Goal: Task Accomplishment & Management: Complete application form

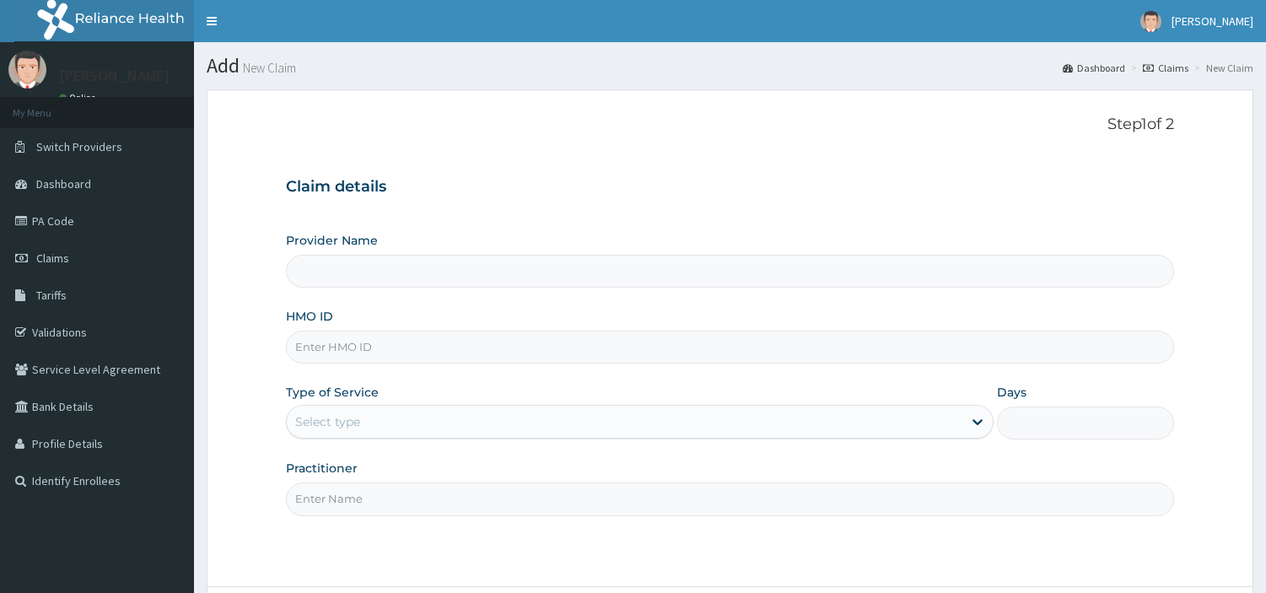
scroll to position [145, 0]
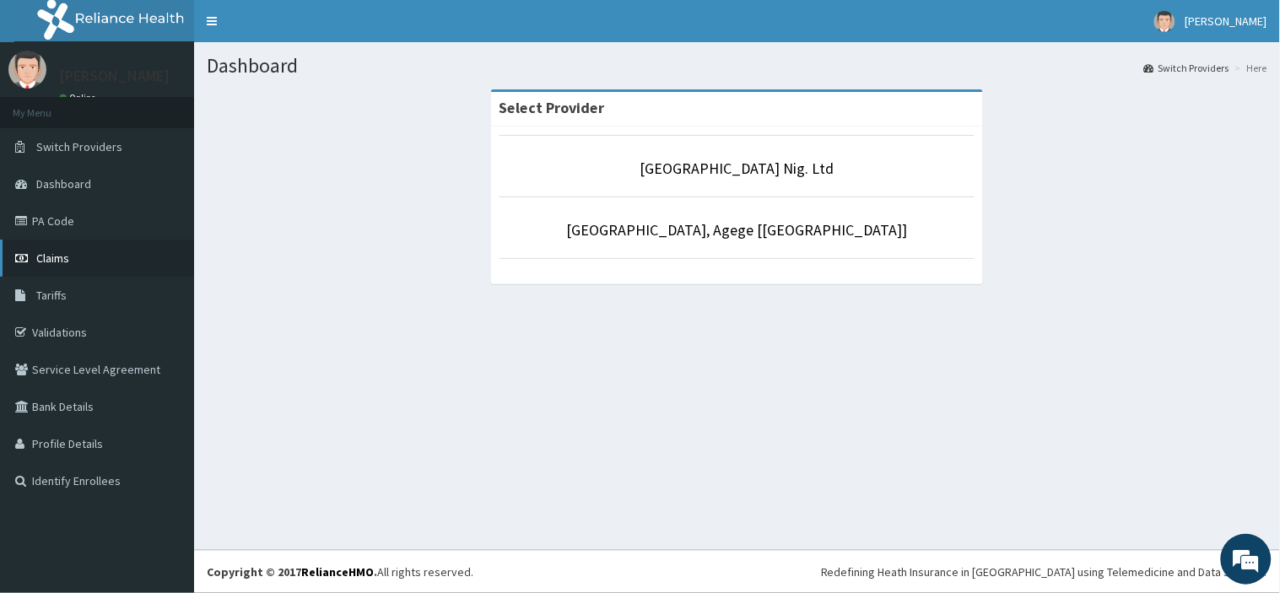
click at [97, 263] on link "Claims" at bounding box center [97, 258] width 194 height 37
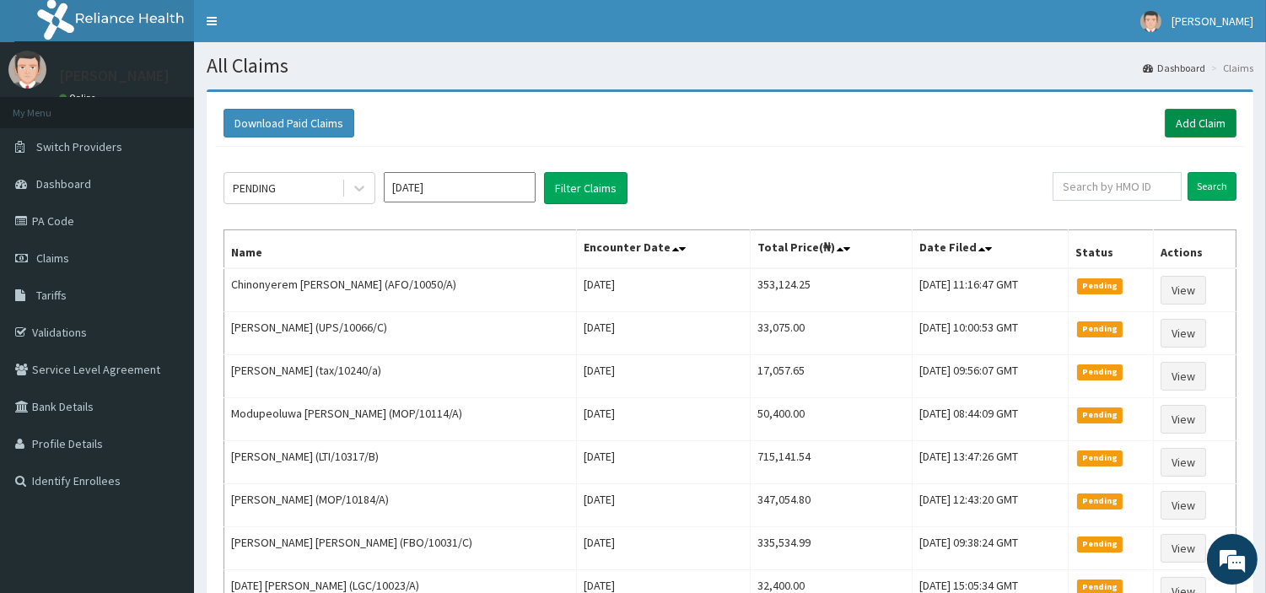
click at [1193, 130] on link "Add Claim" at bounding box center [1201, 123] width 72 height 29
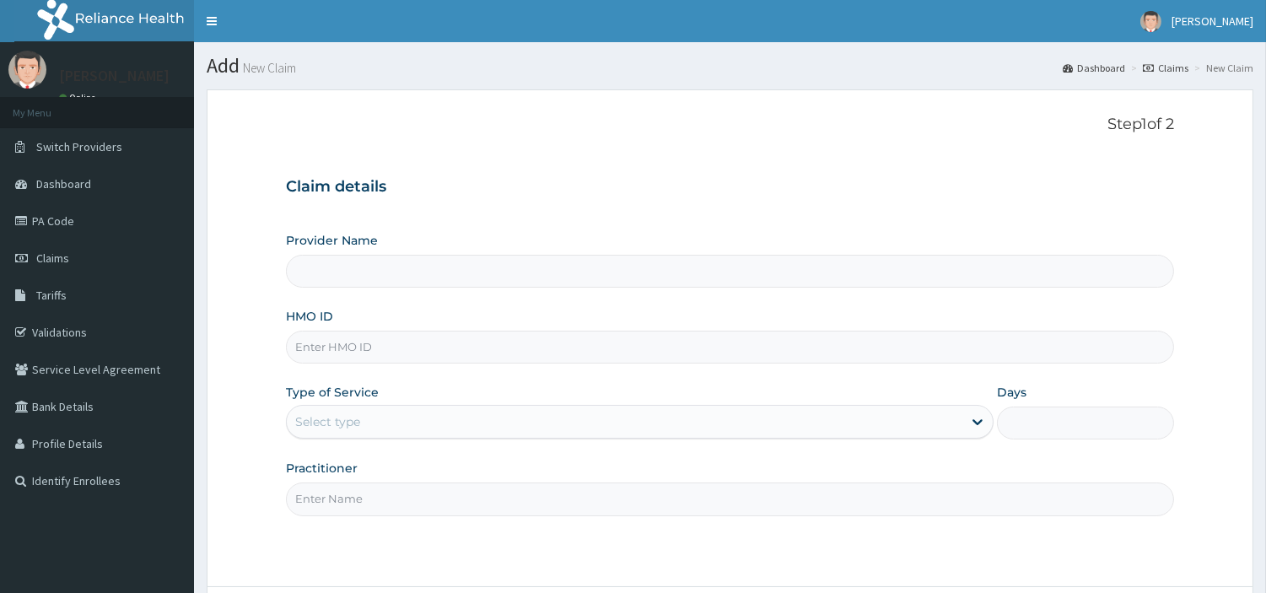
type input "[GEOGRAPHIC_DATA] Nig. Ltd"
click at [412, 348] on input "HMO ID" at bounding box center [730, 347] width 888 height 33
paste input "SRH/10100/A"
type input "SRH/10100/A"
click at [401, 426] on div "Select type" at bounding box center [625, 421] width 676 height 27
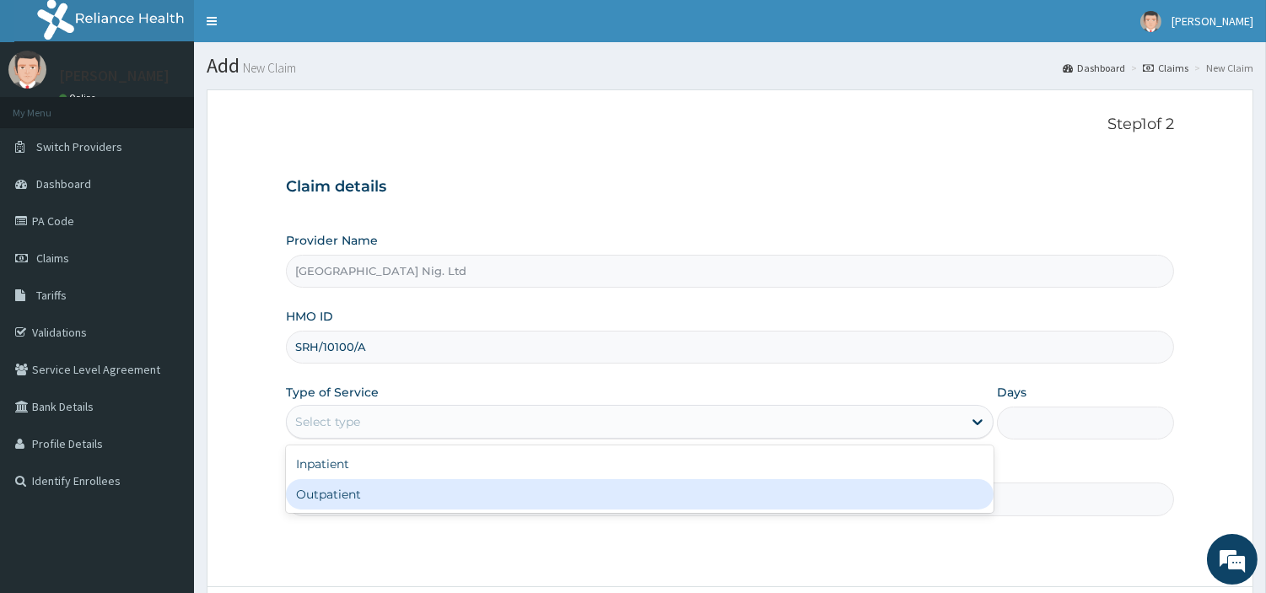
click at [384, 507] on div "Outpatient" at bounding box center [640, 494] width 708 height 30
type input "1"
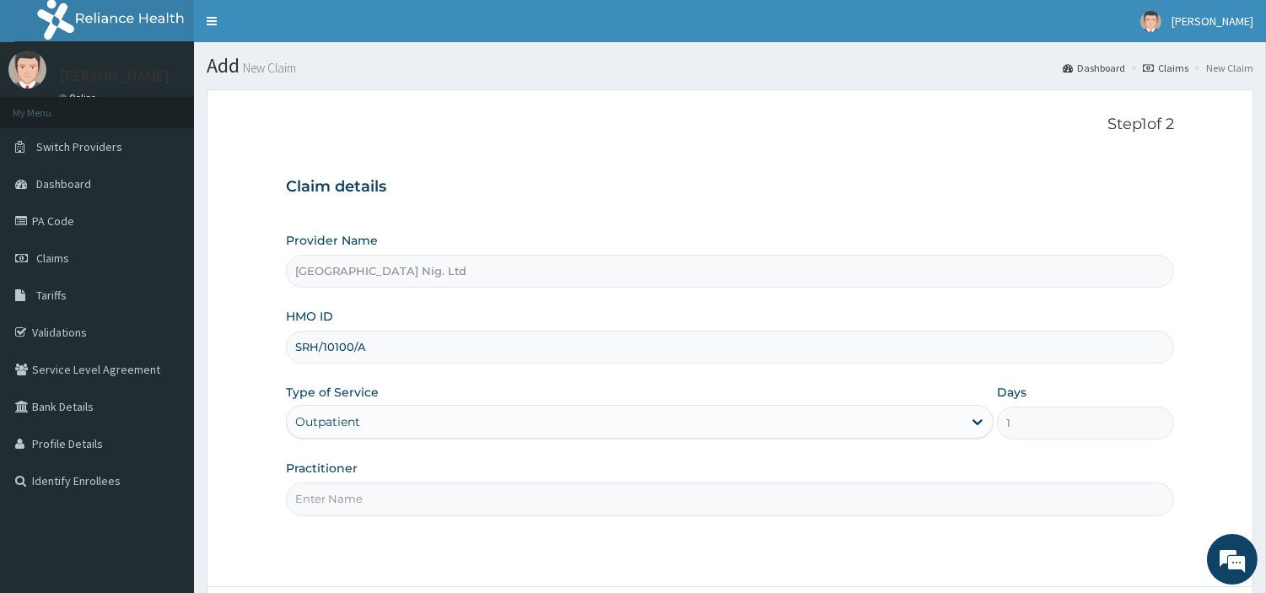
click at [384, 507] on input "Practitioner" at bounding box center [730, 499] width 888 height 33
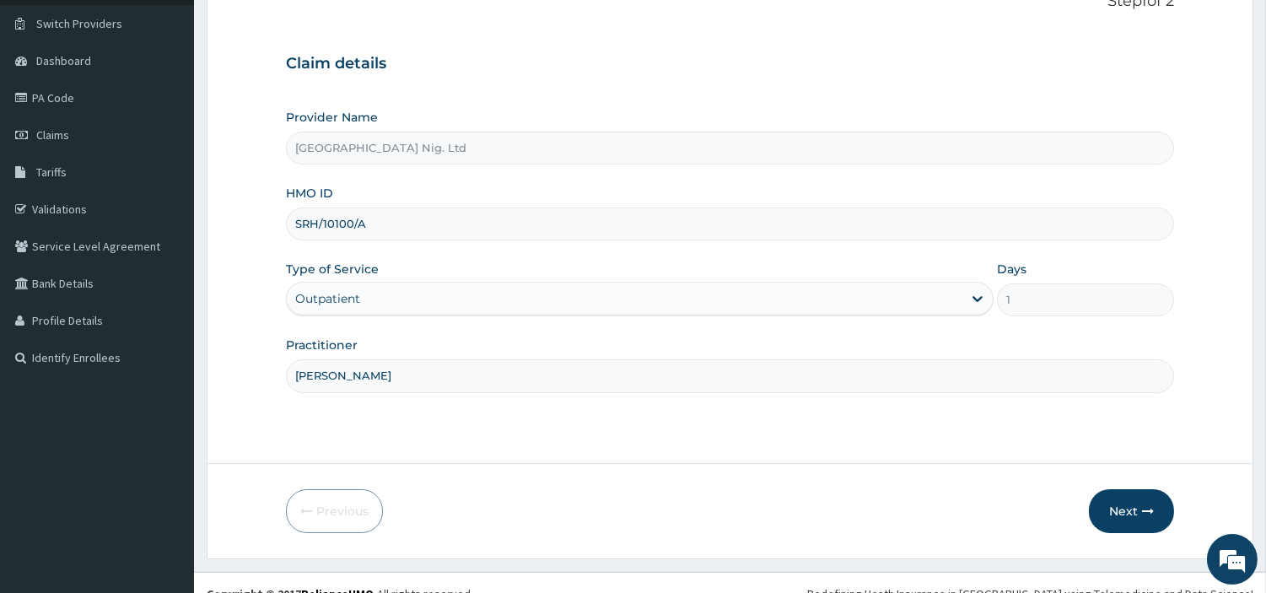
scroll to position [145, 0]
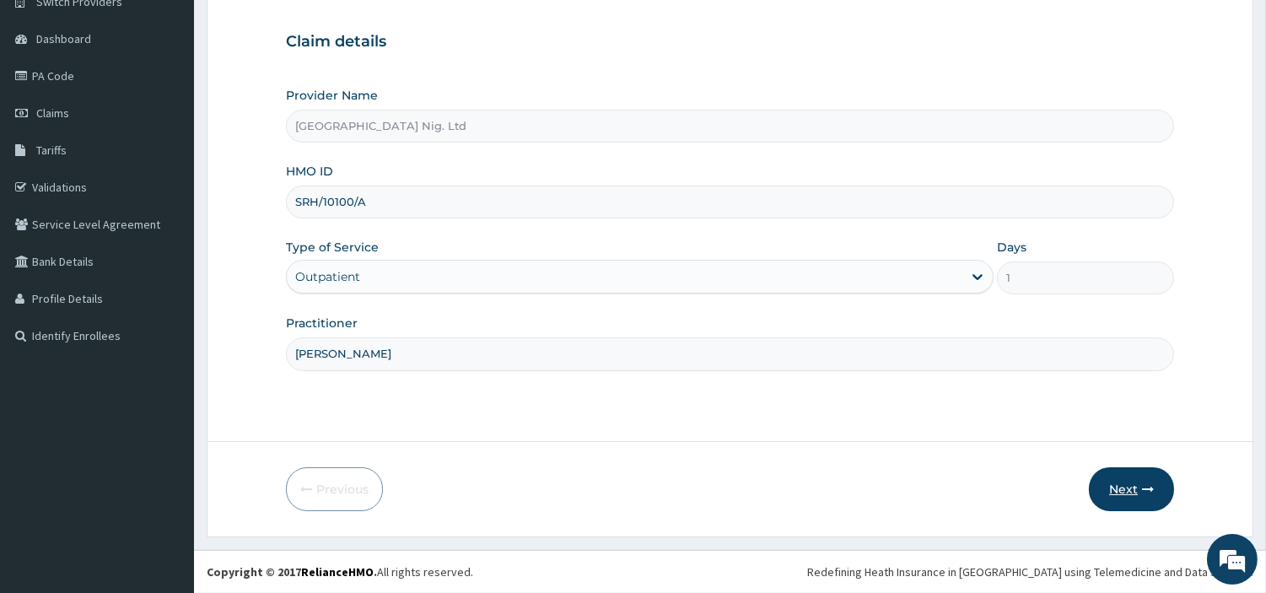
type input "MICHAEL IYANA"
click at [1137, 493] on button "Next" at bounding box center [1131, 489] width 85 height 44
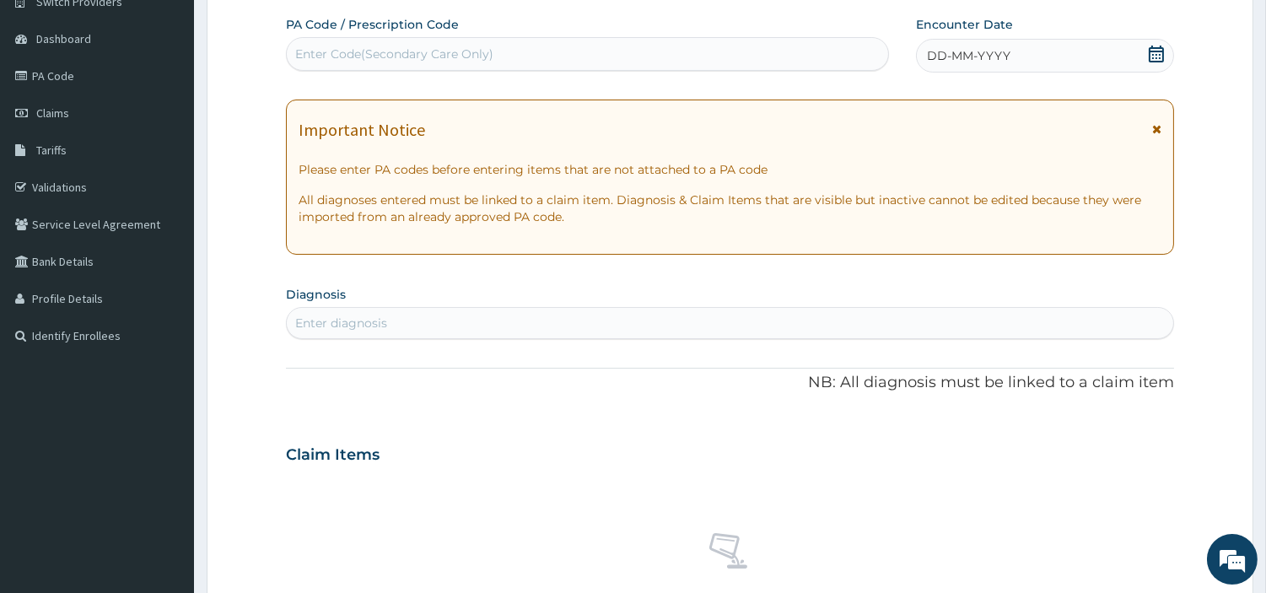
click at [499, 53] on div "Enter Code(Secondary Care Only)" at bounding box center [588, 53] width 602 height 27
paste input "SRH/10100/A"
click at [368, 60] on input "SRH/10100/A" at bounding box center [332, 54] width 75 height 17
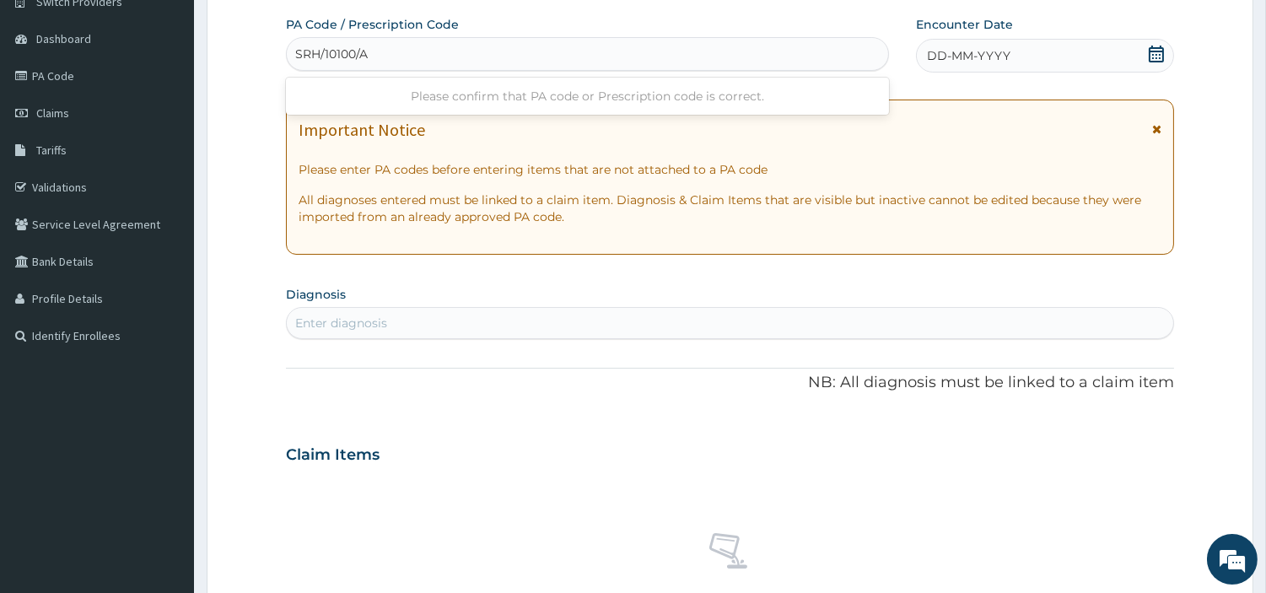
paste input "PA/1259C9"
type input "PA/1259C9"
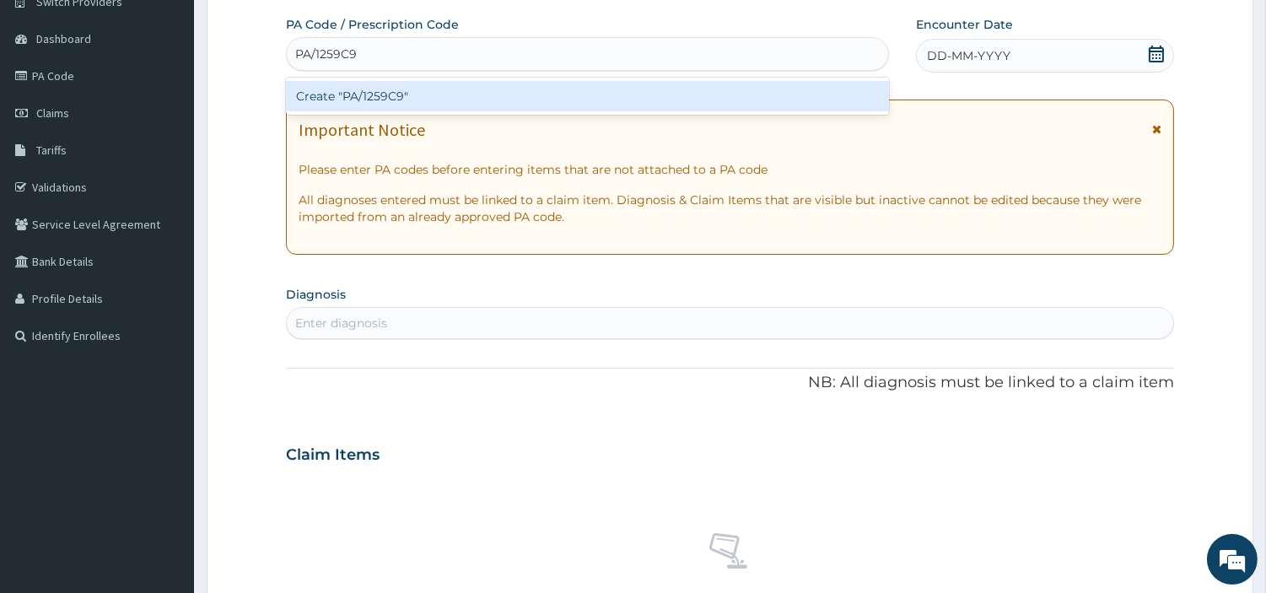
click at [702, 95] on div "Create "PA/1259C9"" at bounding box center [587, 96] width 603 height 30
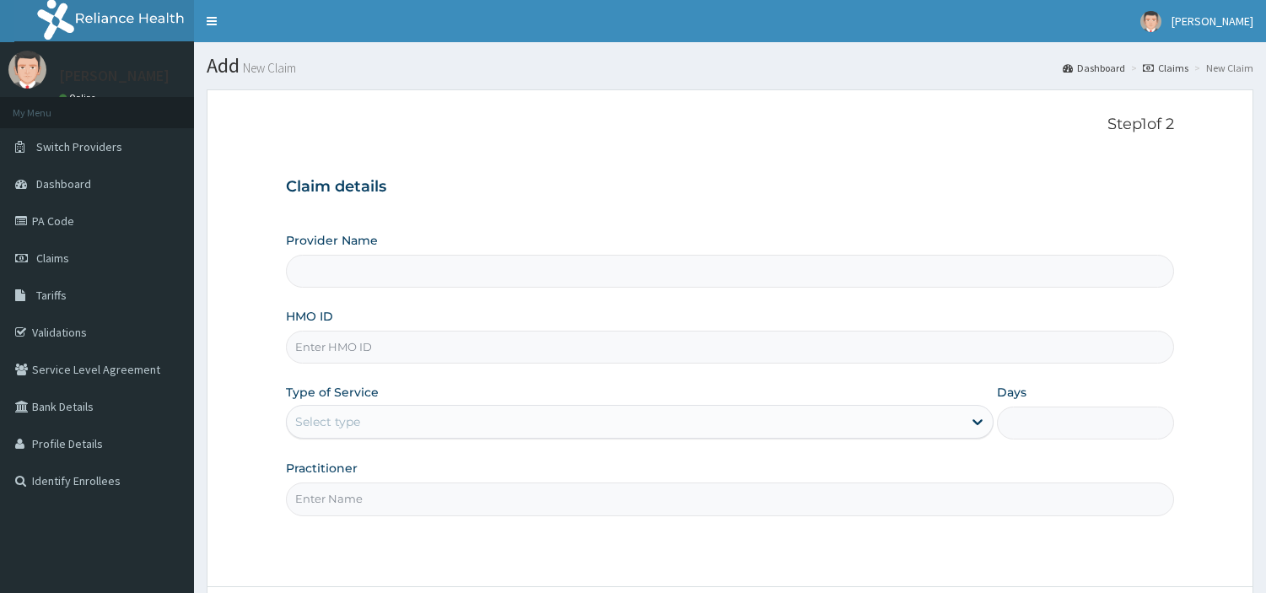
scroll to position [145, 0]
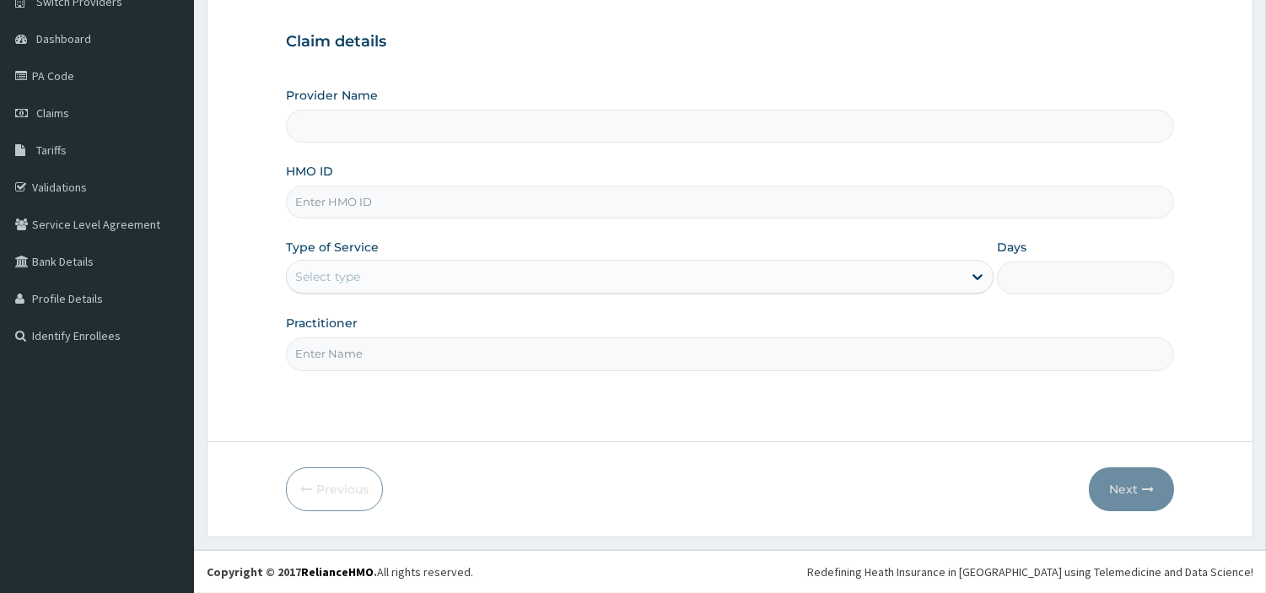
click at [372, 201] on input "HMO ID" at bounding box center [730, 202] width 888 height 33
type input "[GEOGRAPHIC_DATA] Nig. Ltd"
paste input "SRH/10100/A"
type input "SRH/10100/A"
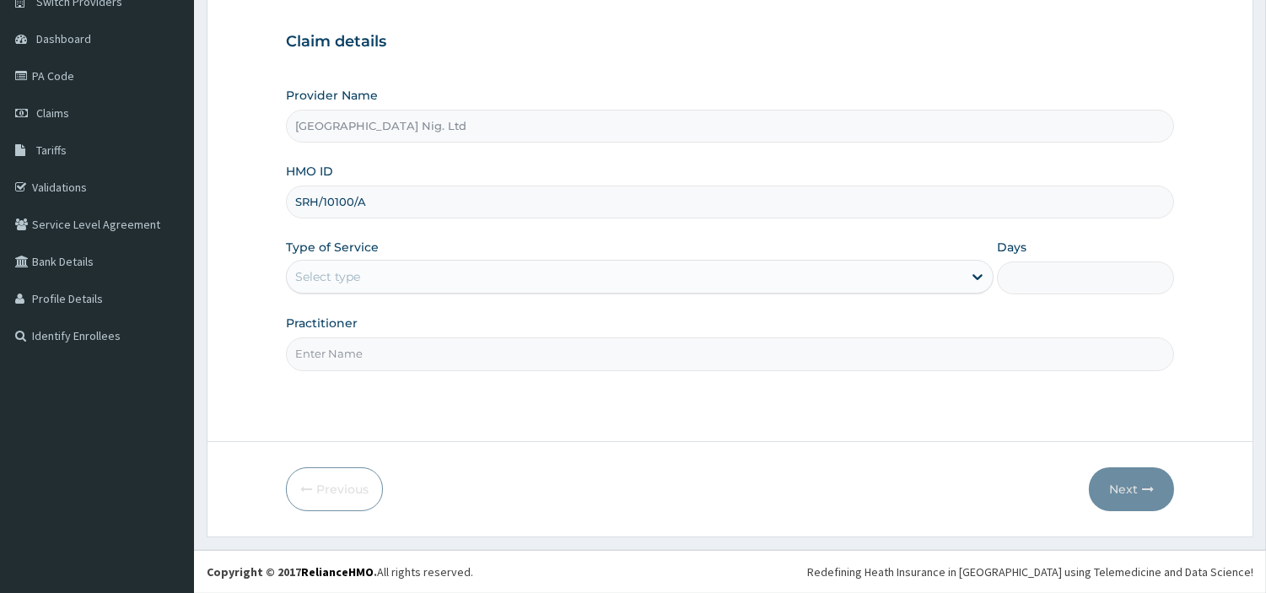
click at [745, 281] on div "Select type" at bounding box center [625, 276] width 676 height 27
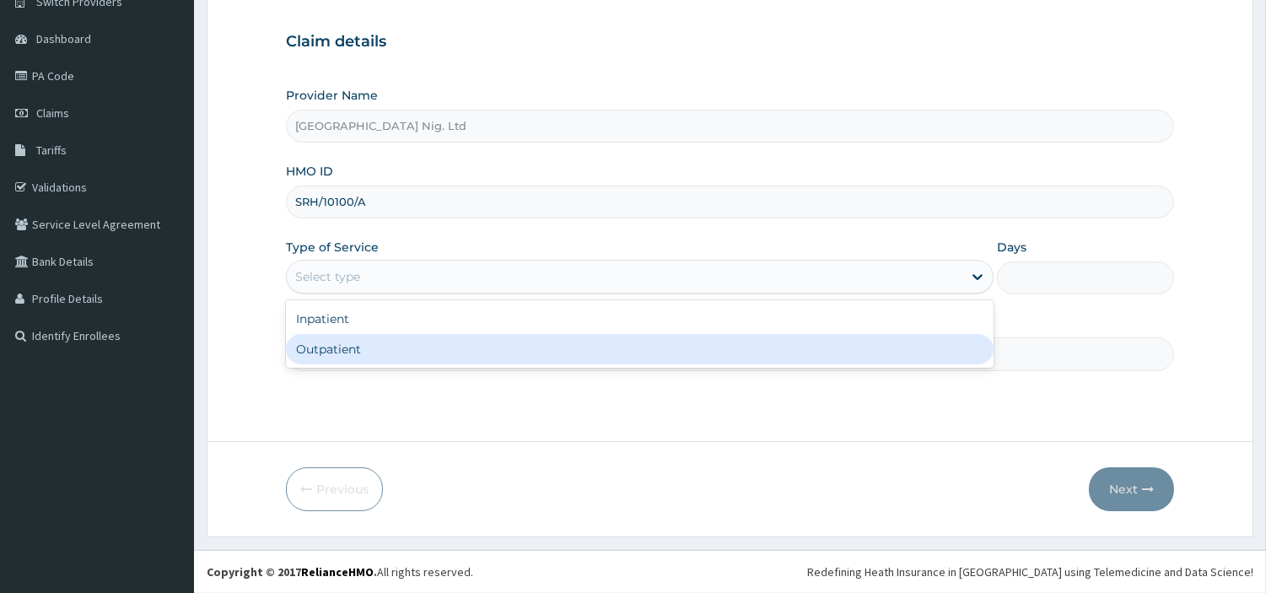
click at [740, 337] on div "Outpatient" at bounding box center [640, 349] width 708 height 30
type input "1"
click at [740, 337] on input "Practitioner" at bounding box center [730, 353] width 888 height 33
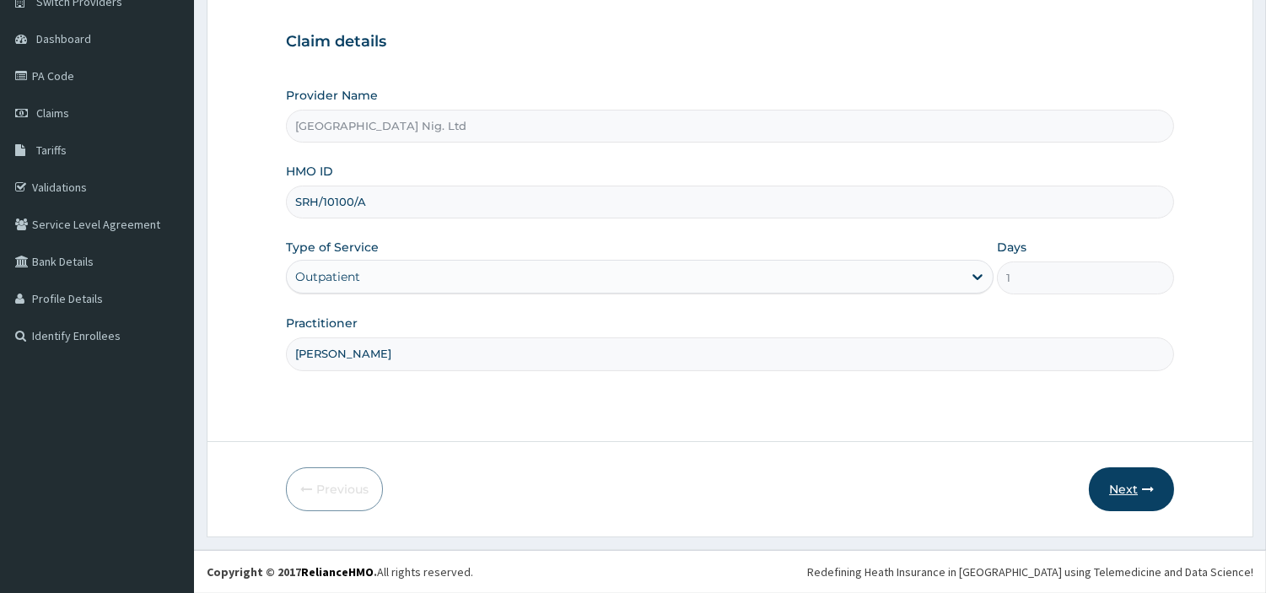
type input "[PERSON_NAME]"
click at [1142, 496] on button "Next" at bounding box center [1131, 489] width 85 height 44
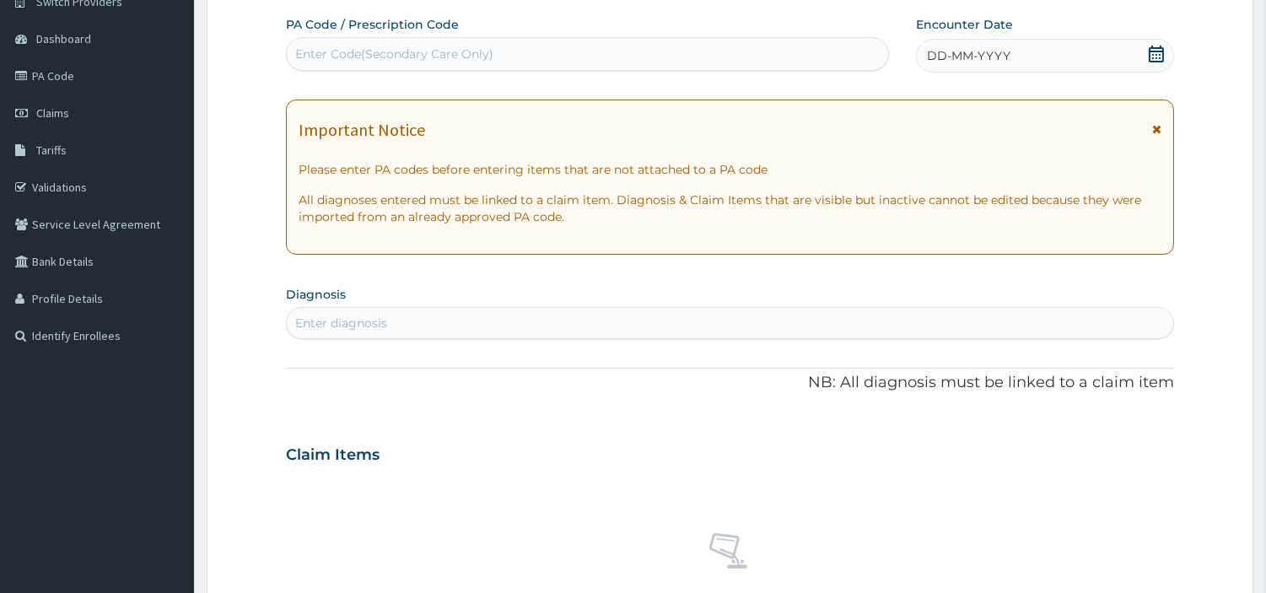
click at [678, 53] on div "Enter Code(Secondary Care Only)" at bounding box center [588, 53] width 602 height 27
paste input "SRH/10100/A"
type input "SRH/10100/A"
click at [344, 44] on div "SRH/10100/A" at bounding box center [588, 53] width 602 height 27
click at [344, 44] on div "Enter Code(Secondary Care Only)" at bounding box center [588, 53] width 602 height 27
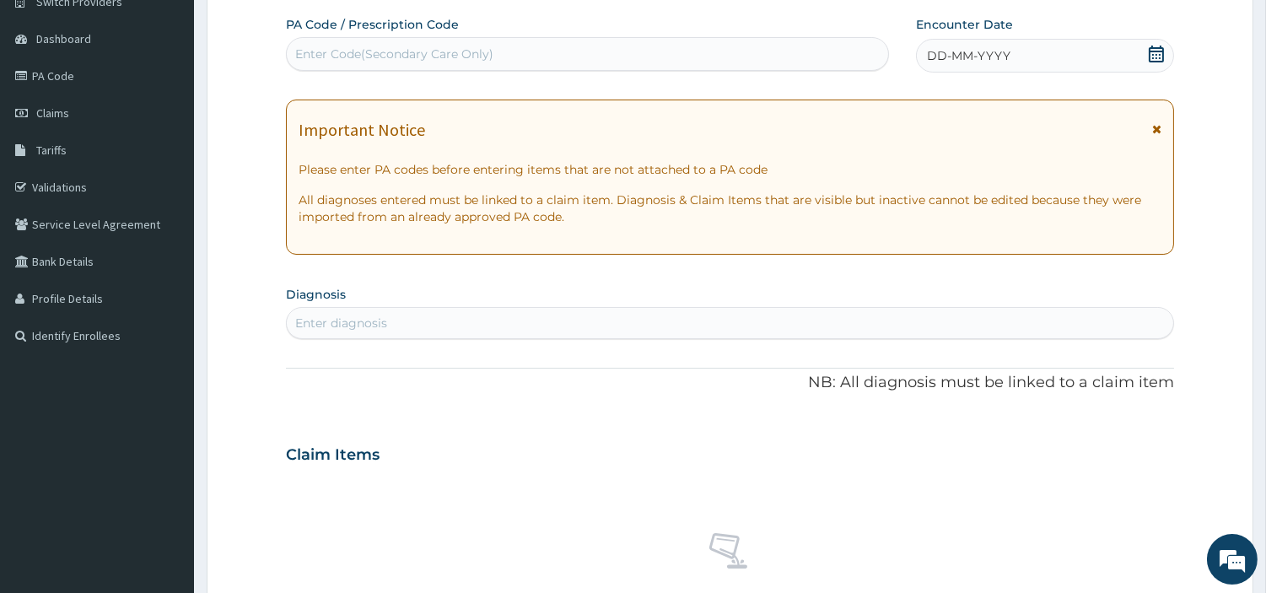
paste input "PA/1259C9"
type input "PA/1259C9"
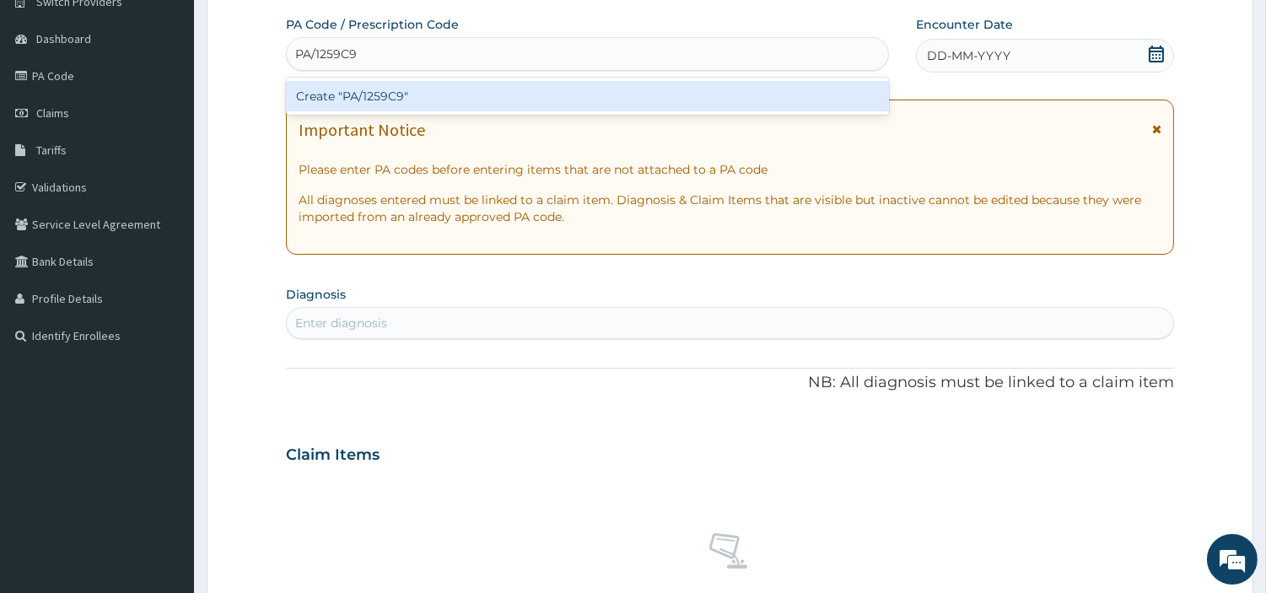
click at [771, 94] on div "Create "PA/1259C9"" at bounding box center [587, 96] width 603 height 30
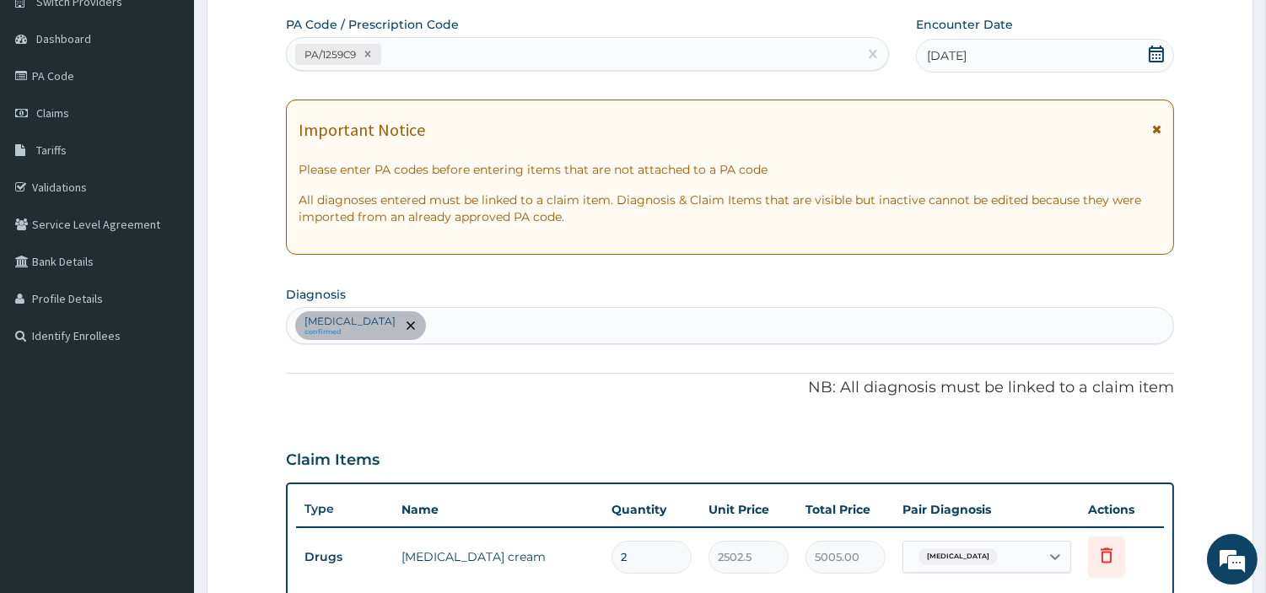
scroll to position [542, 0]
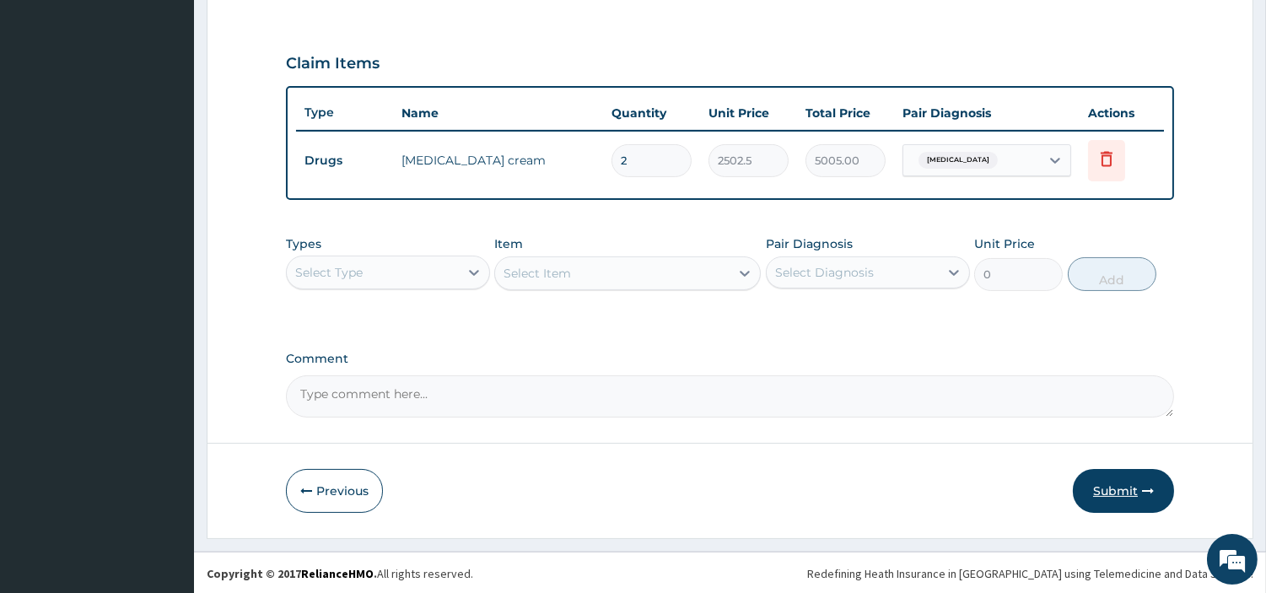
click at [1089, 493] on button "Submit" at bounding box center [1123, 491] width 101 height 44
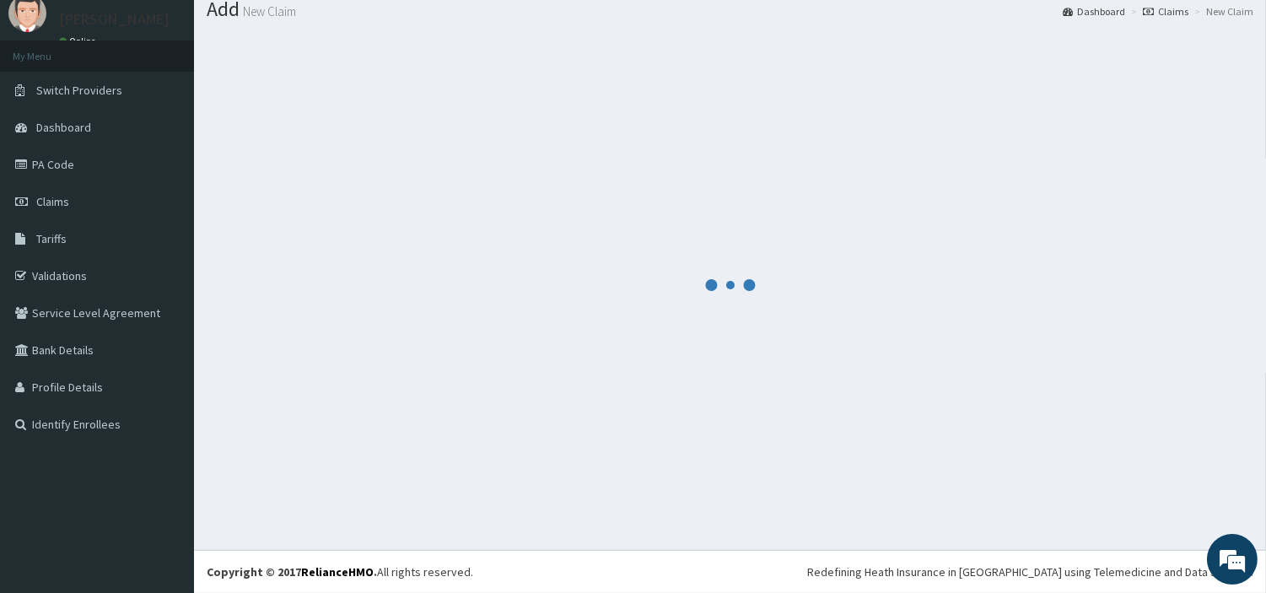
scroll to position [56, 0]
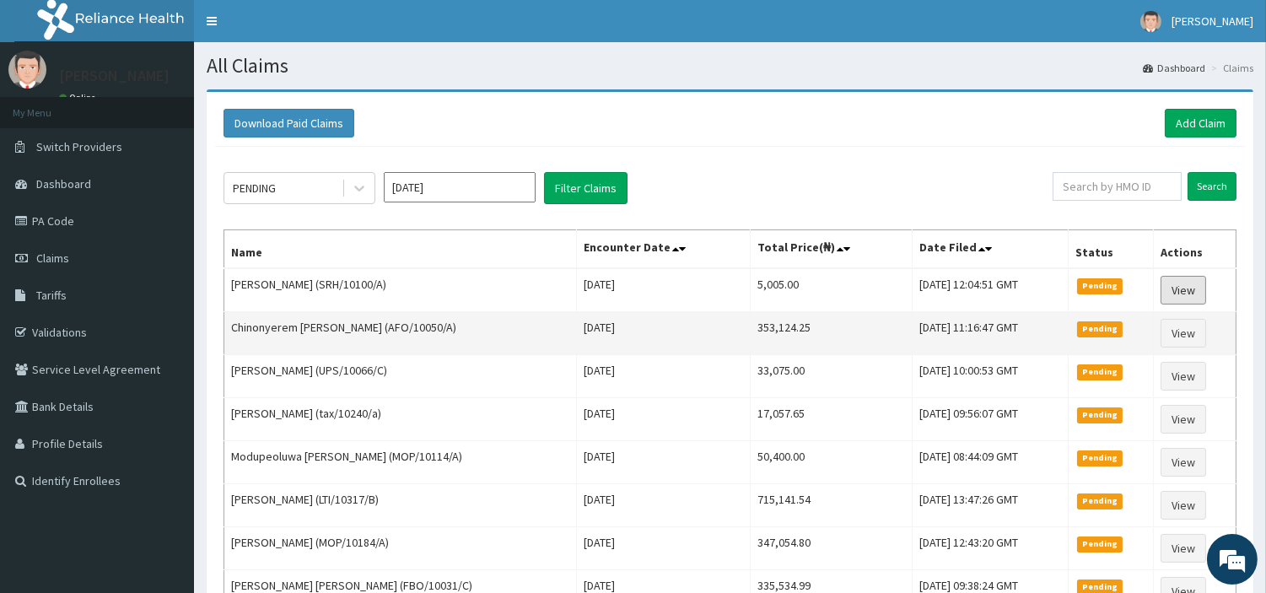
drag, startPoint x: 1171, startPoint y: 293, endPoint x: 1145, endPoint y: 316, distance: 35.2
click at [1171, 293] on link "View" at bounding box center [1184, 290] width 46 height 29
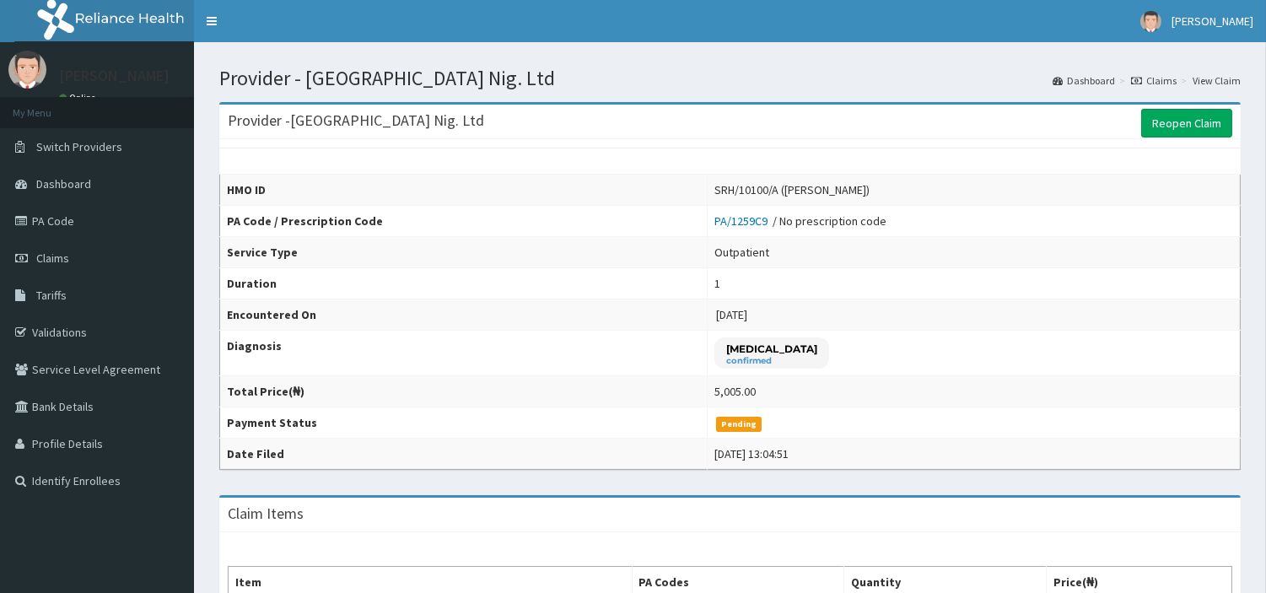
scroll to position [94, 0]
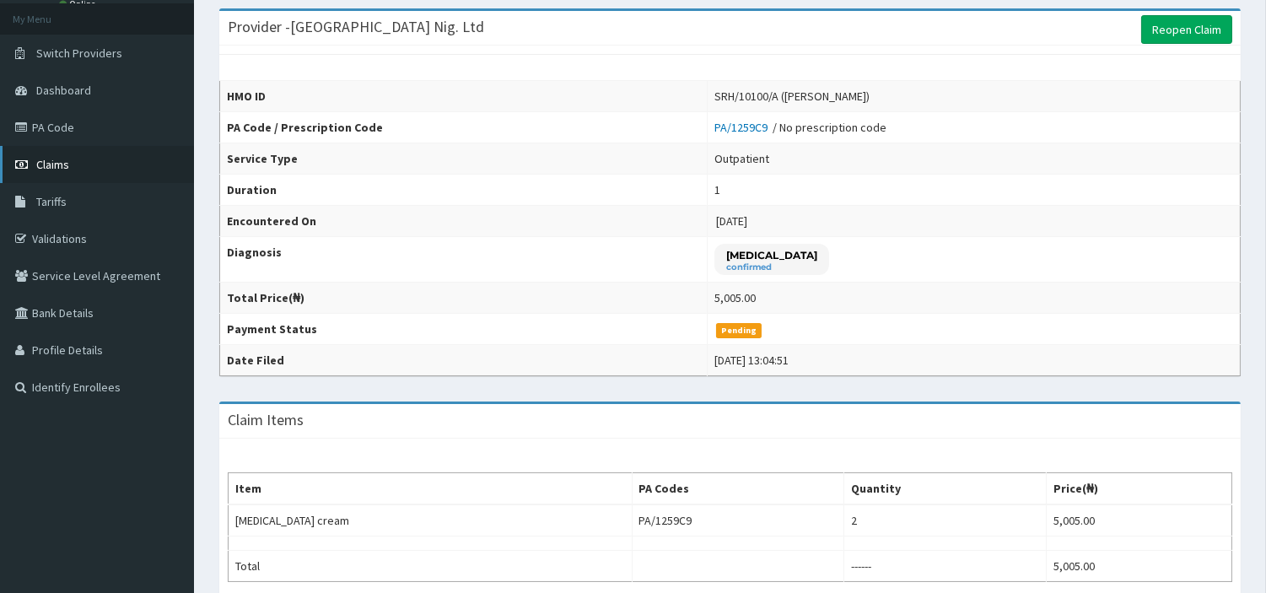
click at [70, 167] on link "Claims" at bounding box center [97, 164] width 194 height 37
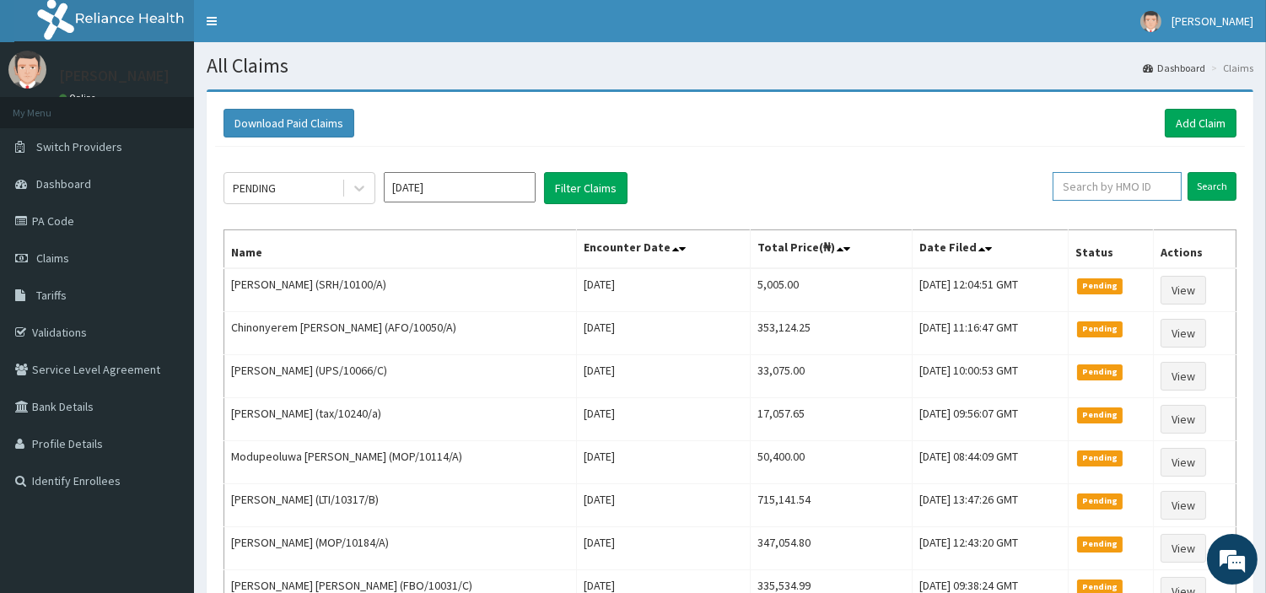
click at [1092, 194] on input "text" at bounding box center [1117, 186] width 129 height 29
paste input "SEH/10060/B"
type input "SEH/10060/B"
click at [1199, 177] on input "Search" at bounding box center [1212, 186] width 49 height 29
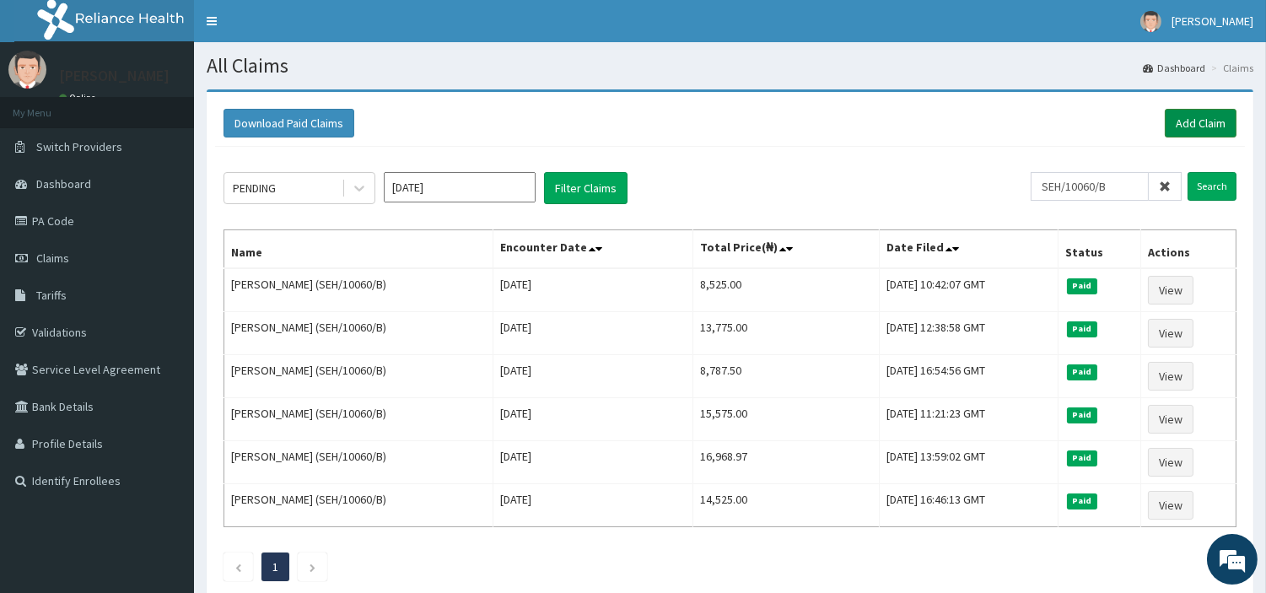
click at [1176, 130] on link "Add Claim" at bounding box center [1201, 123] width 72 height 29
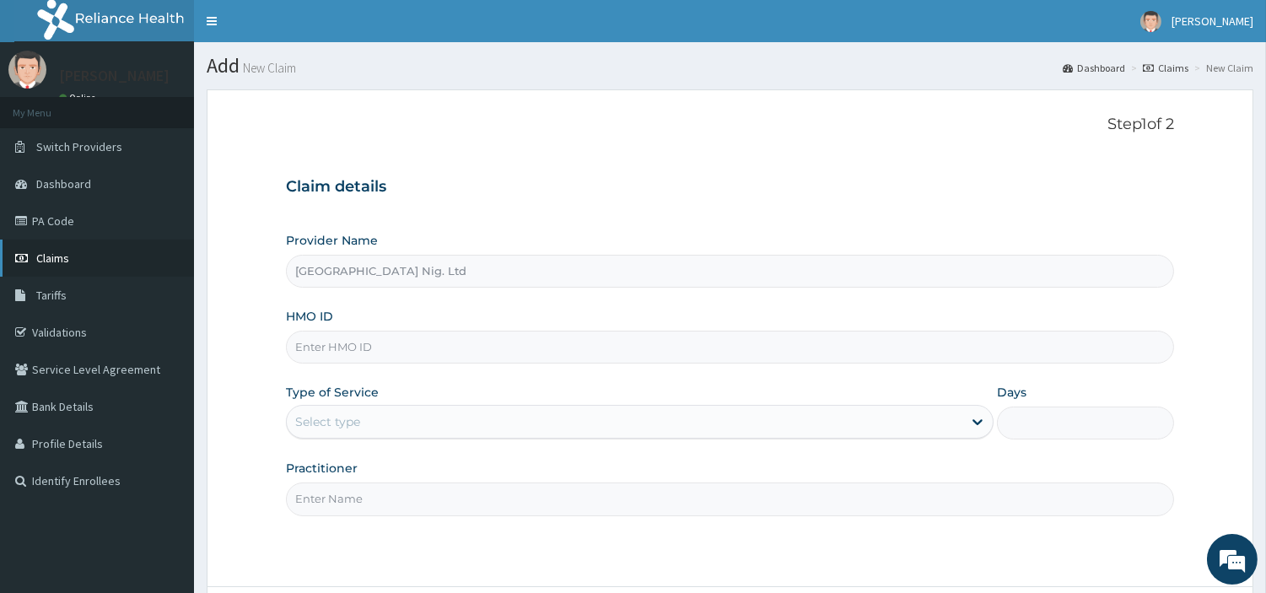
click at [107, 246] on link "Claims" at bounding box center [97, 258] width 194 height 37
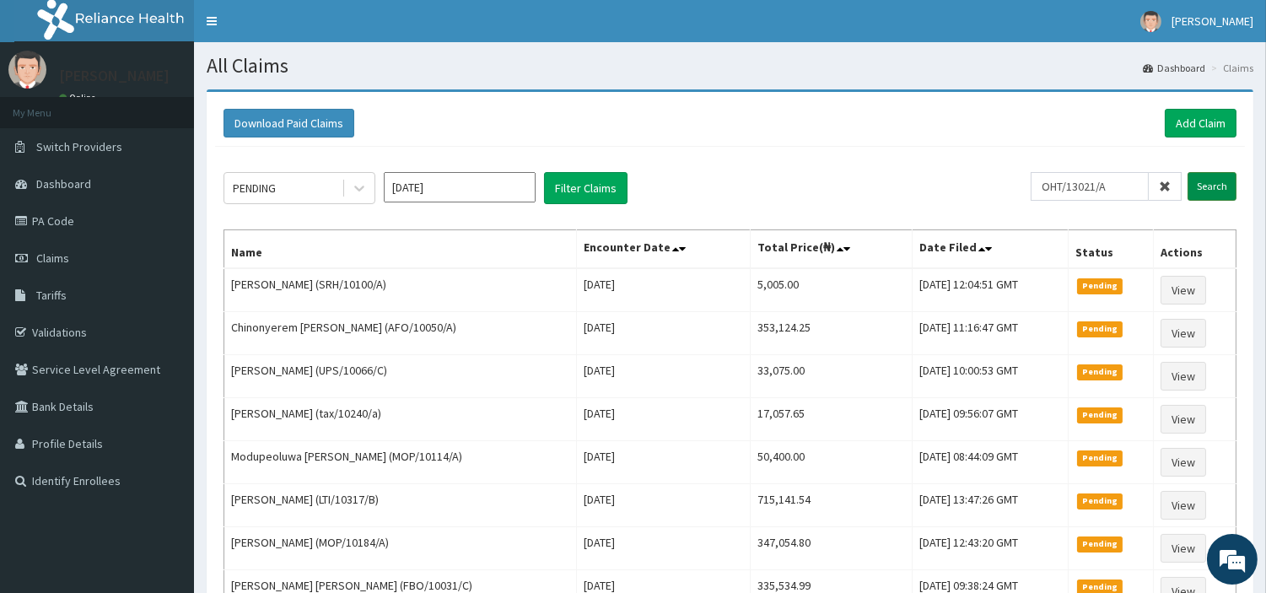
type input "OHT/13021/A"
click at [1209, 177] on input "Search" at bounding box center [1212, 186] width 49 height 29
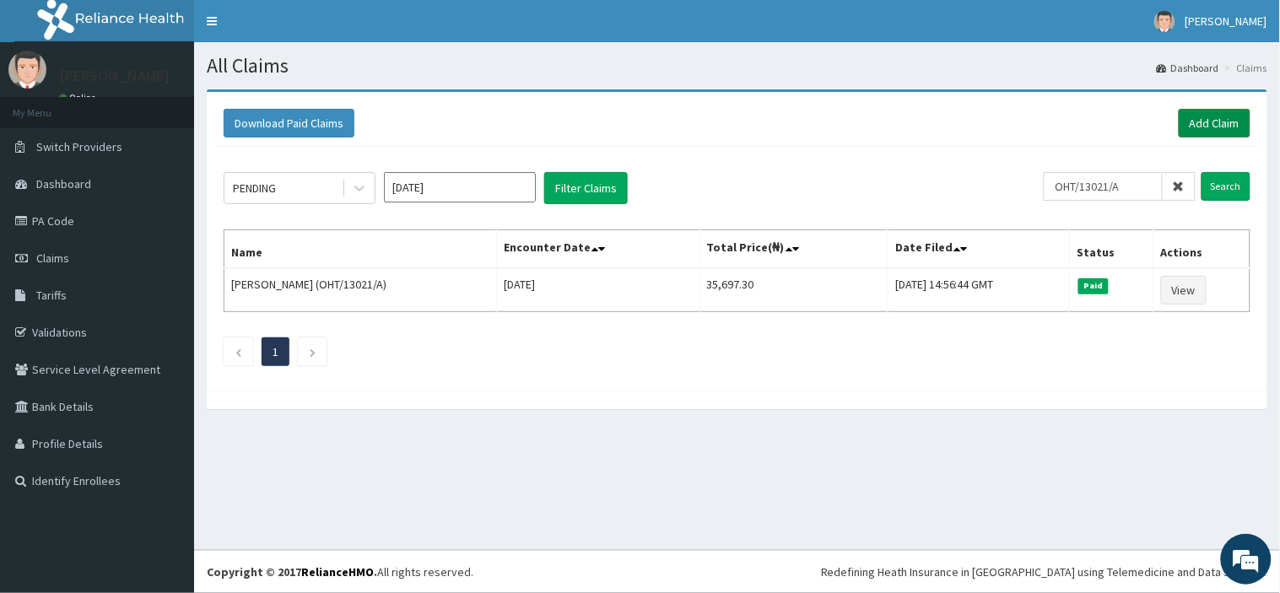
click at [1212, 123] on link "Add Claim" at bounding box center [1215, 123] width 72 height 29
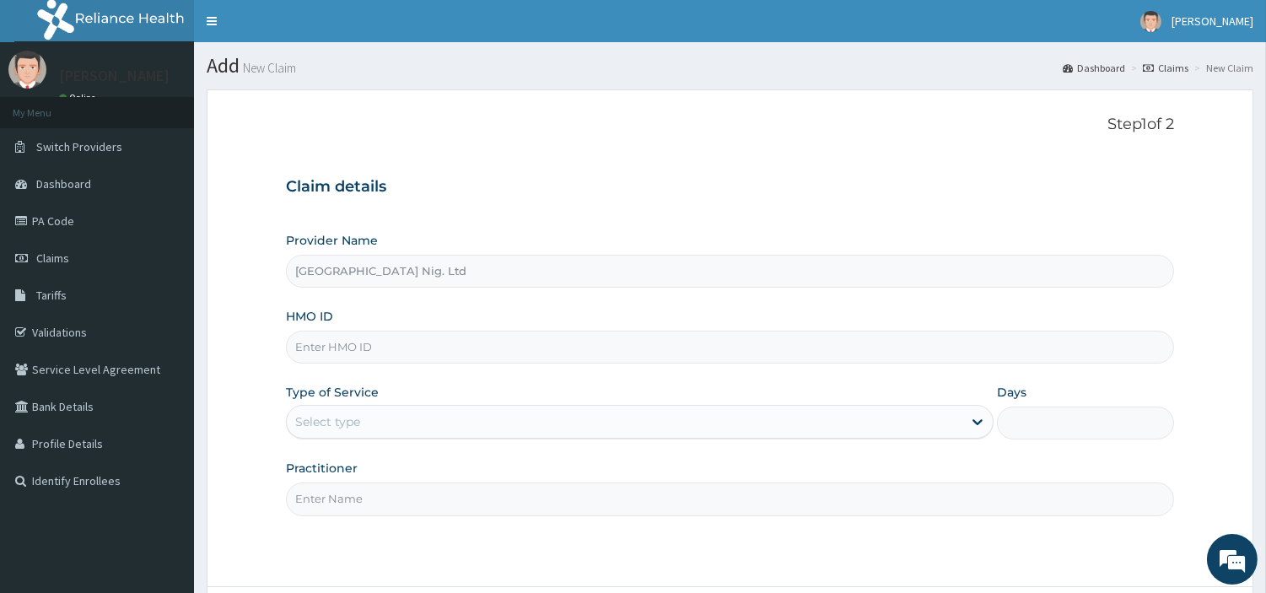
click at [451, 346] on input "HMO ID" at bounding box center [730, 347] width 888 height 33
paste input "MGD/10004/B"
type input "MGD/10004/B"
click at [346, 422] on div "Select type" at bounding box center [327, 421] width 65 height 17
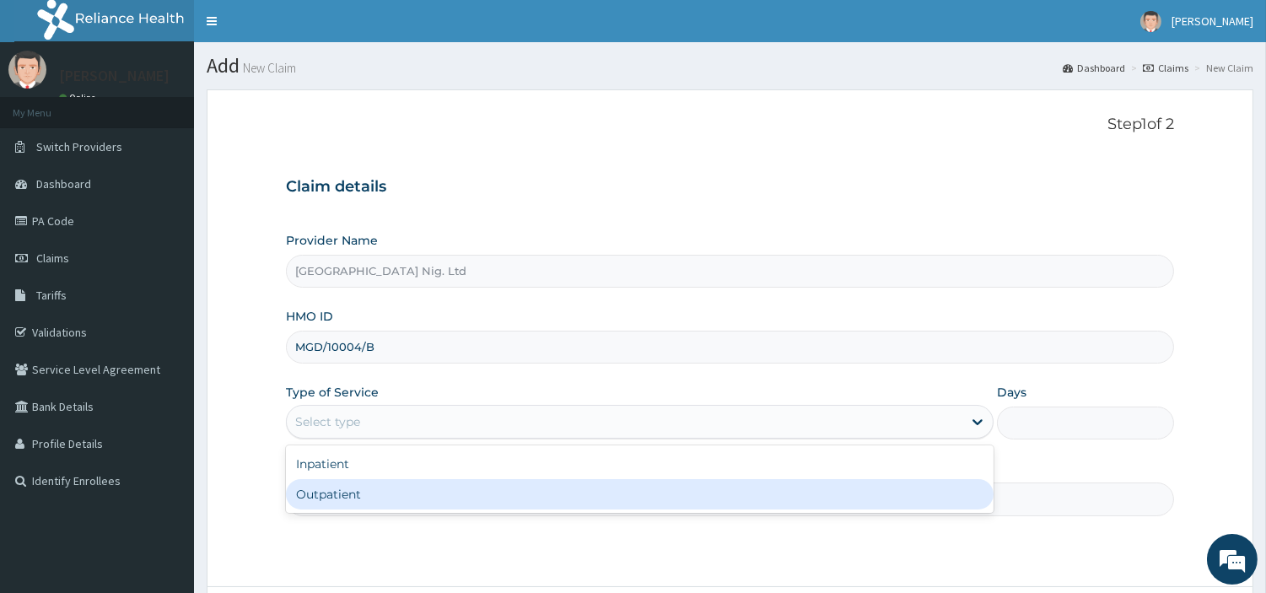
click at [338, 493] on div "Outpatient" at bounding box center [640, 494] width 708 height 30
type input "1"
click at [337, 493] on input "Practitioner" at bounding box center [730, 499] width 888 height 33
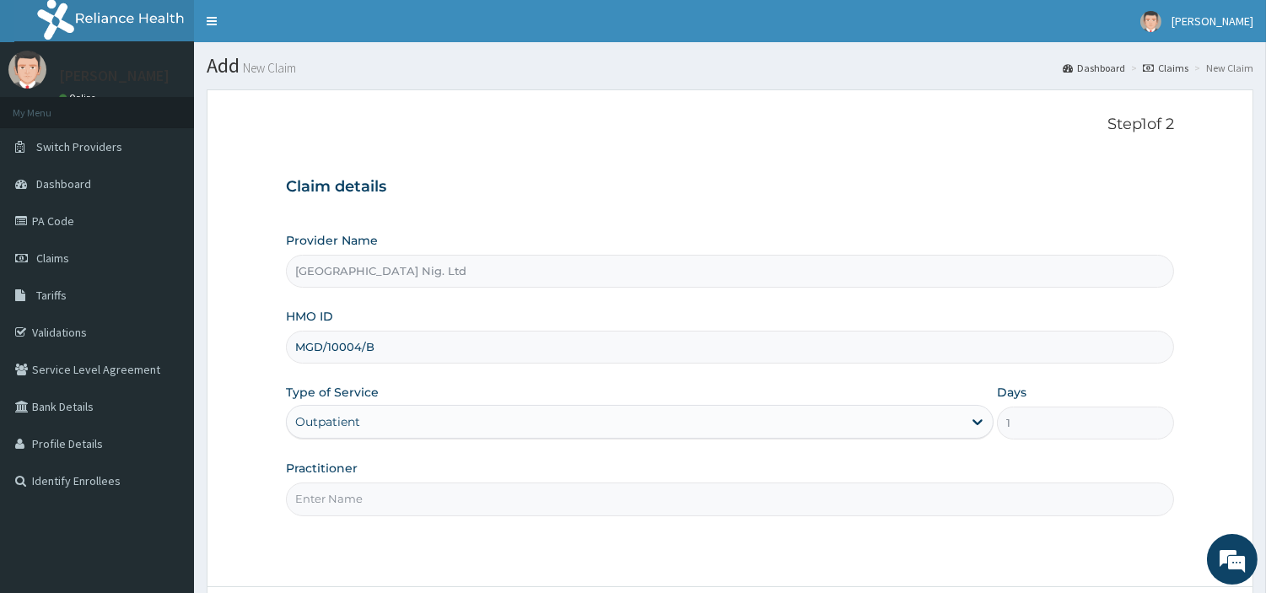
paste input "MGD/10004/B"
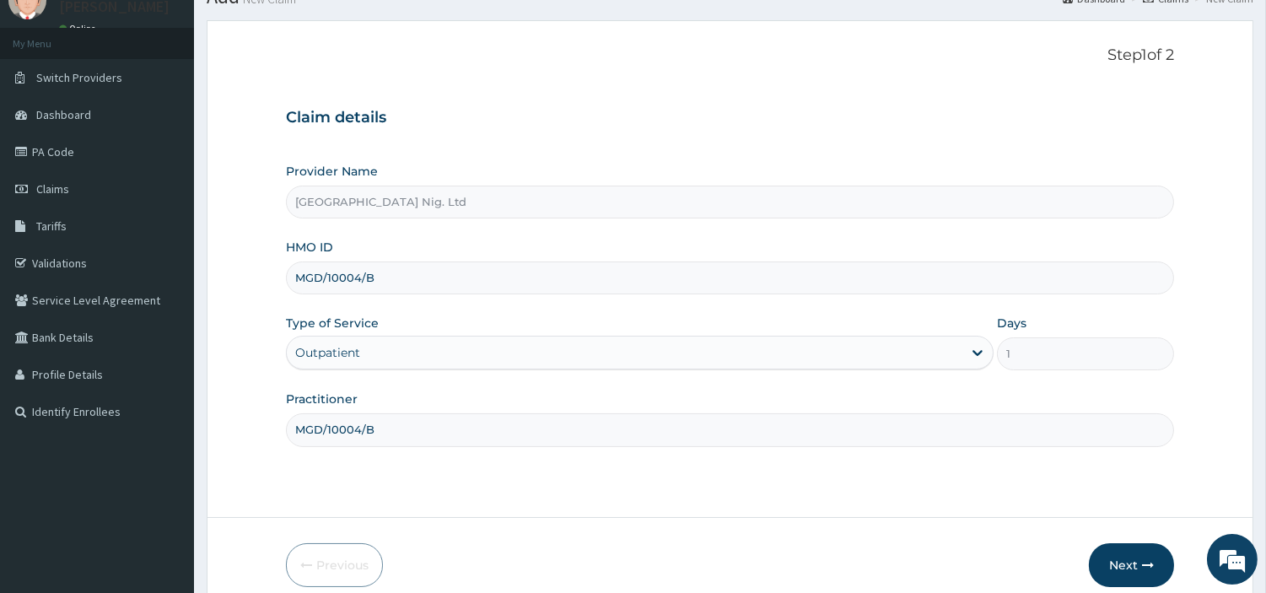
scroll to position [51, 0]
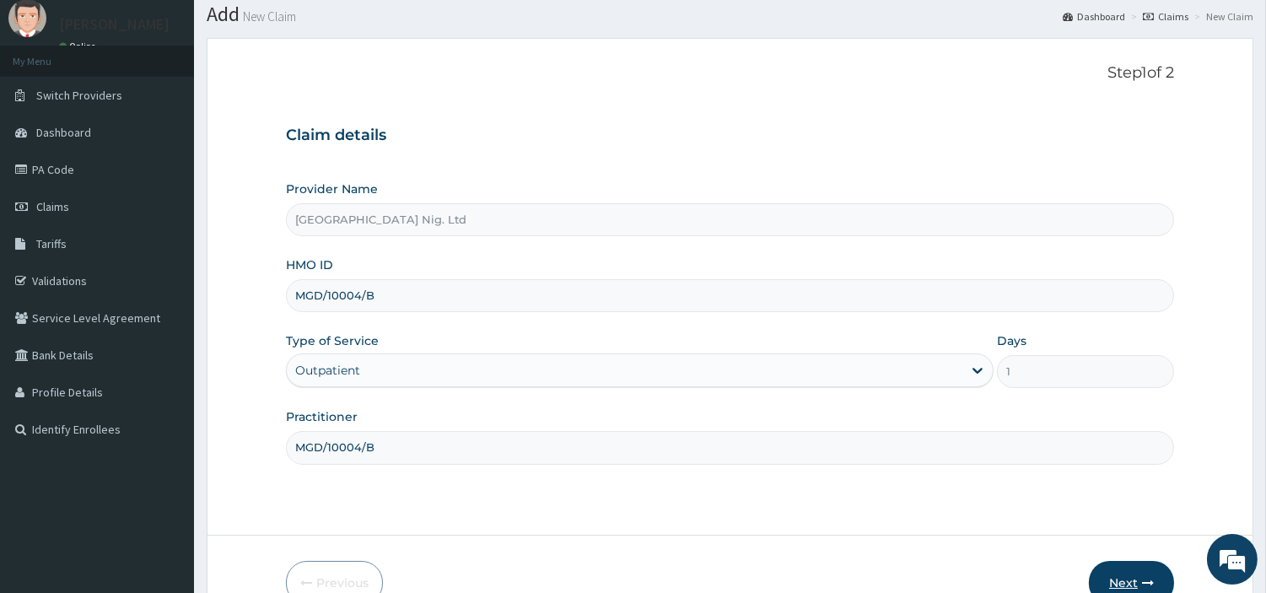
type input "MGD/10004/B"
click at [1106, 569] on button "Next" at bounding box center [1131, 583] width 85 height 44
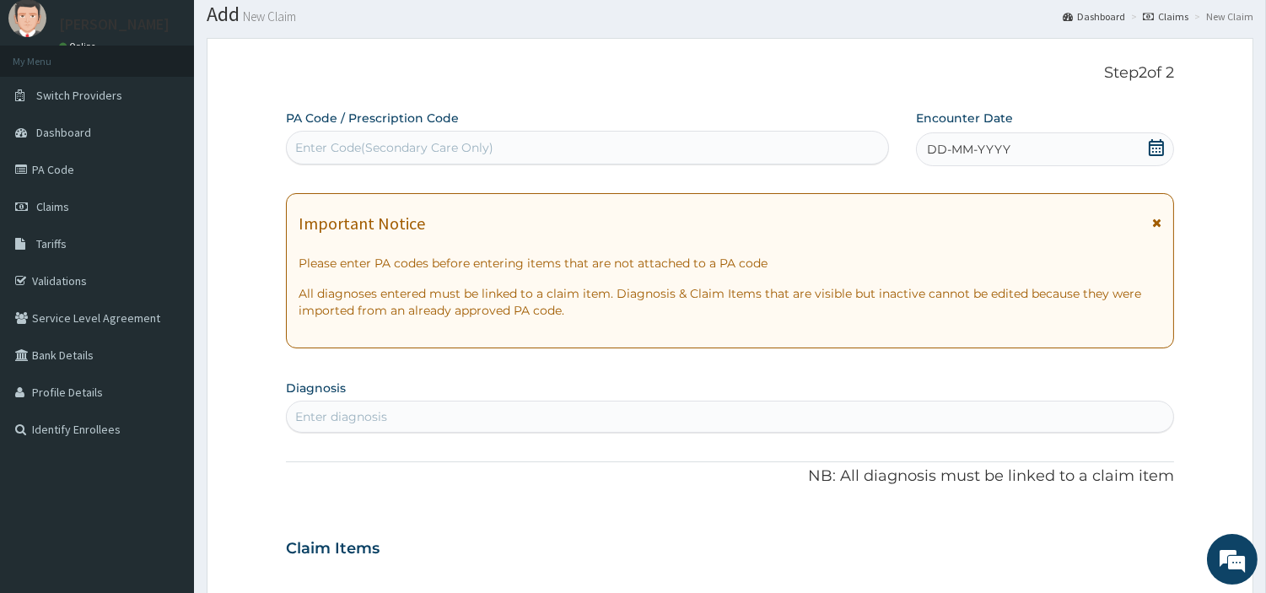
click at [542, 154] on div "Enter Code(Secondary Care Only)" at bounding box center [588, 147] width 602 height 27
paste input "PA/A91E1B"
type input "PA/A91E1B"
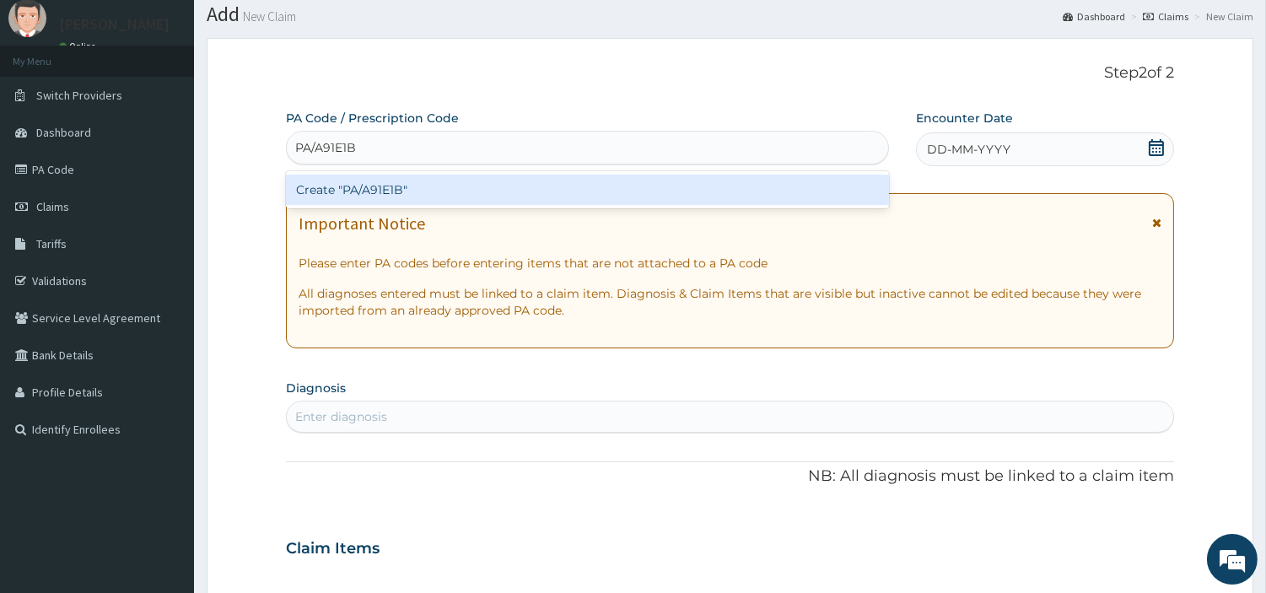
click at [689, 189] on div "Create "PA/A91E1B"" at bounding box center [587, 190] width 603 height 30
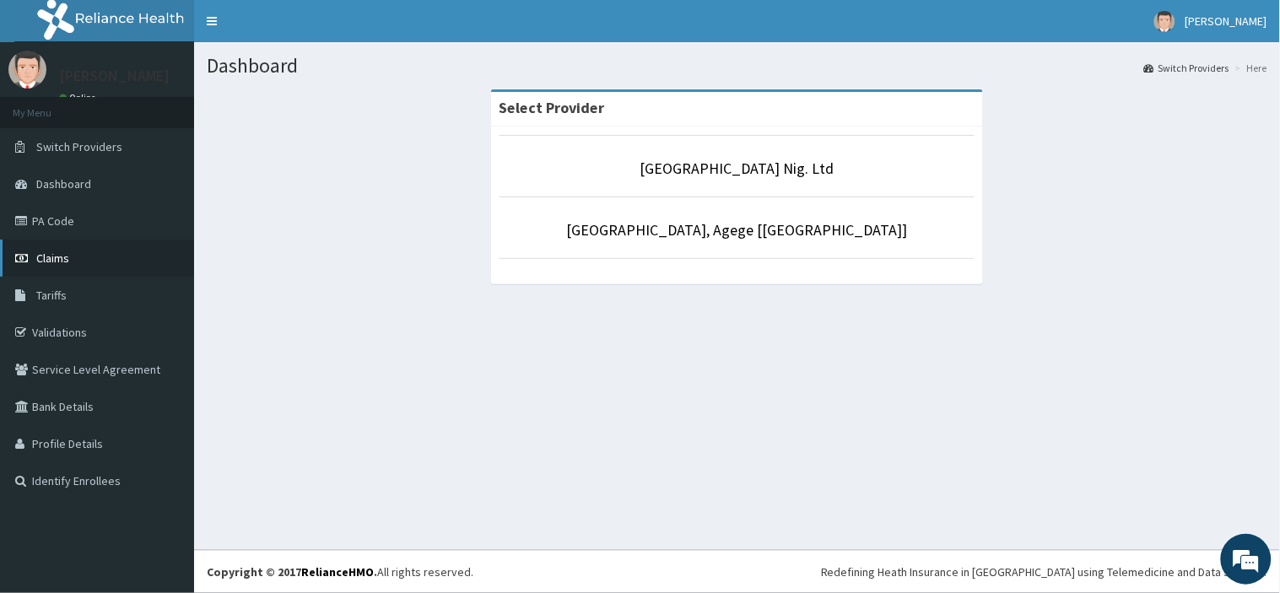
click at [64, 253] on span "Claims" at bounding box center [52, 258] width 33 height 15
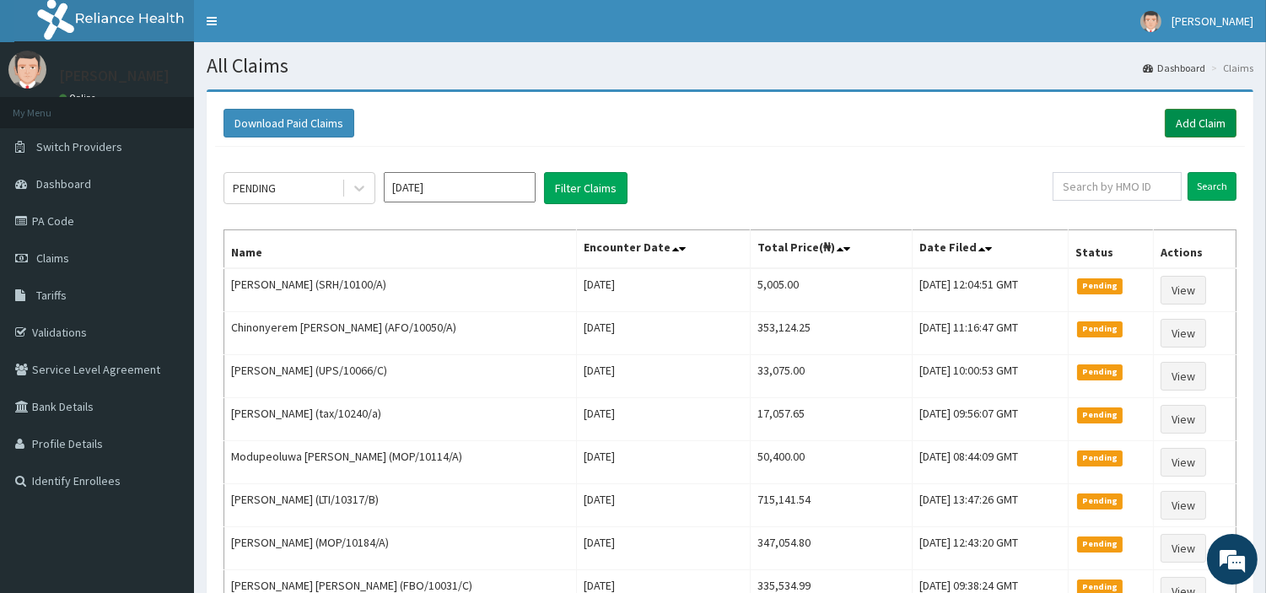
click at [1185, 129] on link "Add Claim" at bounding box center [1201, 123] width 72 height 29
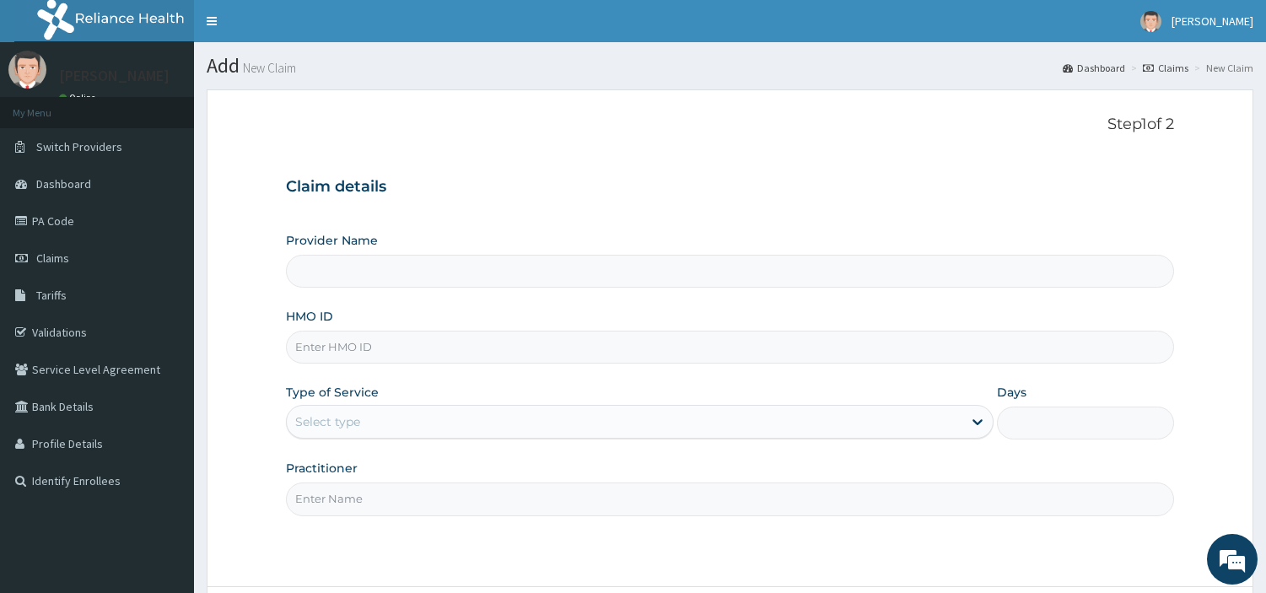
type input "[GEOGRAPHIC_DATA] Nig. Ltd"
type input "MGD/10004/B"
click at [338, 429] on div "Select type" at bounding box center [327, 421] width 65 height 17
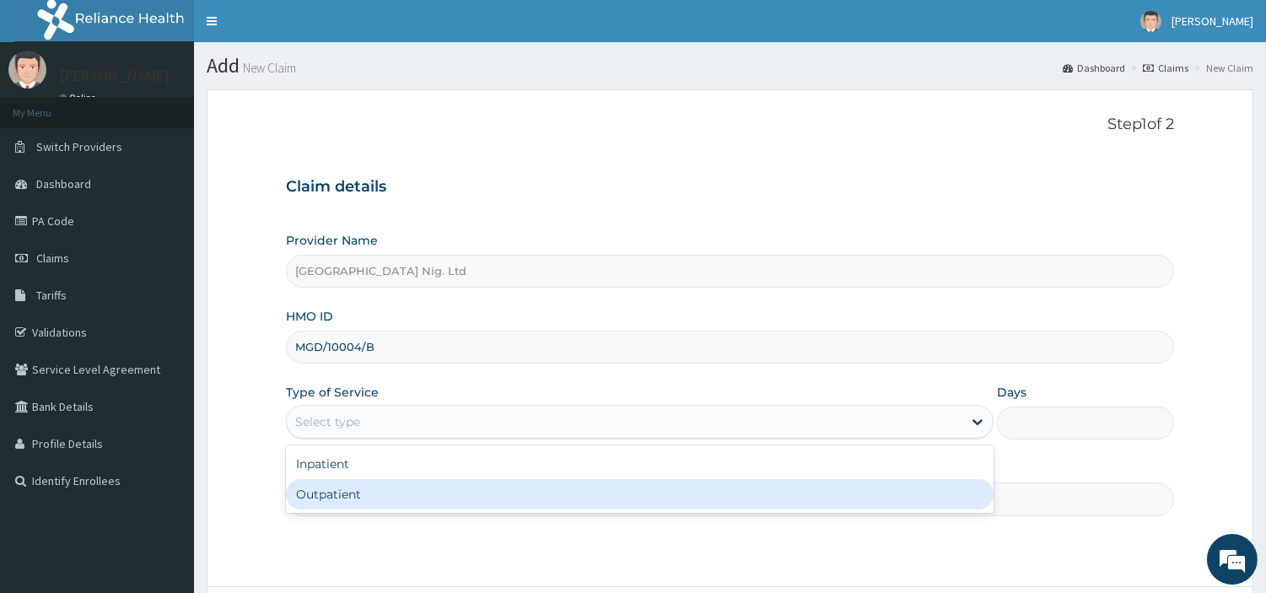
click at [338, 504] on div "Outpatient" at bounding box center [640, 494] width 708 height 30
type input "1"
click at [338, 504] on input "Practitioner" at bounding box center [730, 499] width 888 height 33
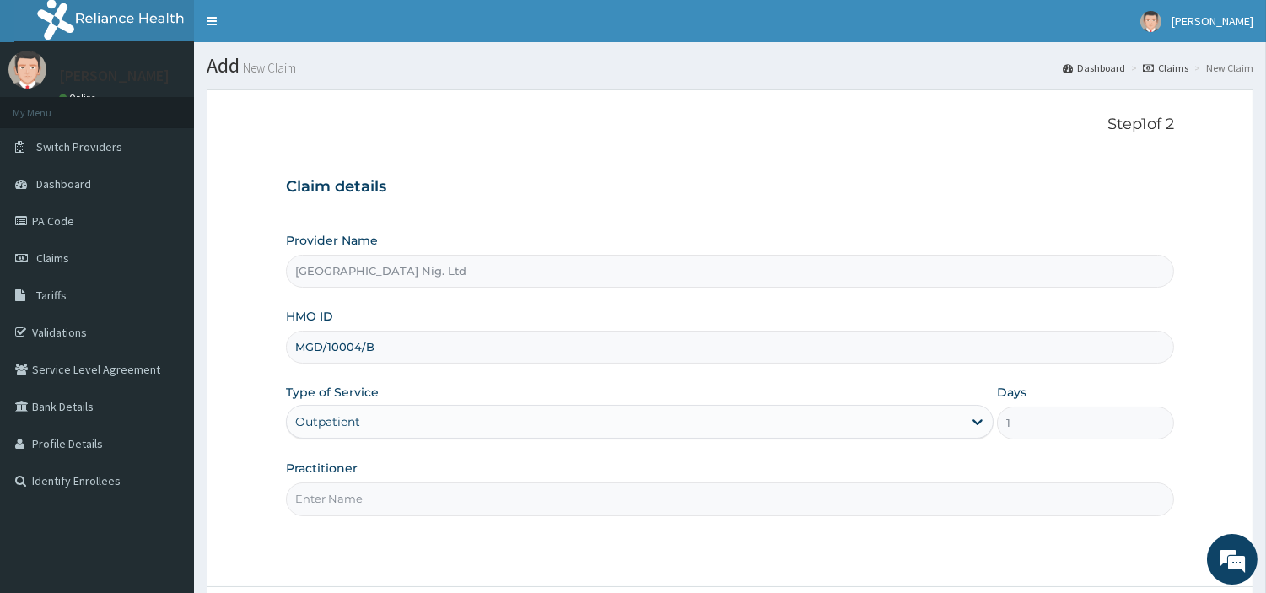
paste input "MGD/10004/B"
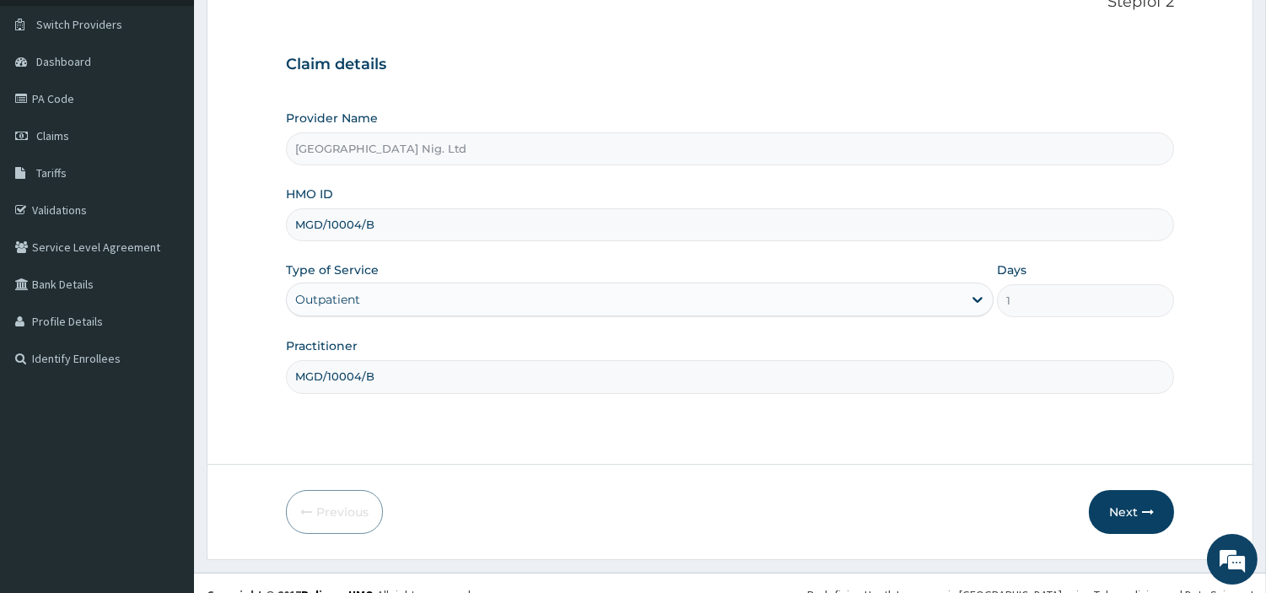
scroll to position [145, 0]
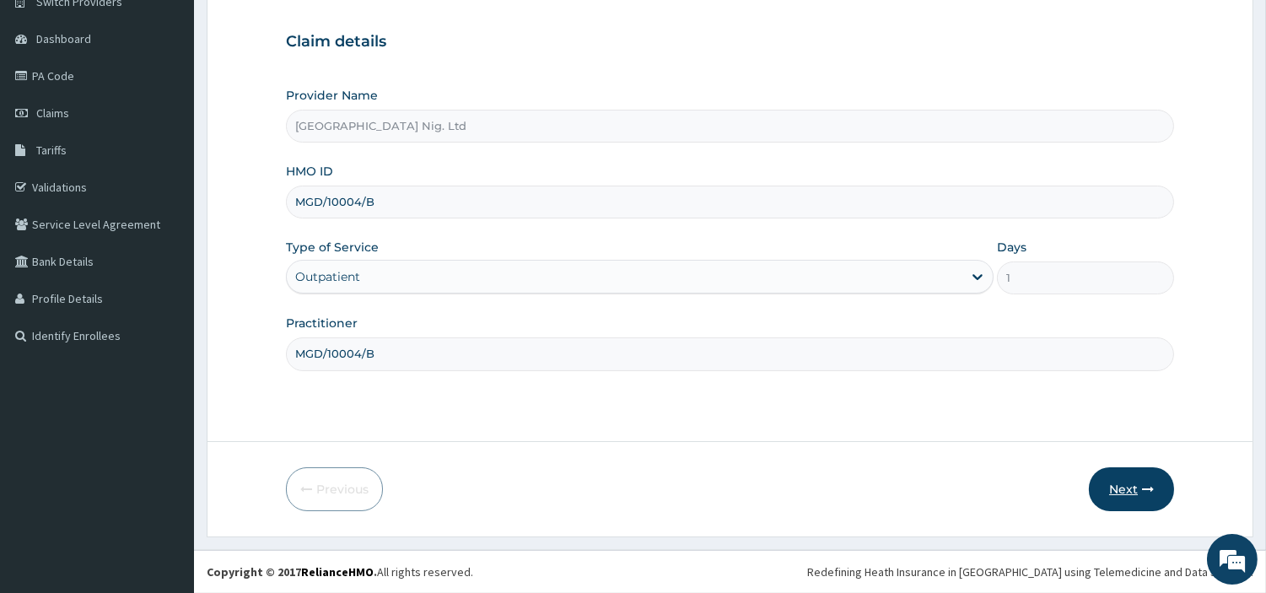
type input "MGD/10004/B"
click at [1116, 485] on button "Next" at bounding box center [1131, 489] width 85 height 44
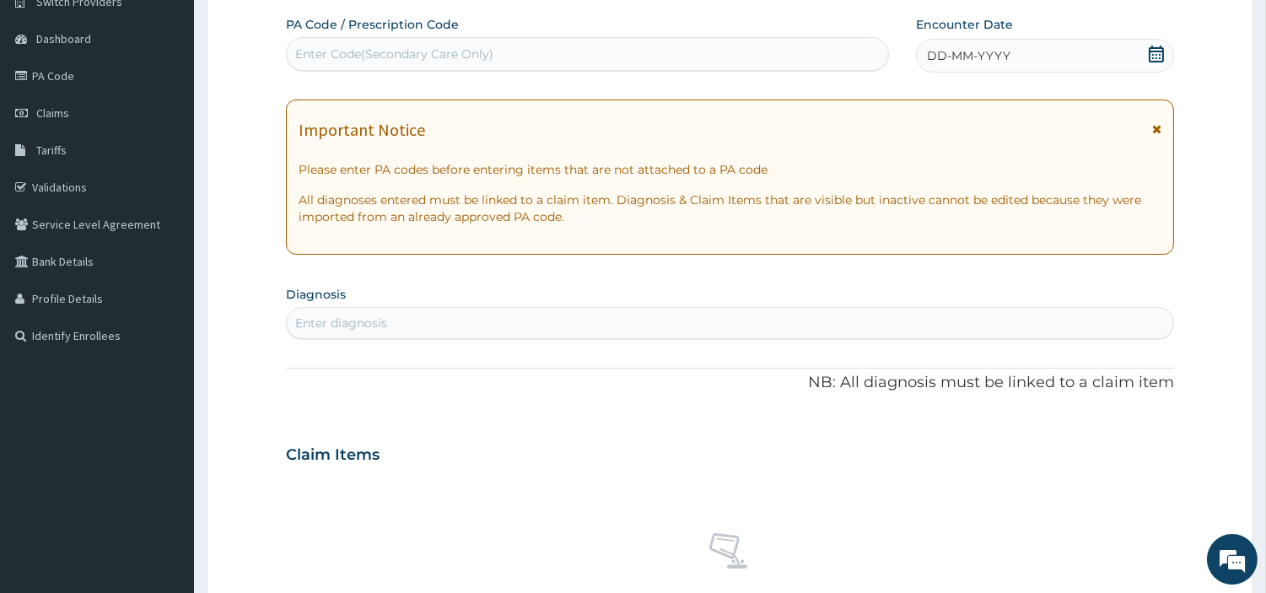
click at [724, 48] on div "Enter Code(Secondary Care Only)" at bounding box center [588, 53] width 602 height 27
paste input "PA/A91E1B"
type input "PA/A91E1B"
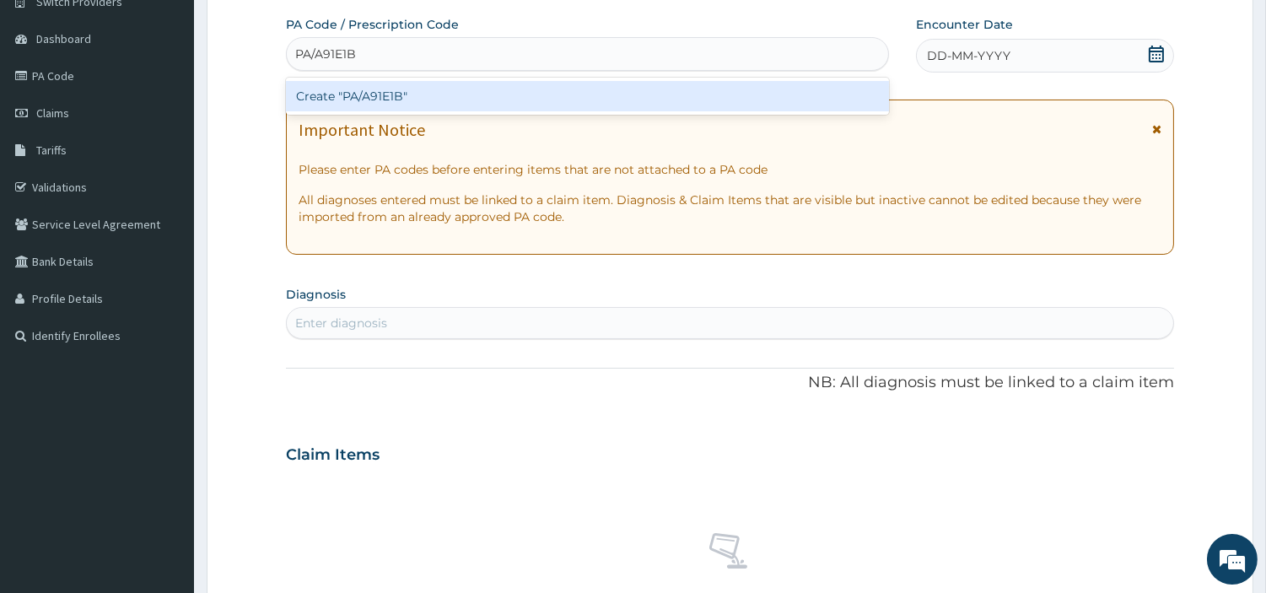
click at [693, 107] on div "Create "PA/A91E1B"" at bounding box center [587, 96] width 603 height 30
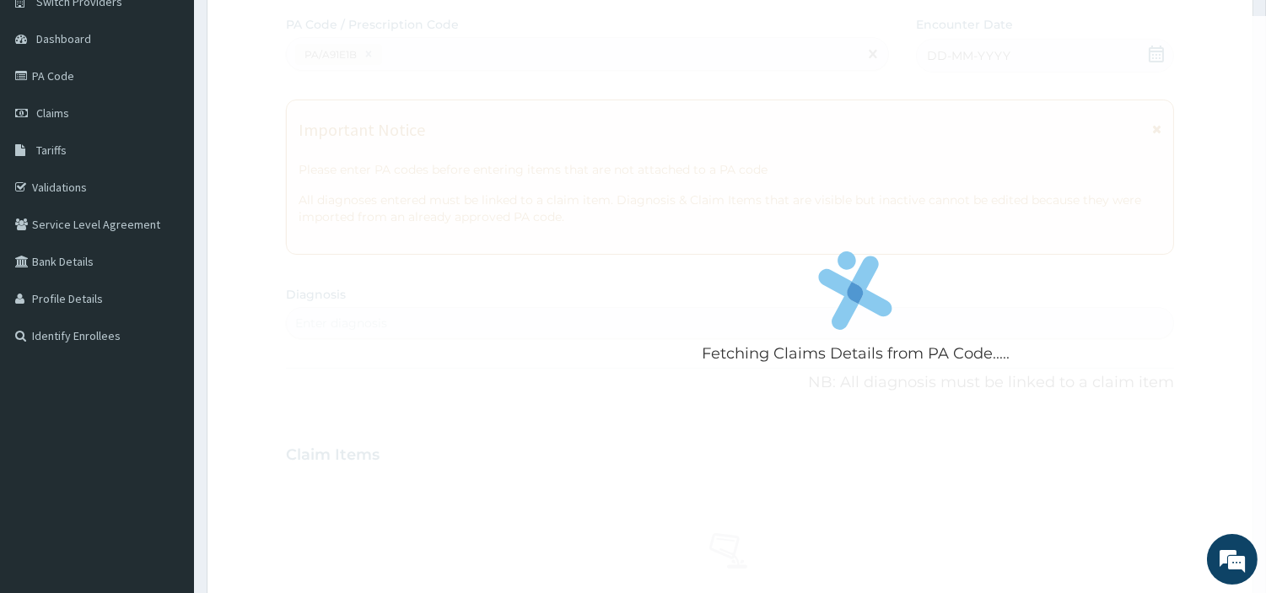
scroll to position [0, 0]
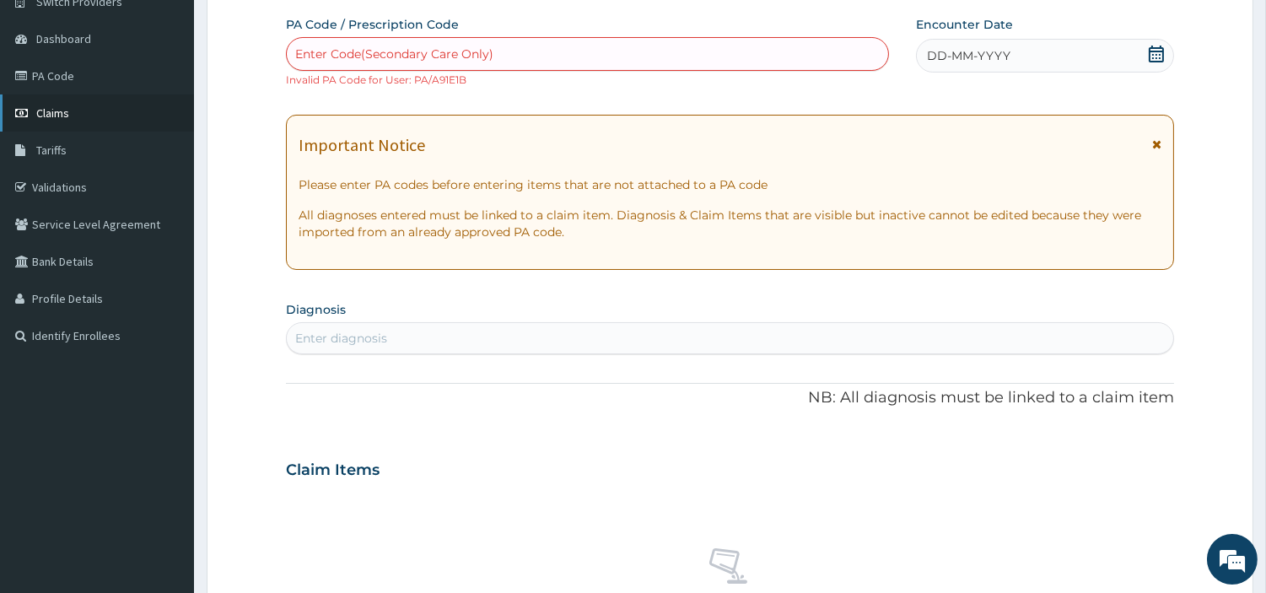
click at [62, 108] on span "Claims" at bounding box center [52, 112] width 33 height 15
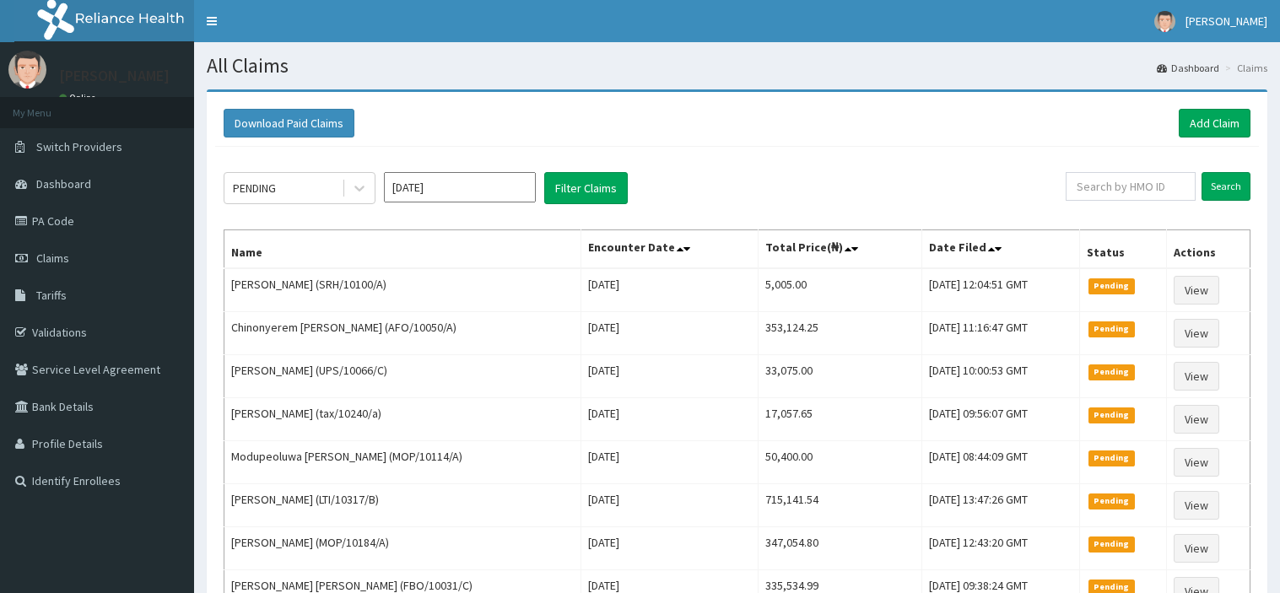
click at [1099, 188] on input "text" at bounding box center [1131, 186] width 130 height 29
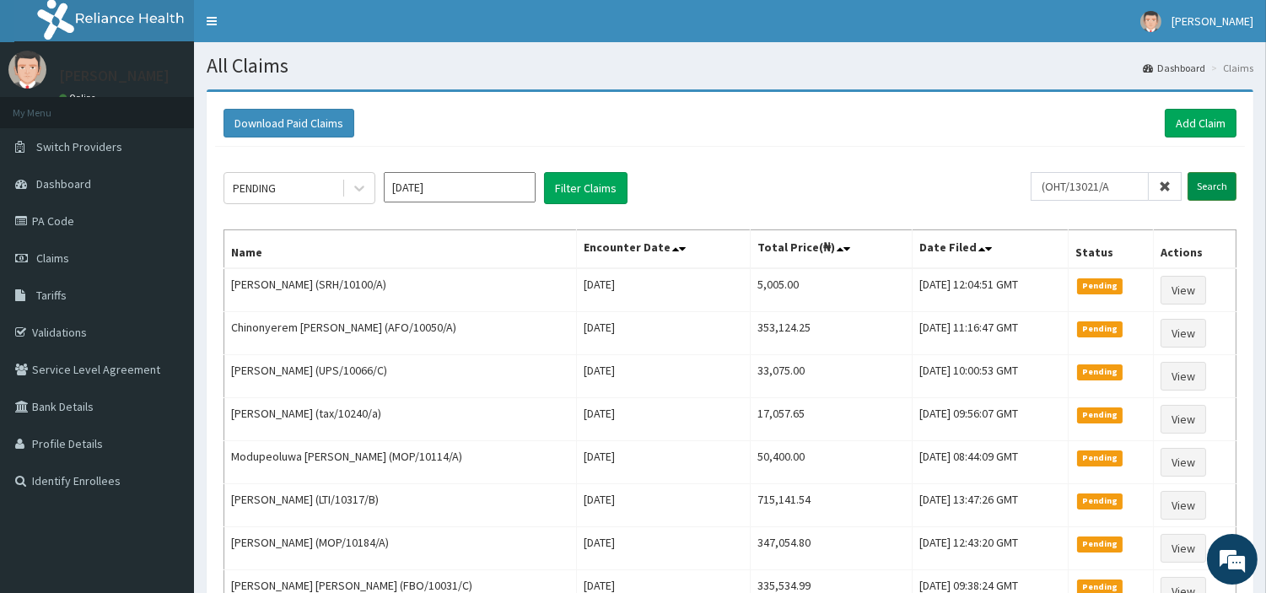
click at [1202, 192] on input "Search" at bounding box center [1212, 186] width 49 height 29
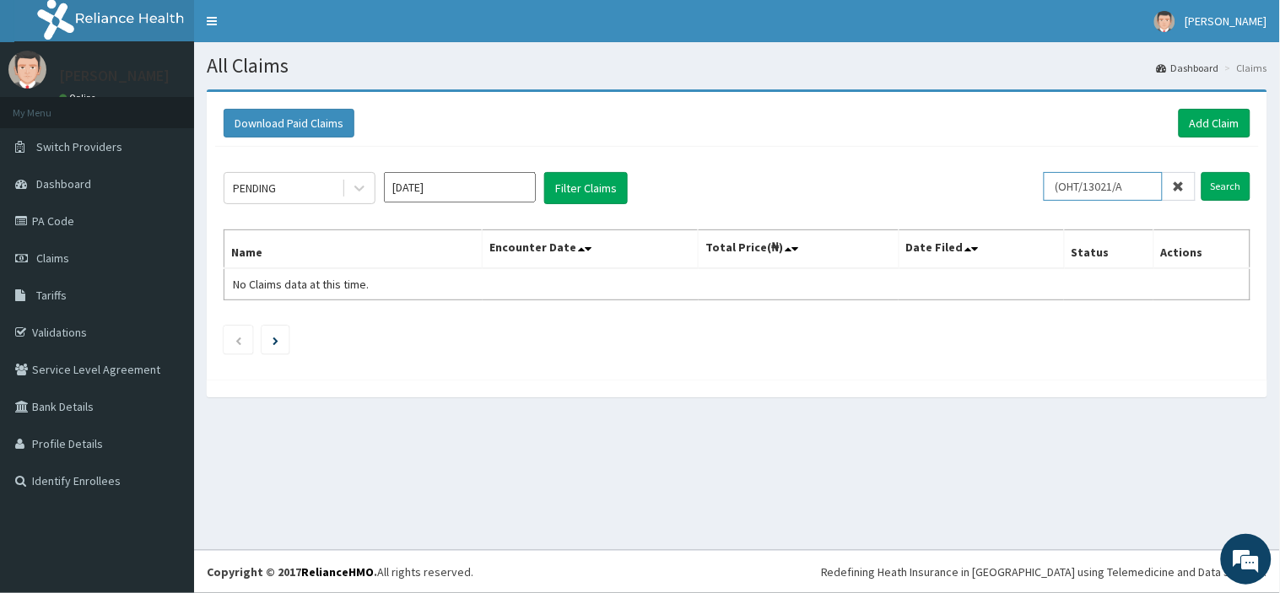
click at [1066, 186] on input "(OHT/13021/A" at bounding box center [1103, 186] width 119 height 29
type input "OHT/13021/A"
click at [1217, 197] on input "Search" at bounding box center [1225, 186] width 49 height 29
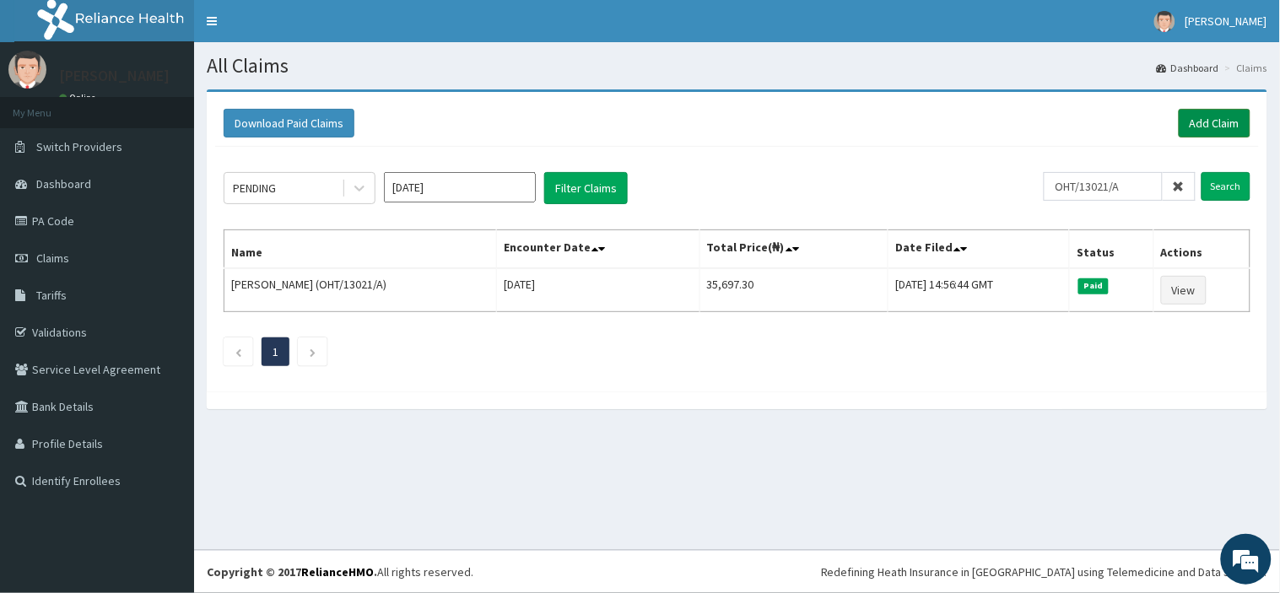
click at [1211, 136] on link "Add Claim" at bounding box center [1215, 123] width 72 height 29
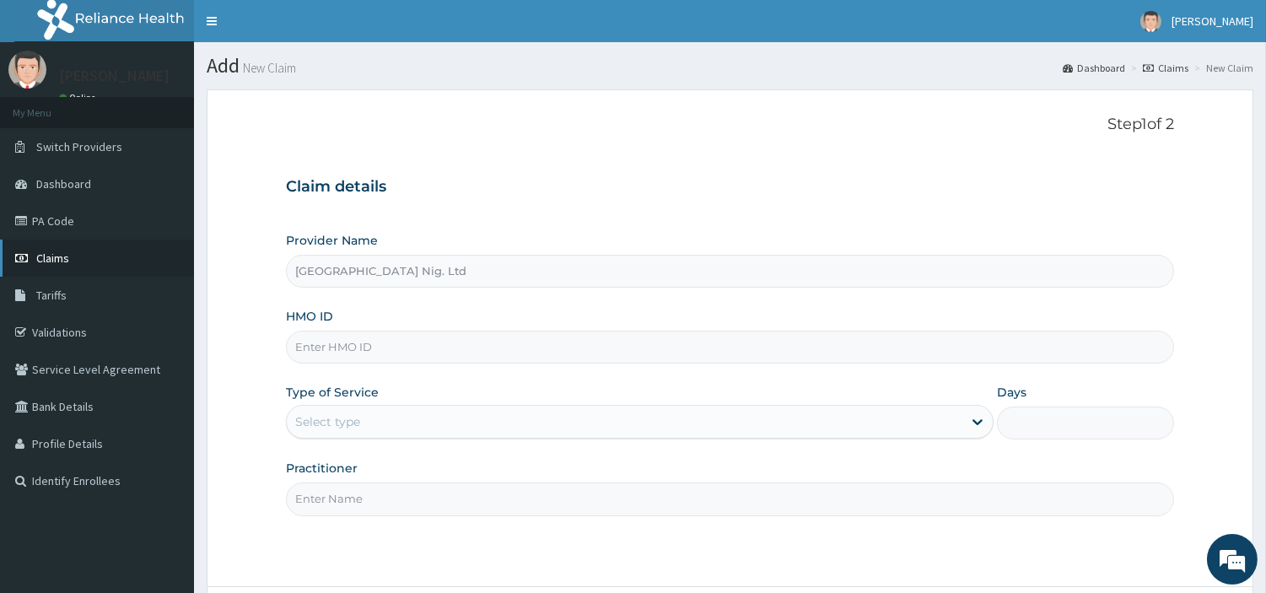
click at [45, 251] on span "Claims" at bounding box center [52, 258] width 33 height 15
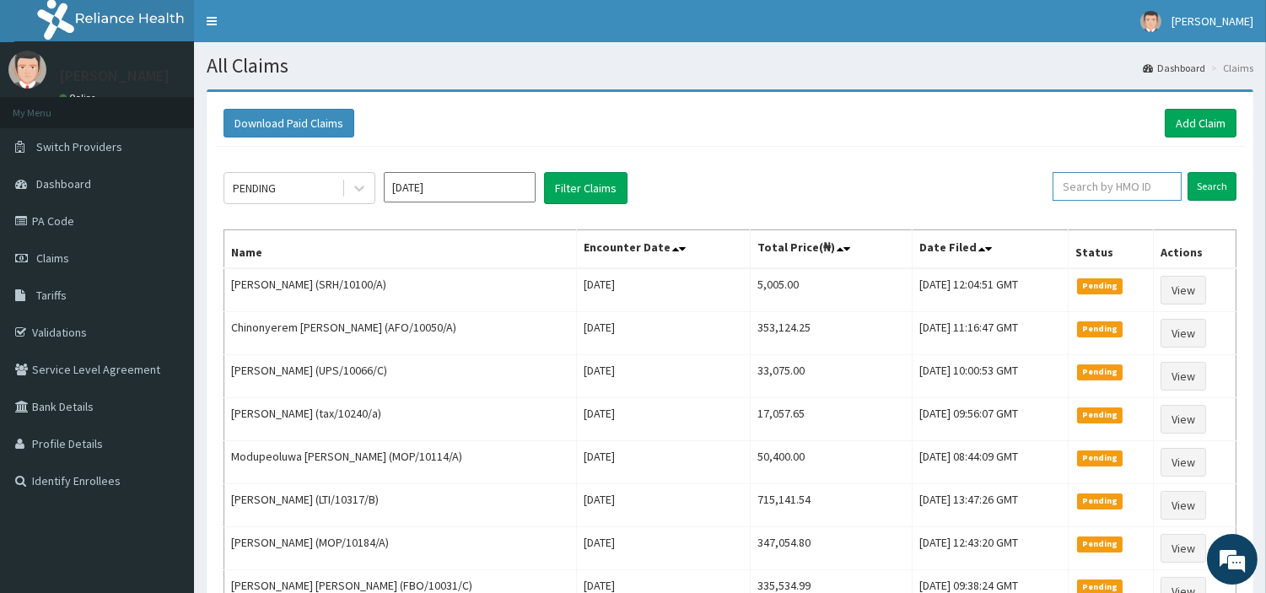
click at [1097, 194] on input "text" at bounding box center [1117, 186] width 129 height 29
paste input "MGD/10004/B"
type input "MGD/10004/B"
click at [1199, 183] on input "Search" at bounding box center [1212, 186] width 49 height 29
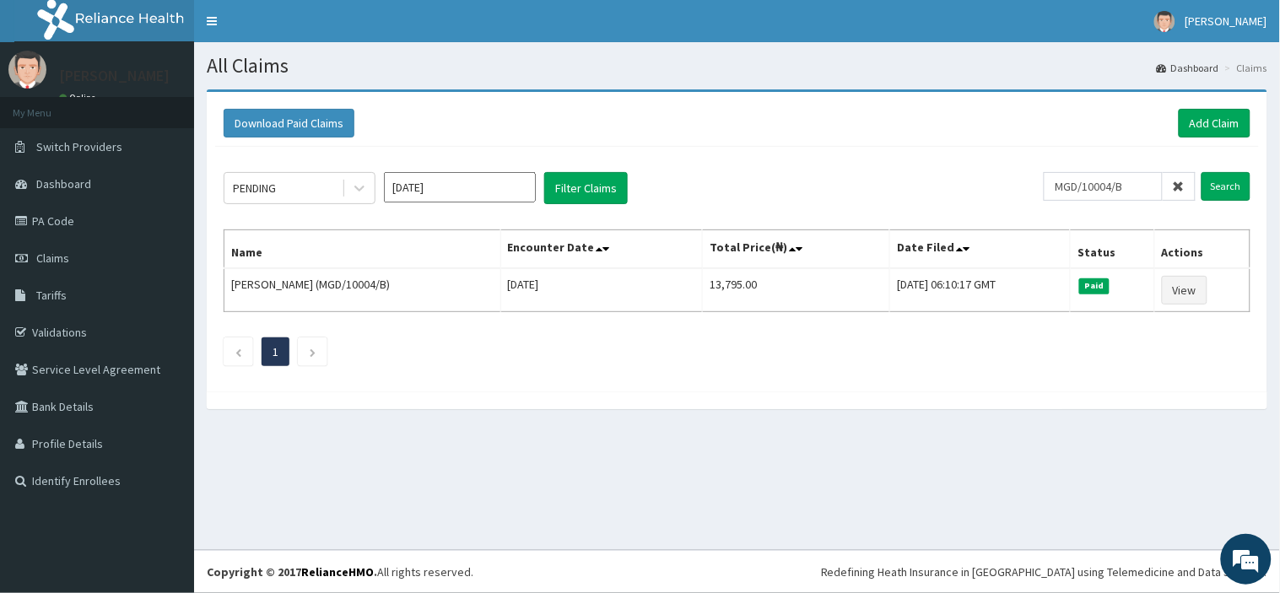
click at [1184, 186] on icon at bounding box center [1179, 187] width 12 height 12
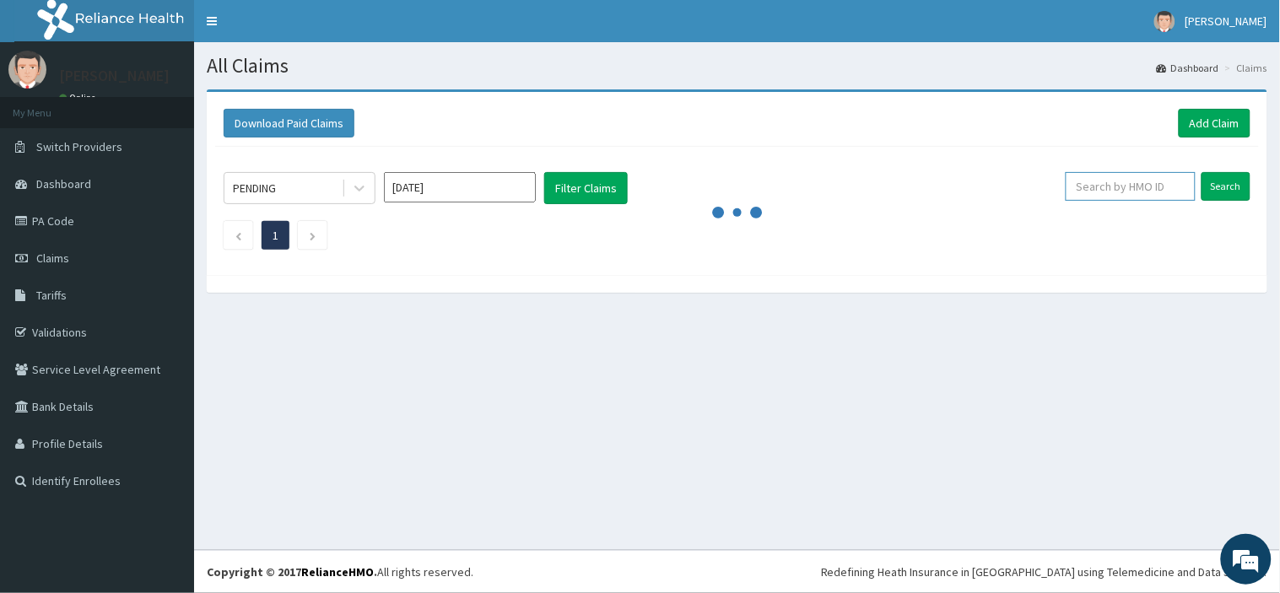
click at [1157, 183] on input "text" at bounding box center [1131, 186] width 130 height 29
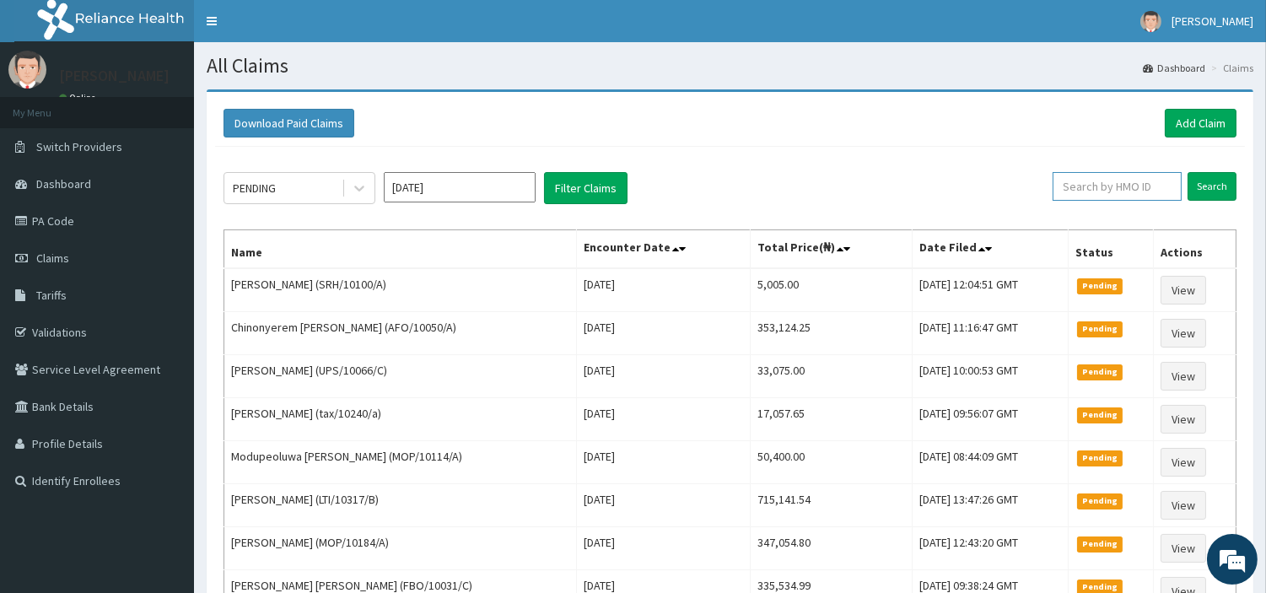
paste input "(OHT/13021/A"
click at [1057, 181] on input "(OHT/13021/A" at bounding box center [1090, 186] width 118 height 29
type input "OHT/13021/A"
click at [1200, 189] on input "Search" at bounding box center [1212, 186] width 49 height 29
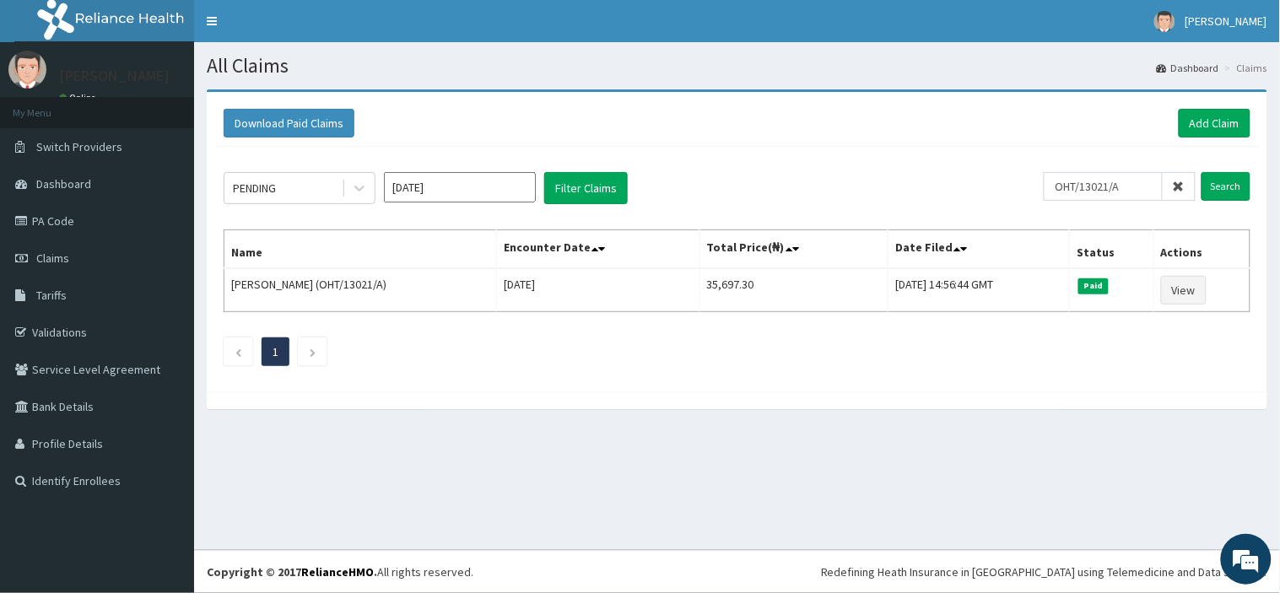
click at [1184, 189] on icon at bounding box center [1179, 187] width 12 height 12
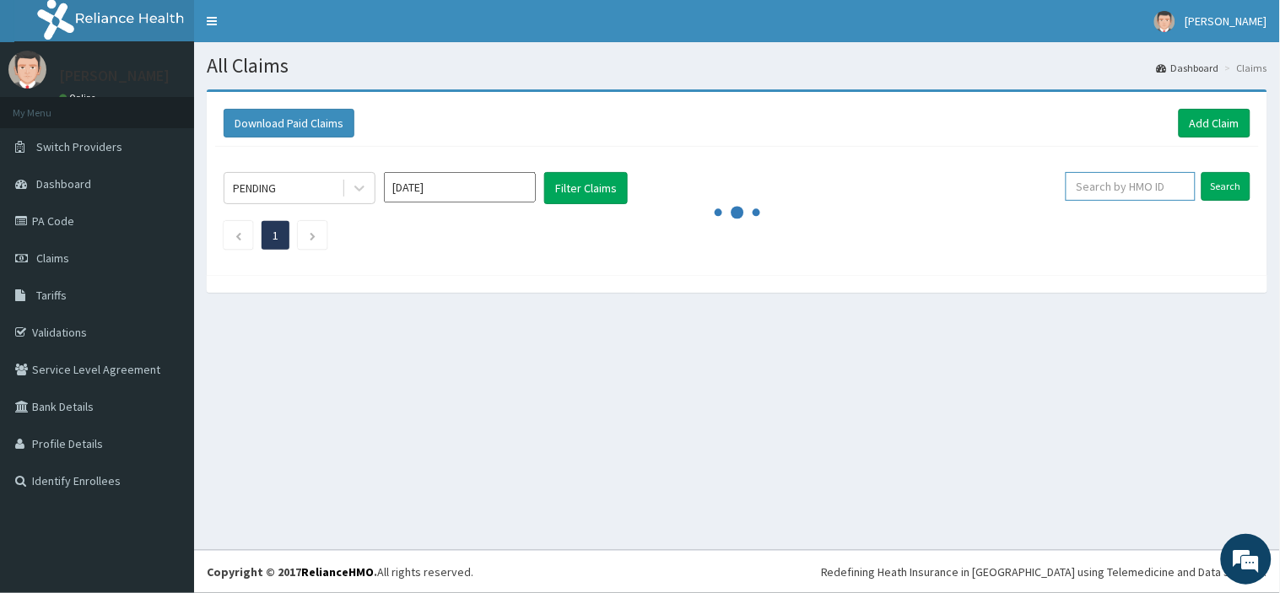
click at [1143, 186] on input "text" at bounding box center [1131, 186] width 130 height 29
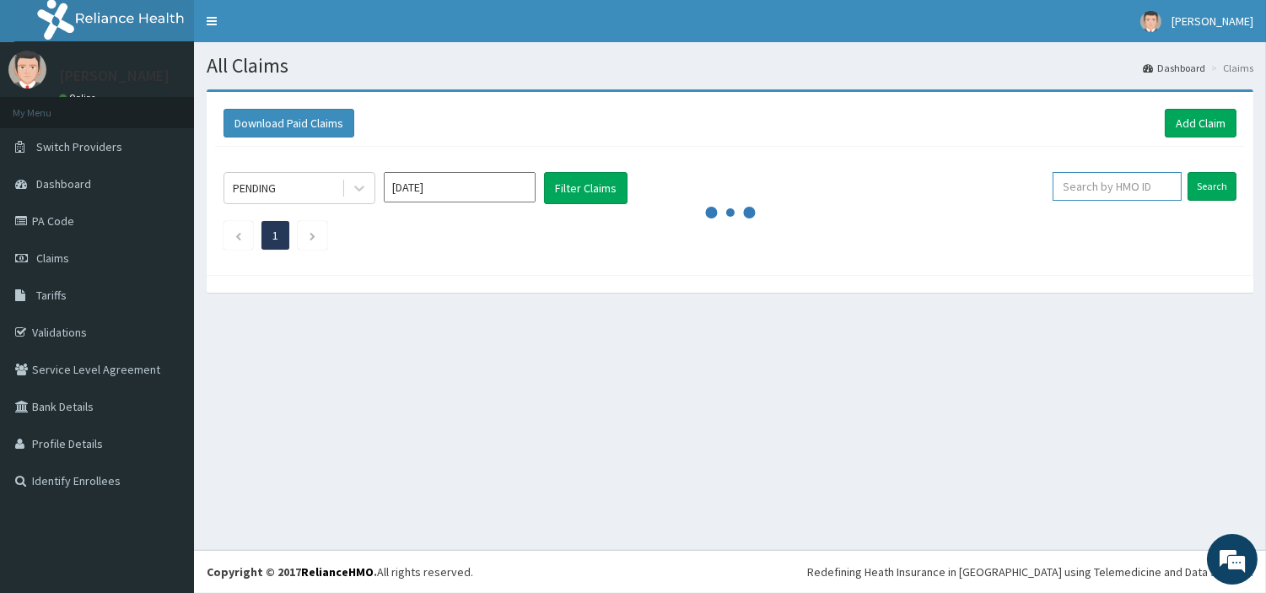
paste input "BPV/10027/A"
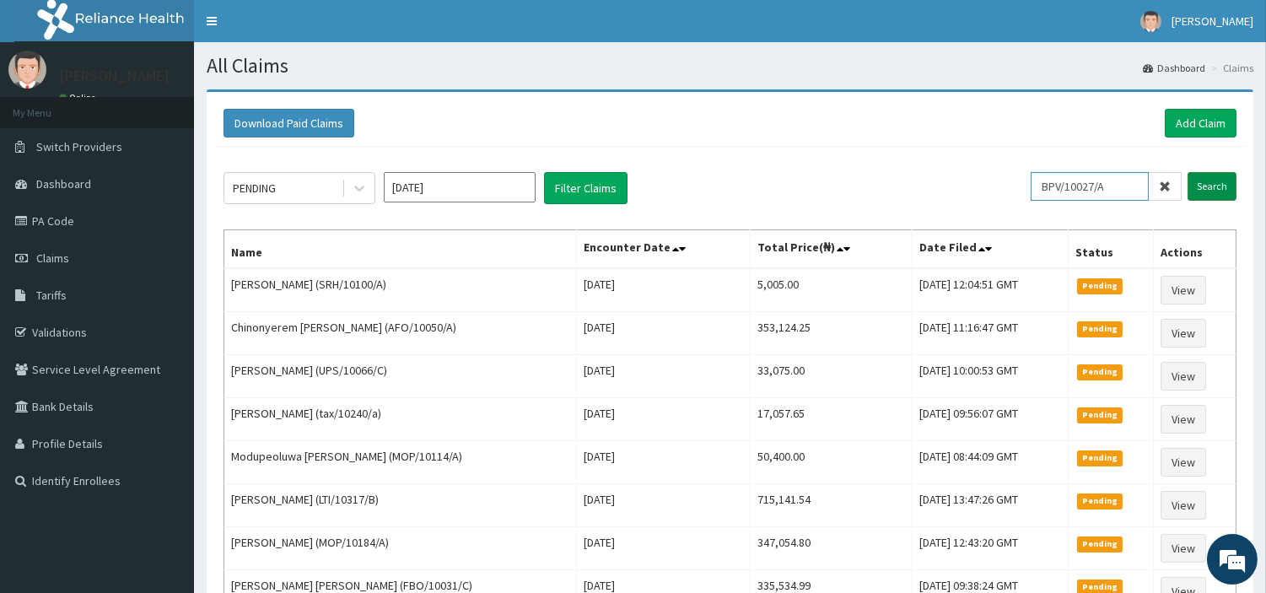
type input "BPV/10027/A"
click at [1216, 184] on input "Search" at bounding box center [1212, 186] width 49 height 29
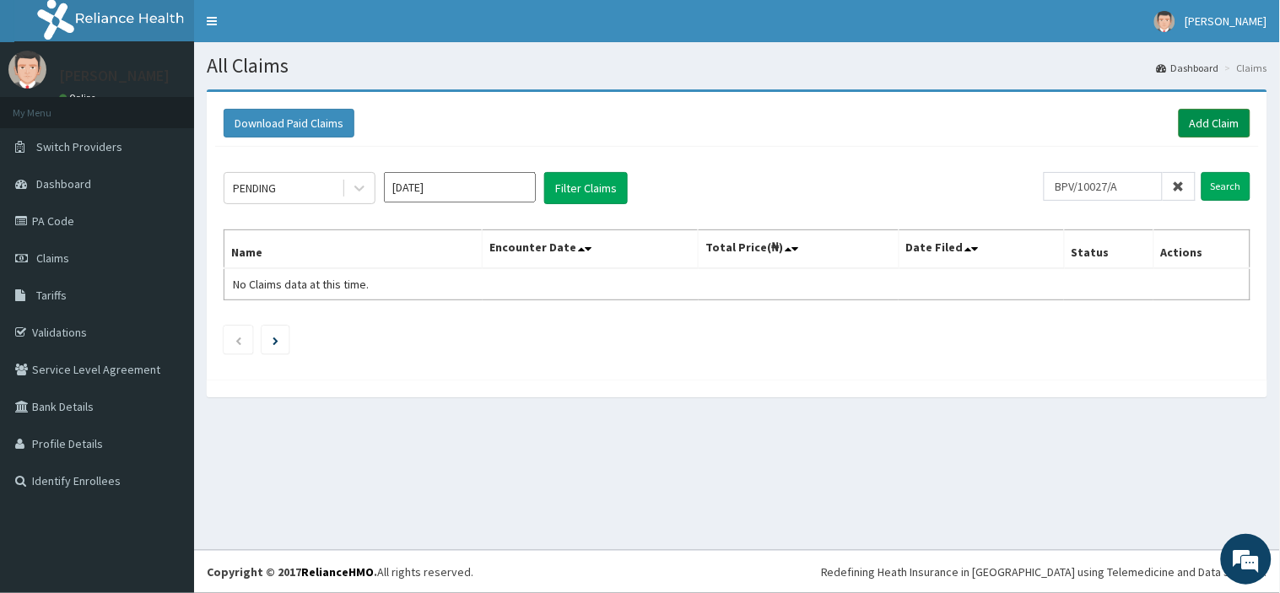
click at [1201, 129] on link "Add Claim" at bounding box center [1215, 123] width 72 height 29
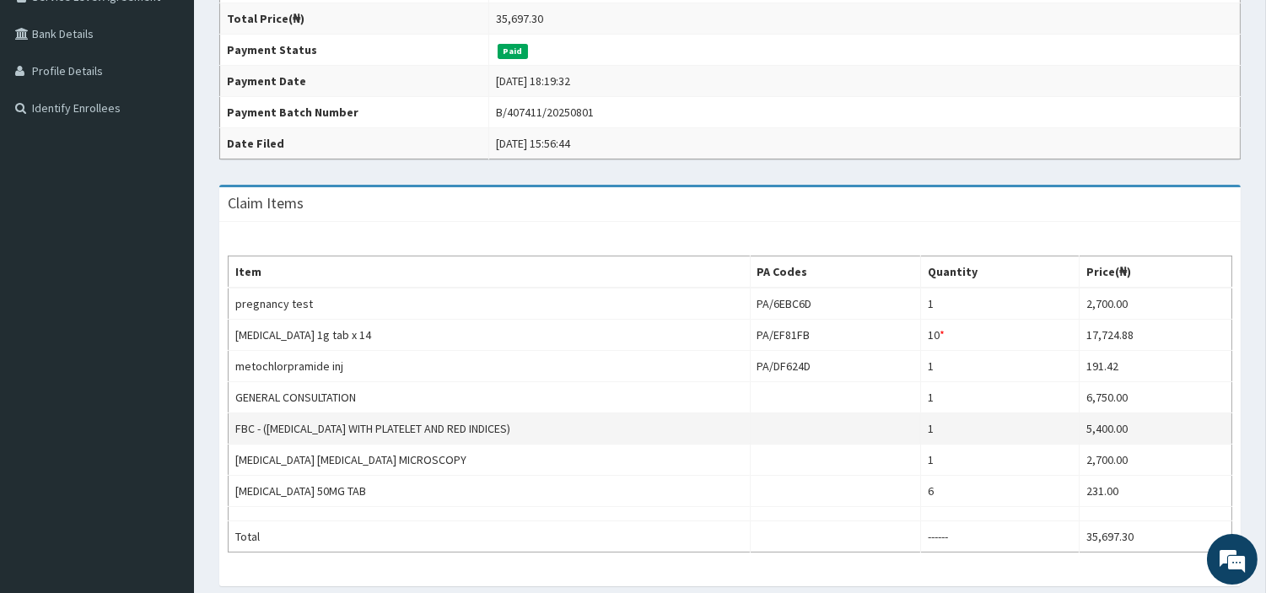
scroll to position [375, 0]
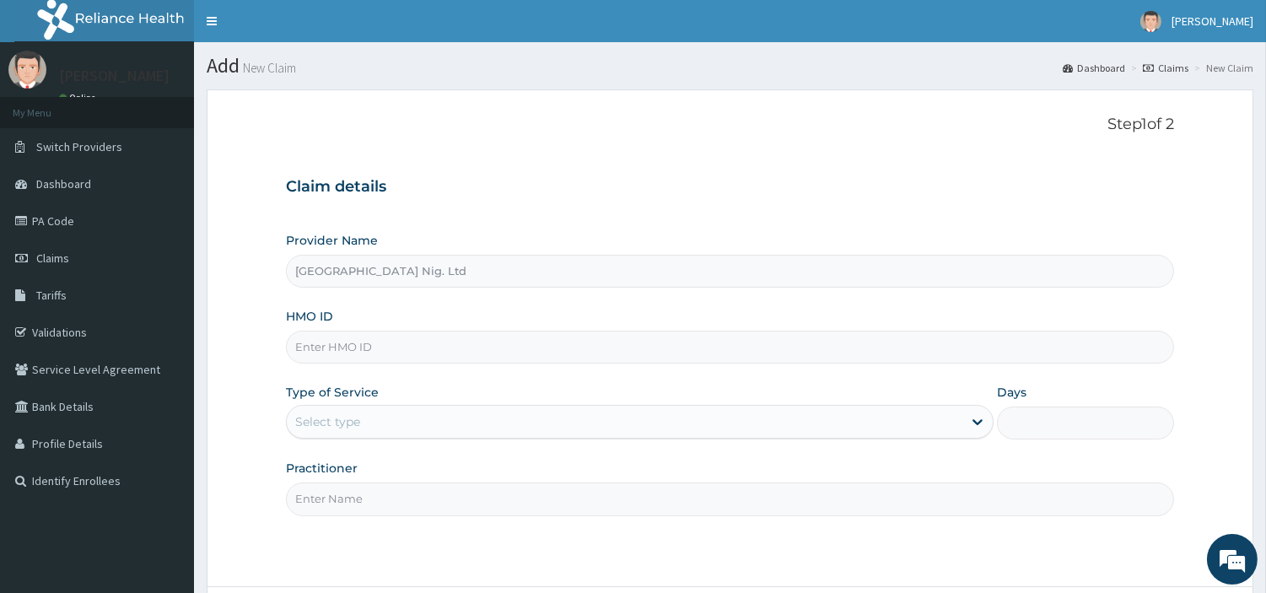
click at [357, 355] on input "HMO ID" at bounding box center [730, 347] width 888 height 33
paste input "BPV/10027/A"
type input "BPV/10027/A"
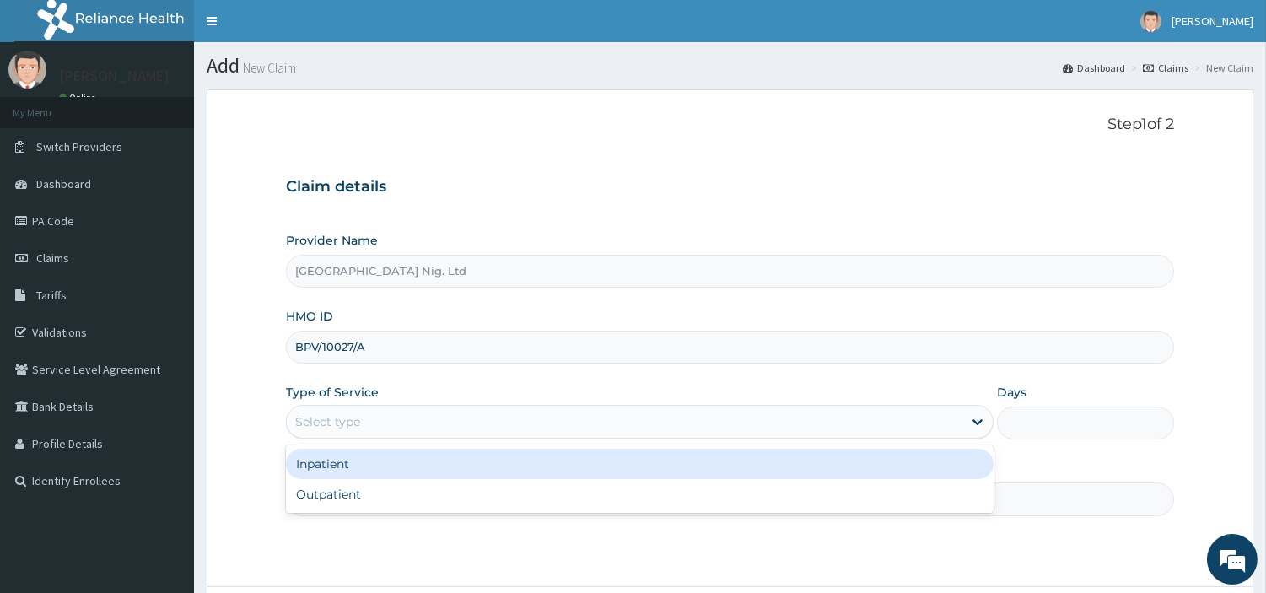
click at [332, 419] on div "Select type" at bounding box center [327, 421] width 65 height 17
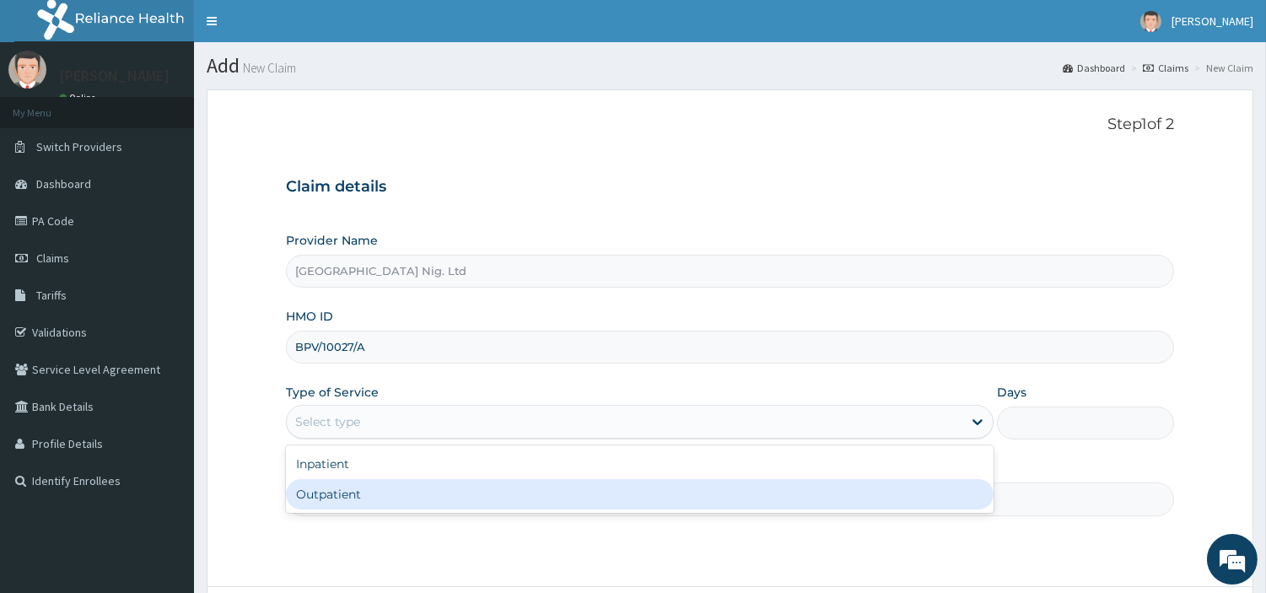
click at [347, 505] on div "Outpatient" at bounding box center [640, 494] width 708 height 30
type input "1"
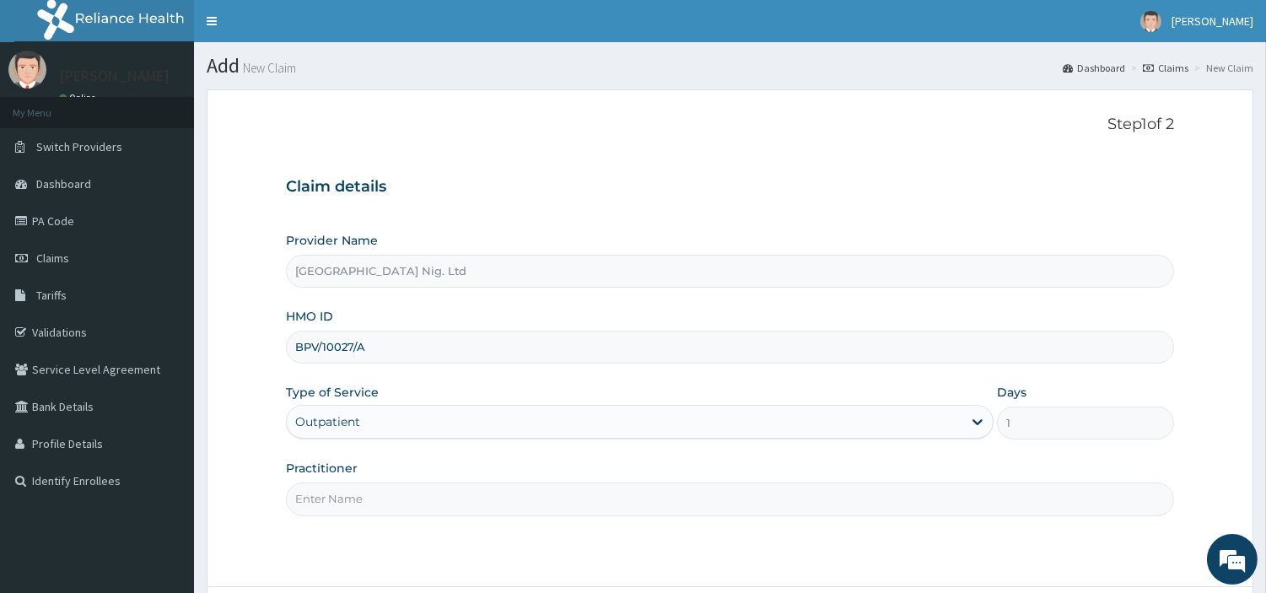
click at [348, 504] on input "Practitioner" at bounding box center [730, 499] width 888 height 33
paste input "BPV/10027/A"
type input "B"
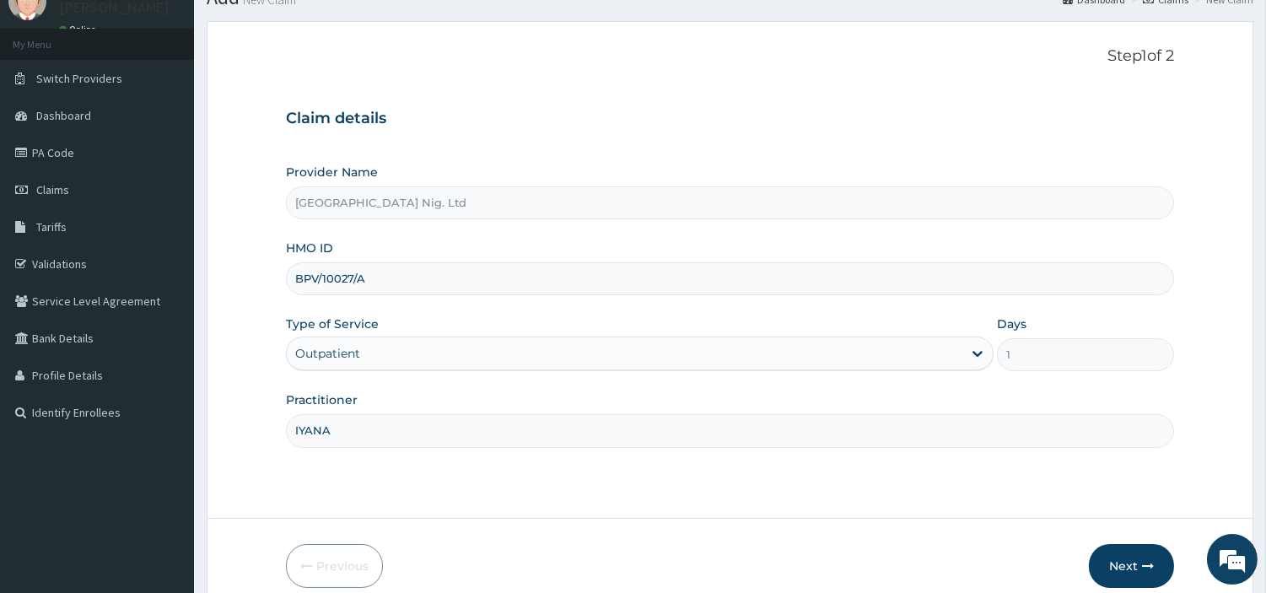
scroll to position [145, 0]
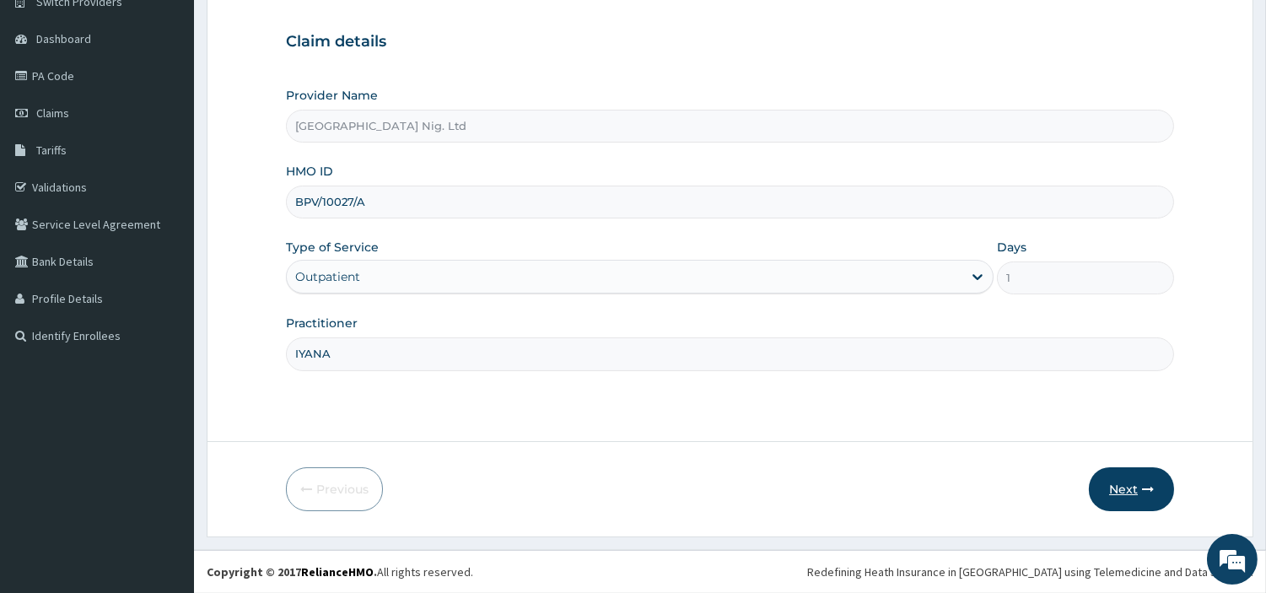
type input "IYANA"
click at [1117, 486] on button "Next" at bounding box center [1131, 489] width 85 height 44
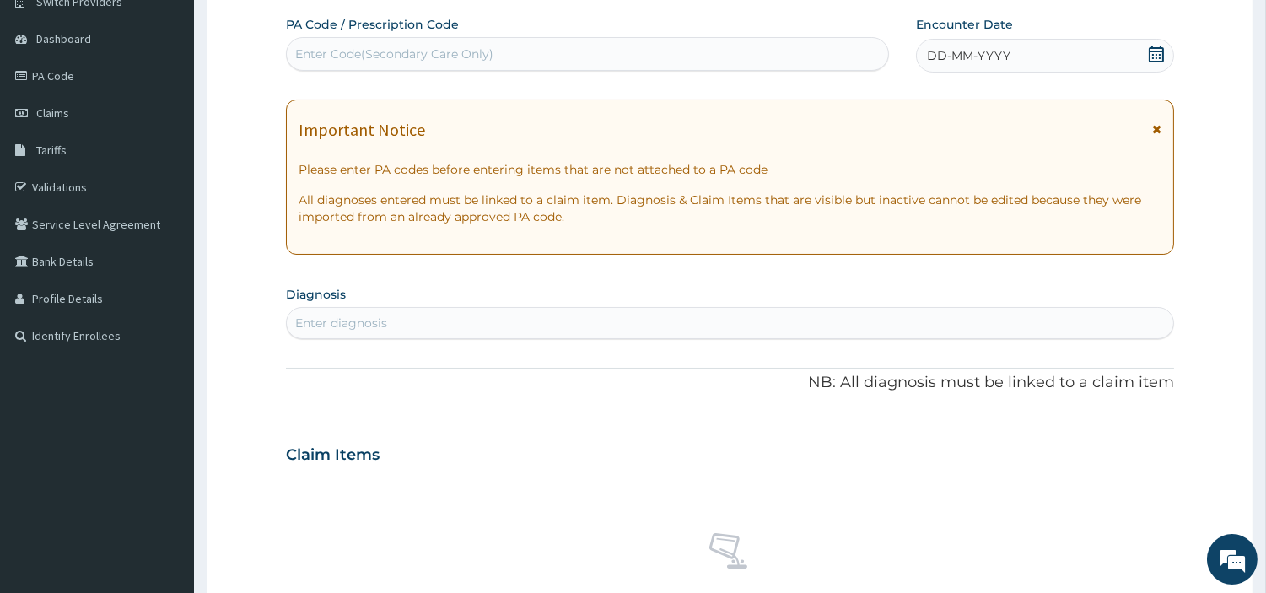
click at [585, 51] on div "Enter Code(Secondary Care Only)" at bounding box center [588, 53] width 602 height 27
paste input "PA/0CC327"
type input "PA/0CC327"
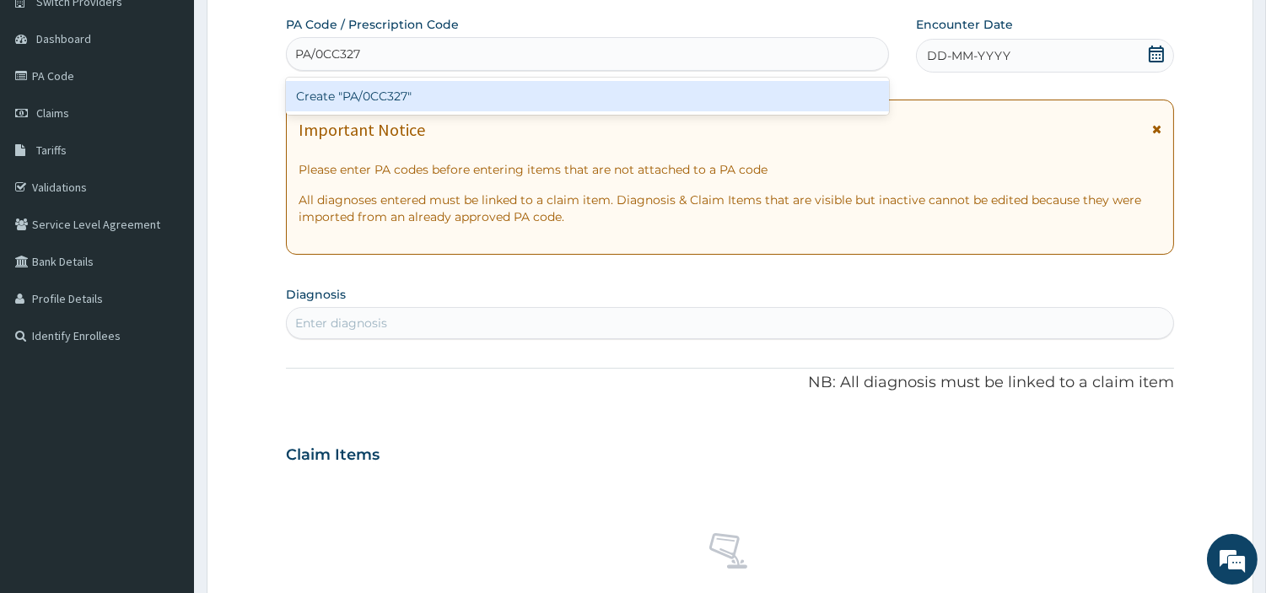
click at [677, 99] on div "Create "PA/0CC327"" at bounding box center [587, 96] width 603 height 30
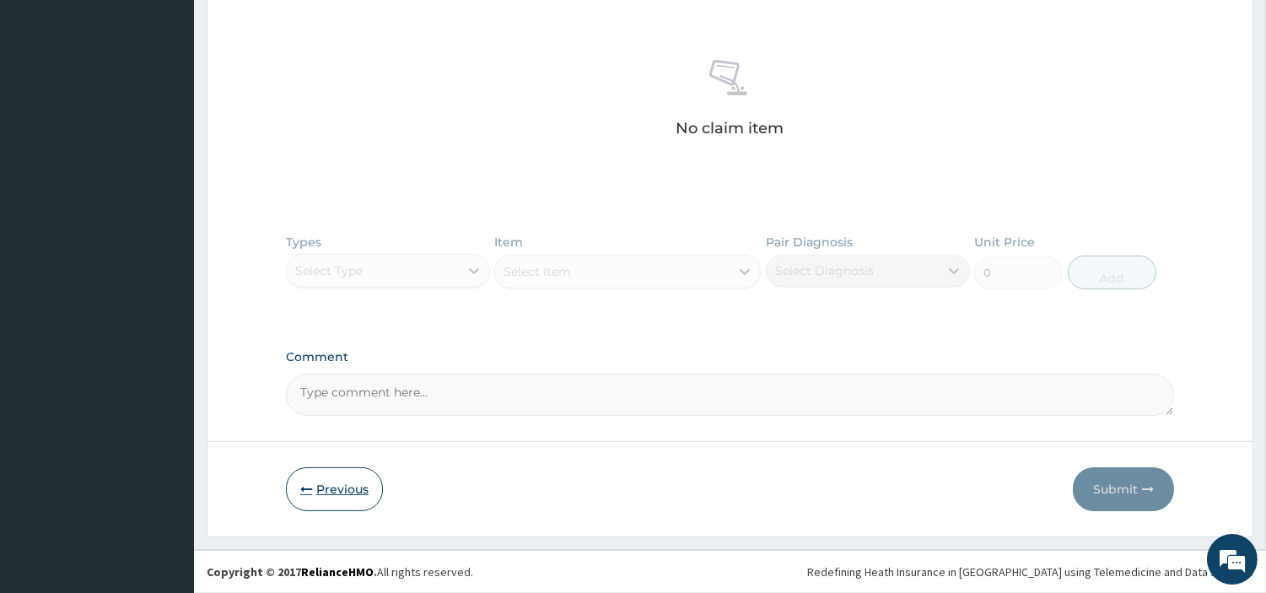
click at [342, 499] on button "Previous" at bounding box center [334, 489] width 97 height 44
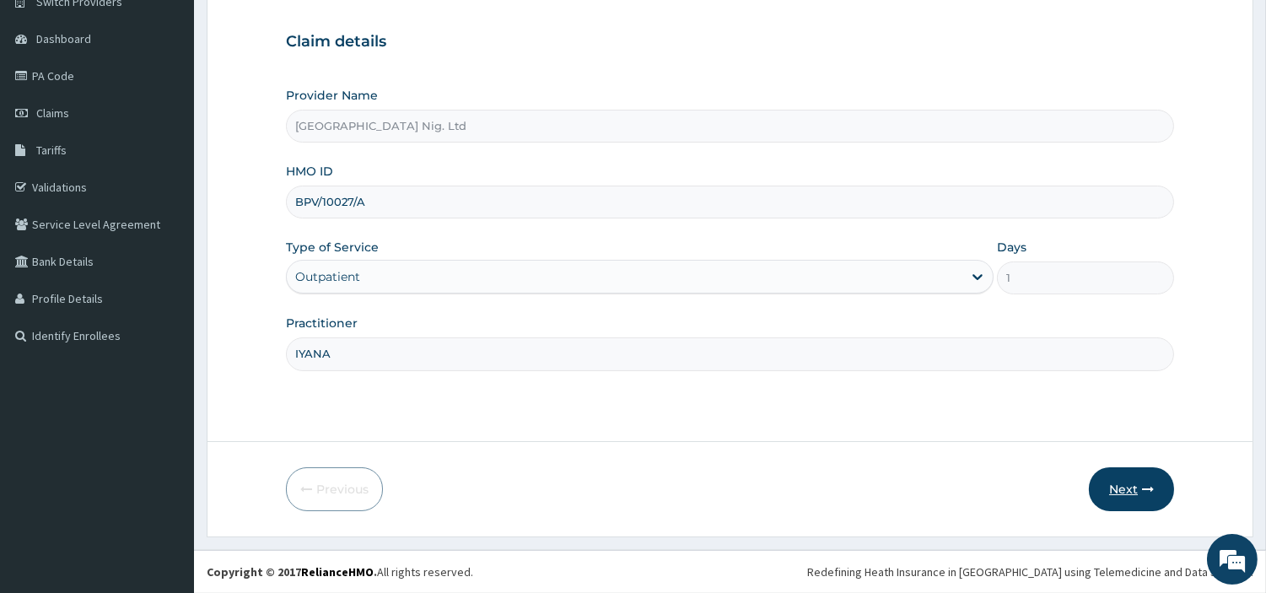
click at [1119, 482] on button "Next" at bounding box center [1131, 489] width 85 height 44
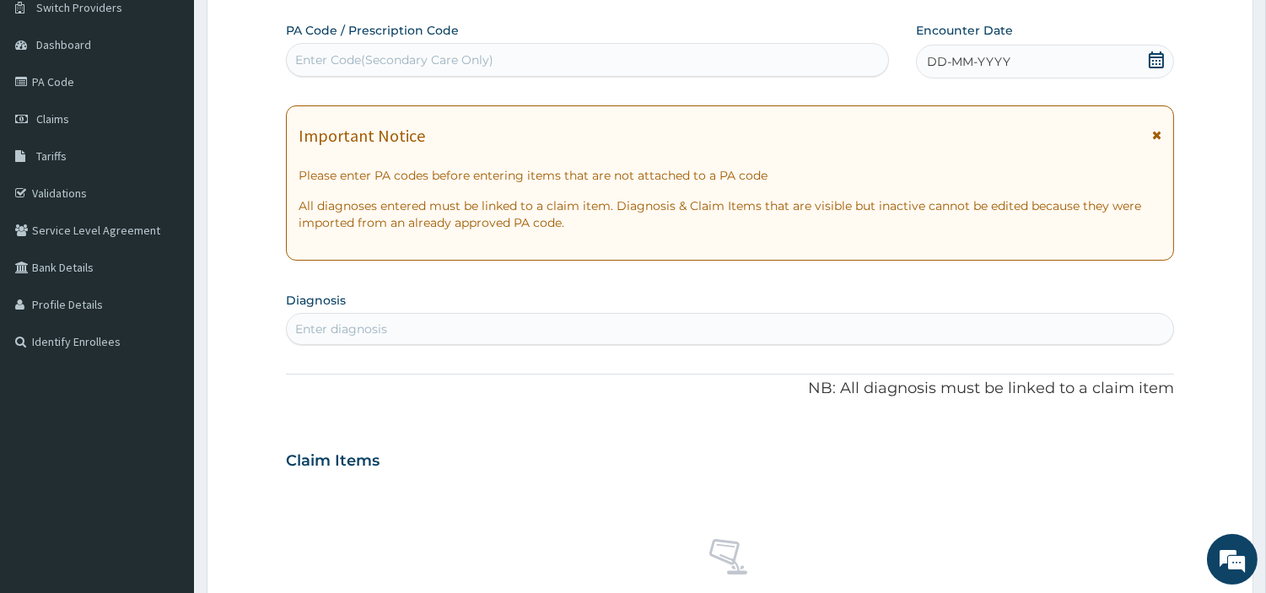
scroll to position [0, 0]
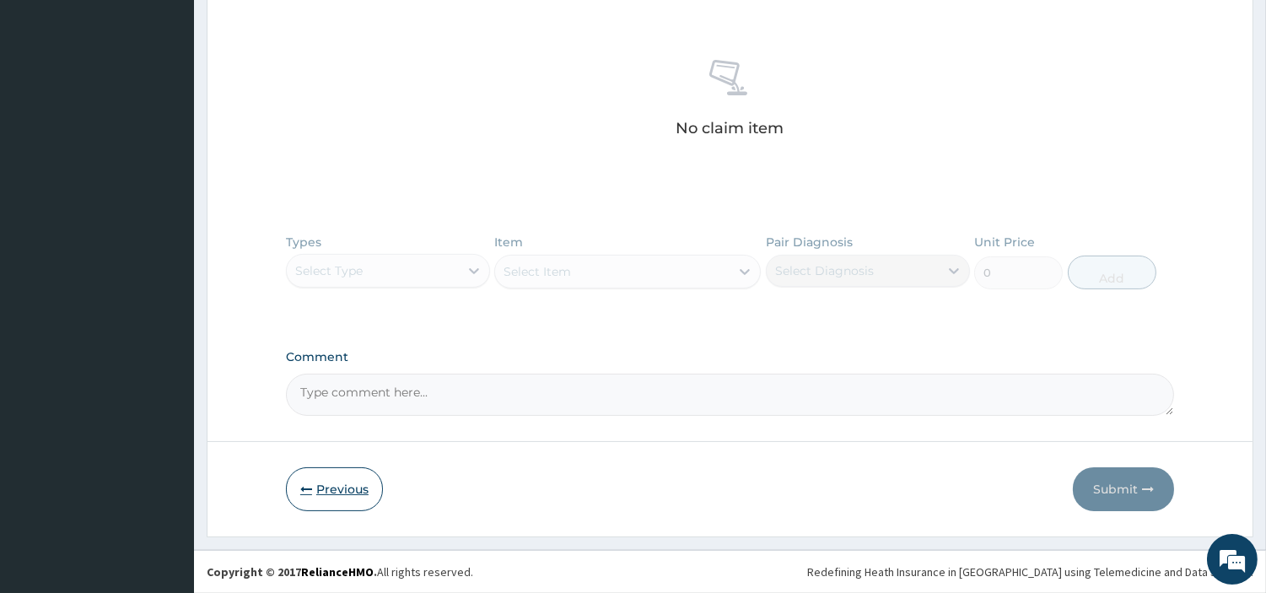
click at [347, 492] on button "Previous" at bounding box center [334, 489] width 97 height 44
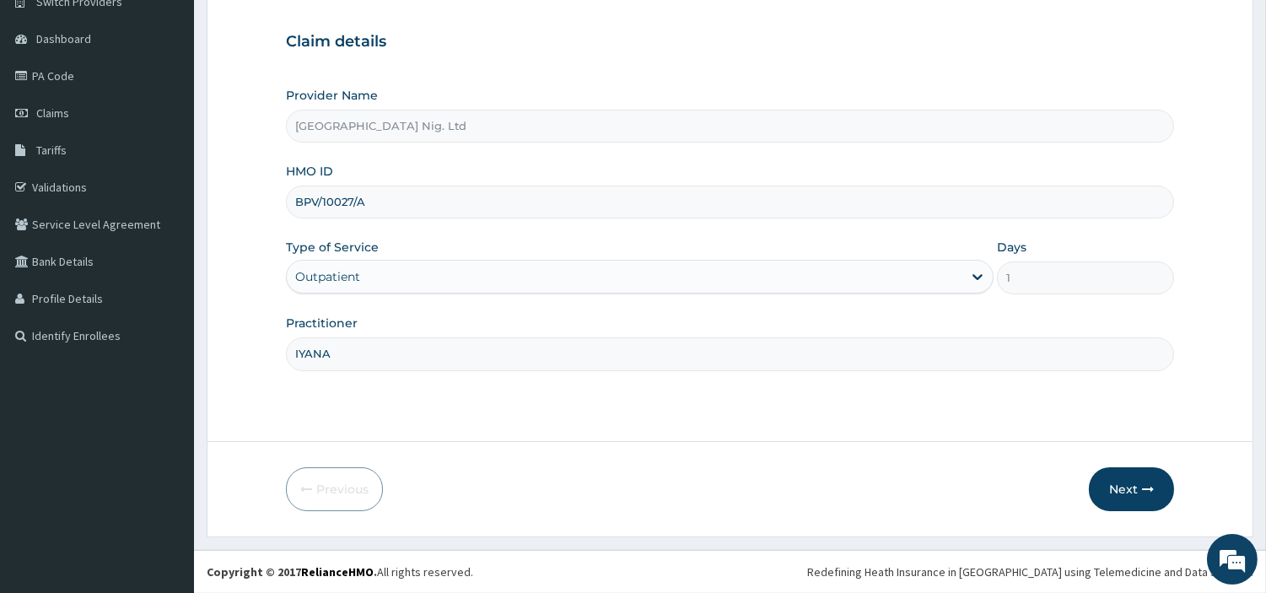
click at [333, 202] on input "BPV/10027/A" at bounding box center [730, 202] width 888 height 33
paste input "OHT/13021"
type input "OHT/13021/A"
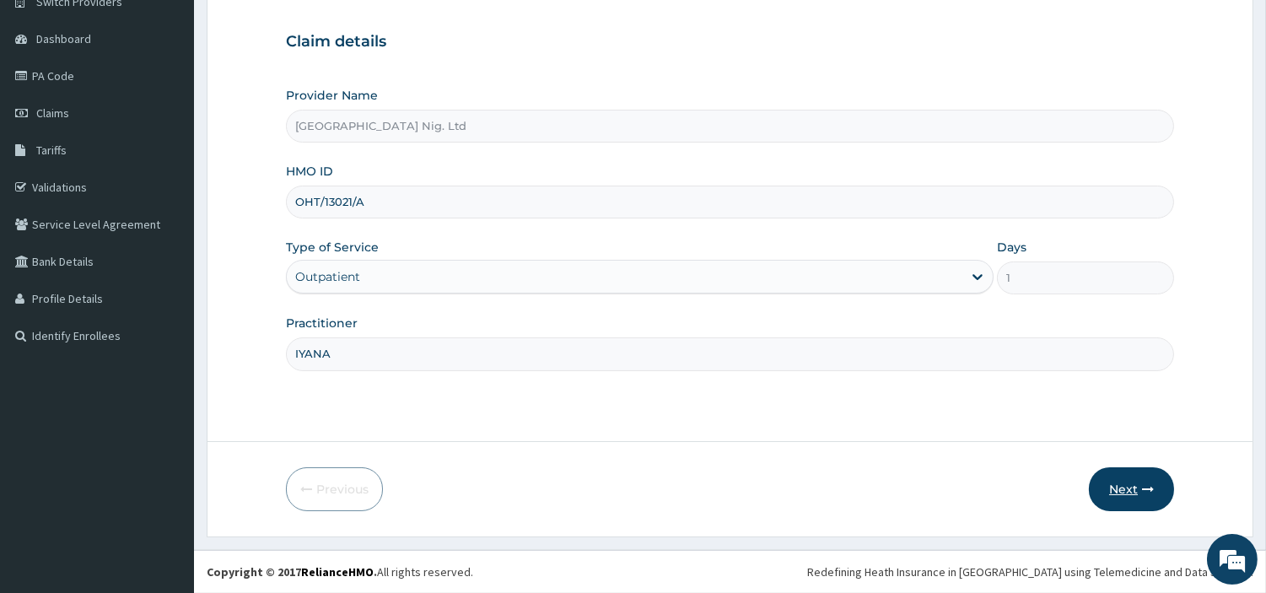
click at [1100, 488] on button "Next" at bounding box center [1131, 489] width 85 height 44
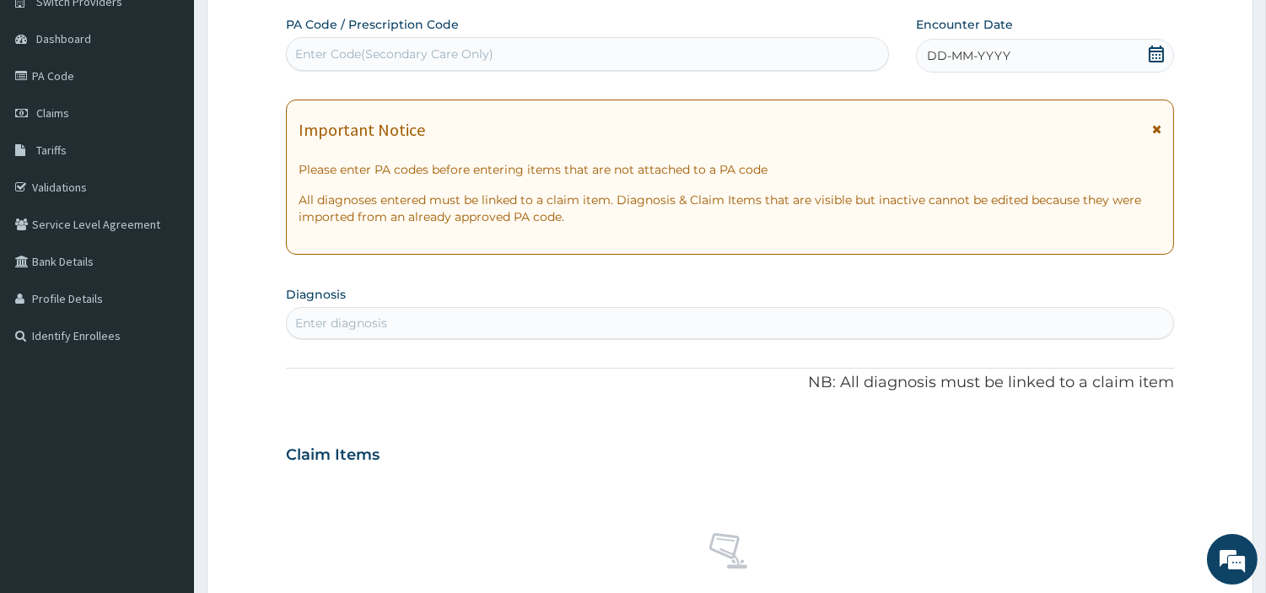
click at [610, 52] on div "Enter Code(Secondary Care Only)" at bounding box center [588, 53] width 602 height 27
paste input "PA/A91E1B"
type input "PA/A91E1B"
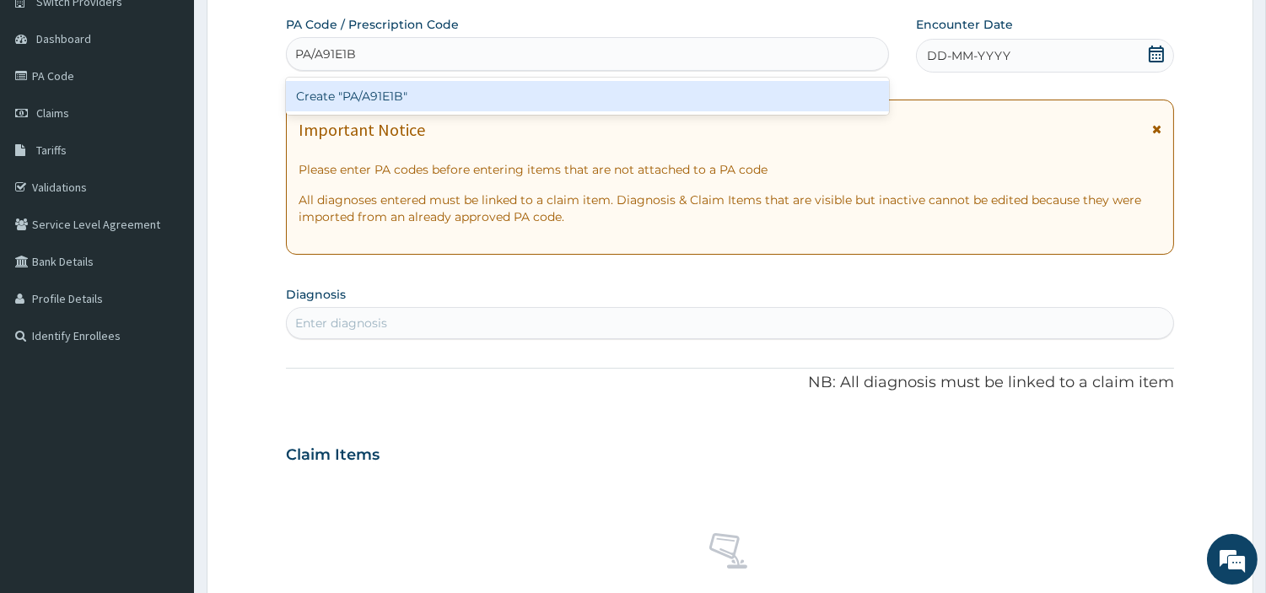
click at [356, 113] on div "Create "PA/A91E1B"" at bounding box center [587, 96] width 603 height 37
click at [356, 105] on div "Create "PA/A91E1B"" at bounding box center [587, 96] width 603 height 30
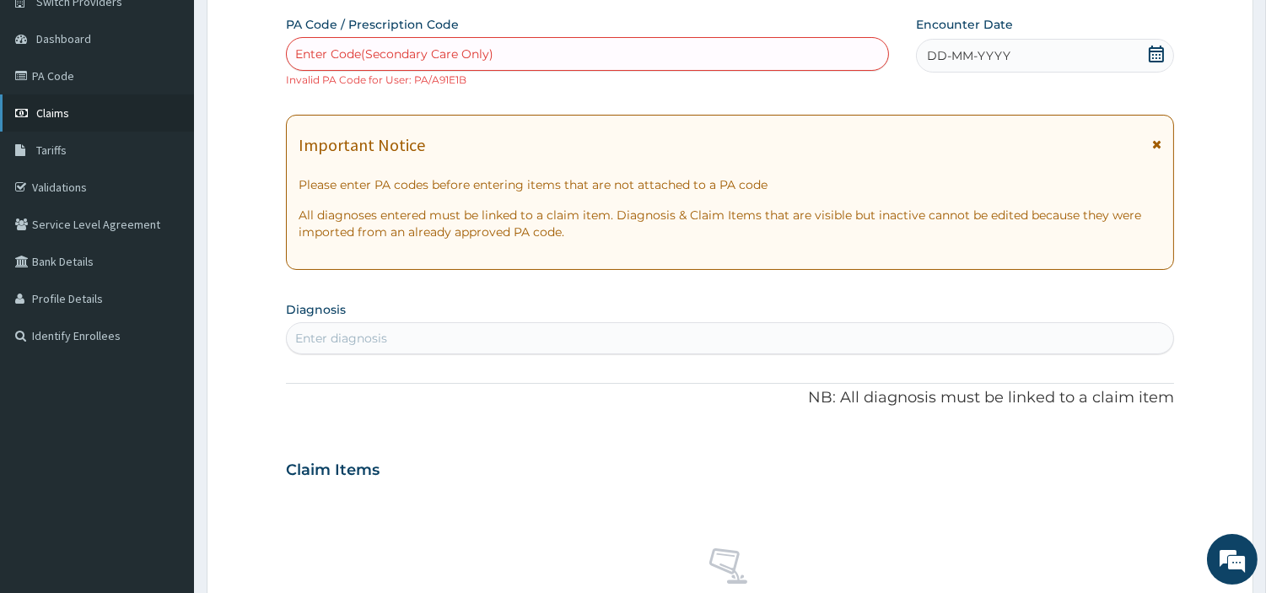
click at [66, 113] on span "Claims" at bounding box center [52, 112] width 33 height 15
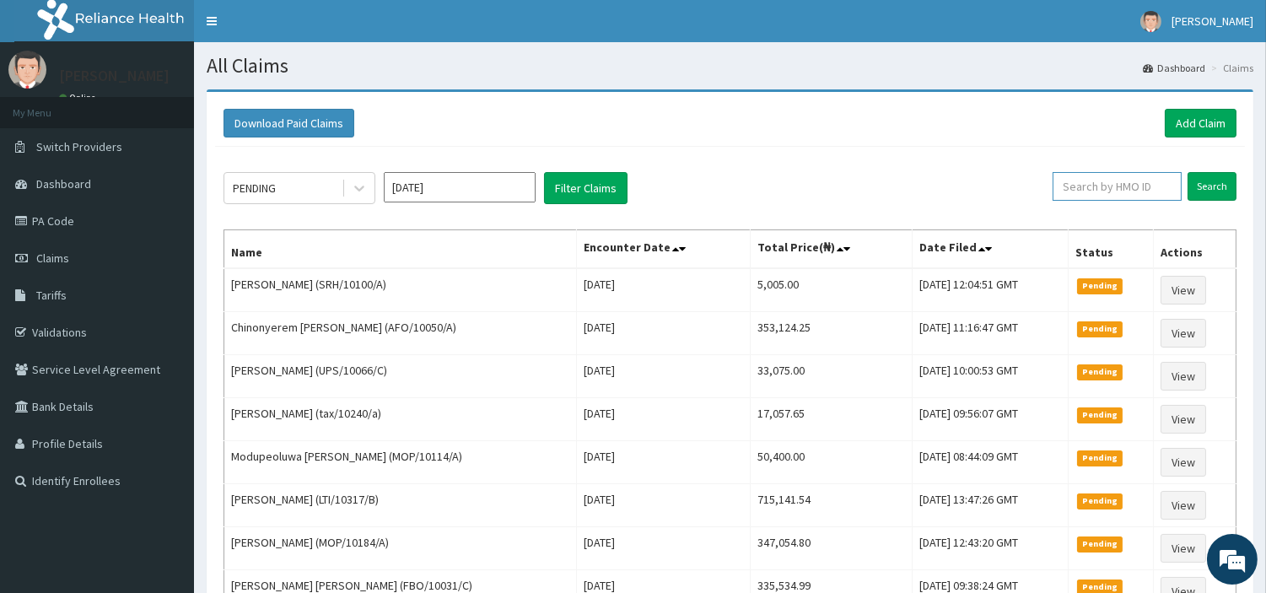
click at [1065, 192] on input "text" at bounding box center [1117, 186] width 129 height 29
paste input "DAL/11039/I"
type input "DAL/11039/I"
click at [1195, 186] on input "Search" at bounding box center [1212, 186] width 49 height 29
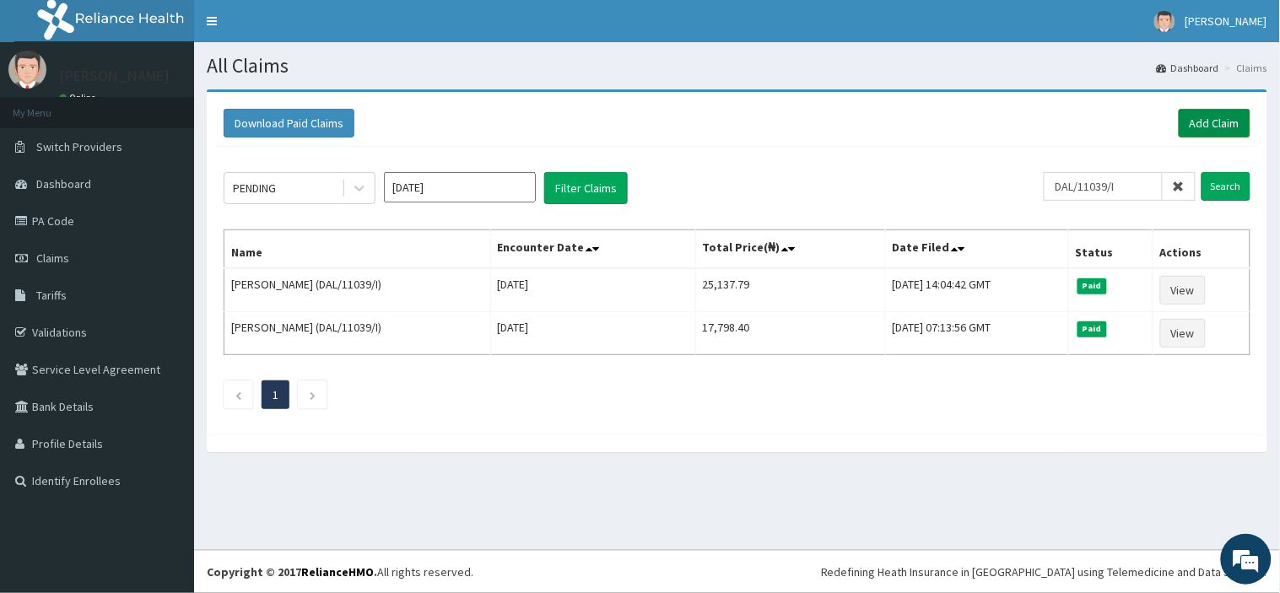
click at [1200, 130] on link "Add Claim" at bounding box center [1215, 123] width 72 height 29
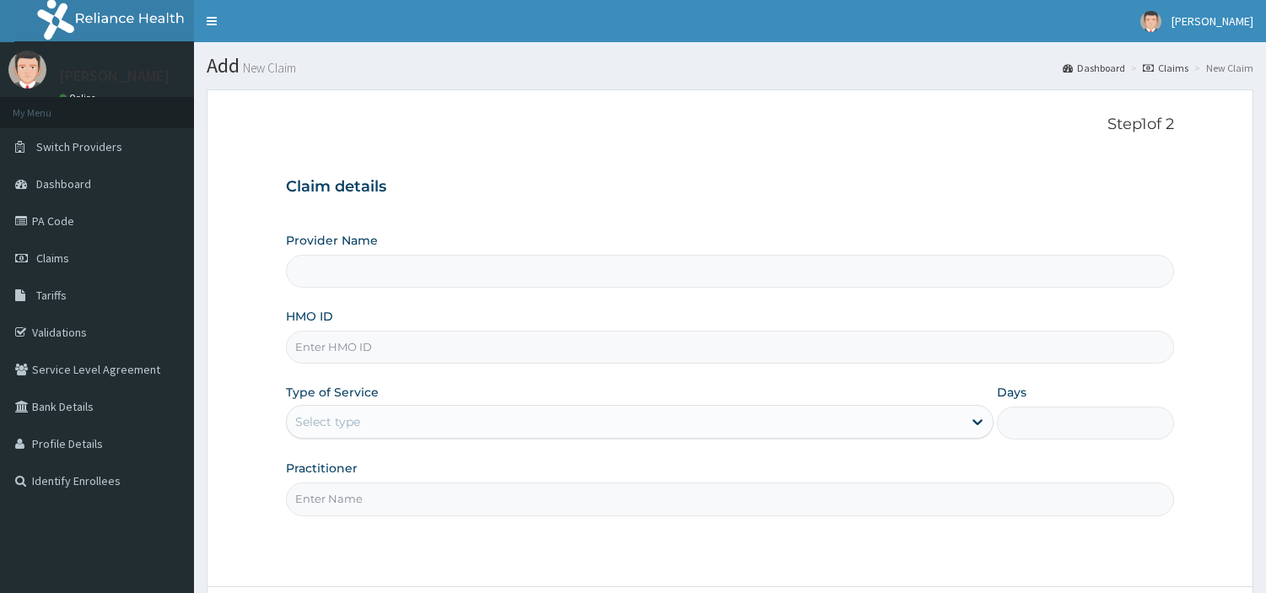
click at [336, 342] on input "HMO ID" at bounding box center [730, 347] width 888 height 33
type input "DAL/11039/I"
type input "[GEOGRAPHIC_DATA] Nig. Ltd"
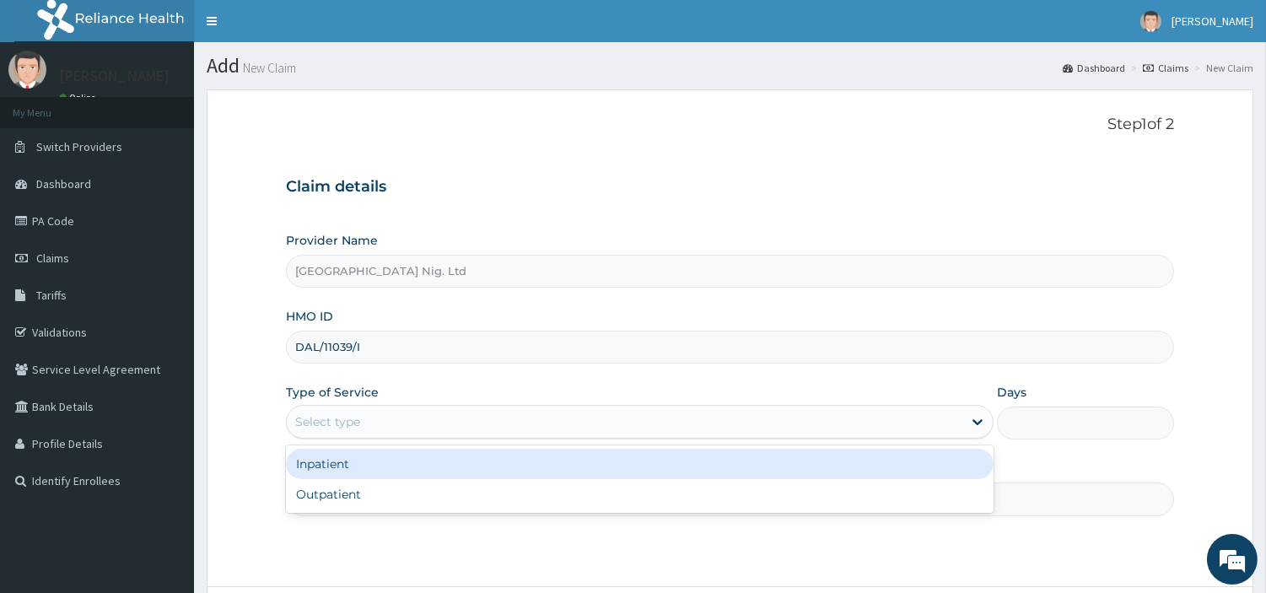
click at [383, 412] on div "Select type" at bounding box center [625, 421] width 676 height 27
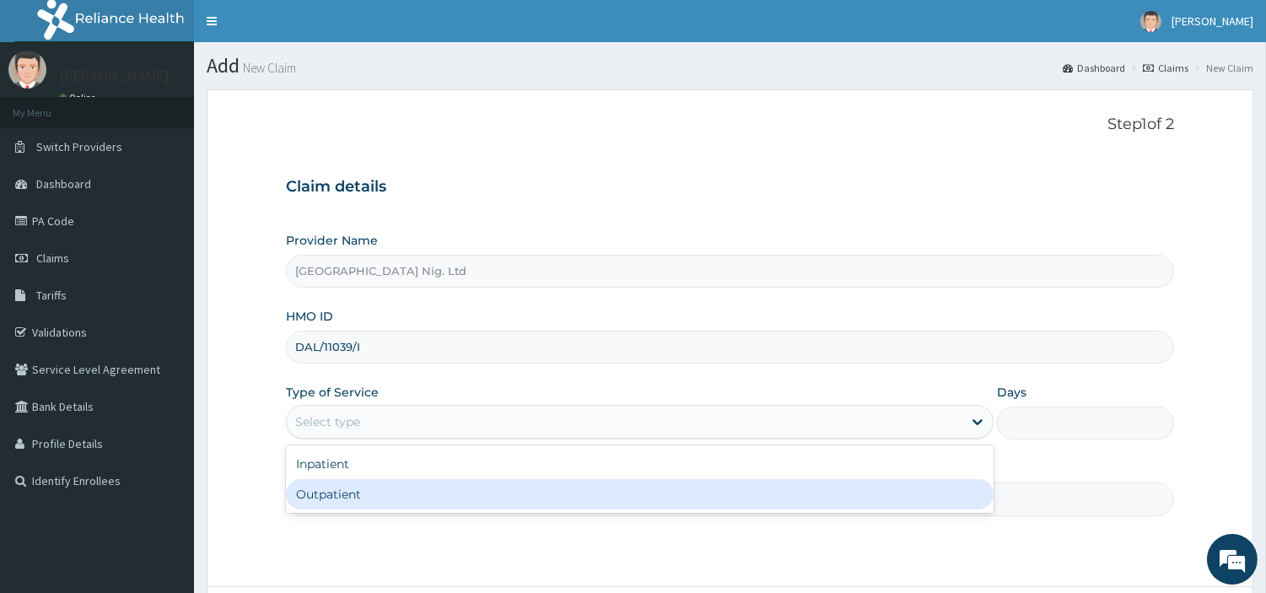
click at [327, 496] on div "Outpatient" at bounding box center [640, 494] width 708 height 30
type input "1"
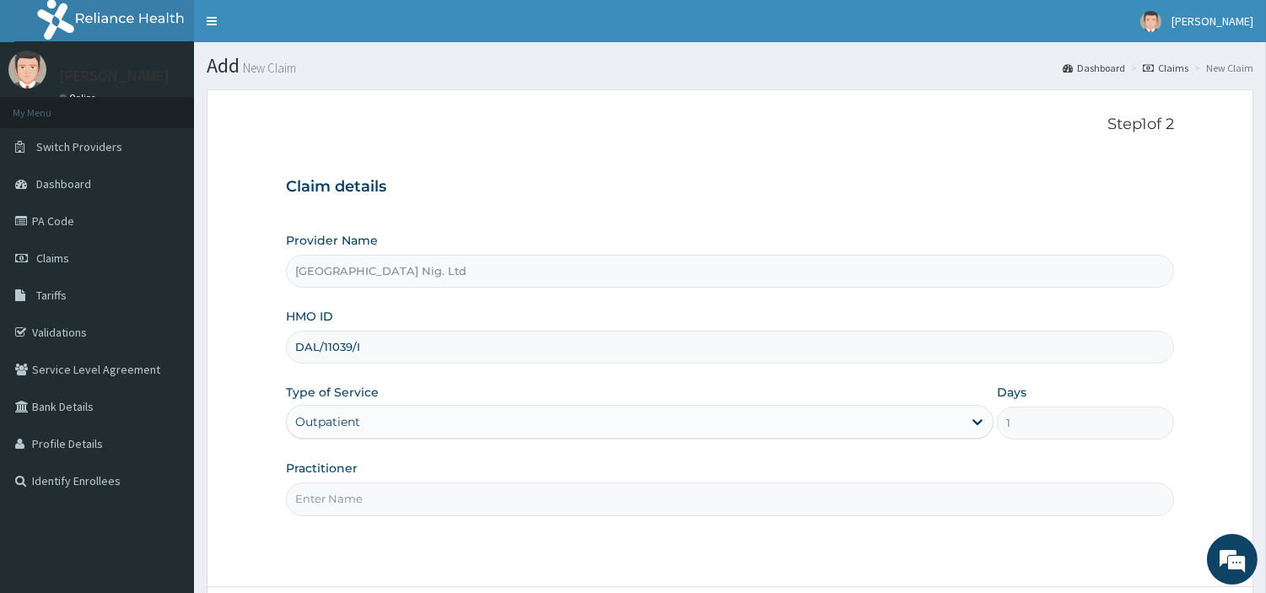
click at [327, 496] on input "Practitioner" at bounding box center [730, 499] width 888 height 33
paste input "DAL/11039/I"
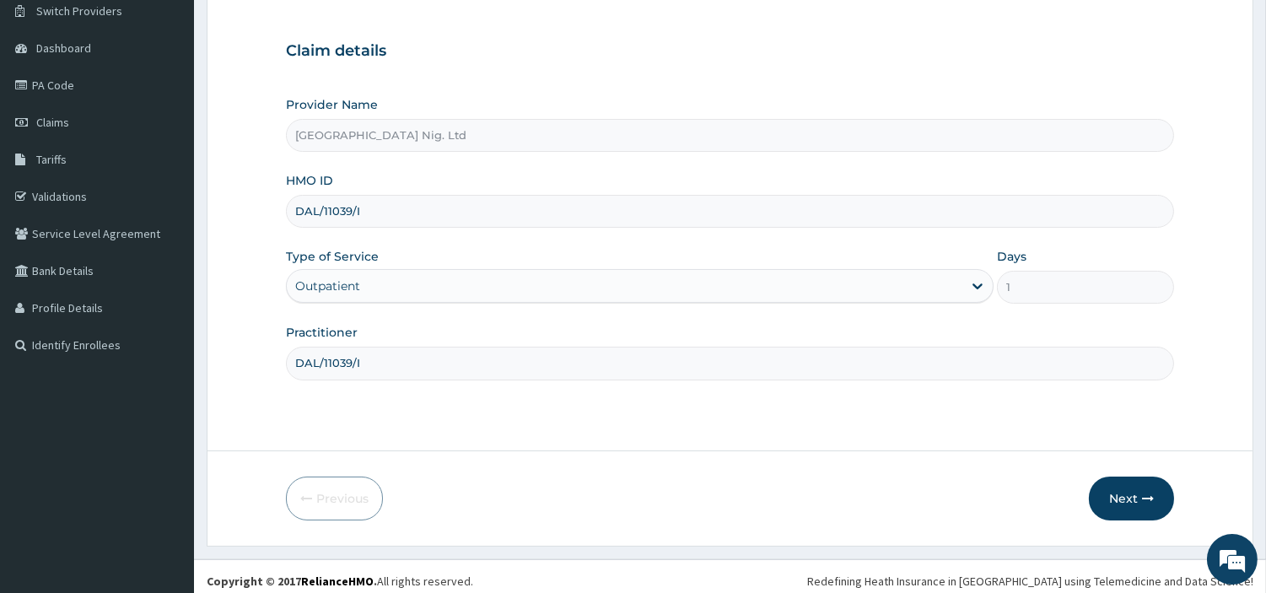
scroll to position [145, 0]
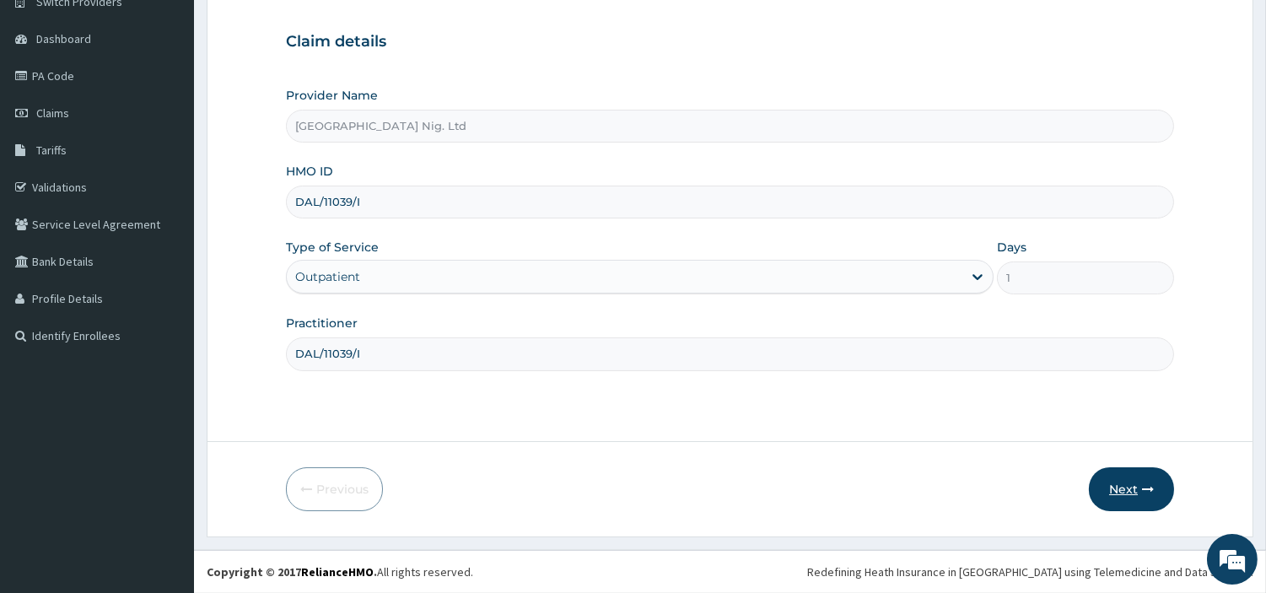
type input "DAL/11039/I"
click at [1106, 496] on button "Next" at bounding box center [1131, 489] width 85 height 44
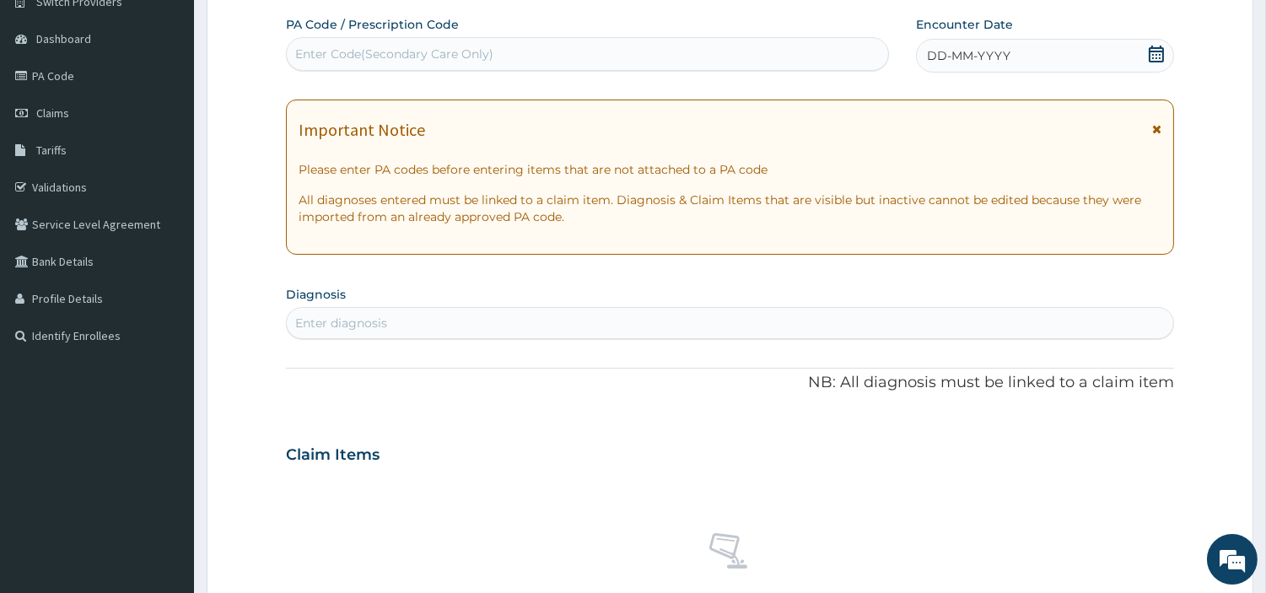
click at [335, 56] on div "Enter Code(Secondary Care Only)" at bounding box center [394, 54] width 198 height 17
paste input "PA/C08627"
type input "PA/C08627"
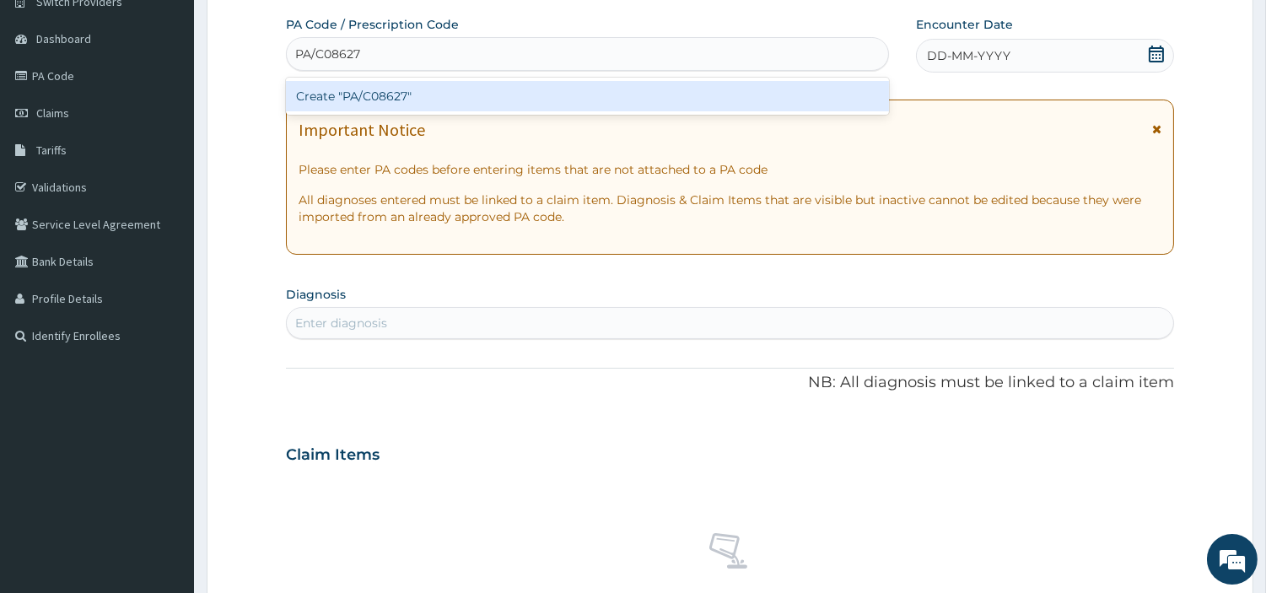
click at [354, 84] on div "Create "PA/C08627"" at bounding box center [587, 96] width 603 height 30
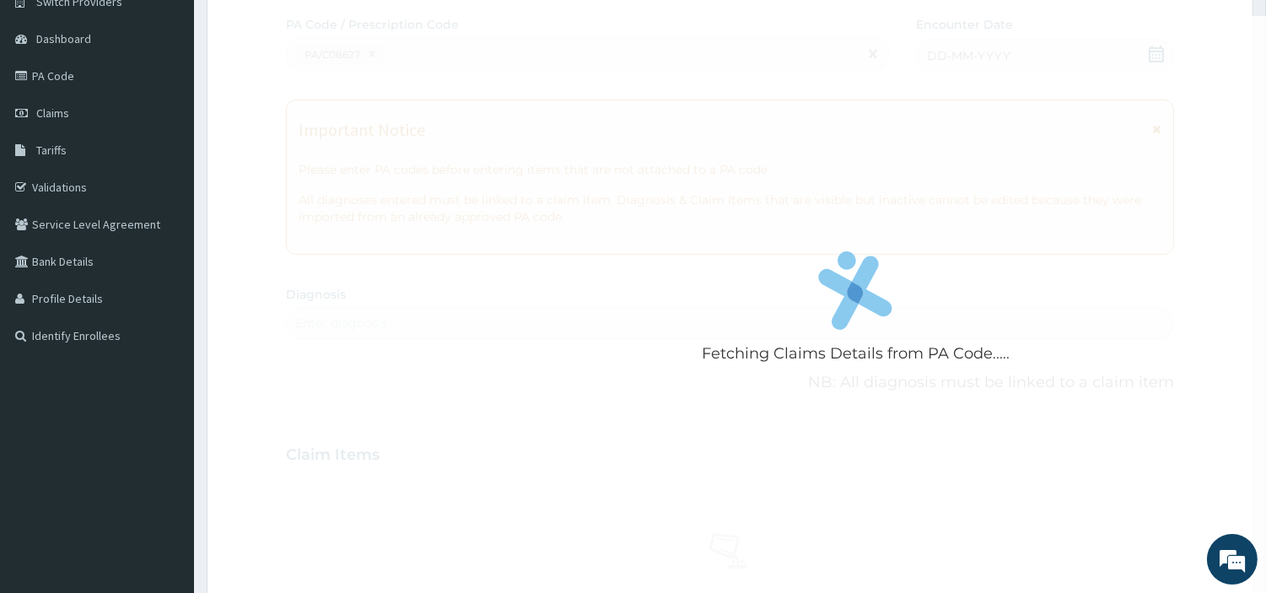
scroll to position [0, 0]
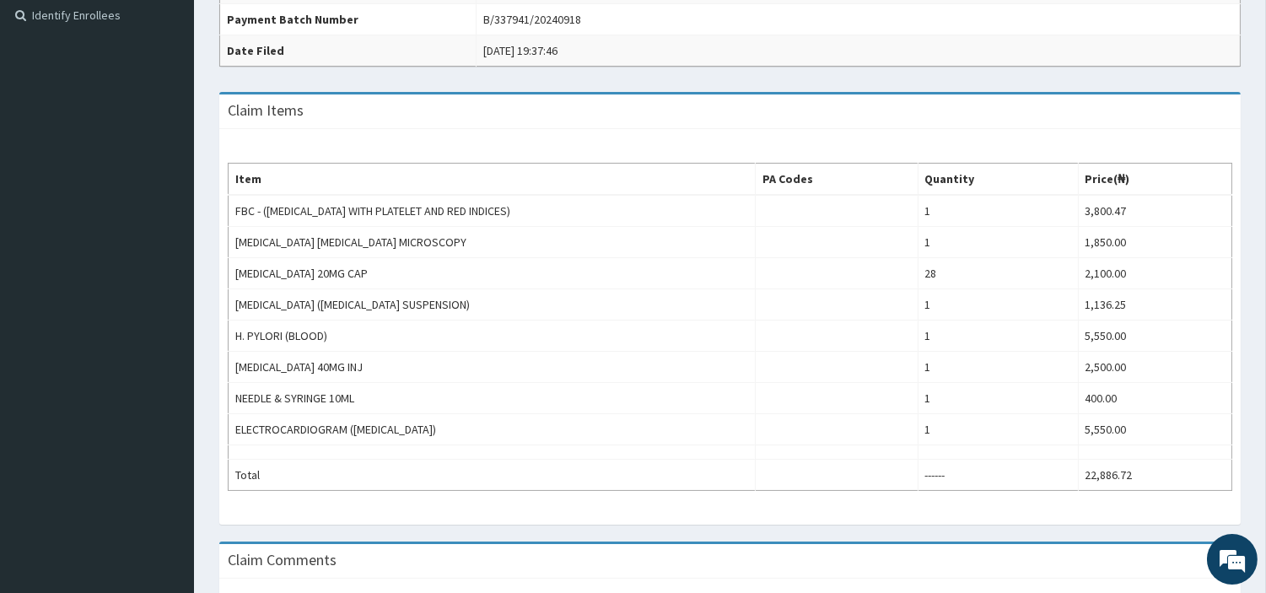
scroll to position [468, 0]
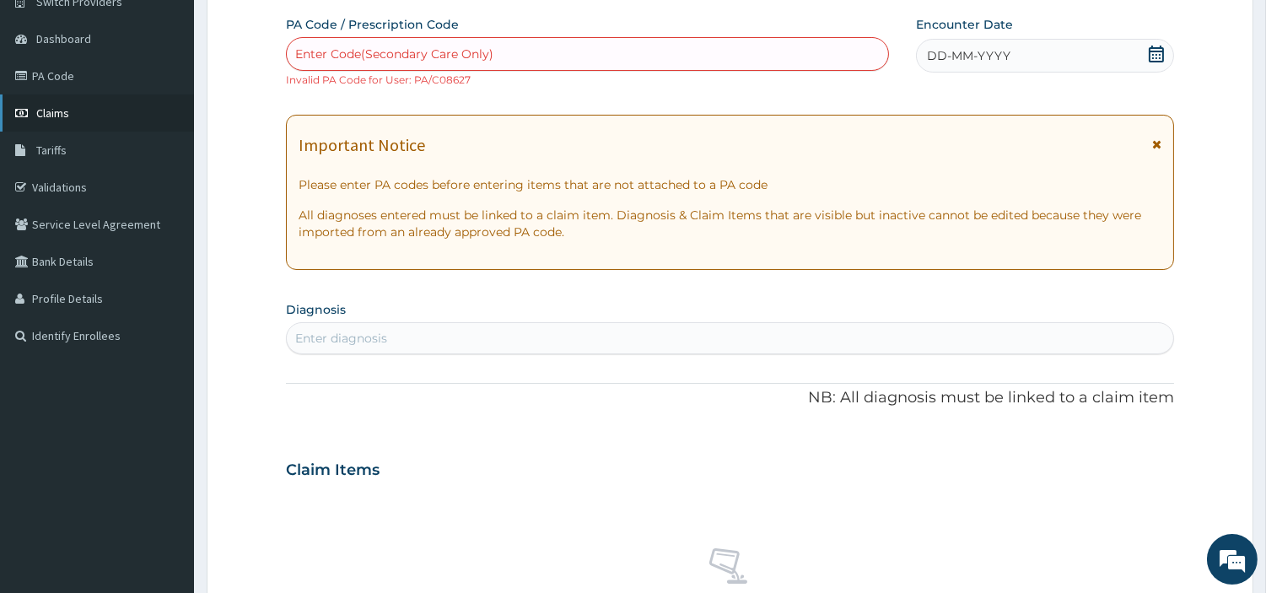
click at [103, 113] on link "Claims" at bounding box center [97, 112] width 194 height 37
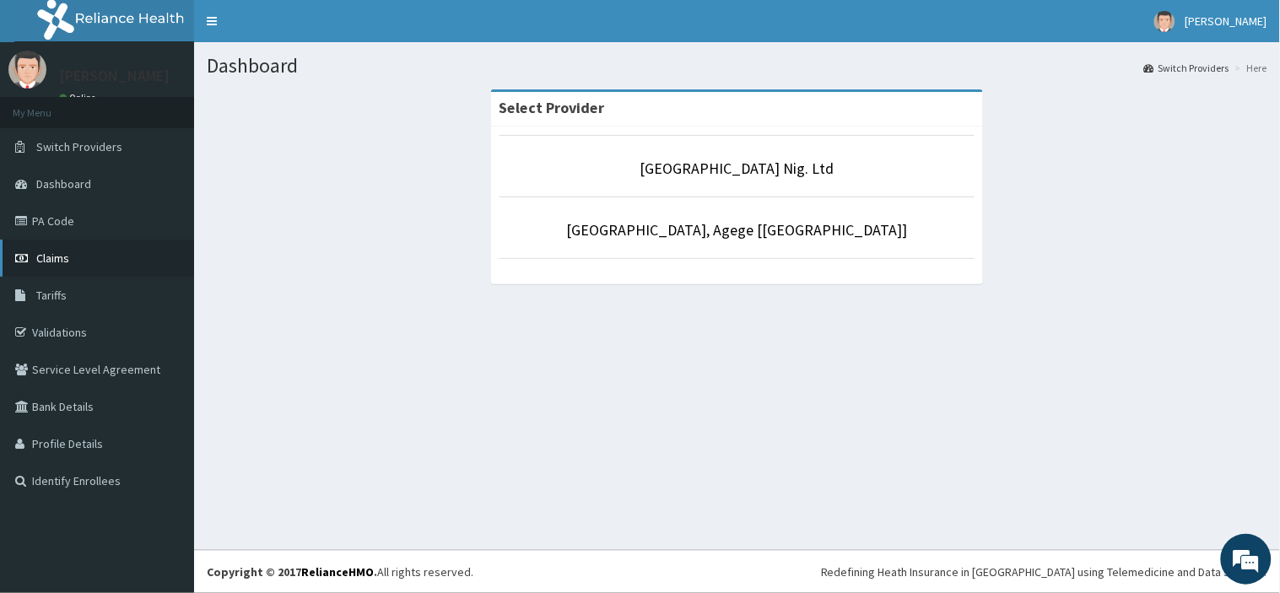
click at [107, 272] on link "Claims" at bounding box center [97, 258] width 194 height 37
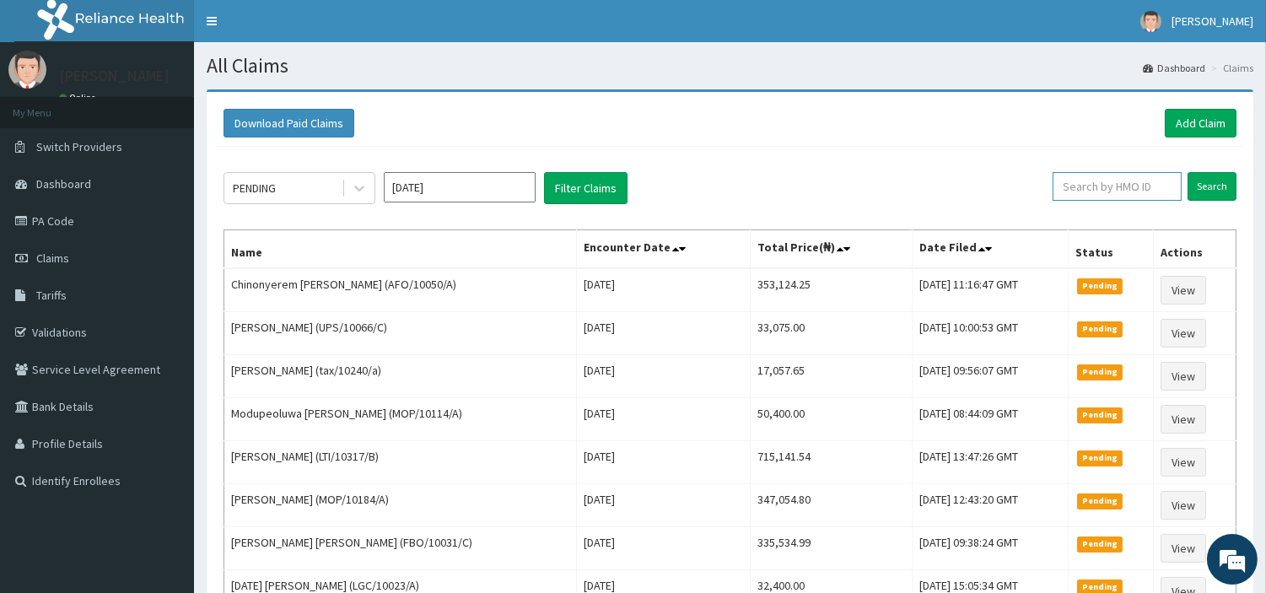
click at [1085, 186] on input "text" at bounding box center [1117, 186] width 129 height 29
paste input "PPY/10569/A"
type input "PPY/10569/A"
click at [1188, 172] on input "Search" at bounding box center [1212, 186] width 49 height 29
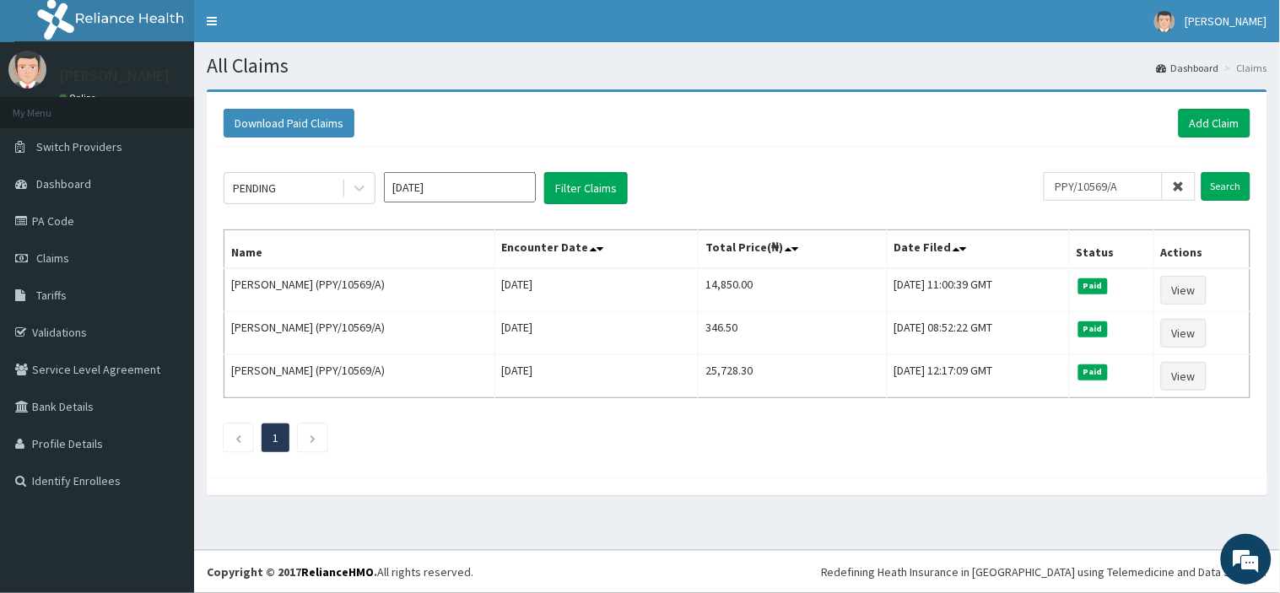
click at [1196, 140] on div "Download Paid Claims Add Claim" at bounding box center [737, 123] width 1044 height 46
click at [1203, 120] on link "Add Claim" at bounding box center [1215, 123] width 72 height 29
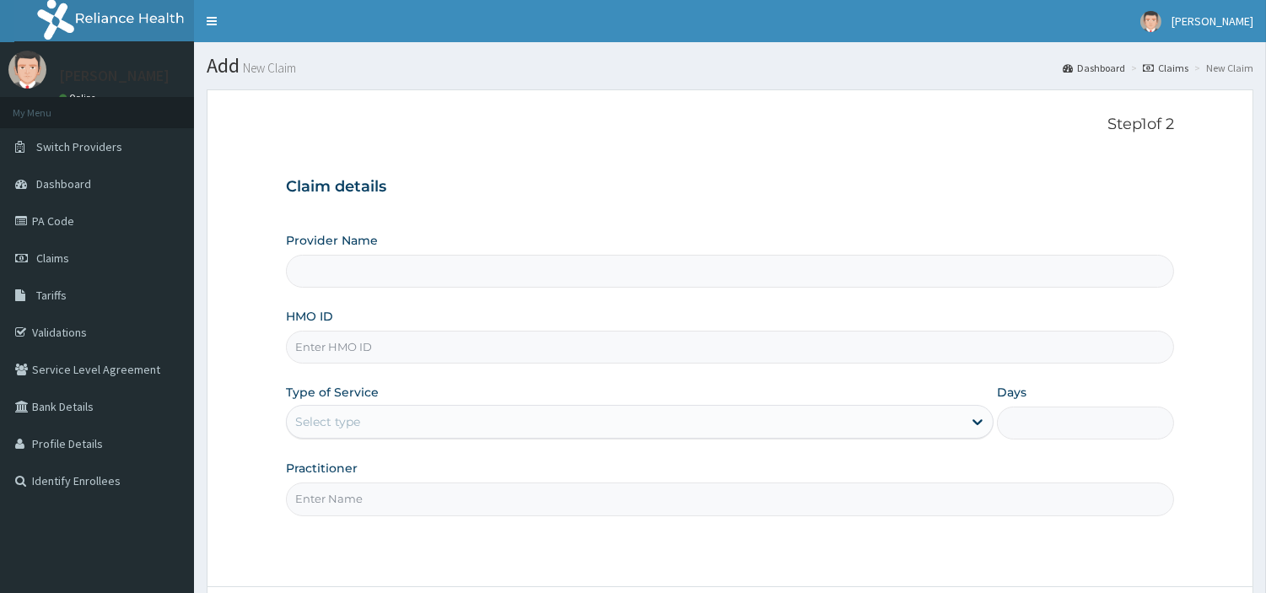
click at [381, 355] on input "HMO ID" at bounding box center [730, 347] width 888 height 33
type input "[GEOGRAPHIC_DATA] Nig. Ltd"
paste input "PPY/10569/A"
type input "PPY/10569/A"
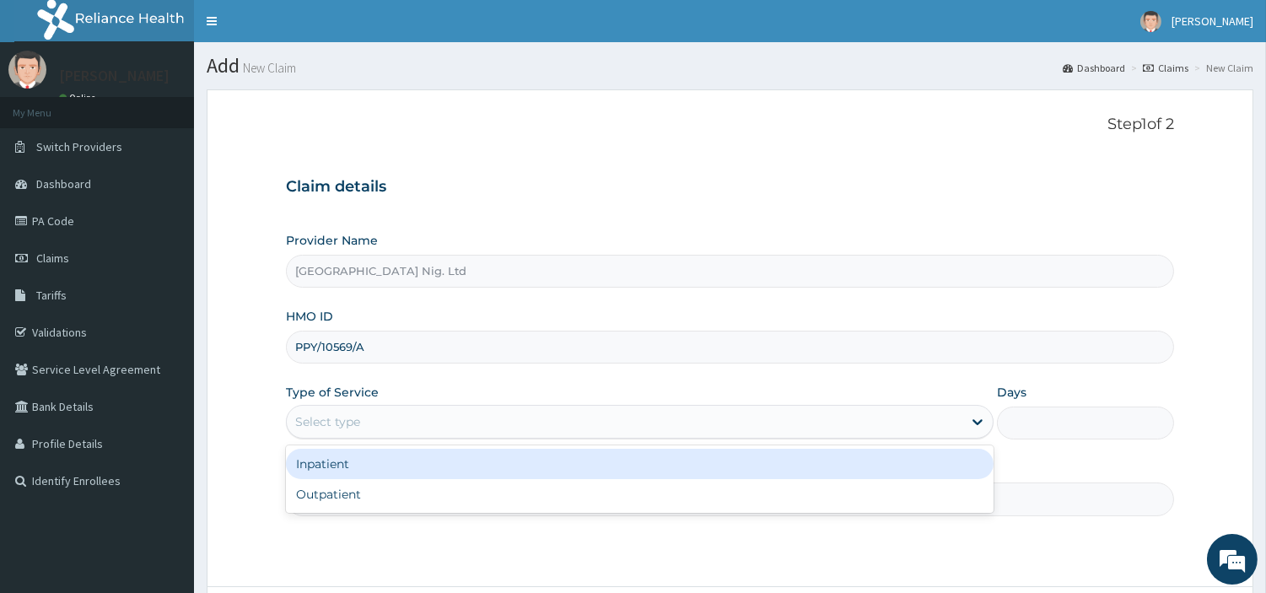
click at [358, 424] on div "Select type" at bounding box center [327, 421] width 65 height 17
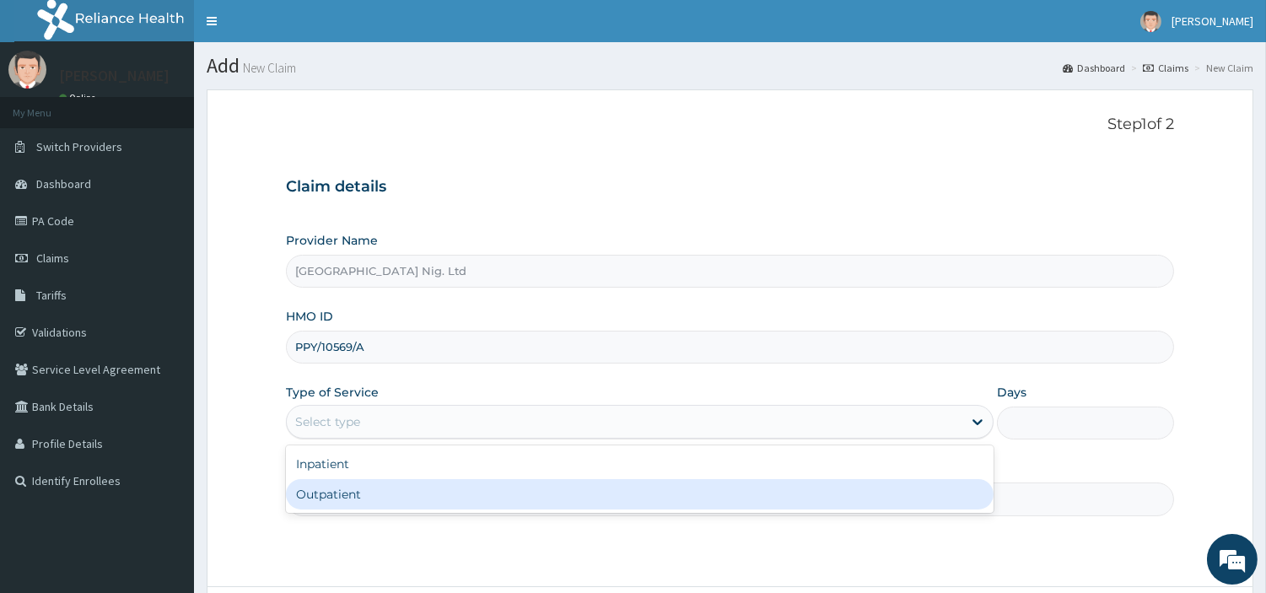
click at [352, 499] on div "Outpatient" at bounding box center [640, 494] width 708 height 30
type input "1"
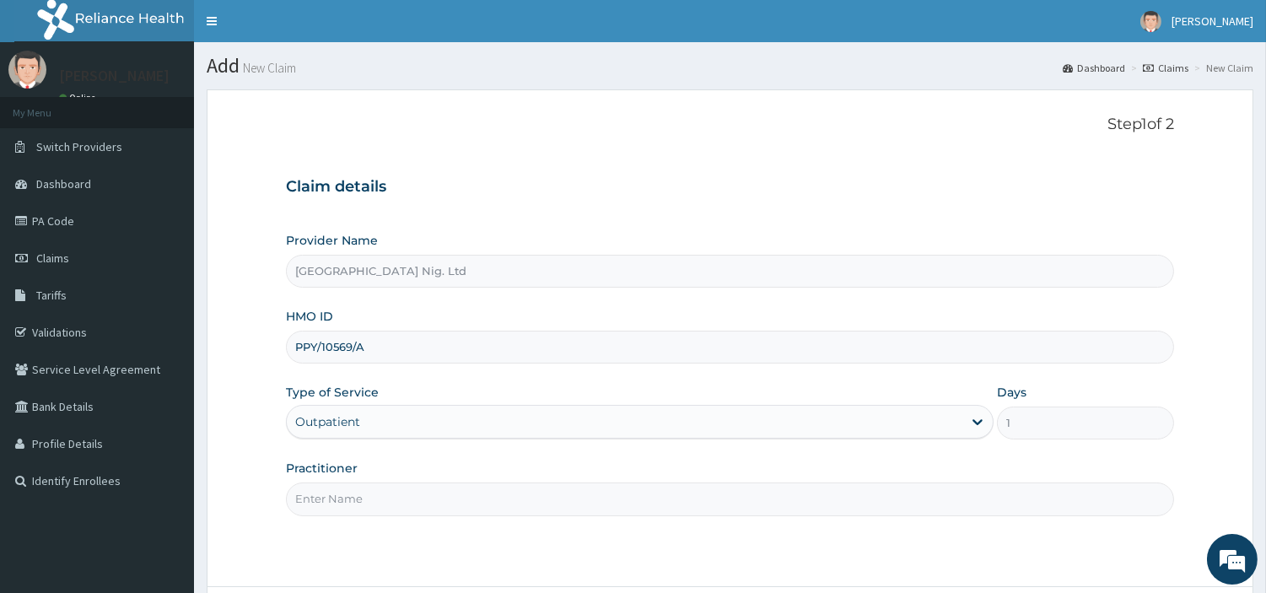
click at [352, 499] on input "Practitioner" at bounding box center [730, 499] width 888 height 33
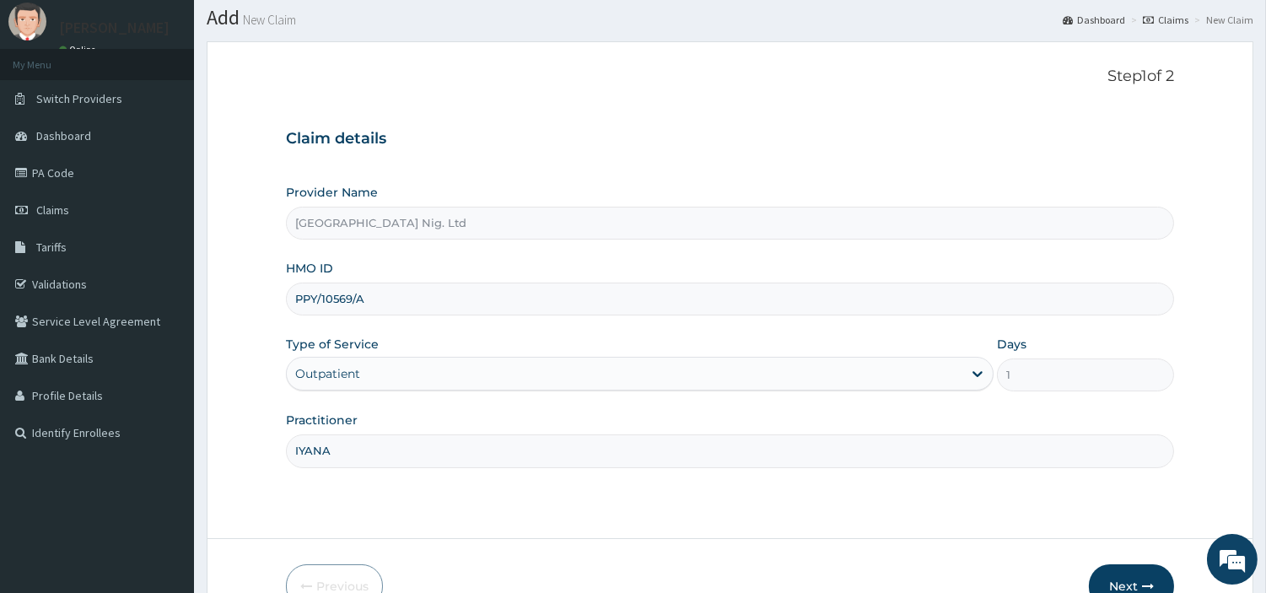
scroll to position [51, 0]
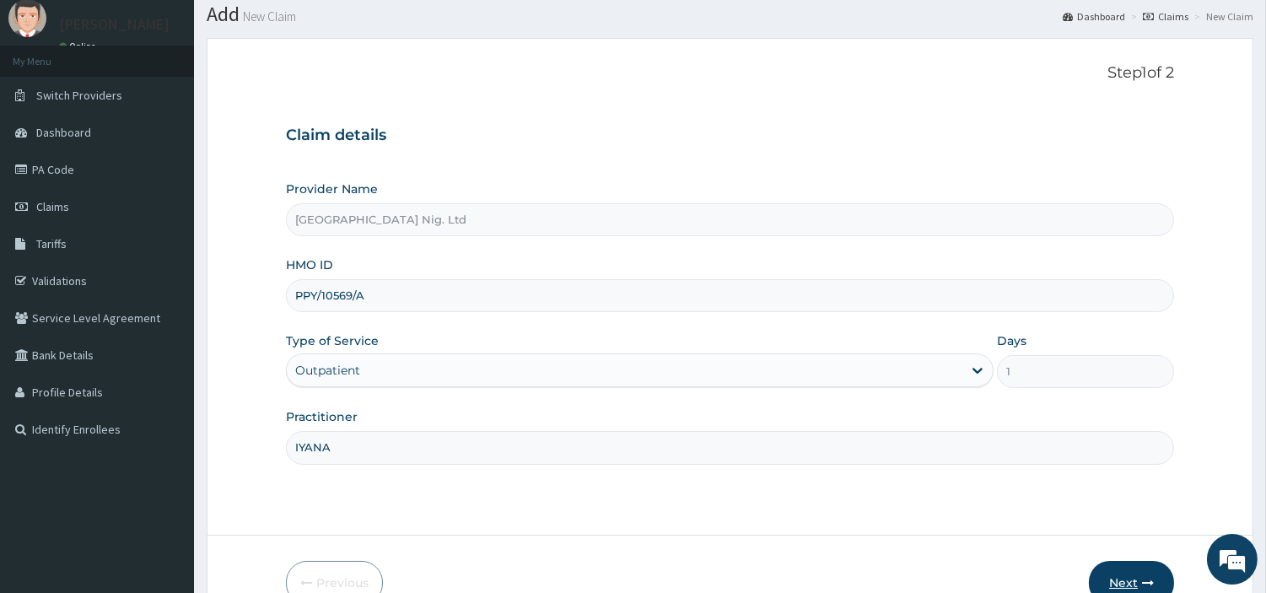
type input "IYANA"
click at [1125, 572] on button "Next" at bounding box center [1131, 583] width 85 height 44
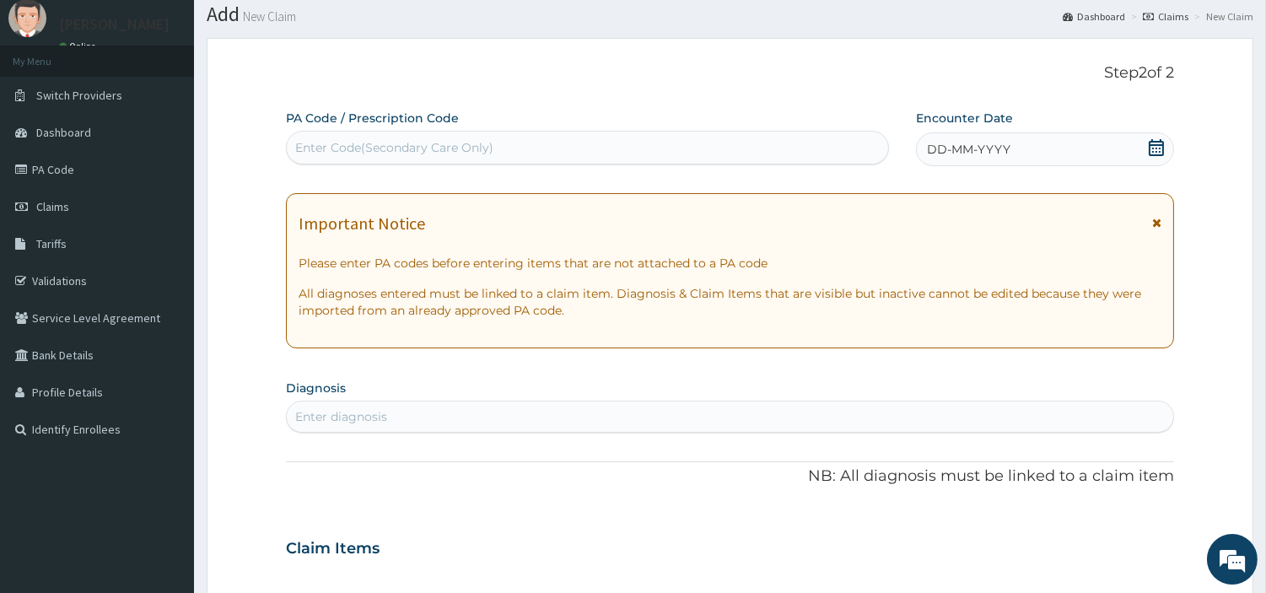
click at [1071, 139] on div "DD-MM-YYYY" at bounding box center [1045, 149] width 258 height 34
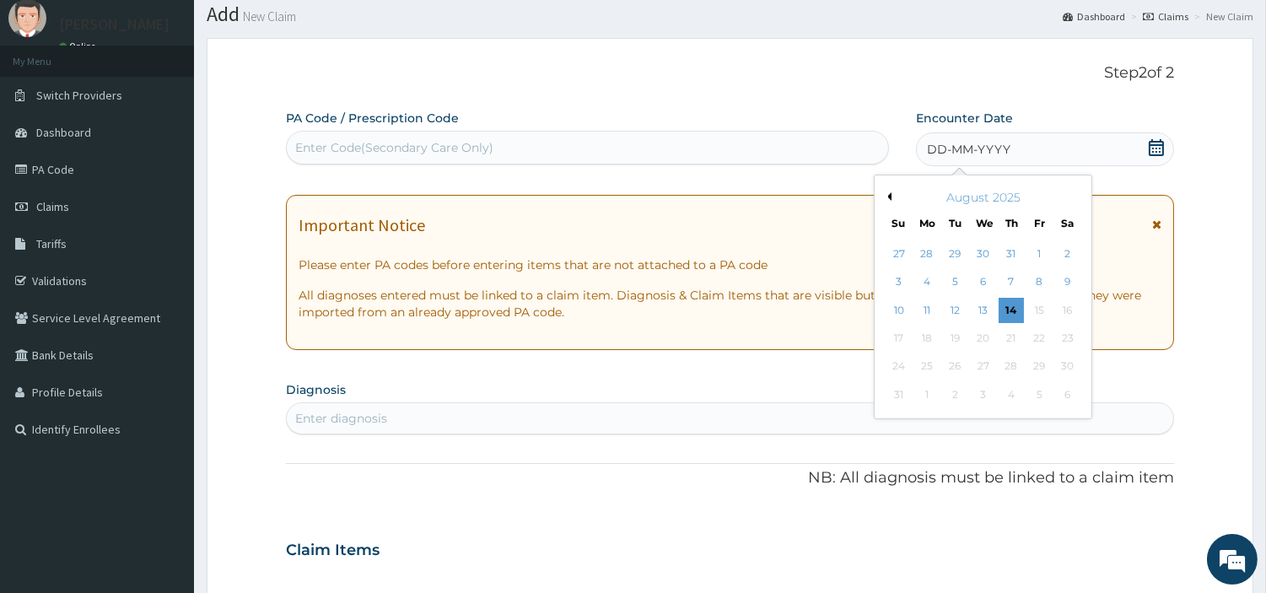
scroll to position [0, 0]
click at [952, 202] on div "August 2025" at bounding box center [983, 197] width 203 height 17
click at [887, 191] on div "August 2025" at bounding box center [983, 197] width 203 height 17
click at [887, 194] on button "Previous Month" at bounding box center [887, 196] width 8 height 8
click at [1002, 195] on div "July 2025" at bounding box center [983, 197] width 203 height 17
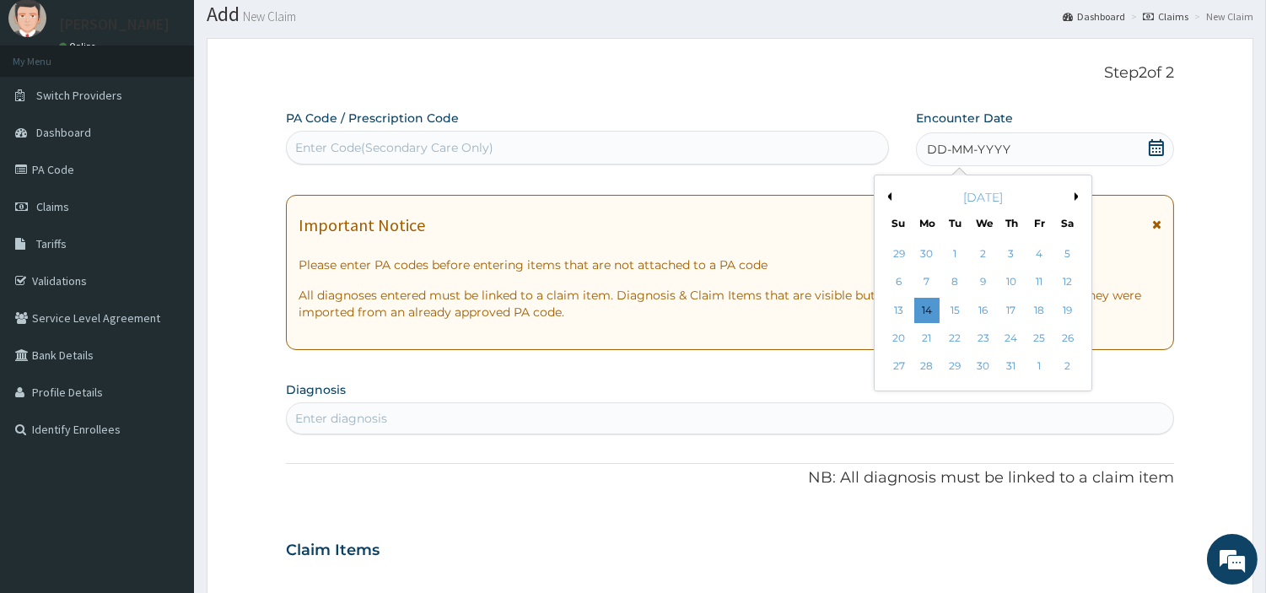
click at [964, 184] on div "July 2025 Su Mo Tu We Th Fr Sa" at bounding box center [983, 206] width 203 height 49
click at [1148, 148] on icon at bounding box center [1156, 147] width 17 height 17
click at [1154, 147] on icon at bounding box center [1156, 147] width 17 height 17
click at [1023, 160] on div "DD-MM-YYYY" at bounding box center [1045, 149] width 258 height 34
click at [937, 312] on div "14" at bounding box center [927, 310] width 25 height 25
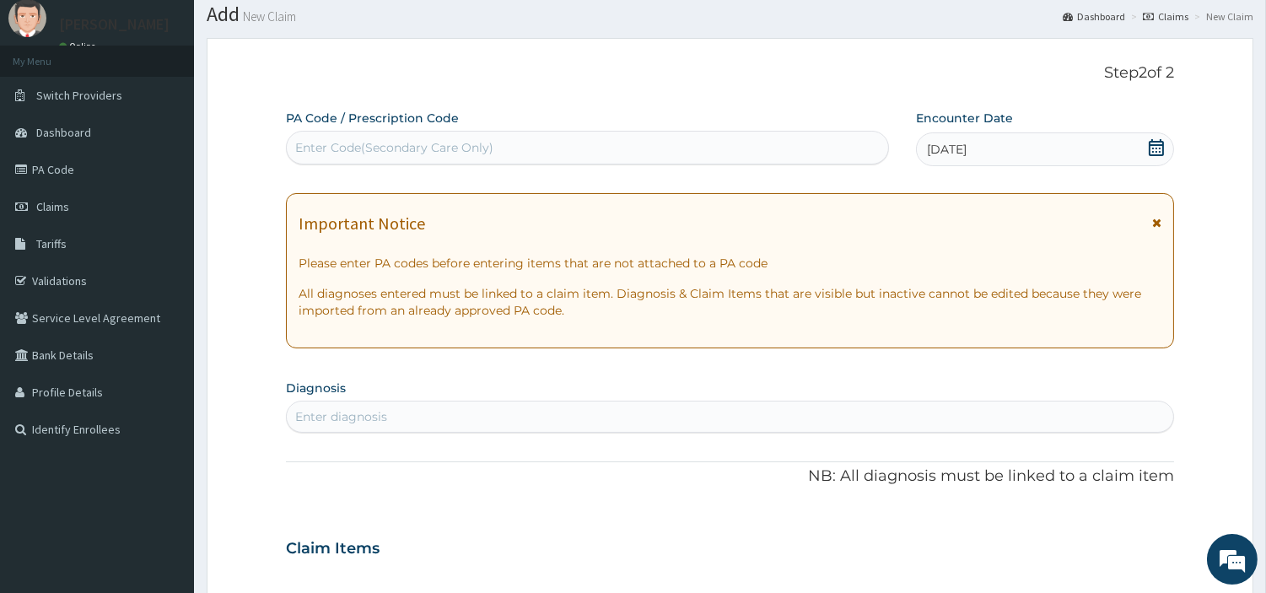
click at [999, 146] on div "14-07-2025" at bounding box center [1045, 149] width 258 height 34
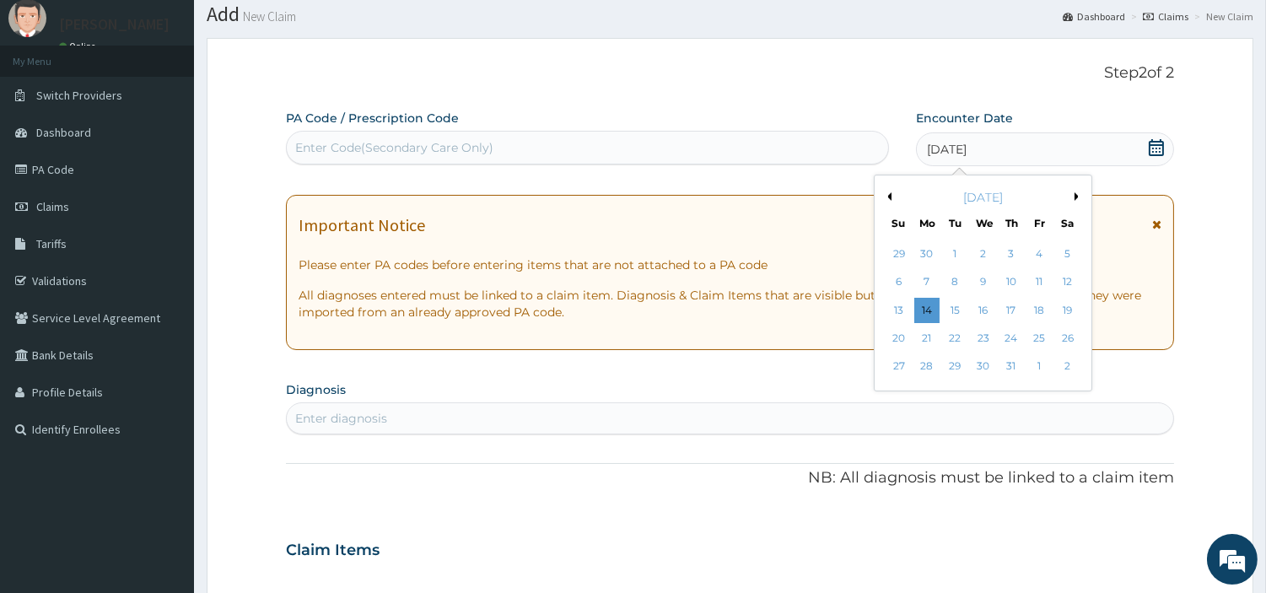
click at [967, 148] on span "14-07-2025" at bounding box center [947, 149] width 40 height 17
click at [993, 144] on div "14-07-2025" at bounding box center [1045, 149] width 258 height 34
click at [993, 143] on div "14-07-2025" at bounding box center [1045, 149] width 258 height 34
click at [994, 143] on div "14-07-2025" at bounding box center [1045, 149] width 258 height 34
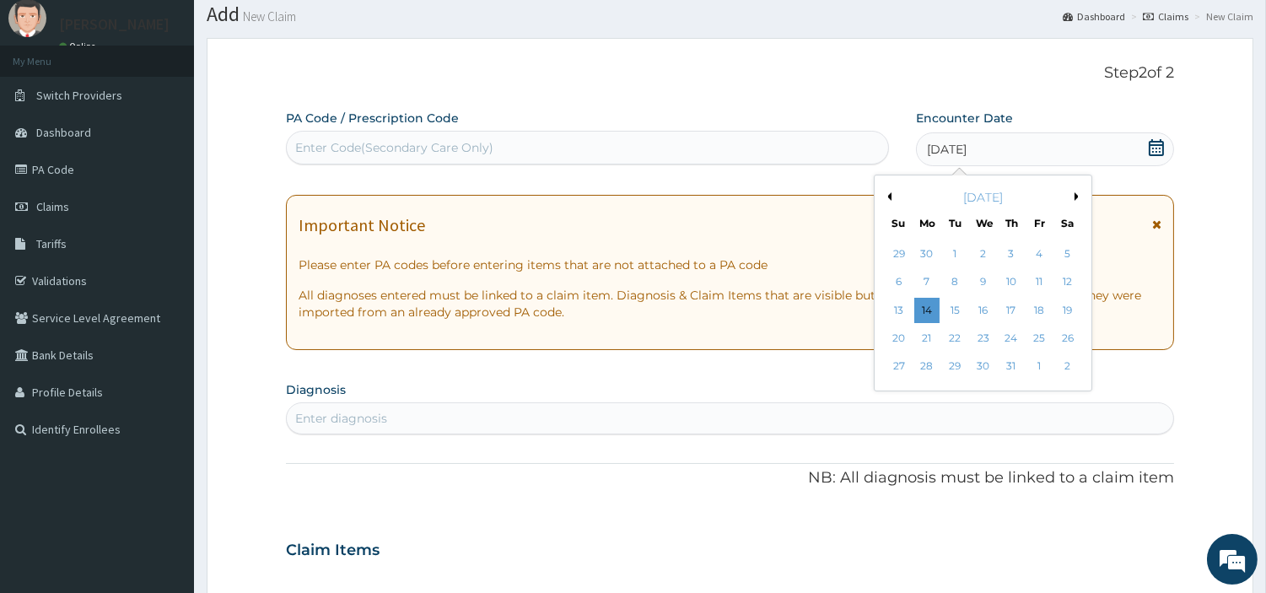
click at [893, 191] on div "[DATE]" at bounding box center [983, 197] width 203 height 17
click at [890, 195] on button "Previous Month" at bounding box center [887, 196] width 8 height 8
click at [888, 195] on button "Previous Month" at bounding box center [887, 196] width 8 height 8
click at [886, 195] on button "Previous Month" at bounding box center [887, 196] width 8 height 8
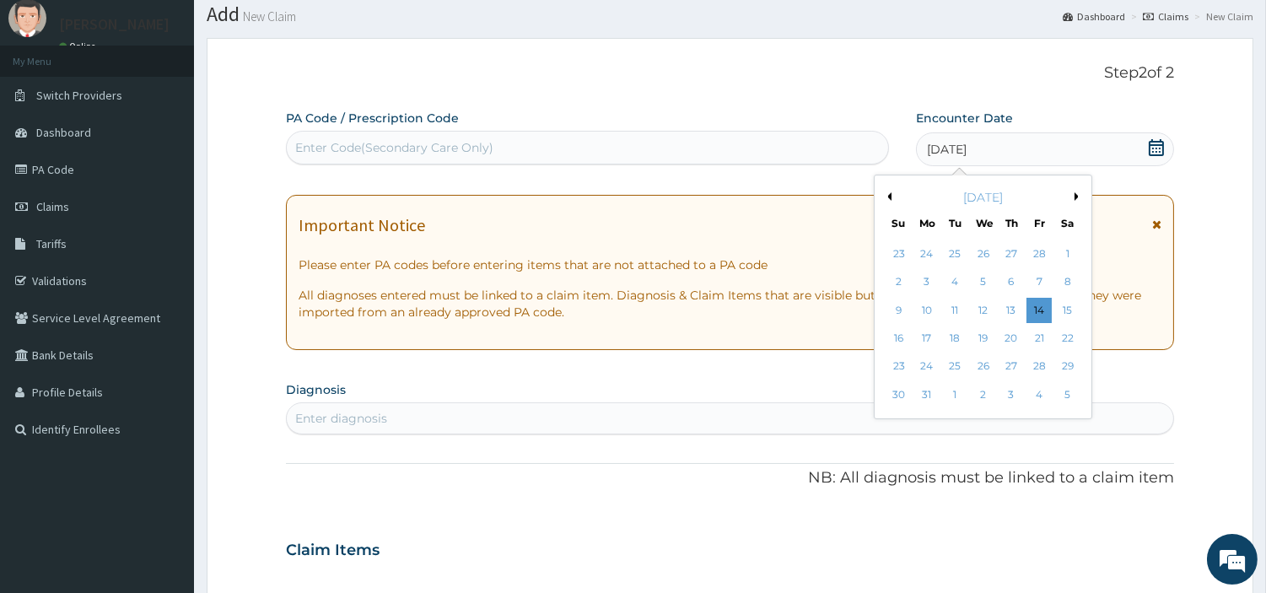
click at [886, 195] on button "Previous Month" at bounding box center [887, 196] width 8 height 8
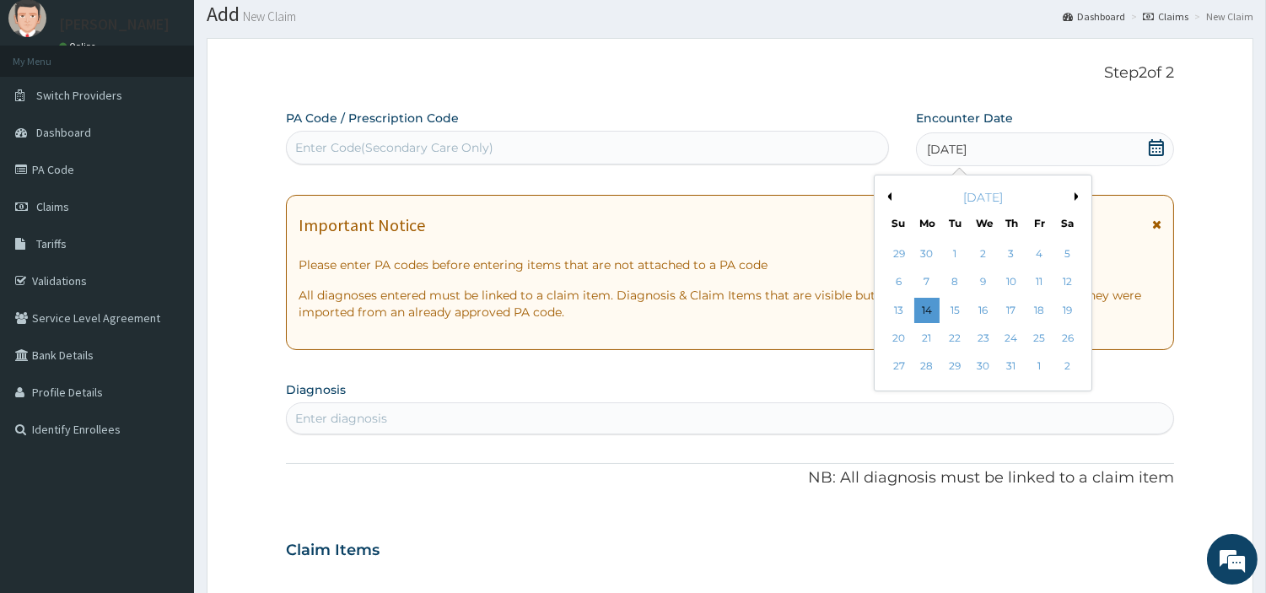
click at [886, 195] on button "Previous Month" at bounding box center [887, 196] width 8 height 8
click at [1034, 256] on div "2" at bounding box center [1039, 253] width 25 height 25
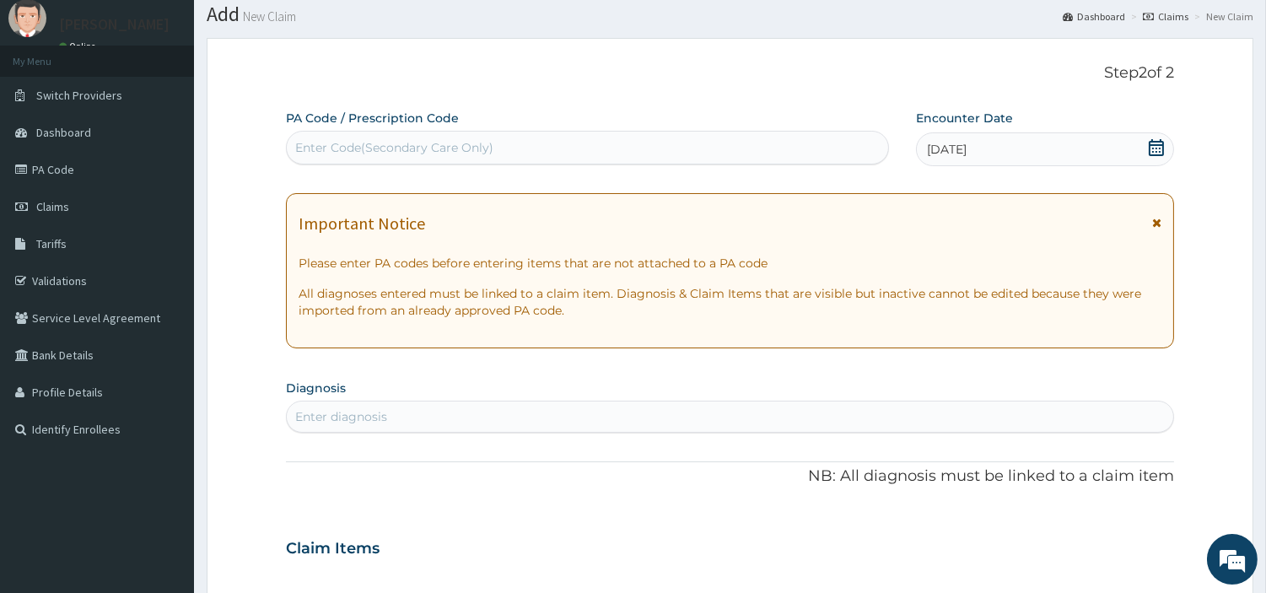
click at [804, 420] on div "Enter diagnosis" at bounding box center [730, 416] width 887 height 27
type input "MALAR"
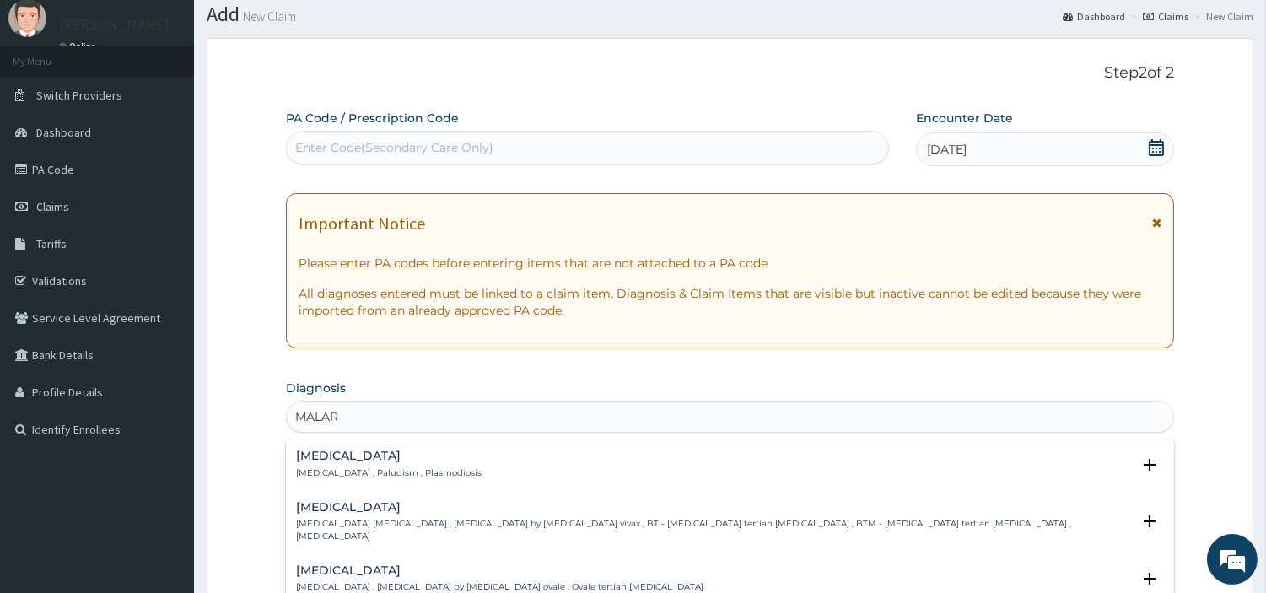
click at [369, 465] on div "Malaria Malaria , Paludism , Plasmodiosis" at bounding box center [389, 465] width 186 height 30
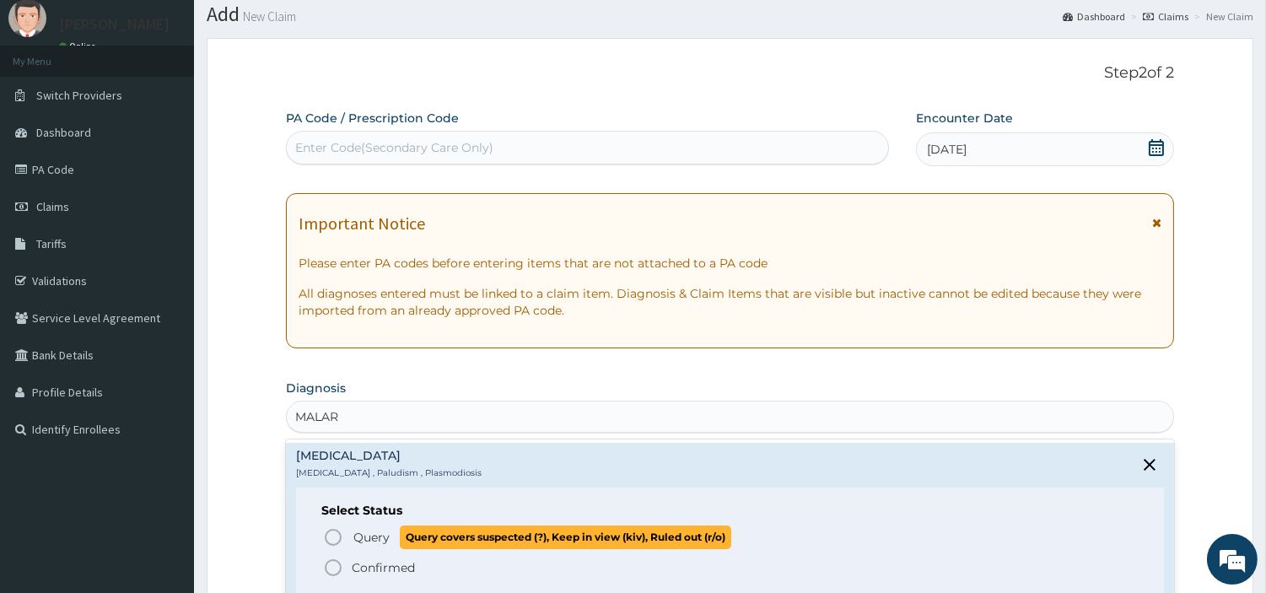
click at [340, 533] on circle "status option query" at bounding box center [333, 537] width 15 height 15
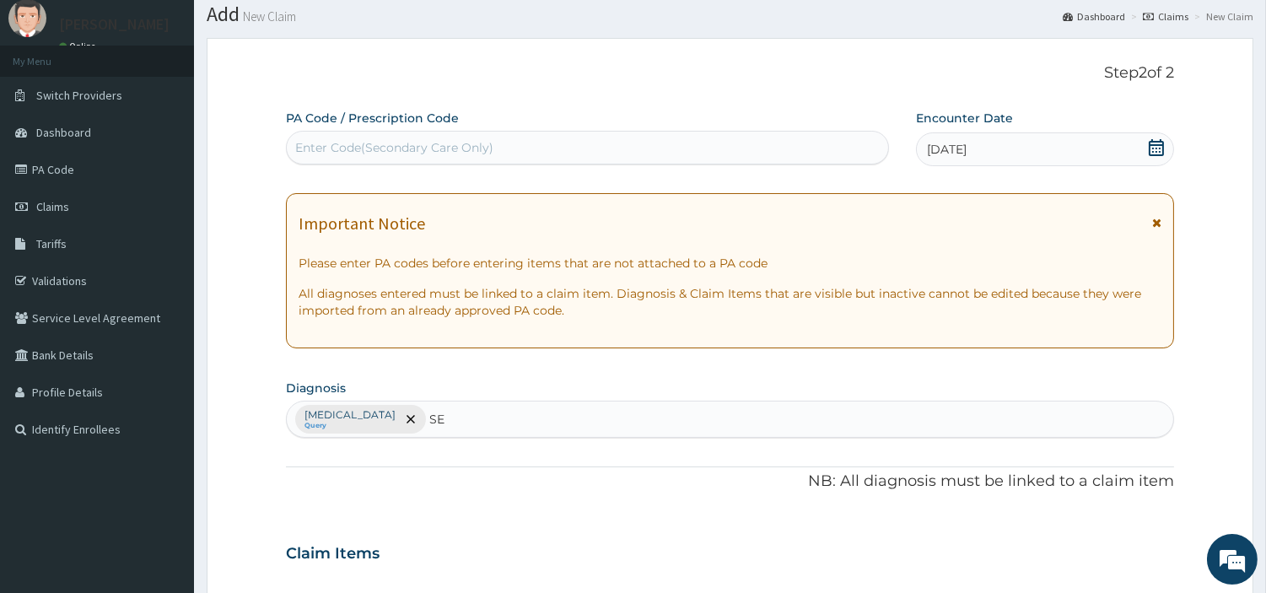
type input "SEP"
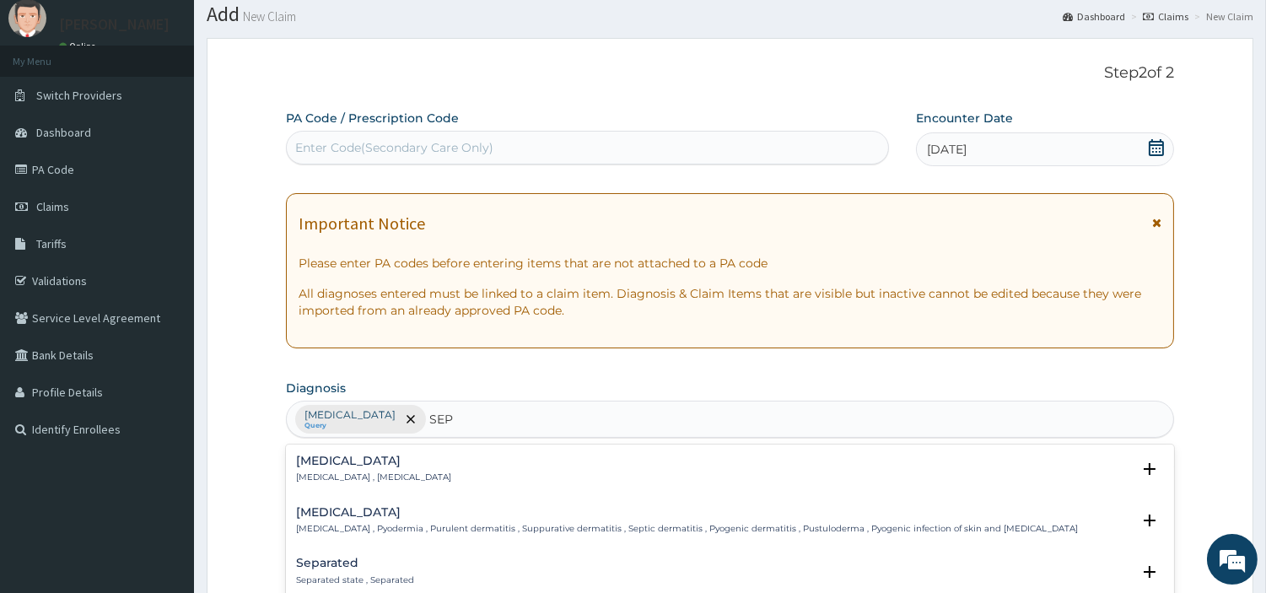
click at [359, 454] on div "Sepsis Systemic infection , Sepsis Select Status Query Query covers suspected (…" at bounding box center [730, 473] width 888 height 51
click at [367, 461] on h4 "[MEDICAL_DATA]" at bounding box center [373, 461] width 155 height 13
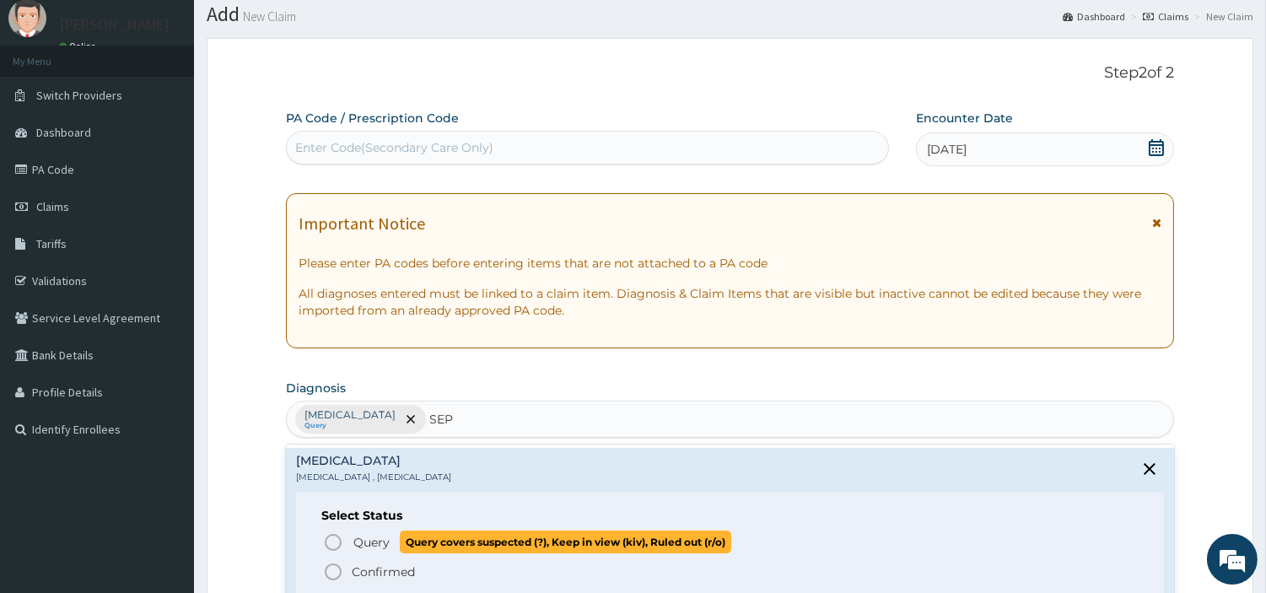
click at [343, 532] on icon "status option query" at bounding box center [333, 542] width 20 height 20
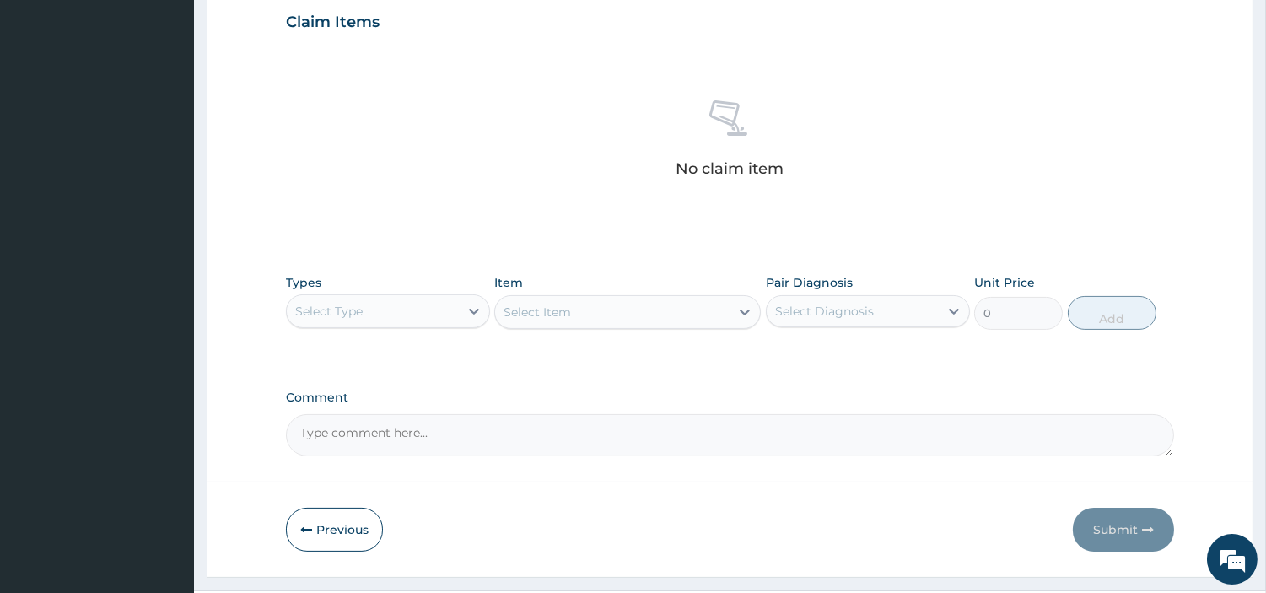
scroll to position [613, 0]
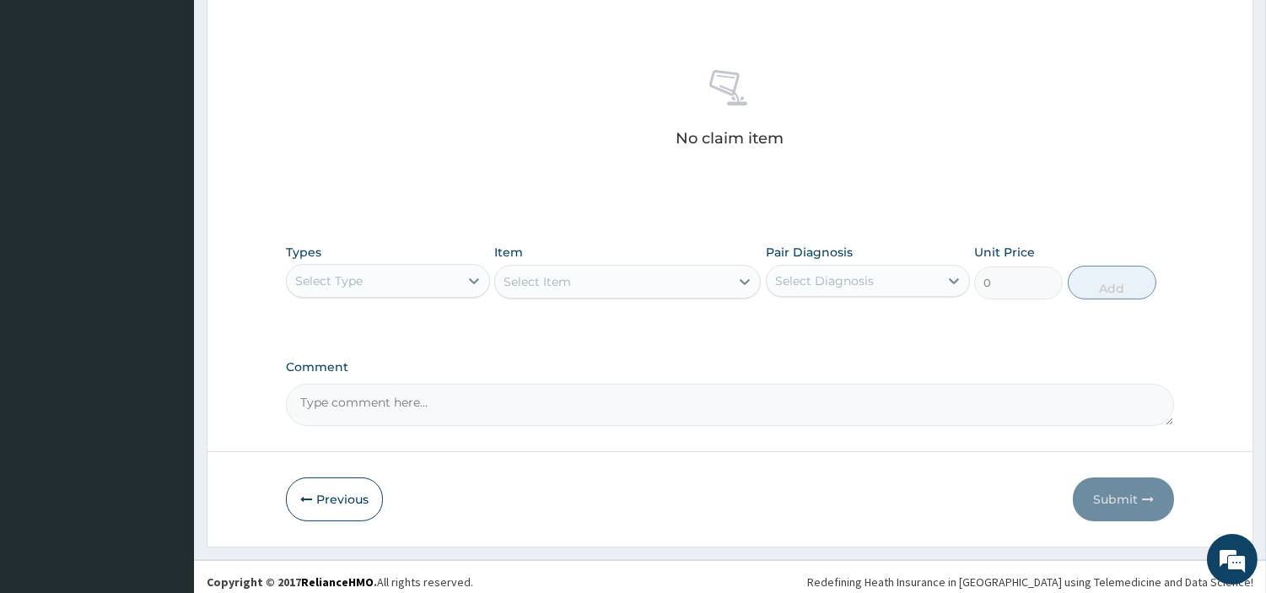
click at [390, 277] on div "Select Type" at bounding box center [373, 280] width 172 height 27
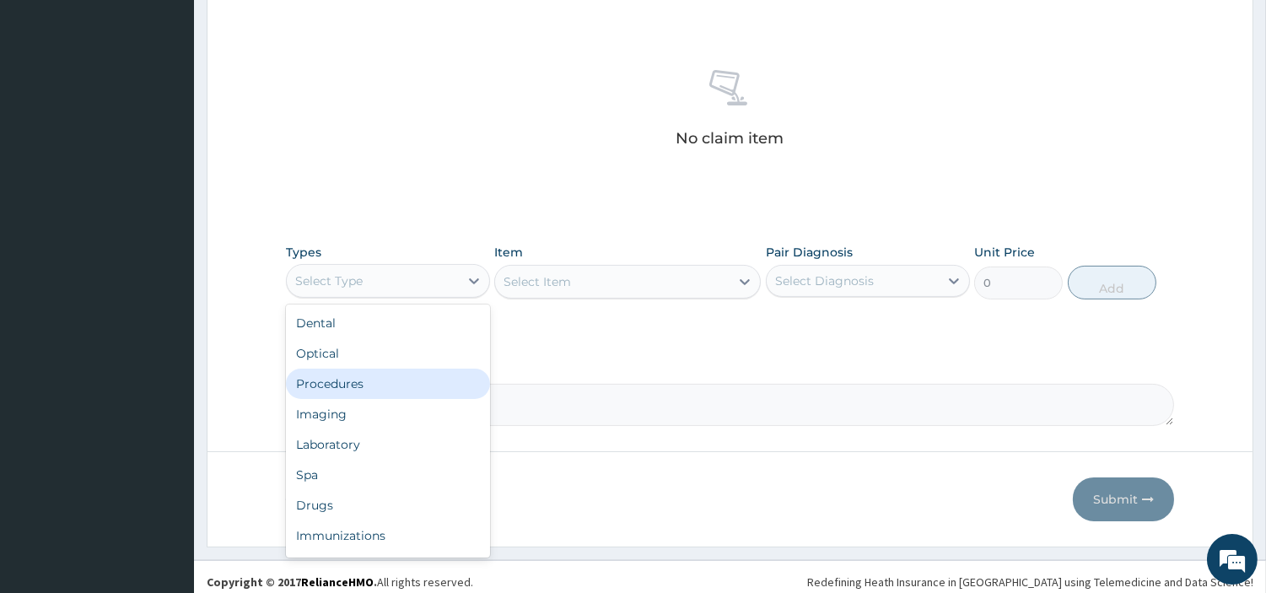
click at [405, 388] on div "Procedures" at bounding box center [388, 384] width 204 height 30
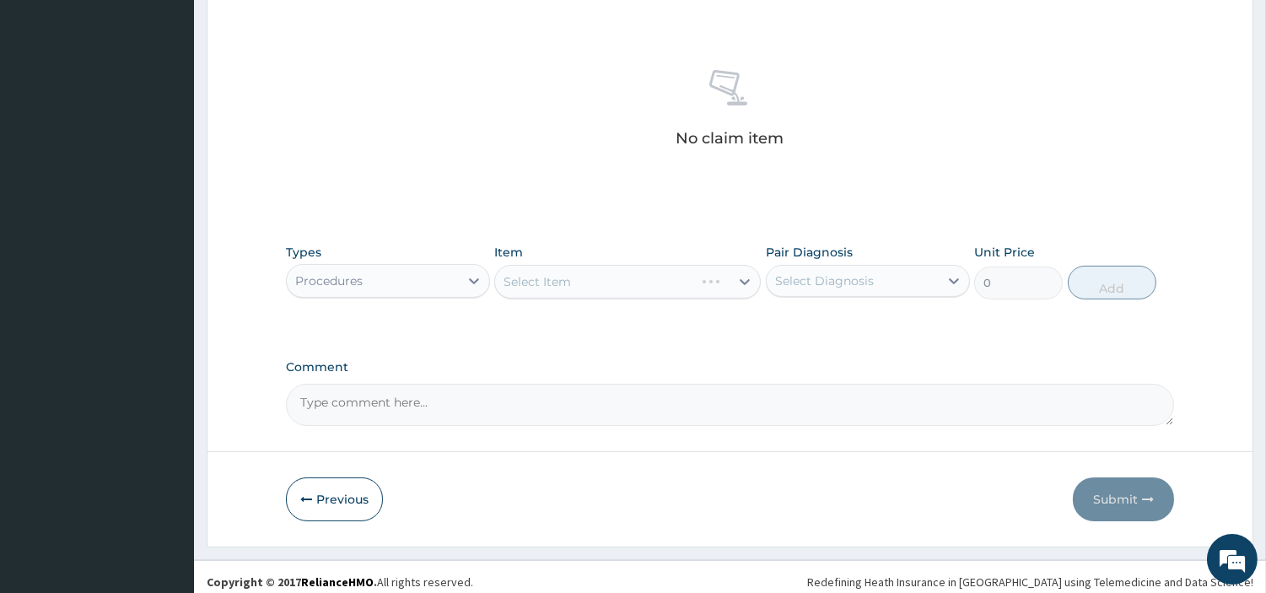
click at [592, 289] on div "Select Item" at bounding box center [627, 282] width 267 height 34
click at [592, 289] on div "Select Item" at bounding box center [612, 281] width 235 height 27
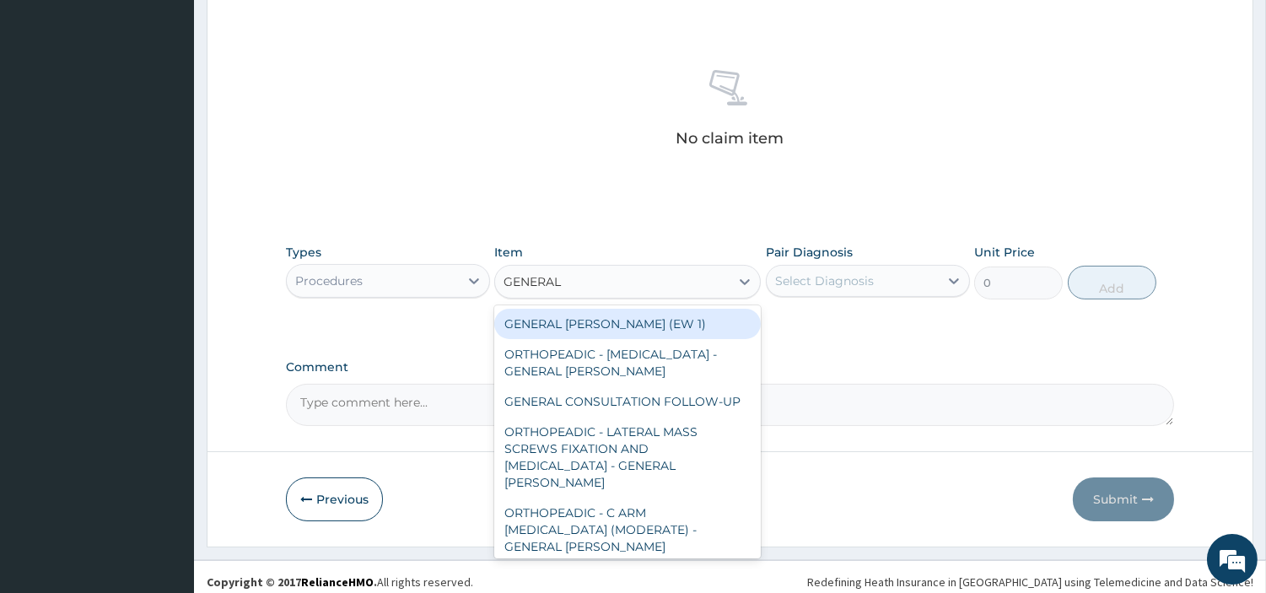
type input "GENERAL C"
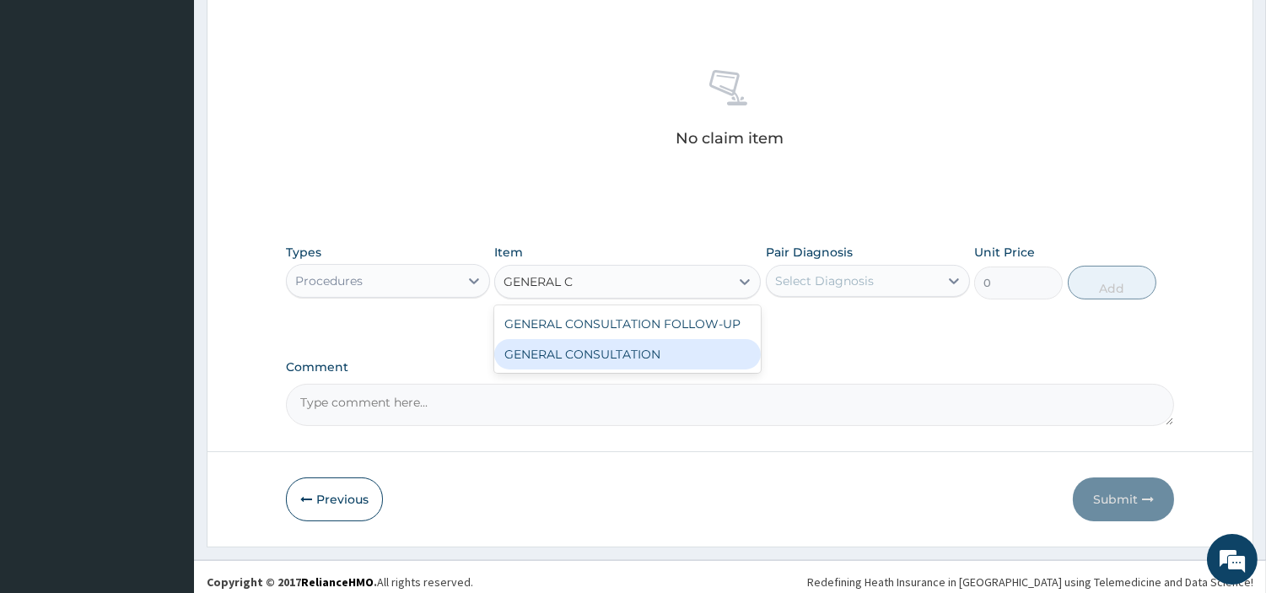
click at [651, 347] on div "GENERAL CONSULTATION" at bounding box center [627, 354] width 267 height 30
type input "6750"
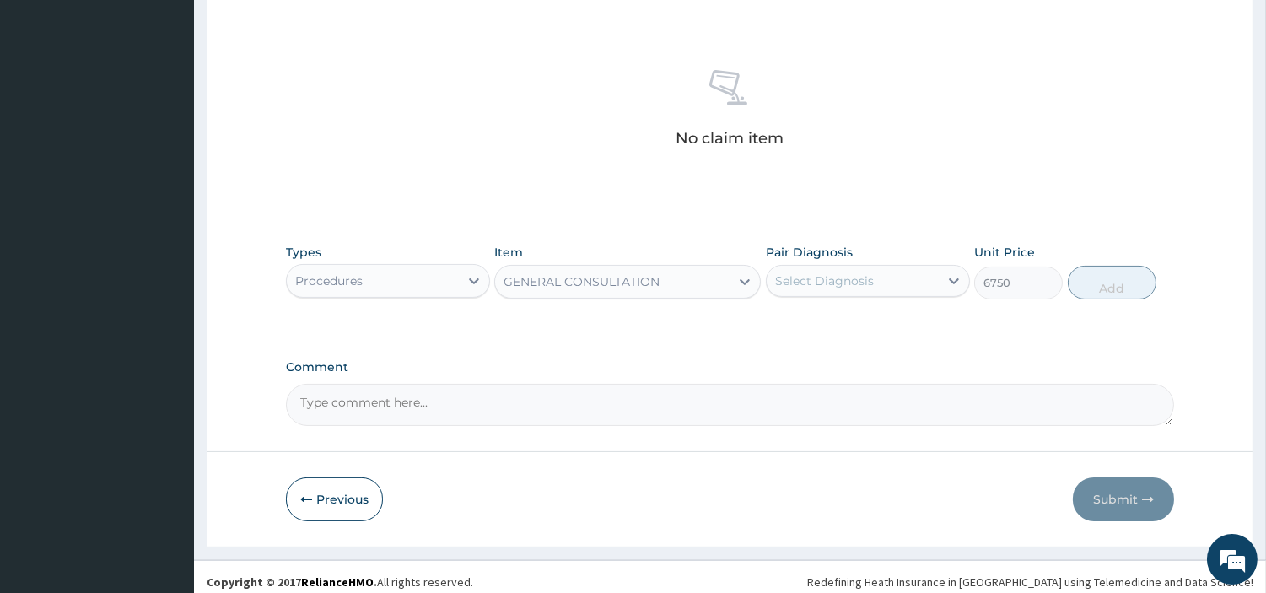
click at [820, 287] on div "Select Diagnosis" at bounding box center [824, 280] width 99 height 17
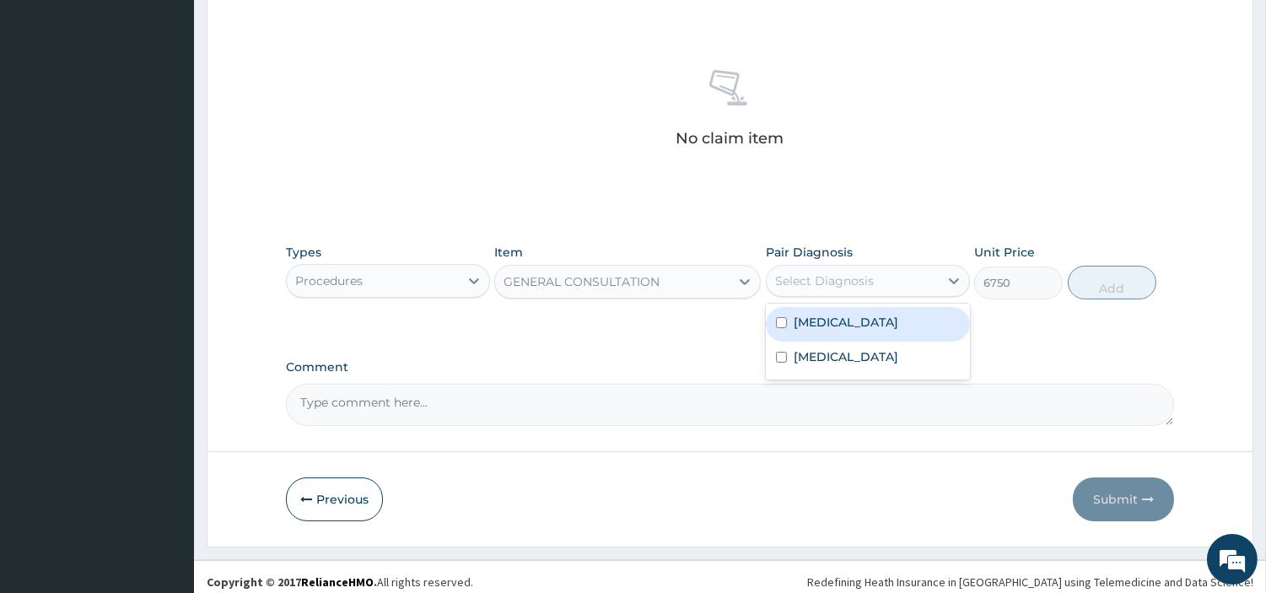
click at [825, 329] on label "Malaria" at bounding box center [846, 322] width 105 height 17
checkbox input "true"
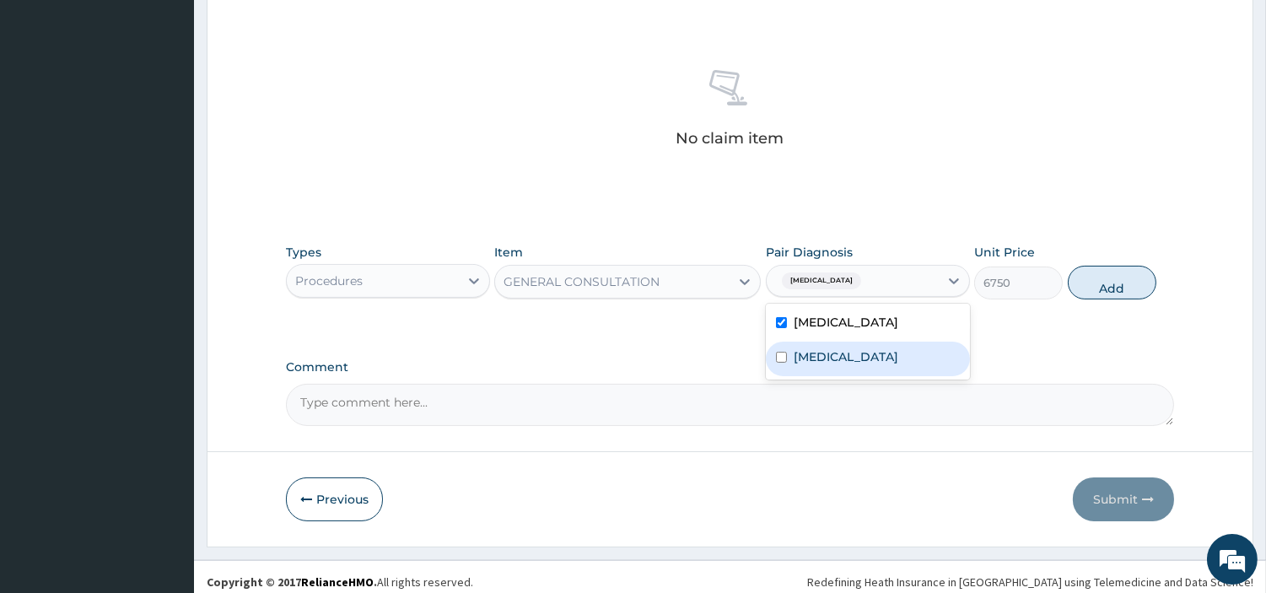
click at [833, 360] on div "Sepsis" at bounding box center [868, 359] width 204 height 35
checkbox input "true"
click at [1072, 276] on button "Add" at bounding box center [1112, 283] width 89 height 34
type input "0"
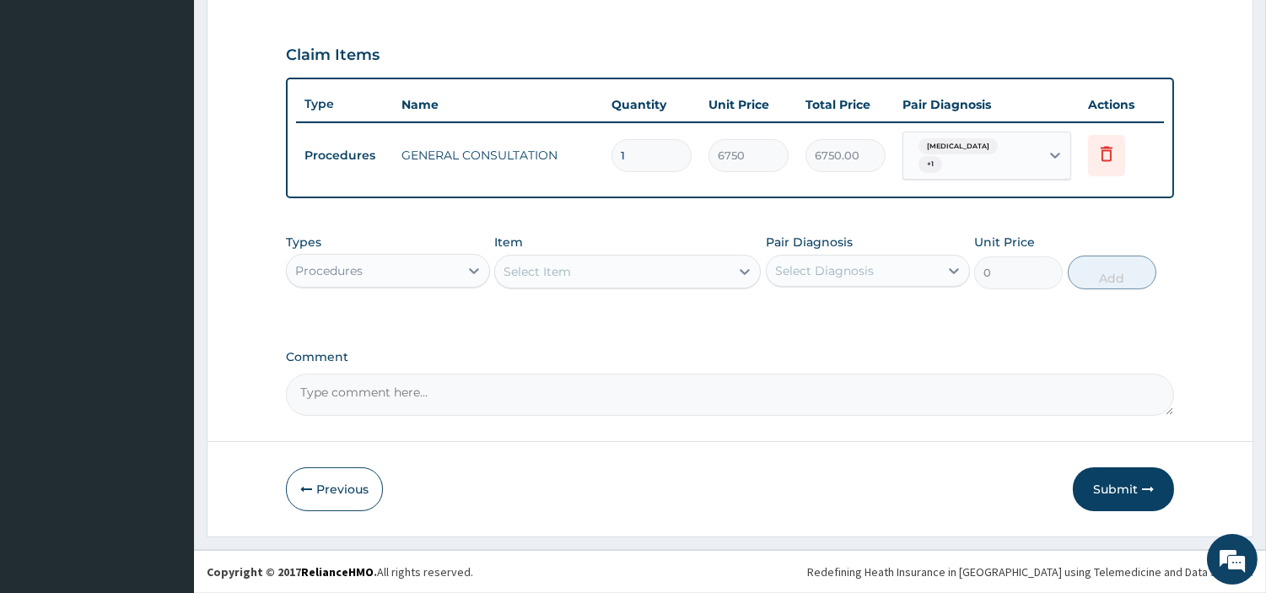
scroll to position [542, 0]
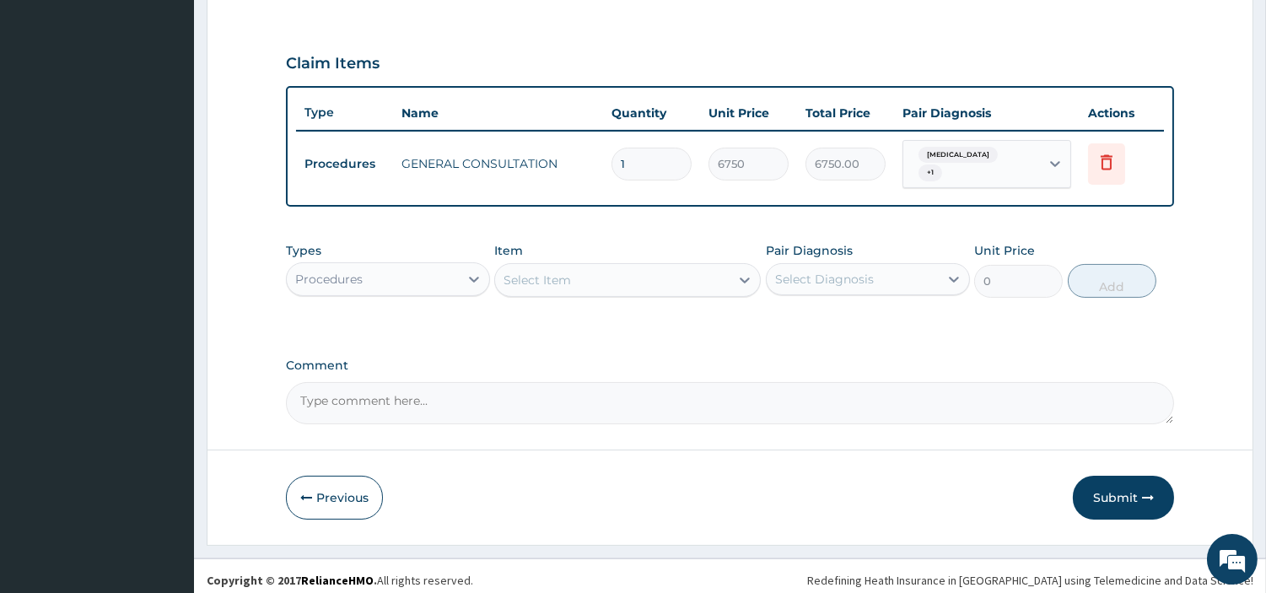
click at [442, 272] on div "Procedures" at bounding box center [373, 279] width 172 height 27
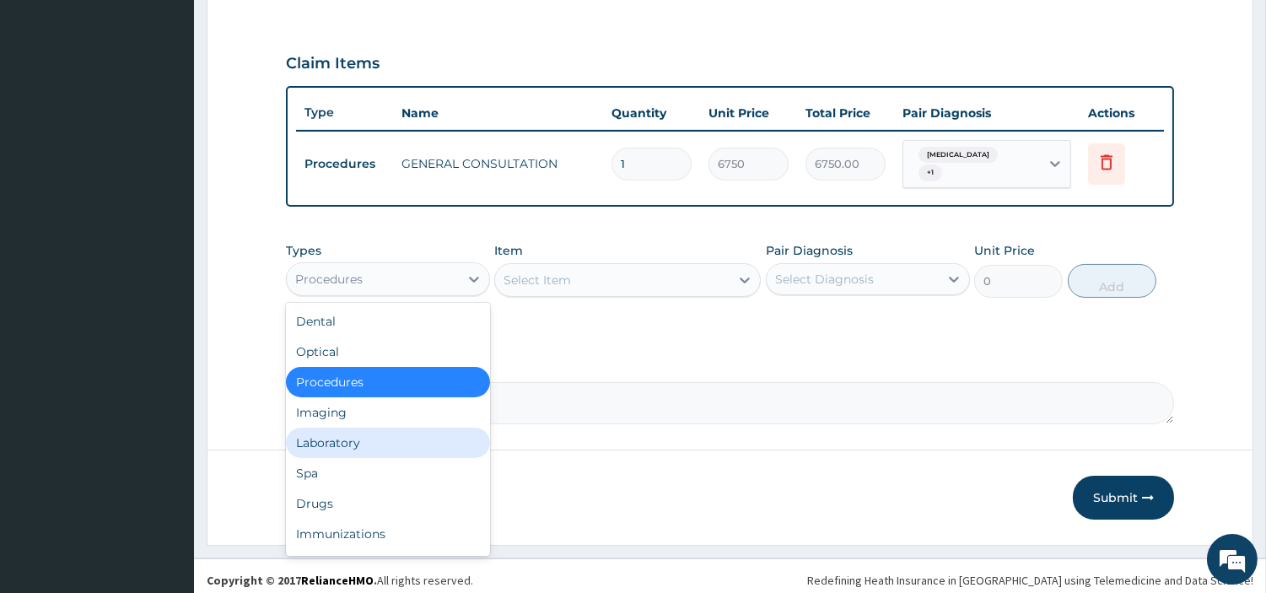
drag, startPoint x: 393, startPoint y: 433, endPoint x: 408, endPoint y: 424, distance: 17.4
click at [392, 434] on div "Laboratory" at bounding box center [388, 443] width 204 height 30
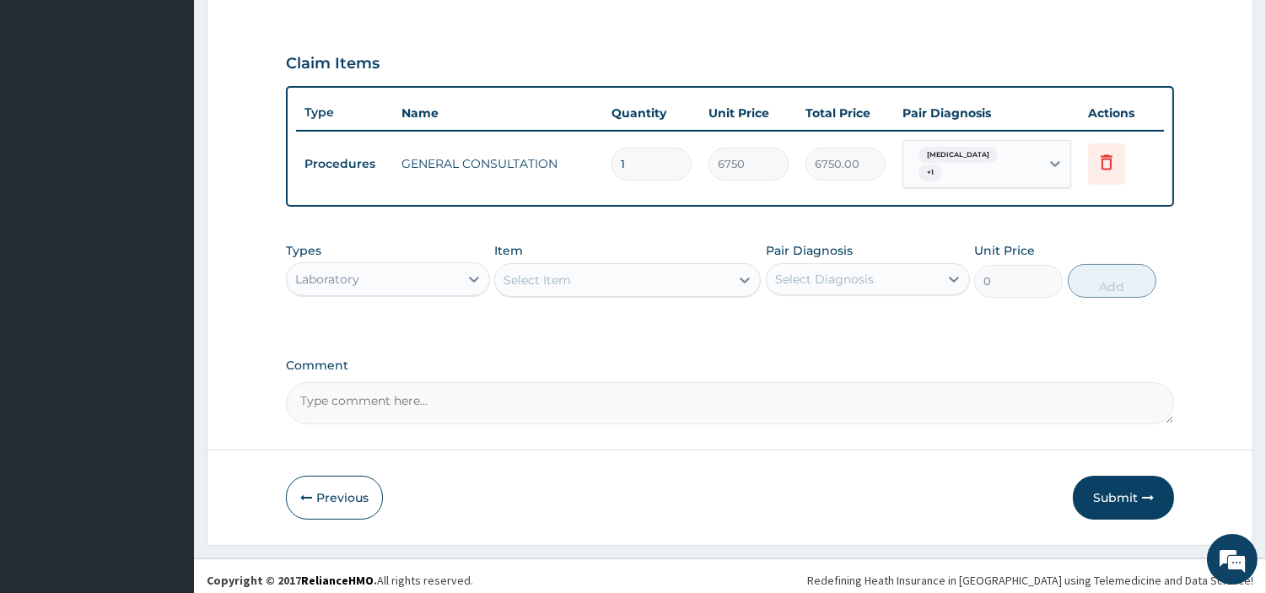
click at [596, 253] on div "Item Select Item" at bounding box center [627, 270] width 267 height 56
click at [599, 267] on div "Select Item" at bounding box center [612, 280] width 235 height 27
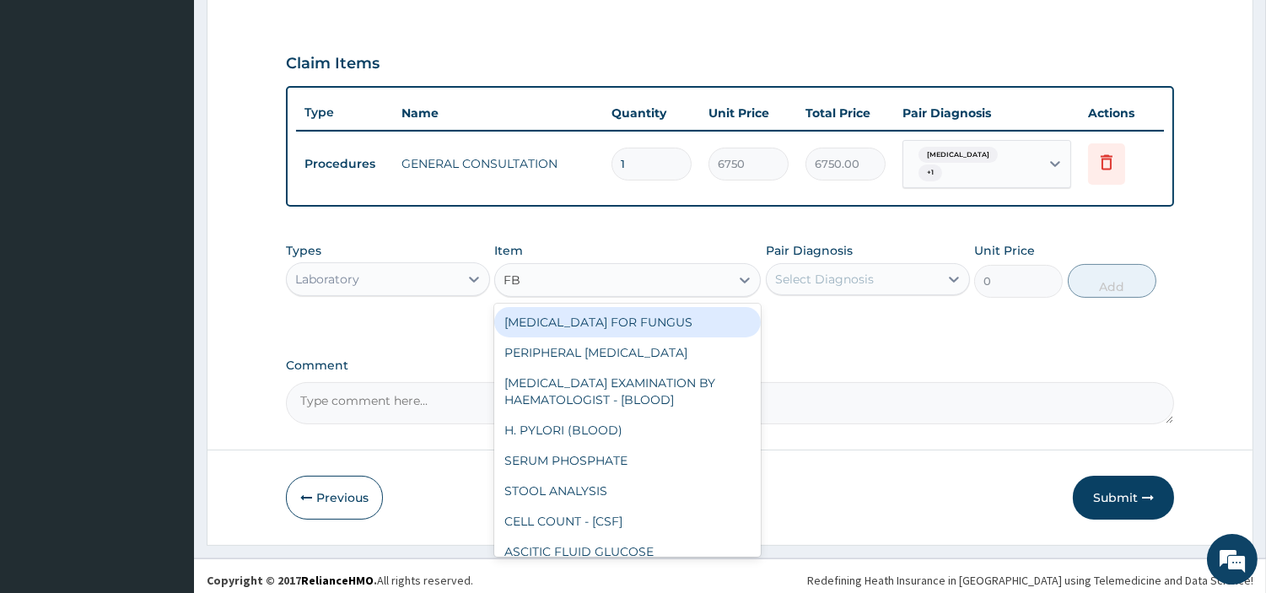
type input "FBC"
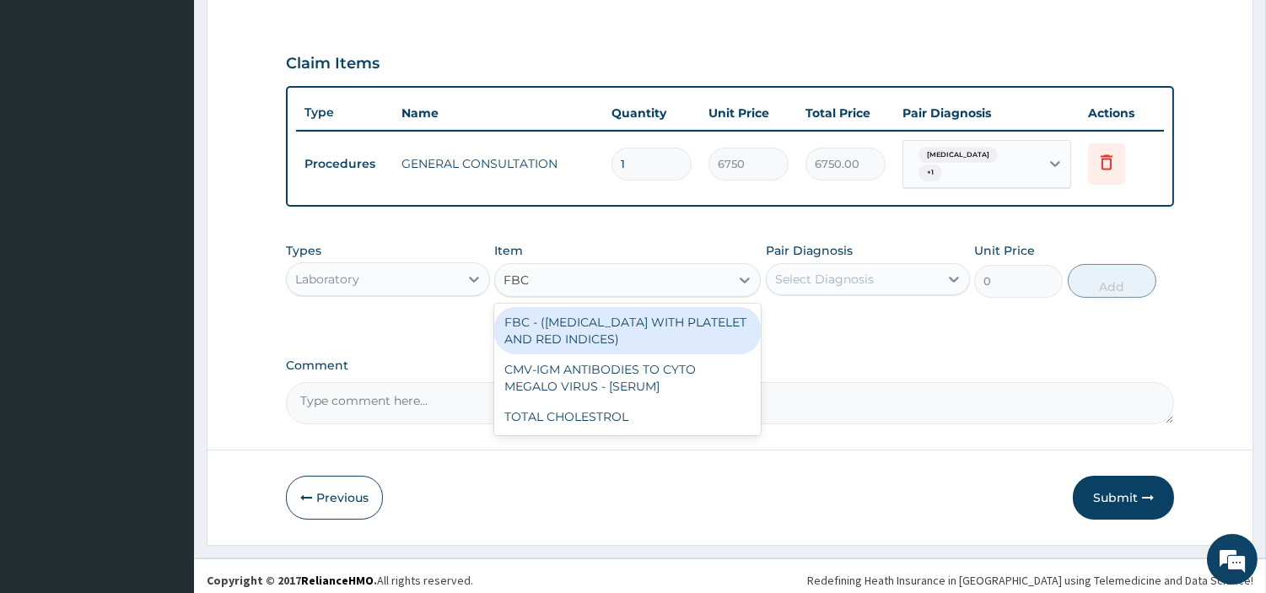
click at [687, 323] on div "FBC - (FULL BLOOD COUNT WITH PLATELET AND RED INDICES)" at bounding box center [627, 330] width 267 height 47
type input "5400"
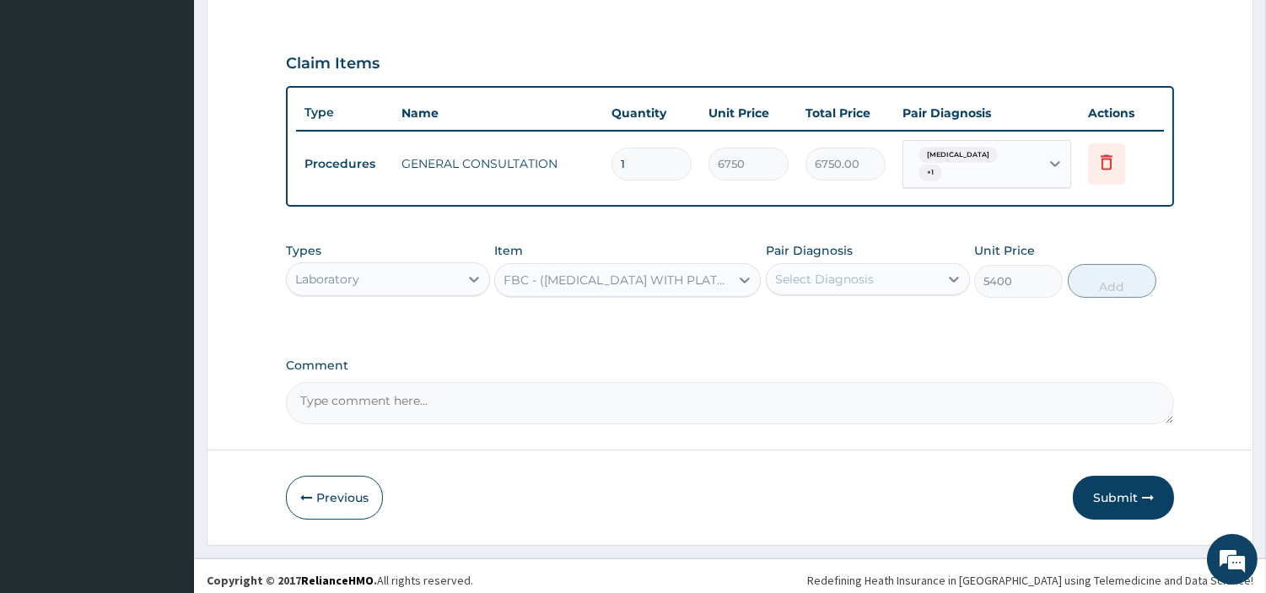
click at [855, 271] on div "Select Diagnosis" at bounding box center [824, 279] width 99 height 17
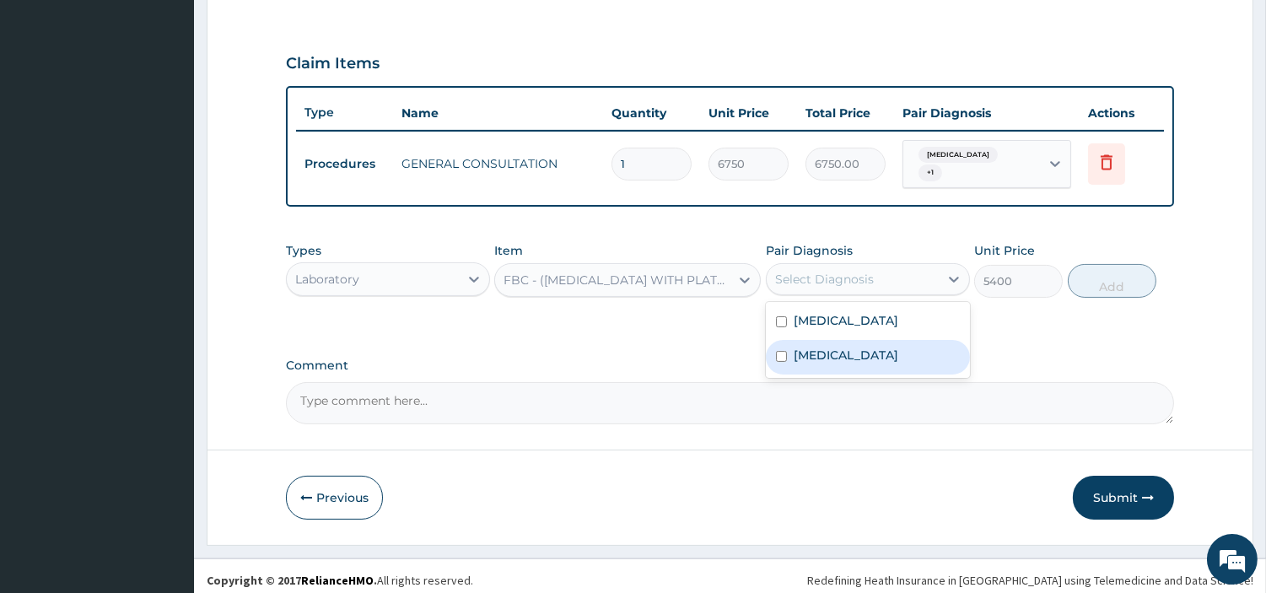
click at [852, 340] on div "Sepsis" at bounding box center [868, 357] width 204 height 35
checkbox input "true"
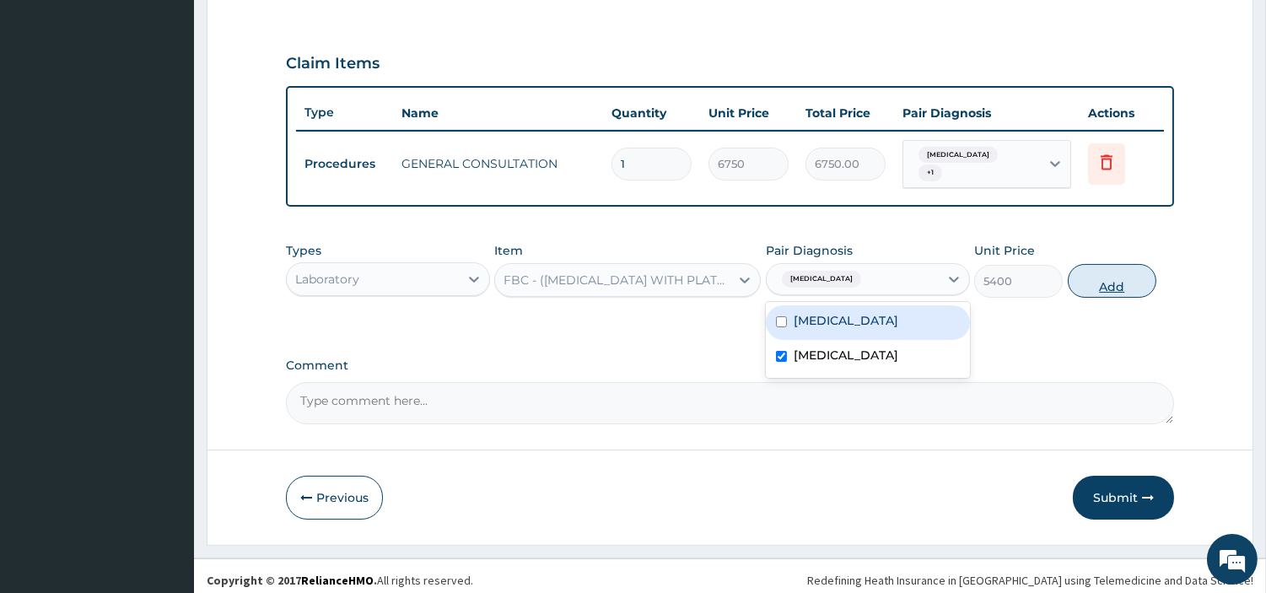
click at [1102, 271] on button "Add" at bounding box center [1112, 281] width 89 height 34
type input "0"
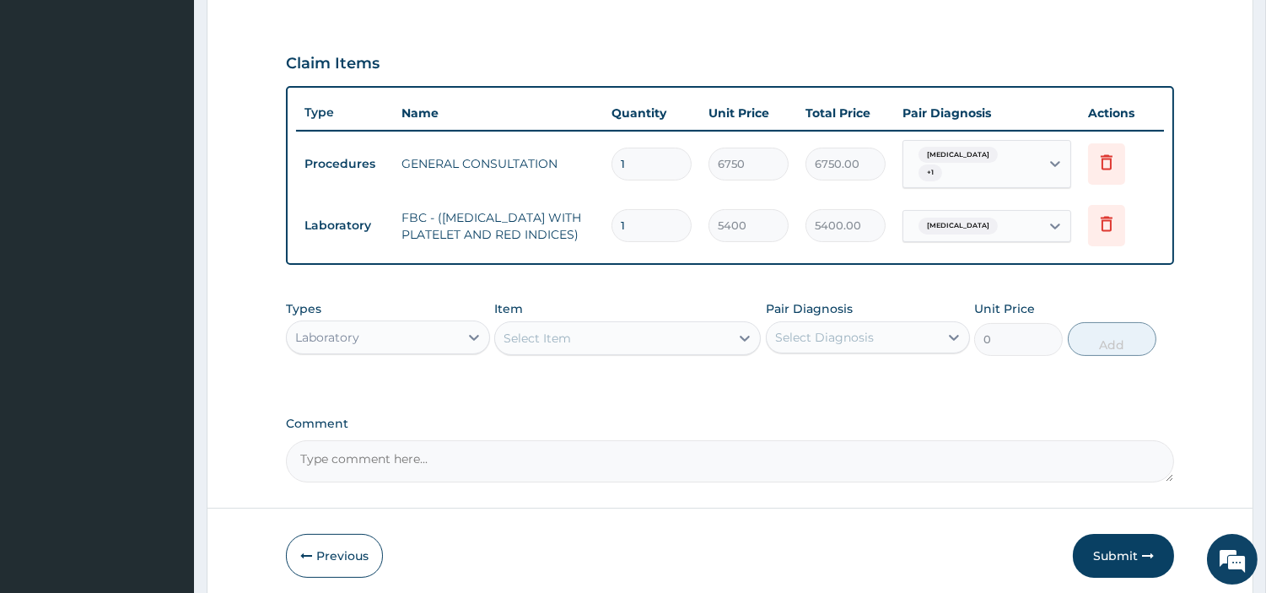
click at [723, 332] on div "Select Item" at bounding box center [612, 338] width 235 height 27
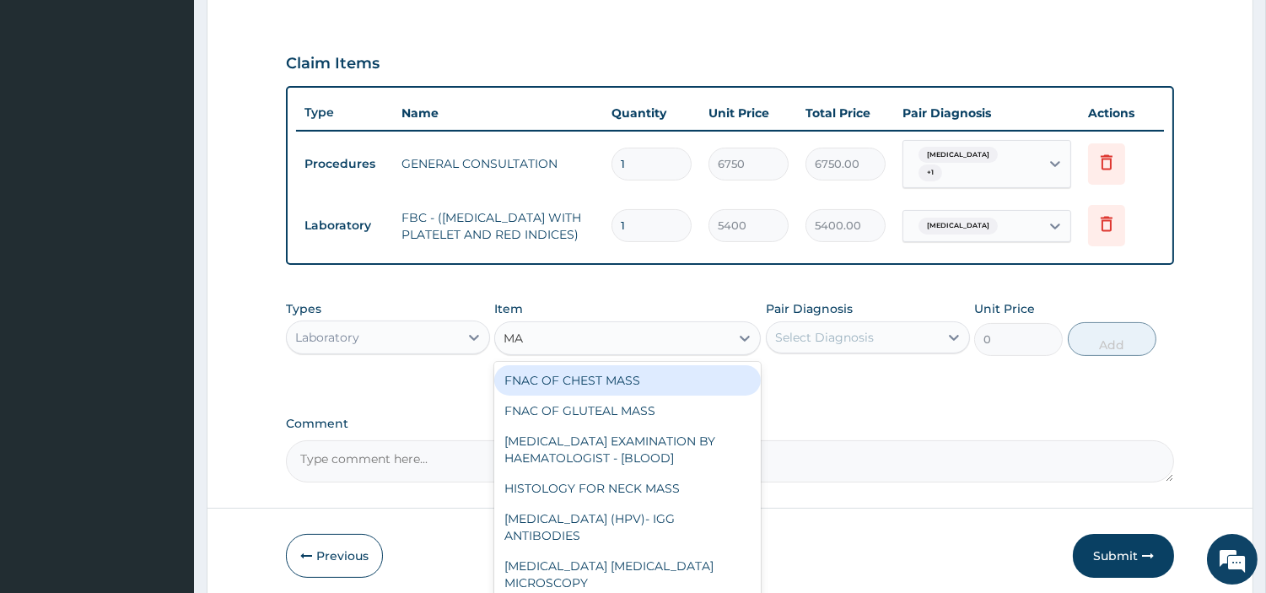
type input "MAL"
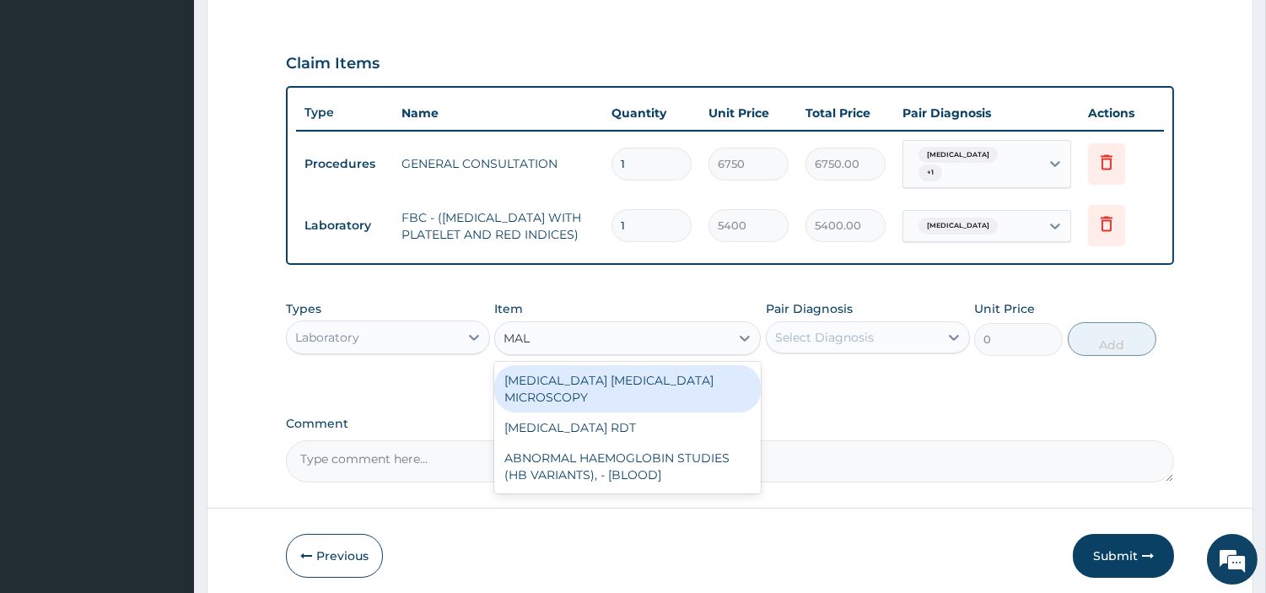
click at [704, 385] on div "MALARIA PARASITE MICROSCOPY" at bounding box center [627, 388] width 267 height 47
type input "2700"
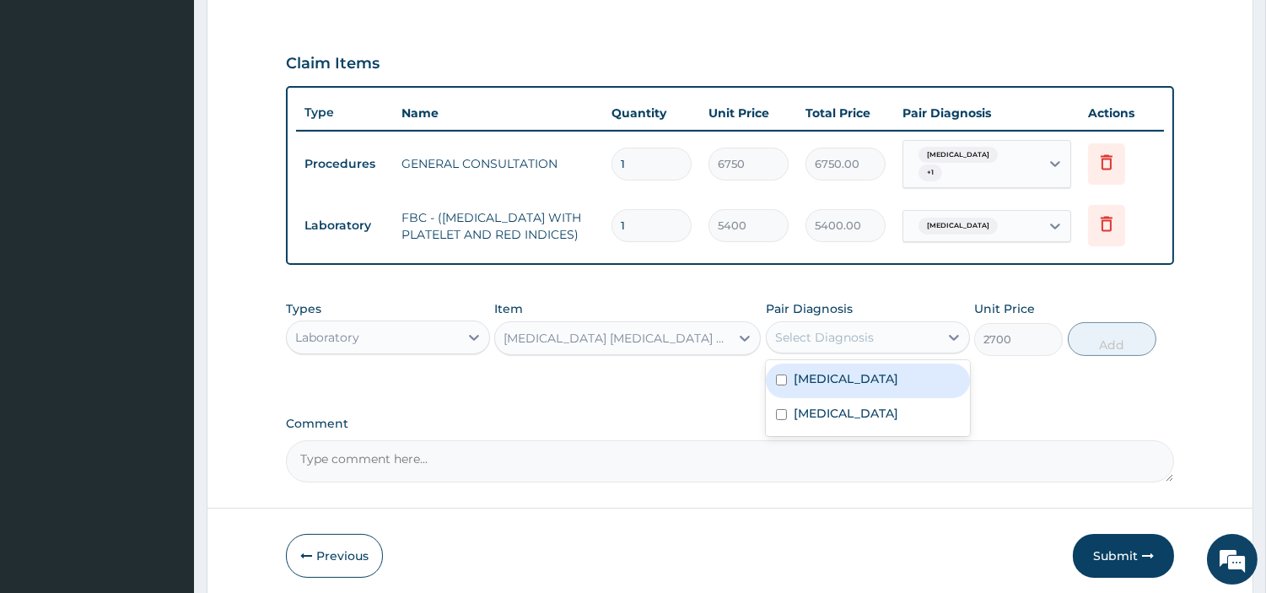
click at [829, 342] on div "Select Diagnosis" at bounding box center [824, 337] width 99 height 17
click at [845, 384] on div "Malaria" at bounding box center [868, 381] width 204 height 35
checkbox input "true"
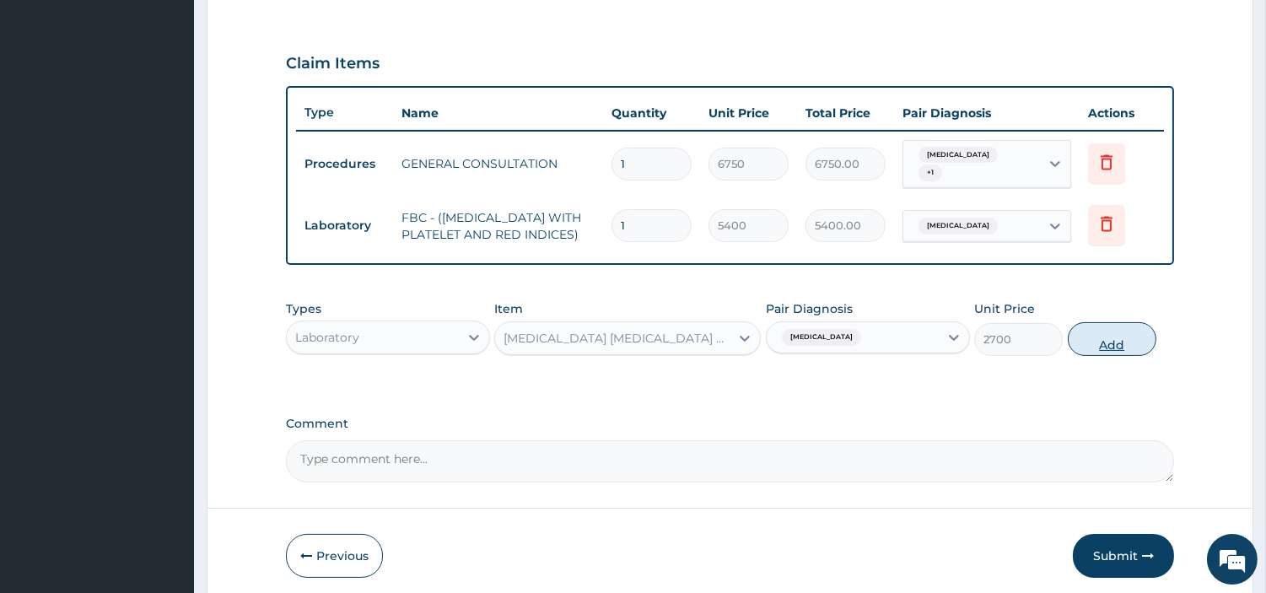
click at [1075, 341] on button "Add" at bounding box center [1112, 339] width 89 height 34
type input "0"
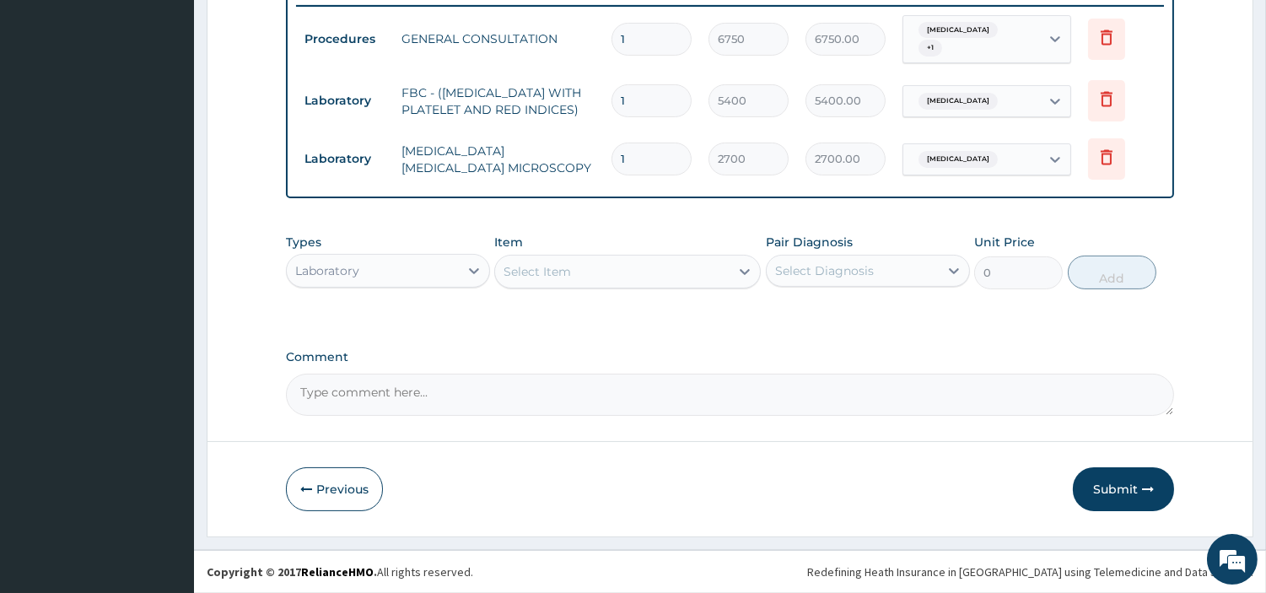
scroll to position [667, 0]
click at [477, 401] on textarea "Comment" at bounding box center [730, 395] width 888 height 42
click at [348, 393] on textarea "KINDLY NOTE THAT THIS CLAIM WAS OMITTED FOR AUGUST 2024." at bounding box center [730, 395] width 888 height 42
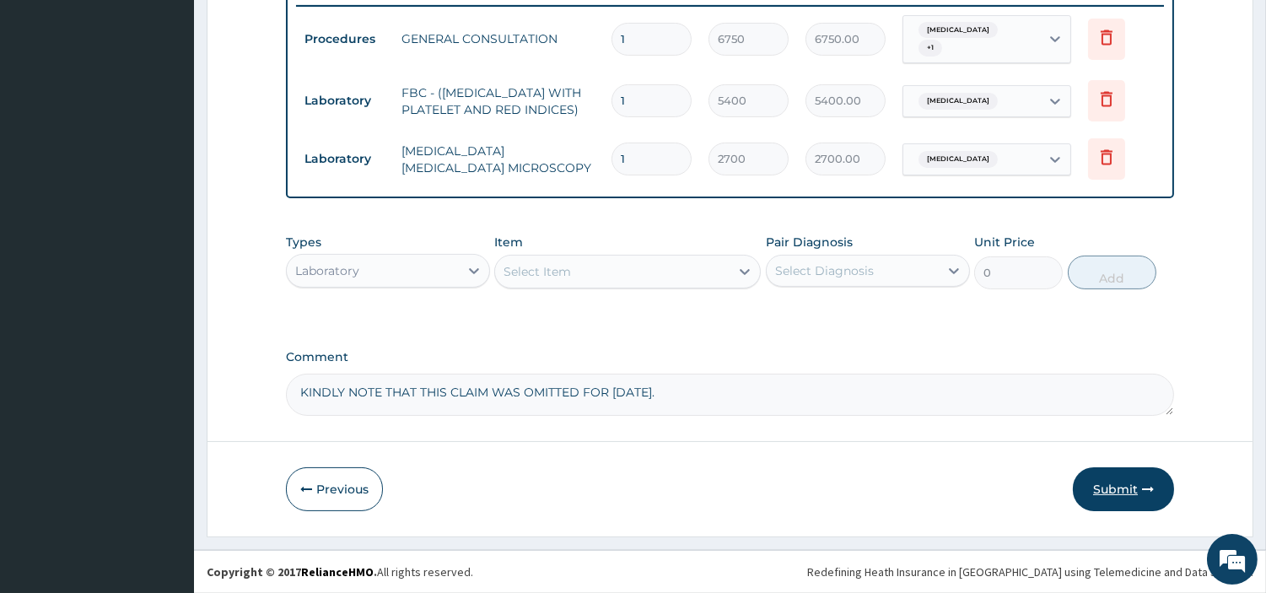
type textarea "KINDLY NOTE THAT THIS CLAIM WAS OMITTED FOR [DATE]."
click at [1106, 486] on button "Submit" at bounding box center [1123, 489] width 101 height 44
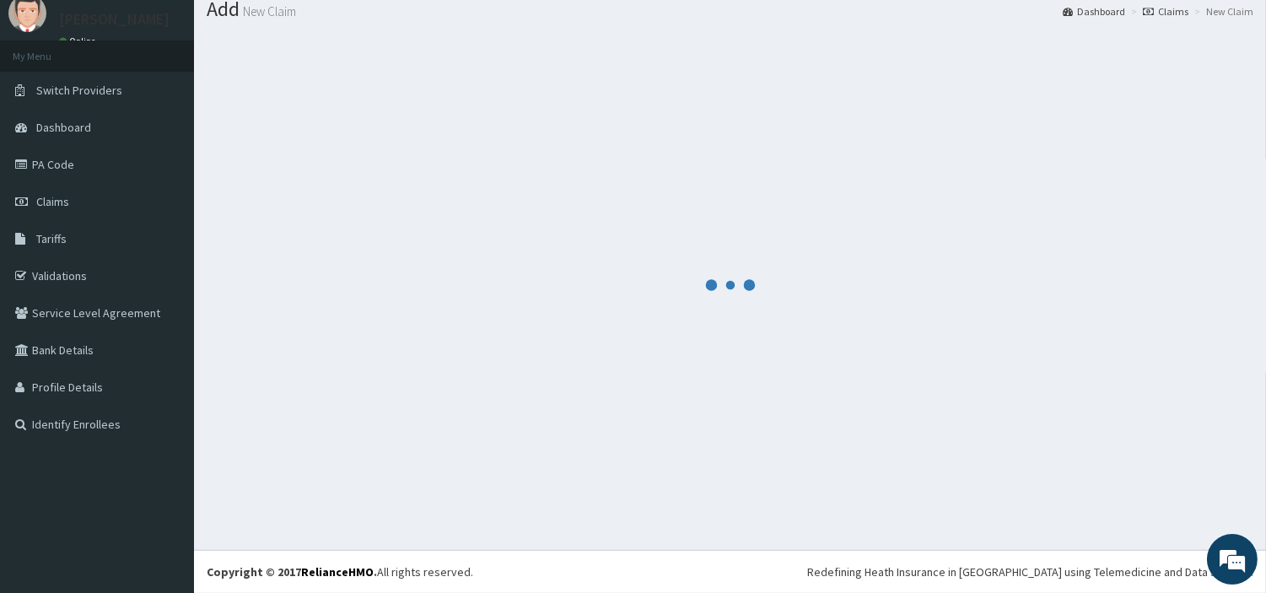
scroll to position [56, 0]
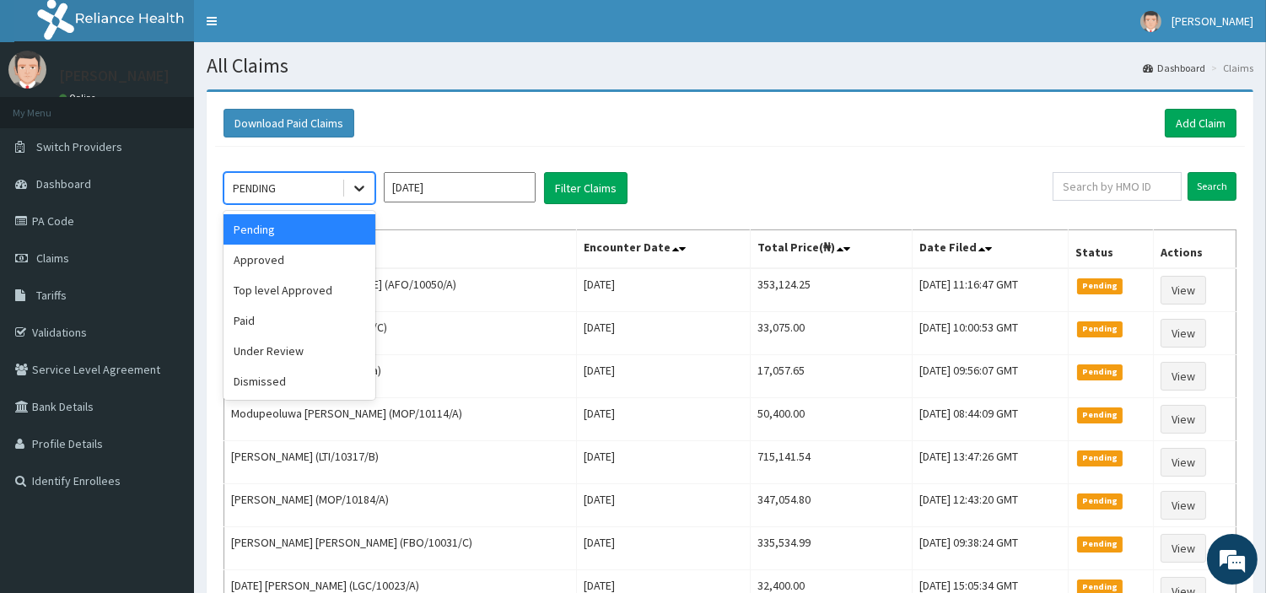
click at [360, 188] on icon at bounding box center [359, 189] width 10 height 6
click at [334, 251] on div "Approved" at bounding box center [300, 260] width 152 height 30
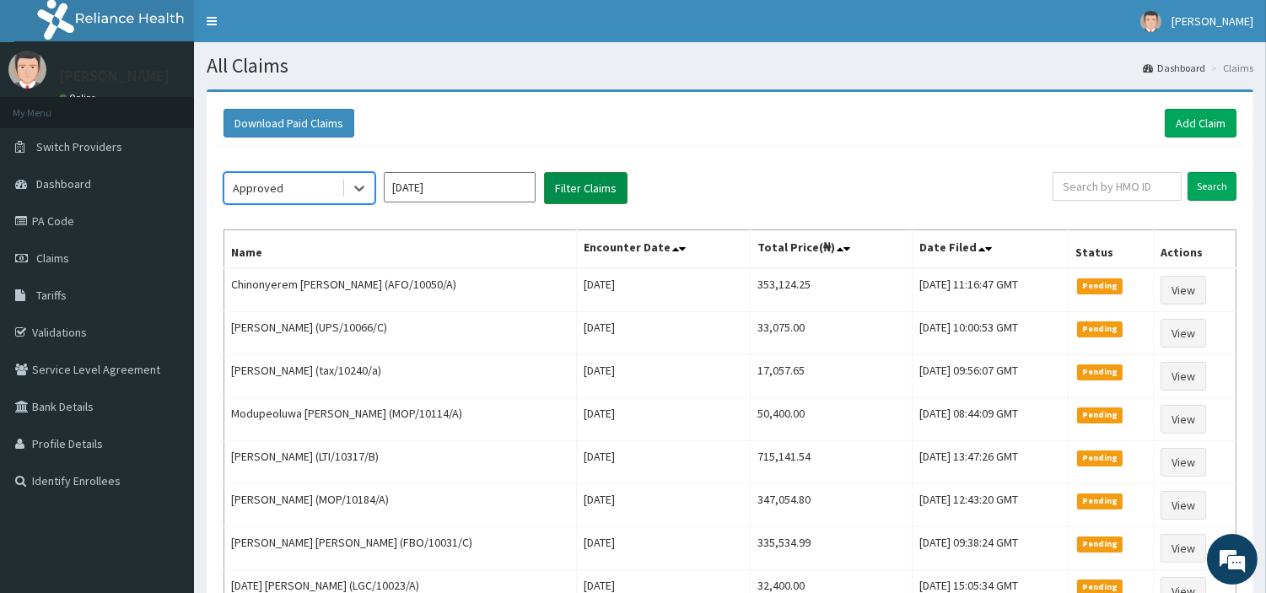
click at [580, 180] on button "Filter Claims" at bounding box center [586, 188] width 84 height 32
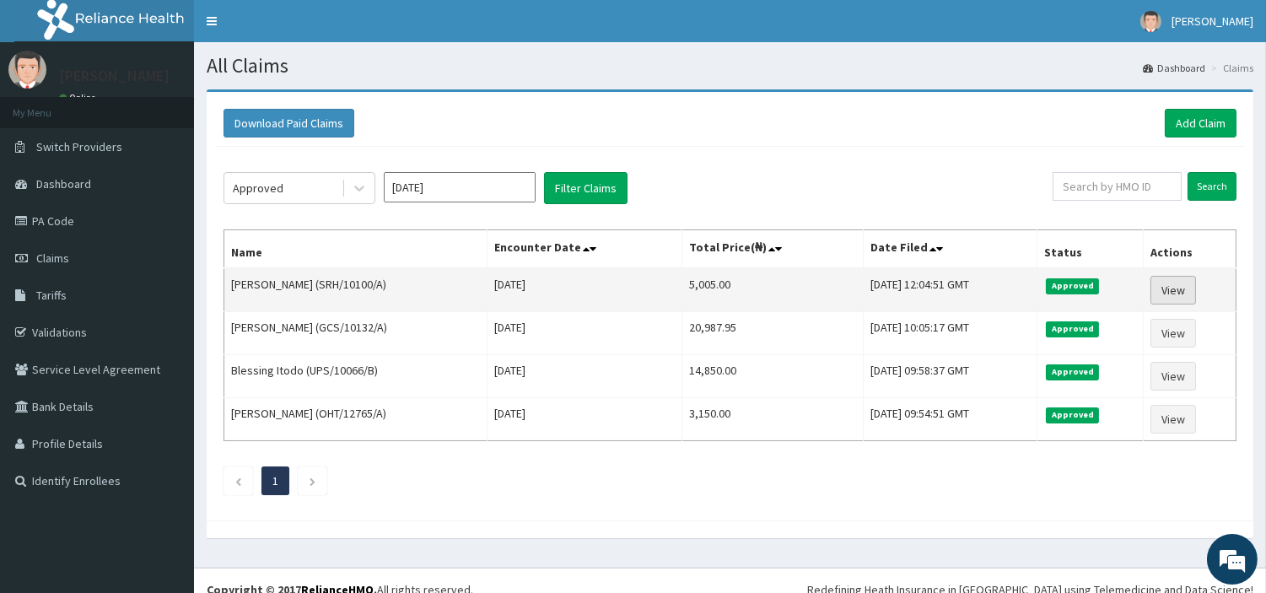
click at [1176, 288] on link "View" at bounding box center [1174, 290] width 46 height 29
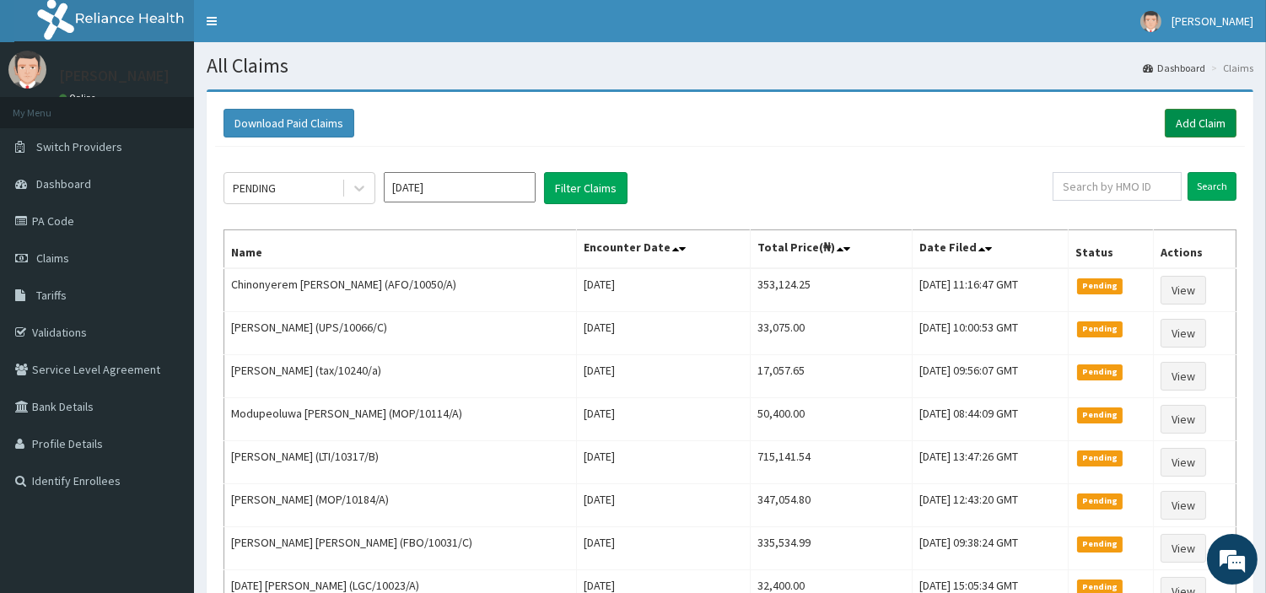
click at [1185, 127] on link "Add Claim" at bounding box center [1201, 123] width 72 height 29
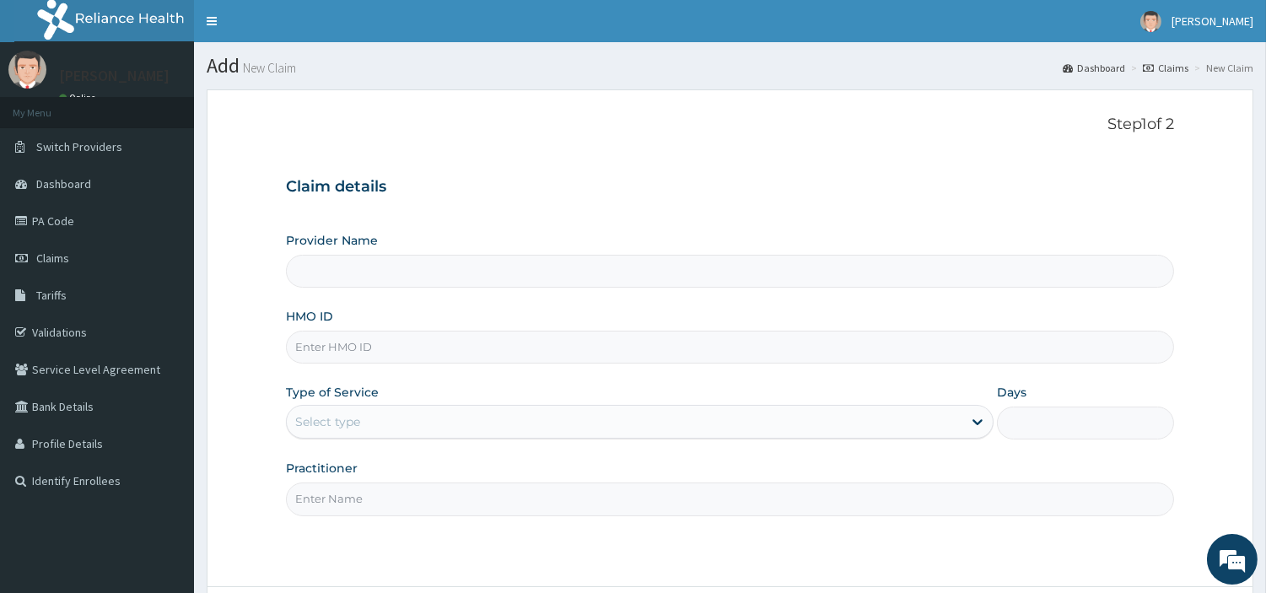
type input "[GEOGRAPHIC_DATA] Nig. Ltd"
type input "DAL/11039/I"
click at [332, 426] on div "Select type" at bounding box center [327, 421] width 65 height 17
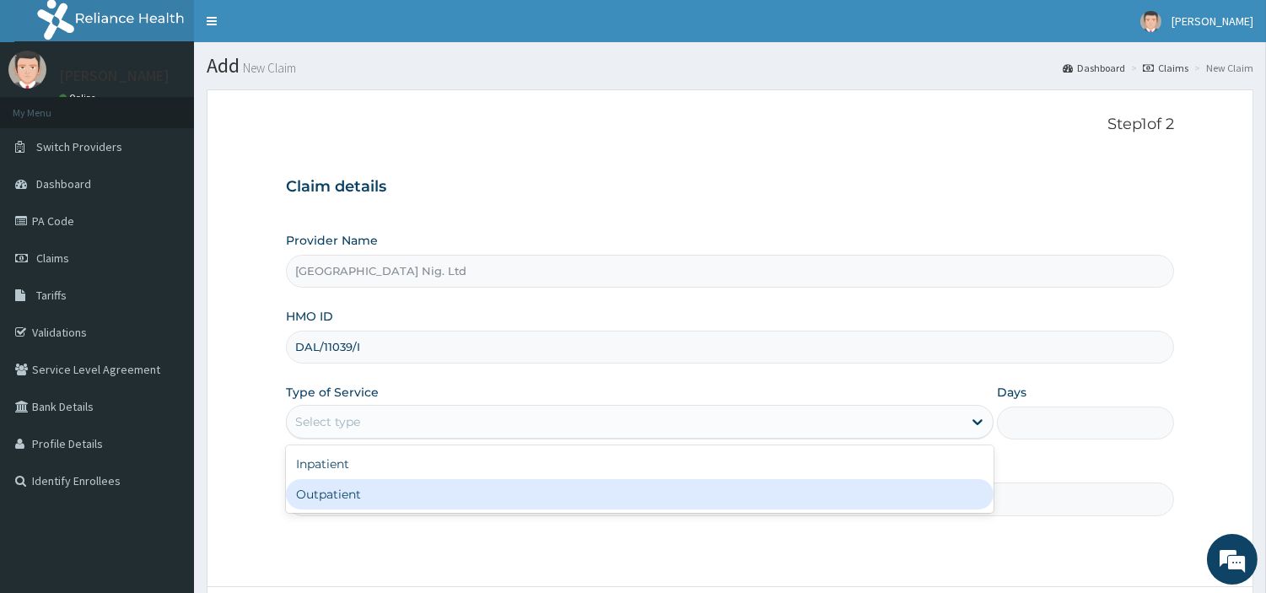
click at [332, 498] on div "Outpatient" at bounding box center [640, 494] width 708 height 30
type input "1"
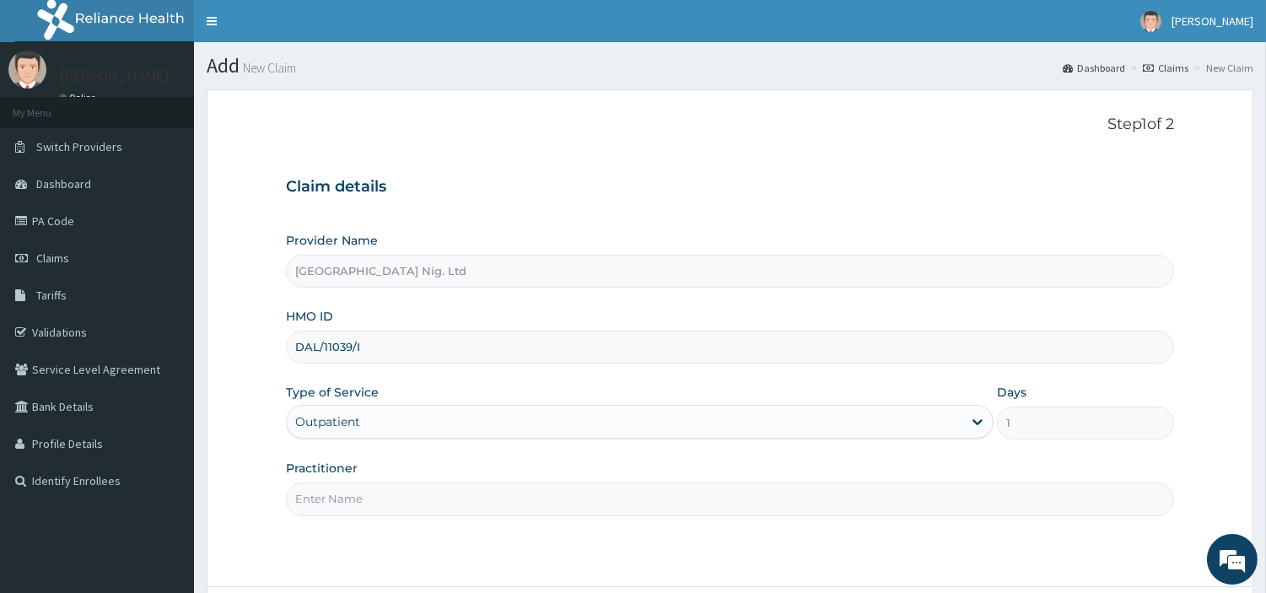
click at [332, 498] on input "Practitioner" at bounding box center [730, 499] width 888 height 33
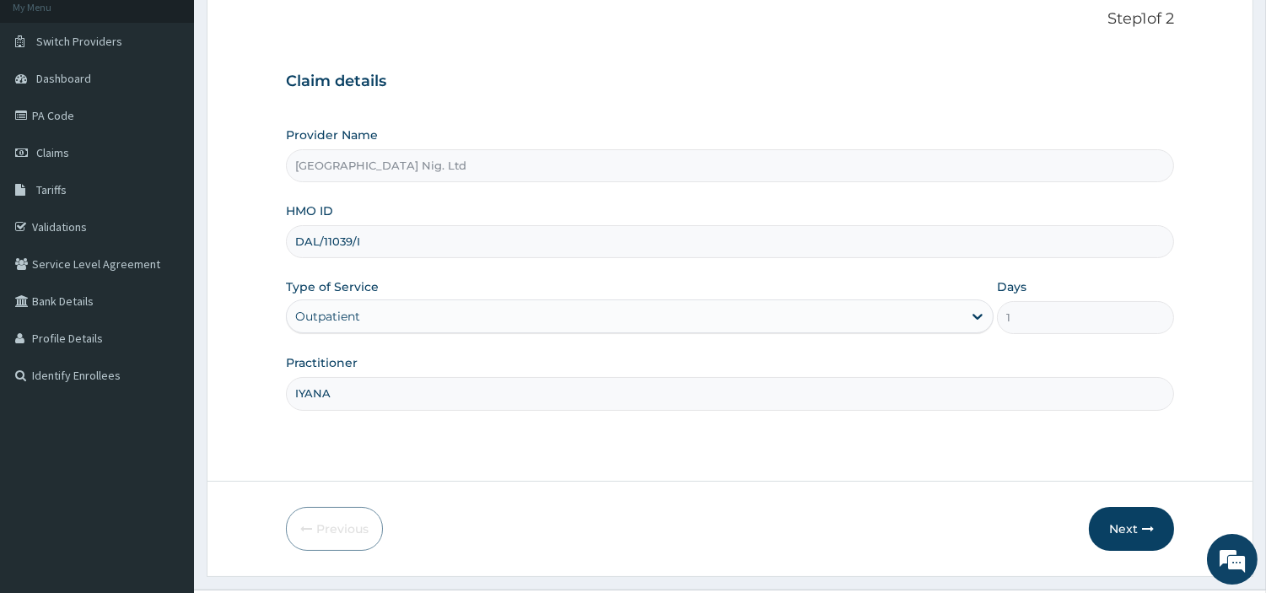
scroll to position [145, 0]
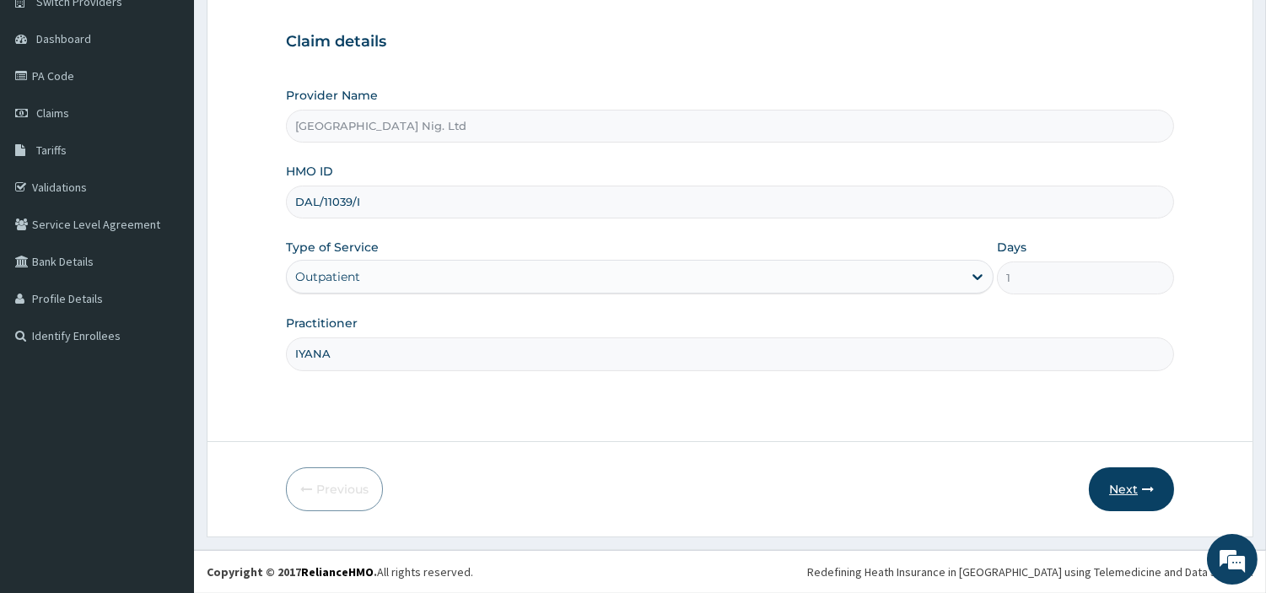
type input "IYANA"
click at [1144, 479] on button "Next" at bounding box center [1131, 489] width 85 height 44
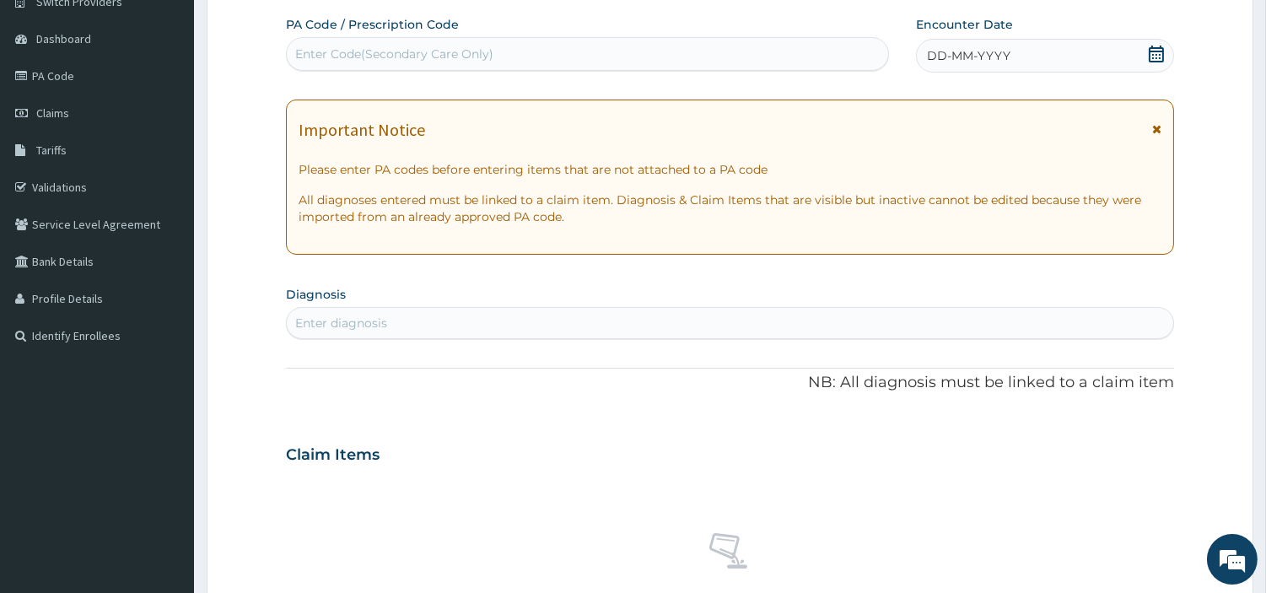
click at [574, 57] on div "Enter Code(Secondary Care Only)" at bounding box center [588, 53] width 602 height 27
paste input "PA/AFA527"
type input "PA/AFA527"
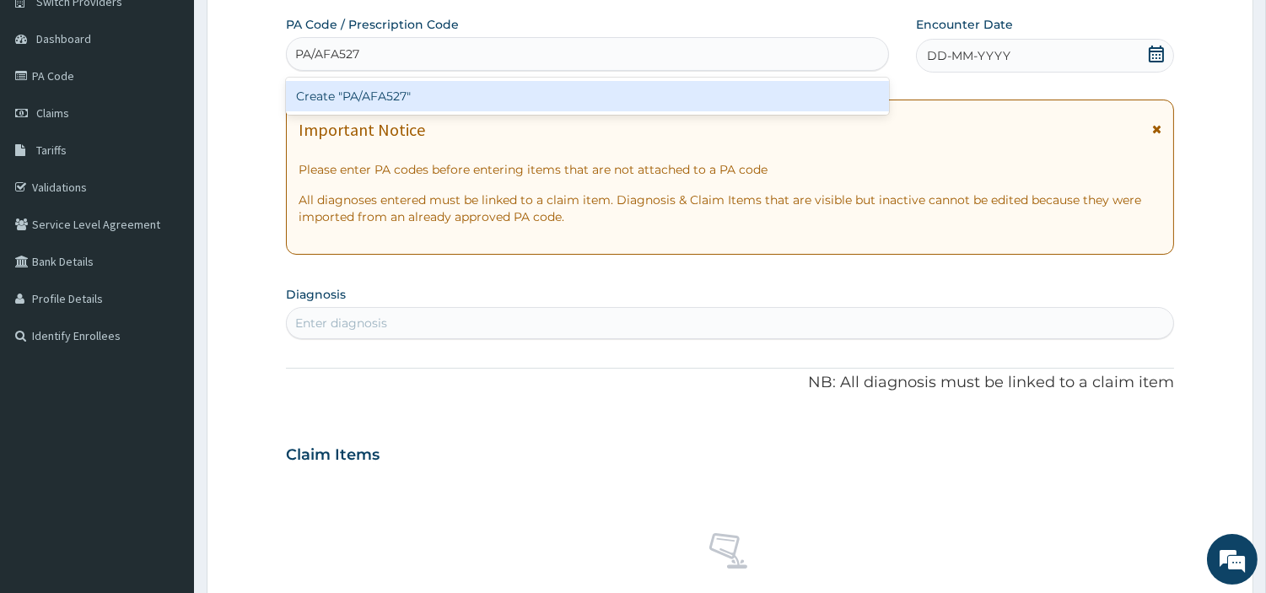
click at [637, 94] on div "Create "PA/AFA527"" at bounding box center [587, 96] width 603 height 30
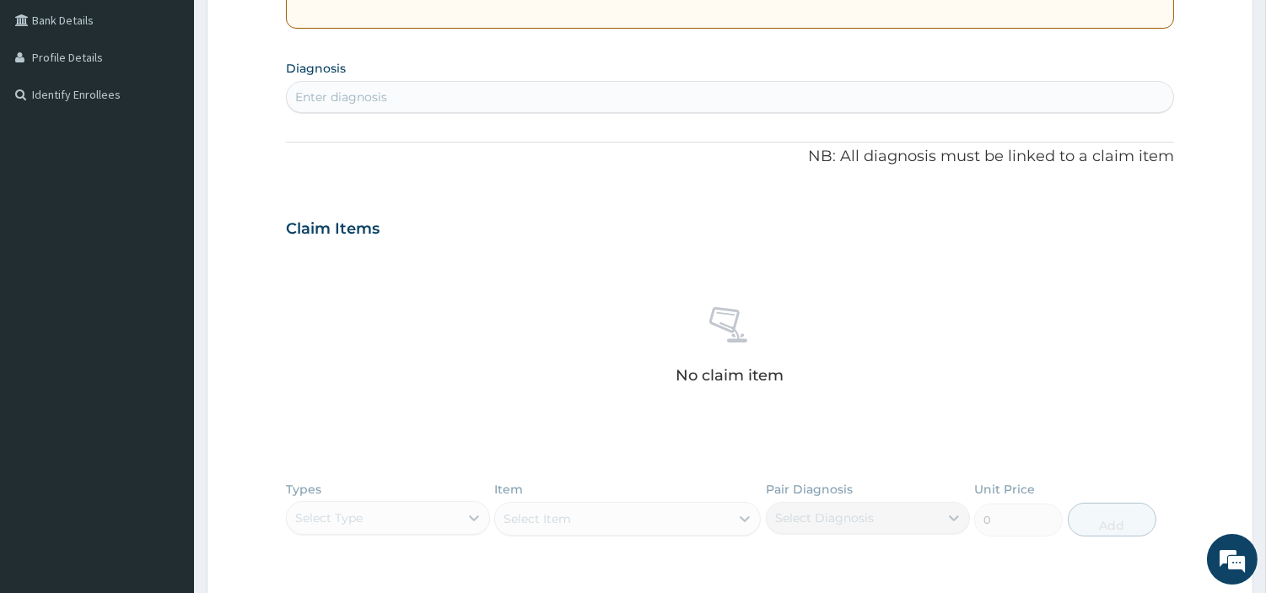
scroll to position [634, 0]
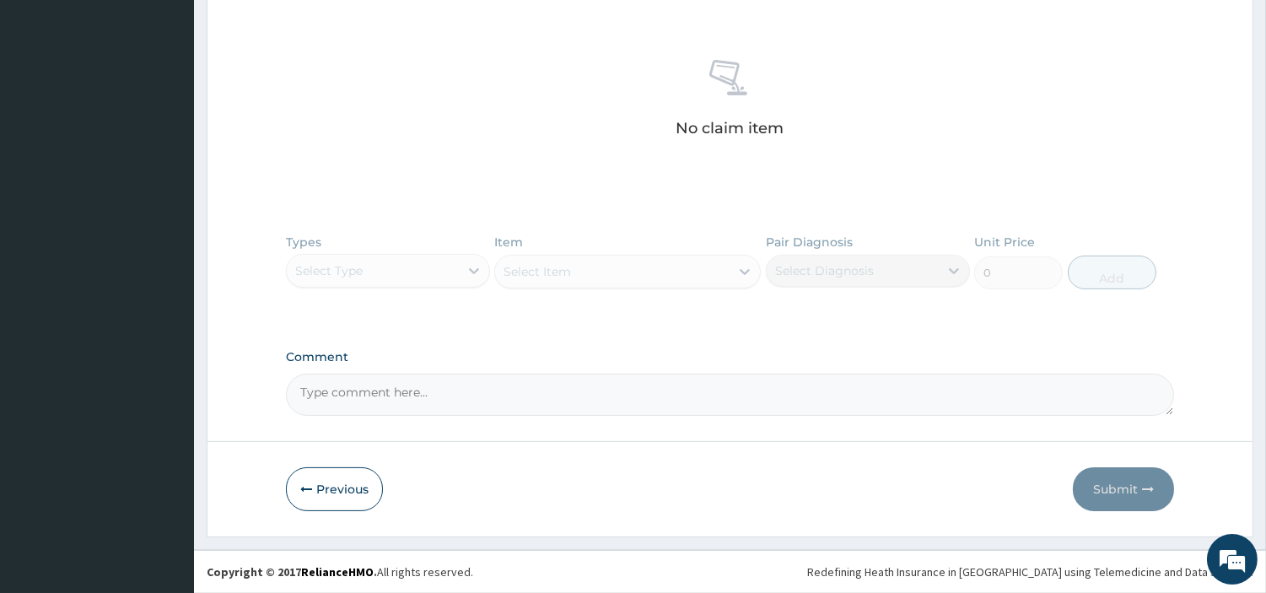
click at [338, 385] on textarea "Comment" at bounding box center [730, 395] width 888 height 42
paste textarea "PA/AFA527"
paste textarea "KINDLY NOTE THAT THIS CLAIM WAS OMITTED FOR [DATE]."
click at [366, 397] on textarea "PA/AFA527KINDLY NOTE THAT THIS CLAIM WAS OMITTED FOR [DATE]." at bounding box center [730, 395] width 888 height 42
type textarea "PA/AFA527-- KINDLY NOTE THAT THIS CLAIM WAS OMITTED FOR [DATE]."
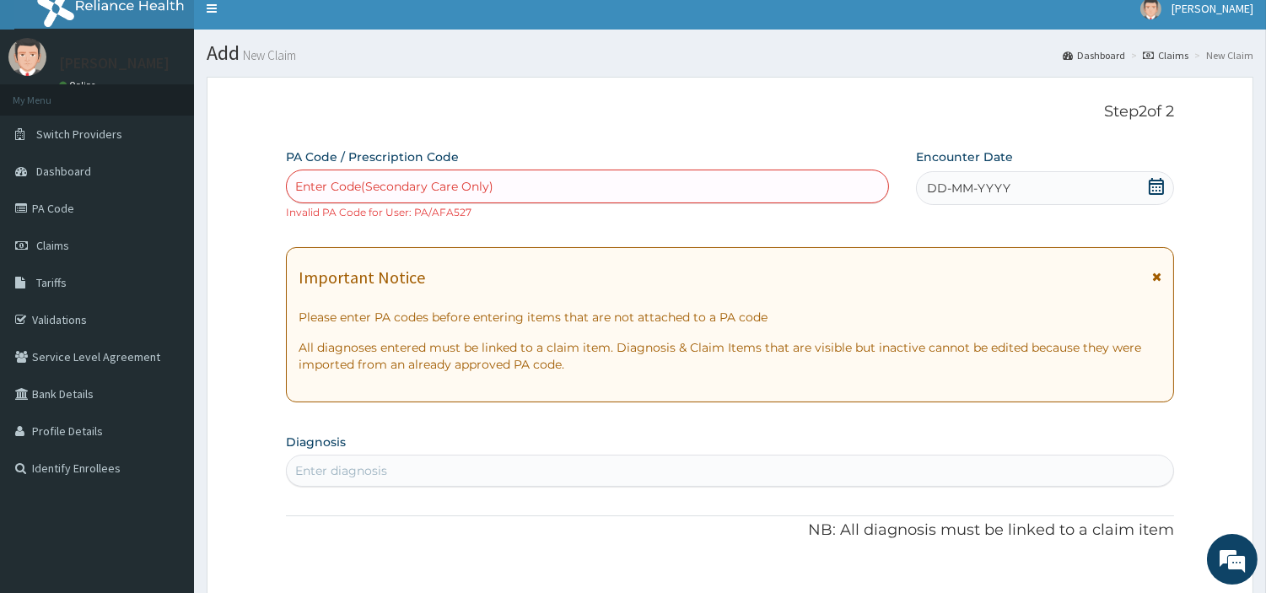
scroll to position [0, 0]
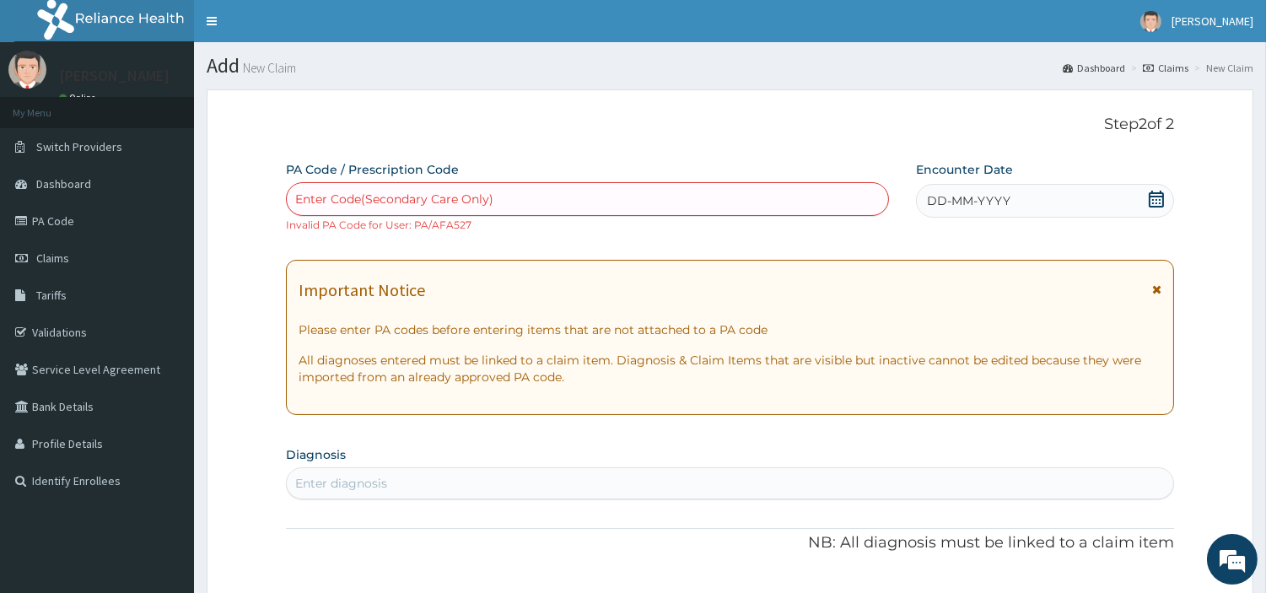
click at [1066, 206] on div "DD-MM-YYYY" at bounding box center [1045, 201] width 258 height 34
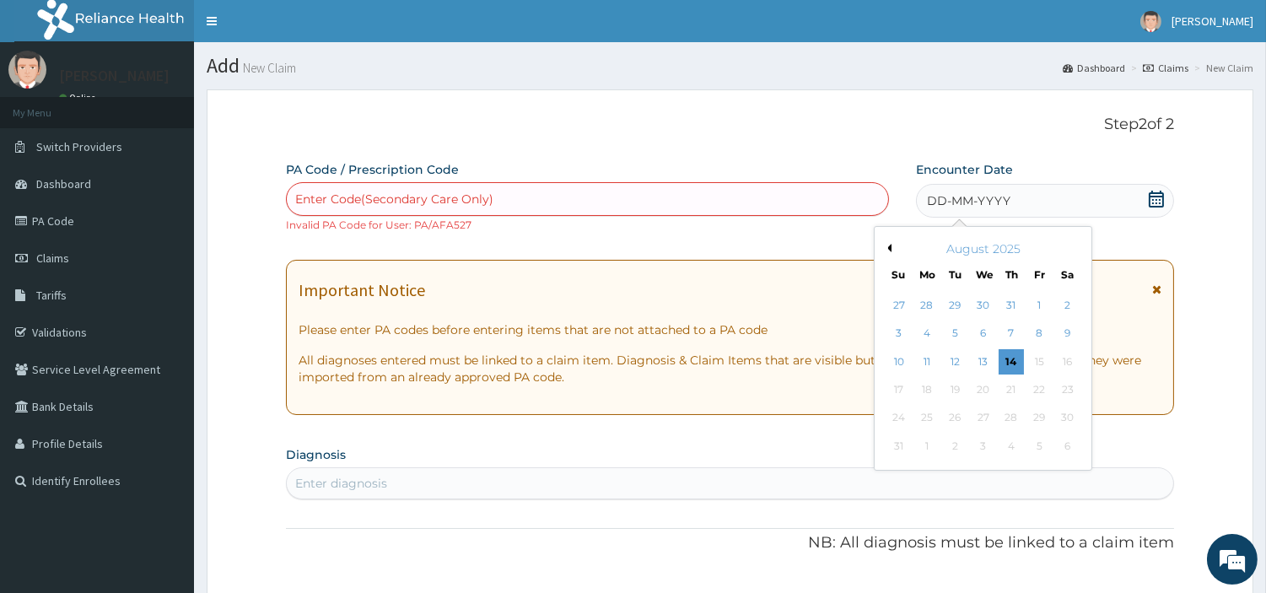
click at [882, 245] on div "August 2025" at bounding box center [983, 248] width 203 height 17
click at [883, 245] on button "Previous Month" at bounding box center [887, 248] width 8 height 8
click at [883, 246] on button "Previous Month" at bounding box center [887, 248] width 8 height 8
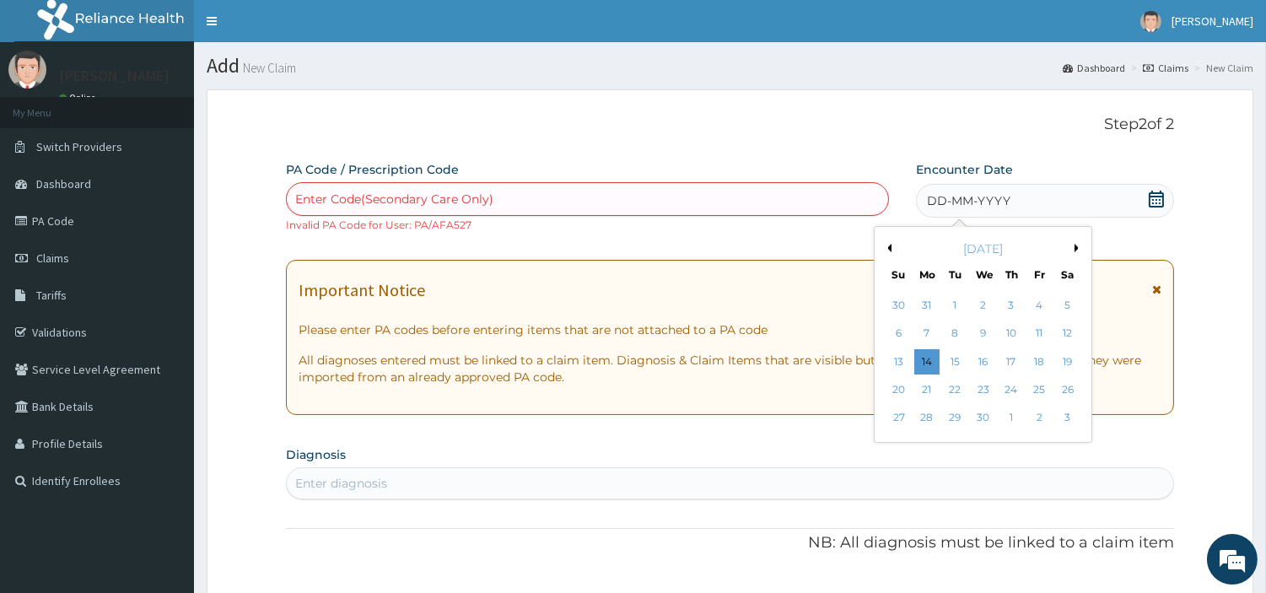
click at [883, 246] on button "Previous Month" at bounding box center [887, 248] width 8 height 8
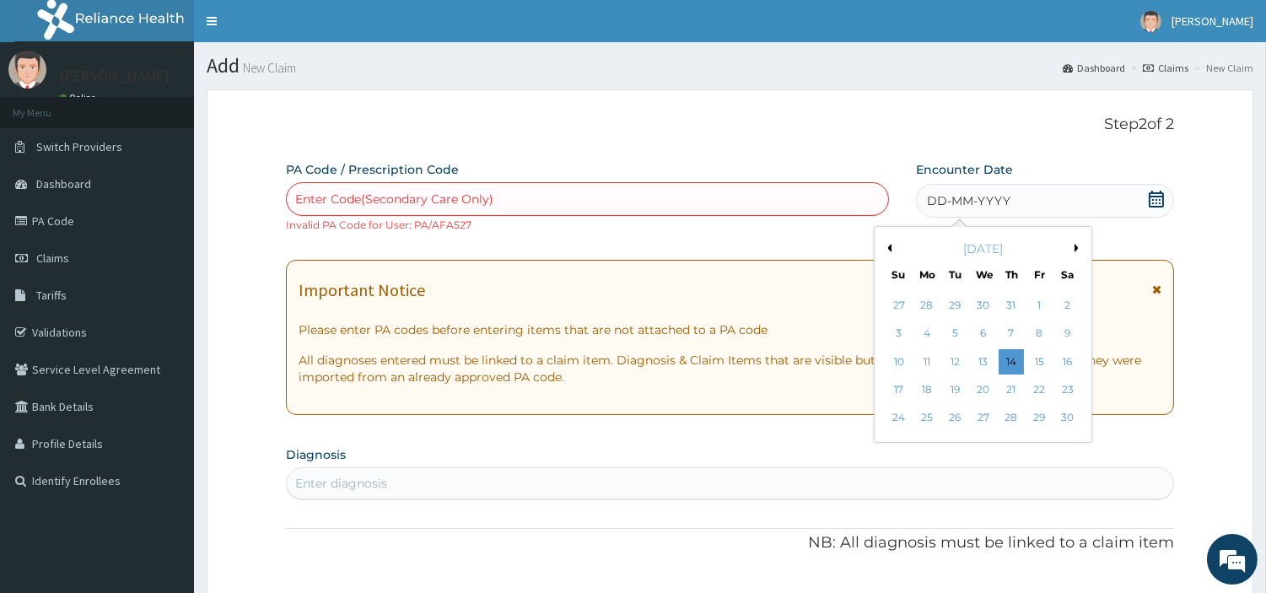
click at [883, 246] on button "Previous Month" at bounding box center [887, 248] width 8 height 8
click at [882, 246] on div "Previous Month Next Month October 2024 Su Mo Tu We Th Fr Sa 29 30 1 2 3 4 5 6 7…" at bounding box center [983, 334] width 219 height 217
click at [890, 248] on div "Previous Month Next Month October 2024 Su Mo Tu We Th Fr Sa 29 30 1 2 3 4 5 6 7…" at bounding box center [983, 334] width 219 height 217
click at [894, 250] on div "October 2024" at bounding box center [983, 248] width 203 height 17
click at [888, 246] on button "Previous Month" at bounding box center [887, 248] width 8 height 8
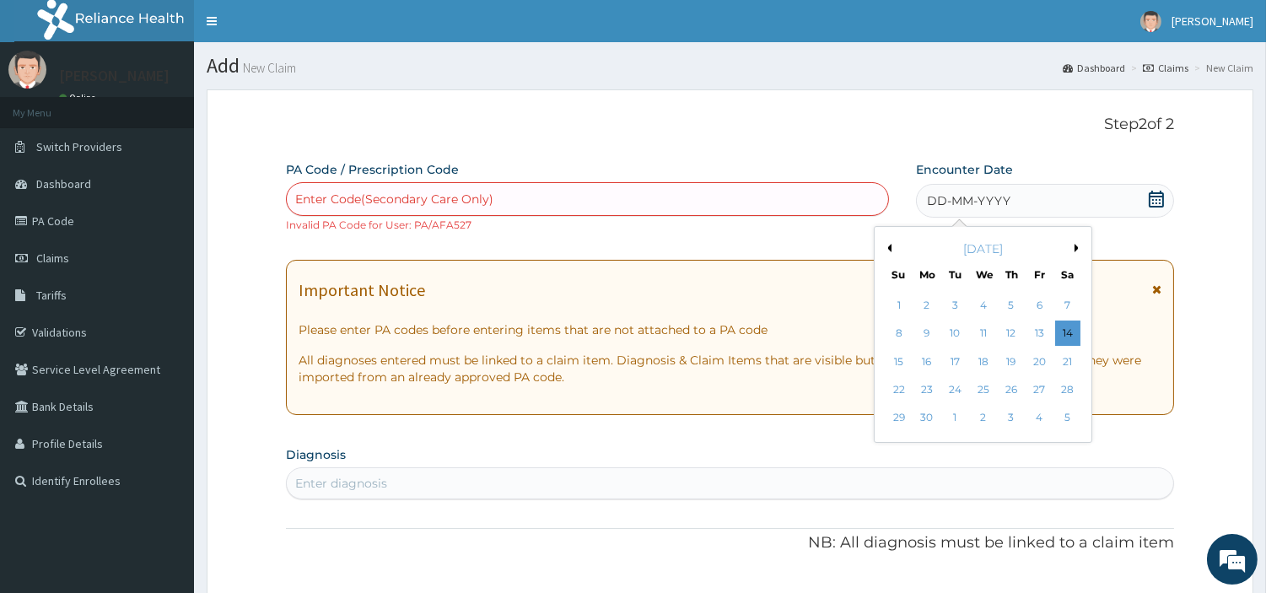
click at [886, 246] on button "Previous Month" at bounding box center [887, 248] width 8 height 8
click at [1042, 310] on div "2" at bounding box center [1039, 305] width 25 height 25
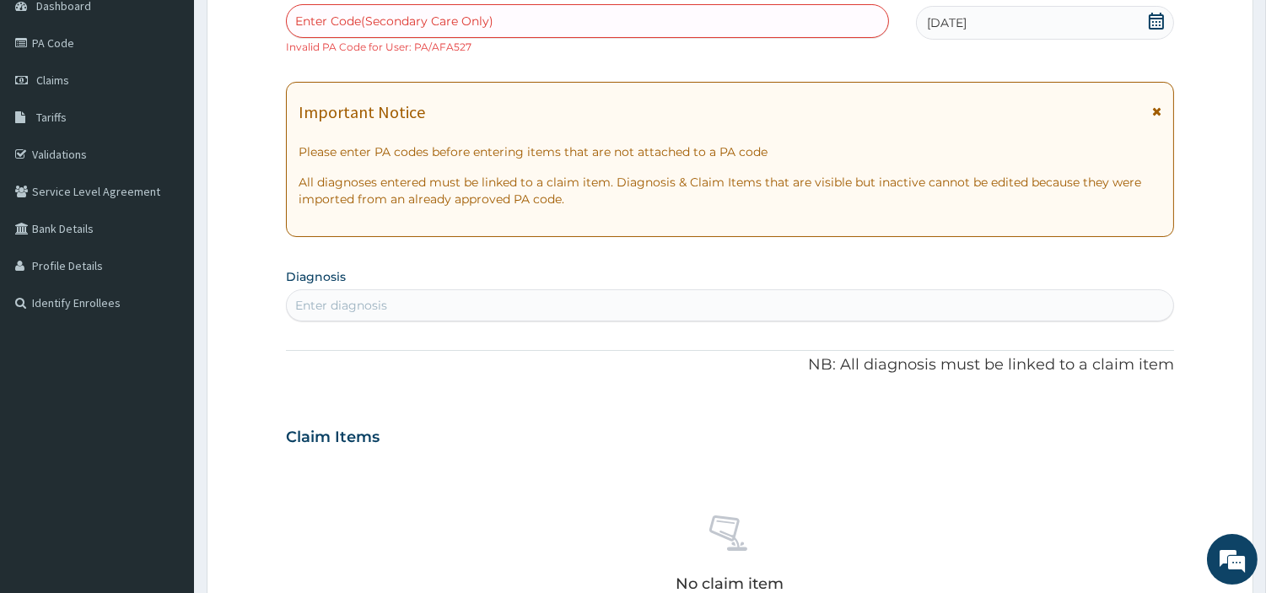
scroll to position [187, 0]
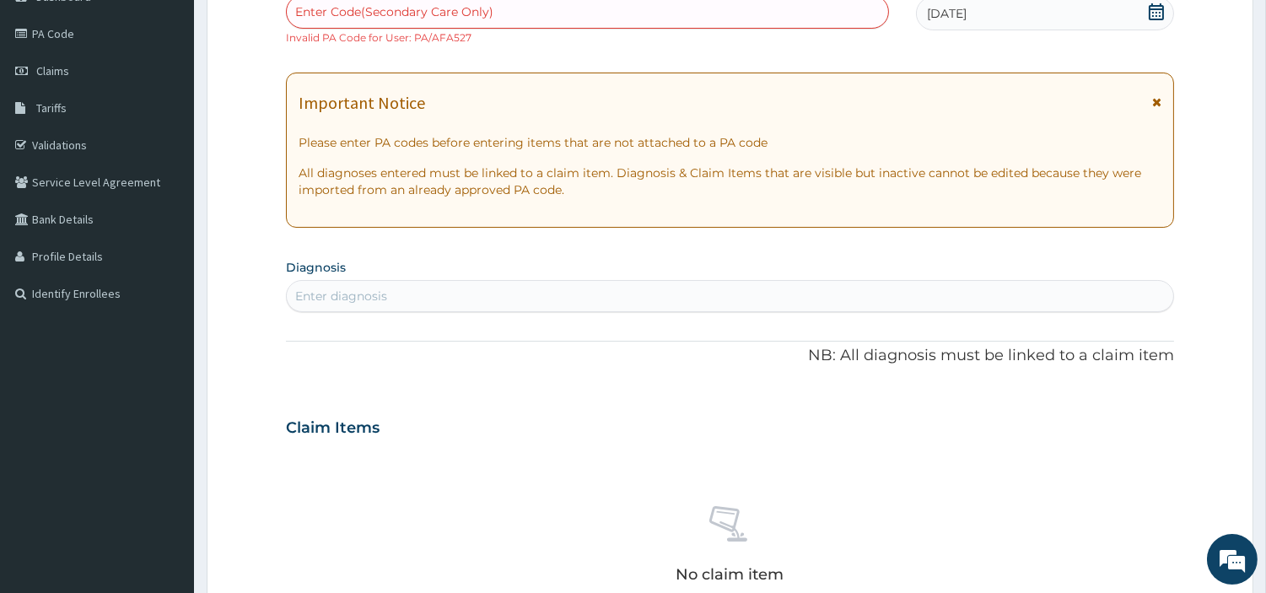
click at [681, 292] on div "Enter diagnosis" at bounding box center [730, 296] width 887 height 27
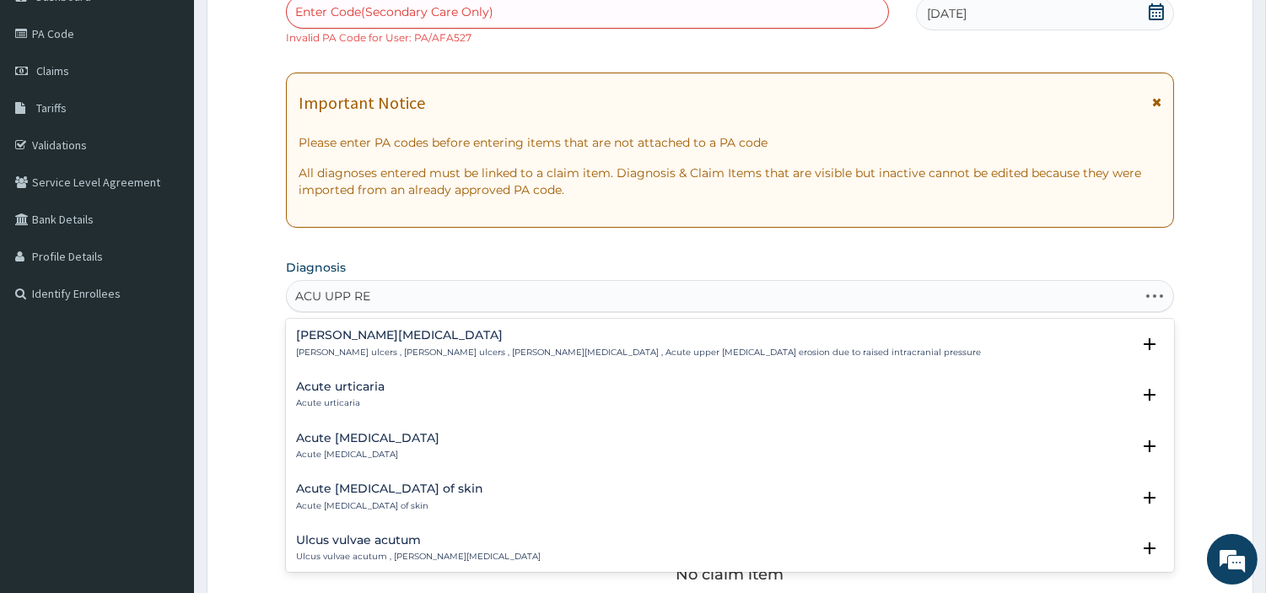
type input "ACU UPP RES"
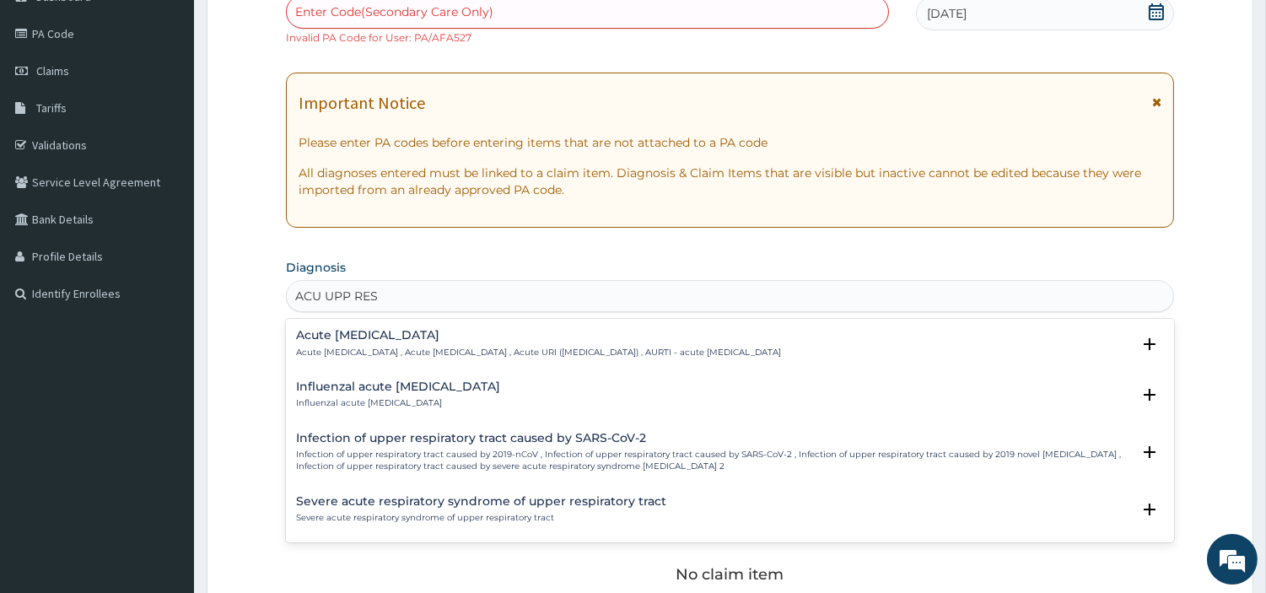
click at [415, 350] on p "Acute upper respiratory infection , Acute upper respiratory tract infection , A…" at bounding box center [538, 353] width 485 height 12
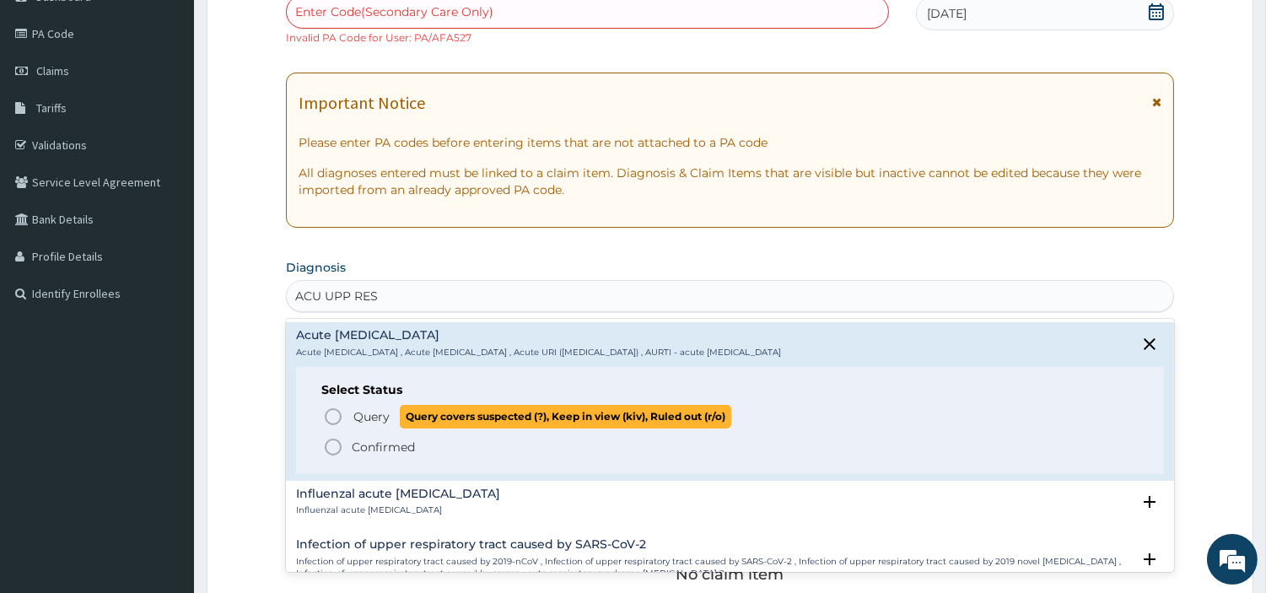
click at [375, 417] on span "Query" at bounding box center [371, 416] width 36 height 17
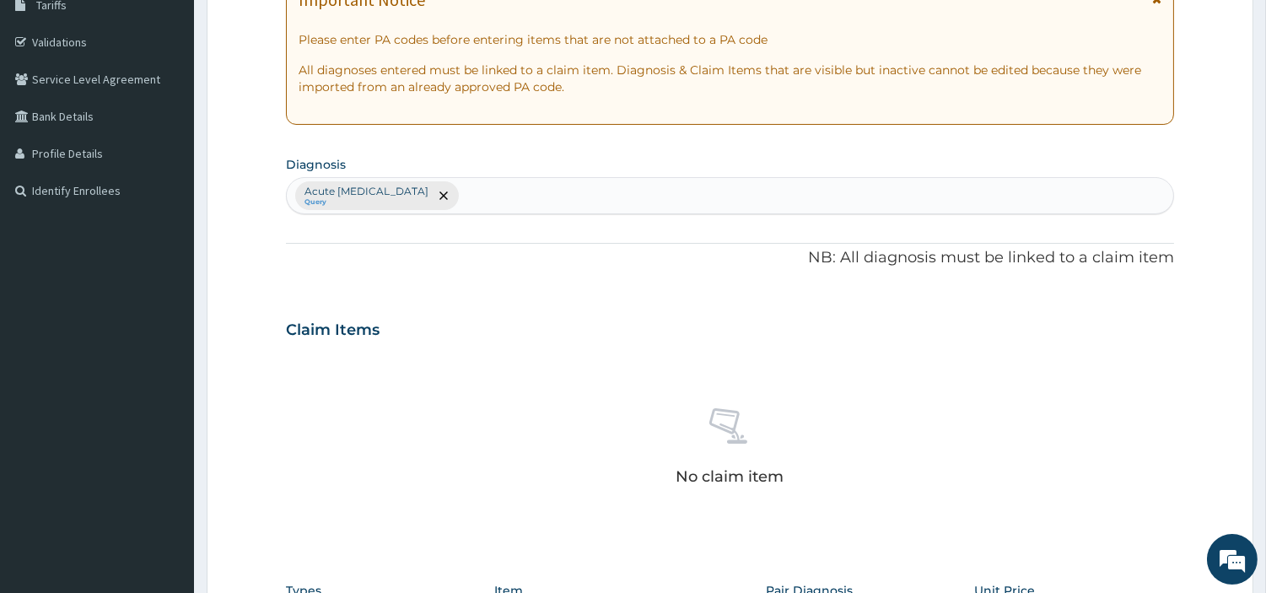
scroll to position [638, 0]
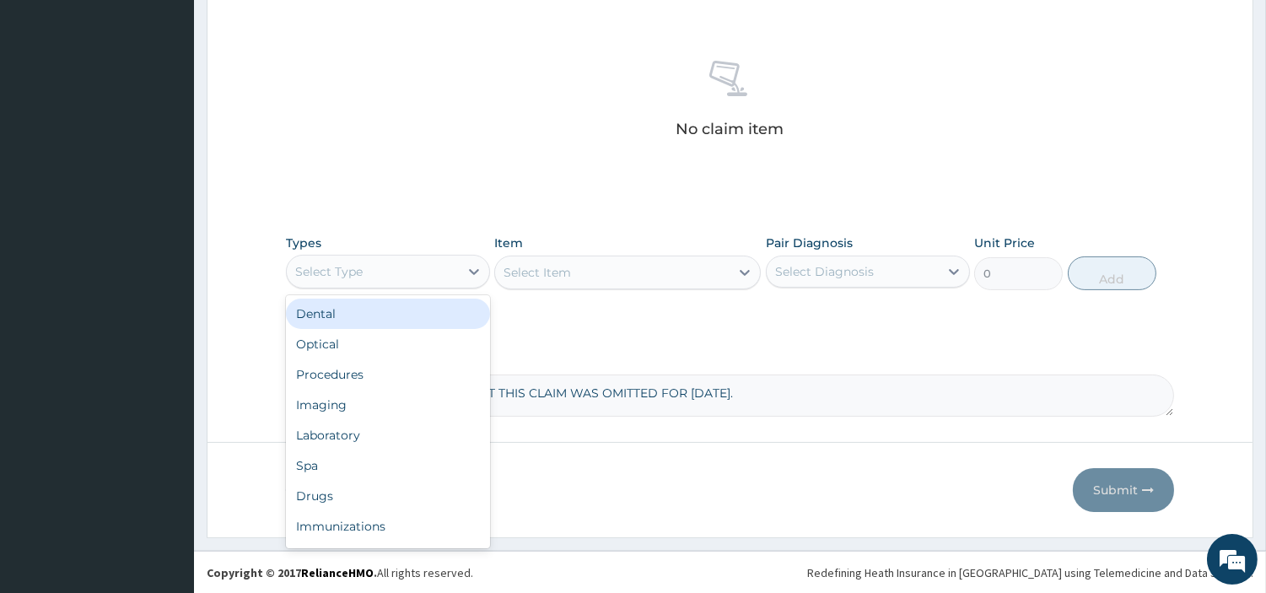
click at [443, 267] on div "Select Type" at bounding box center [373, 271] width 172 height 27
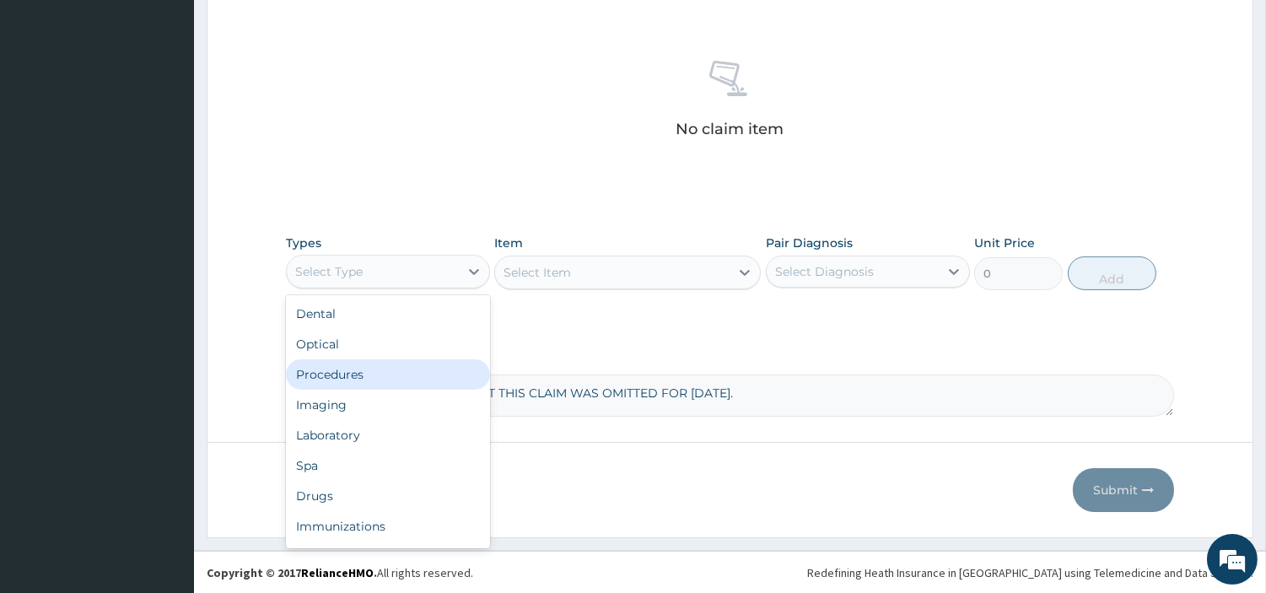
click at [403, 375] on div "Procedures" at bounding box center [388, 374] width 204 height 30
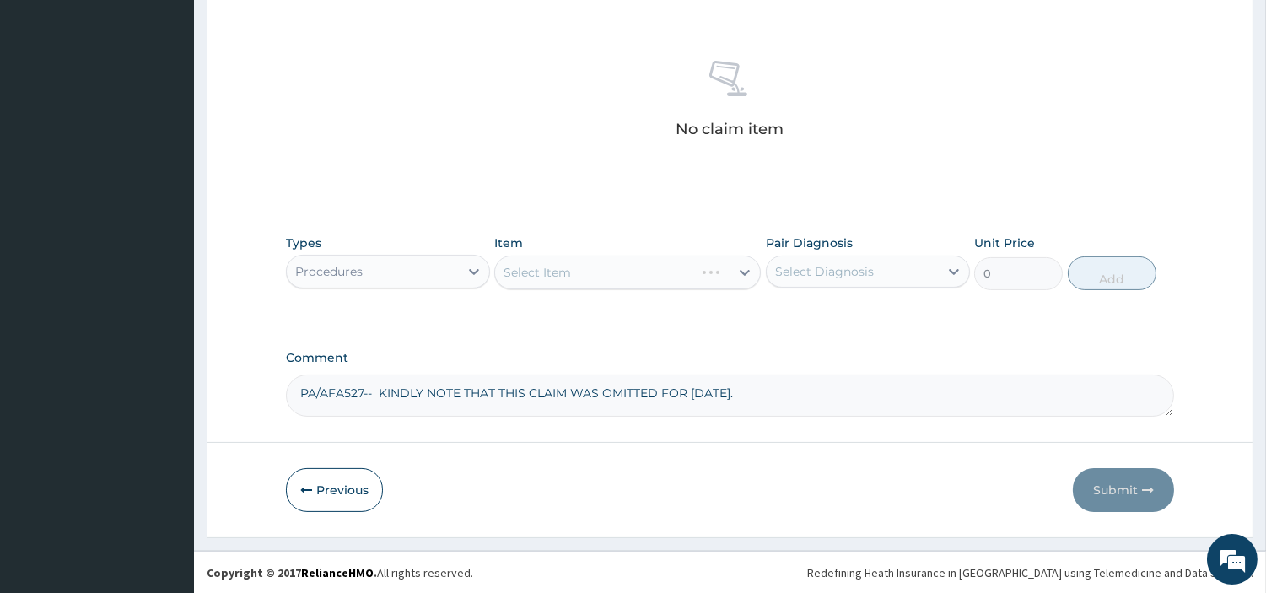
click at [595, 272] on div "Select Item" at bounding box center [627, 273] width 267 height 34
click at [594, 272] on div "Select Item" at bounding box center [612, 272] width 235 height 27
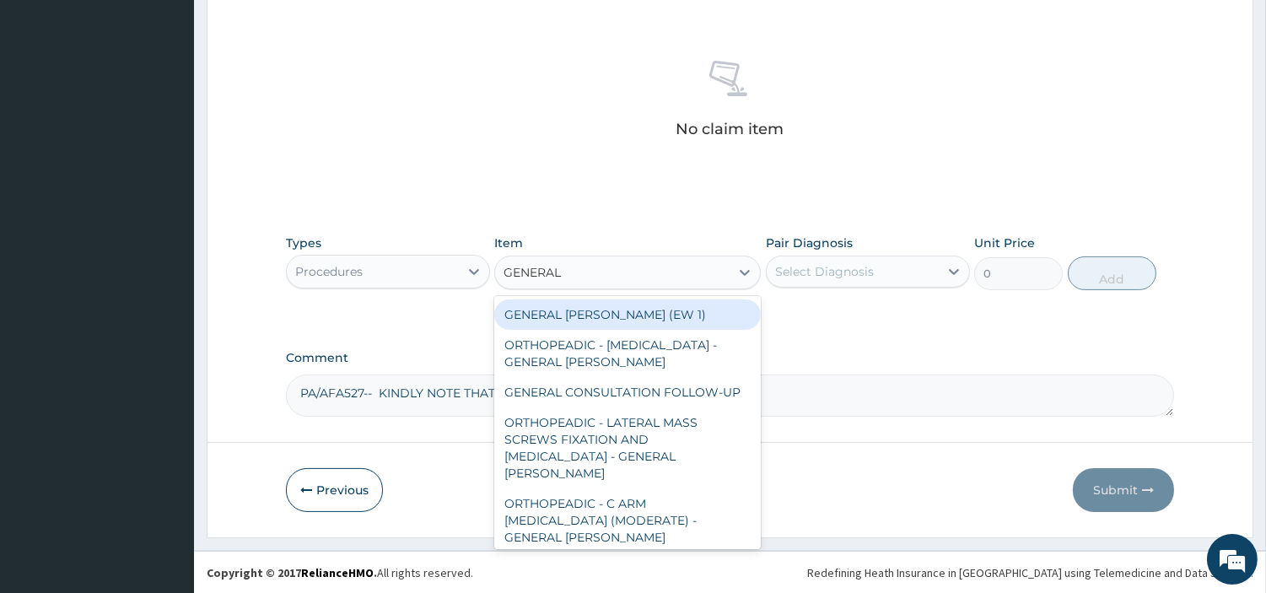
type input "GENERAL C"
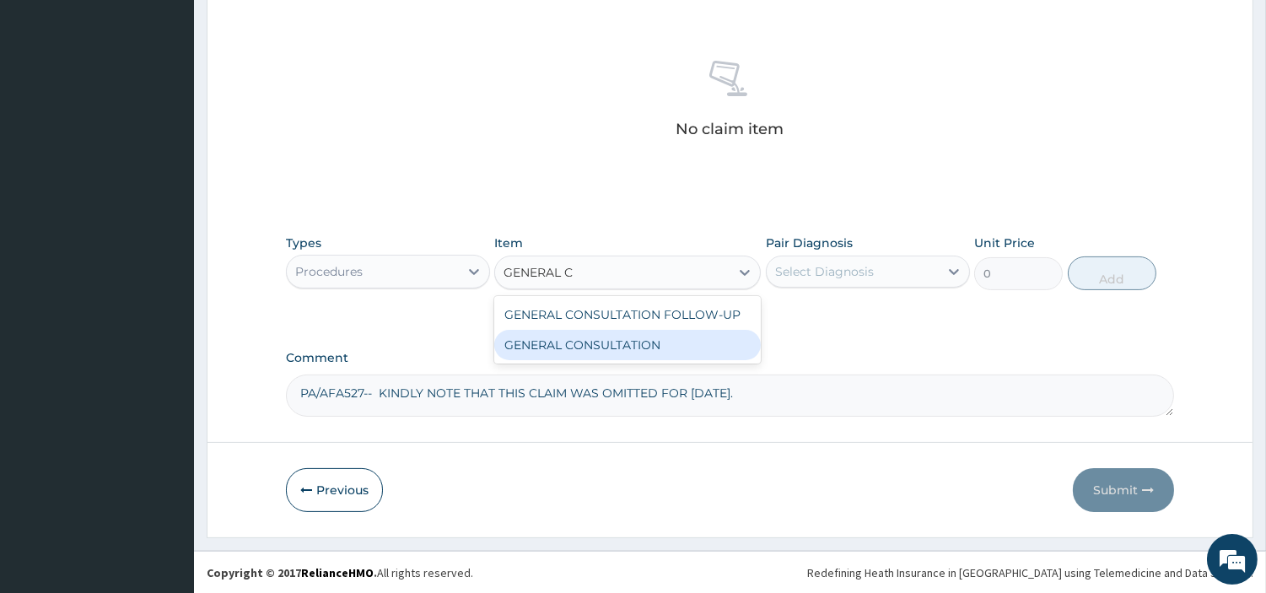
click at [618, 344] on div "GENERAL CONSULTATION" at bounding box center [627, 345] width 267 height 30
type input "6750"
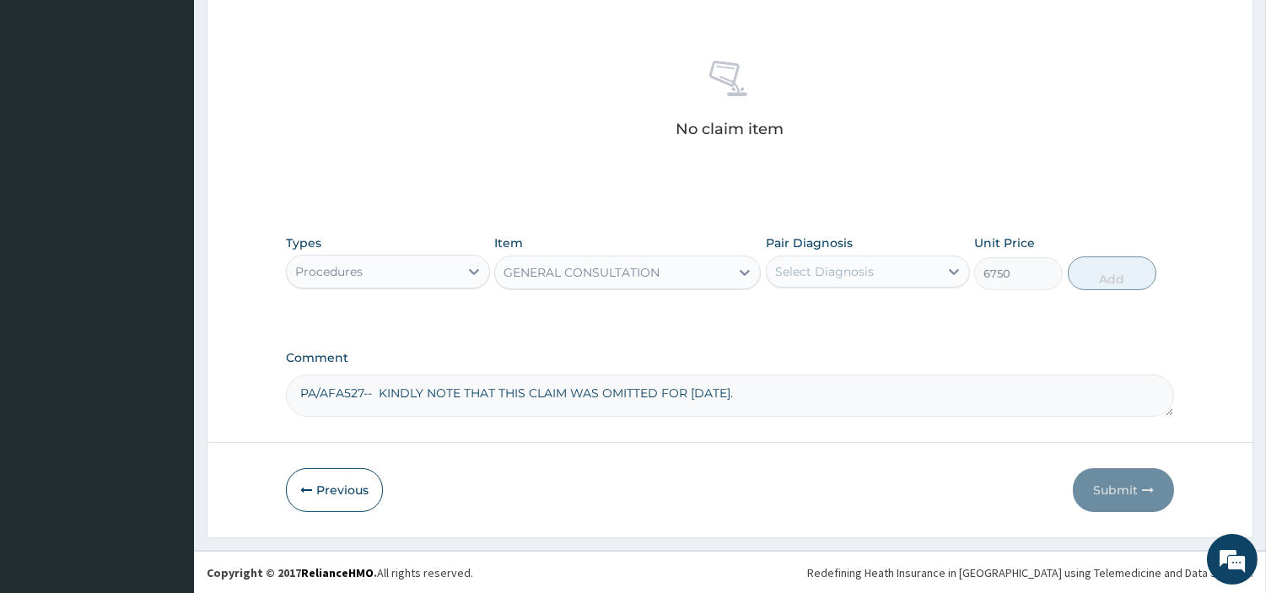
click at [791, 267] on div "Select Diagnosis" at bounding box center [824, 271] width 99 height 17
drag, startPoint x: 798, startPoint y: 305, endPoint x: 806, endPoint y: 315, distance: 12.7
click at [798, 305] on label "Acute upper respiratory infection" at bounding box center [865, 313] width 143 height 17
checkbox input "true"
click at [1108, 267] on button "Add" at bounding box center [1112, 273] width 89 height 34
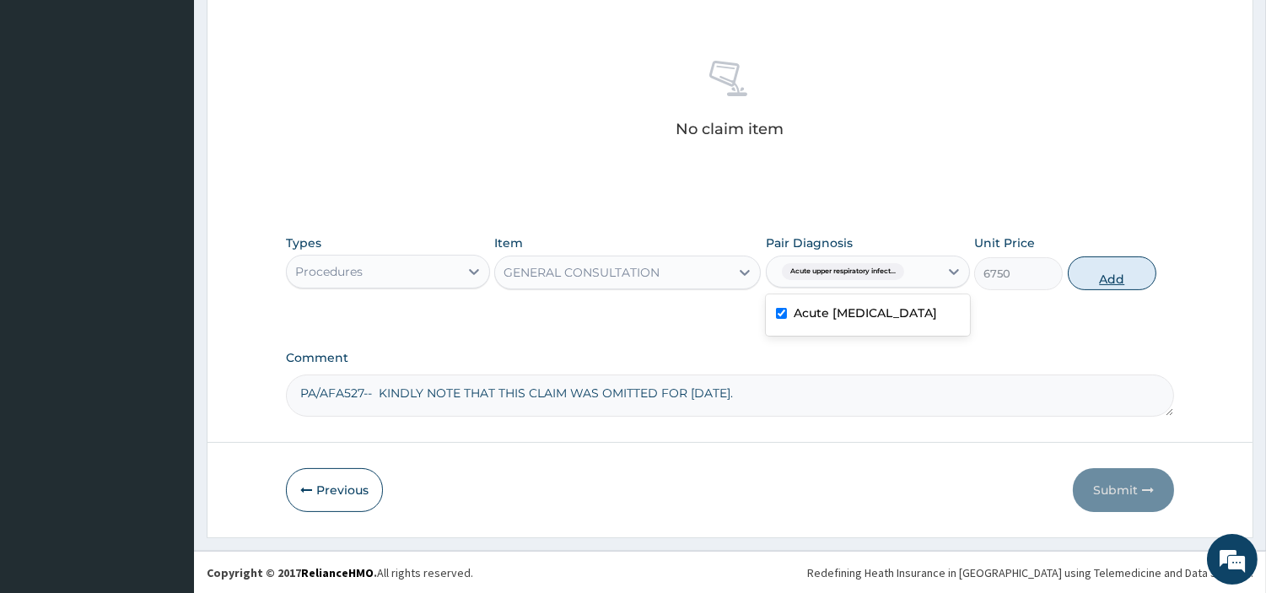
type input "0"
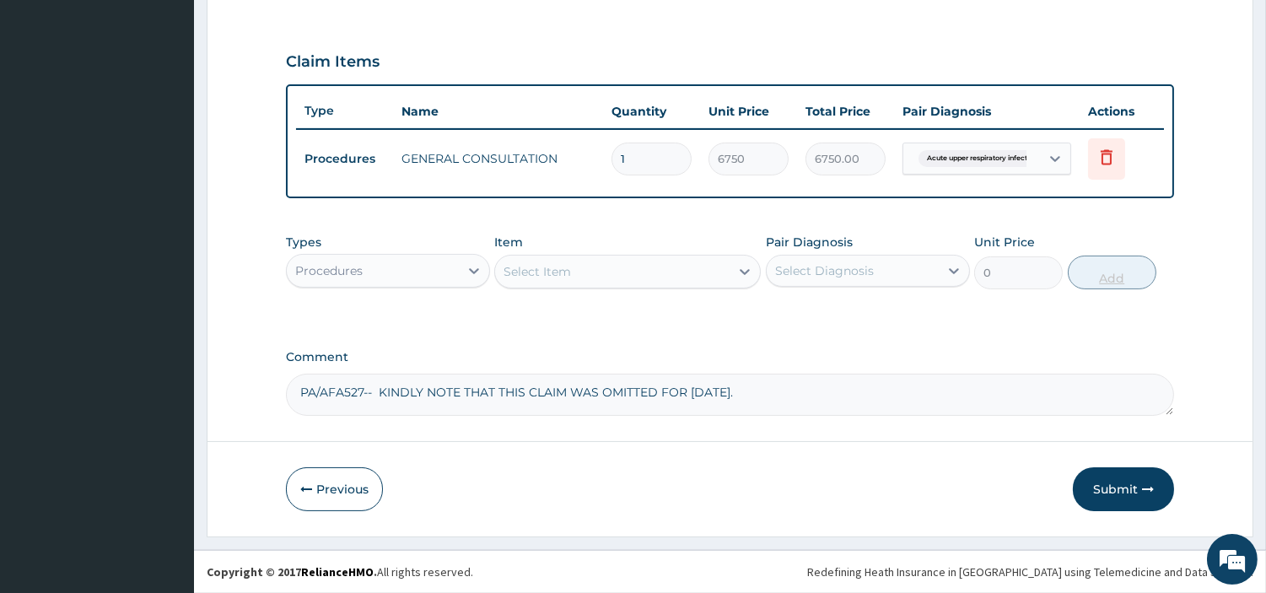
scroll to position [557, 0]
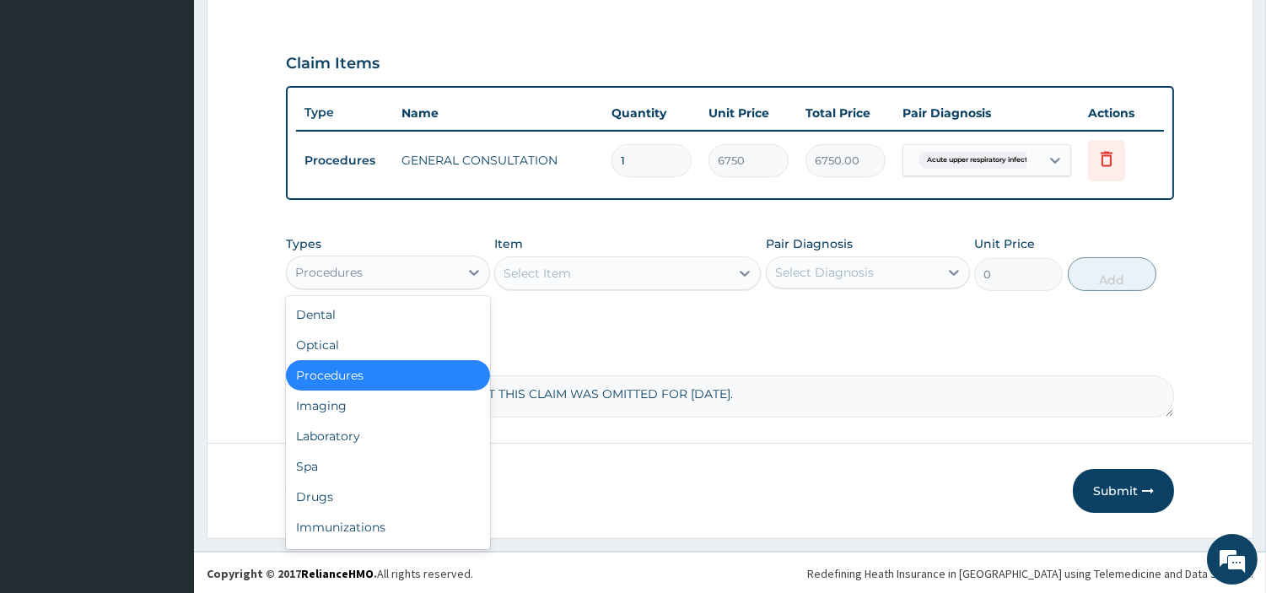
drag, startPoint x: 420, startPoint y: 271, endPoint x: 389, endPoint y: 385, distance: 118.1
click at [422, 271] on div "Procedures" at bounding box center [373, 272] width 172 height 27
drag, startPoint x: 360, startPoint y: 432, endPoint x: 343, endPoint y: 366, distance: 67.9
click at [360, 433] on div "Laboratory" at bounding box center [388, 436] width 204 height 30
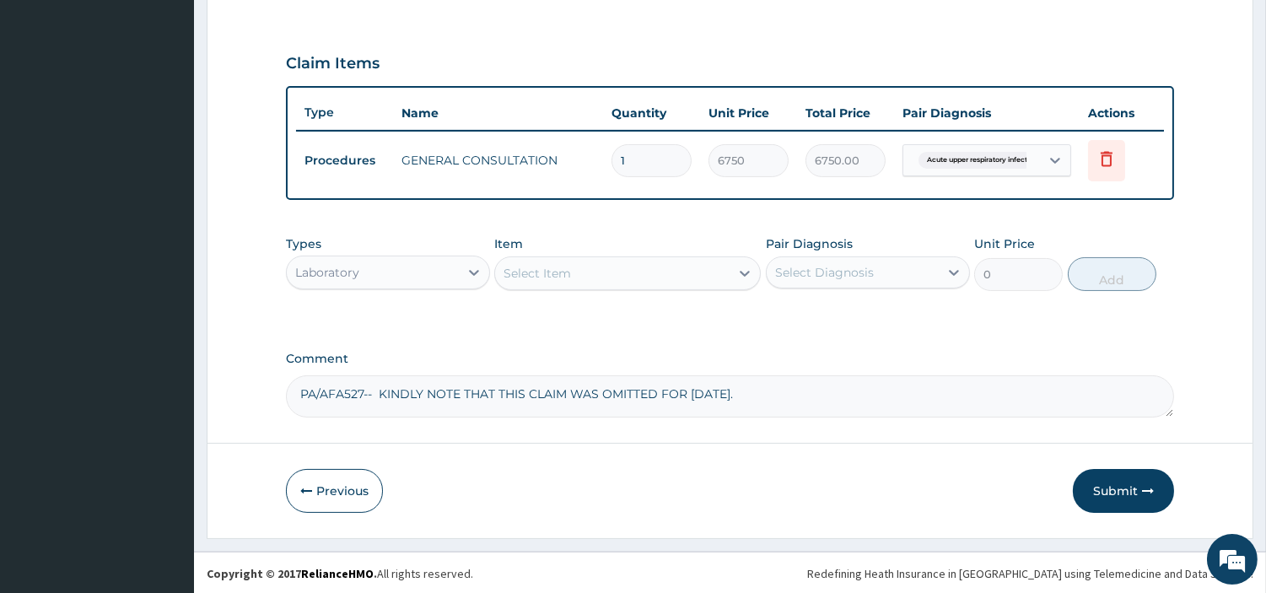
click at [686, 275] on div "Select Item" at bounding box center [612, 273] width 235 height 27
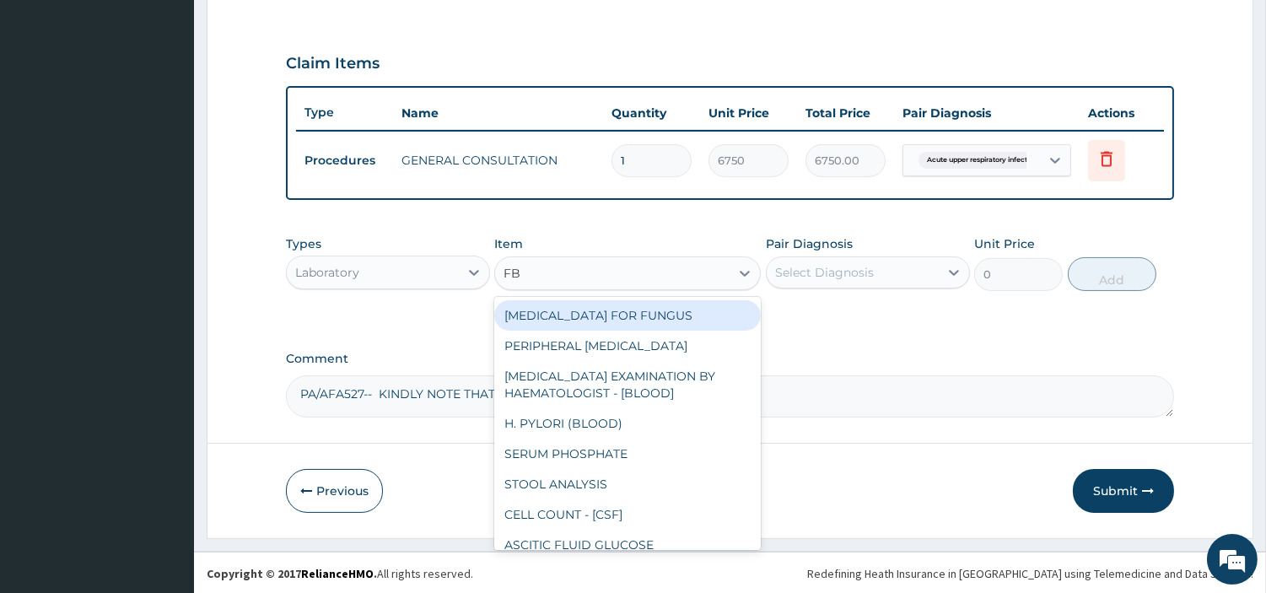
type input "FBC"
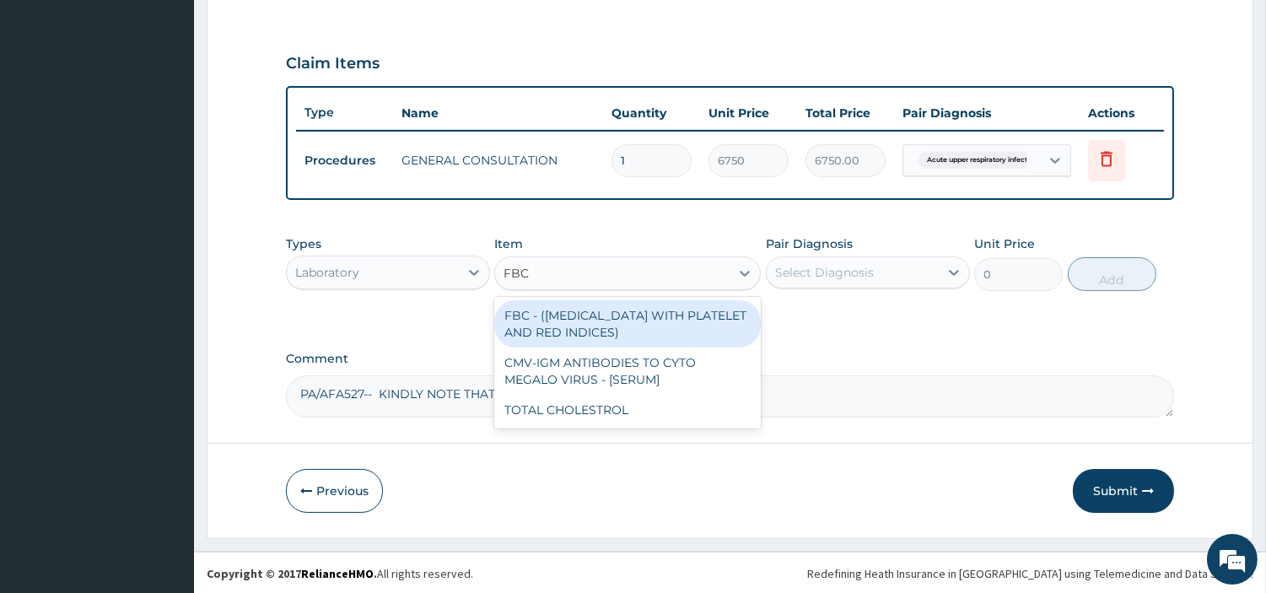
click at [706, 313] on div "FBC - (FULL BLOOD COUNT WITH PLATELET AND RED INDICES)" at bounding box center [627, 323] width 267 height 47
type input "5400"
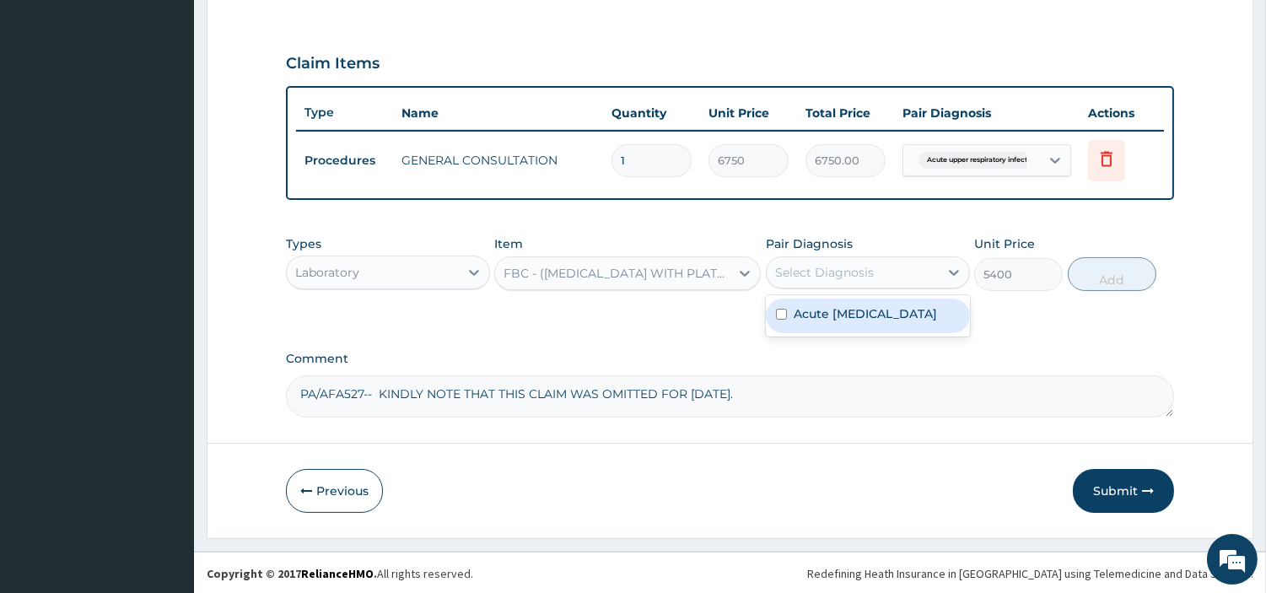
click at [791, 284] on div "Select Diagnosis" at bounding box center [868, 272] width 204 height 32
click at [812, 322] on label "Acute upper respiratory infection" at bounding box center [865, 313] width 143 height 17
checkbox input "true"
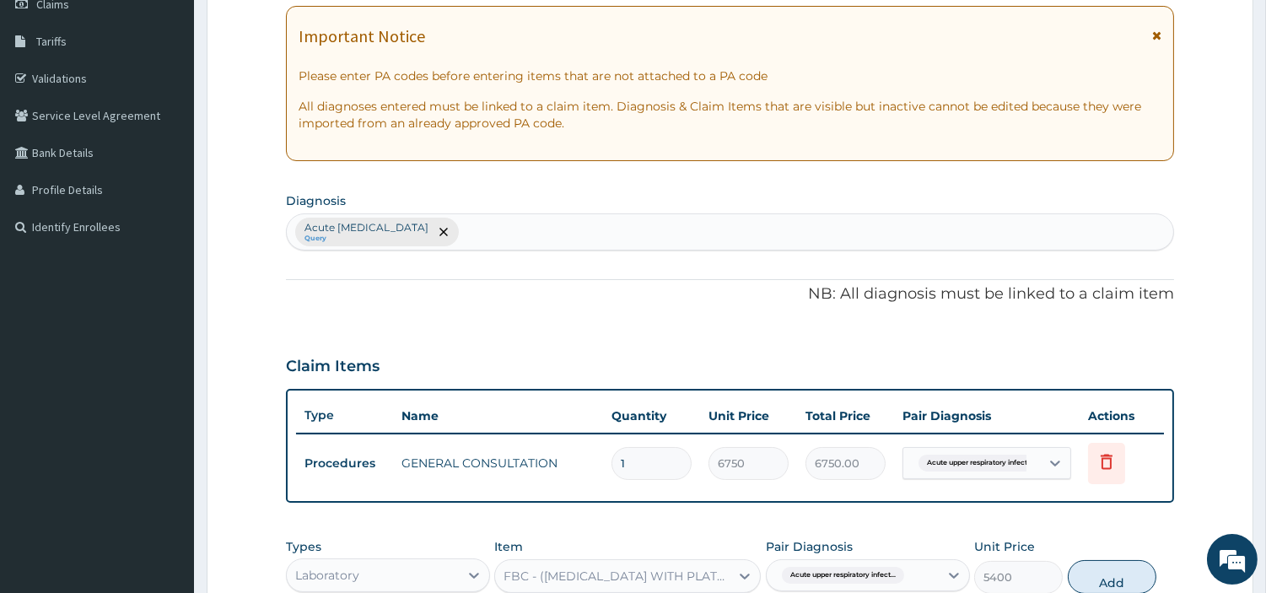
scroll to position [181, 0]
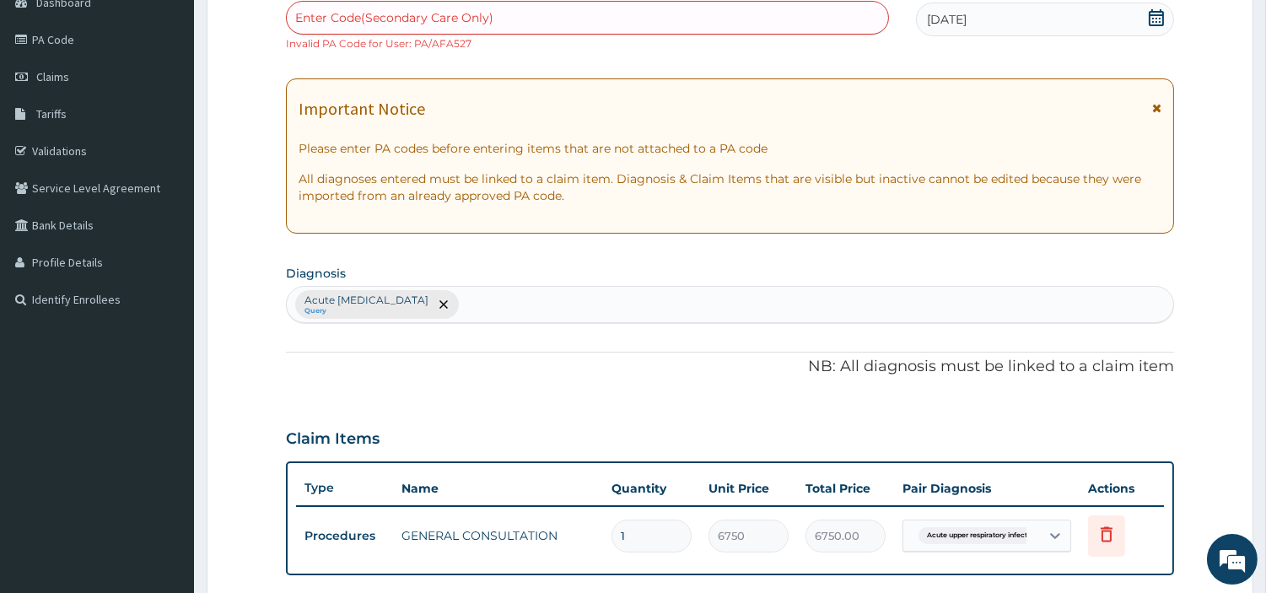
click at [553, 315] on div "Acute upper respiratory infection Query" at bounding box center [730, 304] width 887 height 35
type input "MALAR"
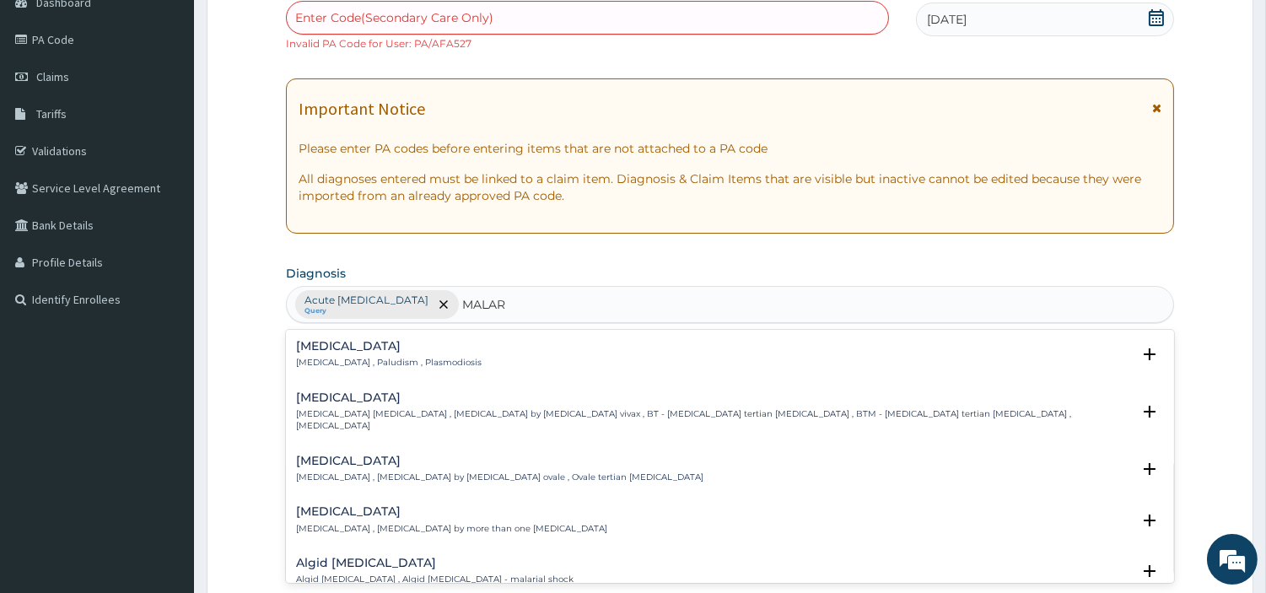
click at [317, 348] on h4 "[MEDICAL_DATA]" at bounding box center [389, 346] width 186 height 13
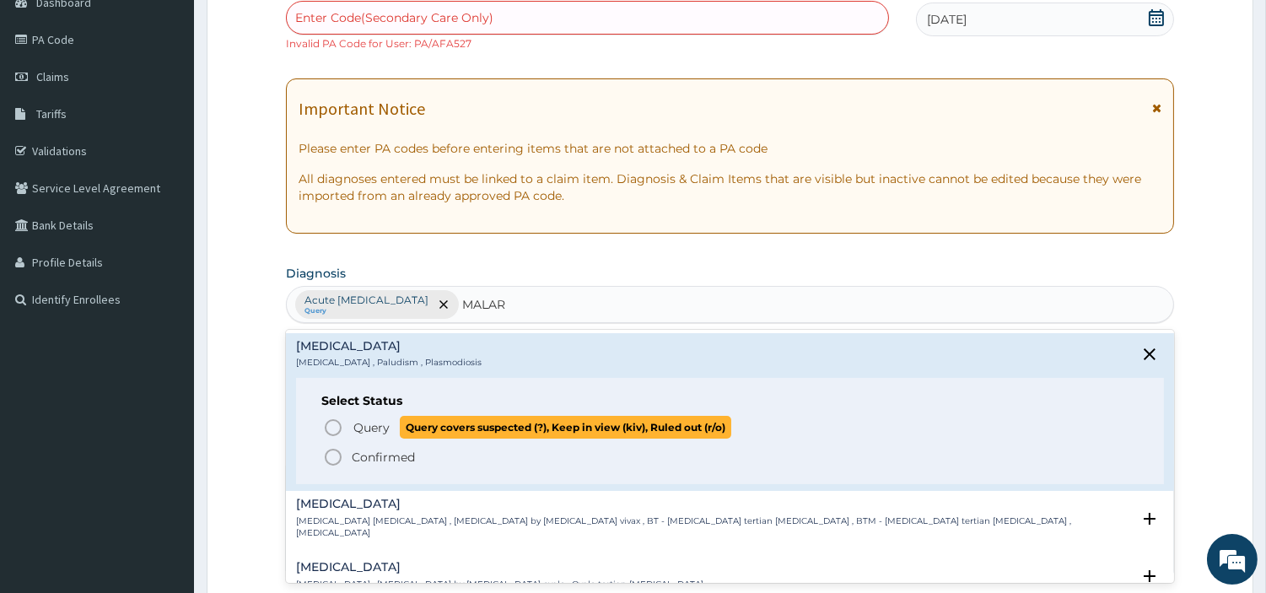
click at [339, 425] on icon "status option query" at bounding box center [333, 428] width 20 height 20
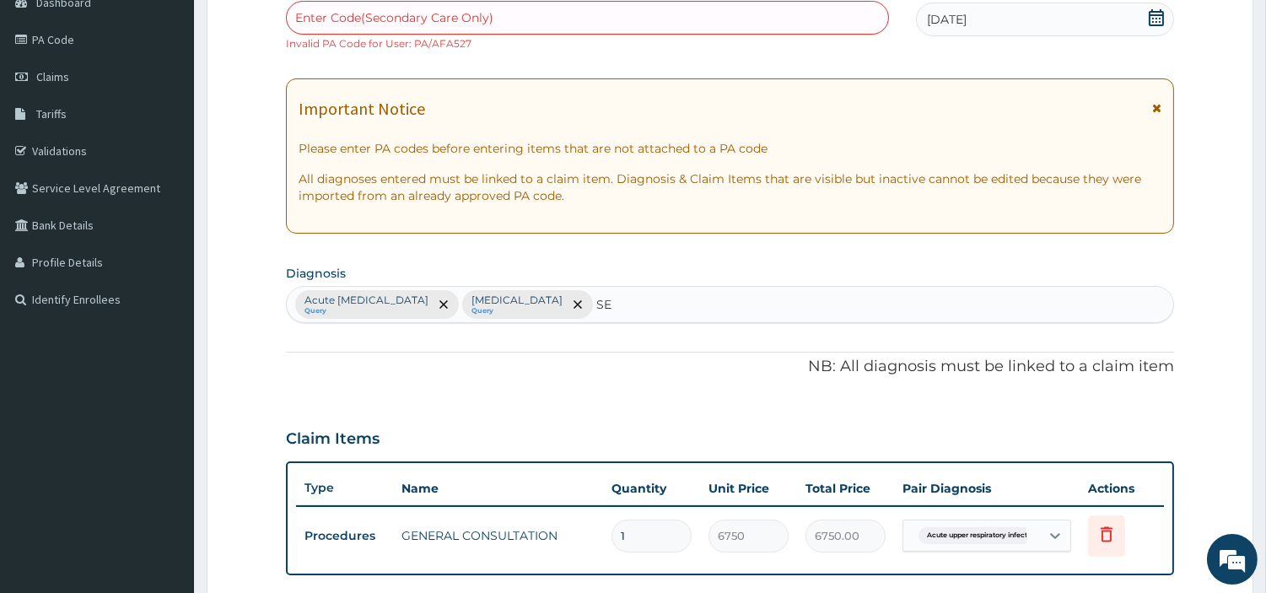
type input "SEP"
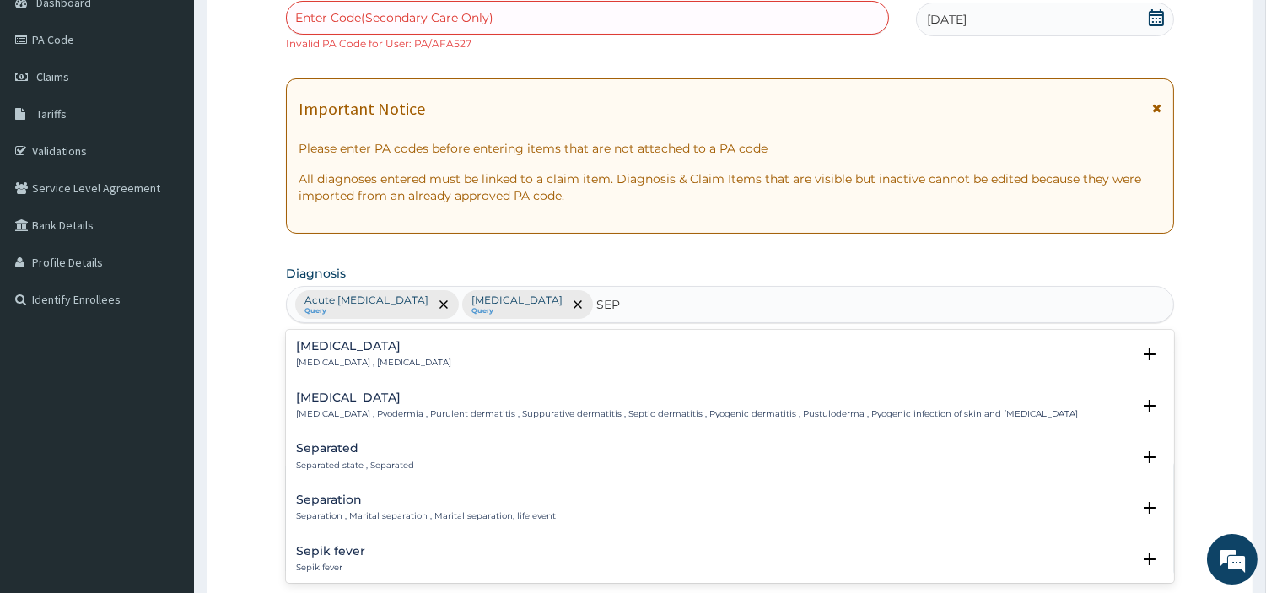
click at [308, 357] on p "Systemic infection , Sepsis" at bounding box center [373, 363] width 155 height 12
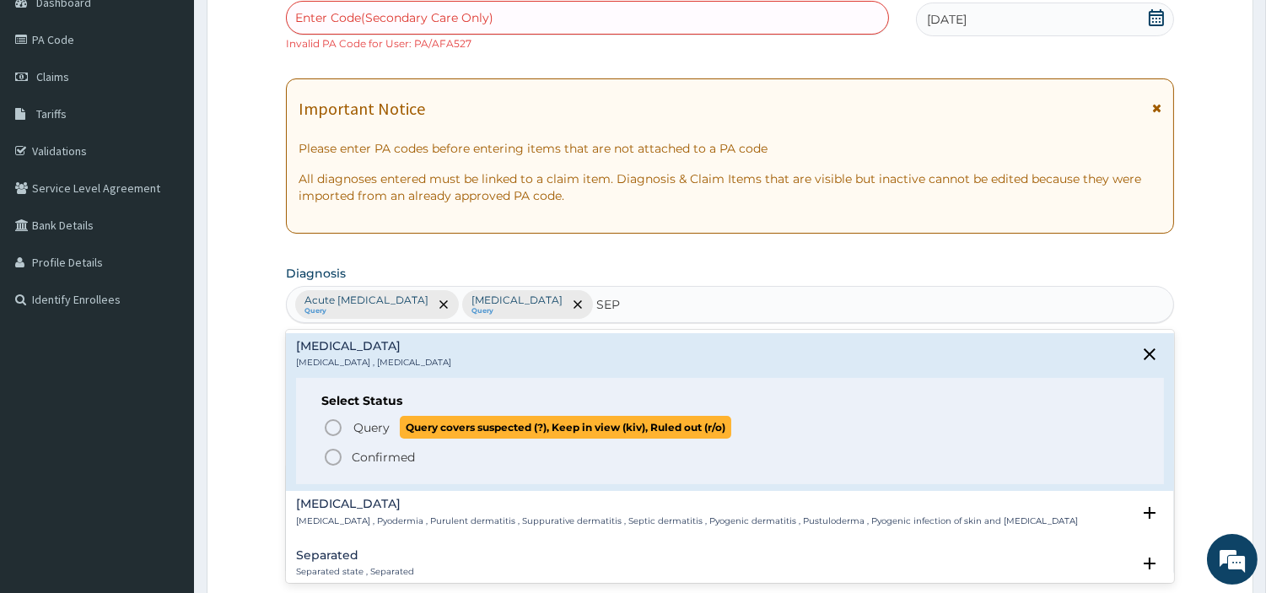
click at [331, 428] on icon "status option query" at bounding box center [333, 428] width 20 height 20
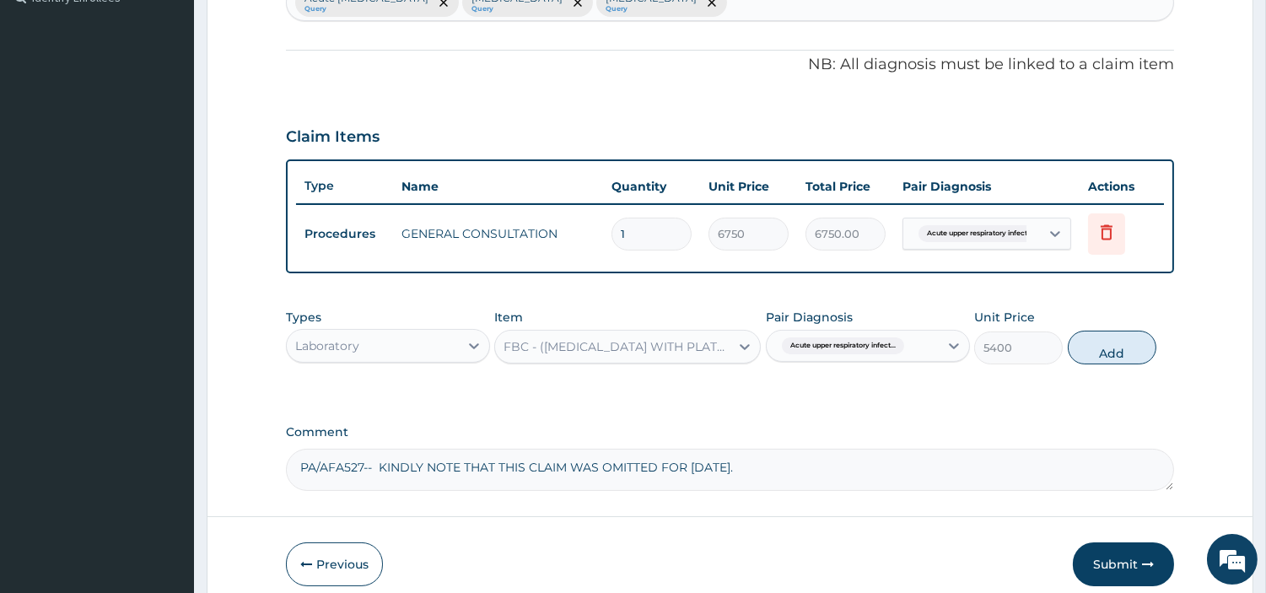
scroll to position [557, 0]
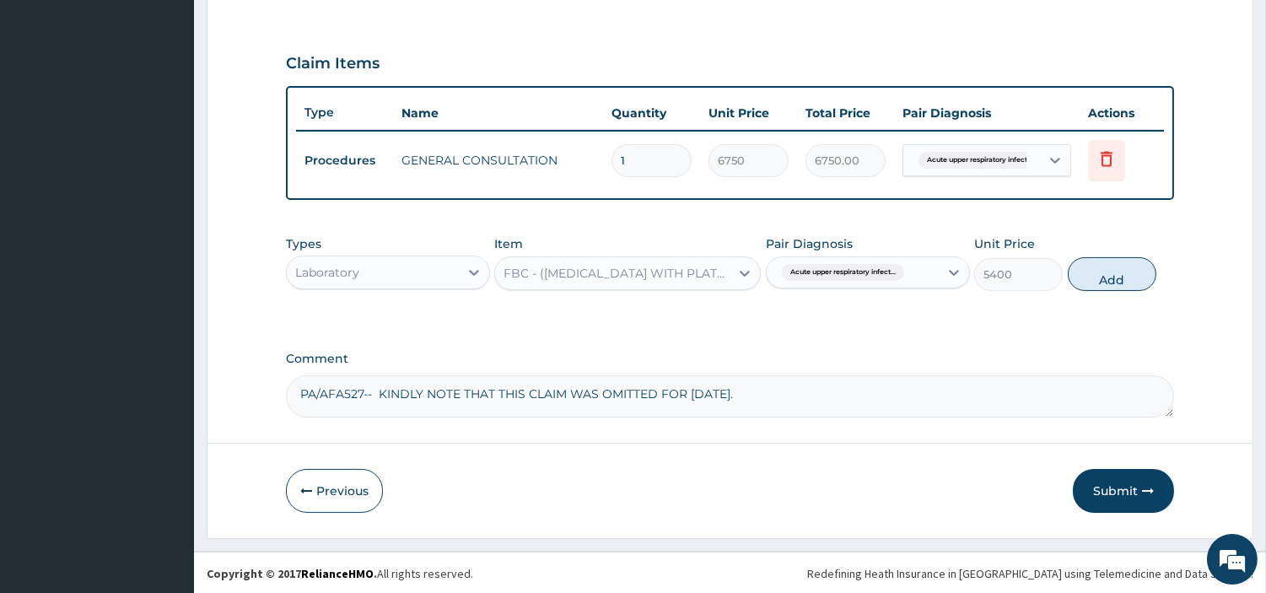
click at [806, 253] on div "Pair Diagnosis Acute upper respiratory infect..." at bounding box center [868, 263] width 204 height 56
click at [815, 248] on label "Pair Diagnosis" at bounding box center [809, 243] width 87 height 17
click at [816, 266] on span "Acute upper respiratory infect..." at bounding box center [843, 272] width 122 height 17
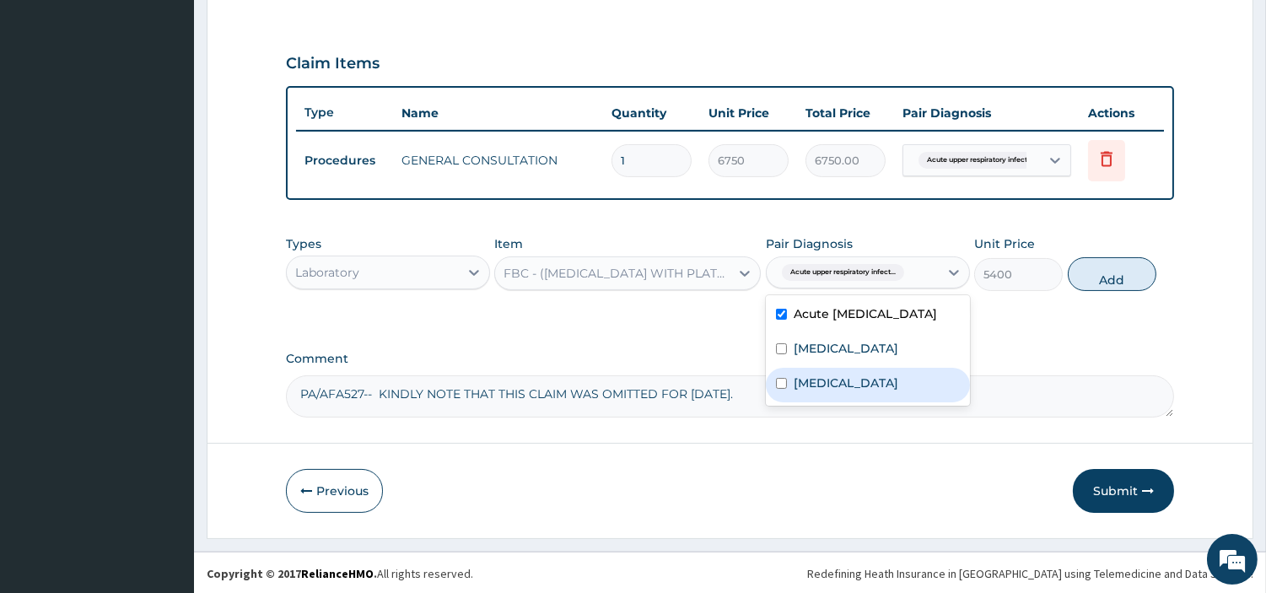
click at [824, 391] on label "Sepsis" at bounding box center [846, 383] width 105 height 17
checkbox input "true"
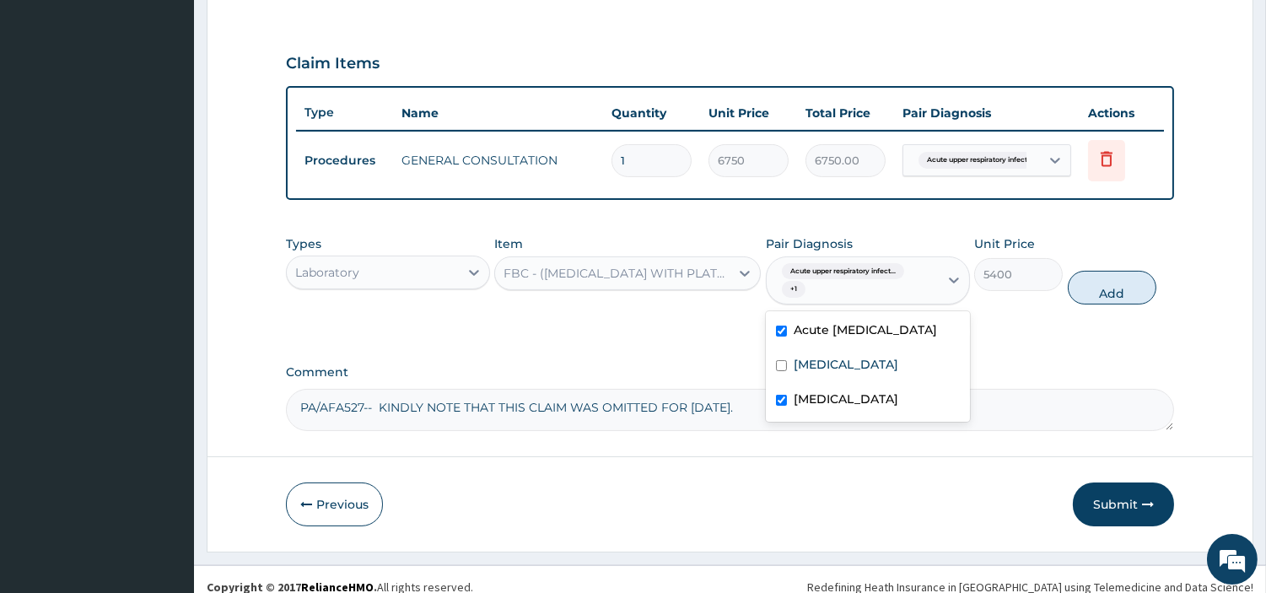
drag, startPoint x: 837, startPoint y: 335, endPoint x: 985, endPoint y: 305, distance: 151.4
click at [836, 335] on label "Acute [MEDICAL_DATA]" at bounding box center [865, 329] width 143 height 17
checkbox input "false"
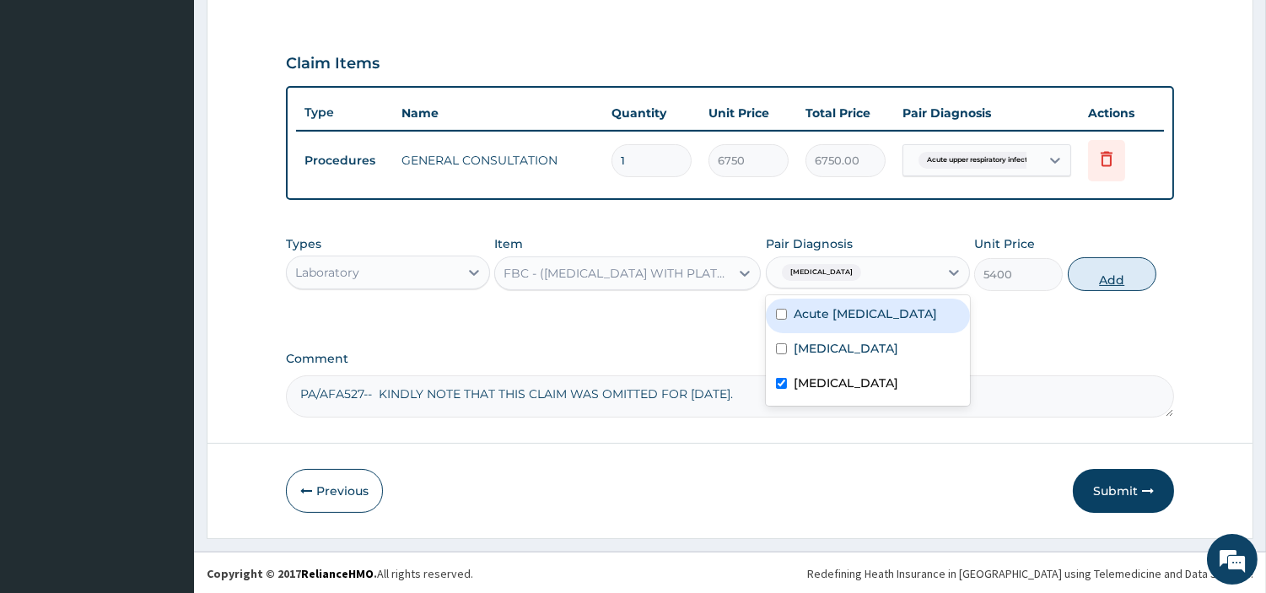
click at [1084, 276] on button "Add" at bounding box center [1112, 274] width 89 height 34
type input "0"
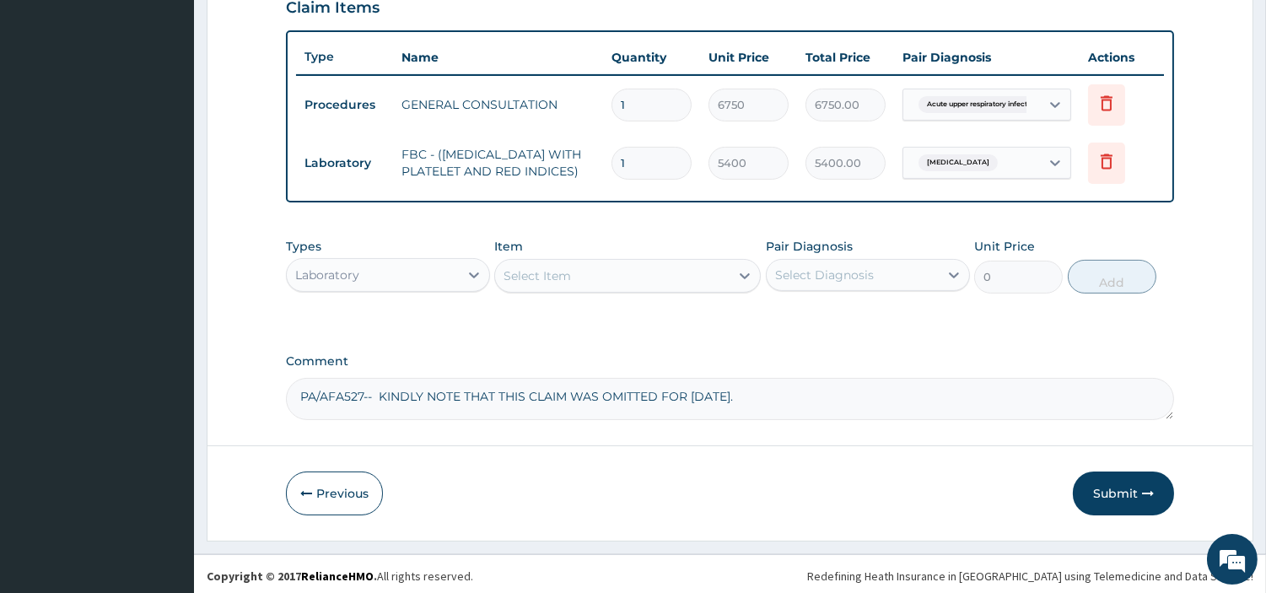
scroll to position [624, 0]
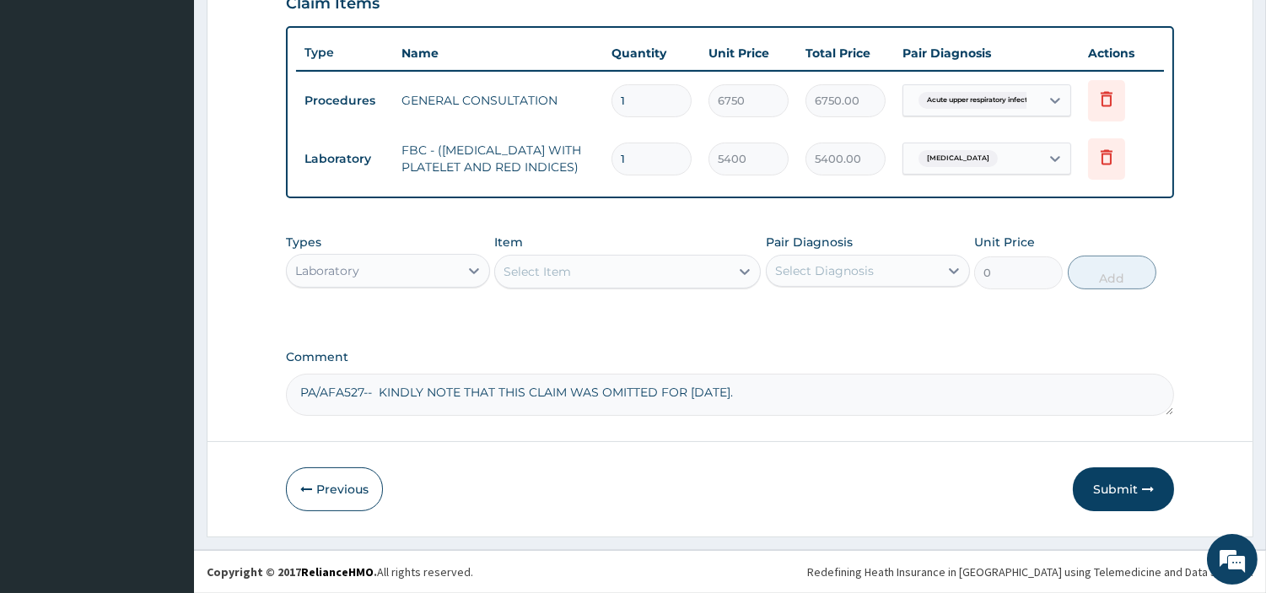
click at [619, 270] on div "Select Item" at bounding box center [612, 271] width 235 height 27
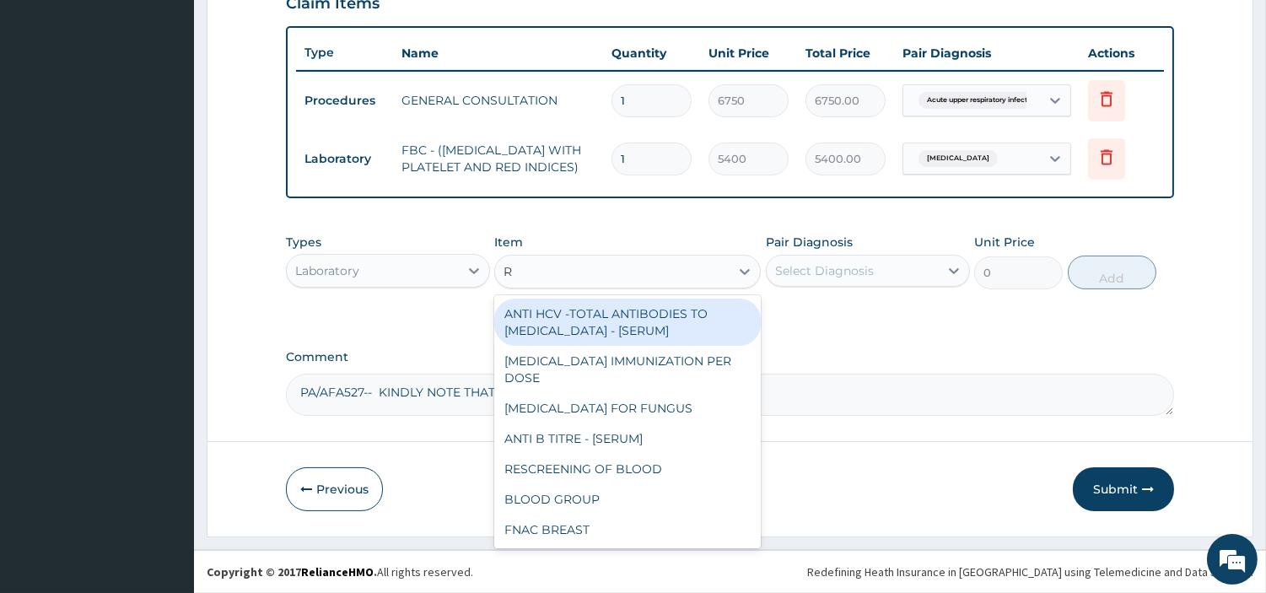
type input "RD"
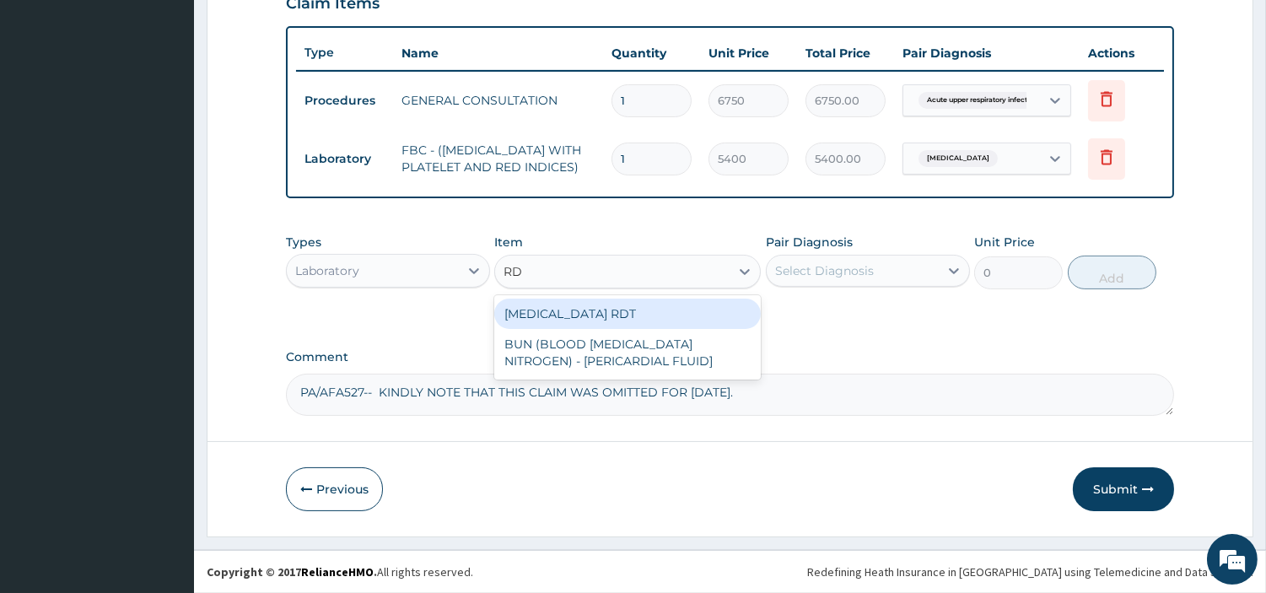
click at [618, 318] on div "MALARIA RDT" at bounding box center [627, 314] width 267 height 30
type input "2700"
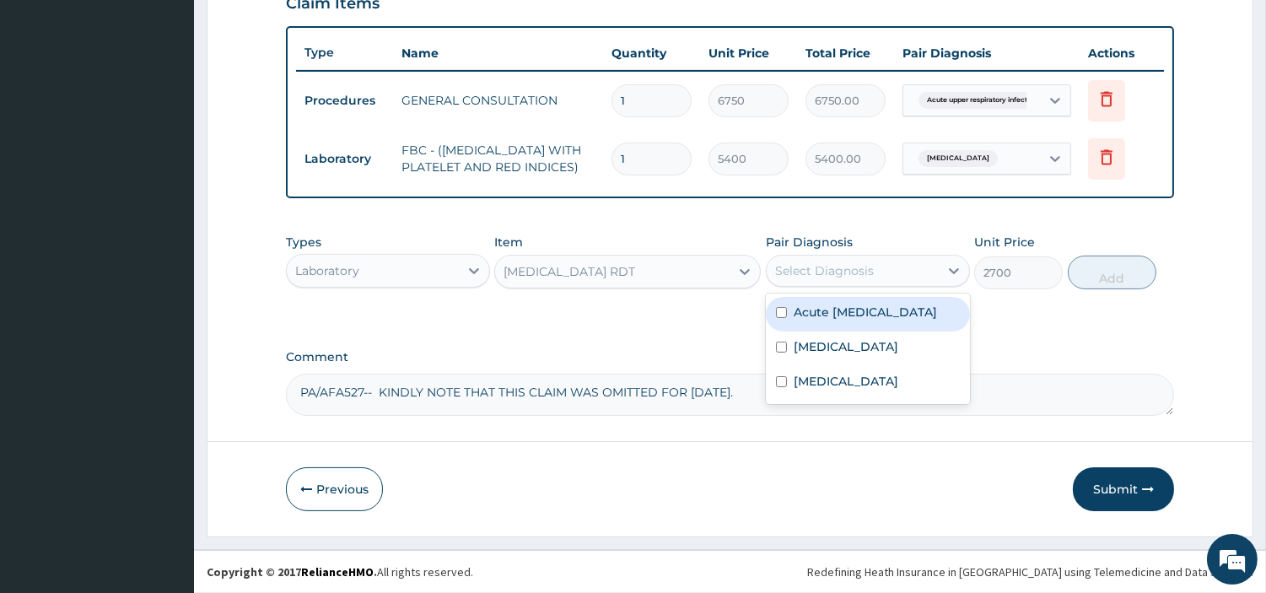
click at [807, 284] on div "Select Diagnosis" at bounding box center [868, 271] width 204 height 32
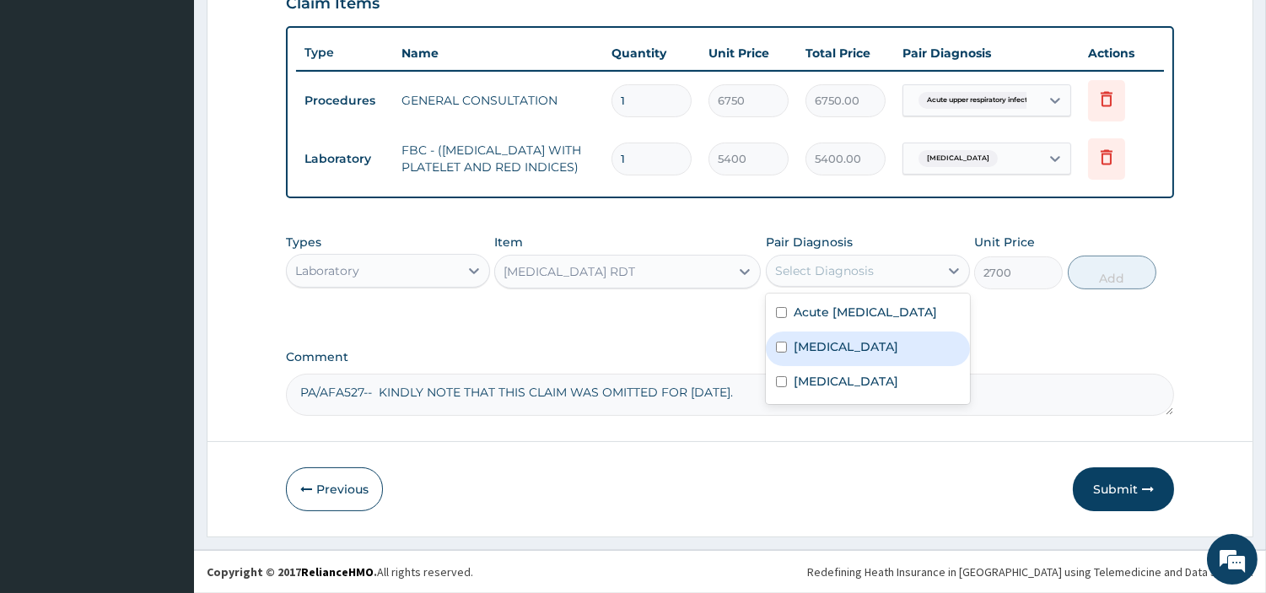
click at [800, 355] on label "Malaria" at bounding box center [846, 346] width 105 height 17
checkbox input "true"
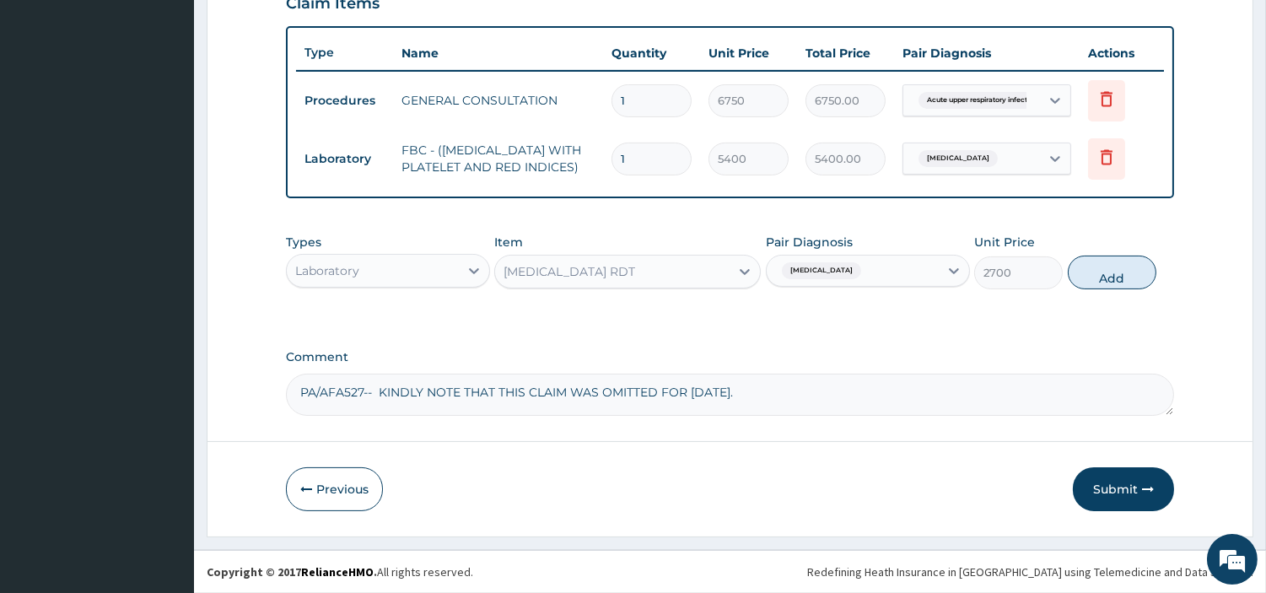
drag, startPoint x: 1103, startPoint y: 283, endPoint x: 1048, endPoint y: 283, distance: 54.8
click at [1103, 283] on button "Add" at bounding box center [1112, 273] width 89 height 34
type input "0"
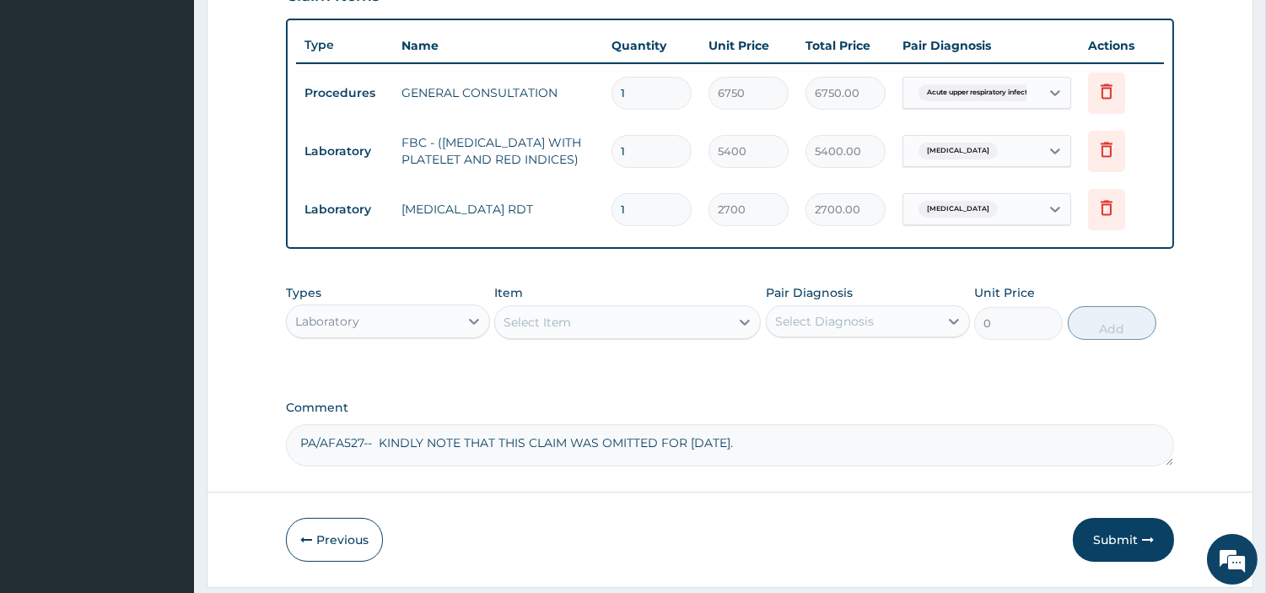
click at [439, 335] on div "Laboratory" at bounding box center [373, 321] width 172 height 27
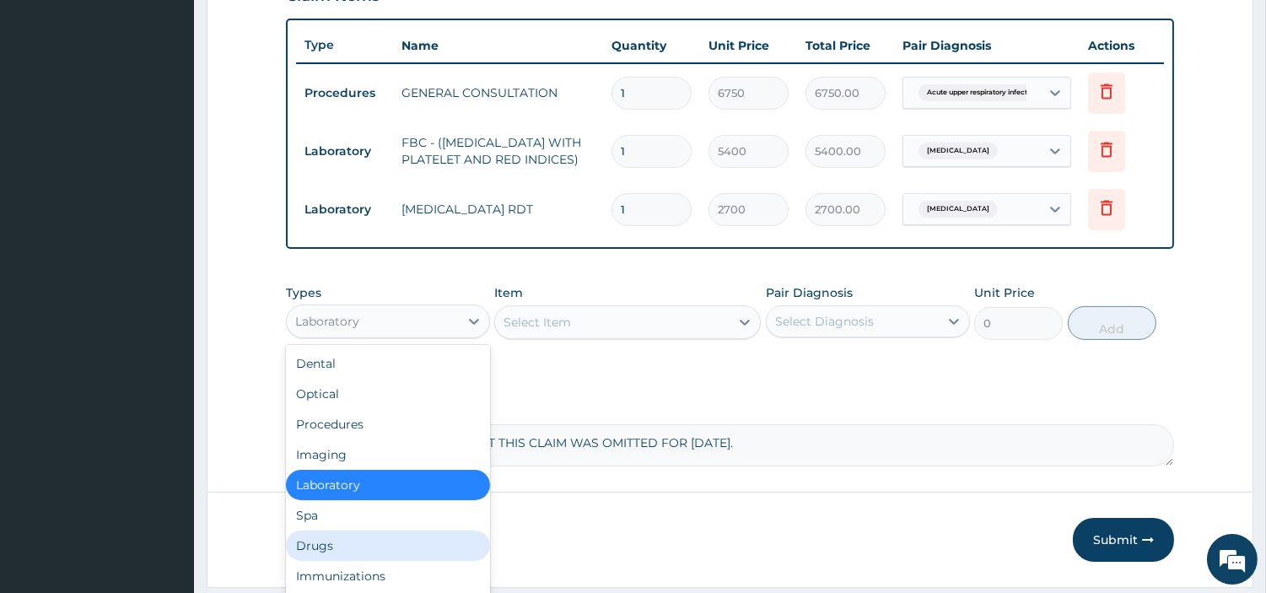
click at [364, 552] on div "Drugs" at bounding box center [388, 546] width 204 height 30
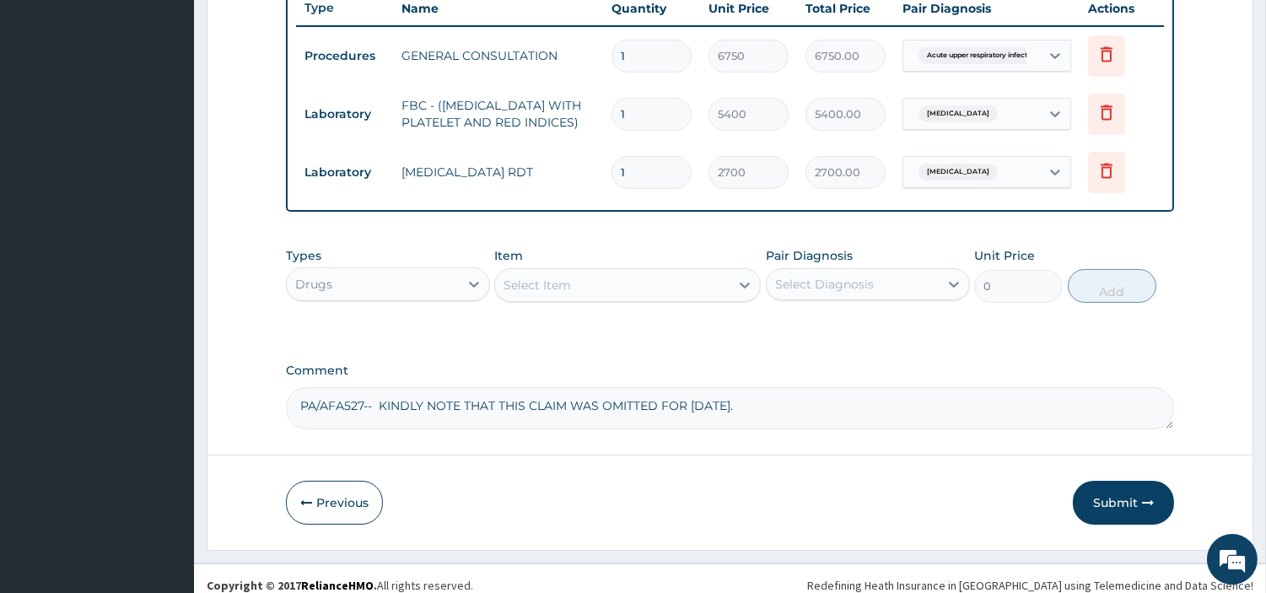
scroll to position [683, 0]
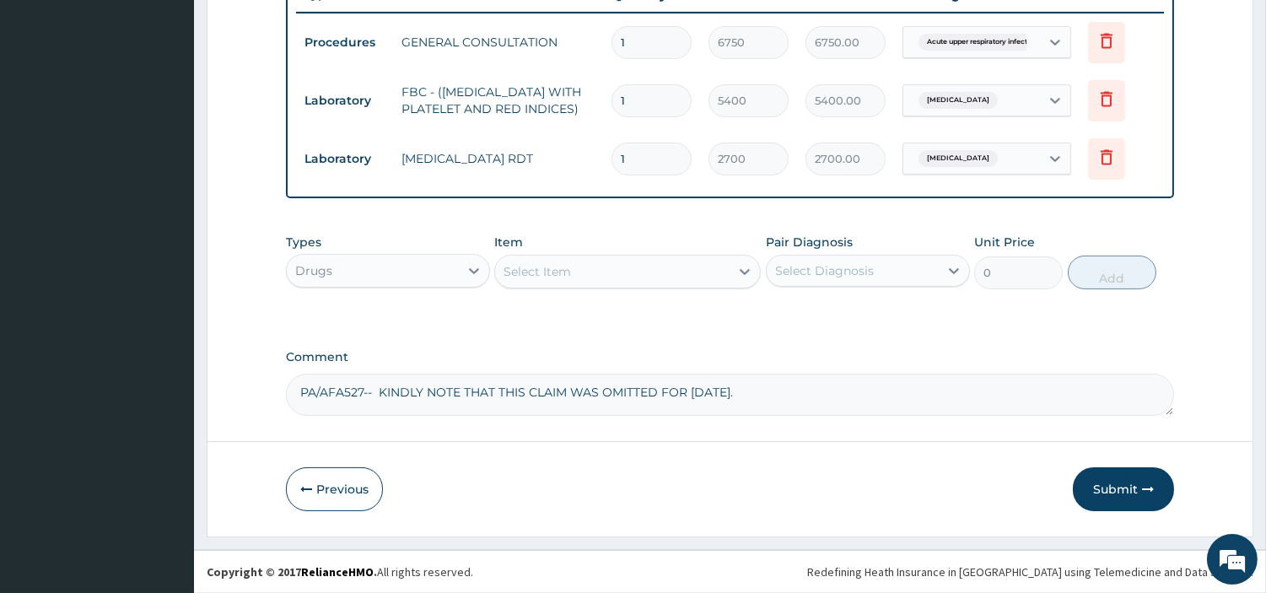
click at [686, 272] on div "Select Item" at bounding box center [612, 271] width 235 height 27
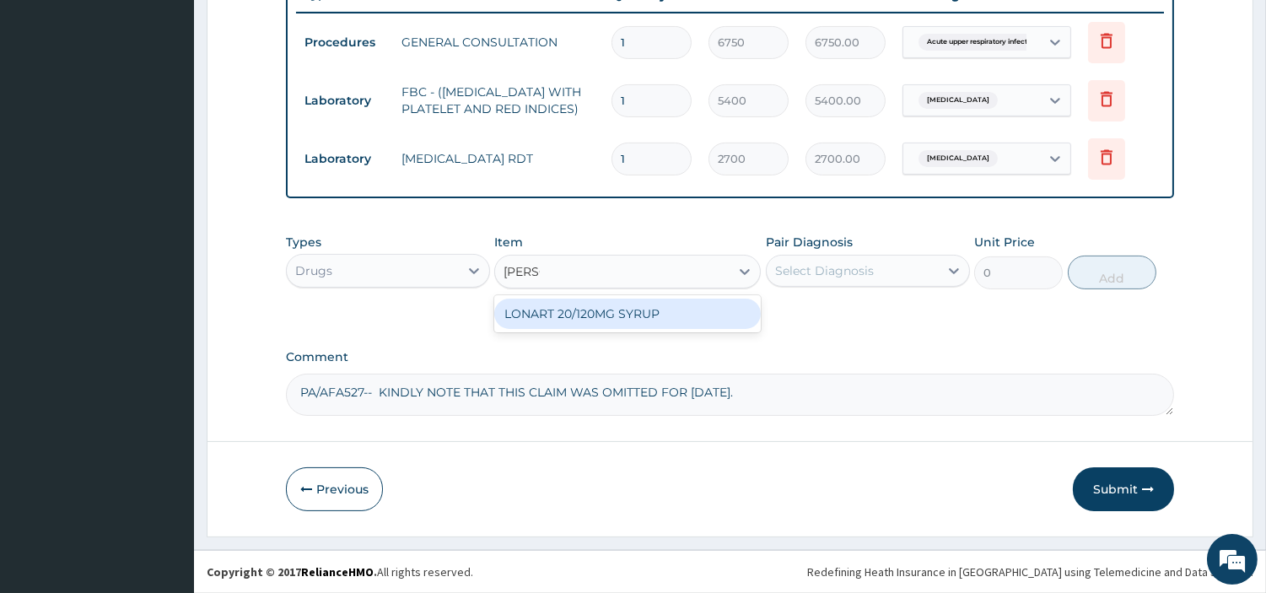
type input "LONAR"
click at [672, 316] on div "LONART 20/120MG SYRUP" at bounding box center [627, 314] width 267 height 30
type input "5075"
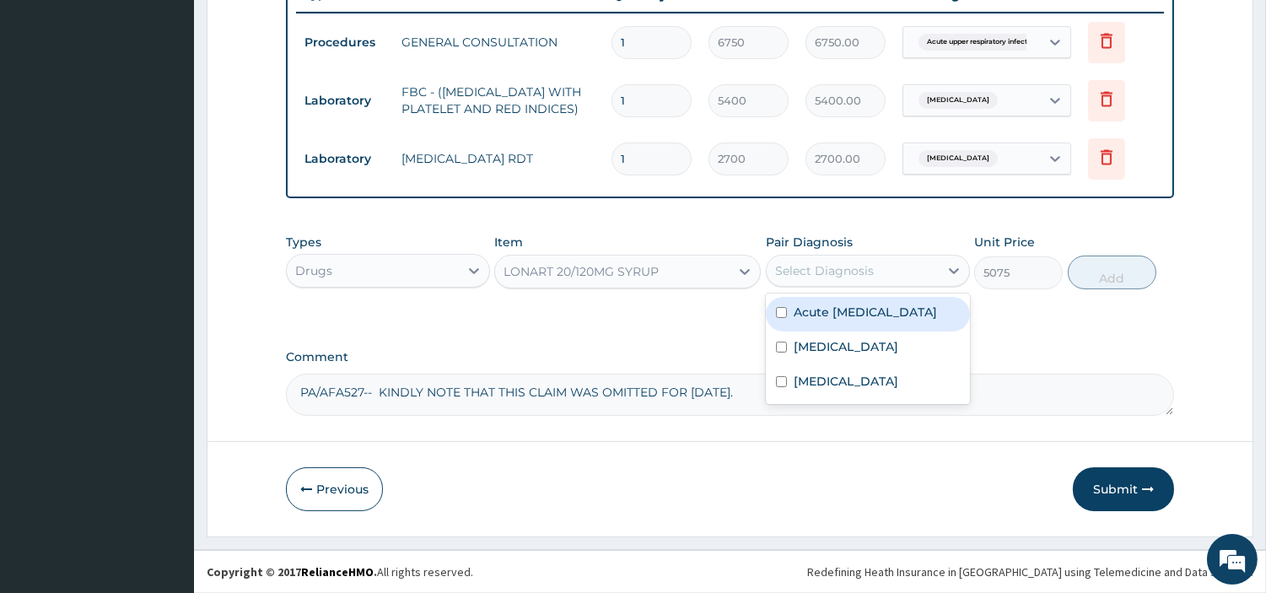
click at [859, 273] on div "Select Diagnosis" at bounding box center [824, 270] width 99 height 17
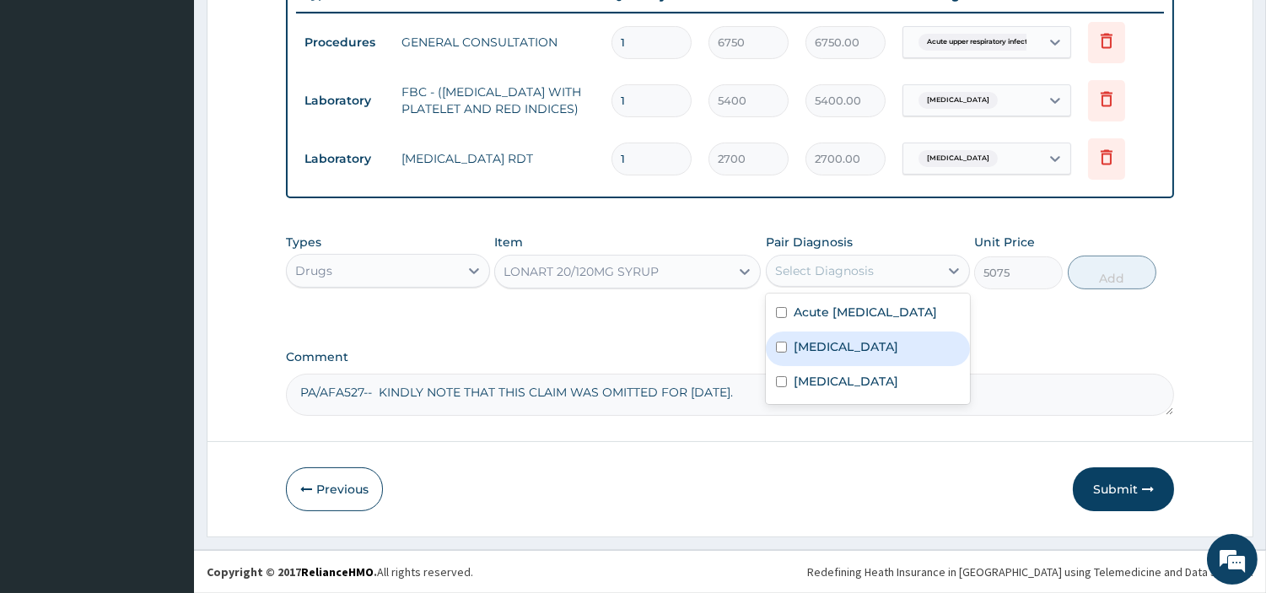
click at [844, 361] on div "Malaria" at bounding box center [868, 349] width 204 height 35
checkbox input "true"
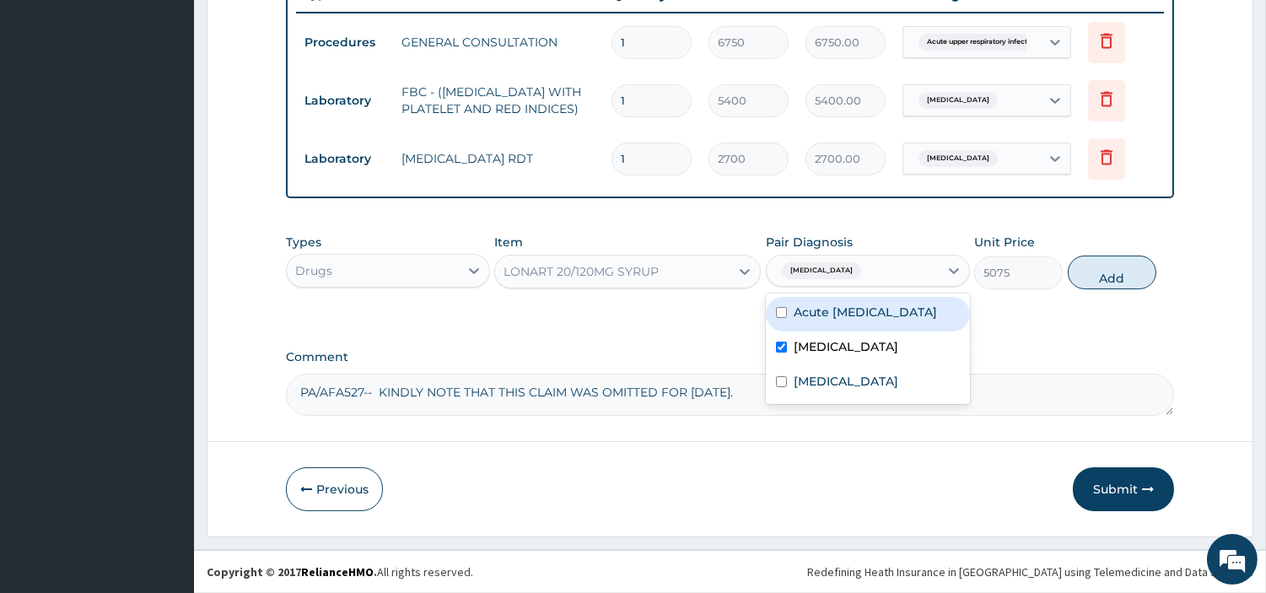
drag, startPoint x: 1089, startPoint y: 276, endPoint x: 1035, endPoint y: 270, distance: 54.3
click at [1090, 276] on button "Add" at bounding box center [1112, 273] width 89 height 34
type input "0"
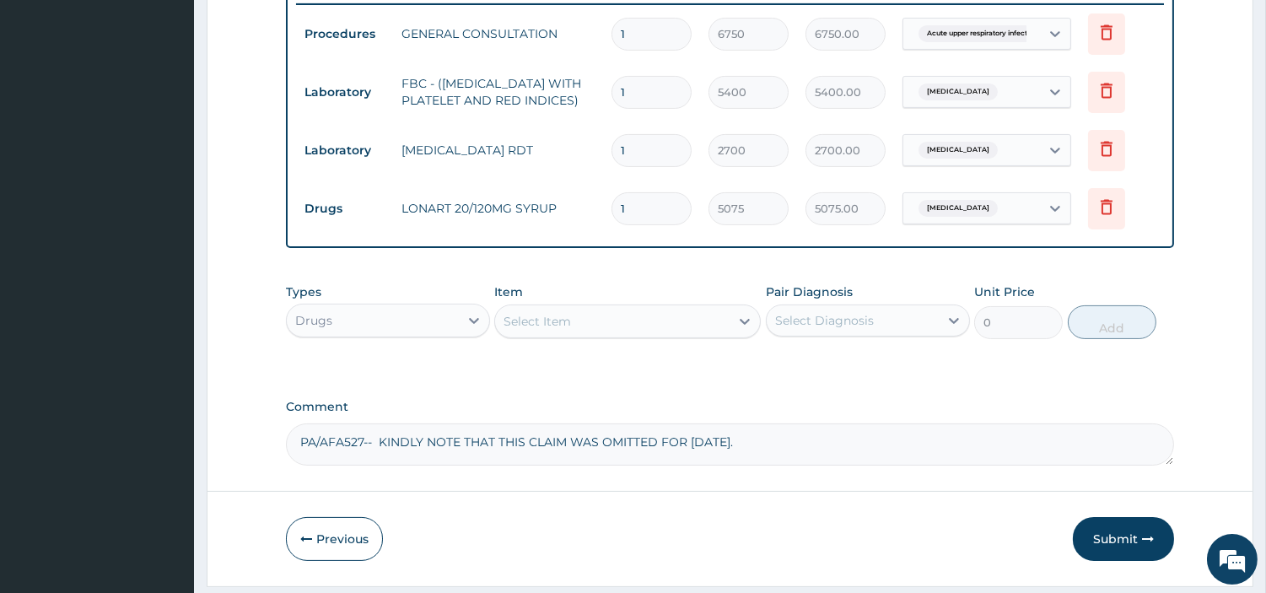
click at [618, 329] on div "Select Item" at bounding box center [612, 321] width 235 height 27
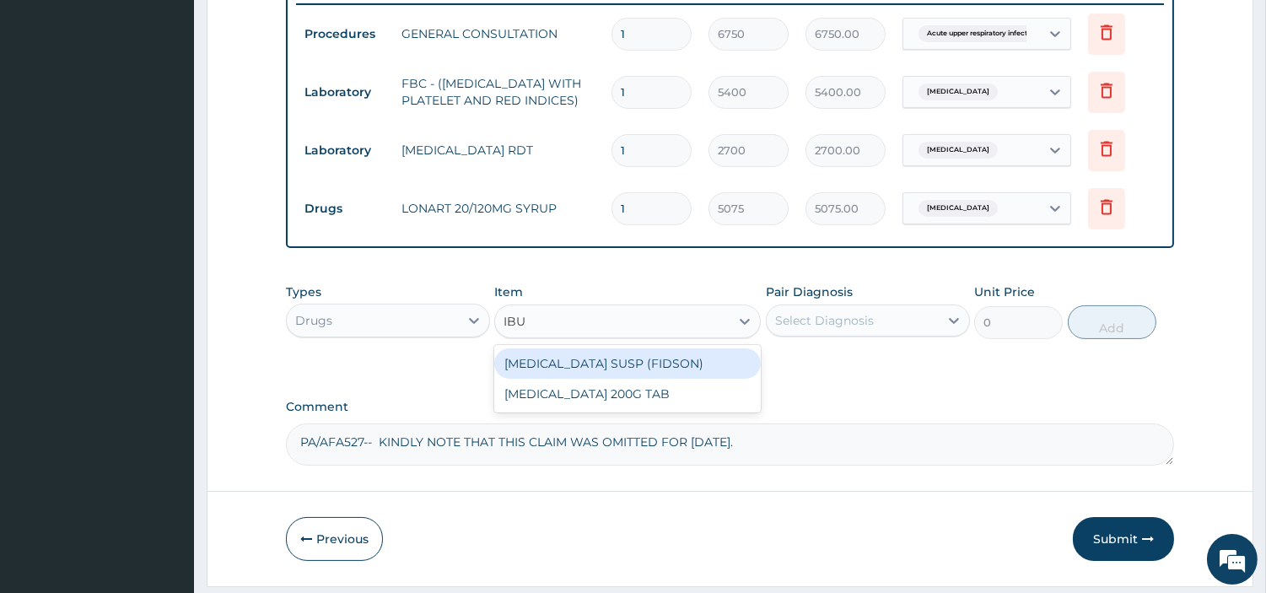
type input "IBUP"
click at [629, 369] on div "[MEDICAL_DATA] SUSP (FIDSON)" at bounding box center [627, 363] width 267 height 30
type input "1376.375"
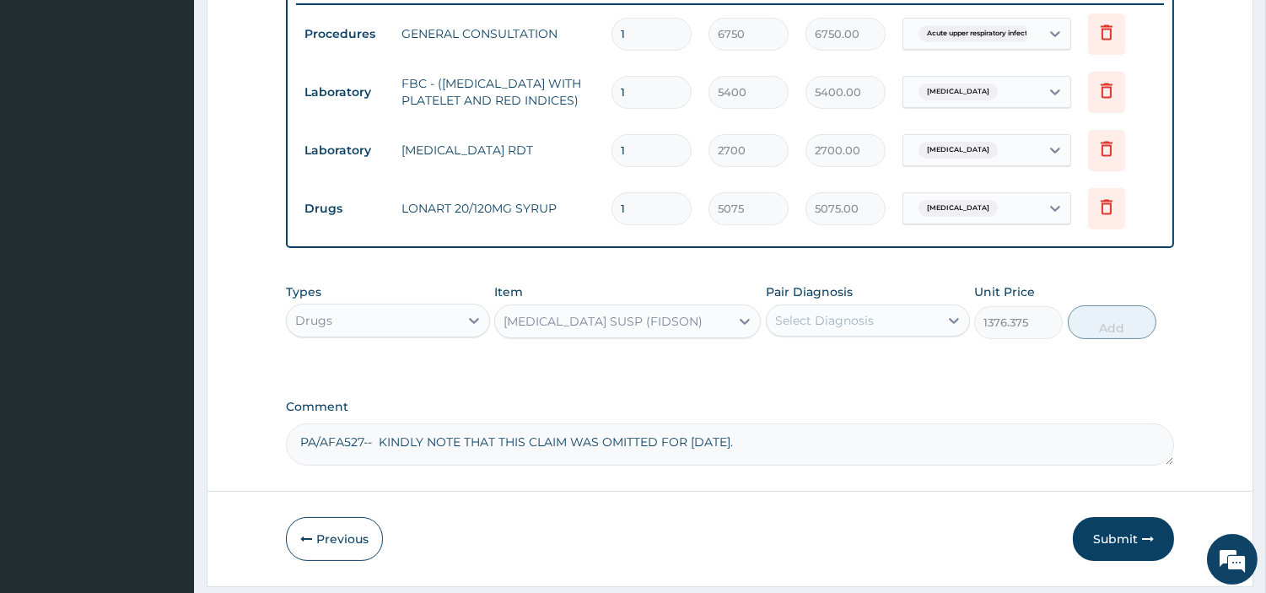
click at [854, 305] on div "Pair Diagnosis Select Diagnosis" at bounding box center [868, 311] width 204 height 56
drag, startPoint x: 857, startPoint y: 326, endPoint x: 861, endPoint y: 335, distance: 9.1
click at [857, 329] on div "Select Diagnosis" at bounding box center [824, 320] width 99 height 17
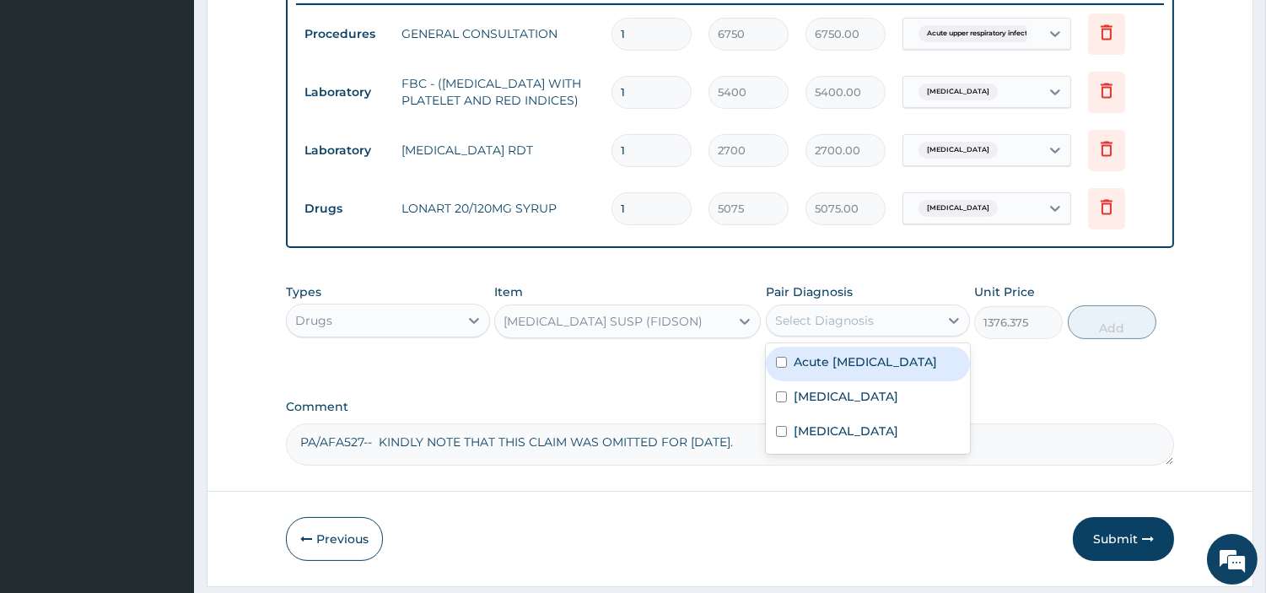
click at [838, 370] on label "Acute upper respiratory infection" at bounding box center [865, 361] width 143 height 17
checkbox input "true"
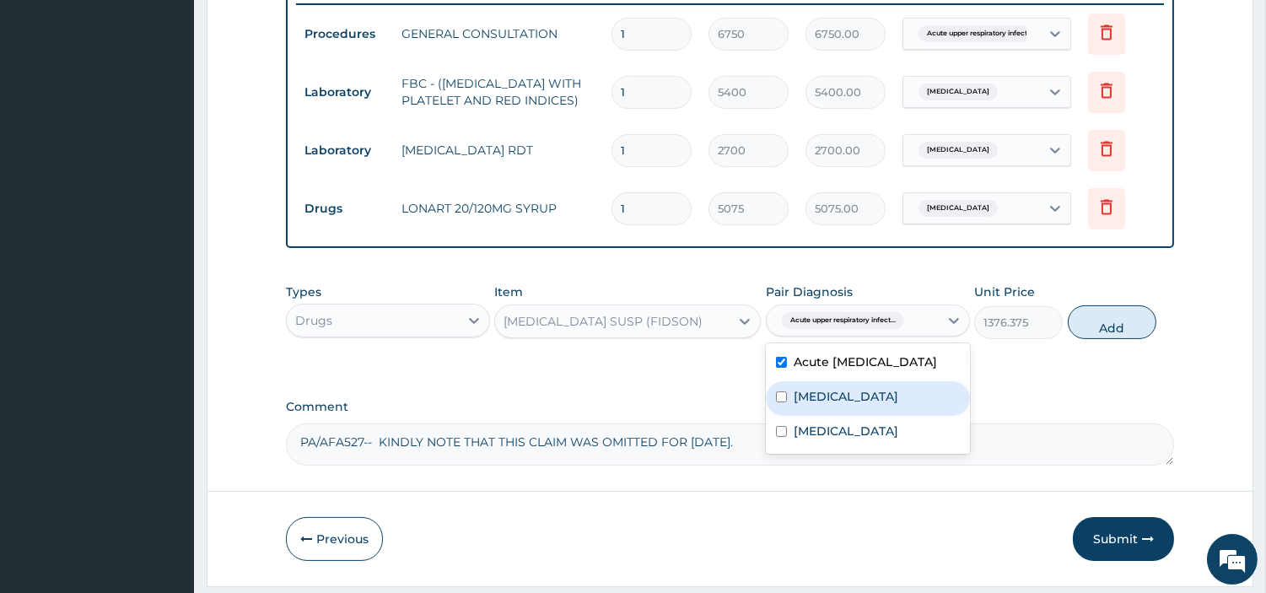
click at [840, 416] on div "Malaria" at bounding box center [868, 398] width 204 height 35
checkbox input "true"
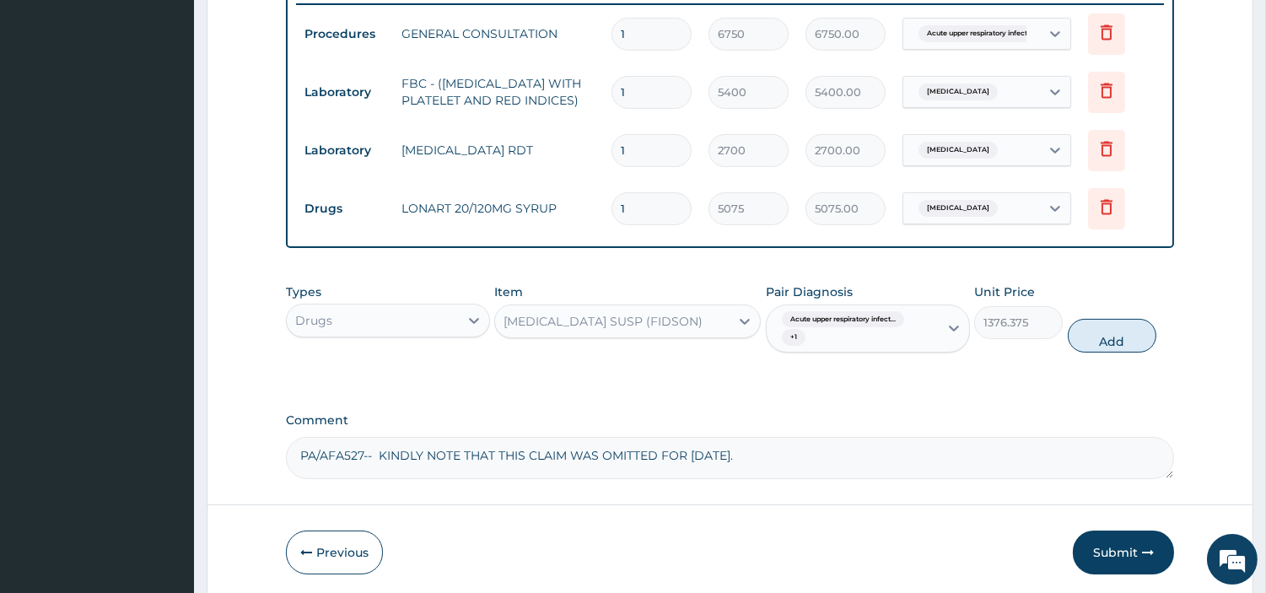
click at [1076, 362] on div "Types Drugs Item IBUPROFEN SUSP (FIDSON) Pair Diagnosis Acute upper respiratory…" at bounding box center [730, 318] width 888 height 87
click at [1080, 362] on div "Types Drugs Item IBUPROFEN SUSP (FIDSON) Pair Diagnosis Acute upper respiratory…" at bounding box center [730, 318] width 888 height 87
click at [1081, 353] on button "Add" at bounding box center [1112, 336] width 89 height 34
type input "0"
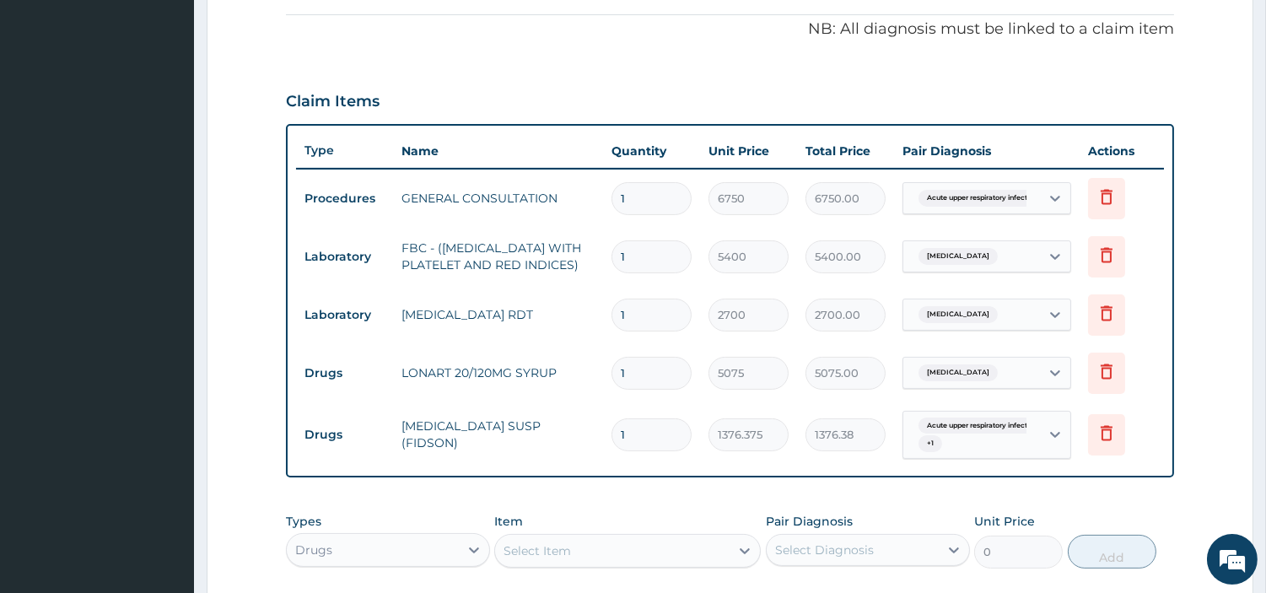
scroll to position [432, 0]
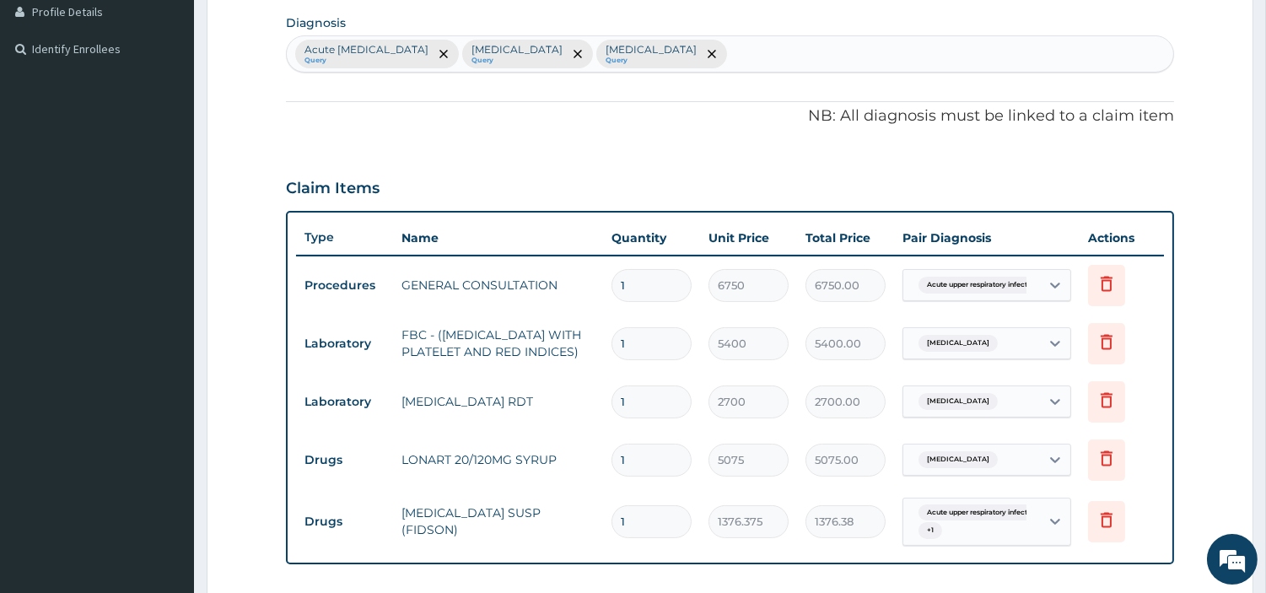
type input "0"
type input "0.00"
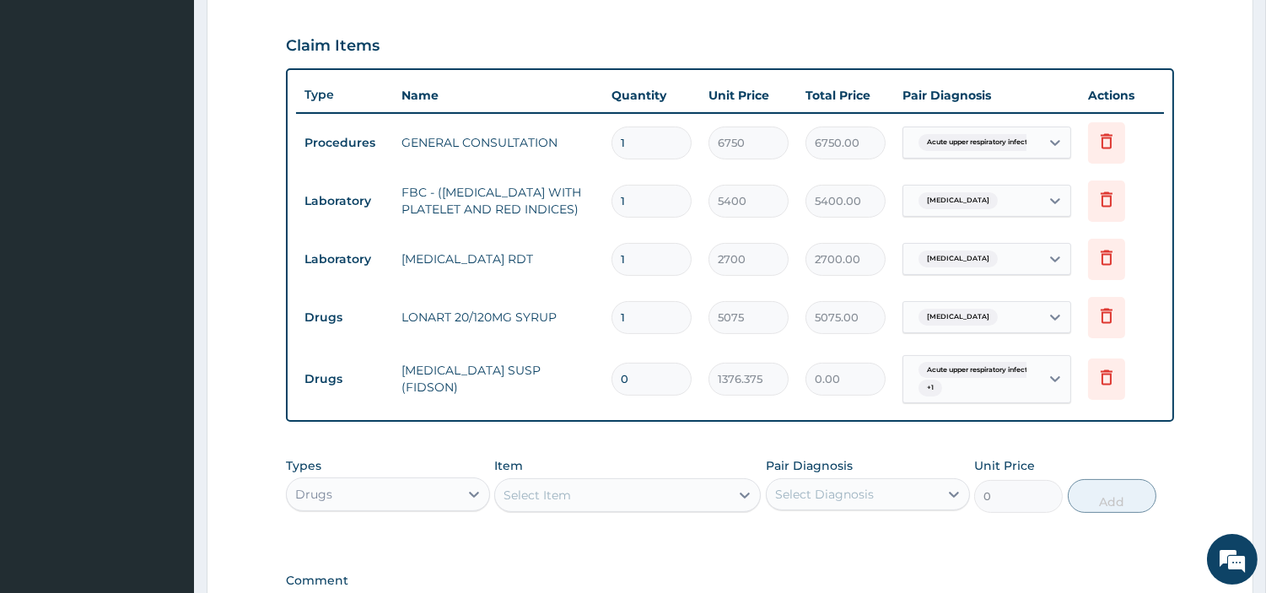
scroll to position [807, 0]
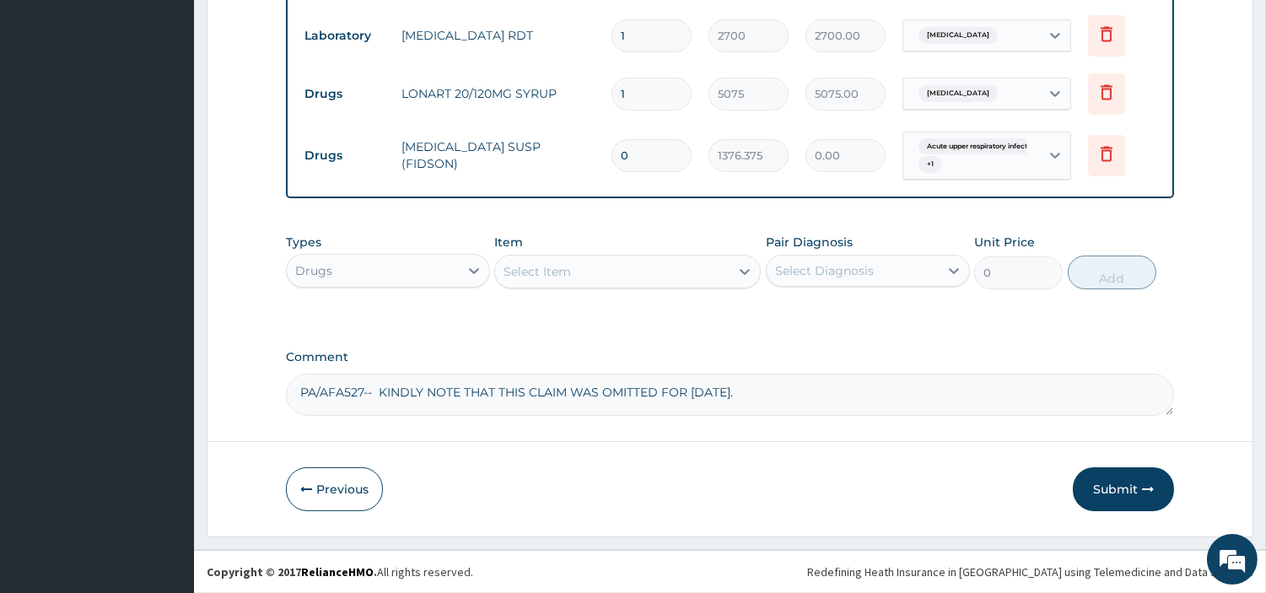
type input "0"
click at [610, 282] on div "Select Item" at bounding box center [612, 271] width 235 height 27
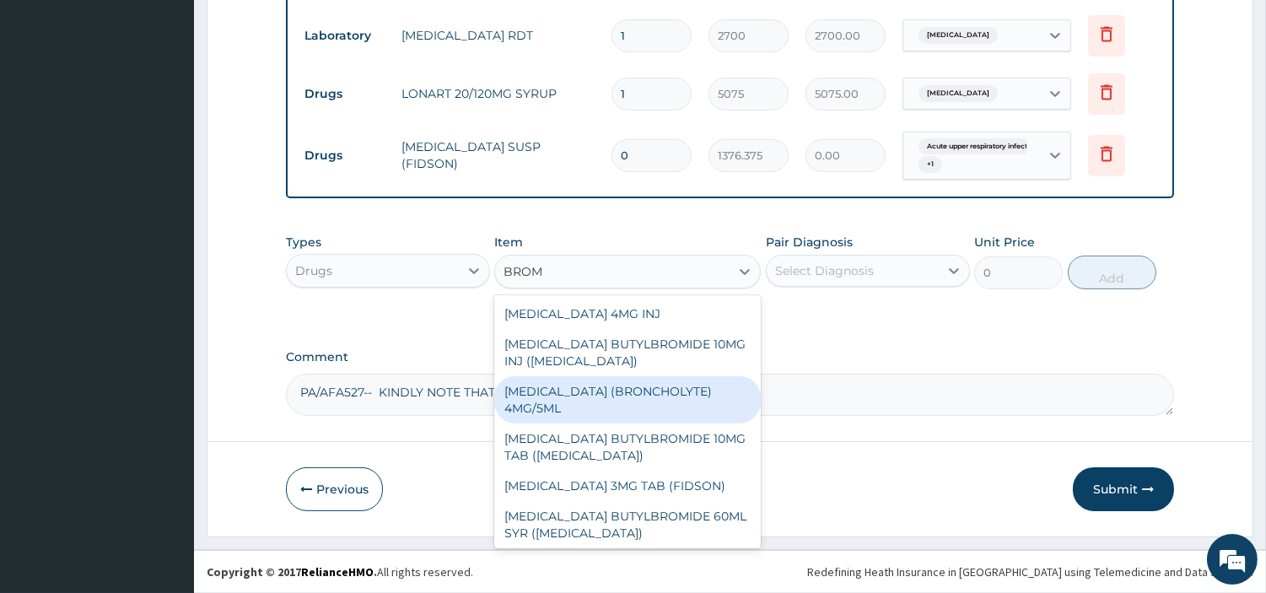
type input "BROME"
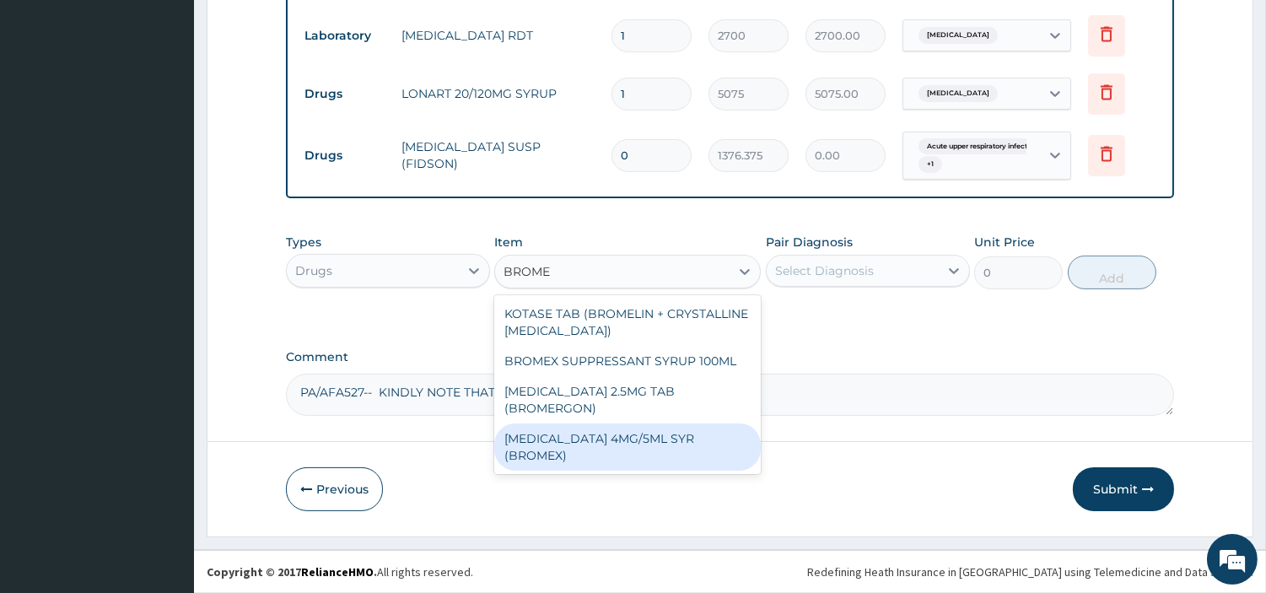
click at [700, 439] on div "[MEDICAL_DATA] 4MG/5ML SYR (BROMEX)" at bounding box center [627, 447] width 267 height 47
type input "1478.75"
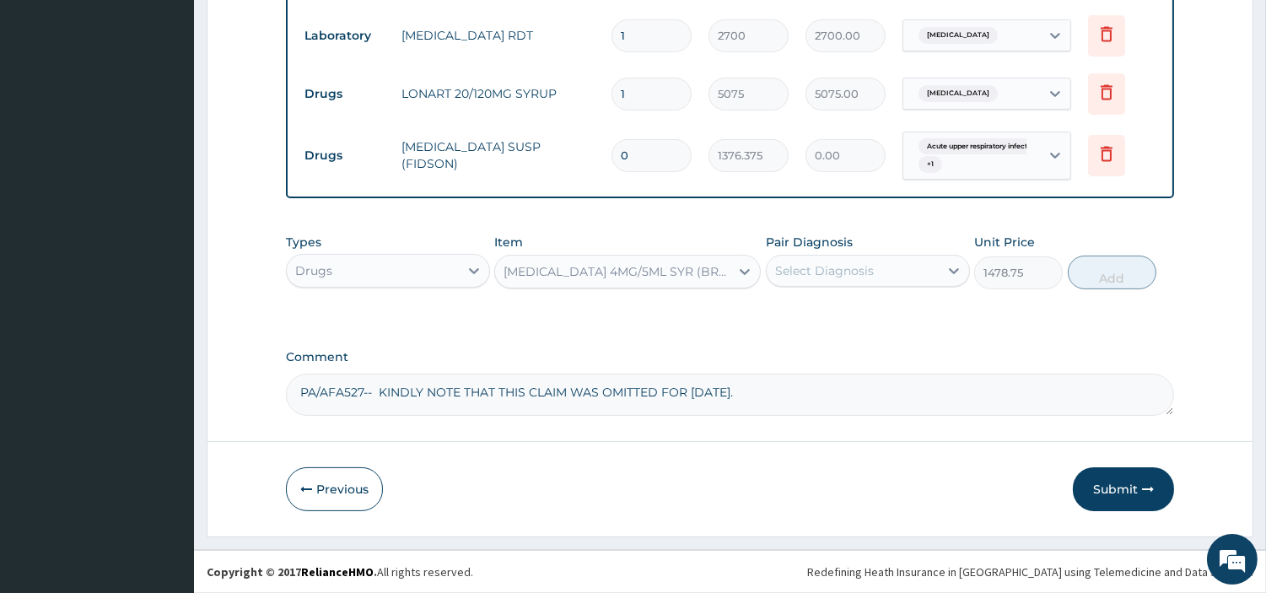
drag, startPoint x: 842, startPoint y: 267, endPoint x: 844, endPoint y: 284, distance: 17.0
click at [842, 267] on div "Select Diagnosis" at bounding box center [824, 270] width 99 height 17
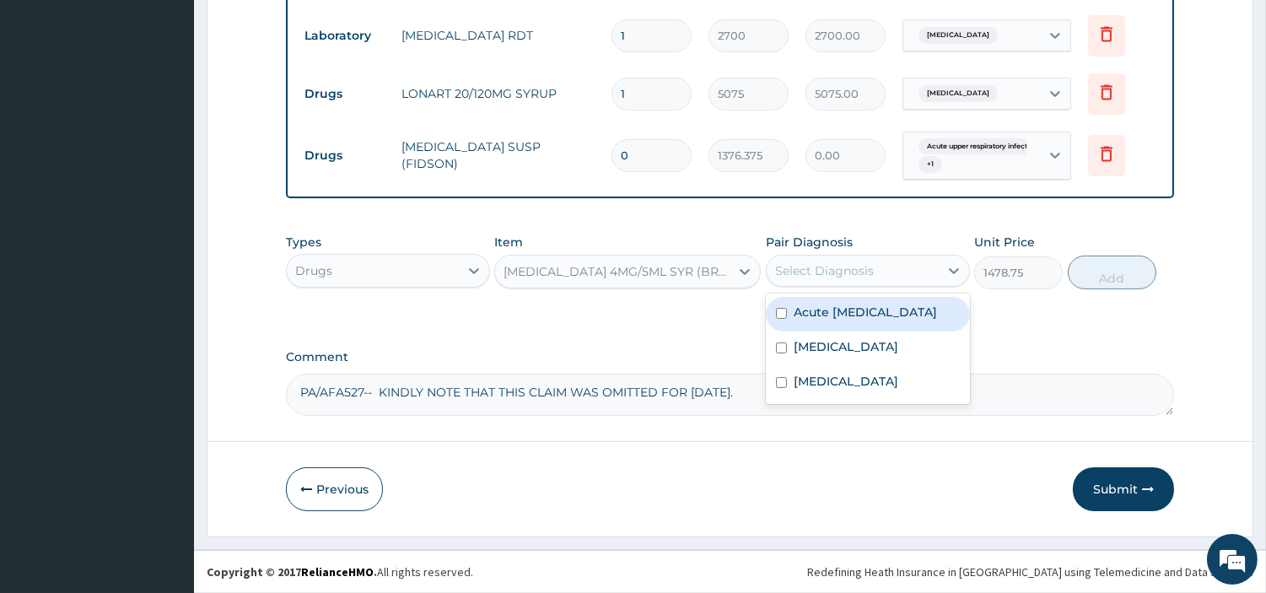
click at [844, 321] on label "Acute upper respiratory infection" at bounding box center [865, 312] width 143 height 17
checkbox input "true"
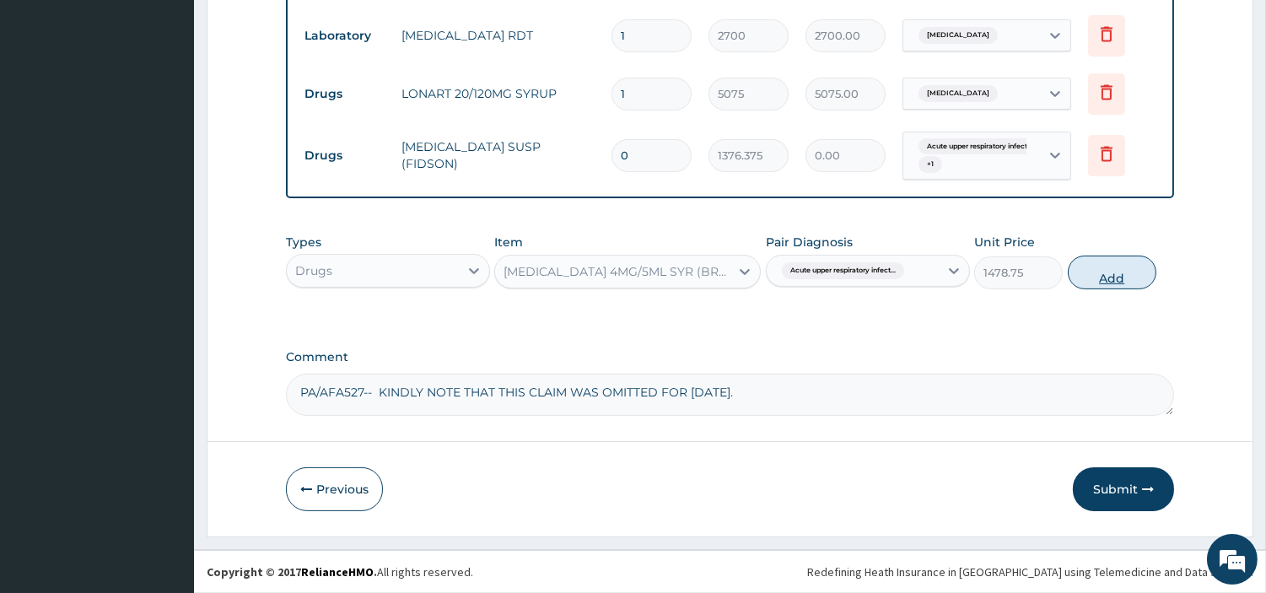
click at [1115, 274] on button "Add" at bounding box center [1112, 273] width 89 height 34
type input "0"
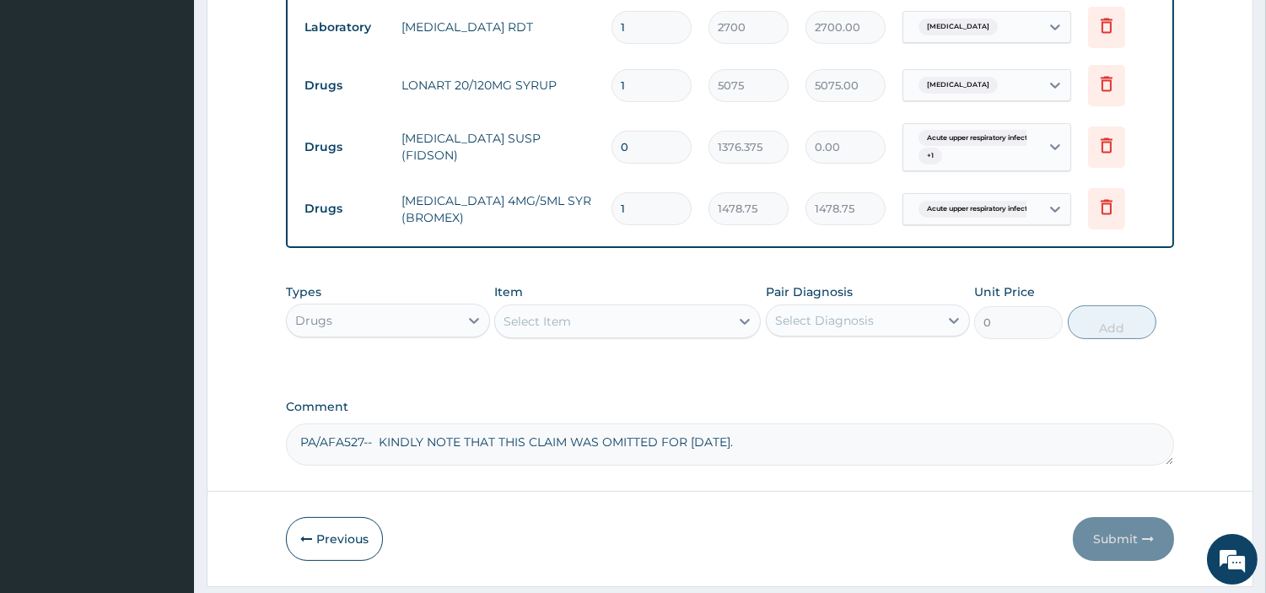
click at [551, 330] on div "Select Item" at bounding box center [537, 321] width 67 height 17
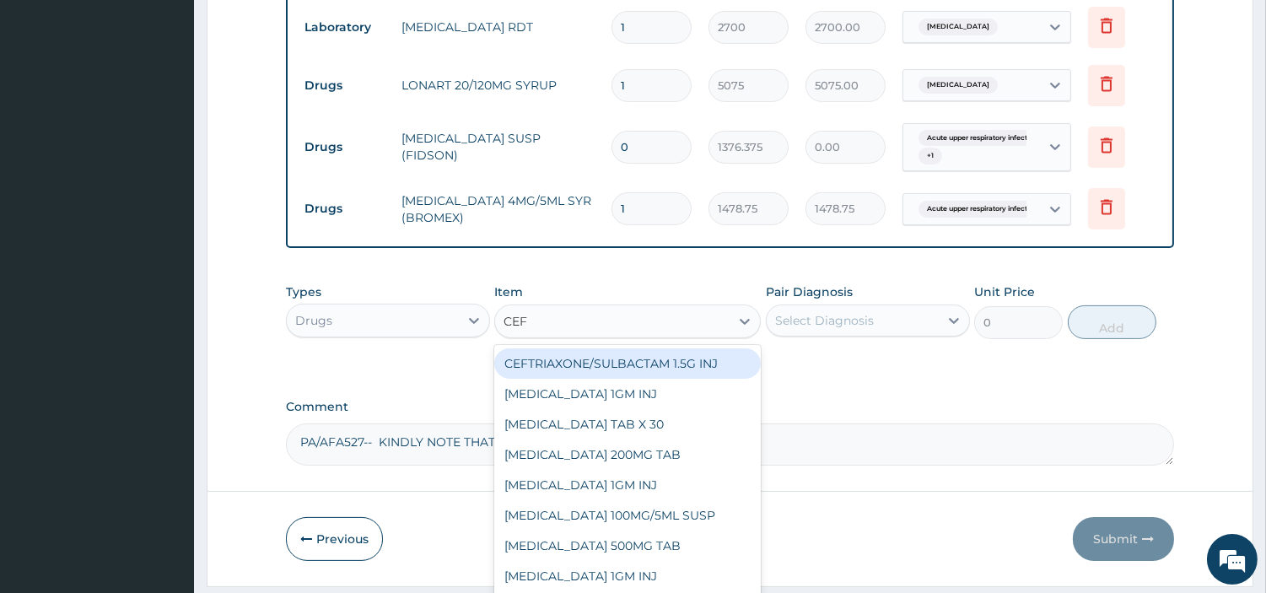
type input "CEFU"
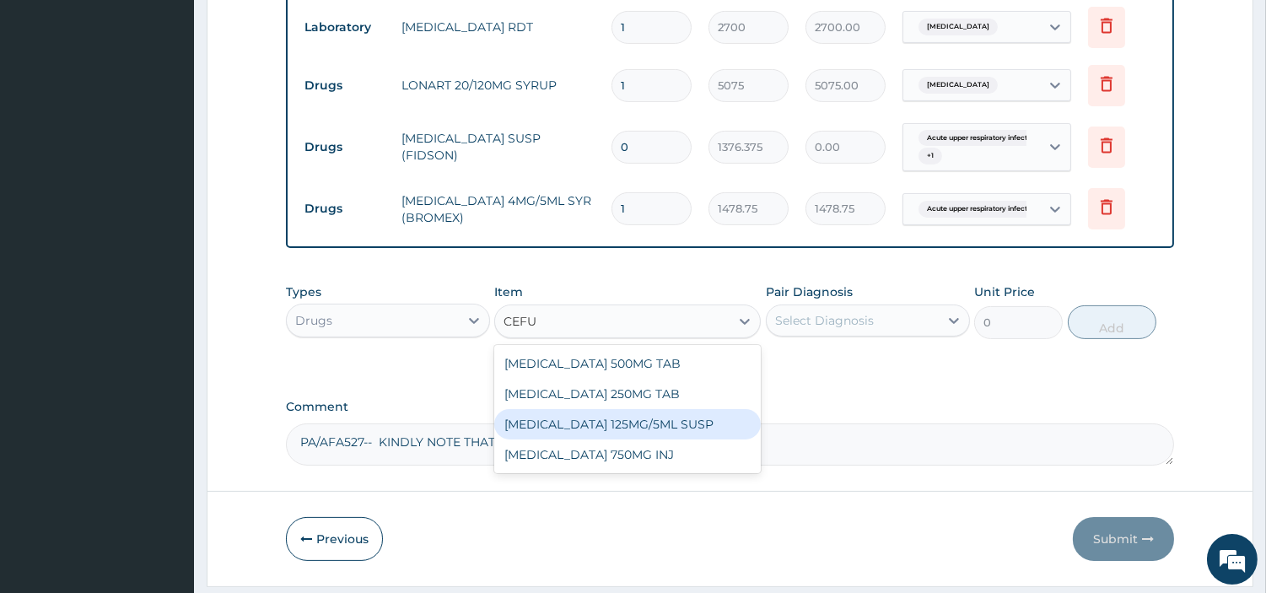
drag, startPoint x: 601, startPoint y: 439, endPoint x: 666, endPoint y: 414, distance: 70.2
click at [601, 440] on div "[MEDICAL_DATA] 125MG/5ML SUSP" at bounding box center [627, 424] width 267 height 30
type input "5687.5"
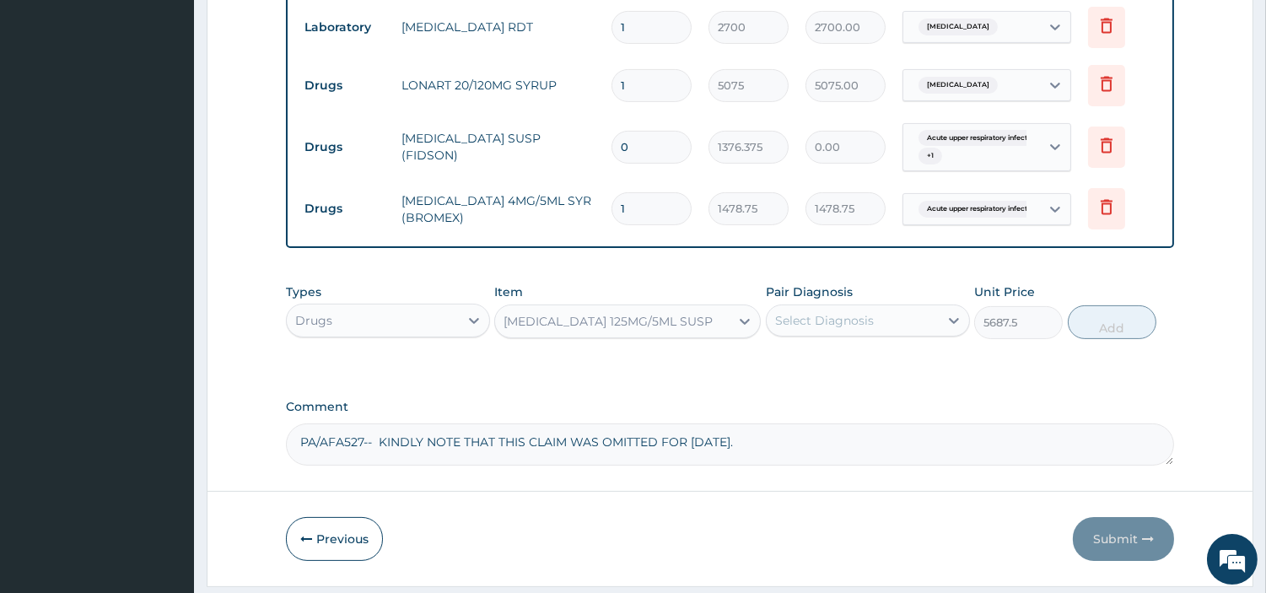
click at [871, 329] on div "Select Diagnosis" at bounding box center [824, 320] width 99 height 17
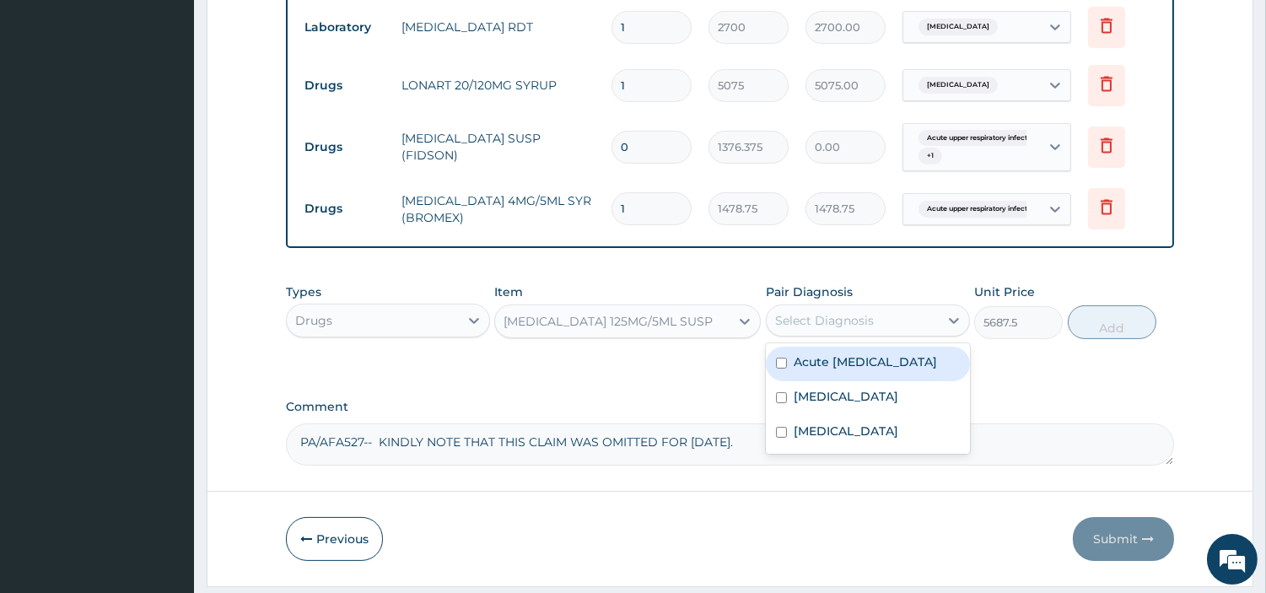
click at [848, 370] on label "Acute upper respiratory infection" at bounding box center [865, 361] width 143 height 17
checkbox input "true"
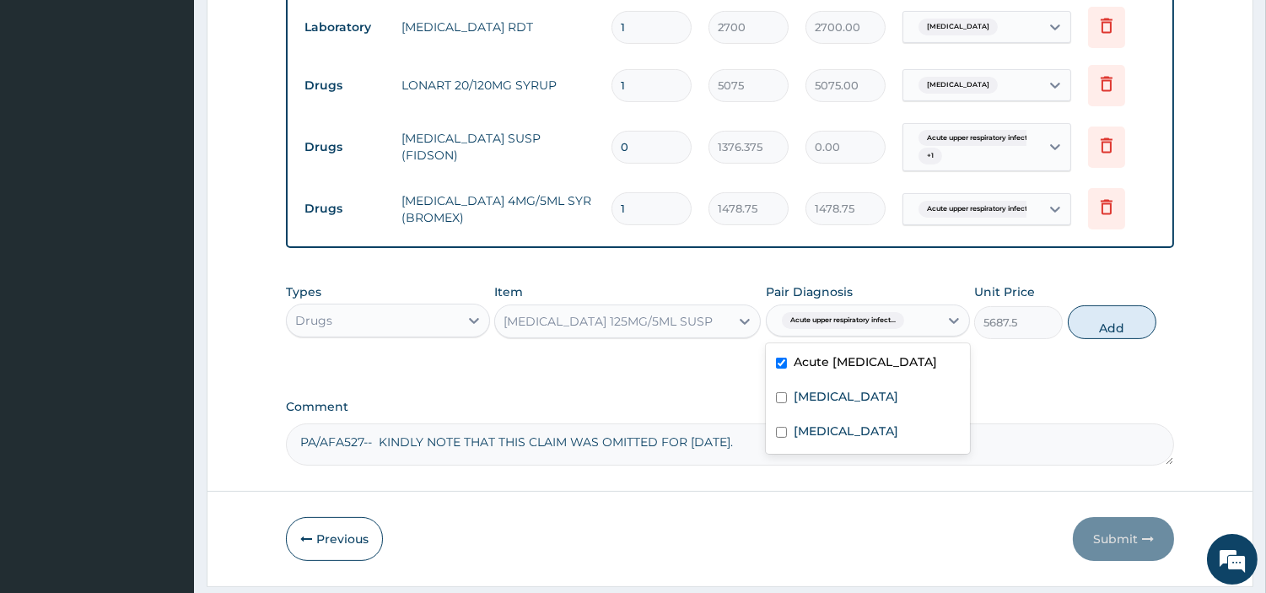
click at [1125, 339] on button "Add" at bounding box center [1112, 322] width 89 height 34
type input "0"
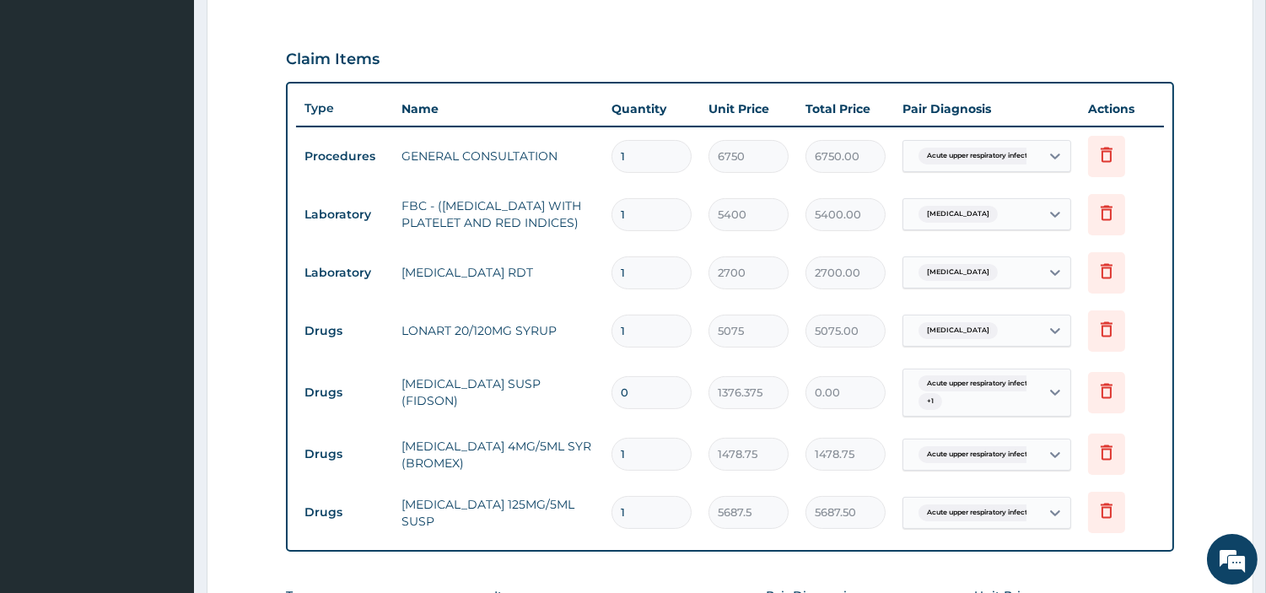
scroll to position [924, 0]
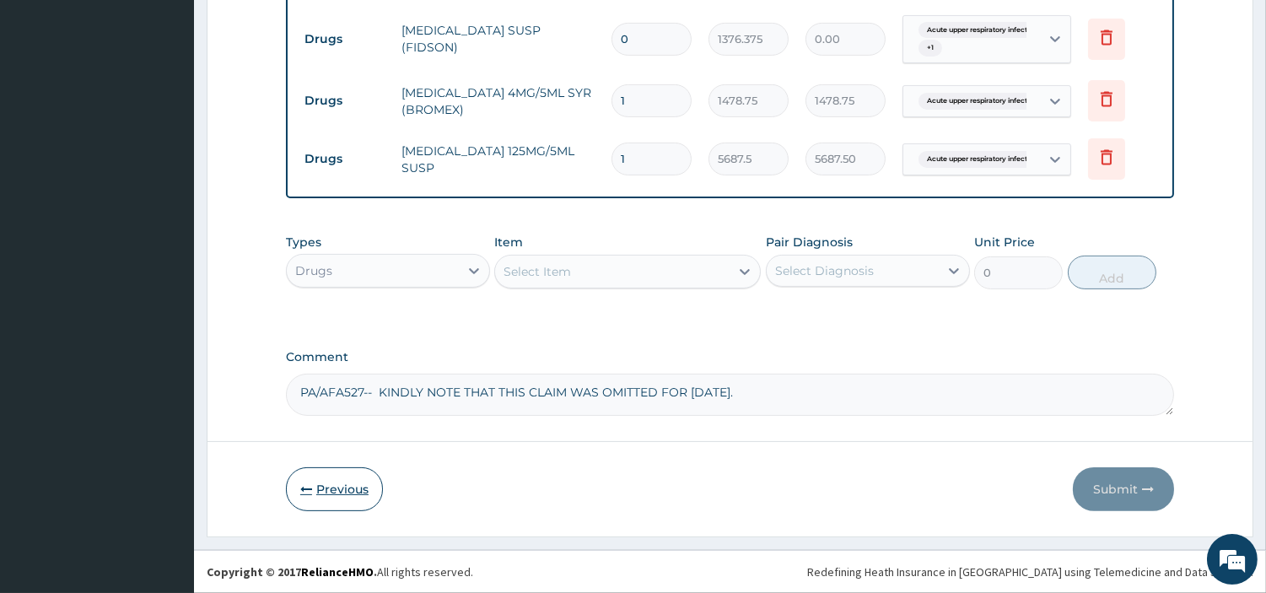
click at [334, 503] on button "Previous" at bounding box center [334, 489] width 97 height 44
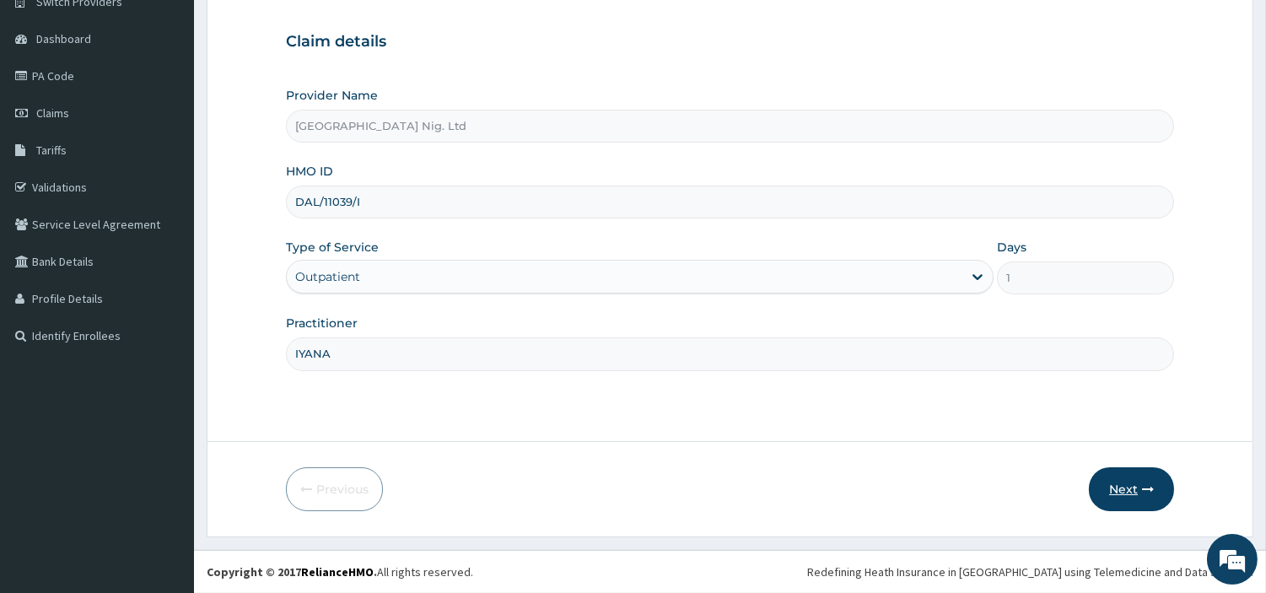
click at [1117, 490] on button "Next" at bounding box center [1131, 489] width 85 height 44
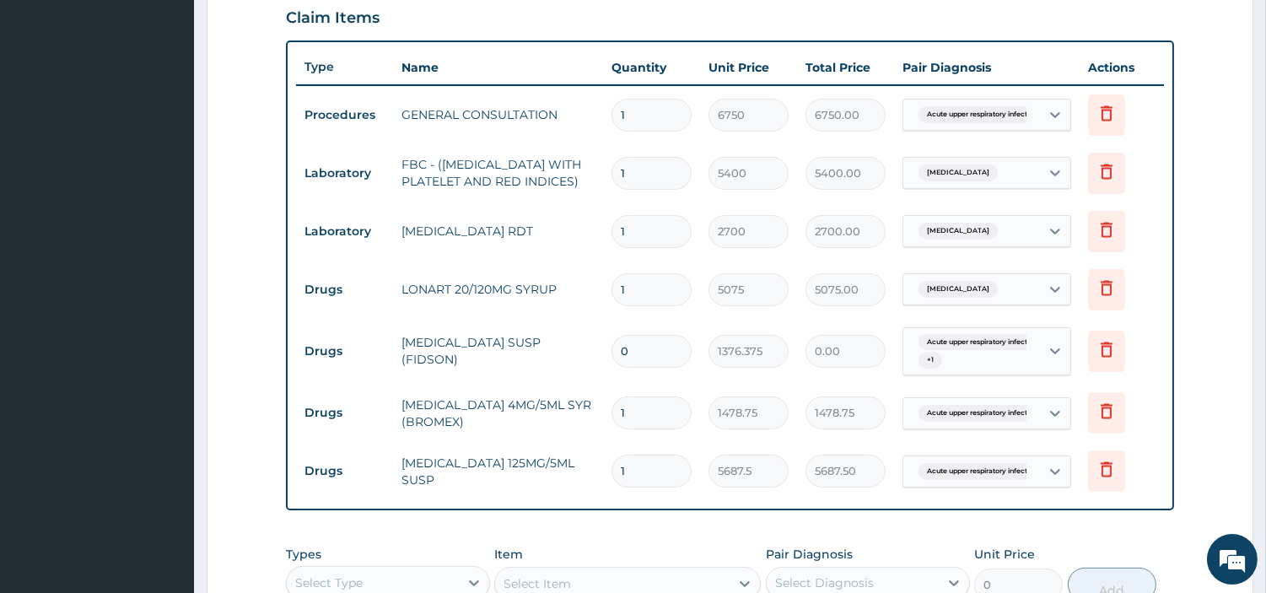
scroll to position [562, 0]
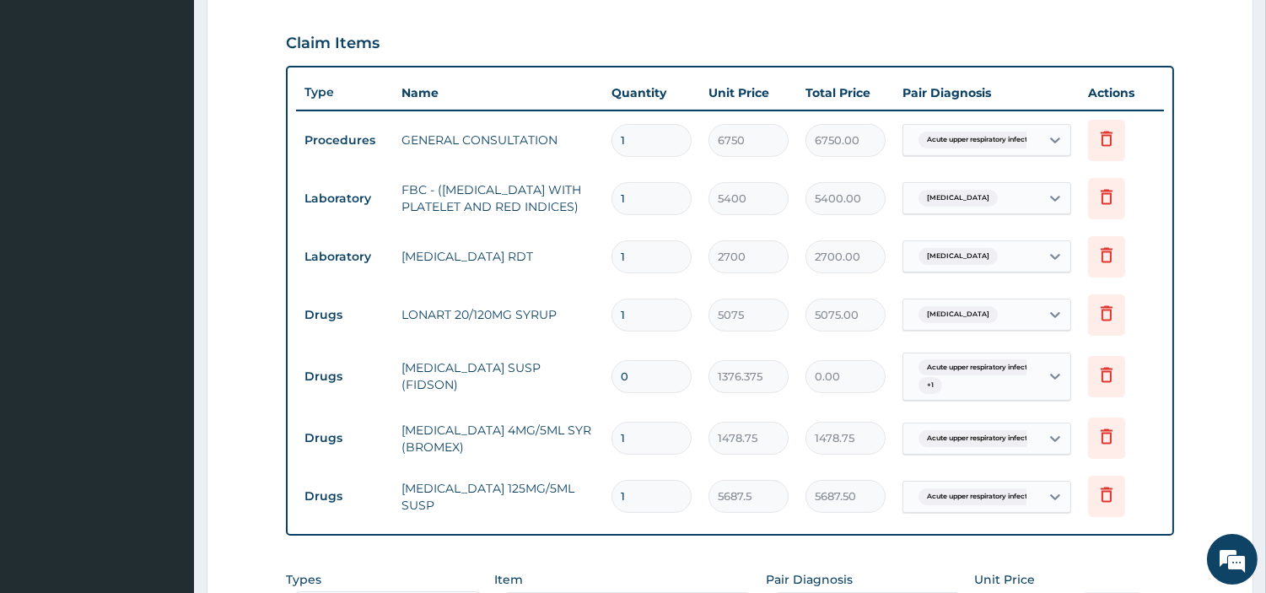
click at [637, 389] on input "0" at bounding box center [652, 376] width 80 height 33
type input "1"
type input "1376.38"
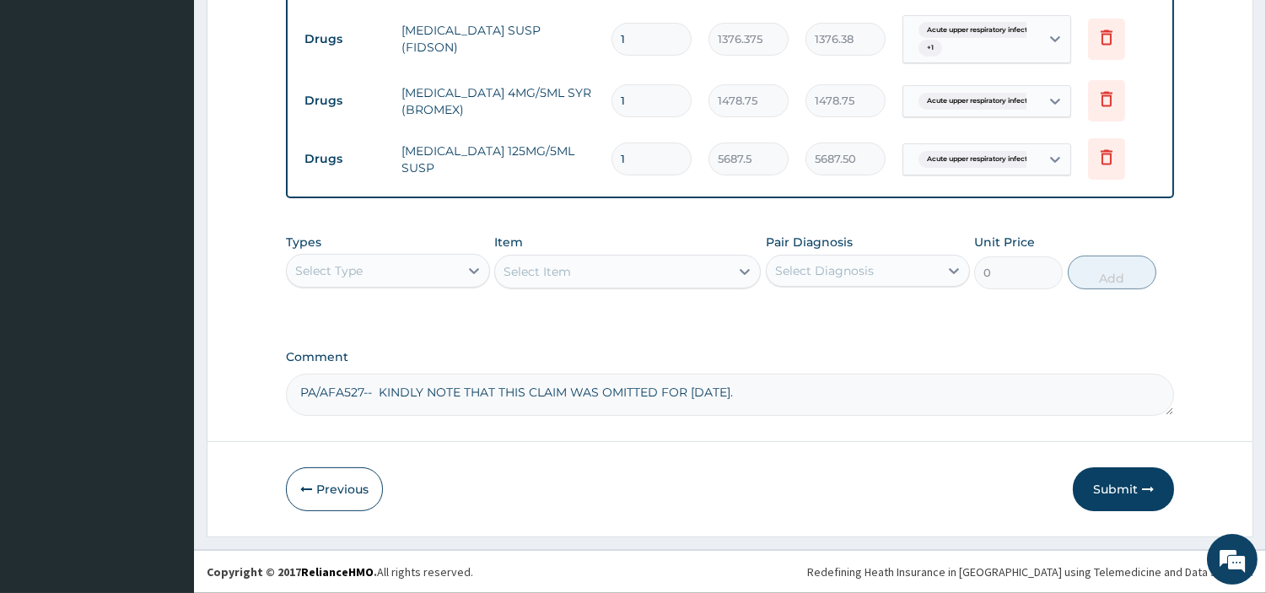
click at [1116, 484] on button "Submit" at bounding box center [1123, 489] width 101 height 44
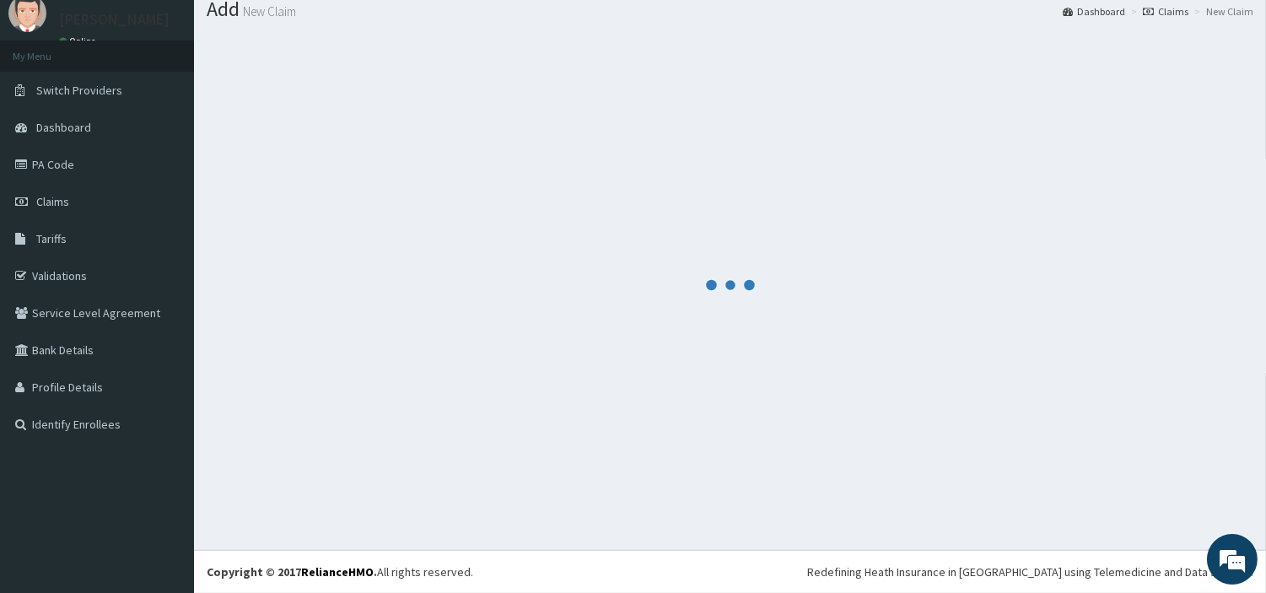
scroll to position [56, 0]
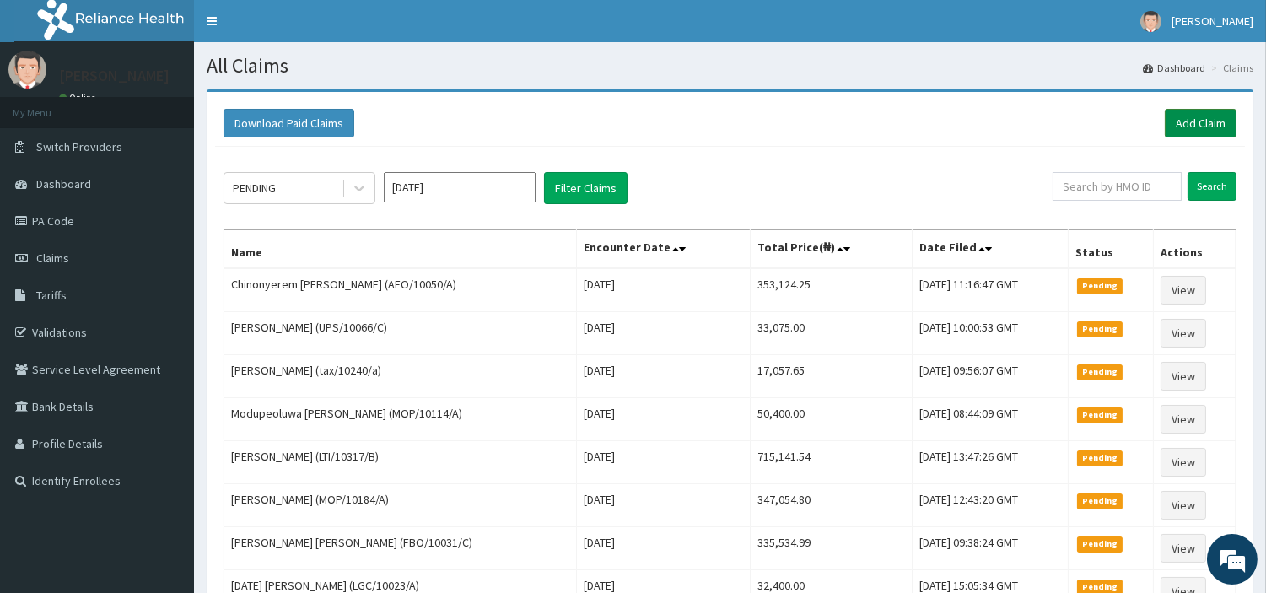
click at [1193, 125] on link "Add Claim" at bounding box center [1201, 123] width 72 height 29
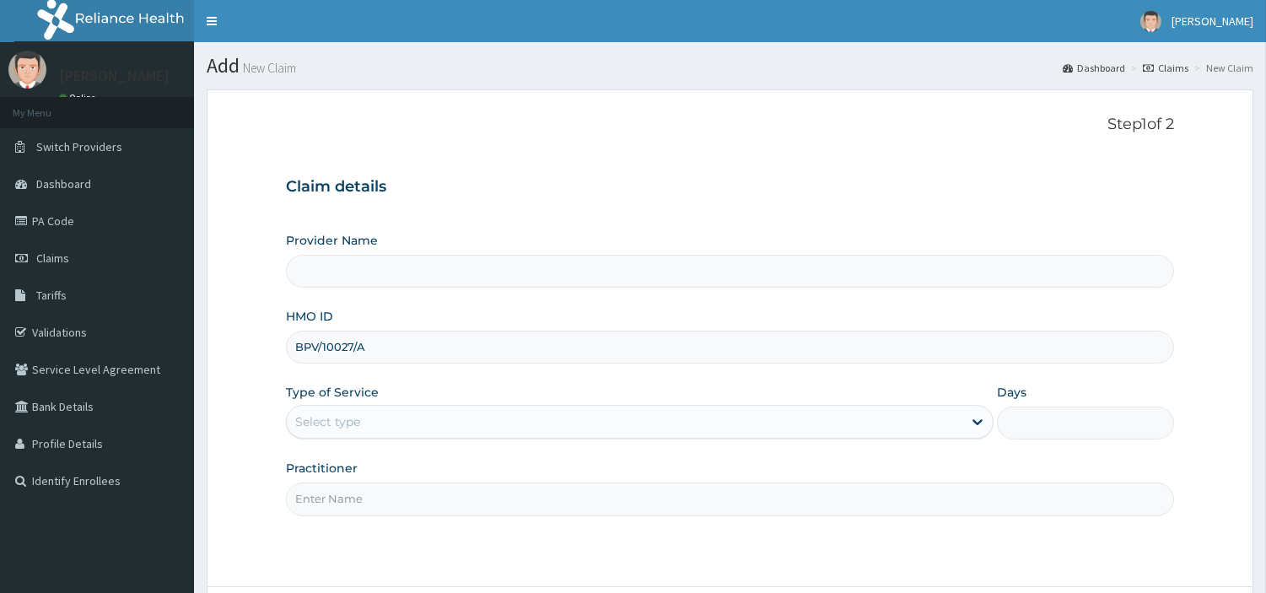
type input "BPV/10027/A"
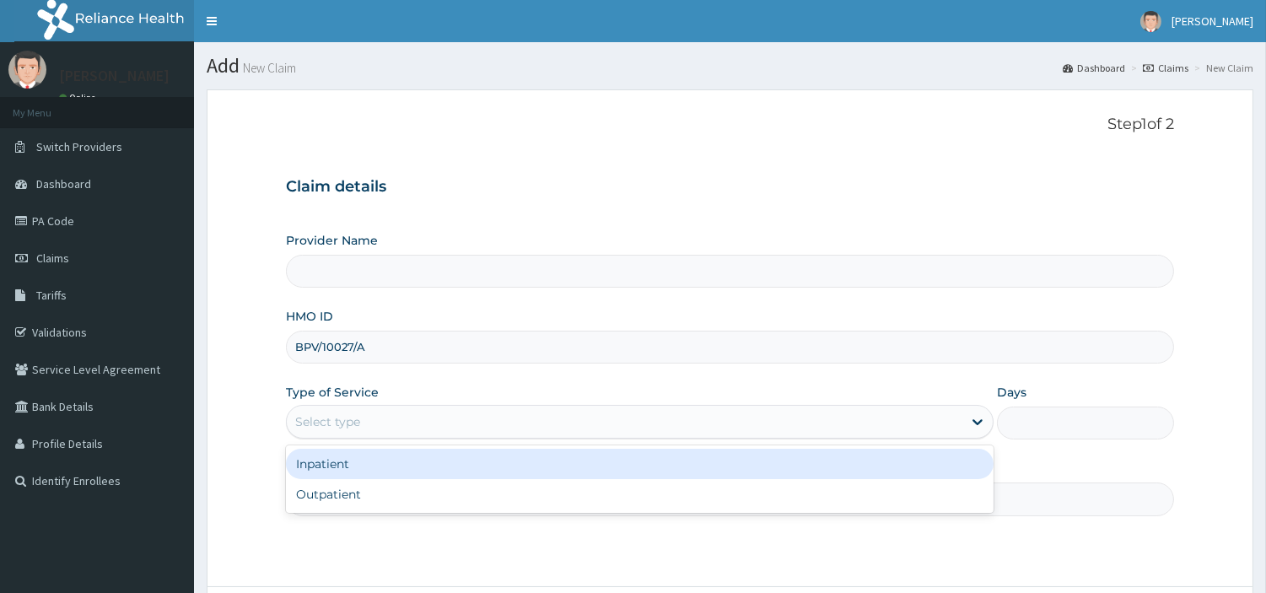
click at [355, 418] on div "Select type" at bounding box center [327, 421] width 65 height 17
click at [351, 486] on div "Outpatient" at bounding box center [640, 494] width 708 height 30
type input "1"
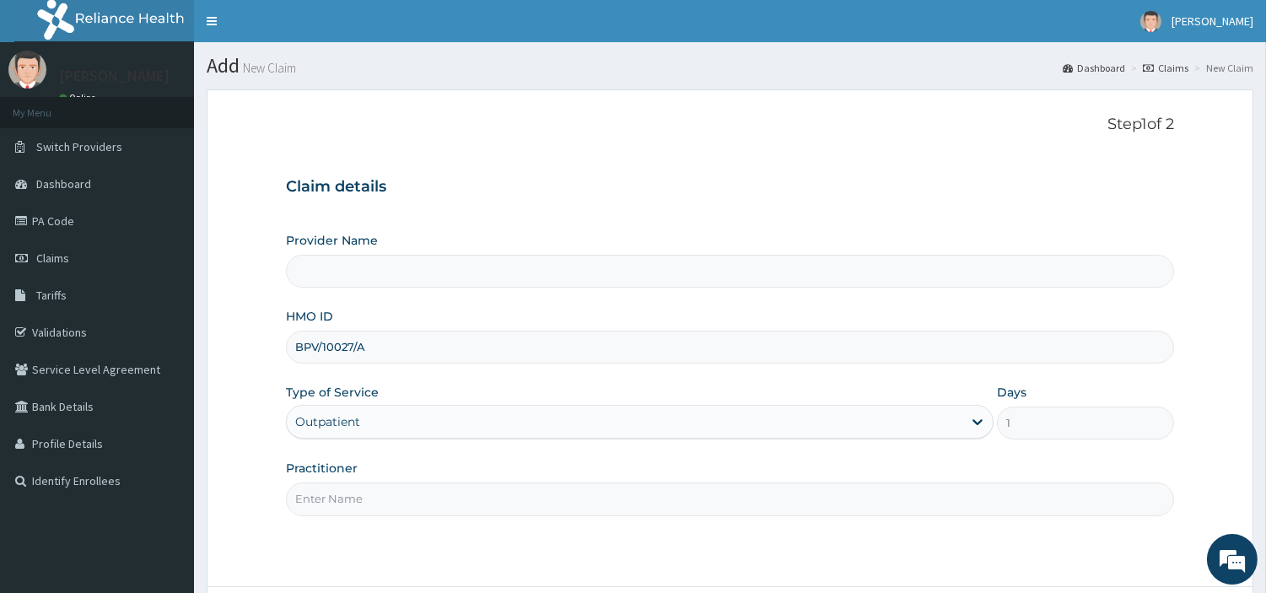
click at [352, 487] on input "Practitioner" at bounding box center [730, 499] width 888 height 33
type input "R-Jolad Hospital Nig. Ltd"
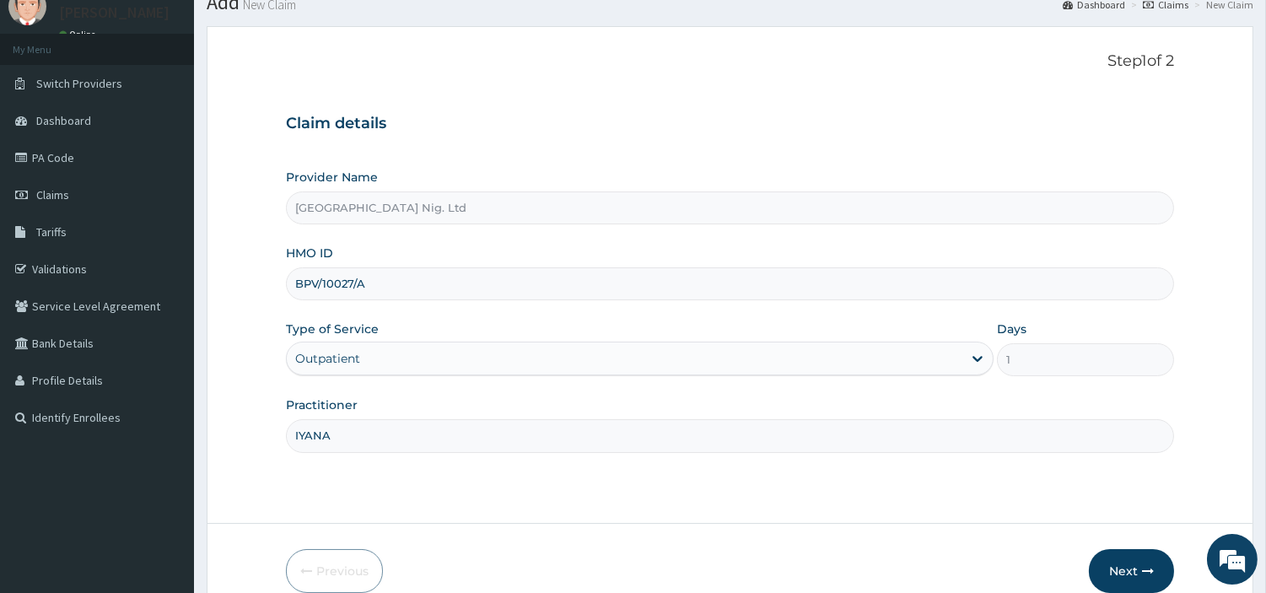
scroll to position [145, 0]
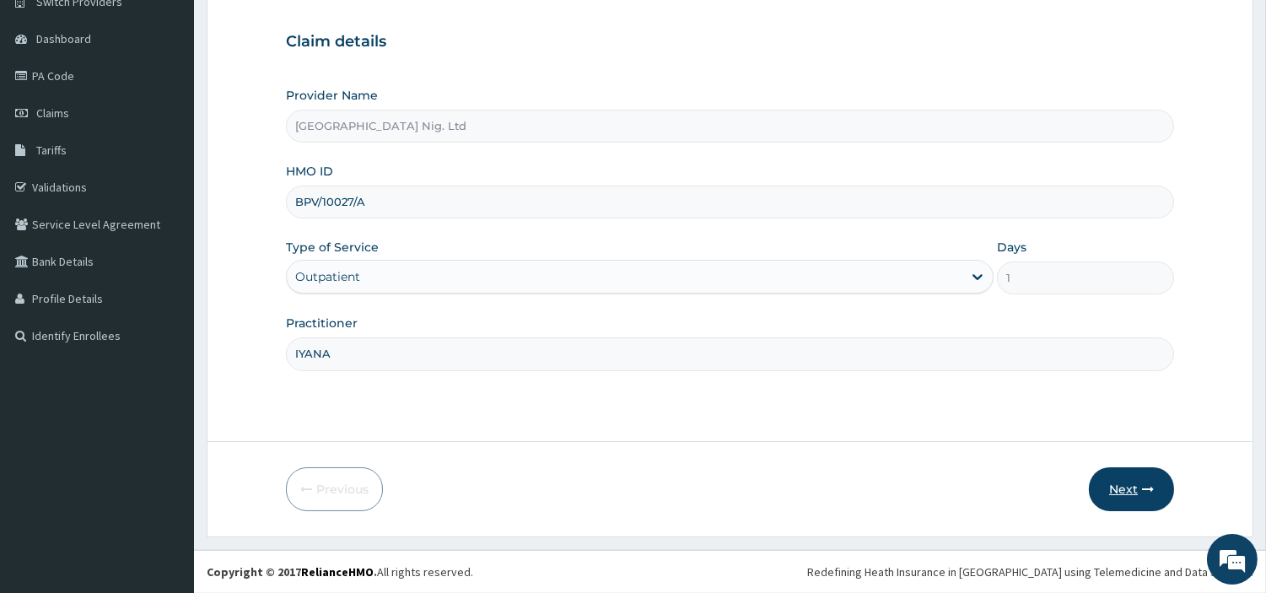
type input "IYANA"
click at [1110, 481] on button "Next" at bounding box center [1131, 489] width 85 height 44
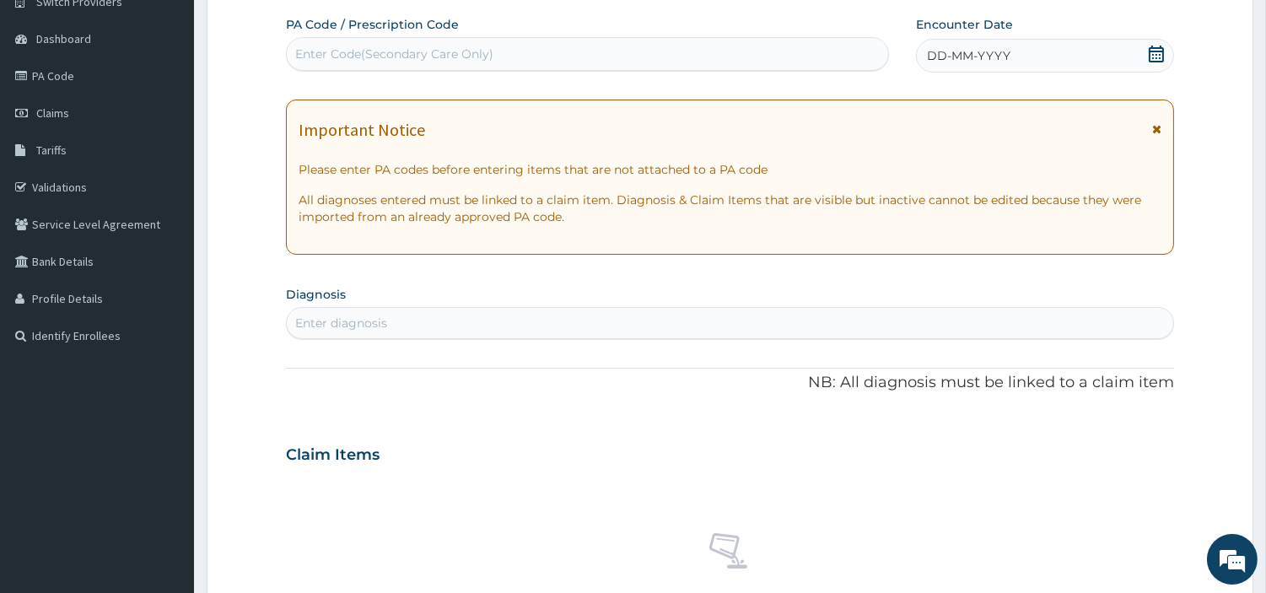
click at [1091, 47] on div "DD-MM-YYYY" at bounding box center [1045, 56] width 258 height 34
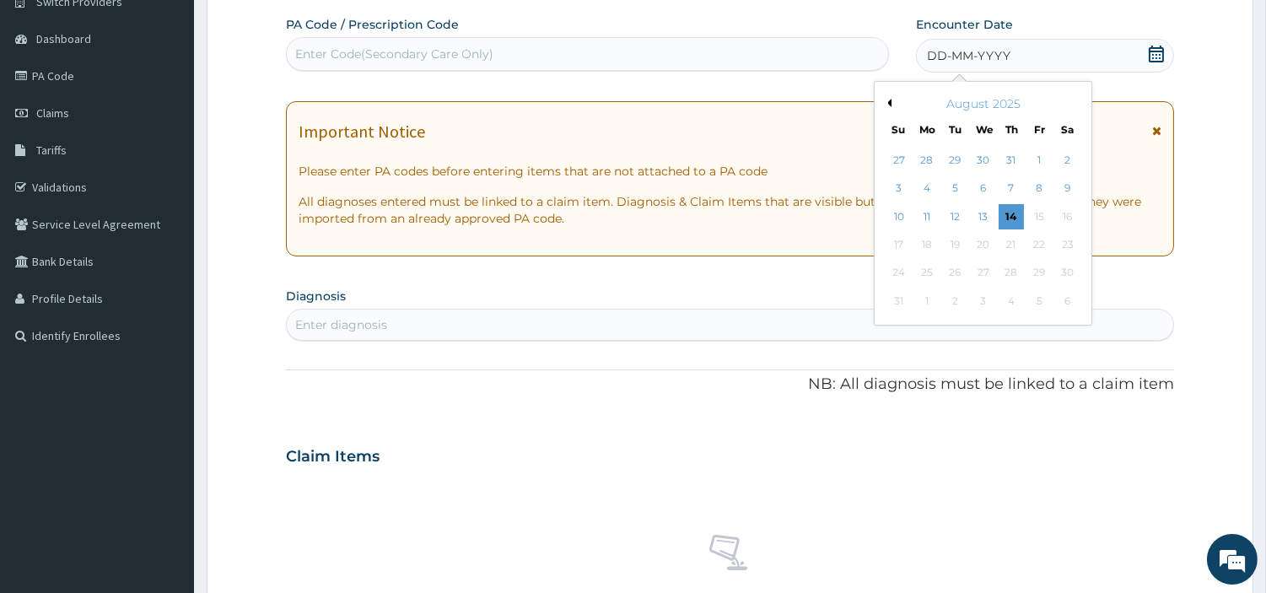
click at [884, 104] on button "Previous Month" at bounding box center [887, 103] width 8 height 8
click at [883, 104] on button "Previous Month" at bounding box center [887, 103] width 8 height 8
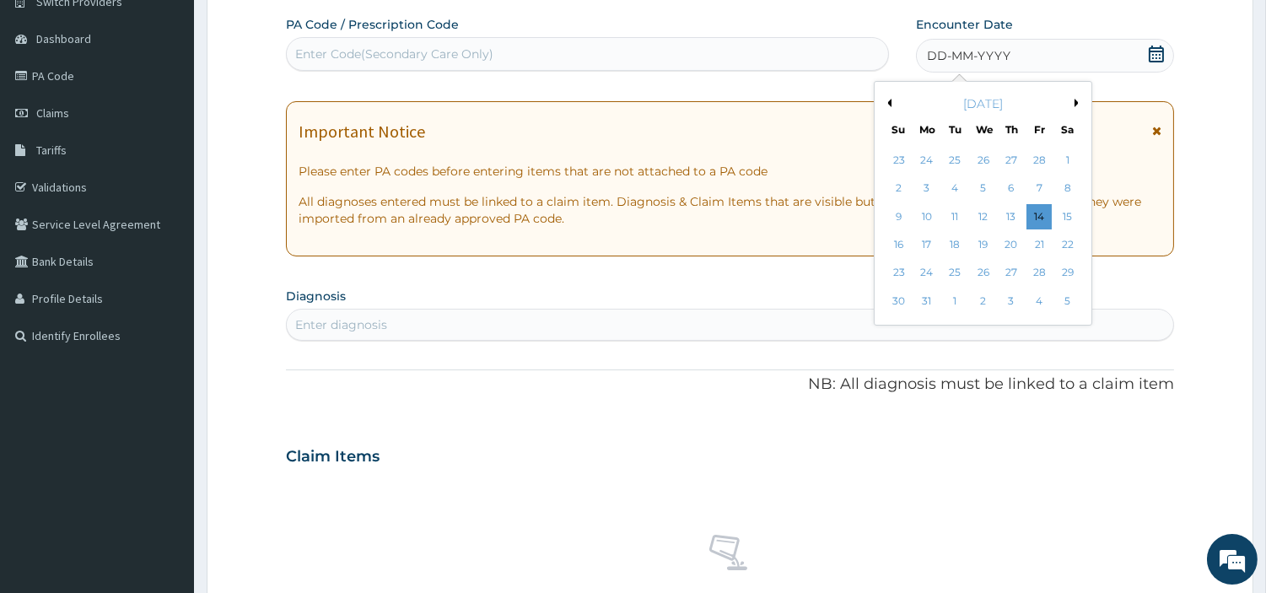
click at [883, 104] on button "Previous Month" at bounding box center [887, 103] width 8 height 8
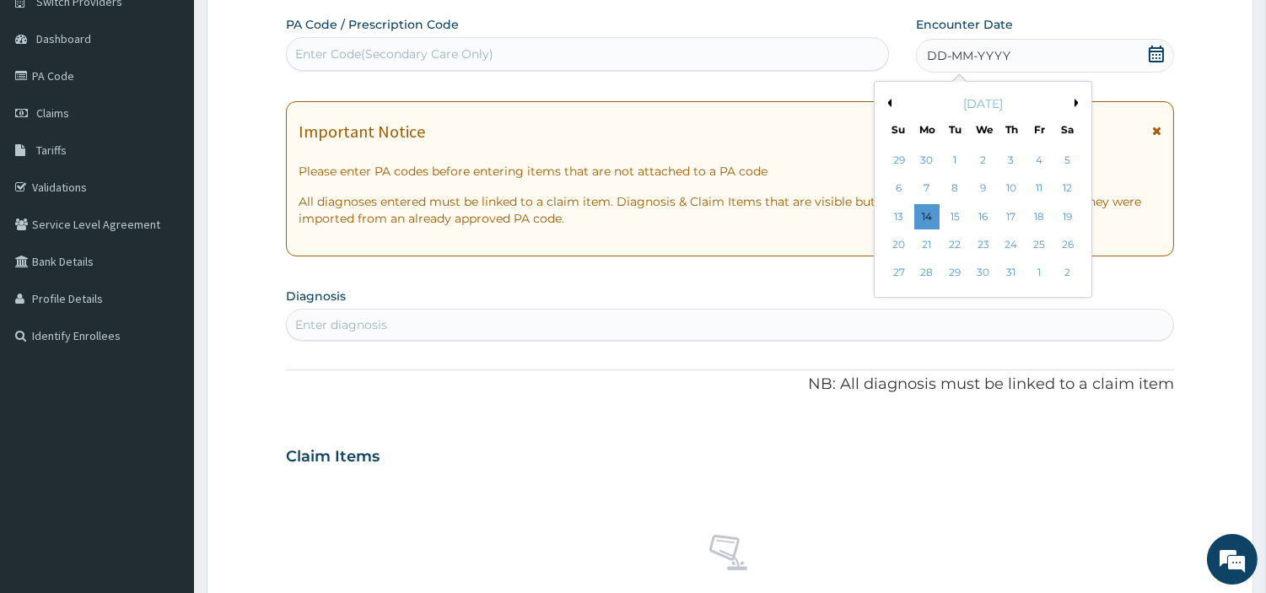
click at [883, 104] on button "Previous Month" at bounding box center [887, 103] width 8 height 8
click at [888, 101] on button "Previous Month" at bounding box center [887, 103] width 8 height 8
click at [1030, 162] on div "2" at bounding box center [1039, 160] width 25 height 25
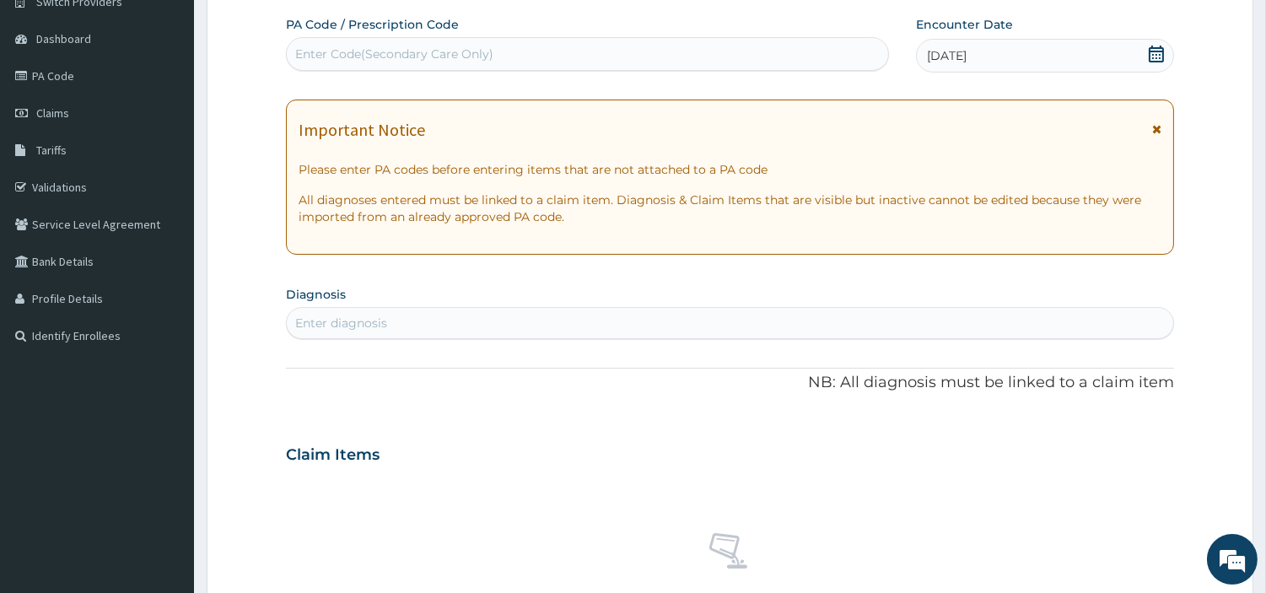
click at [415, 310] on div "Enter diagnosis" at bounding box center [730, 323] width 887 height 27
type input "ACU ABD"
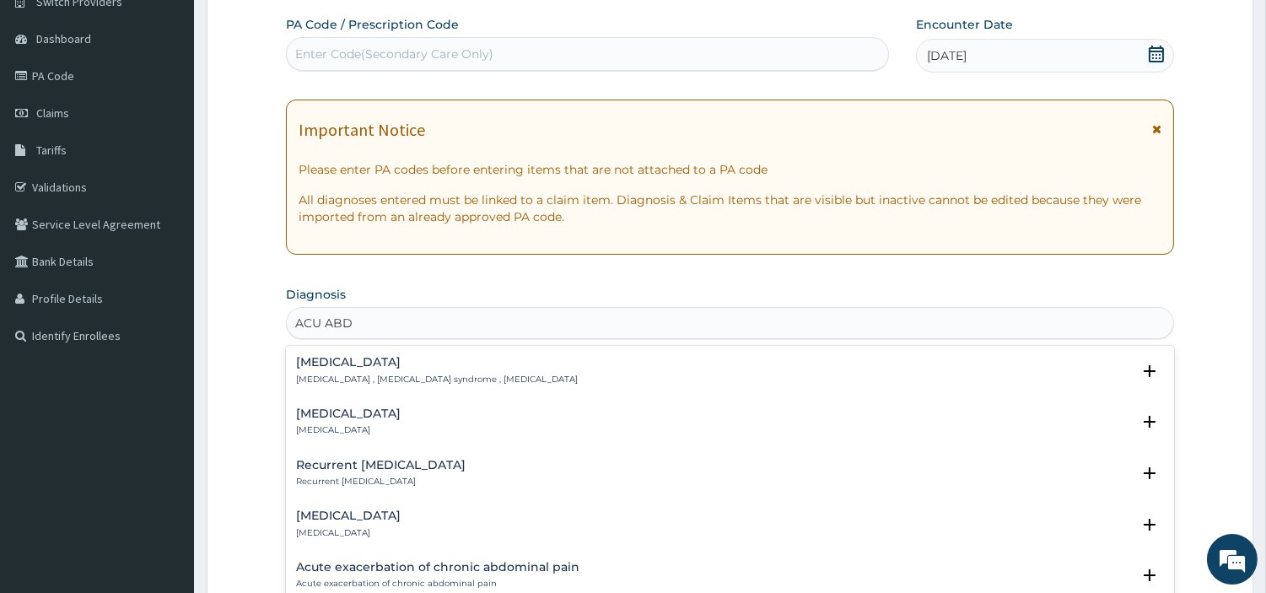
click at [363, 361] on h4 "Acute abdomen" at bounding box center [437, 362] width 282 height 13
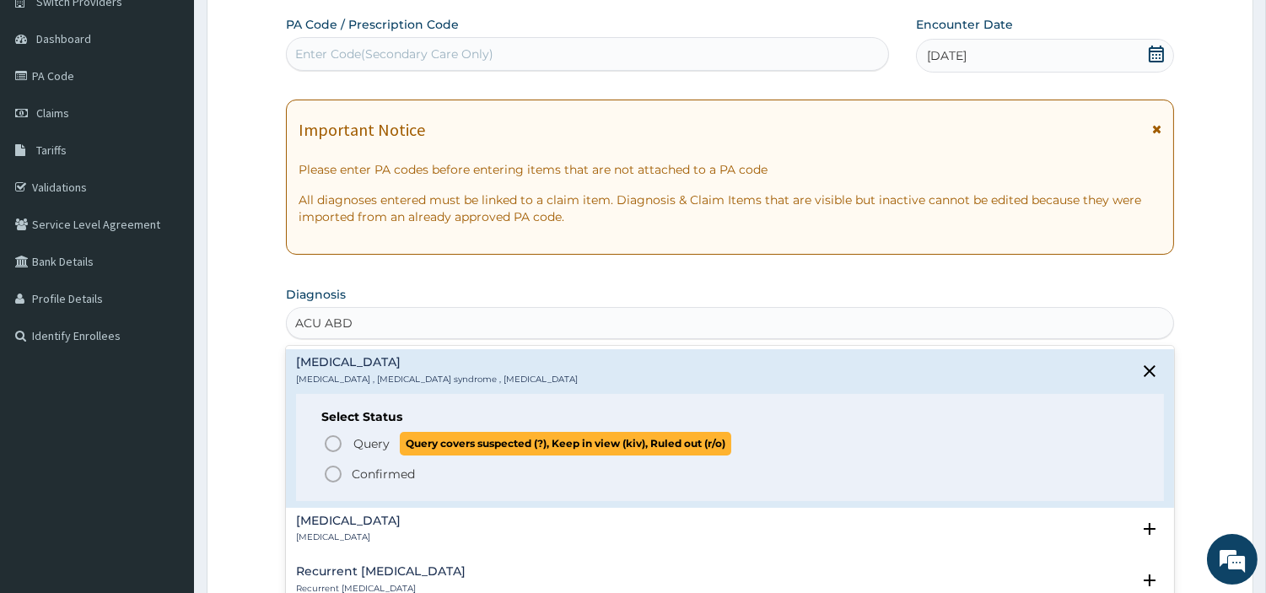
click at [370, 444] on span "Query" at bounding box center [371, 443] width 36 height 17
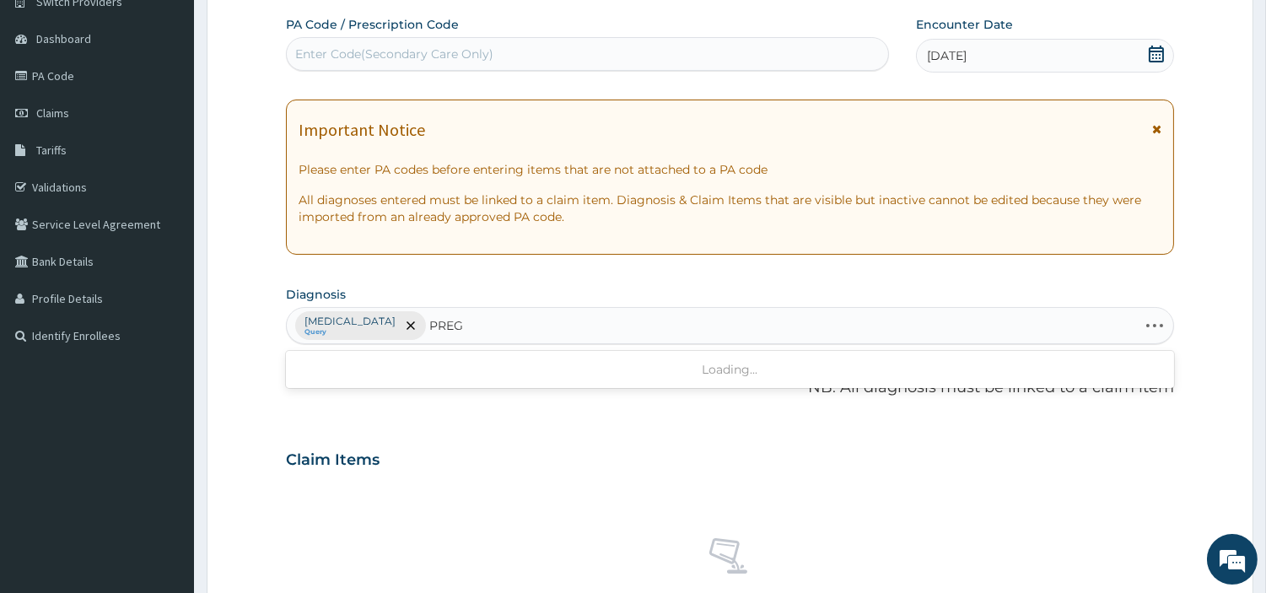
type input "PREG C"
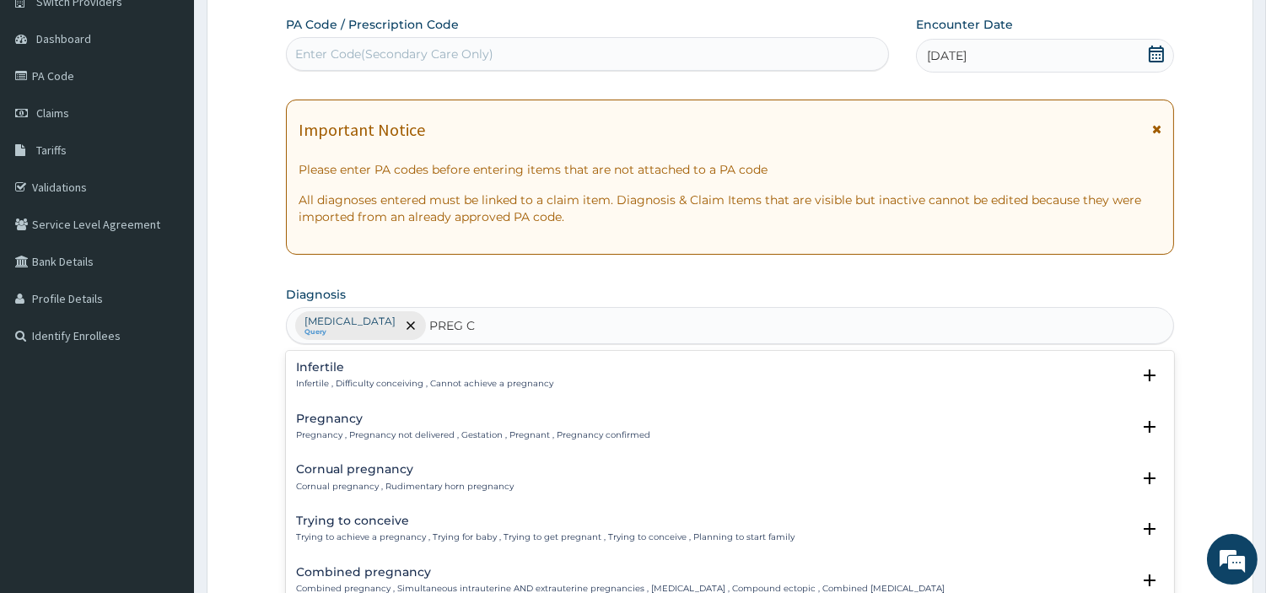
click at [351, 428] on div "Pregnancy Pregnancy , Pregnancy not delivered , Gestation , Pregnant , Pregnanc…" at bounding box center [473, 428] width 354 height 30
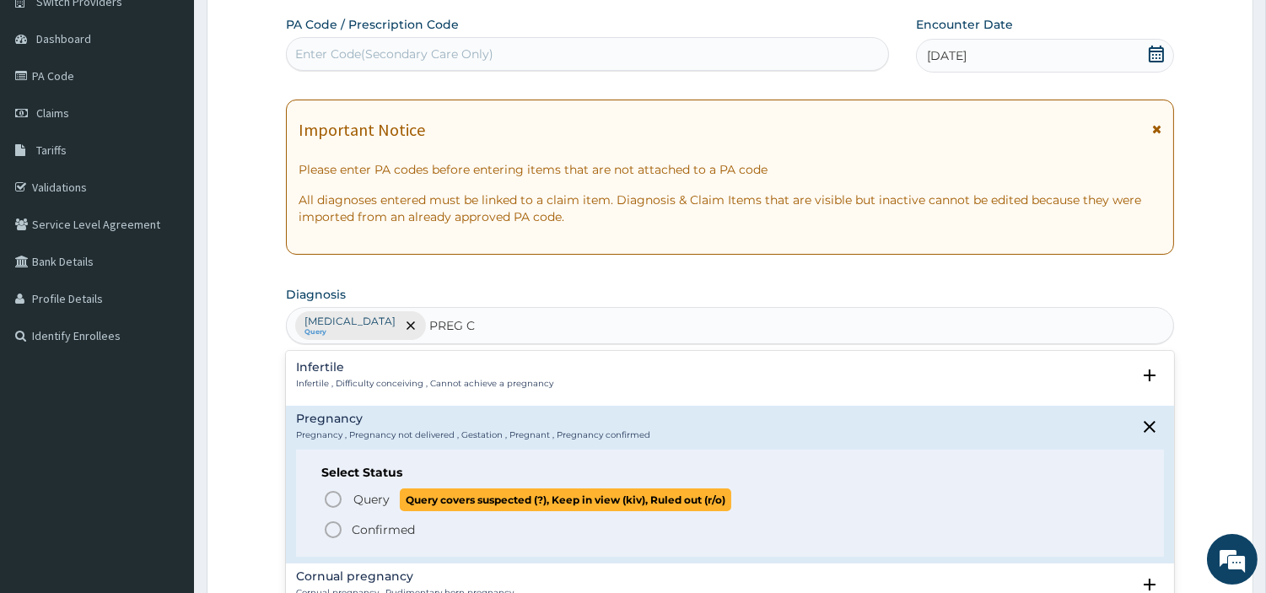
click at [343, 500] on span "Query Query covers suspected (?), Keep in view (kiv), Ruled out (r/o)" at bounding box center [731, 499] width 816 height 23
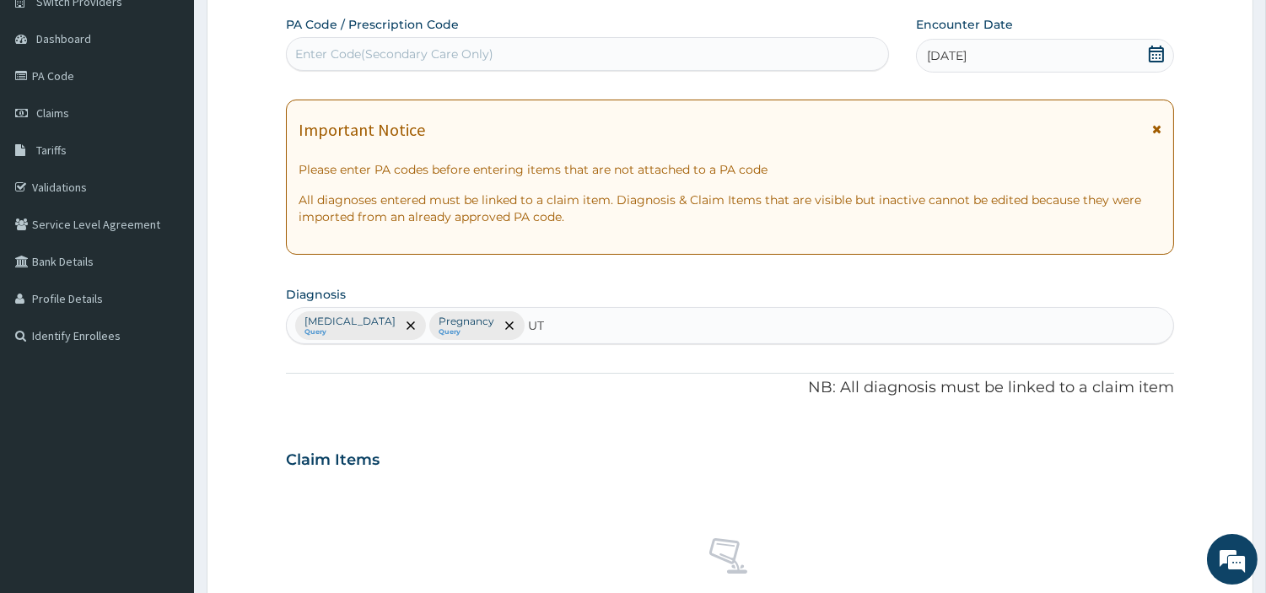
type input "UTI"
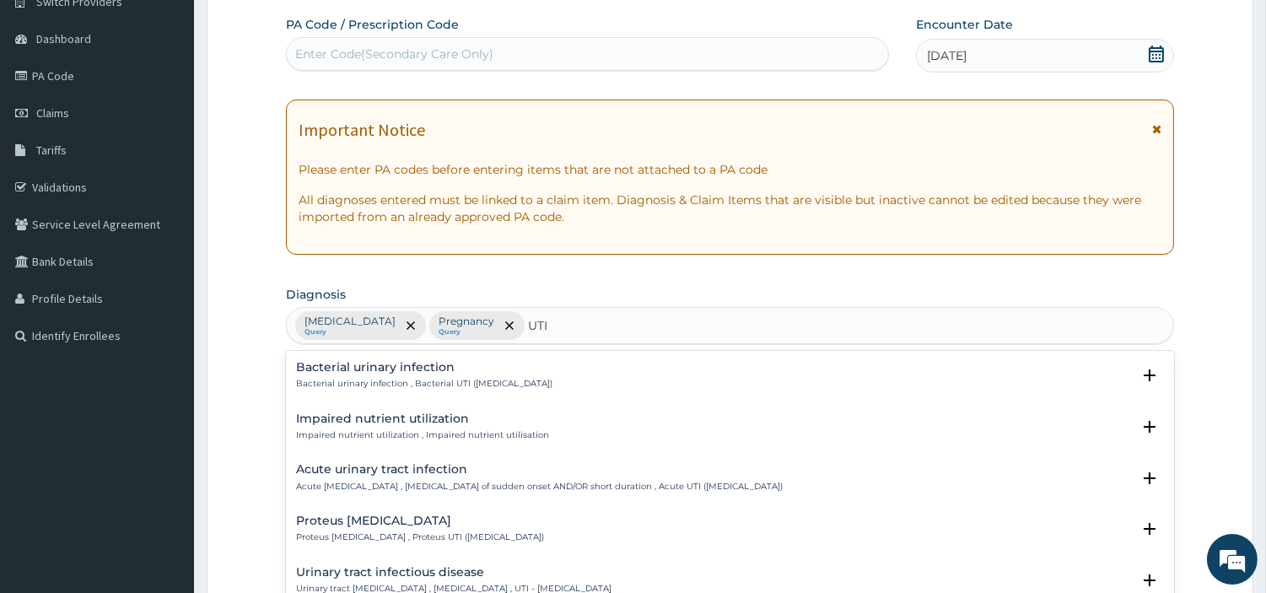
click at [327, 380] on p "Bacterial urinary infection , Bacterial UTI (urinary tract infection)" at bounding box center [424, 384] width 256 height 12
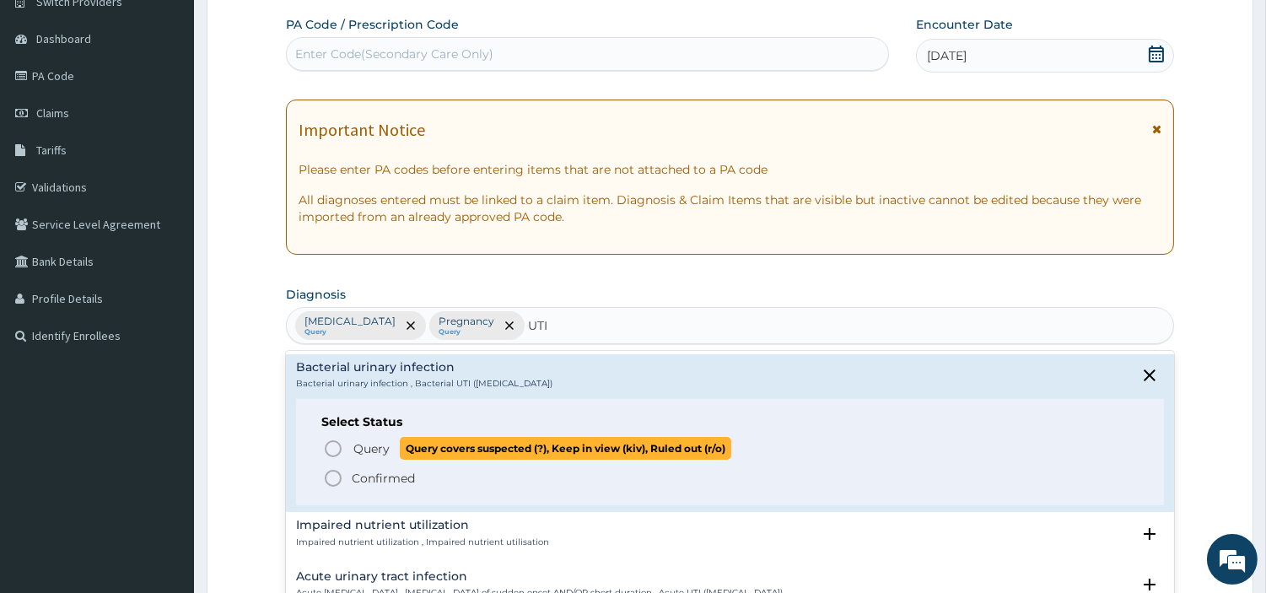
click at [327, 451] on icon "status option query" at bounding box center [333, 449] width 20 height 20
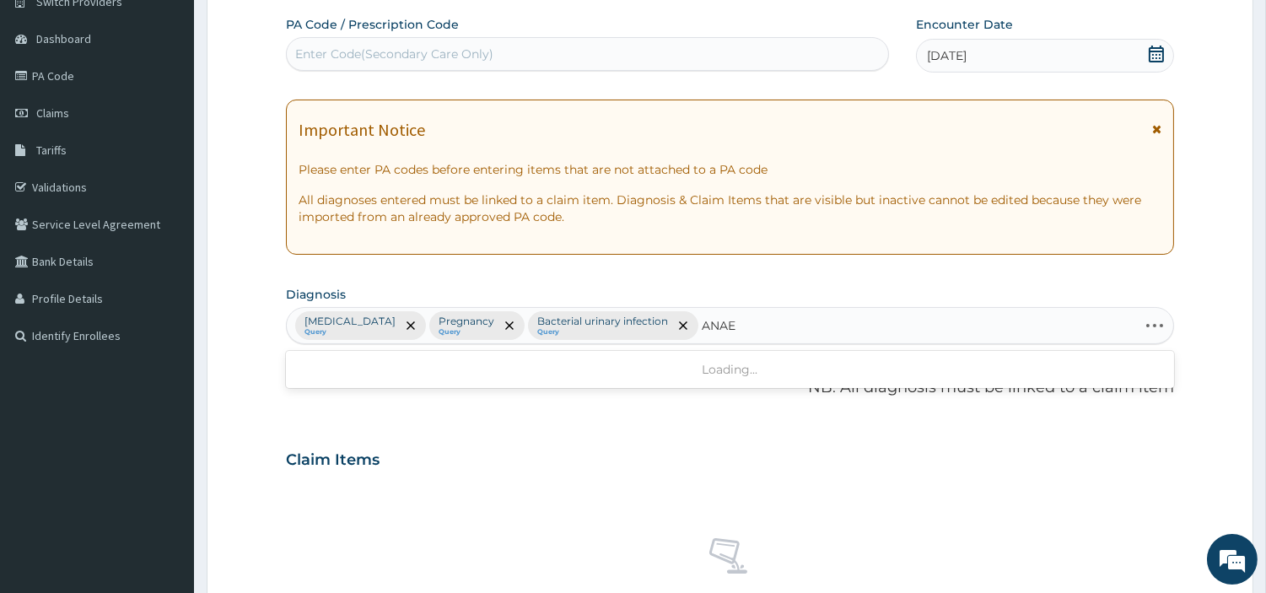
type input "ANAEM"
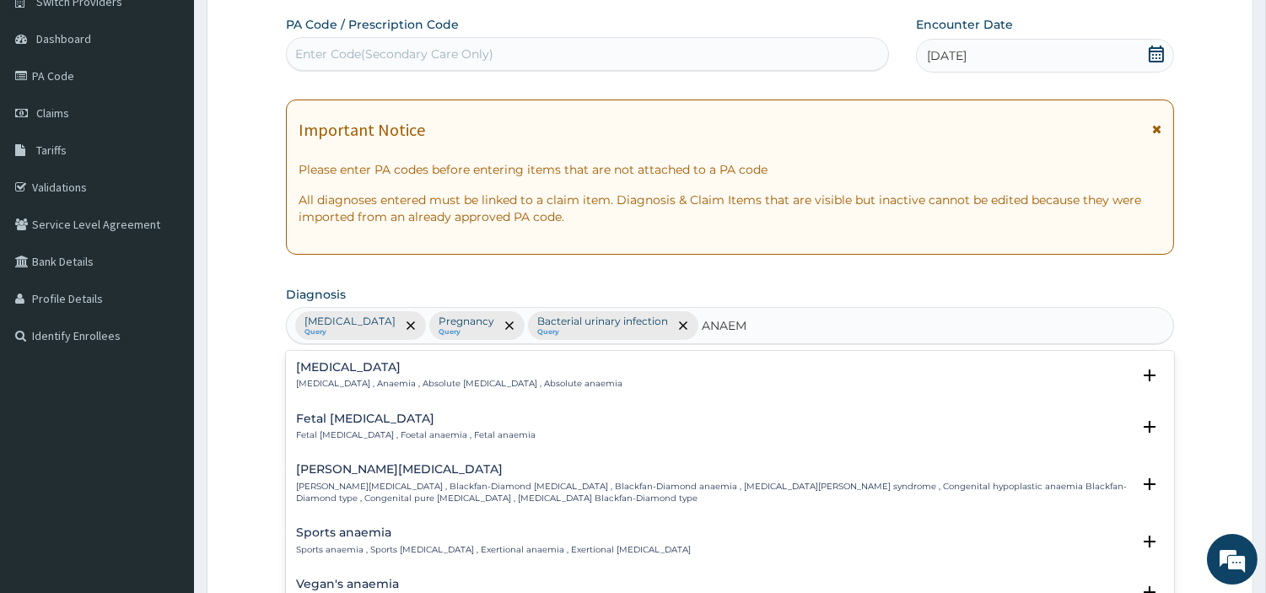
click at [326, 376] on div "Anemia Anemia , Anaemia , Absolute anemia , Absolute anaemia" at bounding box center [459, 376] width 326 height 30
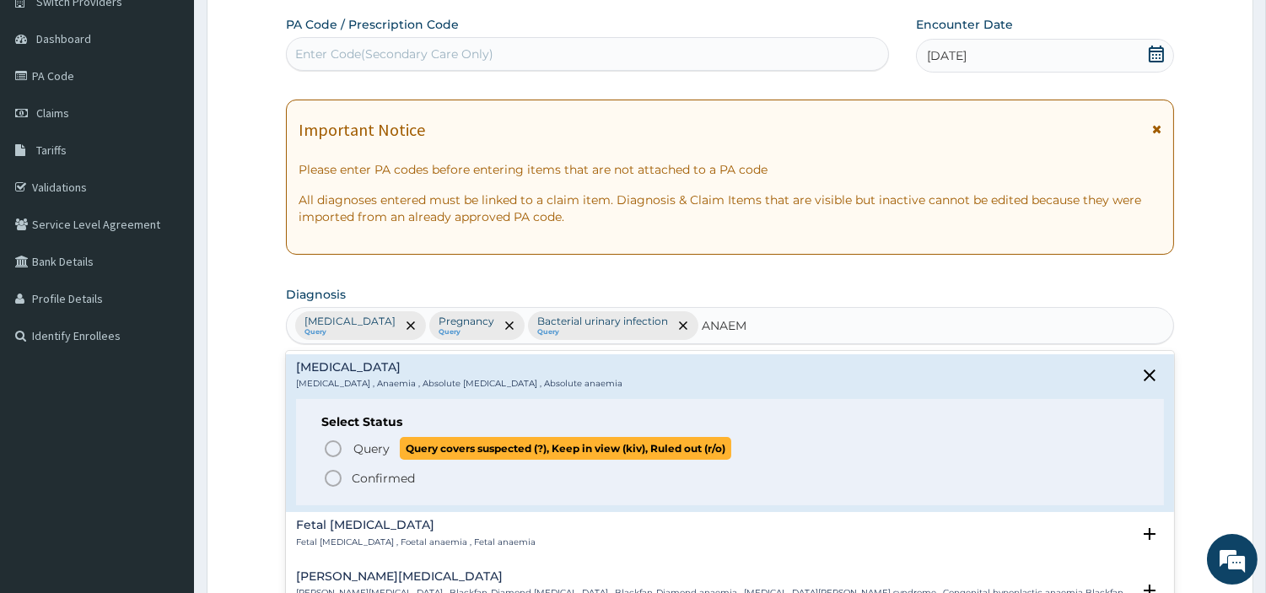
click at [334, 452] on icon "status option query" at bounding box center [333, 449] width 20 height 20
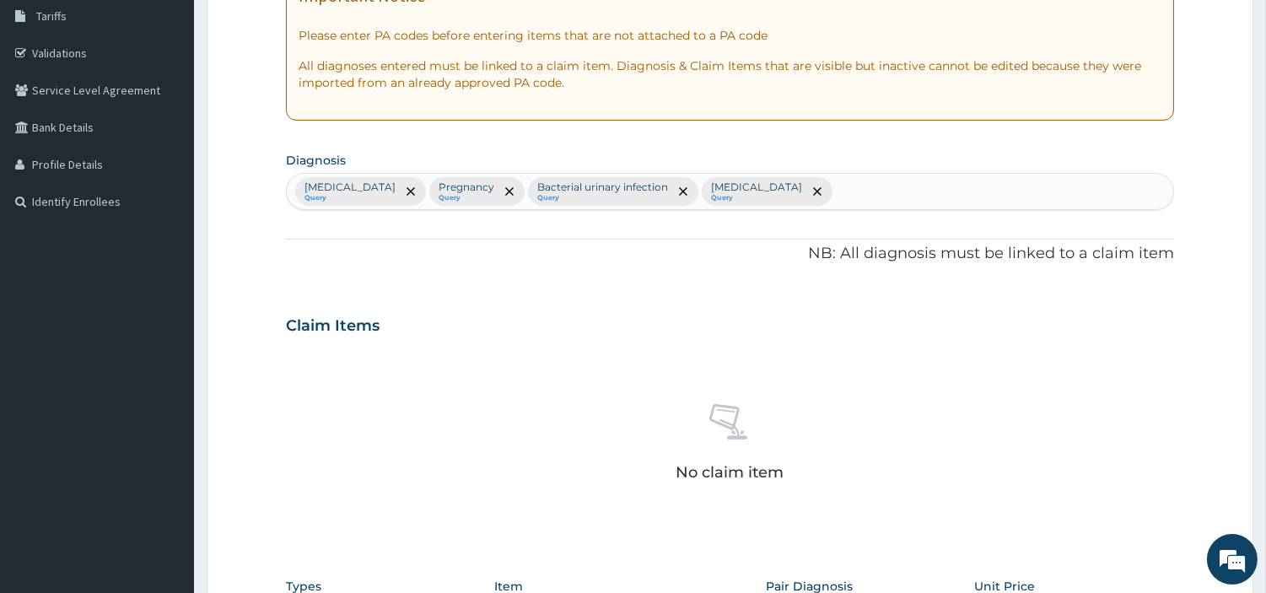
scroll to position [623, 0]
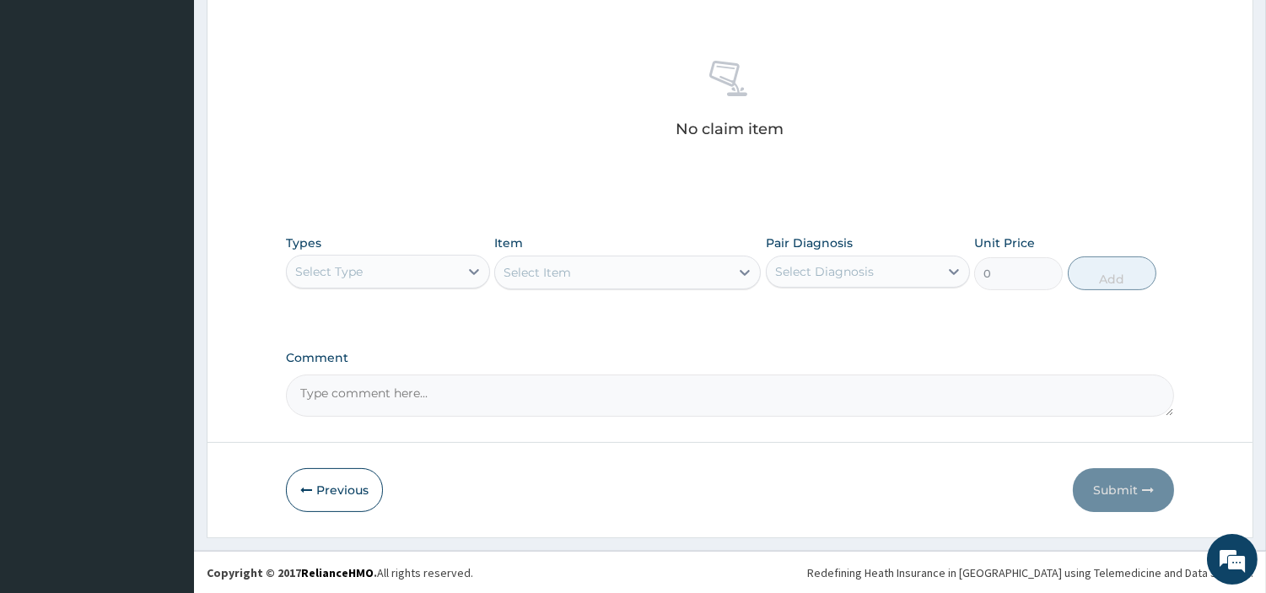
click at [426, 275] on div "Select Type" at bounding box center [373, 271] width 172 height 27
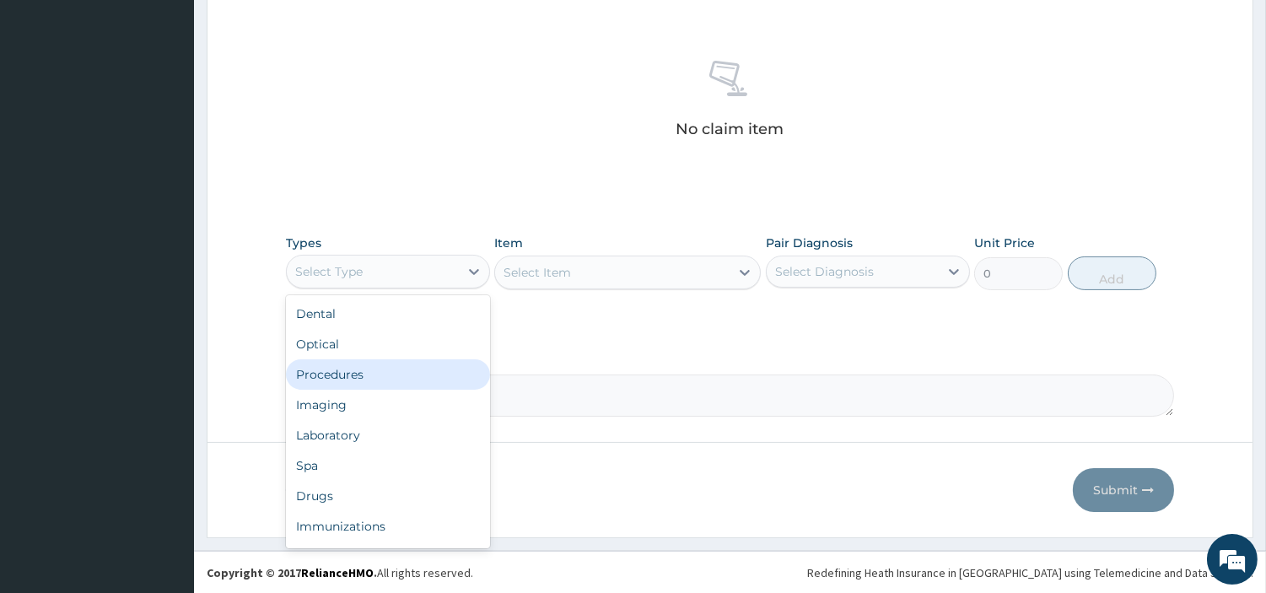
click at [397, 372] on div "Procedures" at bounding box center [388, 374] width 204 height 30
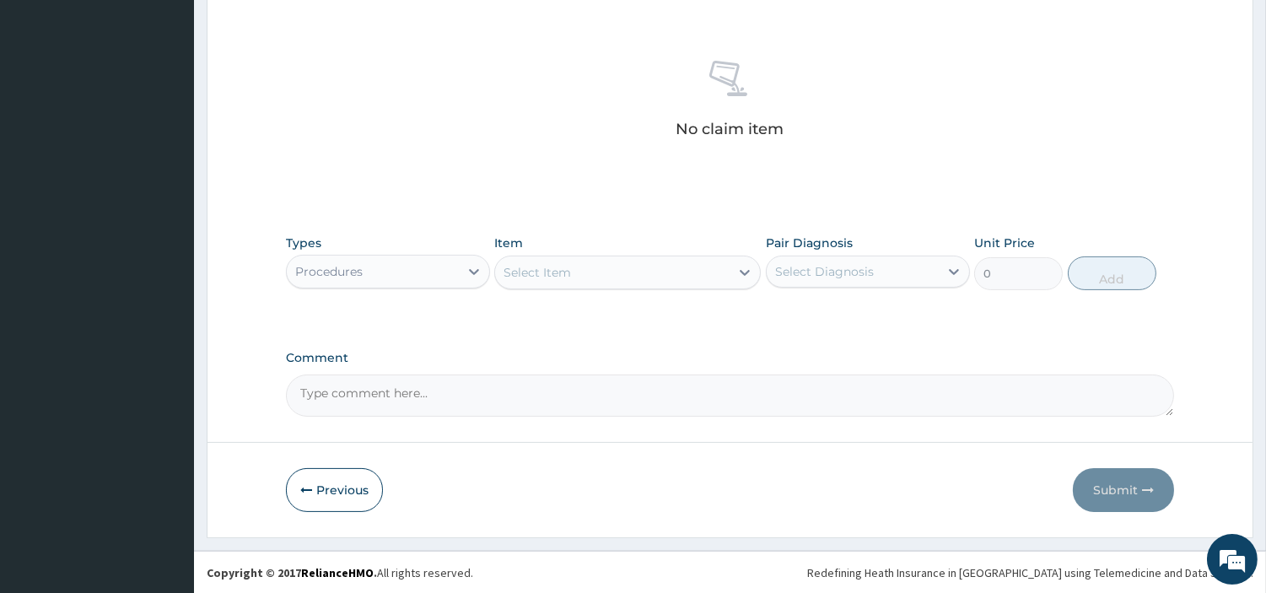
click at [601, 264] on div "Select Item" at bounding box center [612, 272] width 235 height 27
click at [354, 389] on textarea "Comment" at bounding box center [730, 396] width 888 height 42
paste textarea "PA/91B9A5"
click at [364, 389] on textarea "PA/91B9A5 PA/91B9A5" at bounding box center [730, 396] width 888 height 42
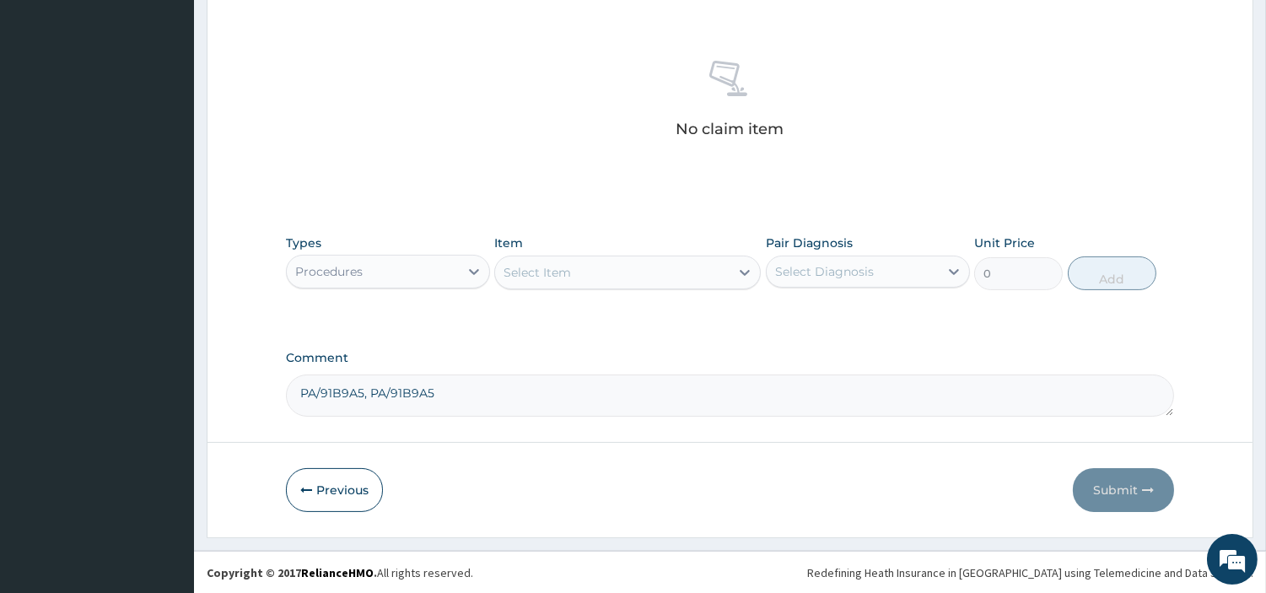
click at [399, 391] on textarea "PA/91B9A5, PA/91B9A5" at bounding box center [730, 396] width 888 height 42
click at [373, 391] on textarea "PA/91B9A5, PA/91B9A5" at bounding box center [730, 396] width 888 height 42
drag, startPoint x: 373, startPoint y: 391, endPoint x: 422, endPoint y: 398, distance: 49.4
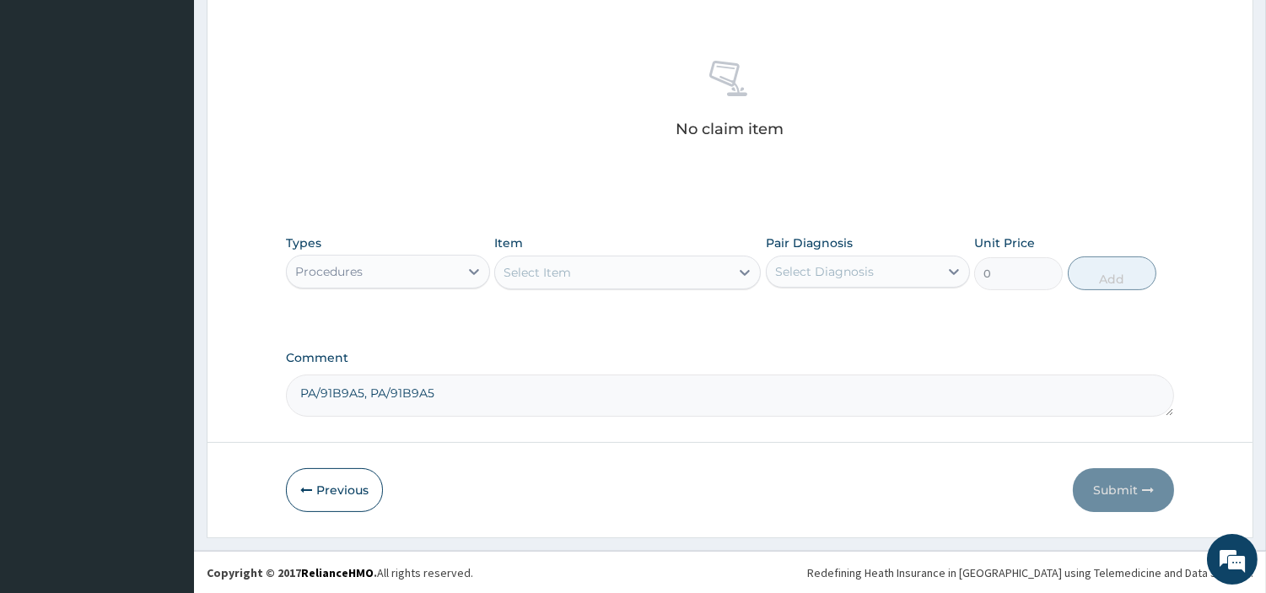
click at [422, 398] on textarea "PA/91B9A5, PA/91B9A5" at bounding box center [730, 396] width 888 height 42
paste textarea "0CC327"
paste textarea "PA/22F1A9"
paste textarea "KINDLY NOTE THAT THIS CLAIM WAS OMITTED FOR AUGUST 2024."
drag, startPoint x: 535, startPoint y: 394, endPoint x: 803, endPoint y: 391, distance: 268.3
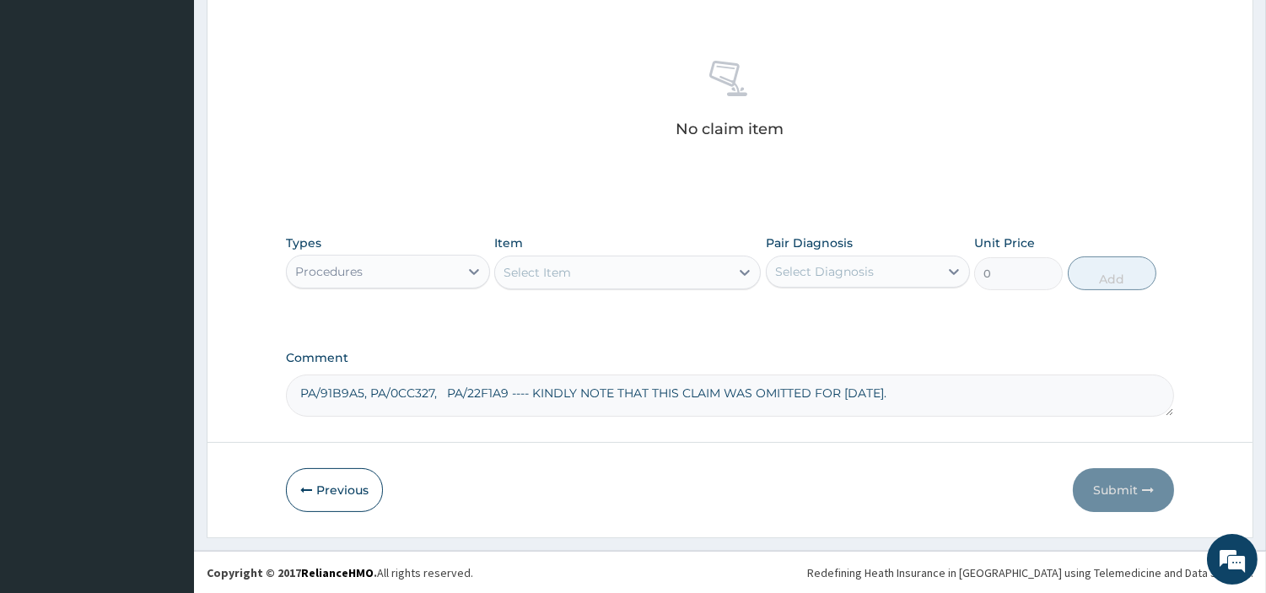
click at [799, 391] on textarea "PA/91B9A5, PA/0CC327, PA/22F1A9 ---- KINDLY NOTE THAT THIS CLAIM WAS OMITTED FO…" at bounding box center [730, 396] width 888 height 42
drag, startPoint x: 803, startPoint y: 391, endPoint x: 882, endPoint y: 391, distance: 78.5
click at [881, 391] on textarea "PA/91B9A5, PA/0CC327, PA/22F1A9 ---- KINDLY NOTE THAT THIS CLAIM WAS OMITTED FO…" at bounding box center [730, 396] width 888 height 42
drag, startPoint x: 536, startPoint y: 390, endPoint x: 926, endPoint y: 402, distance: 390.8
click at [913, 403] on textarea "PA/91B9A5, PA/0CC327, PA/22F1A9 ---- KINDLY NOTE THAT THIS CLAIM WAS OMITTED FO…" at bounding box center [730, 396] width 888 height 42
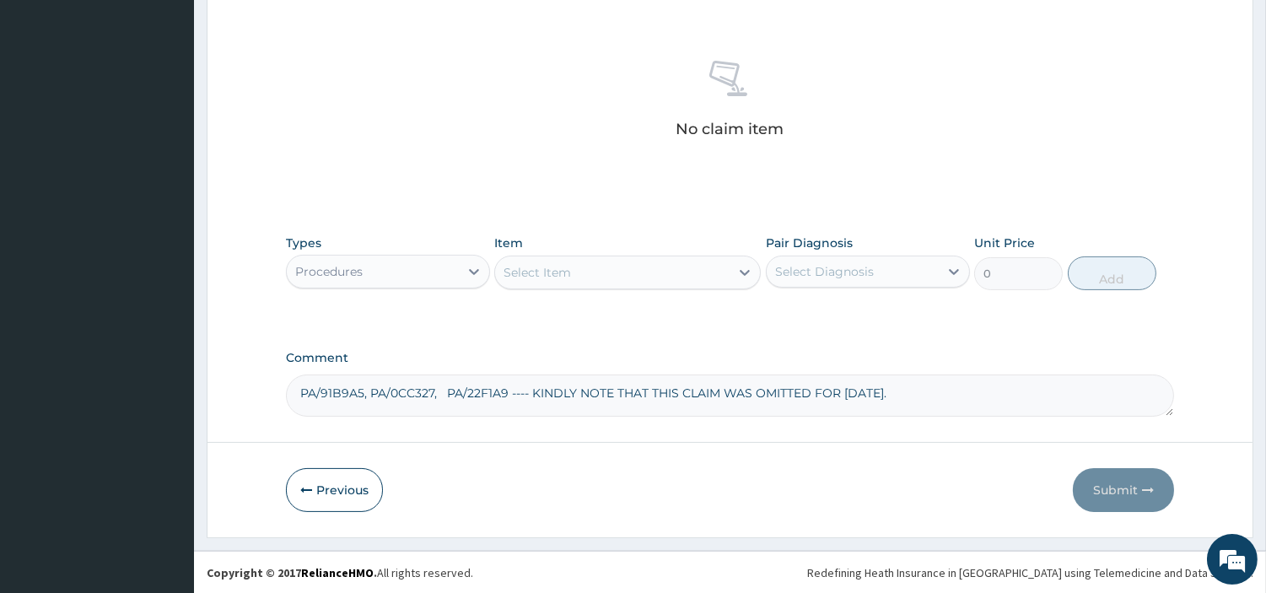
click at [930, 402] on textarea "PA/91B9A5, PA/0CC327, PA/22F1A9 ---- KINDLY NOTE THAT THIS CLAIM WAS OMITTED FO…" at bounding box center [730, 396] width 888 height 42
drag, startPoint x: 532, startPoint y: 389, endPoint x: 933, endPoint y: 399, distance: 400.9
click at [933, 399] on textarea "PA/91B9A5, PA/0CC327, PA/22F1A9 ---- KINDLY NOTE THAT THIS CLAIM WAS OMITTED FO…" at bounding box center [730, 396] width 888 height 42
type textarea "PA/91B9A5, PA/0CC327, PA/22F1A9 ---- KINDLY NOTE THAT THIS CLAIM WAS OMITTED FO…"
click at [660, 278] on div "Select Item" at bounding box center [612, 272] width 235 height 27
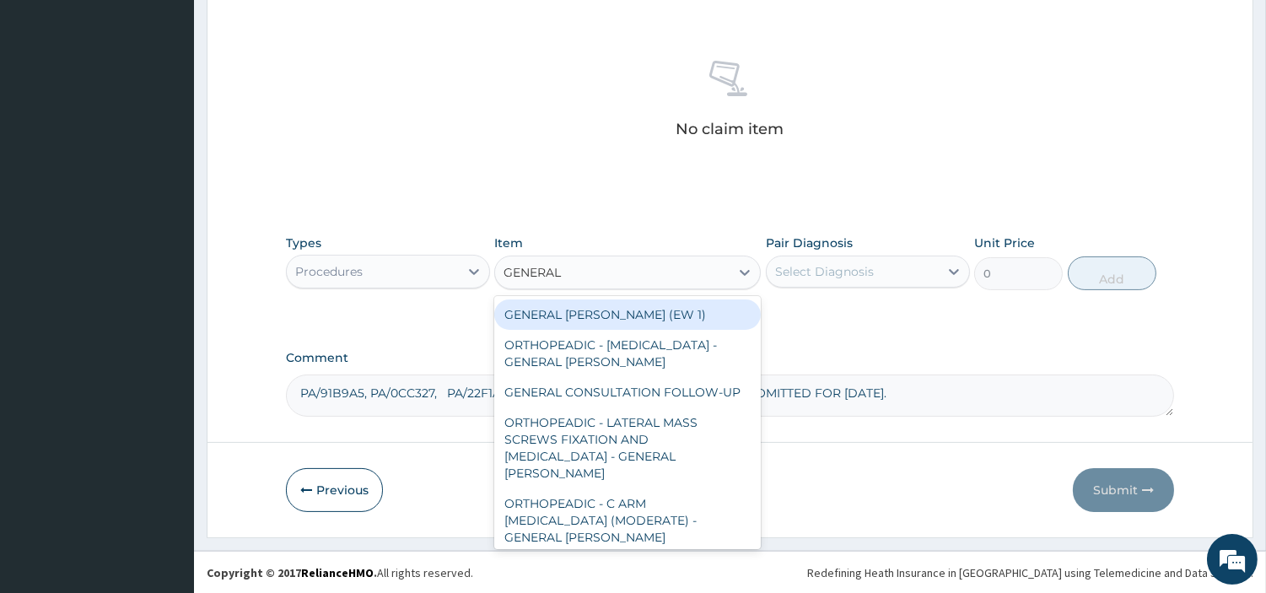
type input "GENERAL C"
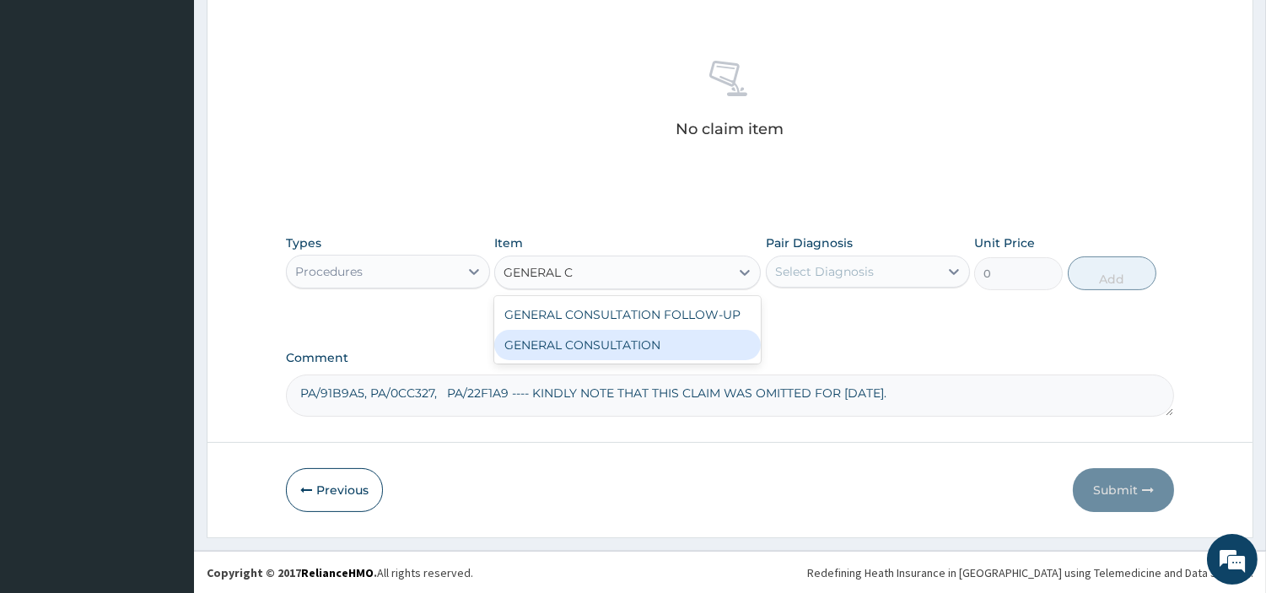
click at [669, 344] on div "GENERAL CONSULTATION" at bounding box center [627, 345] width 267 height 30
type input "6750"
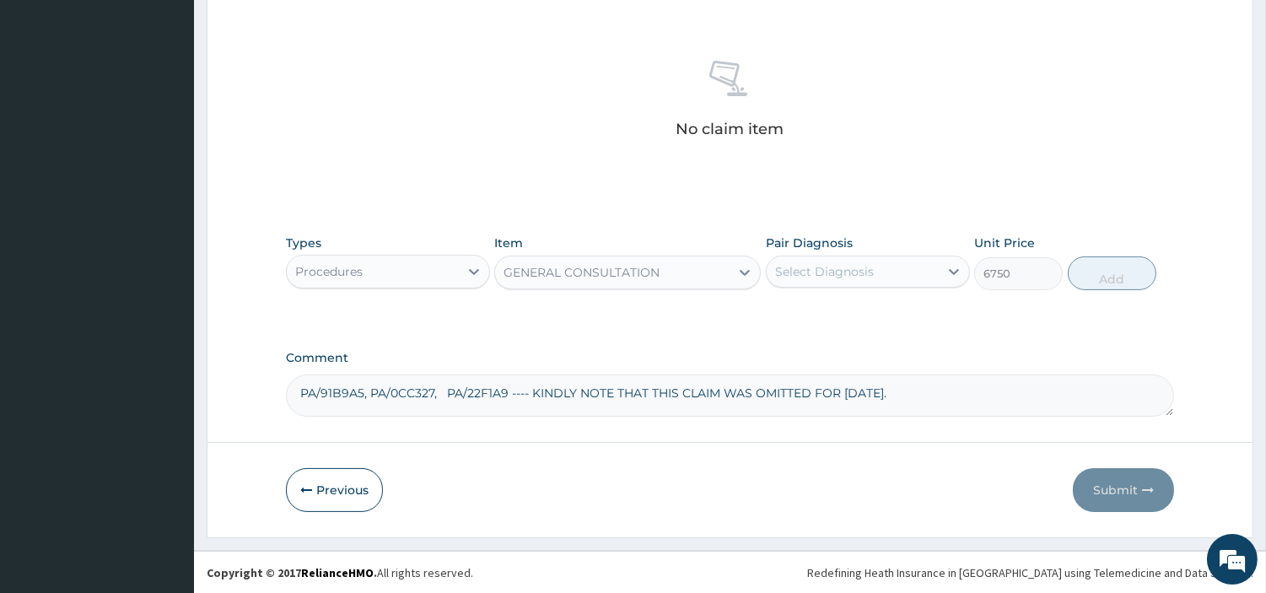
click at [876, 284] on div "Select Diagnosis" at bounding box center [868, 272] width 204 height 32
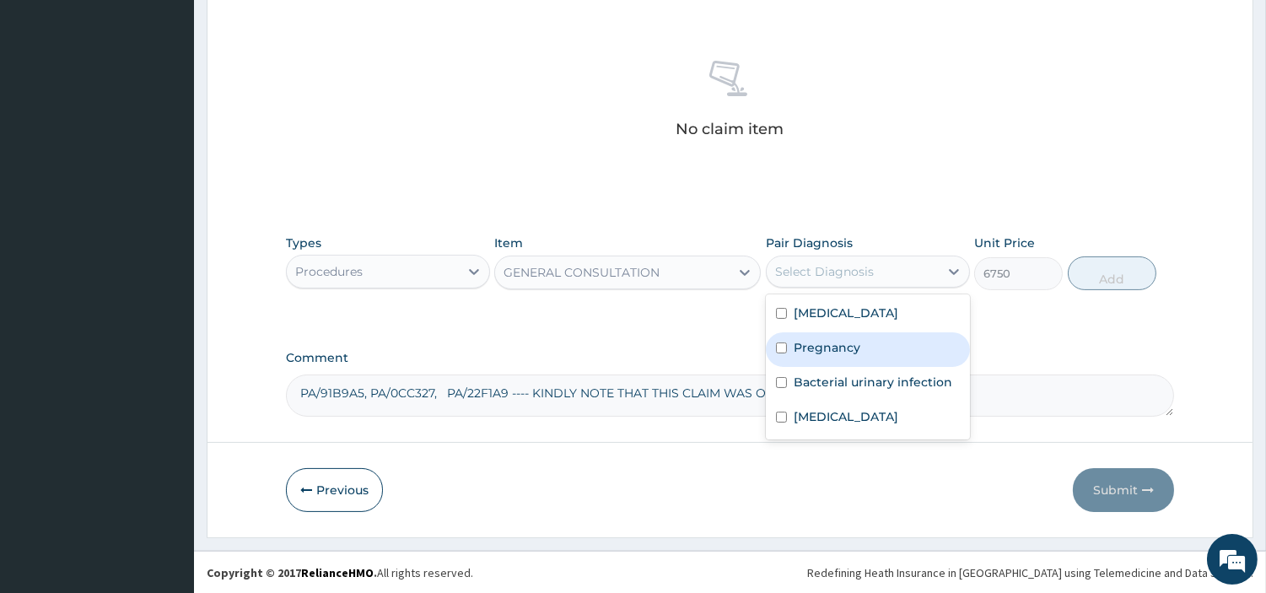
click at [875, 343] on div "Pregnancy" at bounding box center [868, 349] width 204 height 35
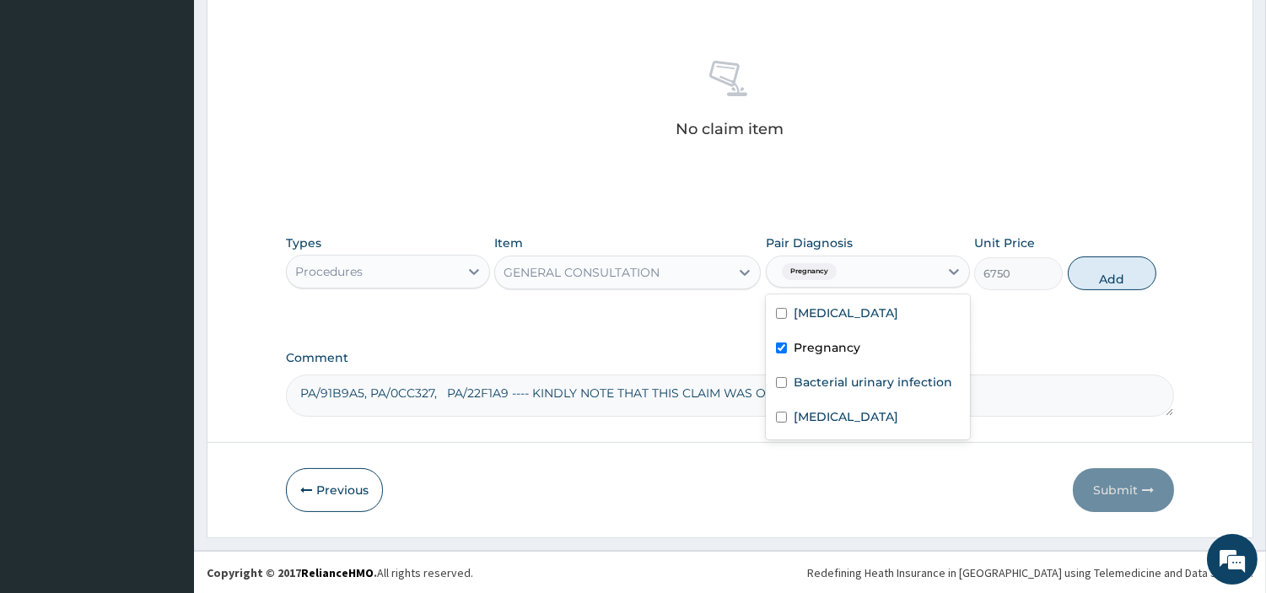
drag, startPoint x: 871, startPoint y: 353, endPoint x: 870, endPoint y: 316, distance: 37.2
click at [870, 355] on div "Pregnancy" at bounding box center [868, 349] width 204 height 35
checkbox input "false"
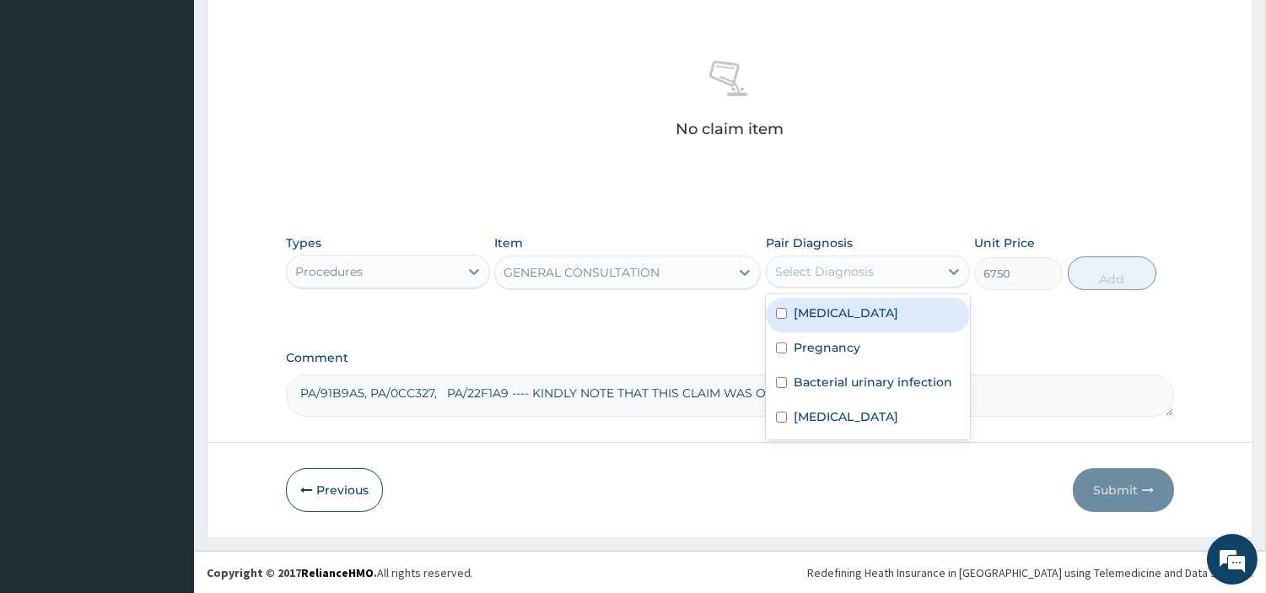
click at [870, 305] on label "Acute abdomen" at bounding box center [846, 313] width 105 height 17
checkbox input "true"
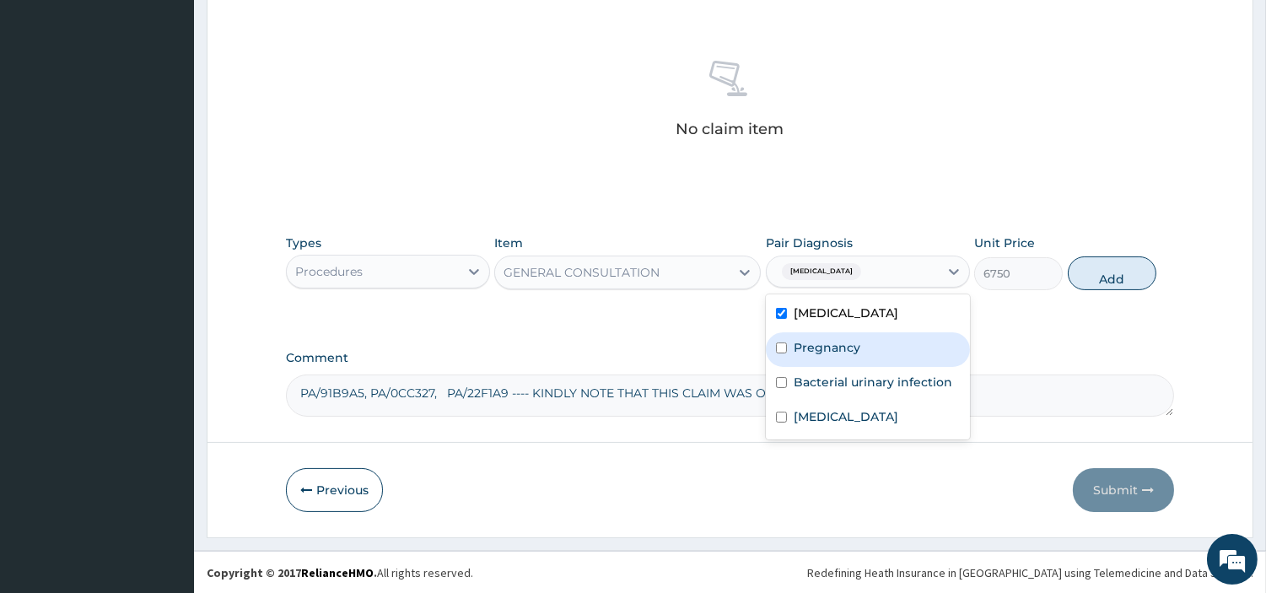
click at [864, 353] on div "Pregnancy" at bounding box center [868, 349] width 204 height 35
checkbox input "true"
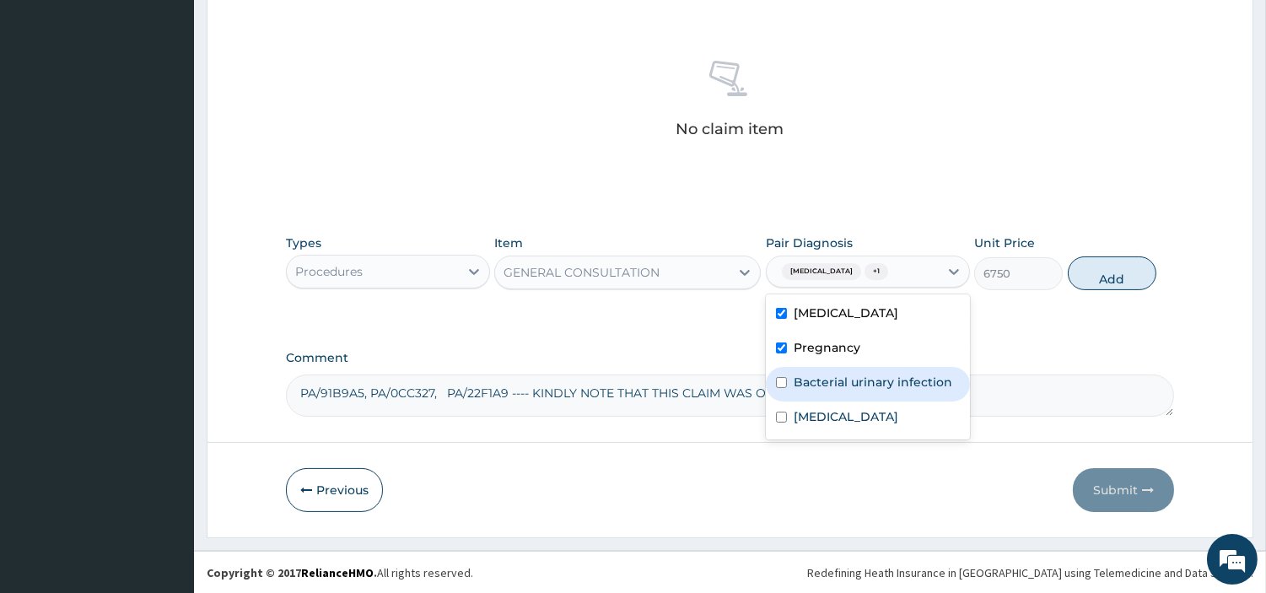
click at [864, 398] on div "Bacterial urinary infection" at bounding box center [868, 384] width 204 height 35
checkbox input "true"
click at [857, 420] on div "Anemia" at bounding box center [868, 419] width 204 height 35
checkbox input "true"
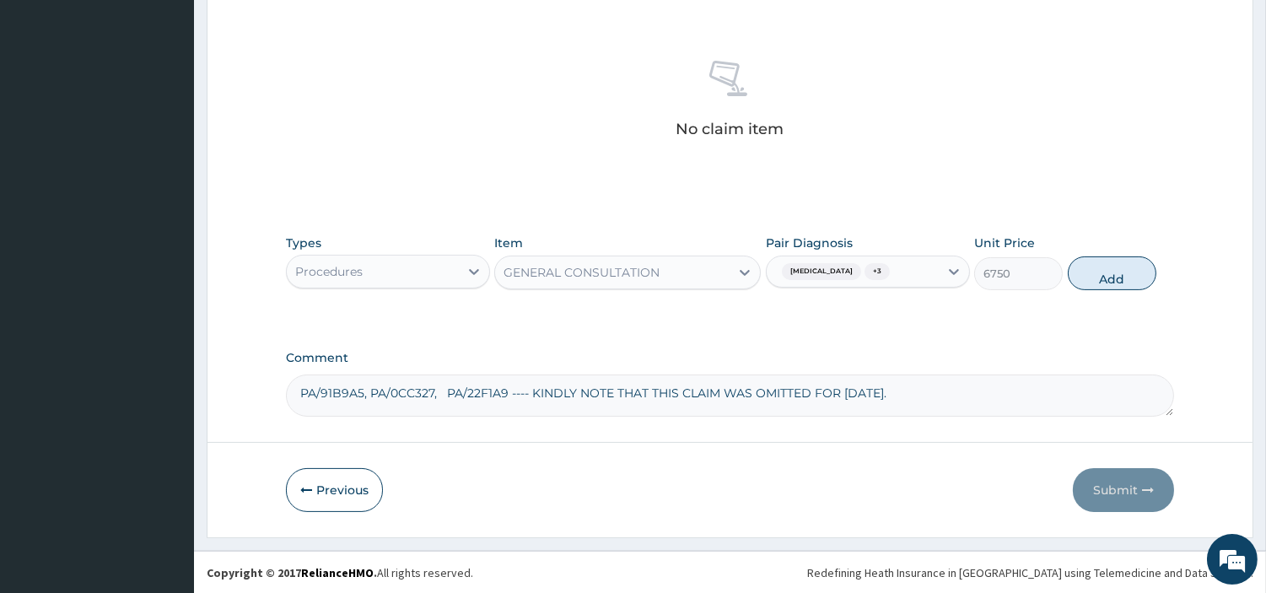
click at [1101, 290] on div "Types Procedures Item GENERAL CONSULTATION Pair Diagnosis Acute abdomen + 3 Uni…" at bounding box center [730, 262] width 888 height 73
click at [1101, 280] on button "Add" at bounding box center [1112, 273] width 89 height 34
type input "0"
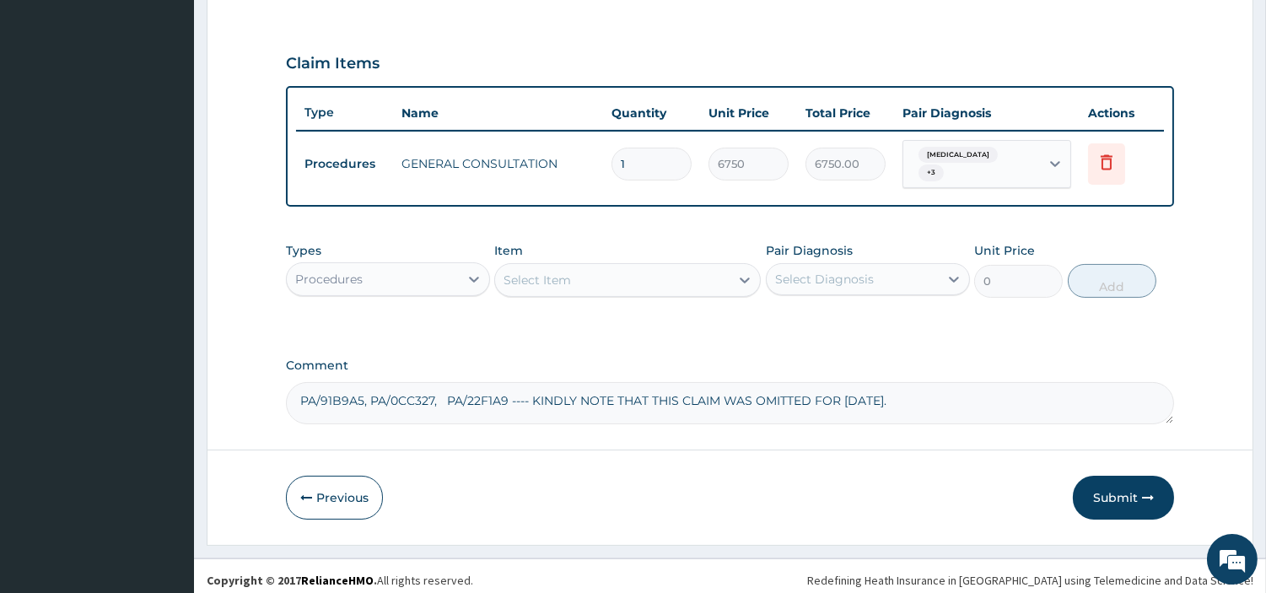
click at [427, 291] on div "Types Procedures Item Select Item Pair Diagnosis Select Diagnosis Unit Price 0 …" at bounding box center [730, 270] width 888 height 73
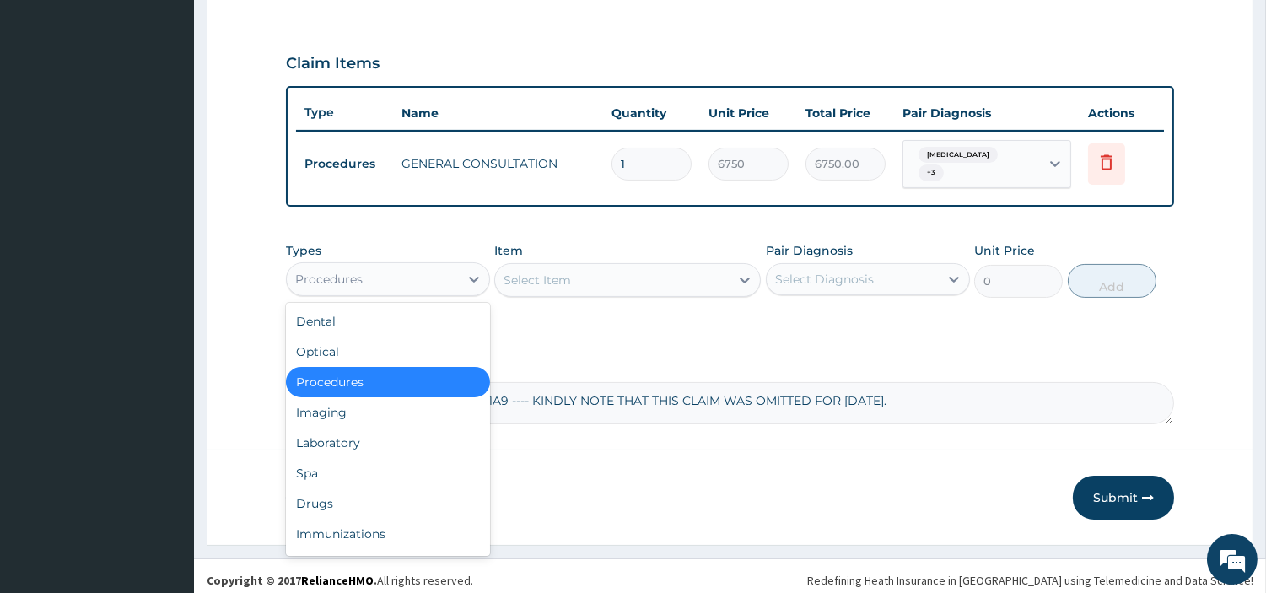
click at [425, 280] on div "Procedures" at bounding box center [373, 279] width 172 height 27
click at [397, 441] on div "Laboratory" at bounding box center [388, 443] width 204 height 30
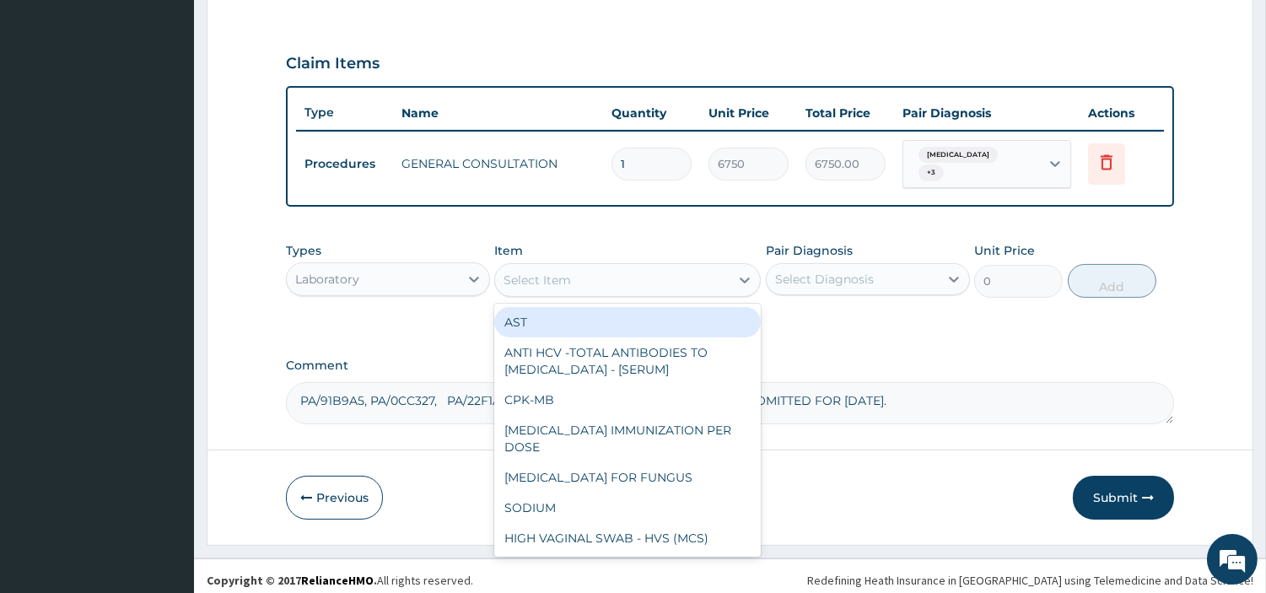
click at [688, 283] on div "Select Item" at bounding box center [612, 280] width 235 height 27
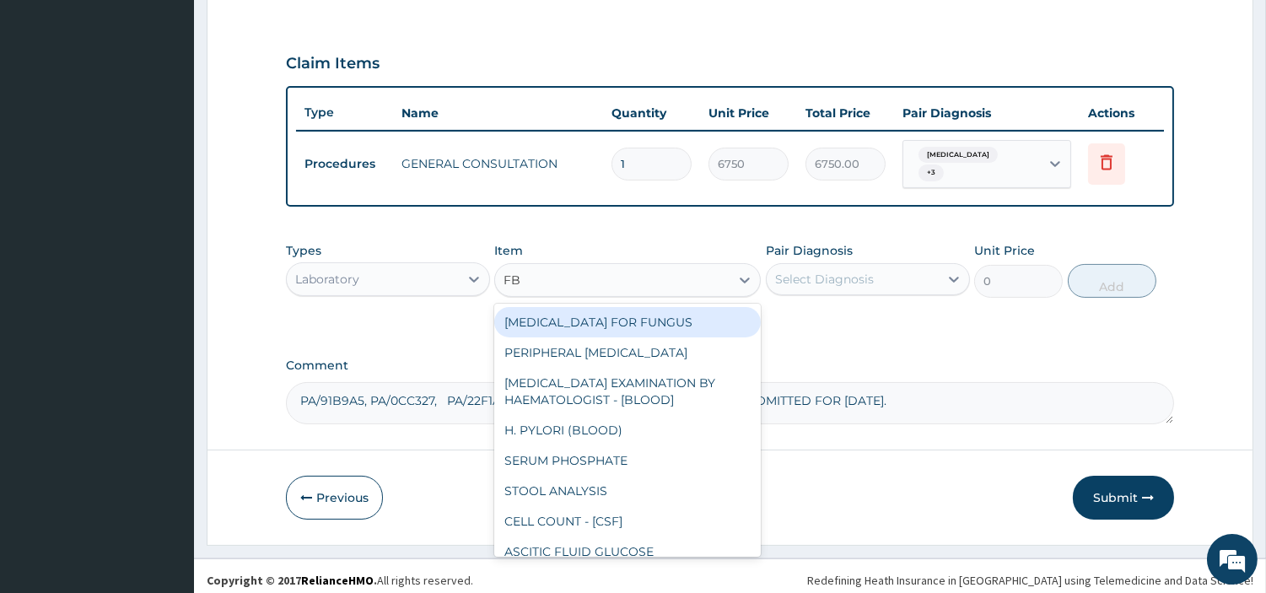
type input "FBC"
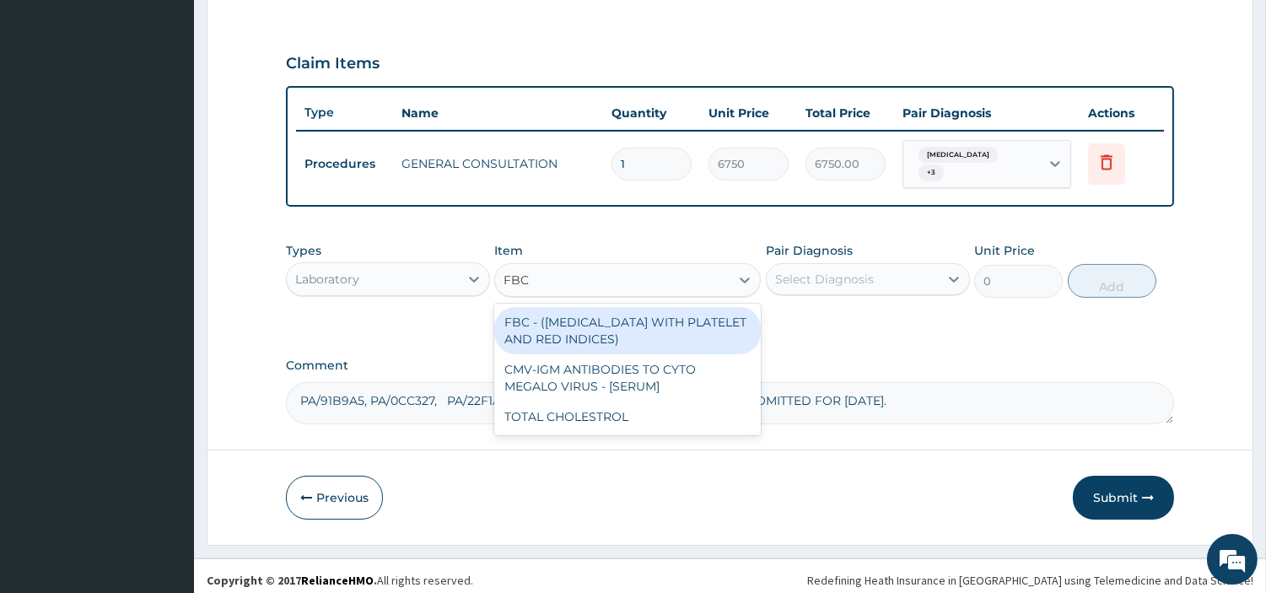
click at [679, 307] on div "FBC - ([MEDICAL_DATA] WITH PLATELET AND RED INDICES)" at bounding box center [627, 330] width 267 height 47
type input "5400"
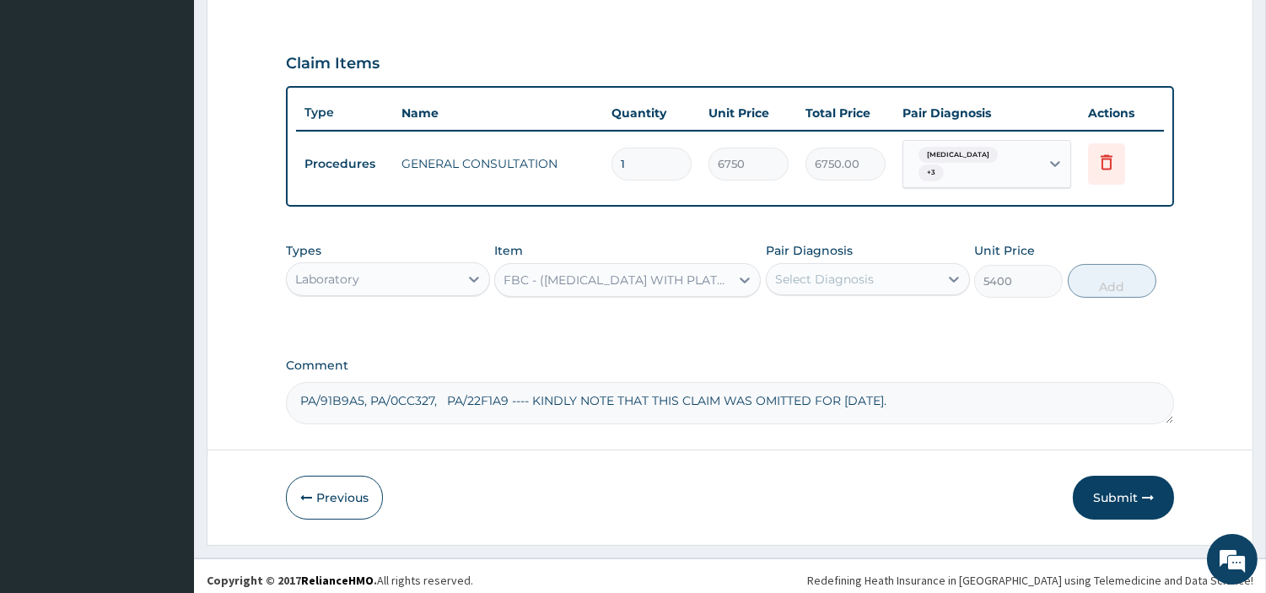
click at [839, 271] on div "Select Diagnosis" at bounding box center [824, 279] width 99 height 17
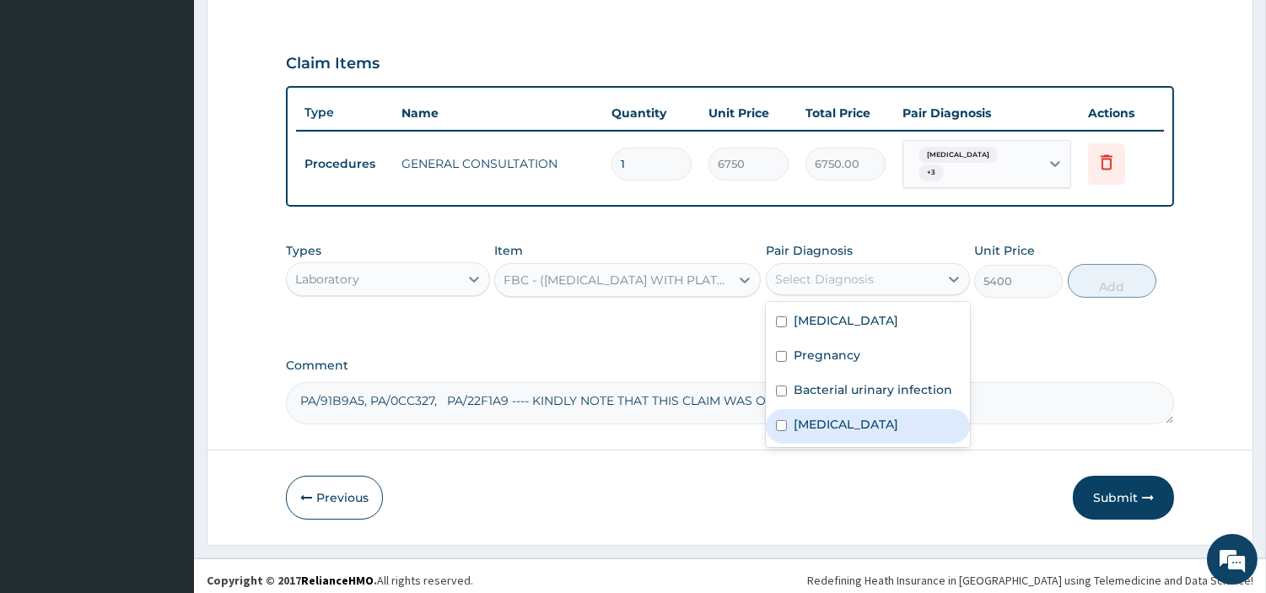
click at [847, 418] on div "Anemia" at bounding box center [868, 426] width 204 height 35
checkbox input "true"
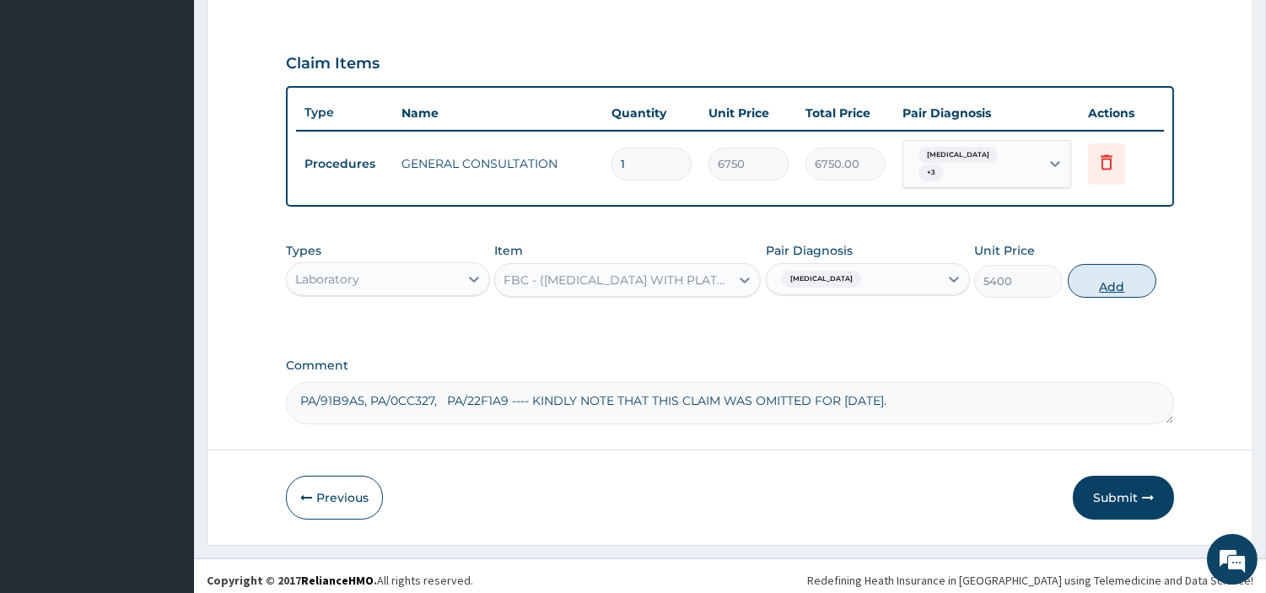
click at [1094, 278] on button "Add" at bounding box center [1112, 281] width 89 height 34
type input "0"
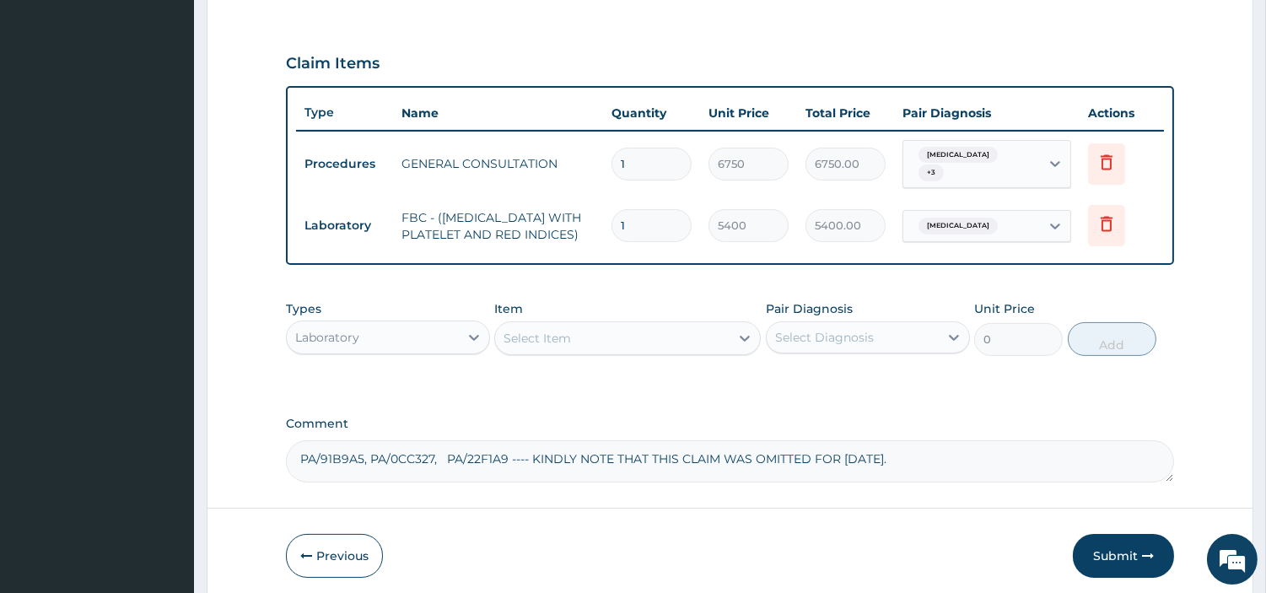
click at [594, 341] on div "Select Item" at bounding box center [612, 338] width 235 height 27
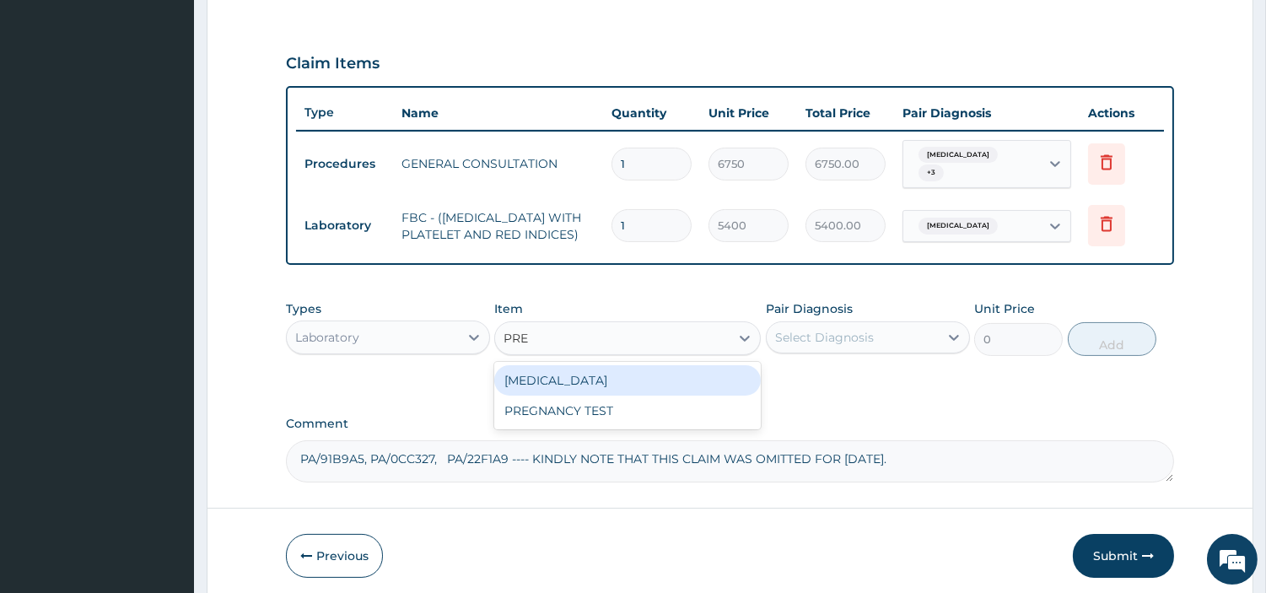
type input "PREG"
click at [619, 398] on div "PREGNANCY TEST" at bounding box center [627, 411] width 267 height 30
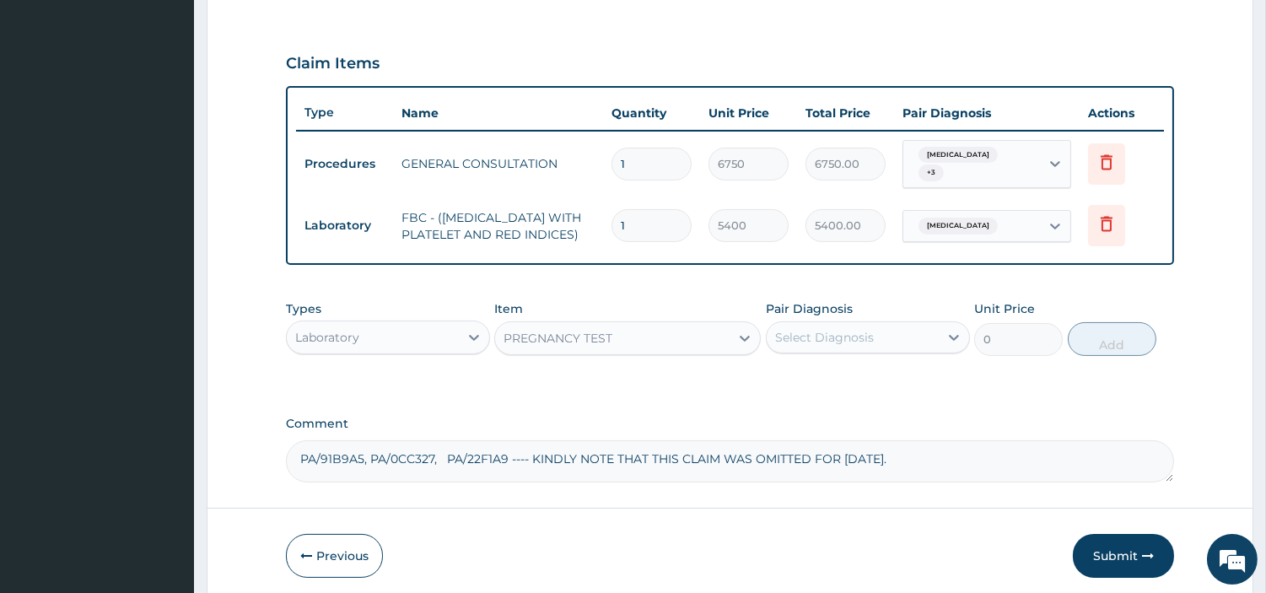
type input "2700"
click at [839, 342] on div "Select Diagnosis" at bounding box center [824, 337] width 99 height 17
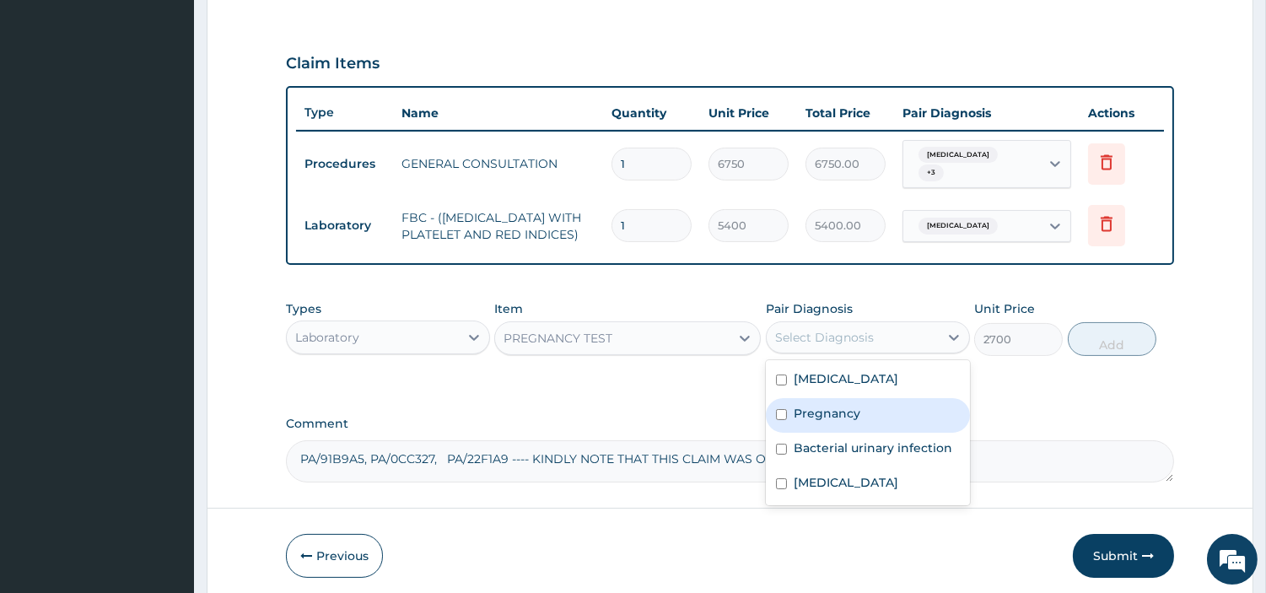
drag, startPoint x: 893, startPoint y: 418, endPoint x: 962, endPoint y: 400, distance: 71.6
click at [892, 418] on div "Pregnancy" at bounding box center [868, 415] width 204 height 35
checkbox input "true"
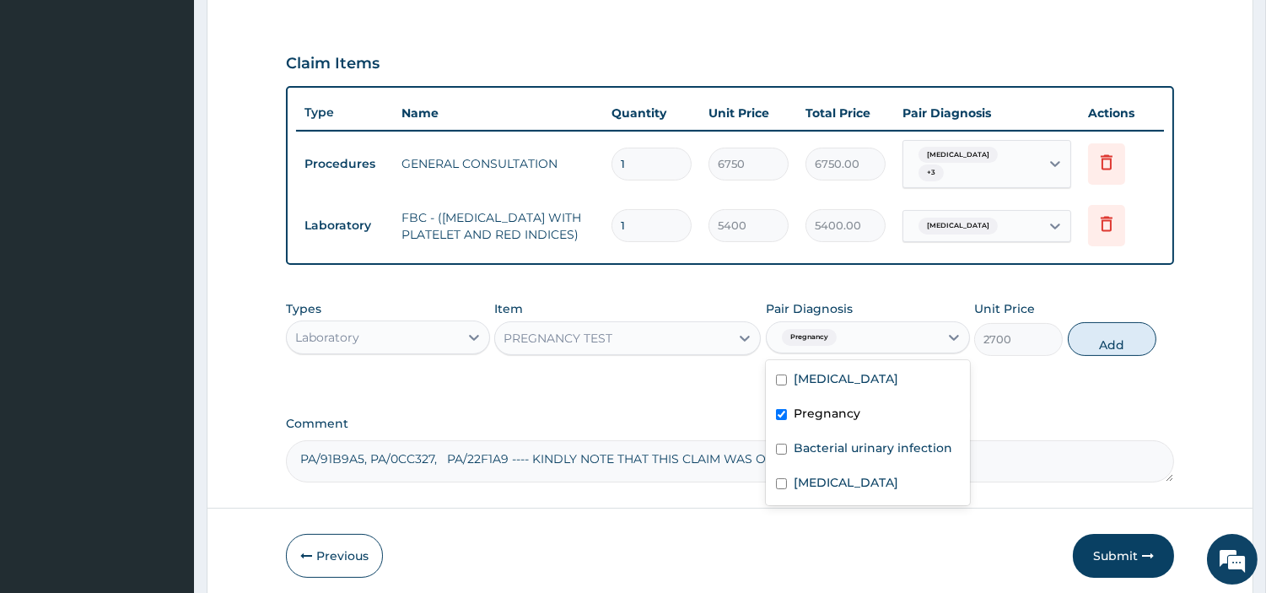
drag, startPoint x: 1087, startPoint y: 343, endPoint x: 1071, endPoint y: 348, distance: 15.8
click at [1088, 343] on button "Add" at bounding box center [1112, 339] width 89 height 34
type input "0"
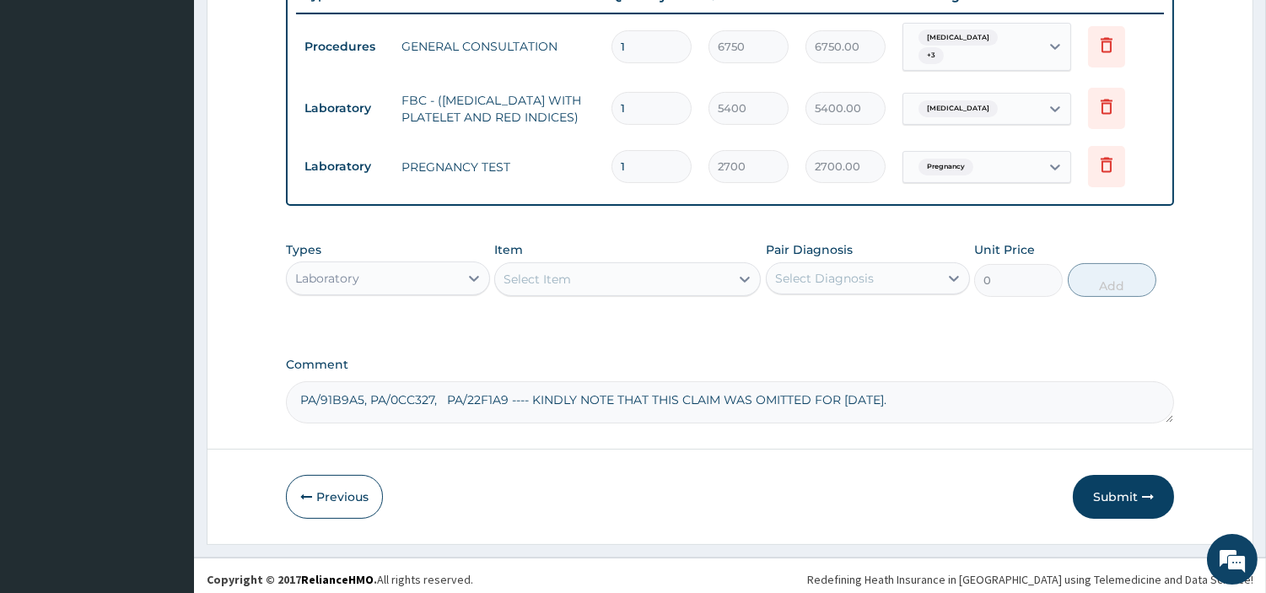
scroll to position [667, 0]
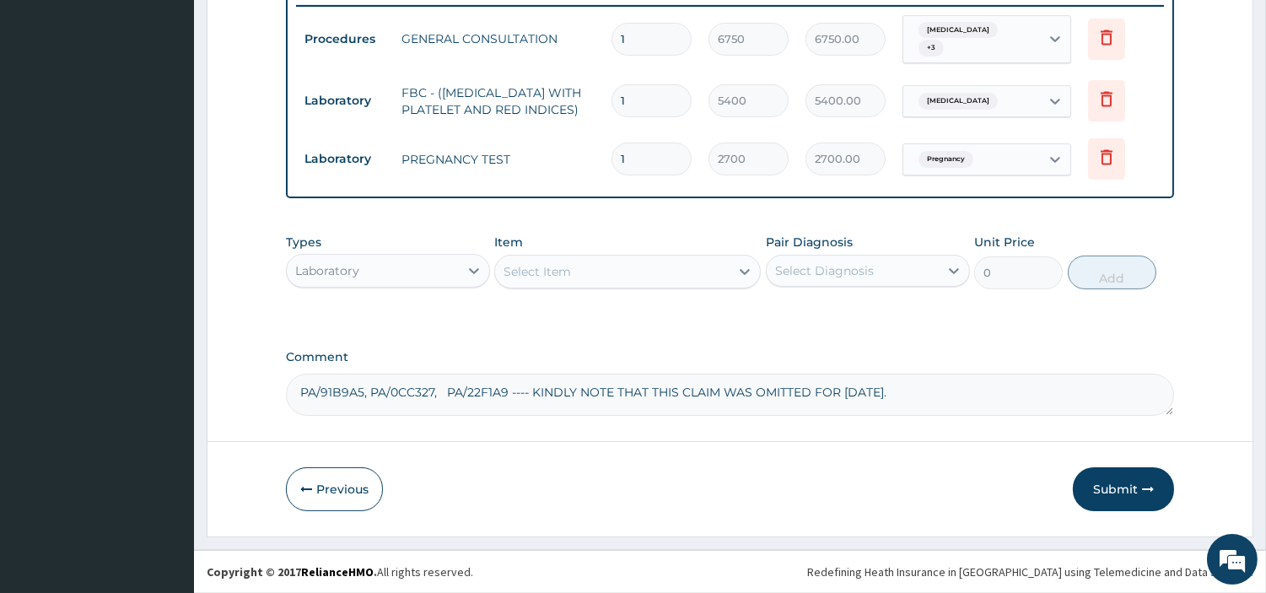
click at [646, 281] on div "Select Item" at bounding box center [612, 271] width 235 height 27
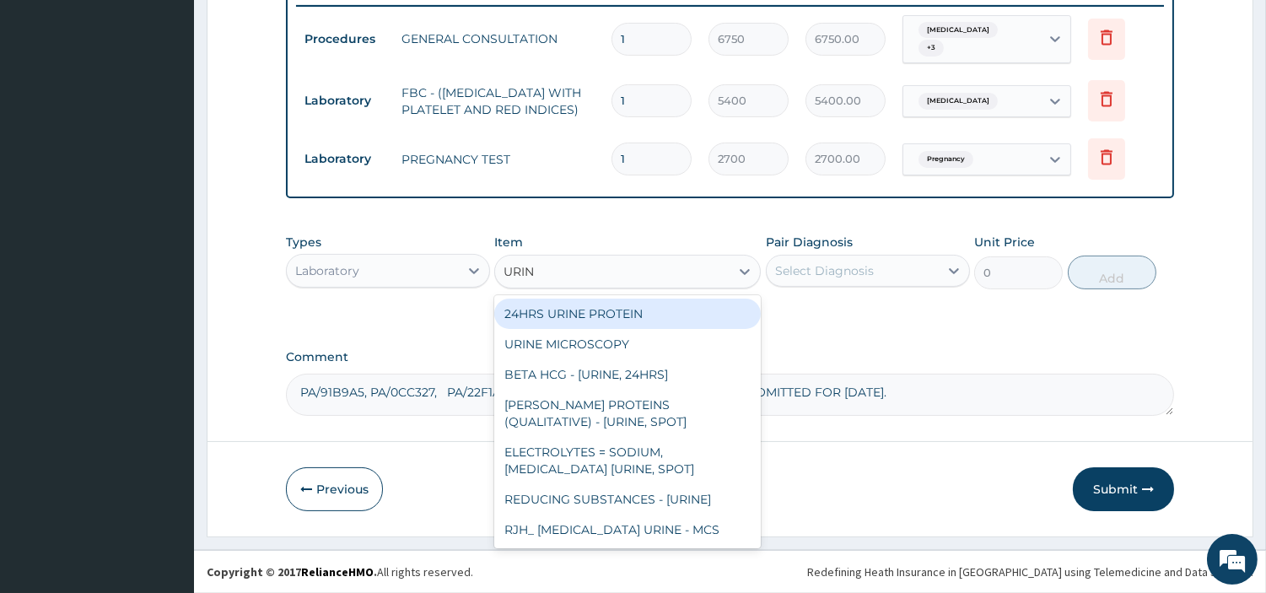
type input "URINA"
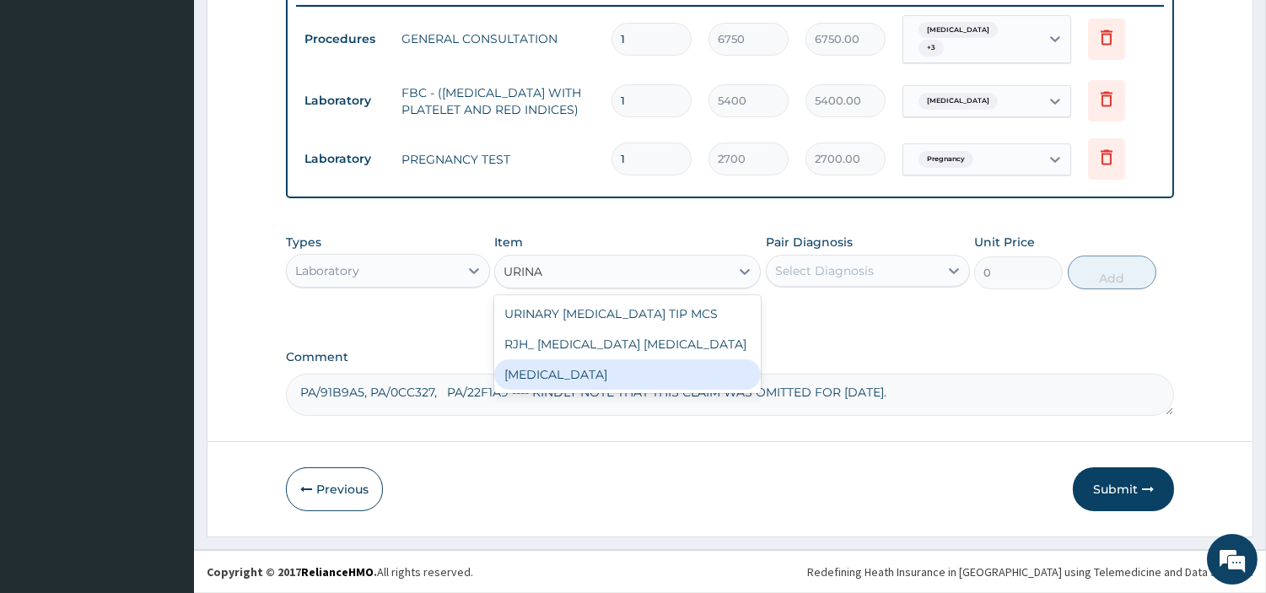
click at [601, 370] on div "[MEDICAL_DATA]" at bounding box center [627, 374] width 267 height 30
type input "2700"
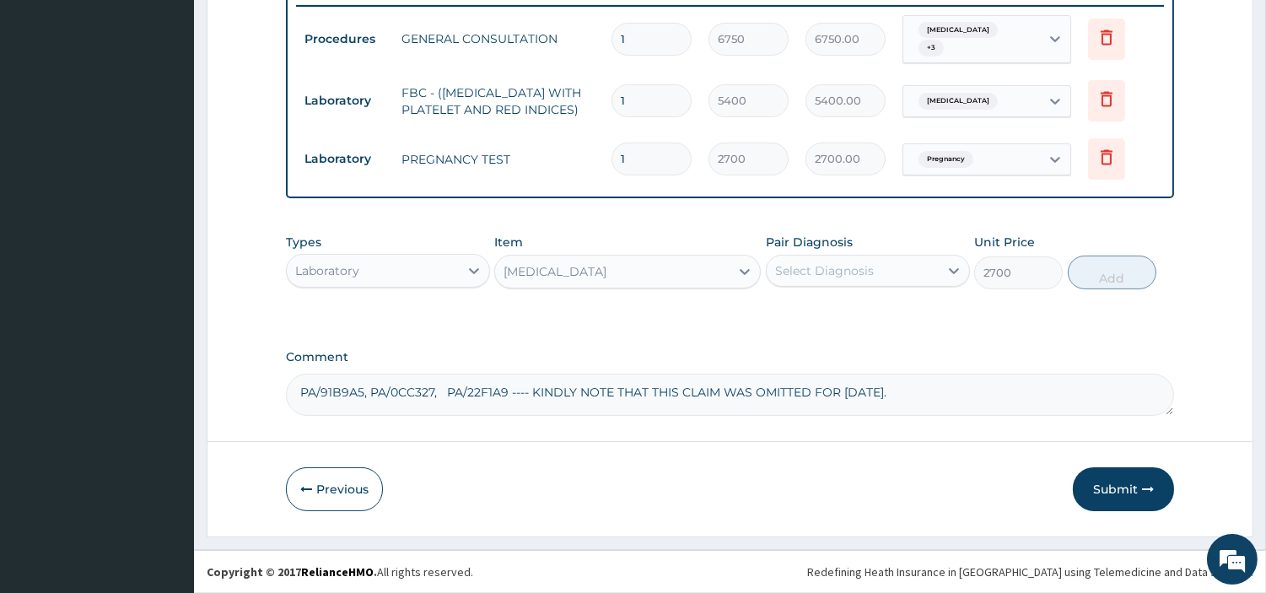
click at [814, 274] on div "Select Diagnosis" at bounding box center [824, 270] width 99 height 17
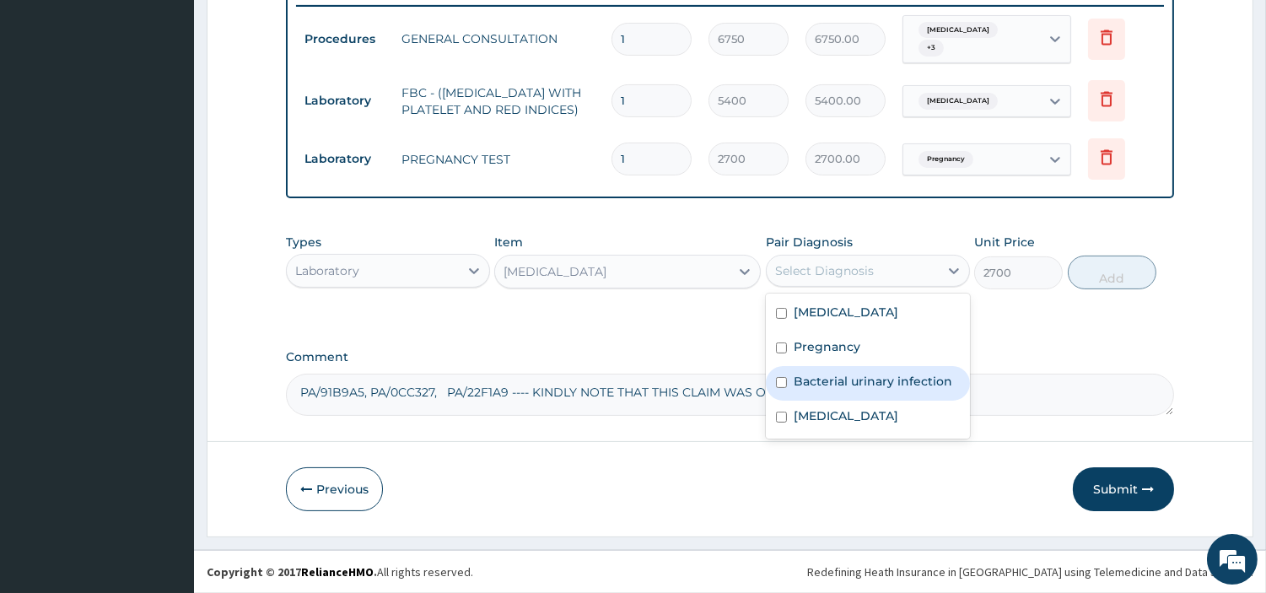
click at [833, 381] on label "Bacterial urinary infection" at bounding box center [873, 381] width 159 height 17
checkbox input "true"
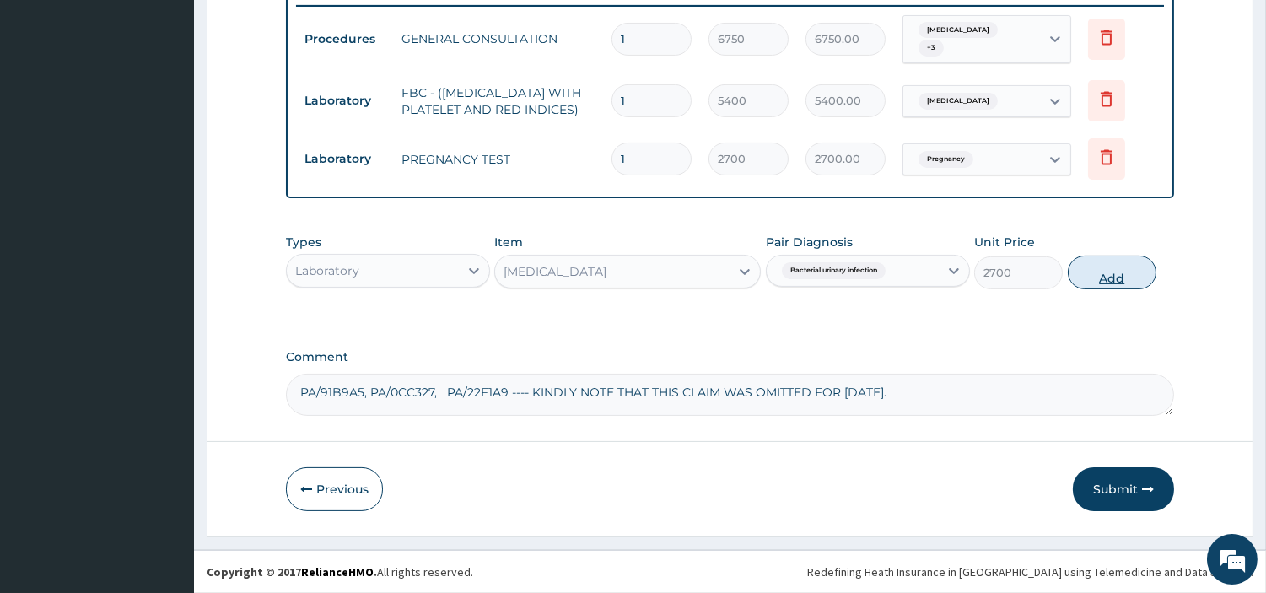
click at [1076, 288] on button "Add" at bounding box center [1112, 273] width 89 height 34
type input "0"
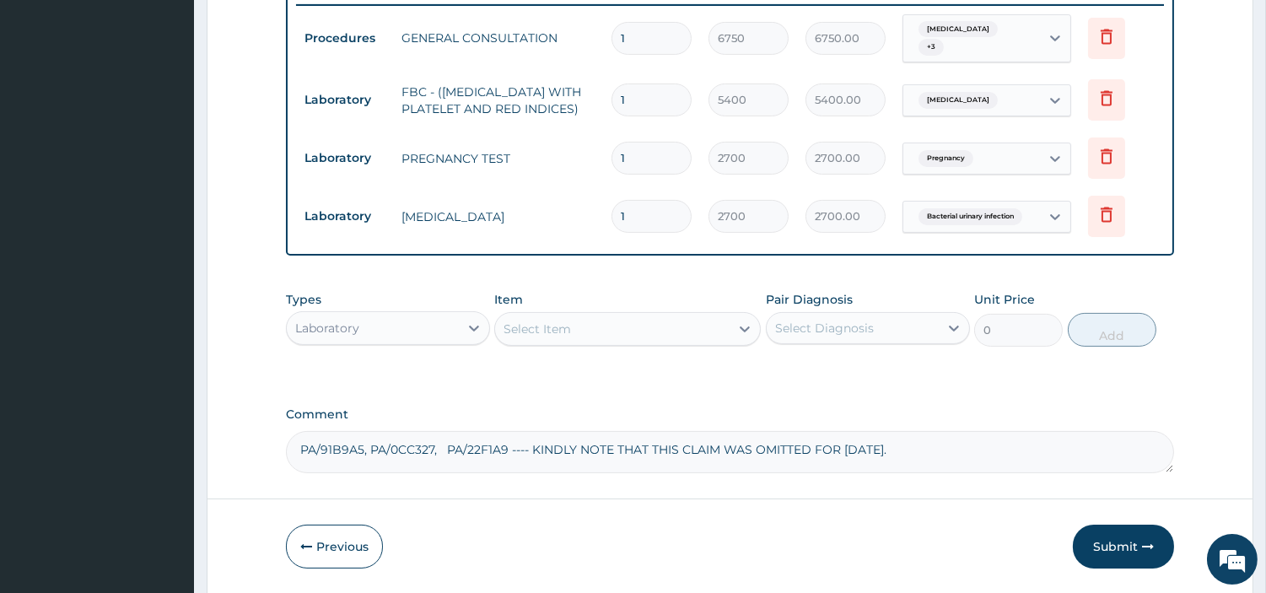
click at [717, 332] on div "Select Item" at bounding box center [612, 329] width 235 height 27
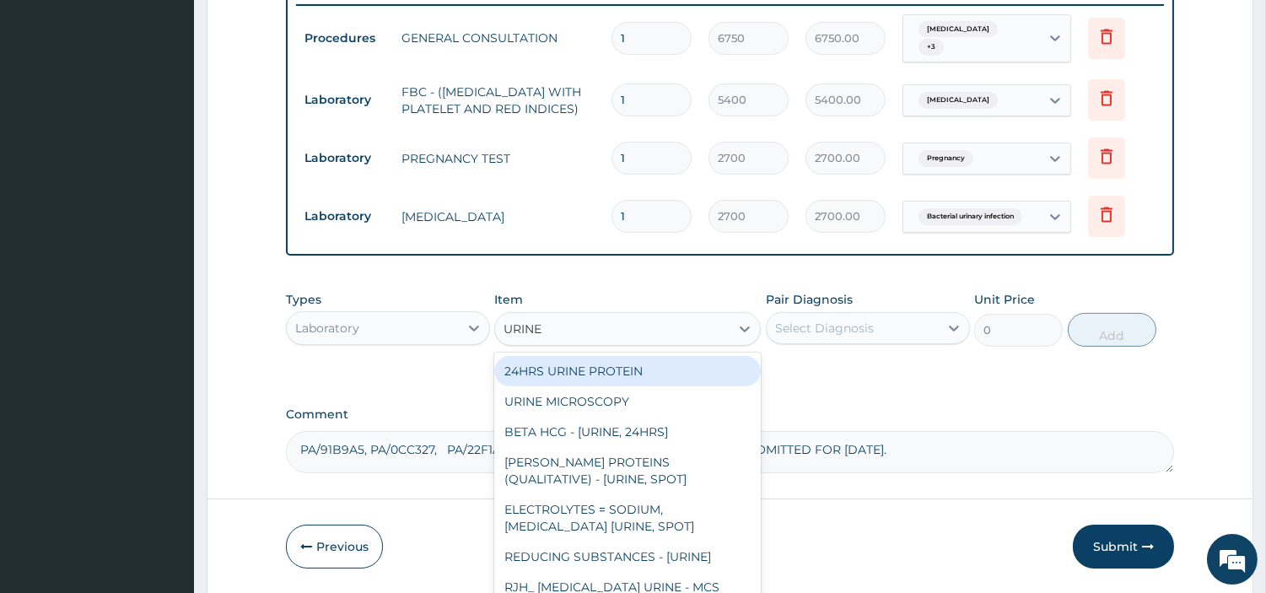
type input "URINE -"
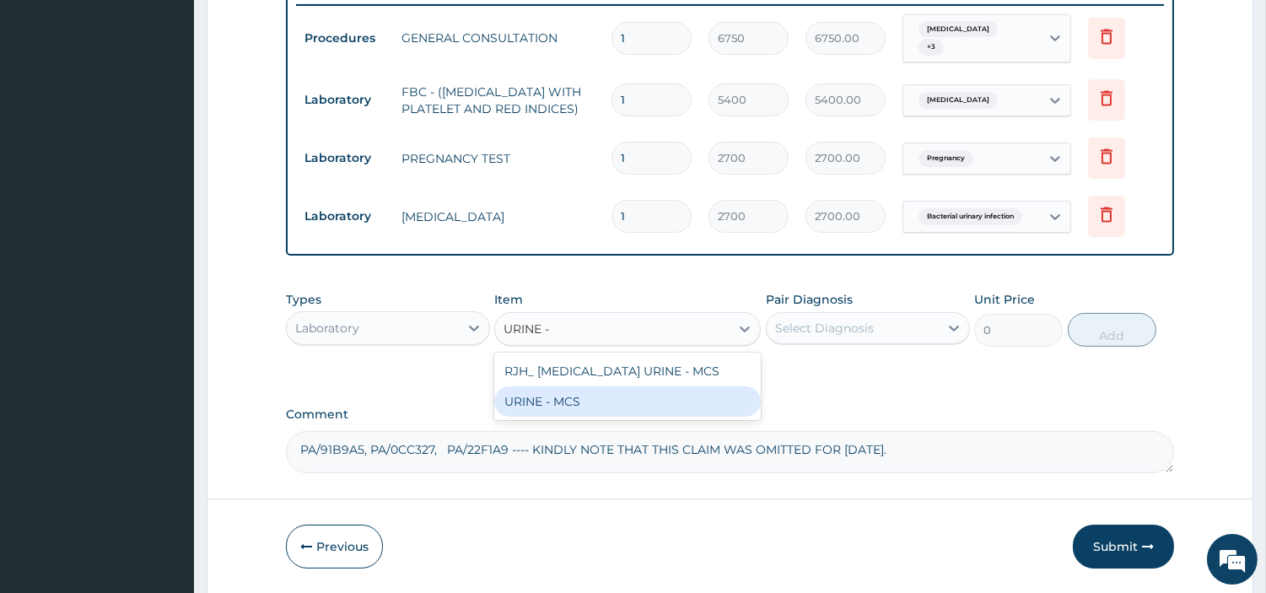
click at [642, 407] on div "URINE - MCS" at bounding box center [627, 401] width 267 height 30
type input "8100"
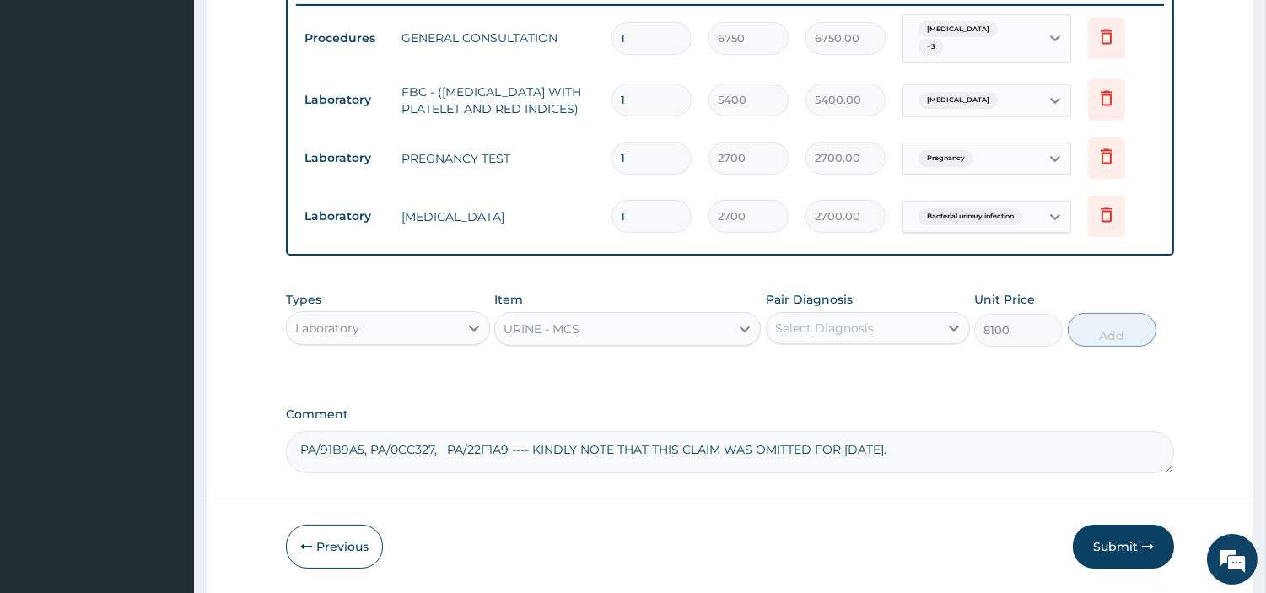
click at [839, 336] on div "Select Diagnosis" at bounding box center [824, 328] width 99 height 17
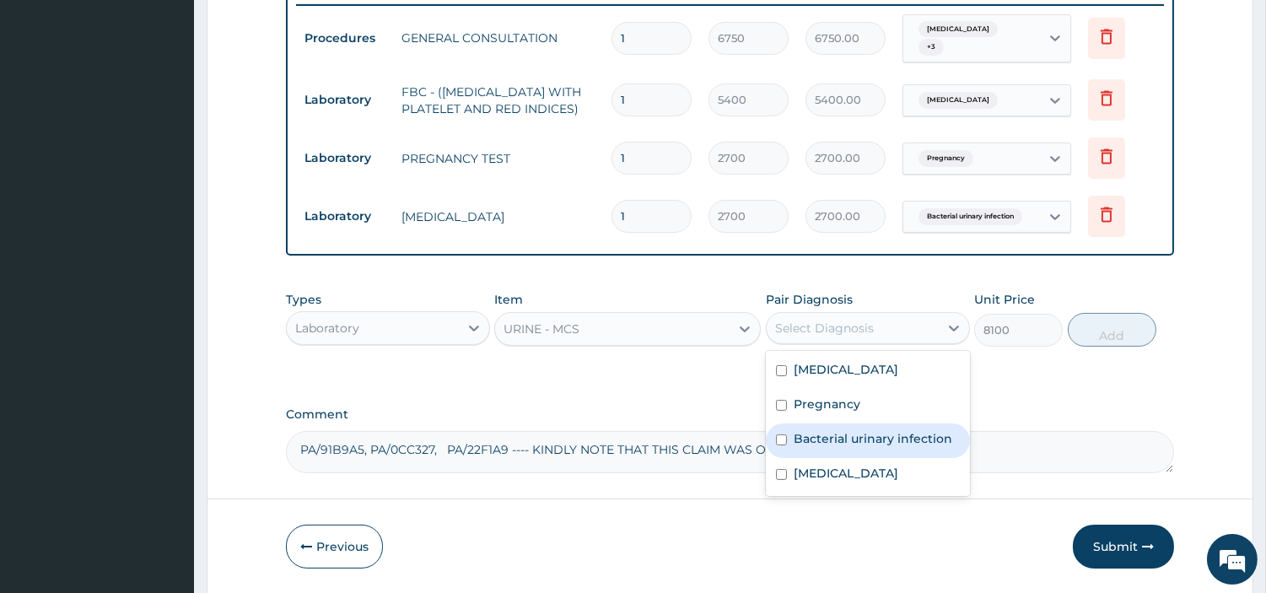
click at [835, 439] on label "Bacterial urinary infection" at bounding box center [873, 438] width 159 height 17
checkbox input "true"
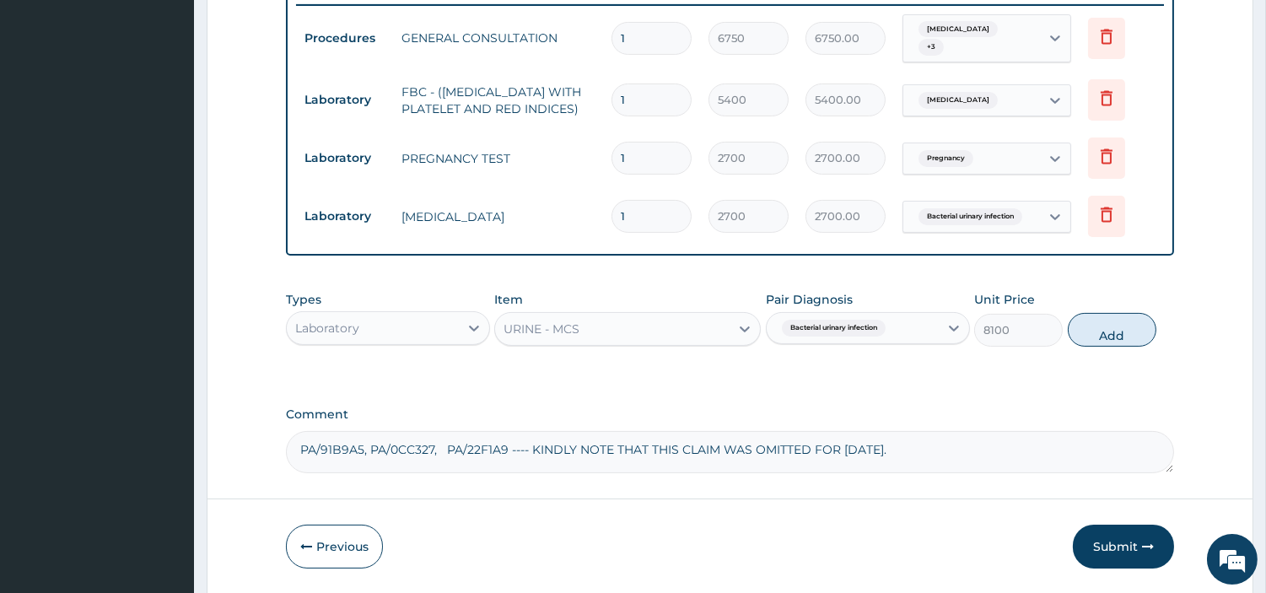
click at [1106, 324] on button "Add" at bounding box center [1112, 330] width 89 height 34
type input "0"
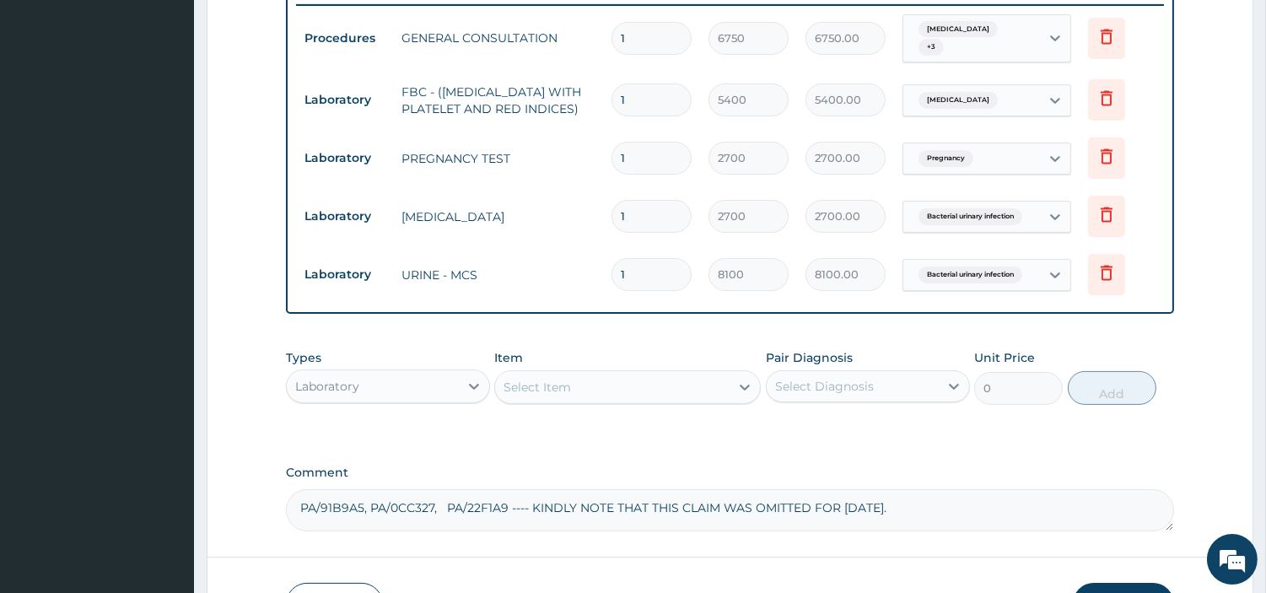
click at [380, 393] on div "Laboratory" at bounding box center [373, 386] width 172 height 27
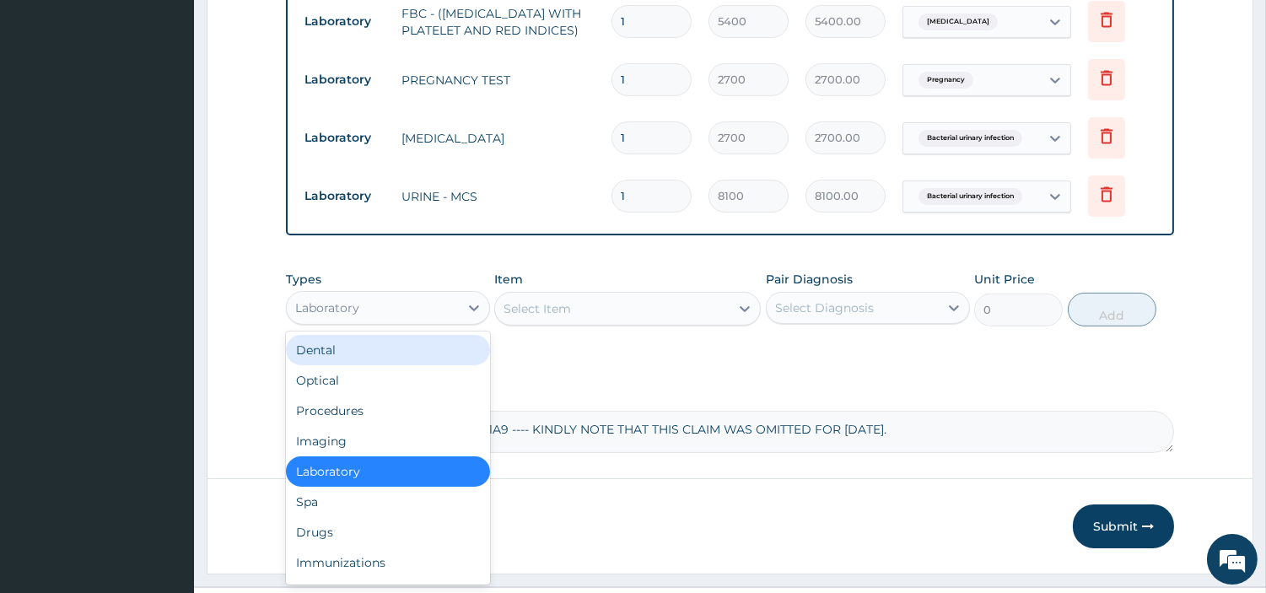
scroll to position [785, 0]
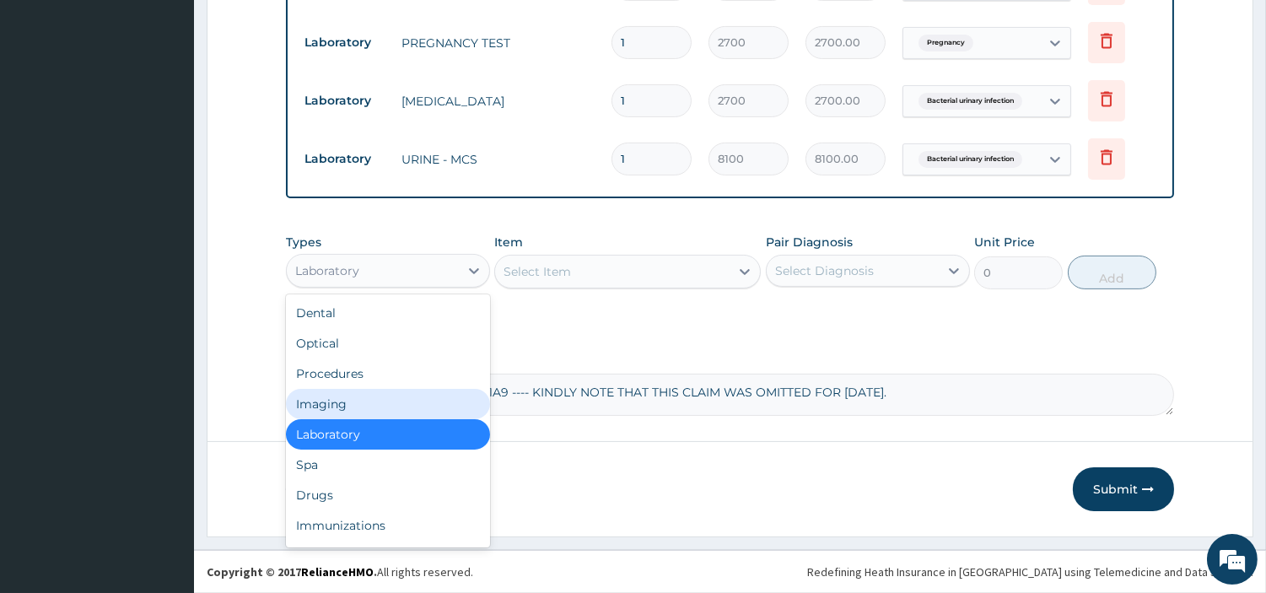
click at [359, 392] on div "Imaging" at bounding box center [388, 404] width 204 height 30
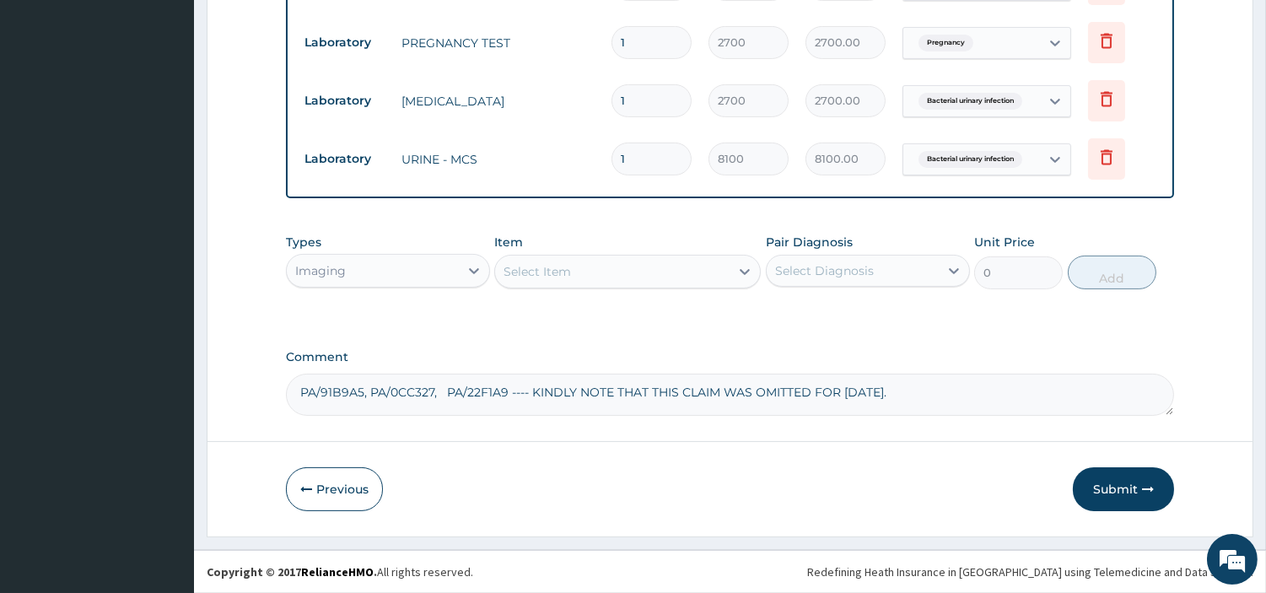
click at [586, 267] on div "Select Item" at bounding box center [612, 271] width 235 height 27
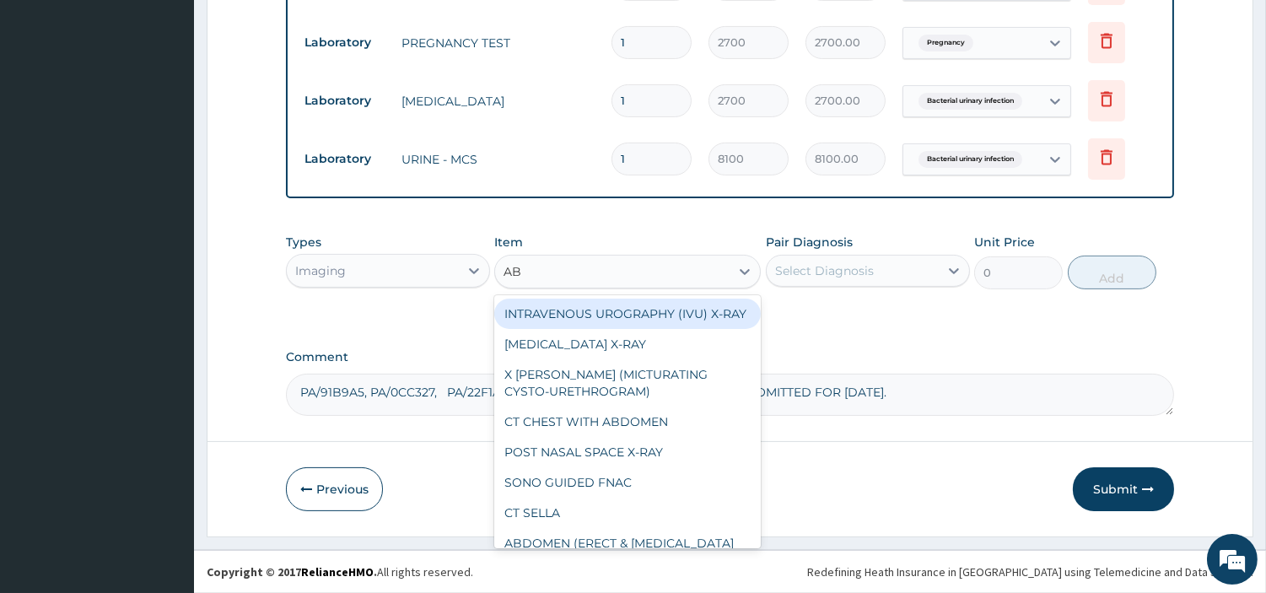
type input "ABD"
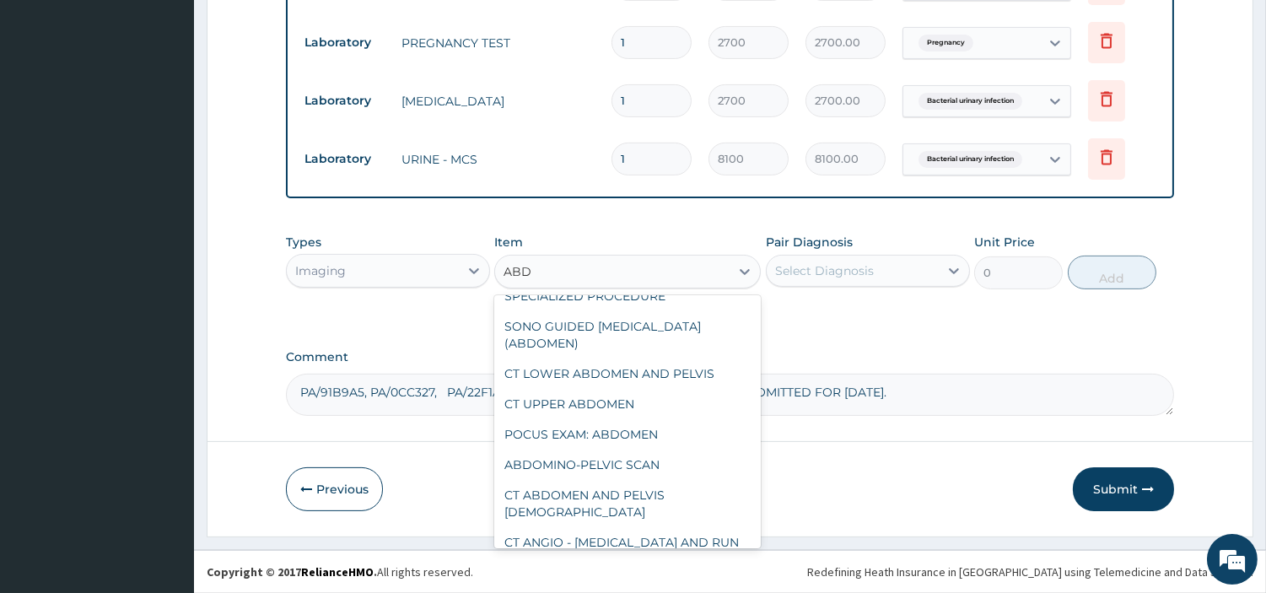
scroll to position [302, 0]
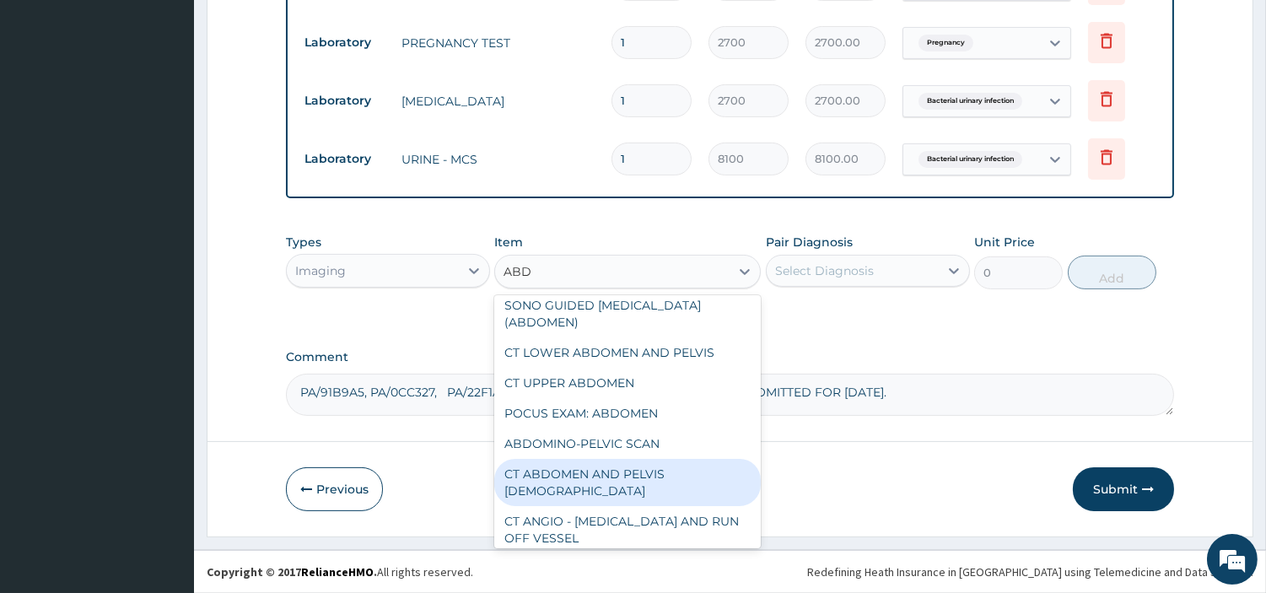
click at [619, 429] on div "ABDOMINO-PELVIC SCAN" at bounding box center [627, 444] width 267 height 30
type input "10125"
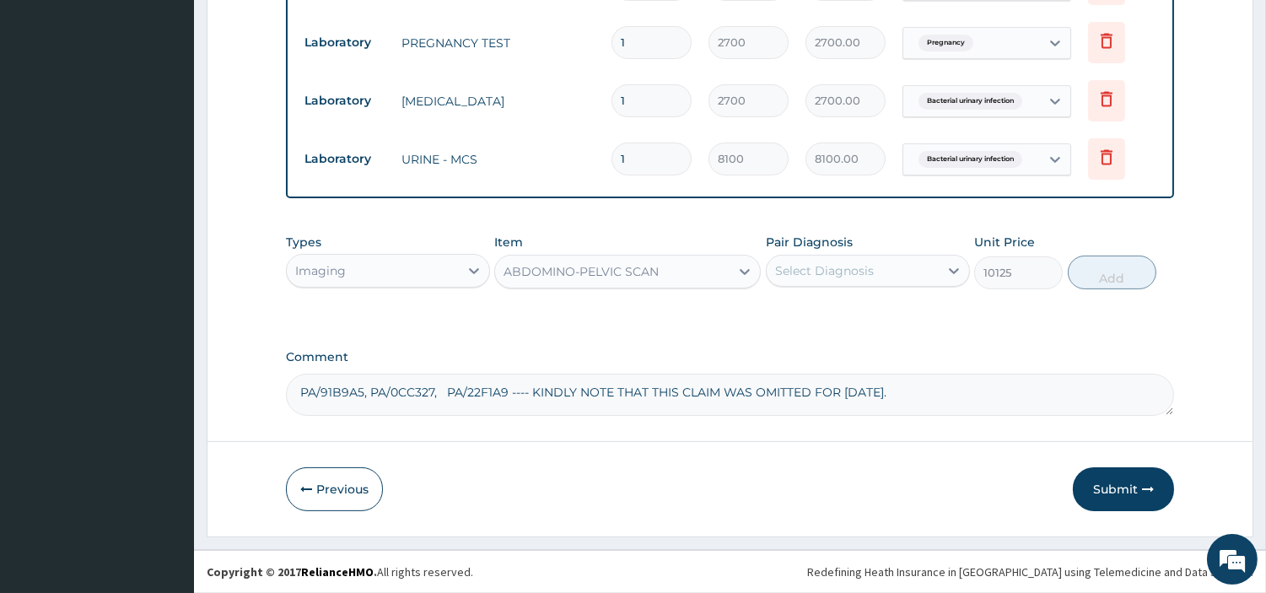
click at [857, 278] on div "Select Diagnosis" at bounding box center [824, 270] width 99 height 17
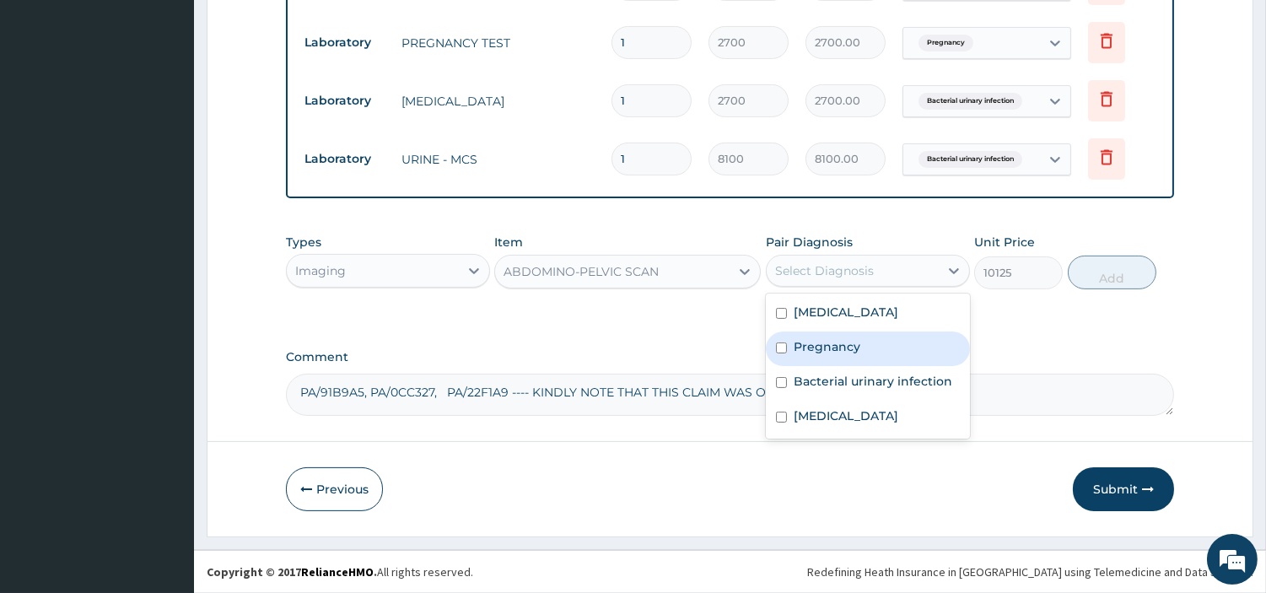
click at [838, 340] on label "Pregnancy" at bounding box center [827, 346] width 67 height 17
checkbox input "true"
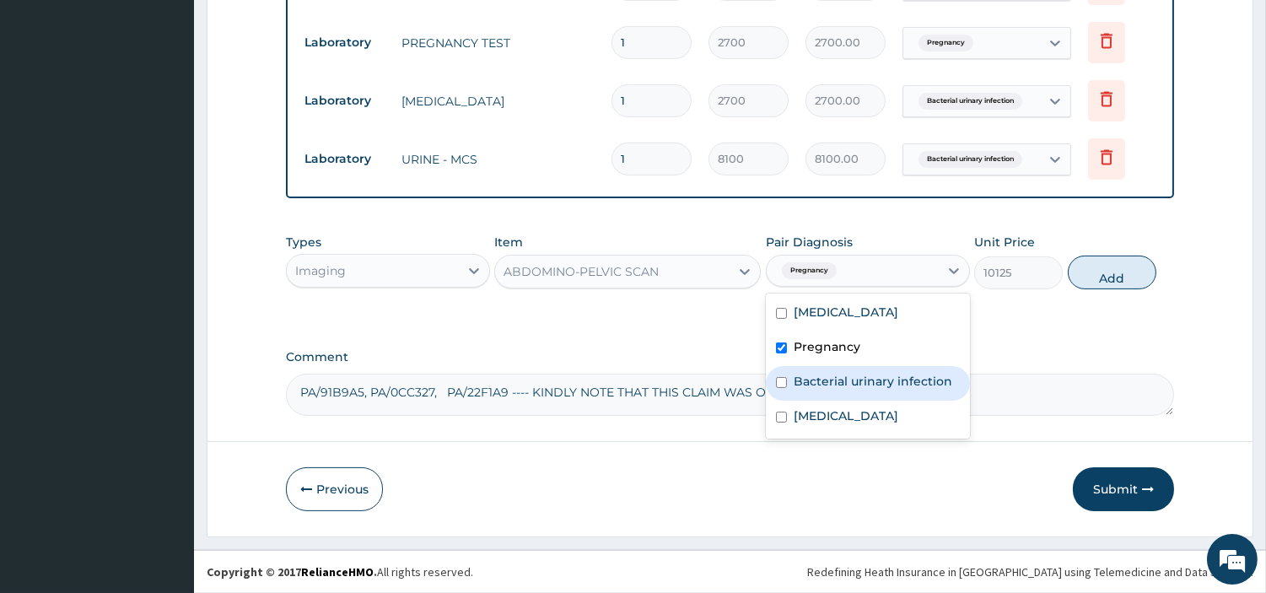
click at [866, 386] on label "Bacterial urinary infection" at bounding box center [873, 381] width 159 height 17
checkbox input "true"
click at [878, 306] on label "Acute abdomen" at bounding box center [846, 312] width 105 height 17
checkbox input "true"
click at [1074, 280] on button "Add" at bounding box center [1112, 273] width 89 height 34
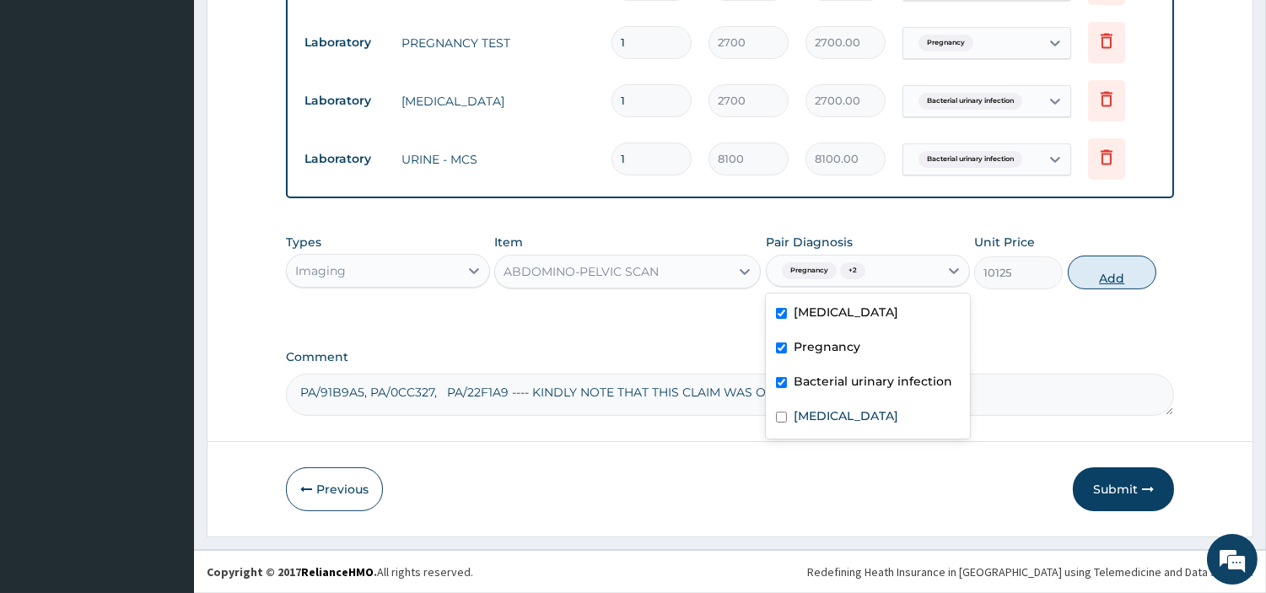
type input "0"
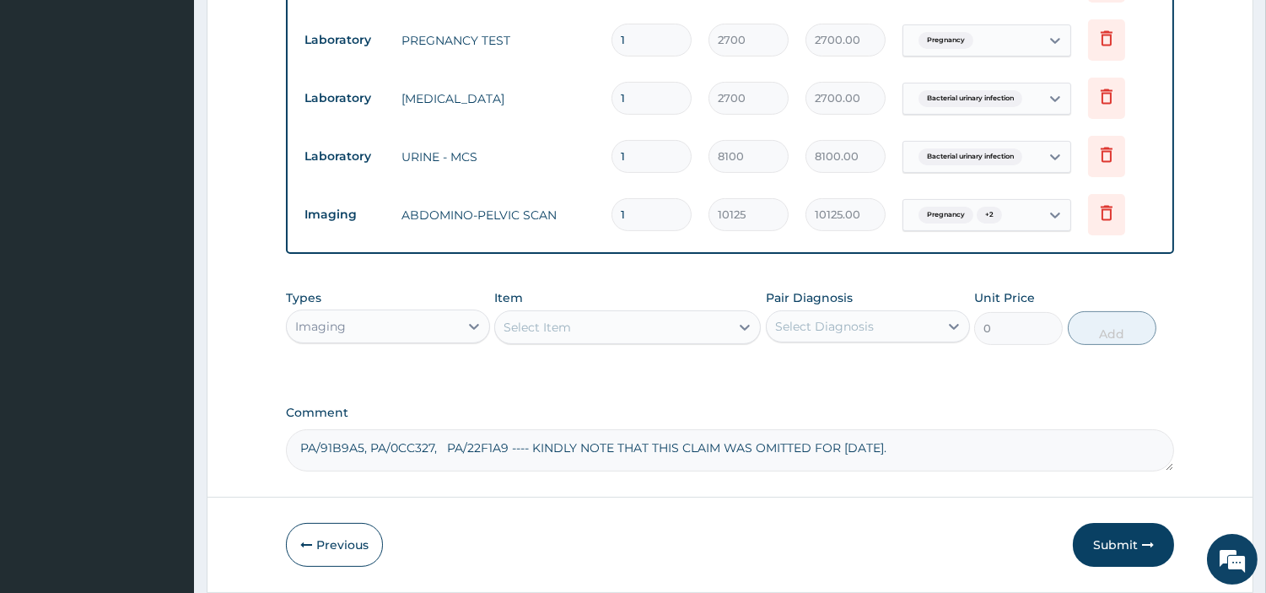
click at [417, 326] on div "Imaging" at bounding box center [373, 326] width 172 height 27
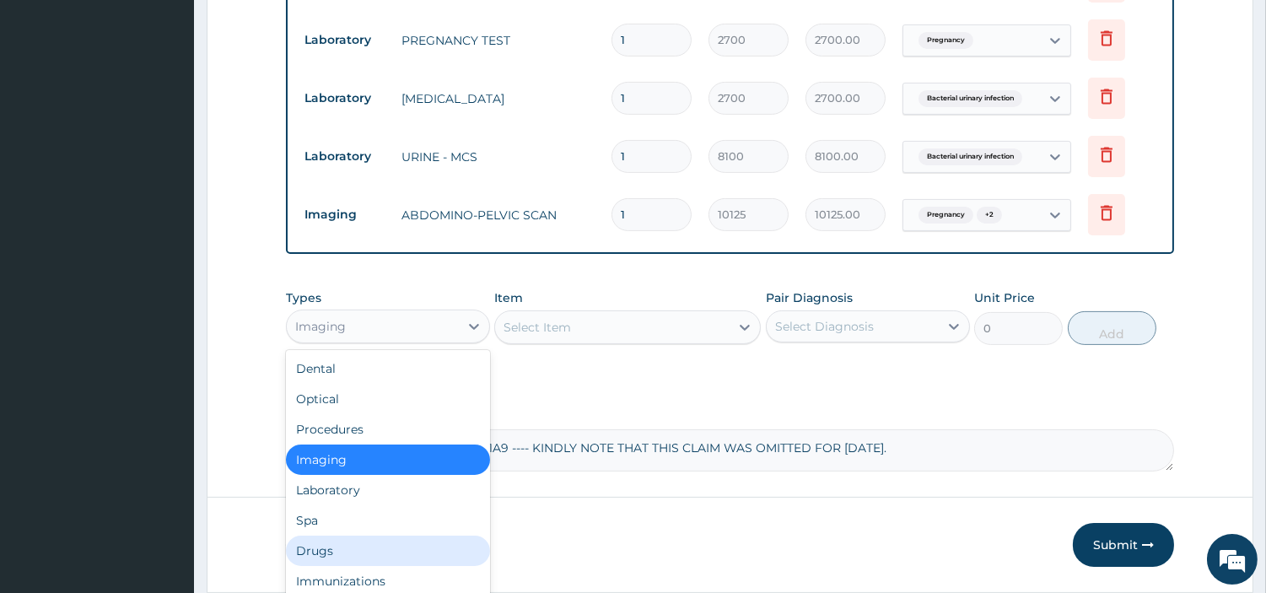
drag, startPoint x: 348, startPoint y: 549, endPoint x: 316, endPoint y: 310, distance: 241.8
click at [348, 549] on div "Drugs" at bounding box center [388, 551] width 204 height 30
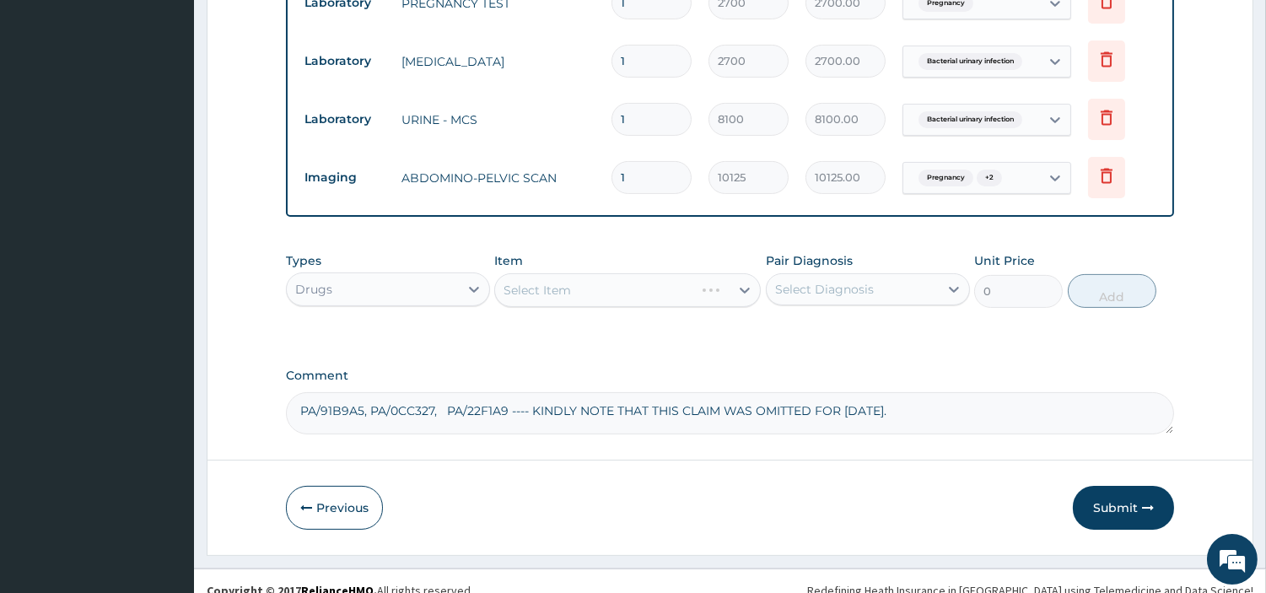
scroll to position [844, 0]
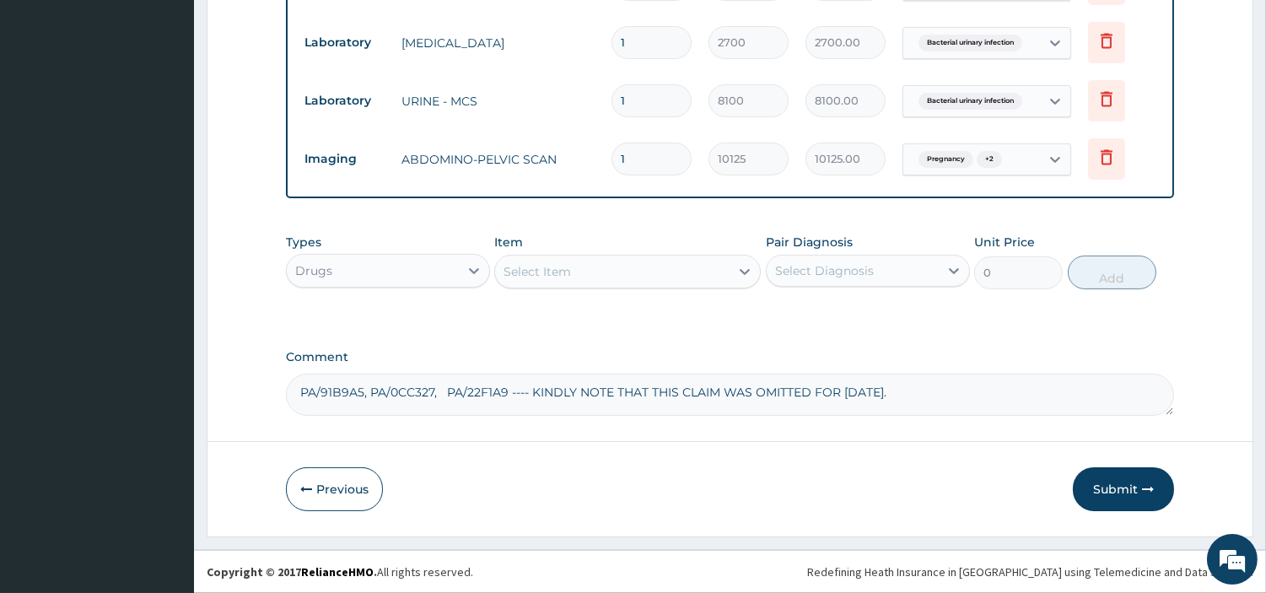
click at [628, 272] on div "Select Item" at bounding box center [612, 271] width 235 height 27
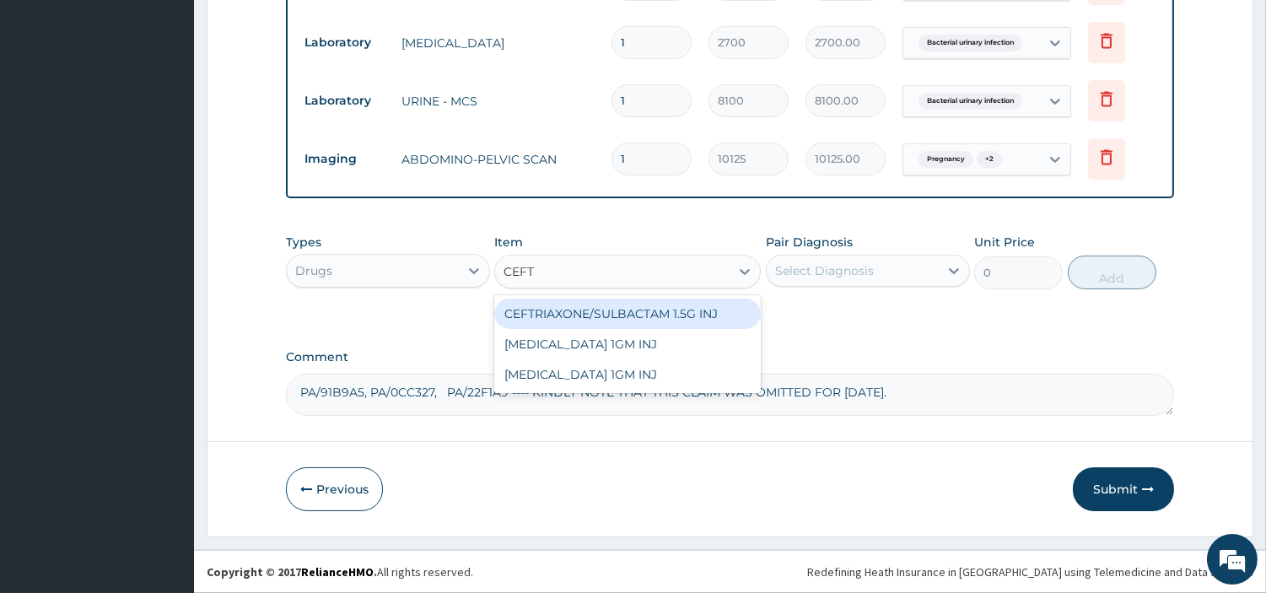
type input "CEFTR"
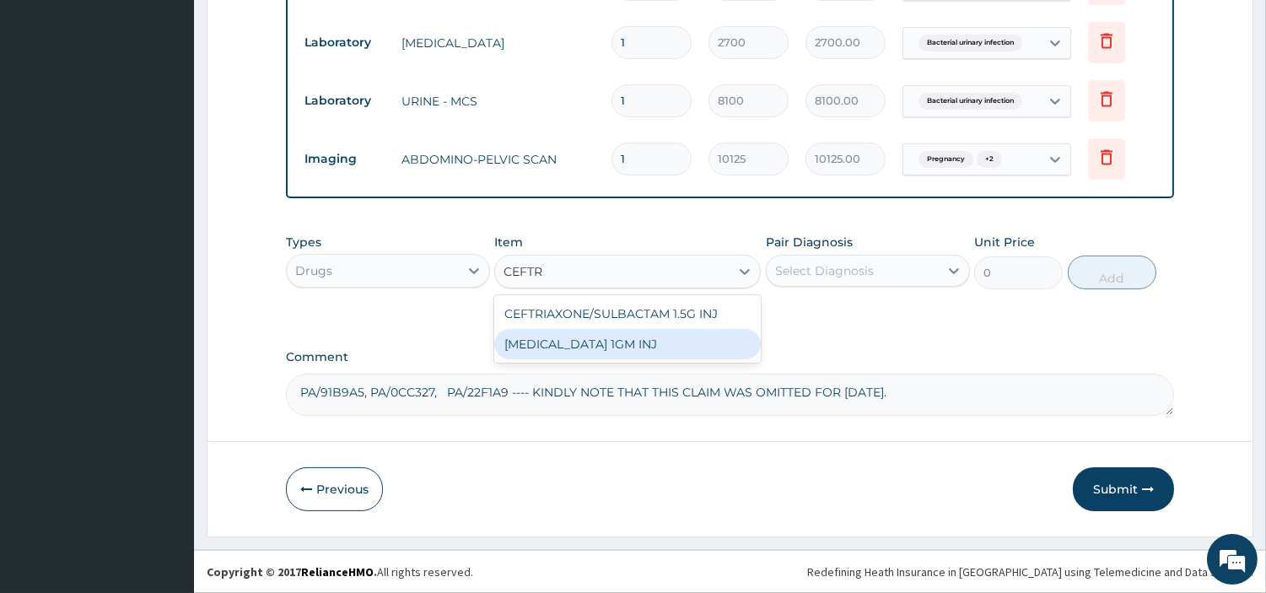
drag, startPoint x: 633, startPoint y: 342, endPoint x: 770, endPoint y: 292, distance: 146.2
click at [631, 342] on div "[MEDICAL_DATA] 1GM INJ" at bounding box center [627, 344] width 267 height 30
type input "2340"
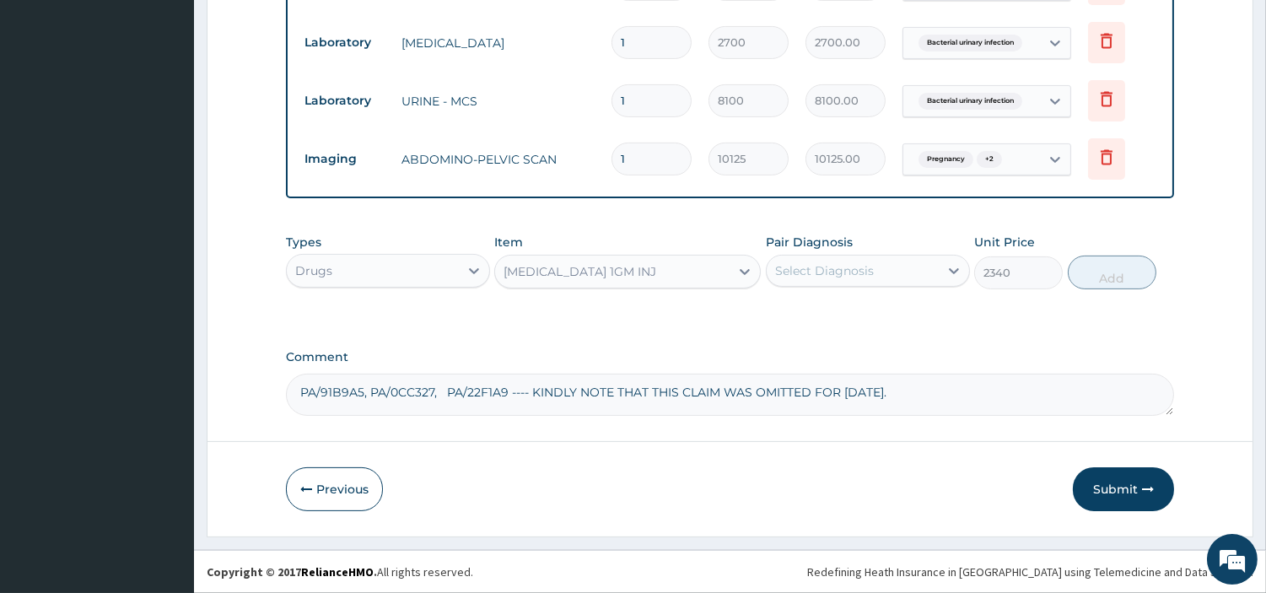
click at [848, 265] on div "Select Diagnosis" at bounding box center [824, 270] width 99 height 17
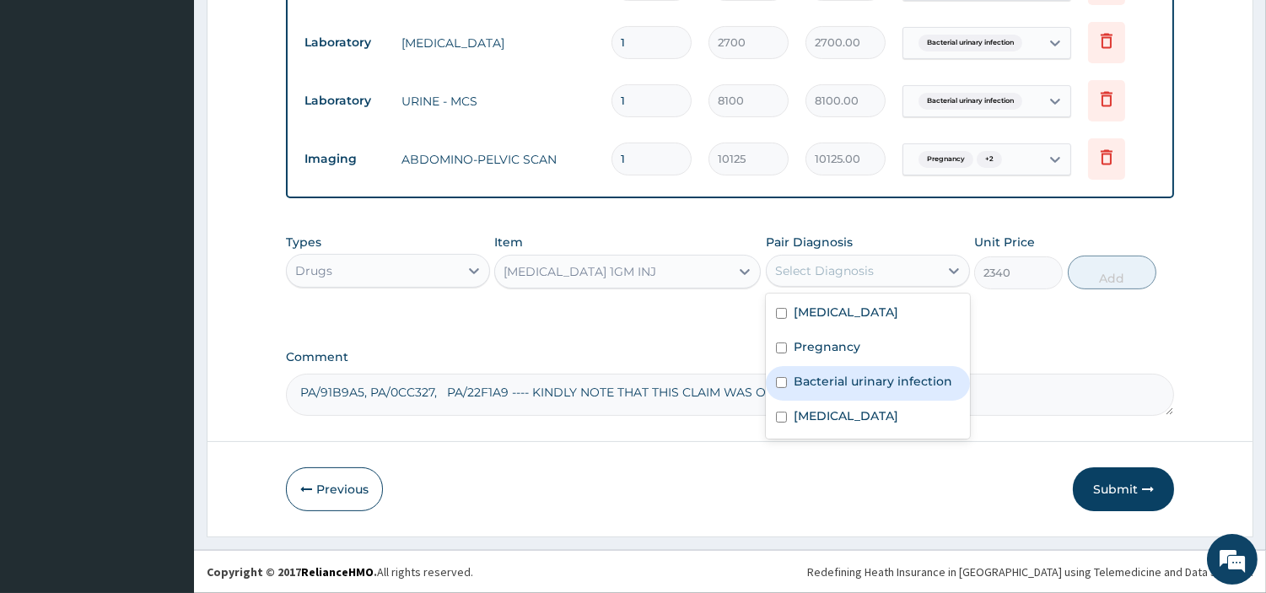
click at [852, 394] on div "Bacterial urinary infection" at bounding box center [868, 383] width 204 height 35
checkbox input "true"
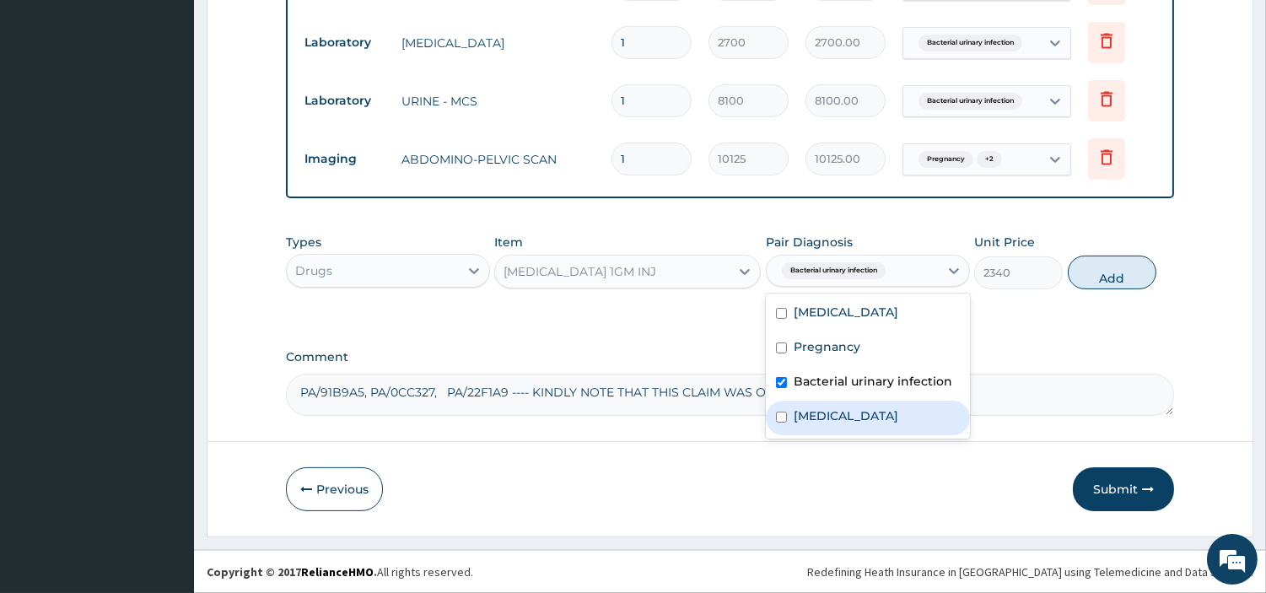
click at [847, 428] on div "Anemia" at bounding box center [868, 418] width 204 height 35
click at [844, 428] on div "Anemia" at bounding box center [868, 418] width 204 height 35
checkbox input "false"
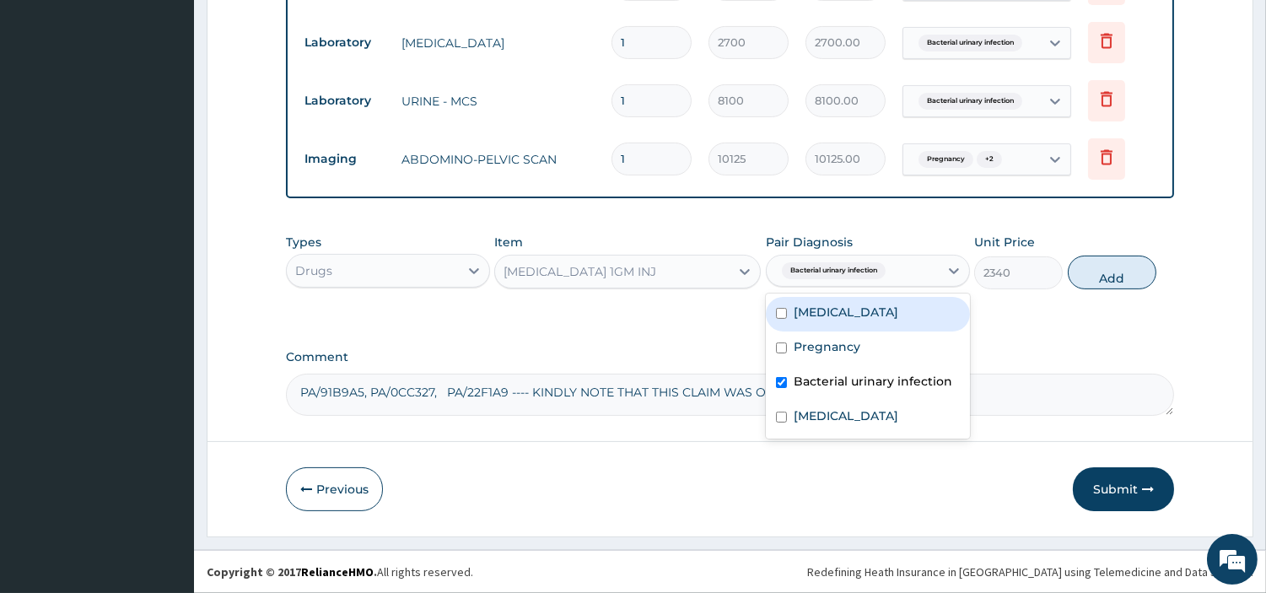
click at [1092, 279] on button "Add" at bounding box center [1112, 273] width 89 height 34
type input "0"
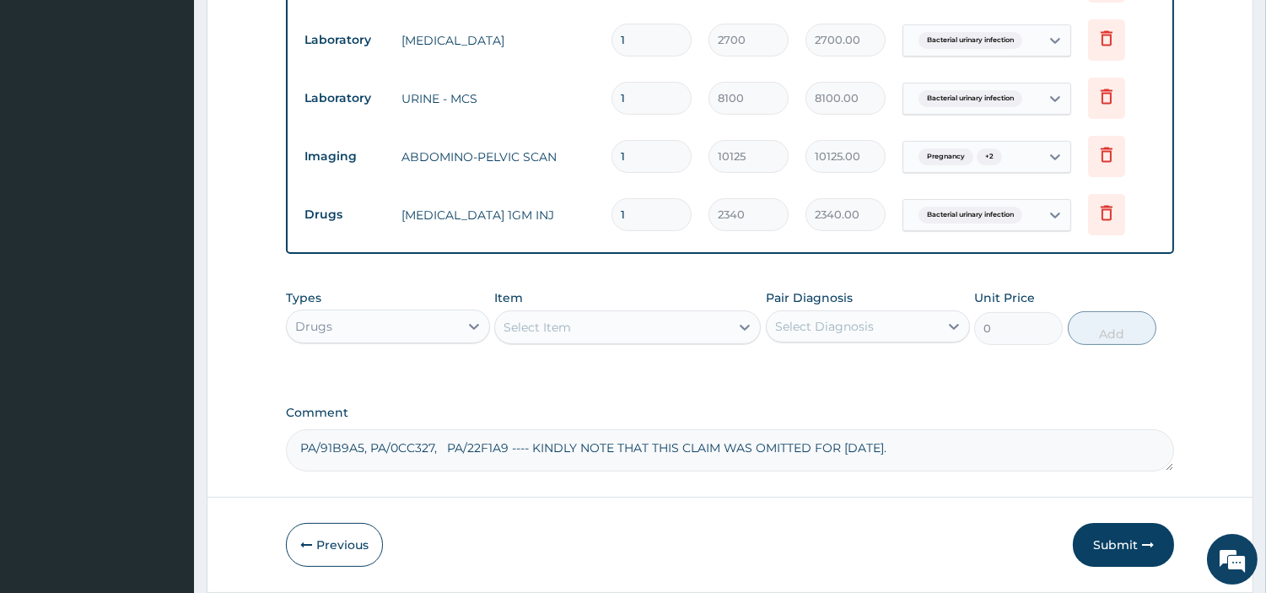
click at [639, 331] on div "Select Item" at bounding box center [612, 327] width 235 height 27
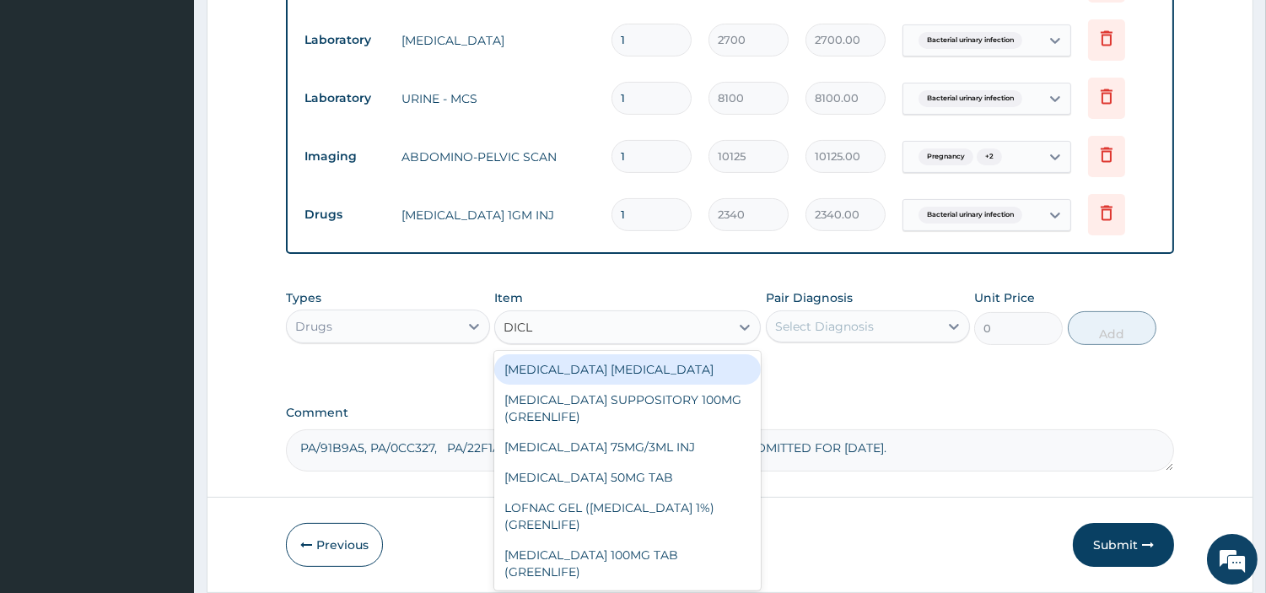
type input "DICLO"
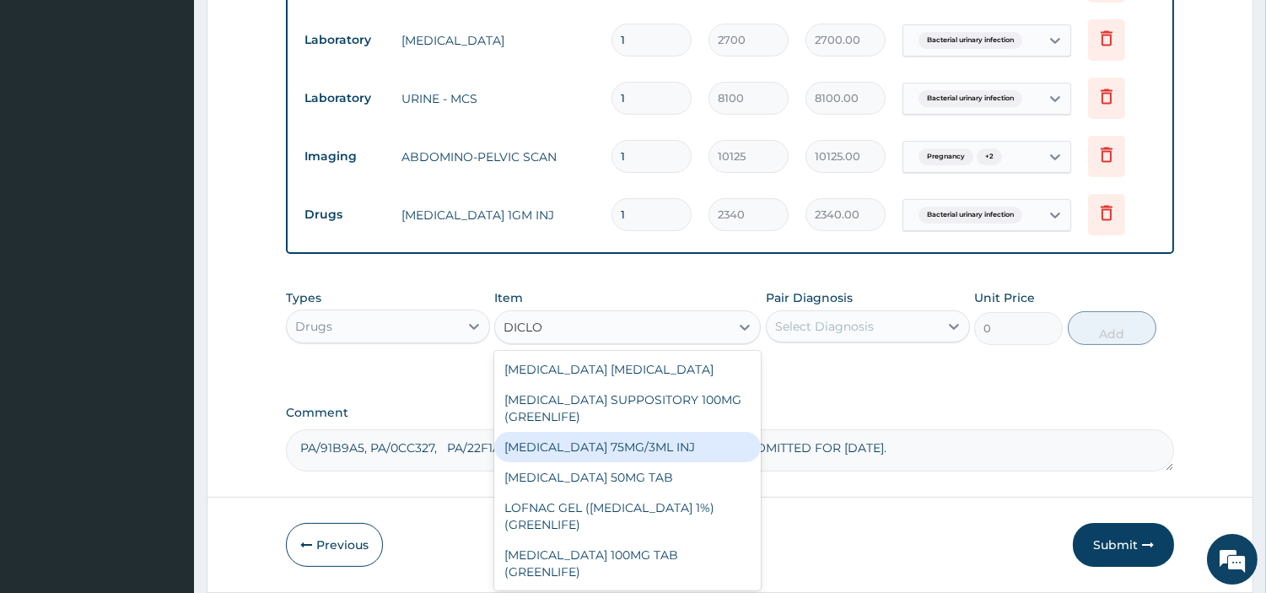
click at [715, 443] on div "DICLOFENAC 75MG/3ML INJ" at bounding box center [627, 447] width 267 height 30
type input "184.6000061035156"
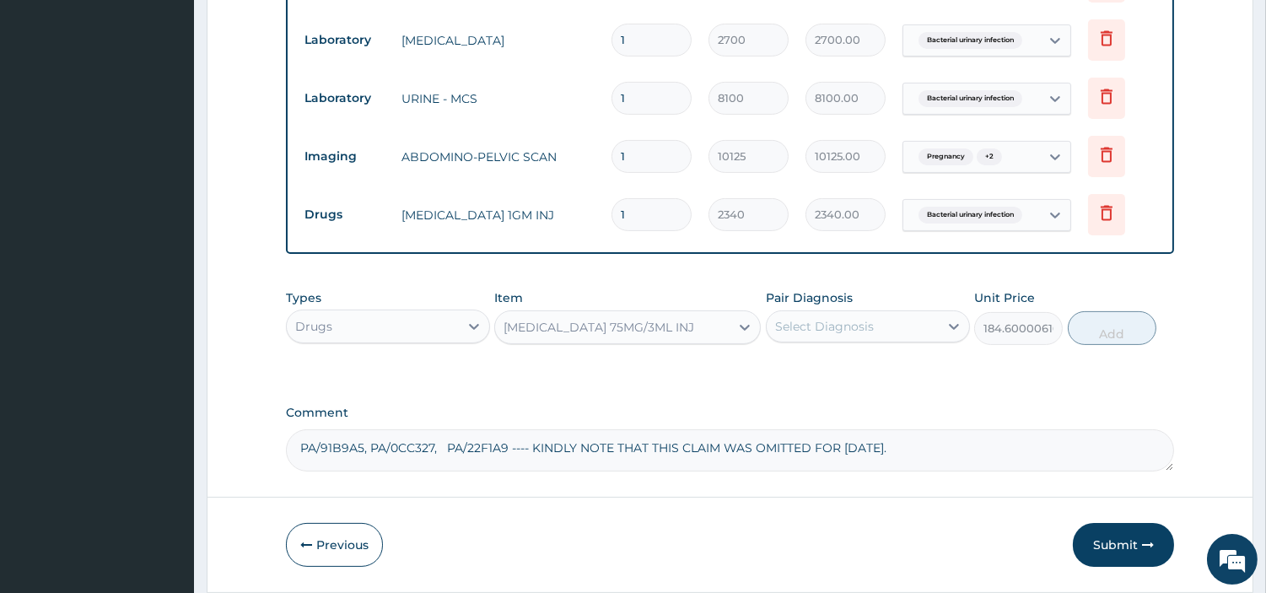
click at [841, 345] on div "Pair Diagnosis Select Diagnosis" at bounding box center [868, 317] width 204 height 56
click at [841, 327] on div "Select Diagnosis" at bounding box center [824, 326] width 99 height 17
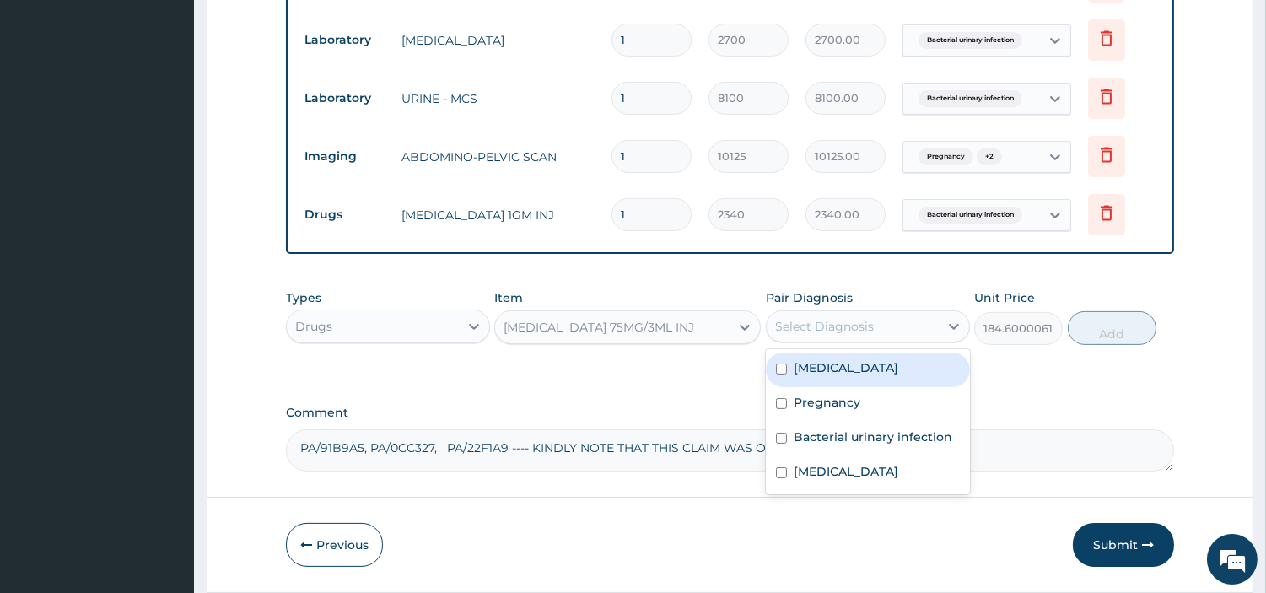
drag, startPoint x: 841, startPoint y: 367, endPoint x: 838, endPoint y: 422, distance: 54.9
click at [840, 368] on label "Acute abdomen" at bounding box center [846, 367] width 105 height 17
checkbox input "true"
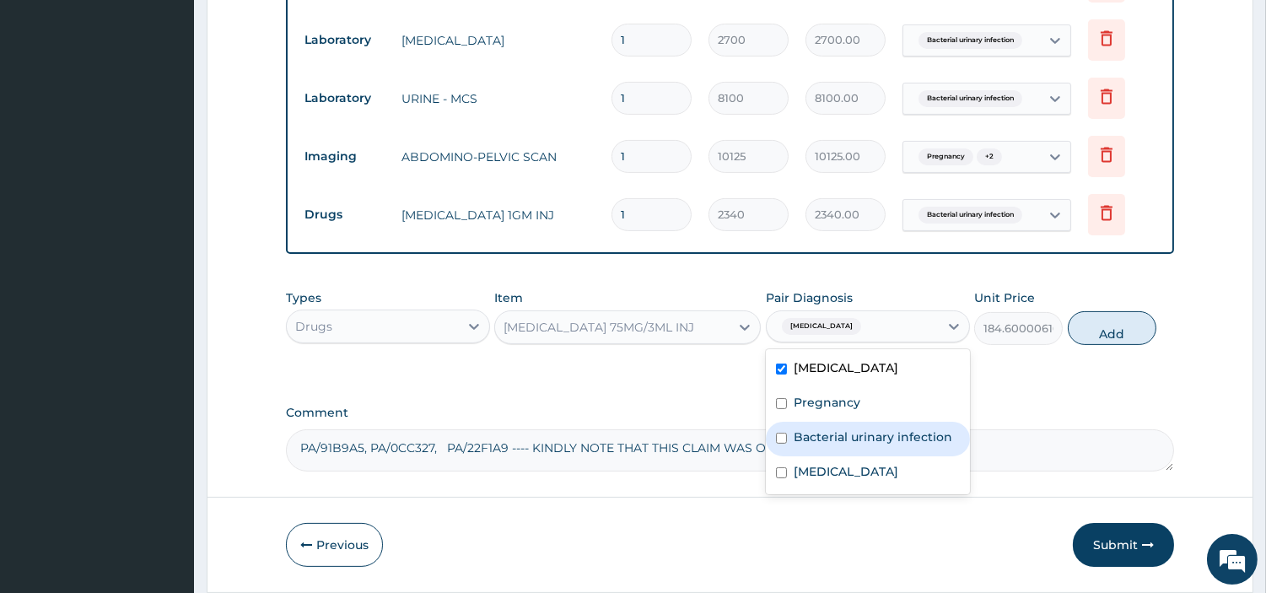
click at [832, 451] on div "Bacterial urinary infection" at bounding box center [868, 439] width 204 height 35
checkbox input "true"
click at [1094, 327] on button "Add" at bounding box center [1112, 328] width 89 height 34
type input "0"
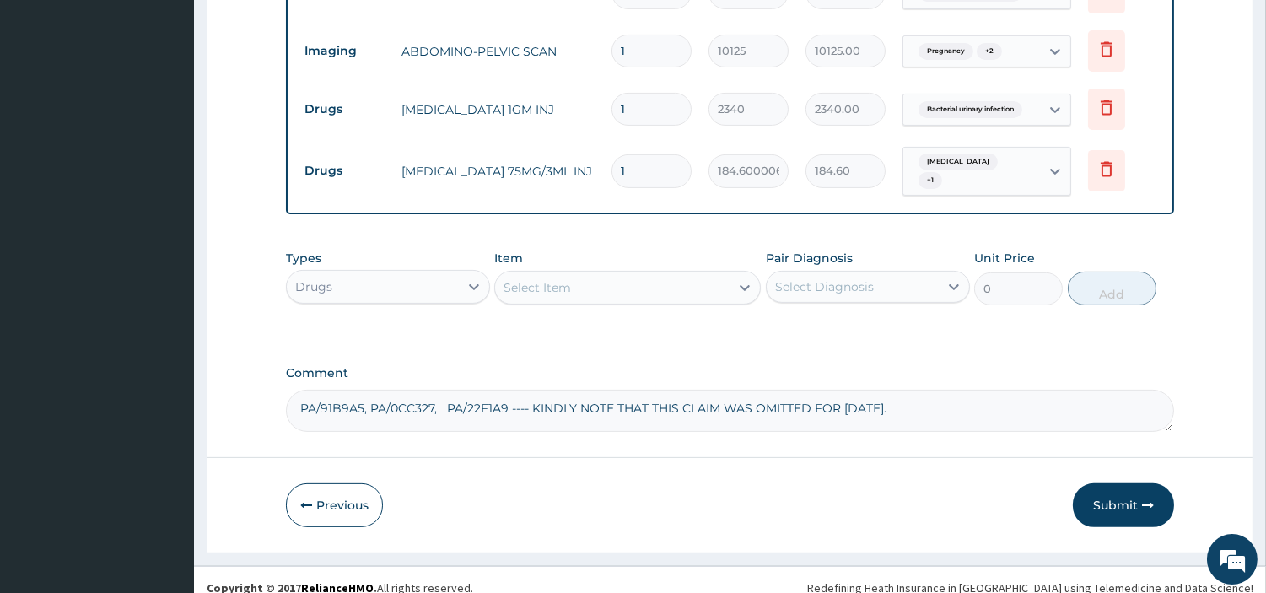
scroll to position [960, 0]
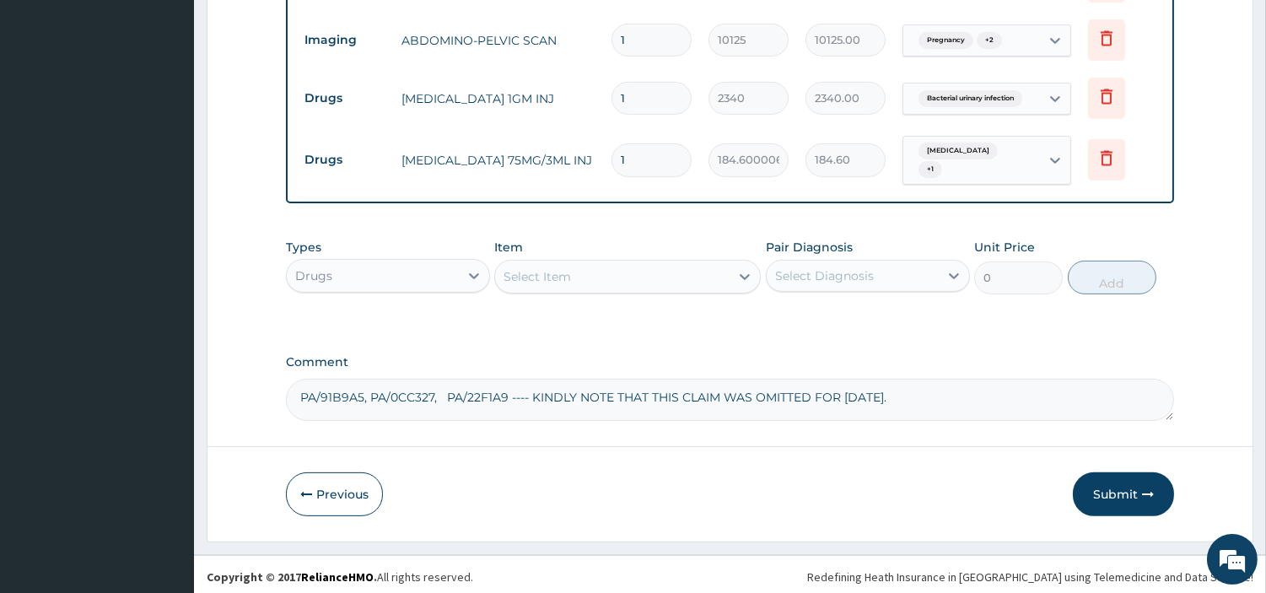
click at [676, 263] on div "Select Item" at bounding box center [612, 276] width 235 height 27
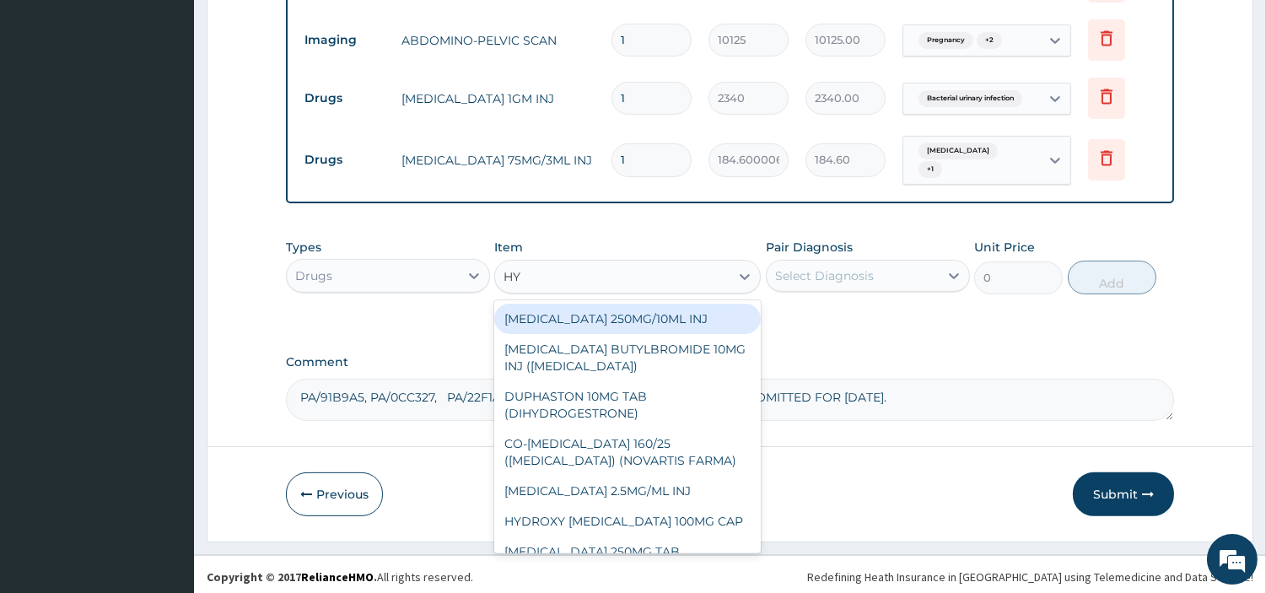
type input "HYO"
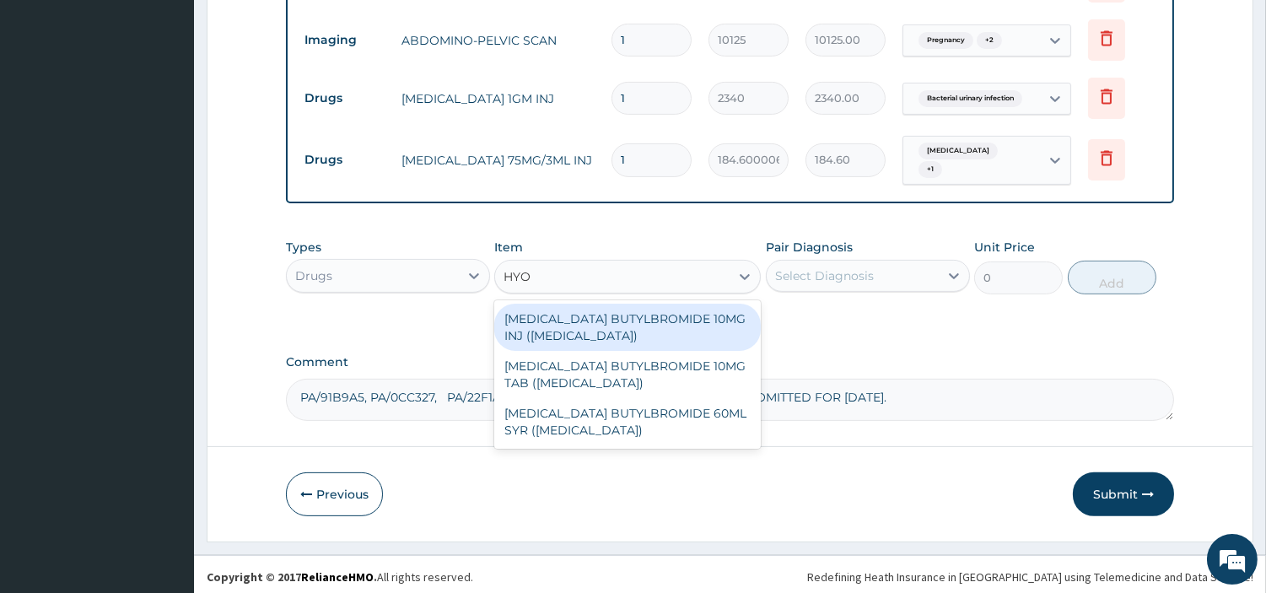
click at [711, 322] on div "HYOSCINE BUTYLBROMIDE 10MG INJ (BUSCOPAN)" at bounding box center [627, 327] width 267 height 47
type input "429"
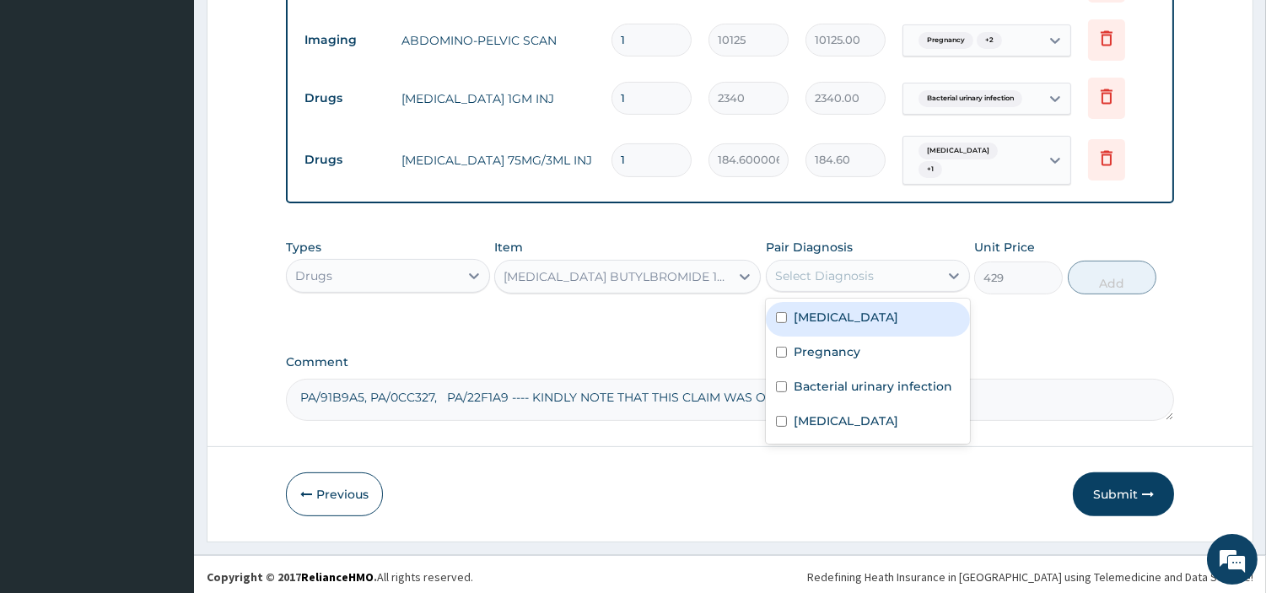
click at [861, 281] on div "Select Diagnosis" at bounding box center [853, 275] width 172 height 27
click at [856, 314] on label "Acute abdomen" at bounding box center [846, 317] width 105 height 17
checkbox input "true"
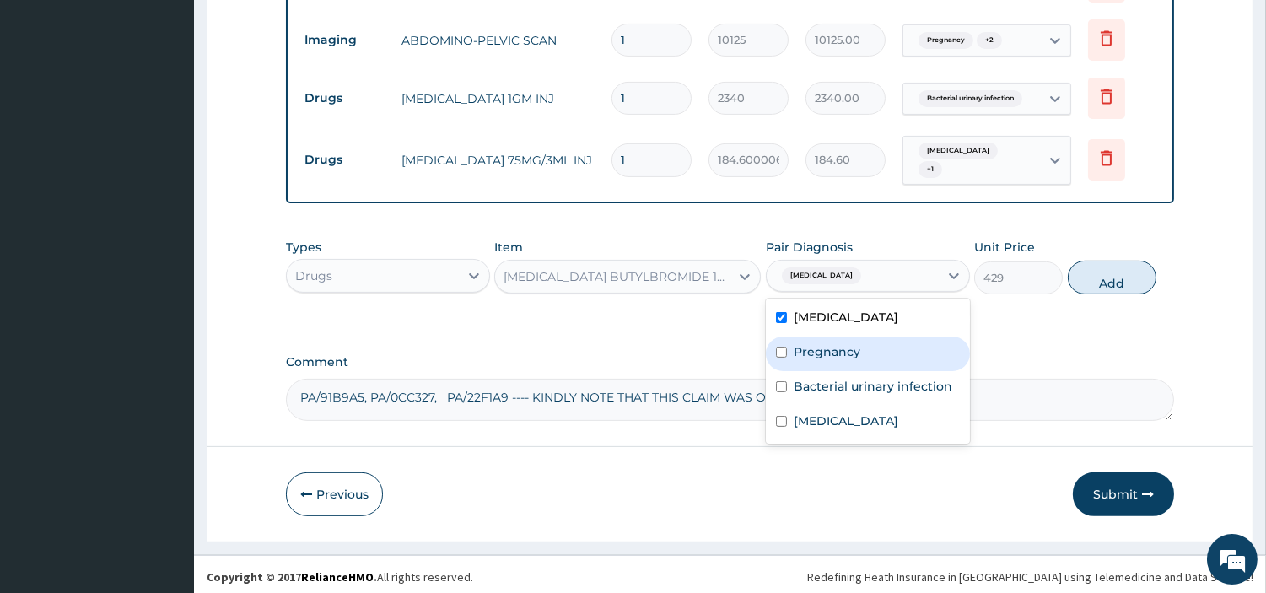
click at [866, 399] on div "Bacterial urinary infection" at bounding box center [868, 388] width 204 height 35
checkbox input "true"
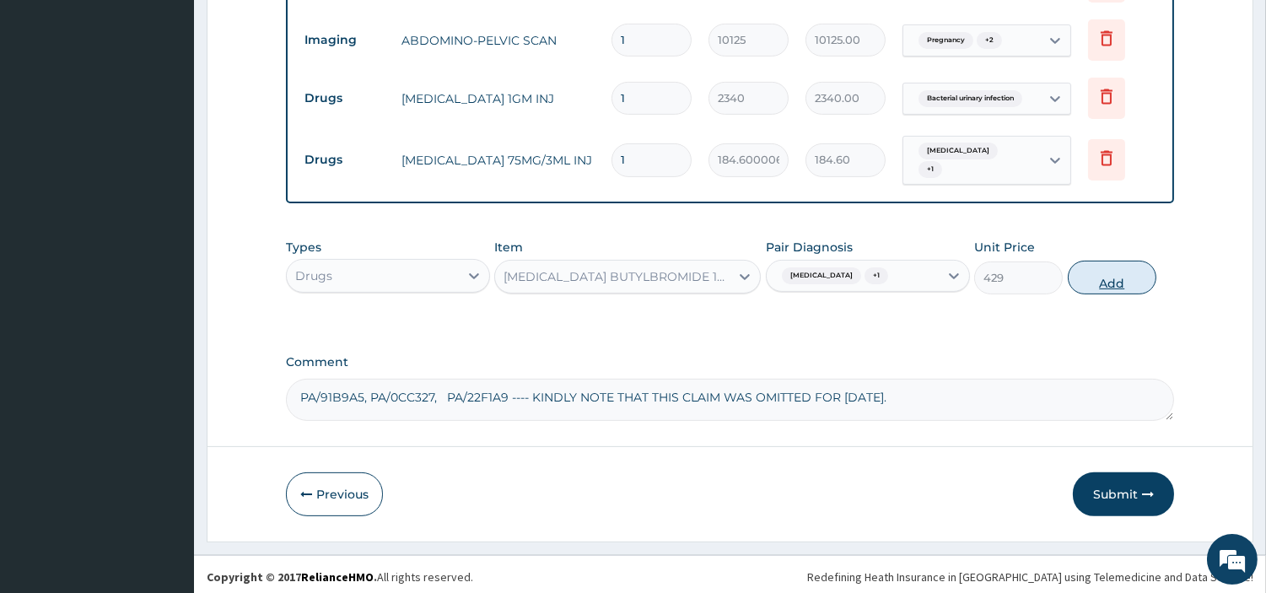
click at [1076, 274] on button "Add" at bounding box center [1112, 278] width 89 height 34
type input "0"
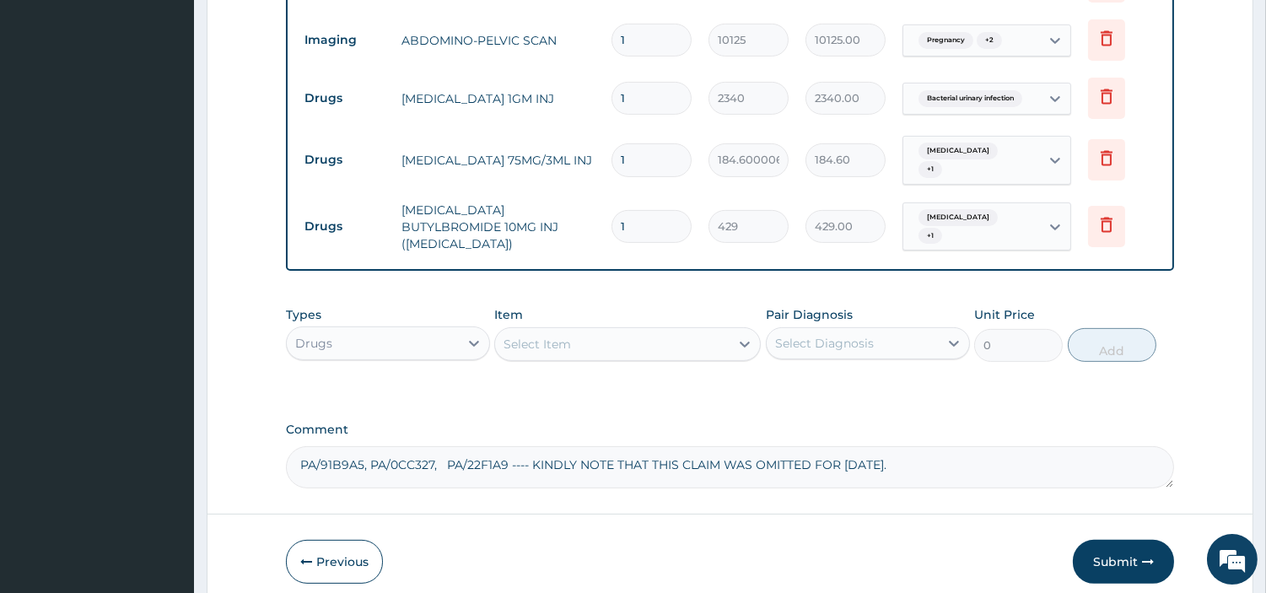
click at [592, 339] on div "Select Item" at bounding box center [612, 344] width 235 height 27
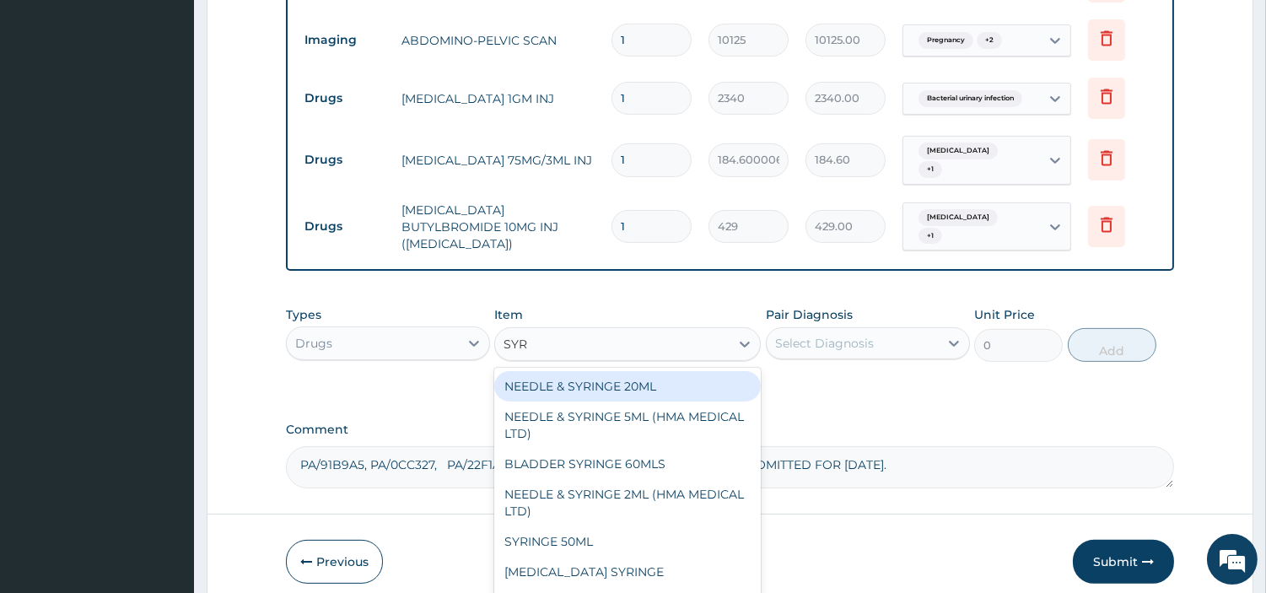
type input "SYRI"
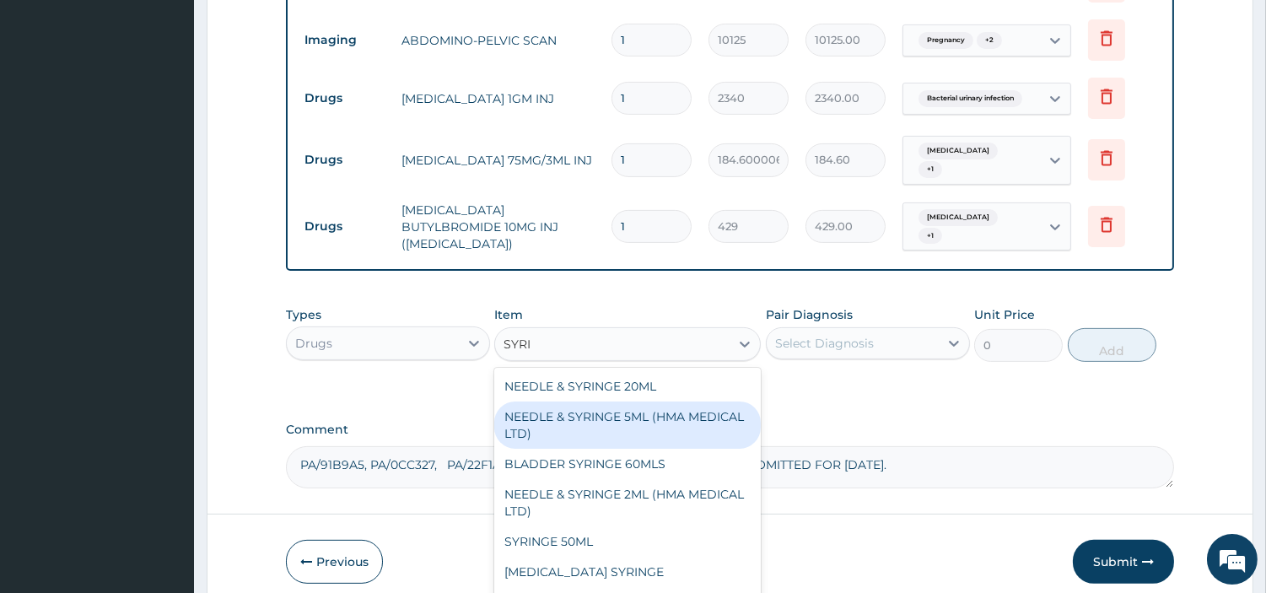
click at [645, 412] on div "NEEDLE & SYRINGE 5ML (HMA MEDICAL LTD)" at bounding box center [627, 425] width 267 height 47
type input "192.5"
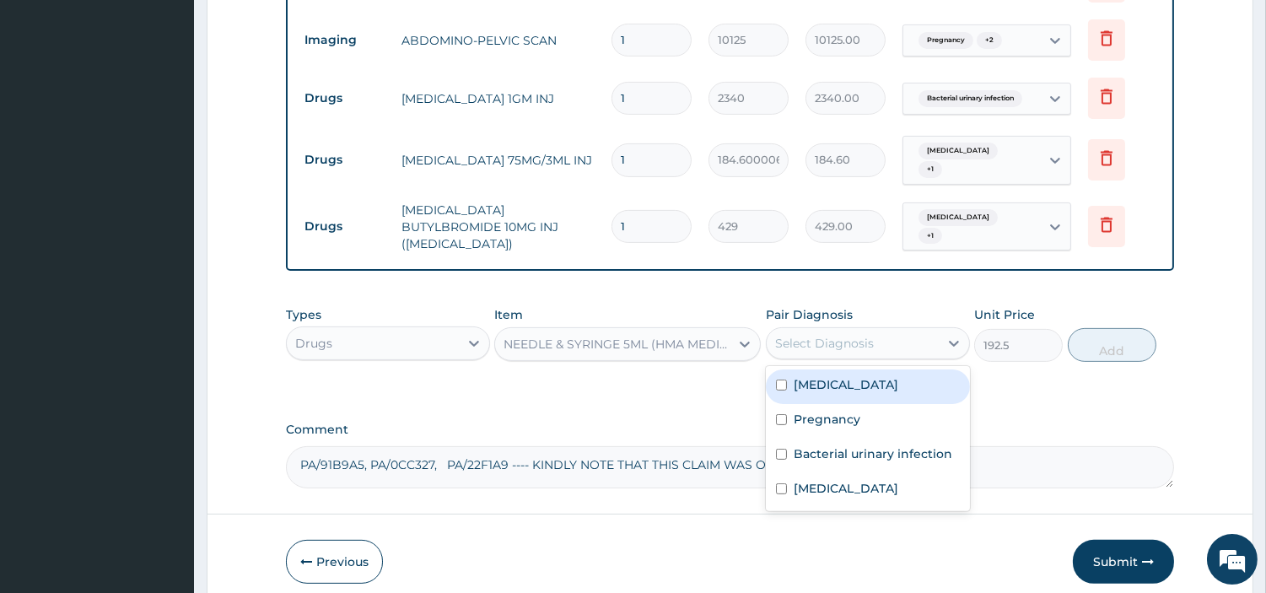
click at [844, 346] on div "Select Diagnosis" at bounding box center [868, 343] width 204 height 32
click at [842, 404] on div "Pregnancy" at bounding box center [868, 421] width 204 height 35
checkbox input "true"
drag, startPoint x: 844, startPoint y: 364, endPoint x: 850, endPoint y: 411, distance: 46.9
click at [844, 376] on label "Acute abdomen" at bounding box center [846, 384] width 105 height 17
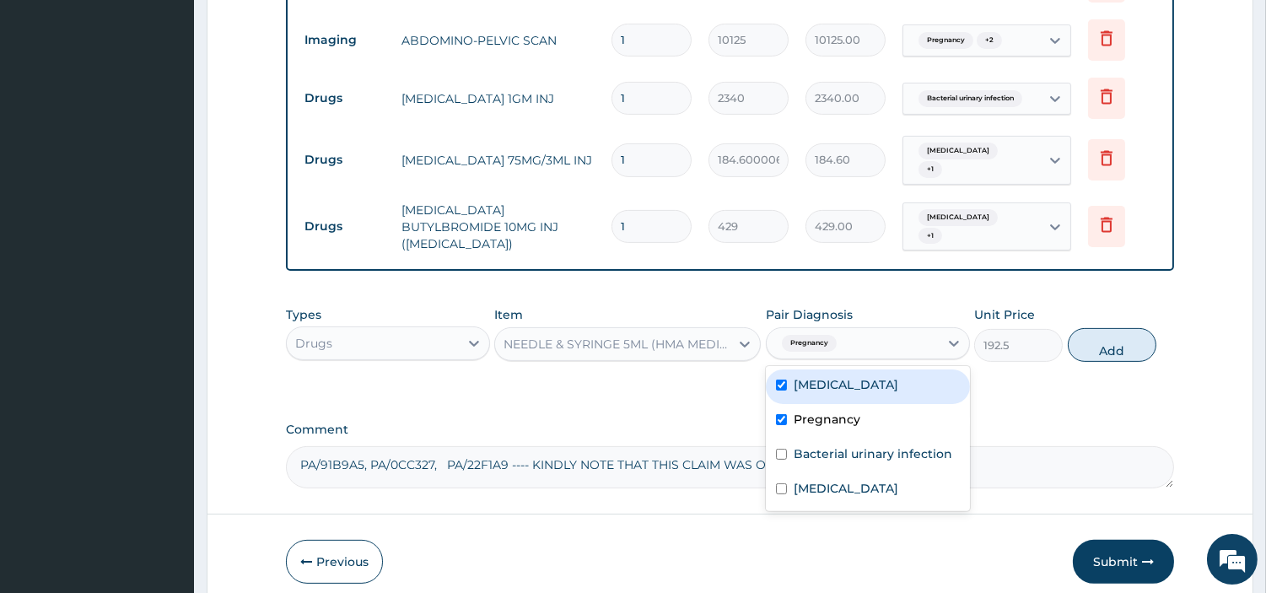
checkbox input "true"
click at [852, 448] on label "Bacterial urinary infection" at bounding box center [873, 453] width 159 height 17
checkbox input "true"
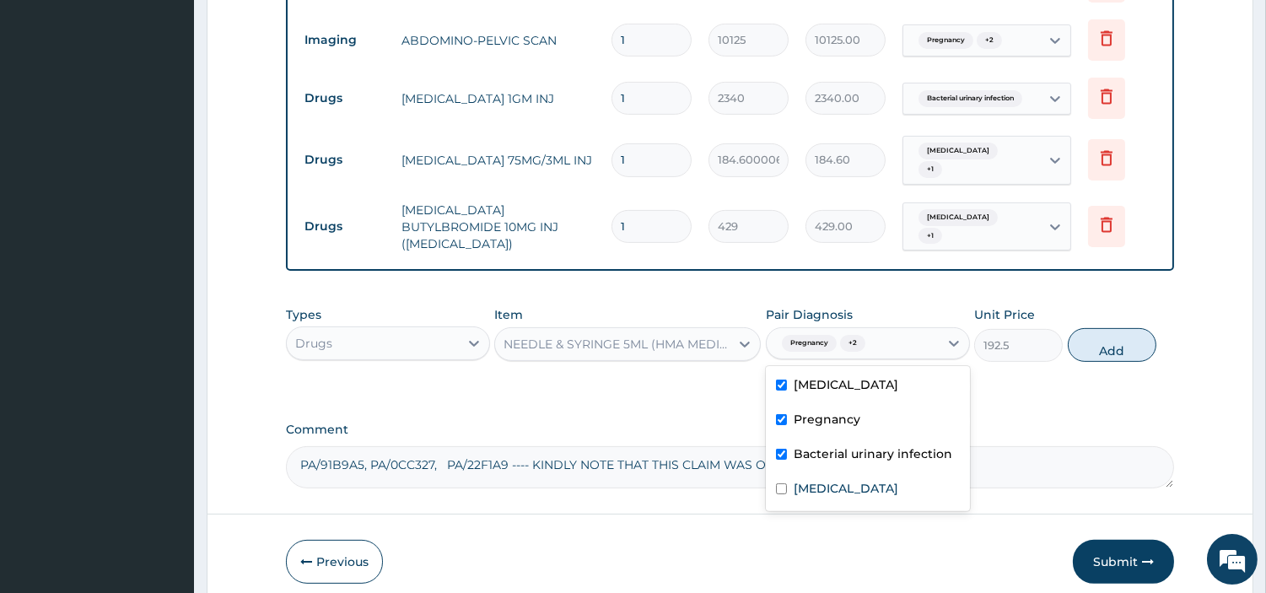
click at [844, 479] on div "Anemia" at bounding box center [868, 490] width 204 height 35
checkbox input "true"
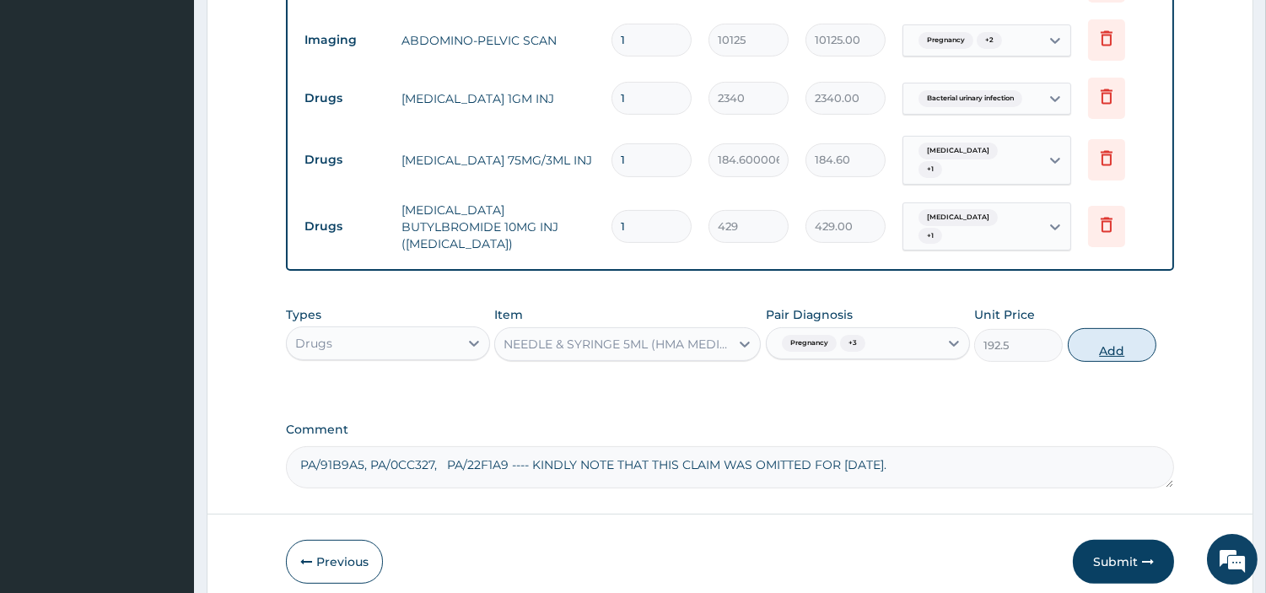
click at [1100, 328] on button "Add" at bounding box center [1112, 345] width 89 height 34
type input "0"
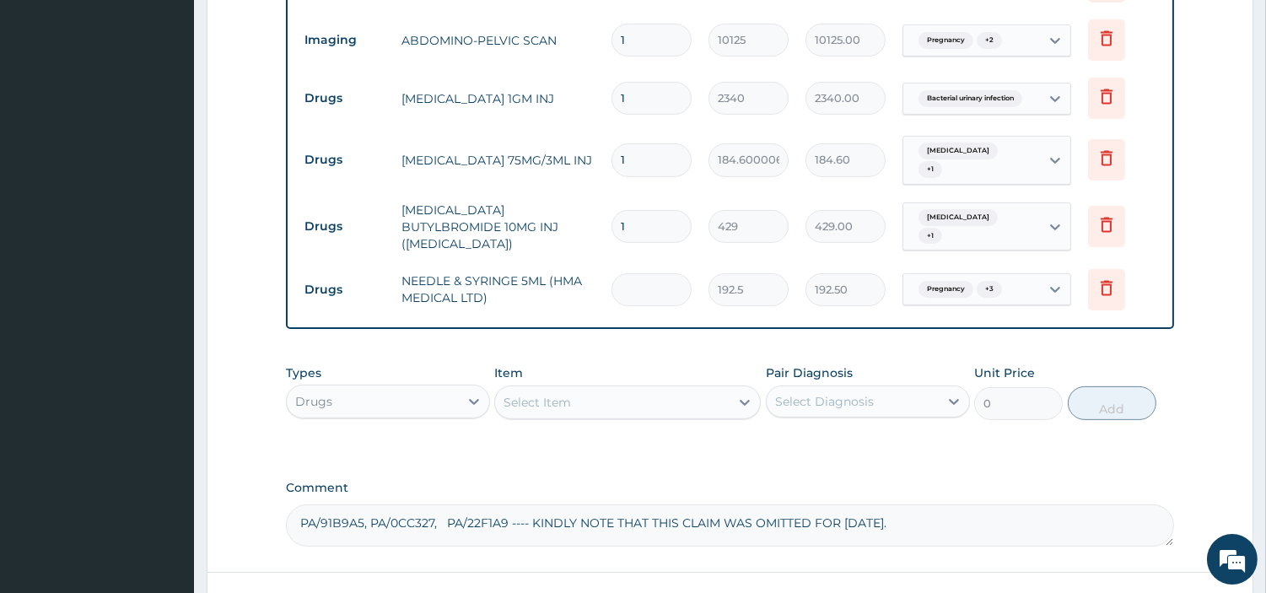
type input "0.00"
type input "4"
type input "770.00"
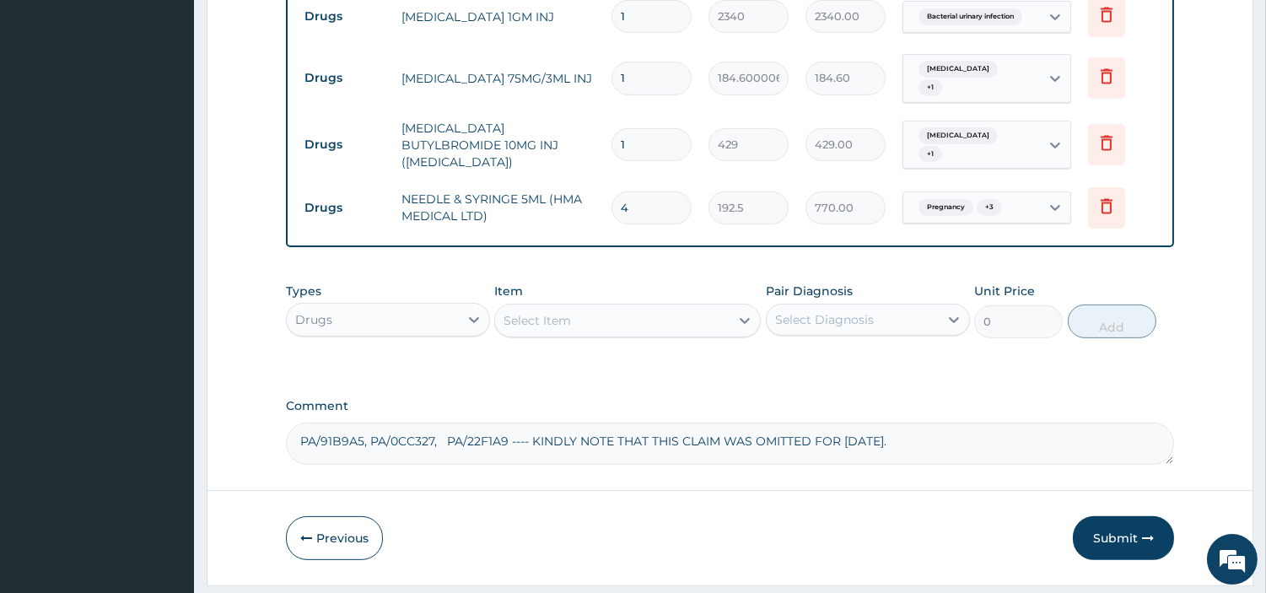
scroll to position [1078, 0]
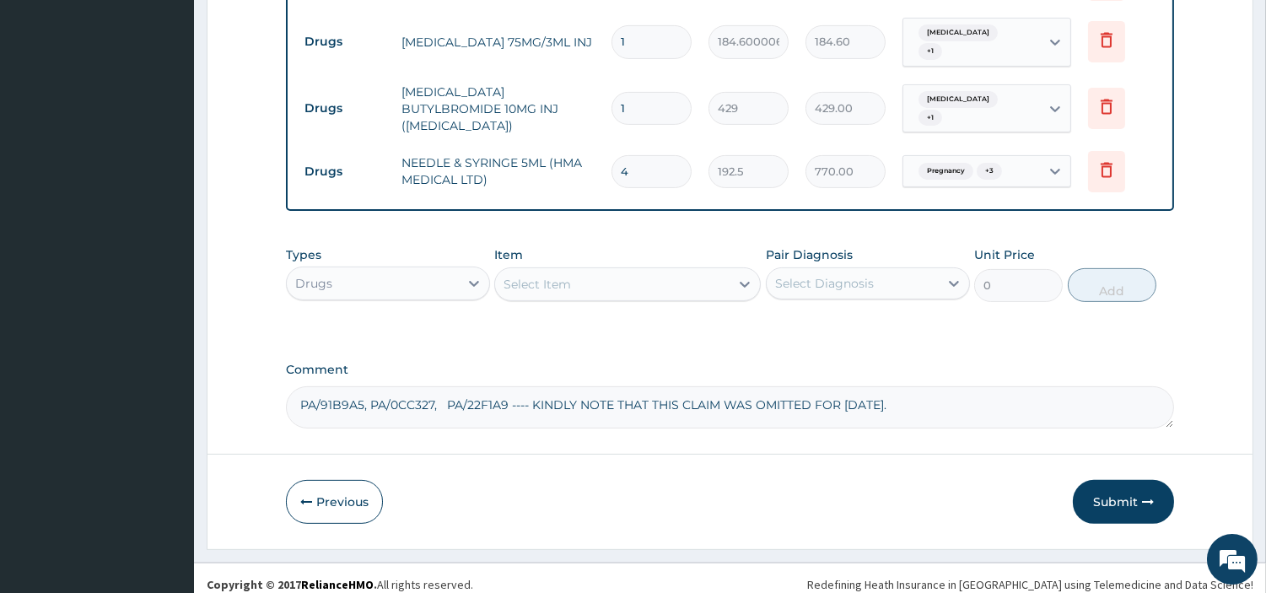
type input "4"
click at [661, 279] on div "Select Item" at bounding box center [612, 284] width 235 height 27
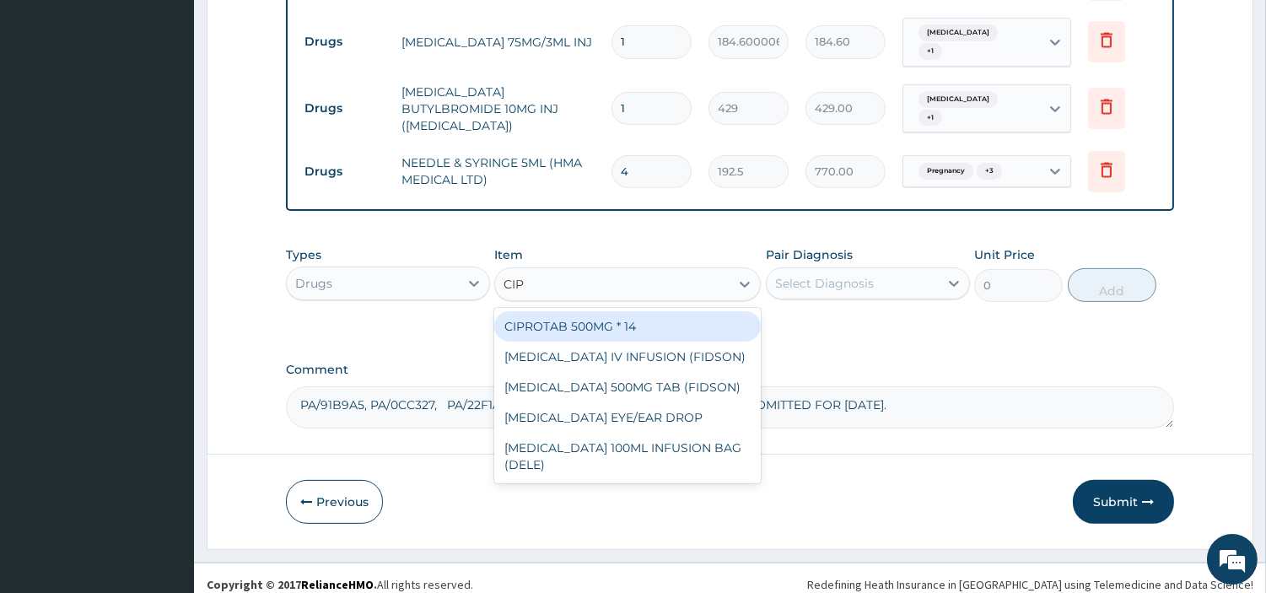
type input "CIPR"
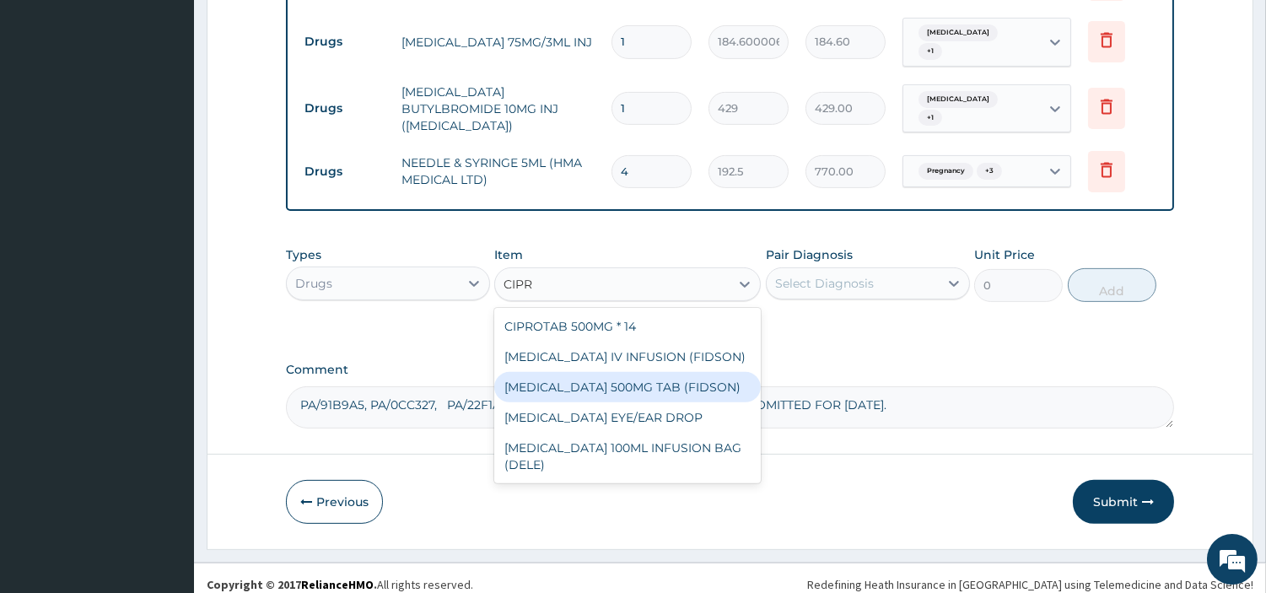
click at [675, 372] on div "CIPROFLOXACIN 500MG TAB (FIDSON)" at bounding box center [627, 387] width 267 height 30
type input "136.5"
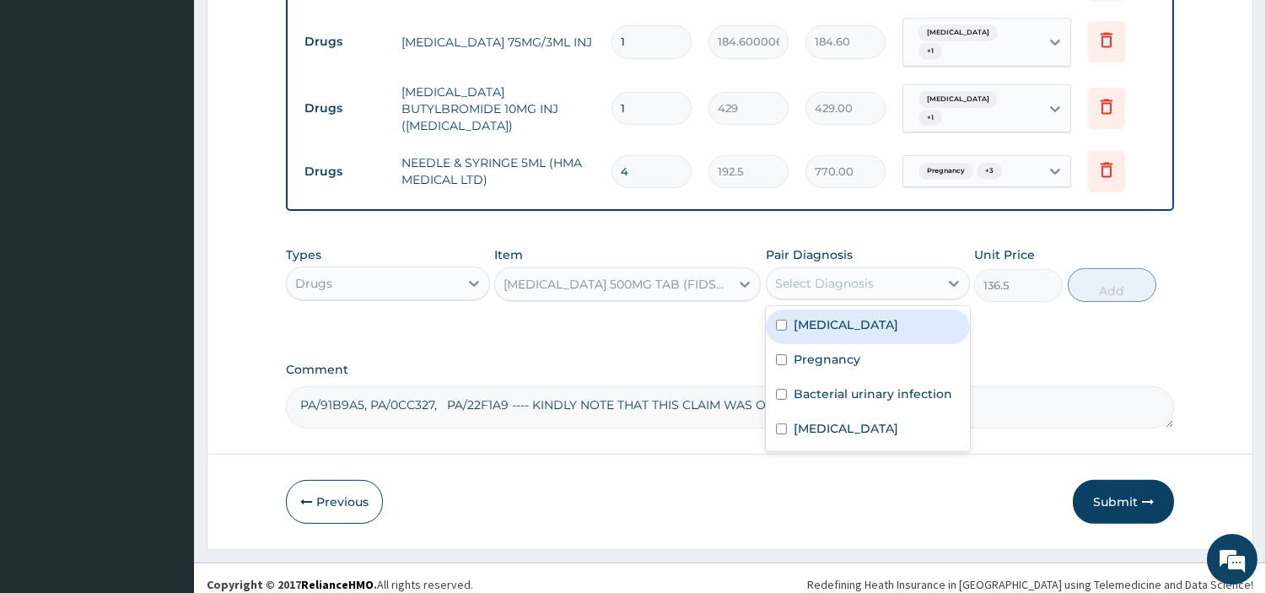
click at [825, 282] on div "Select Diagnosis" at bounding box center [853, 283] width 172 height 27
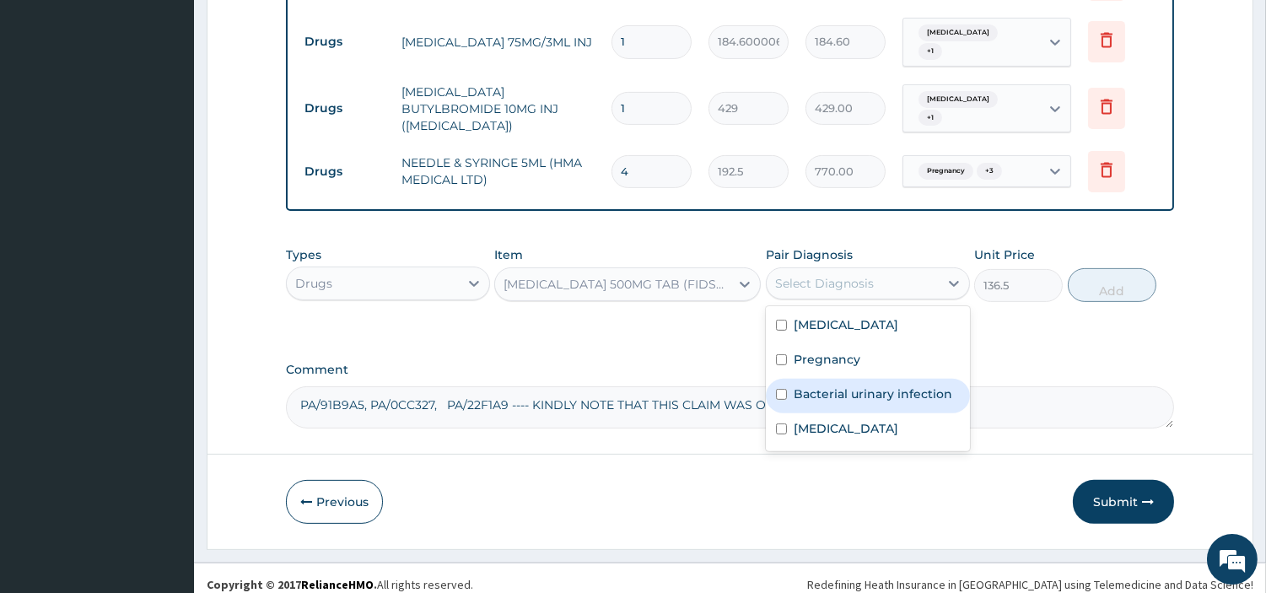
drag, startPoint x: 863, startPoint y: 375, endPoint x: 920, endPoint y: 350, distance: 62.7
click at [863, 386] on label "Bacterial urinary infection" at bounding box center [873, 394] width 159 height 17
checkbox input "true"
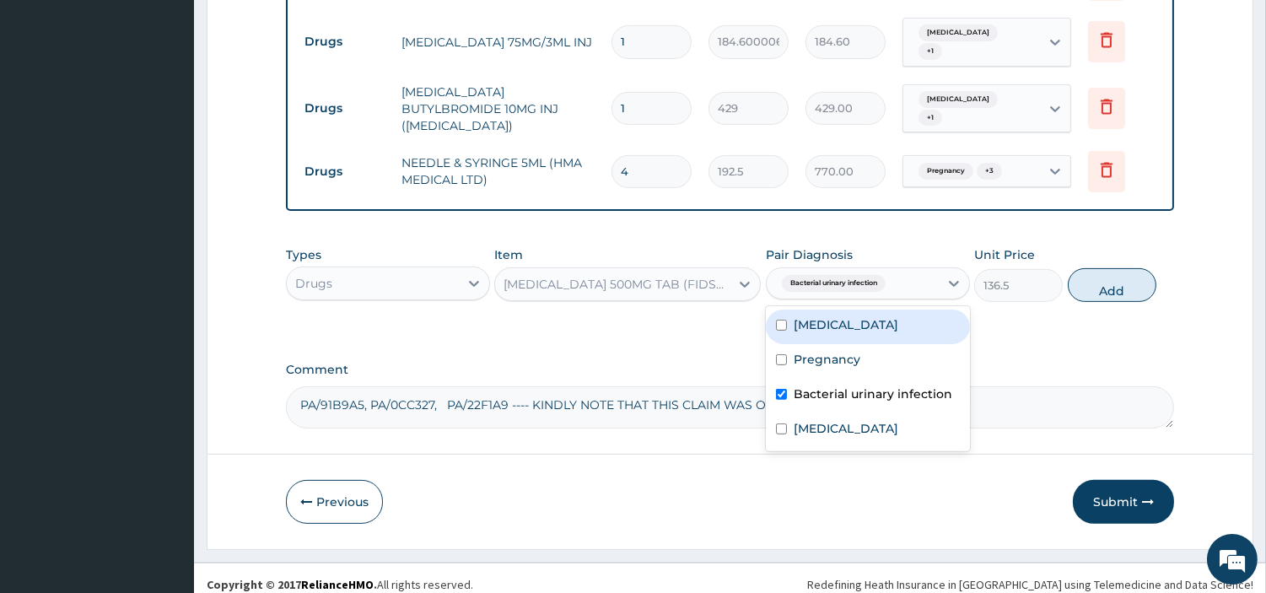
click at [1097, 279] on button "Add" at bounding box center [1112, 285] width 89 height 34
type input "0"
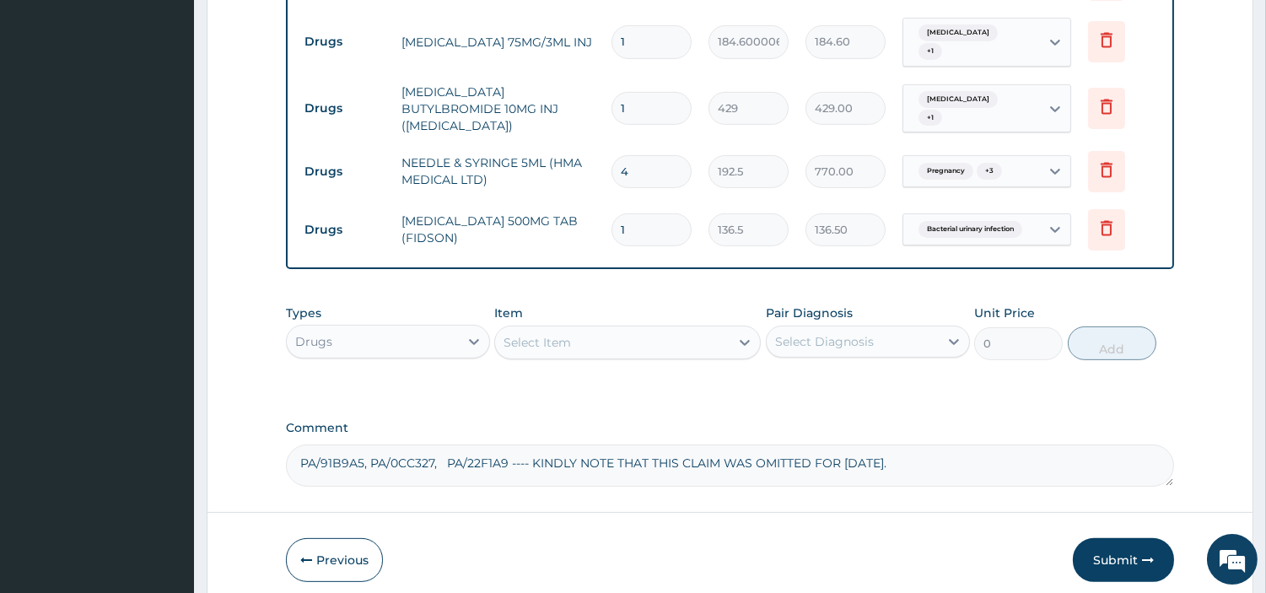
type input "14"
type input "1911.00"
type input "1"
type input "136.50"
type input "1"
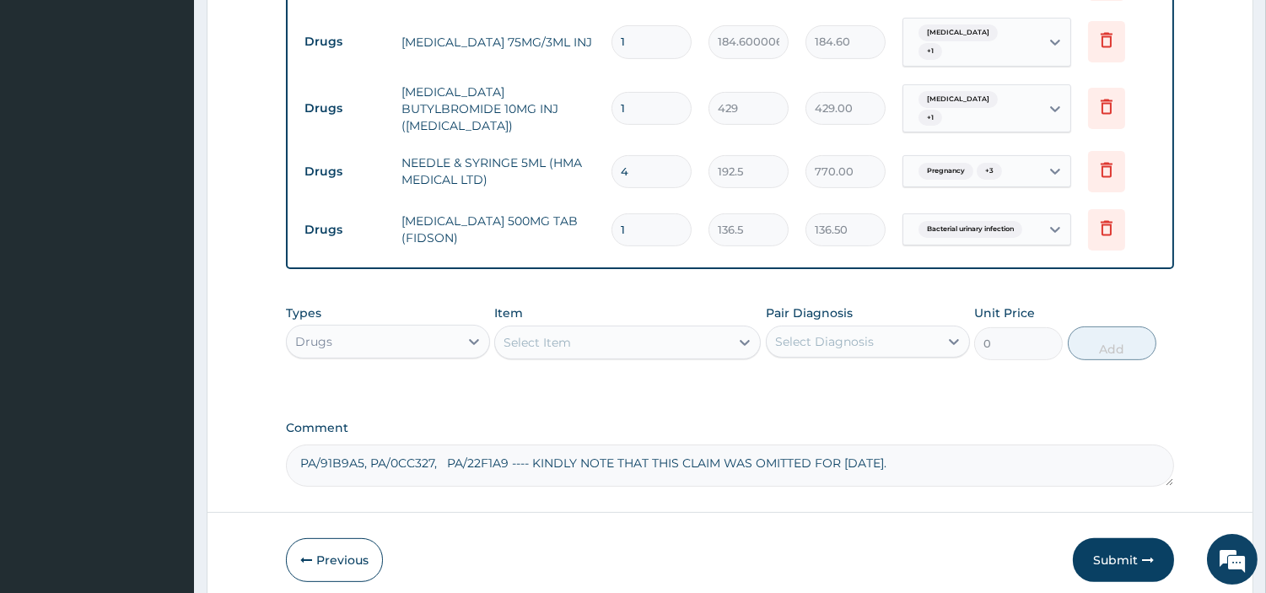
click at [660, 329] on div "Select Item" at bounding box center [612, 342] width 235 height 27
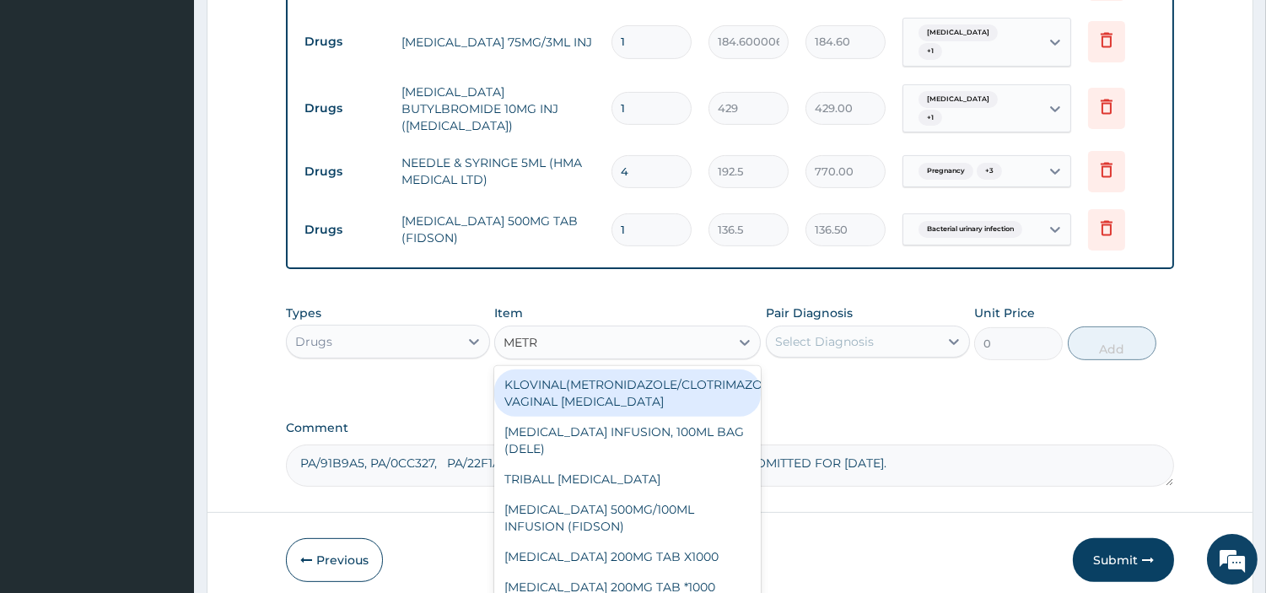
type input "METRO"
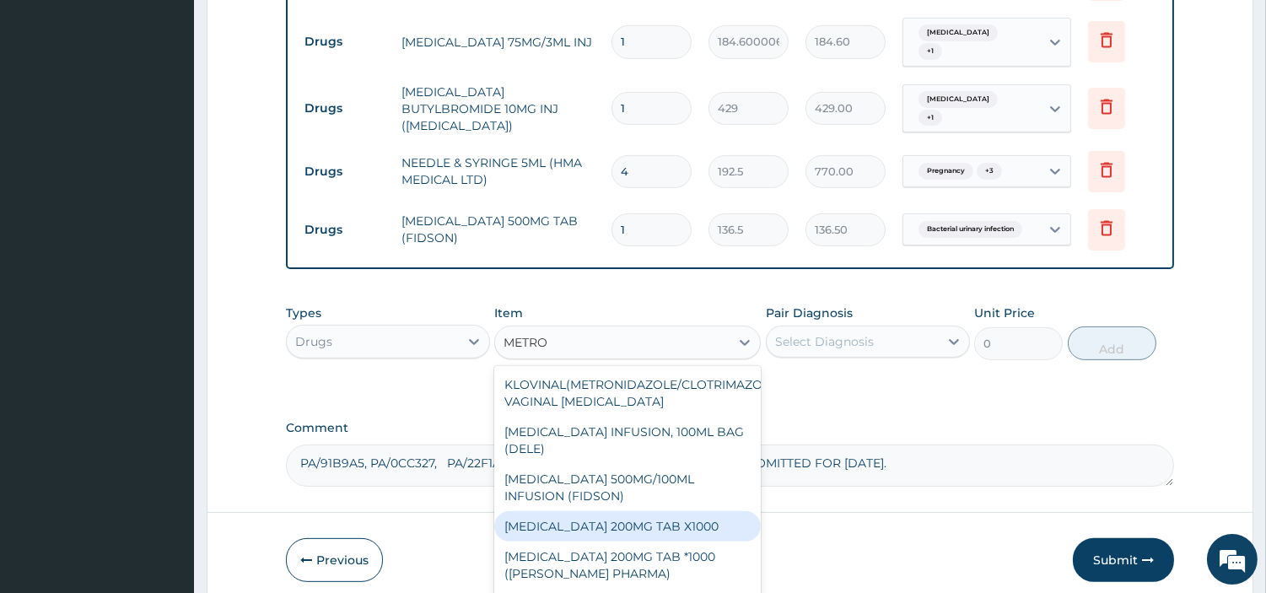
drag, startPoint x: 688, startPoint y: 516, endPoint x: 710, endPoint y: 494, distance: 31.0
click at [688, 515] on div "METRONIDAZOLE 200MG TAB X1000" at bounding box center [627, 526] width 267 height 30
type input "20.79999923706055"
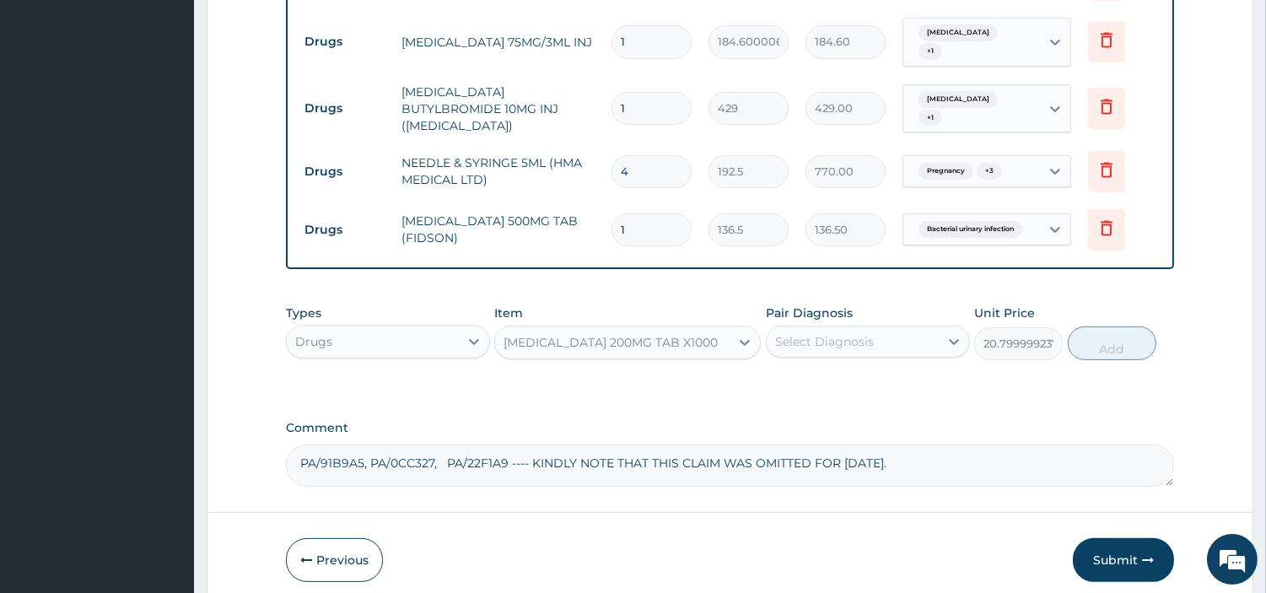
click at [877, 364] on div "Types Drugs Item option METRONIDAZOLE 200MG TAB X1000, selected. Select is focu…" at bounding box center [730, 345] width 888 height 98
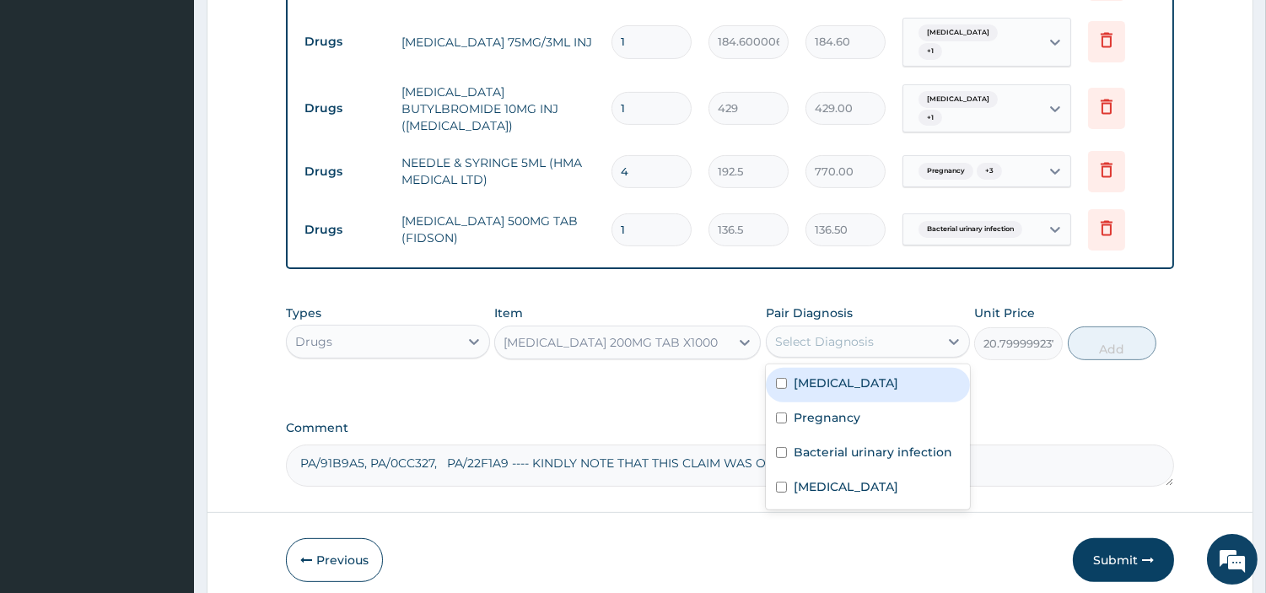
click at [882, 343] on div "Select Diagnosis" at bounding box center [868, 342] width 204 height 32
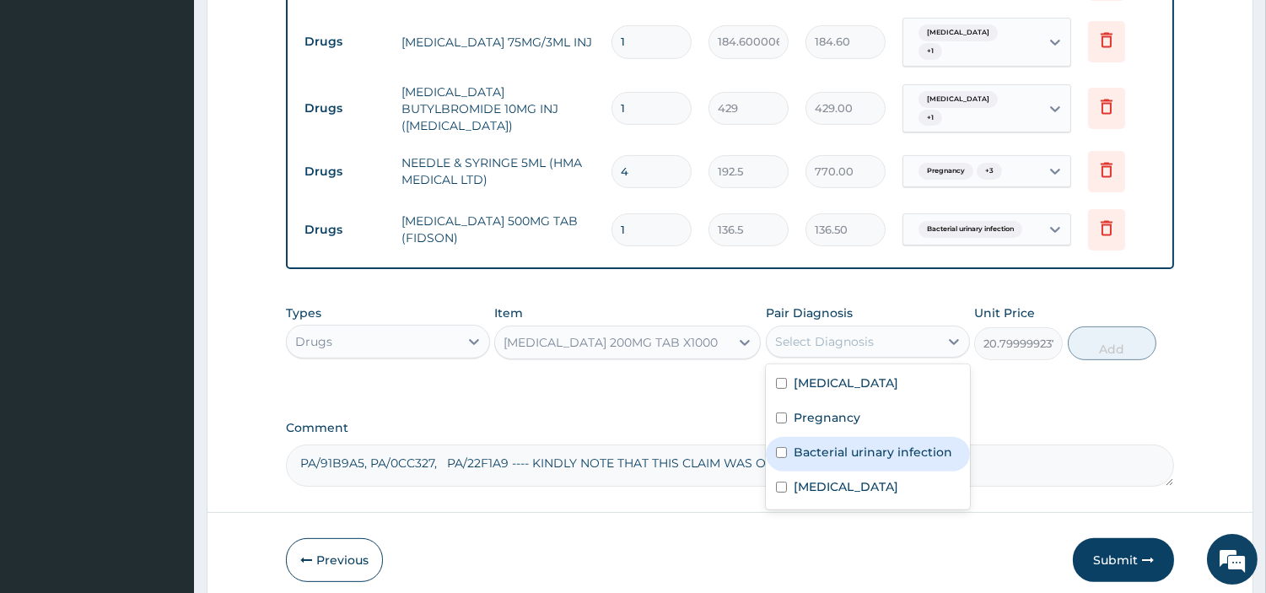
click at [889, 444] on label "Bacterial urinary infection" at bounding box center [873, 452] width 159 height 17
checkbox input "true"
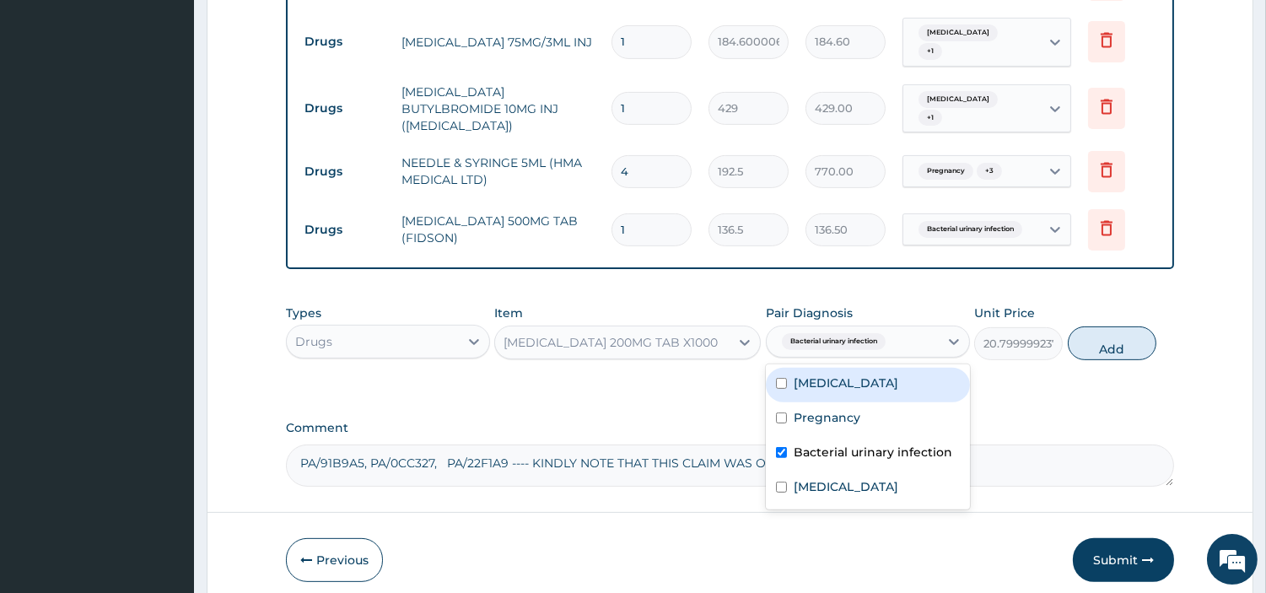
drag, startPoint x: 898, startPoint y: 371, endPoint x: 925, endPoint y: 371, distance: 27.0
click at [900, 371] on div "Acute abdomen" at bounding box center [868, 385] width 204 height 35
checkbox input "true"
click at [1078, 337] on button "Add" at bounding box center [1112, 343] width 89 height 34
type input "0"
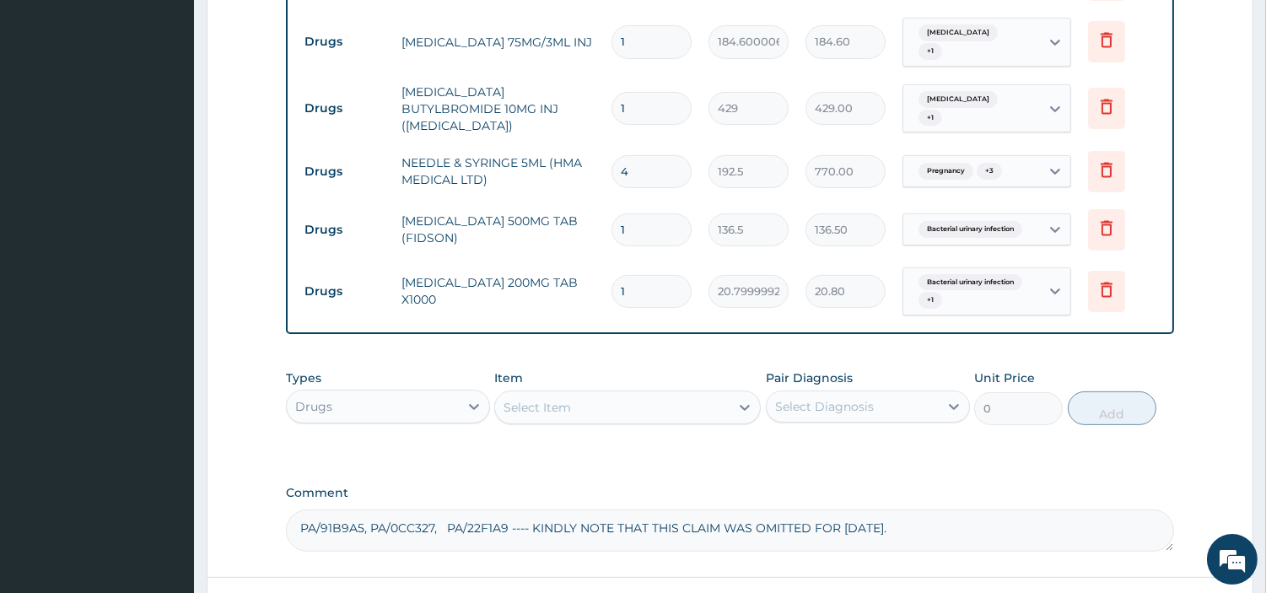
type input "0.00"
type input "3"
type input "62.40"
type input "30"
type input "624.00"
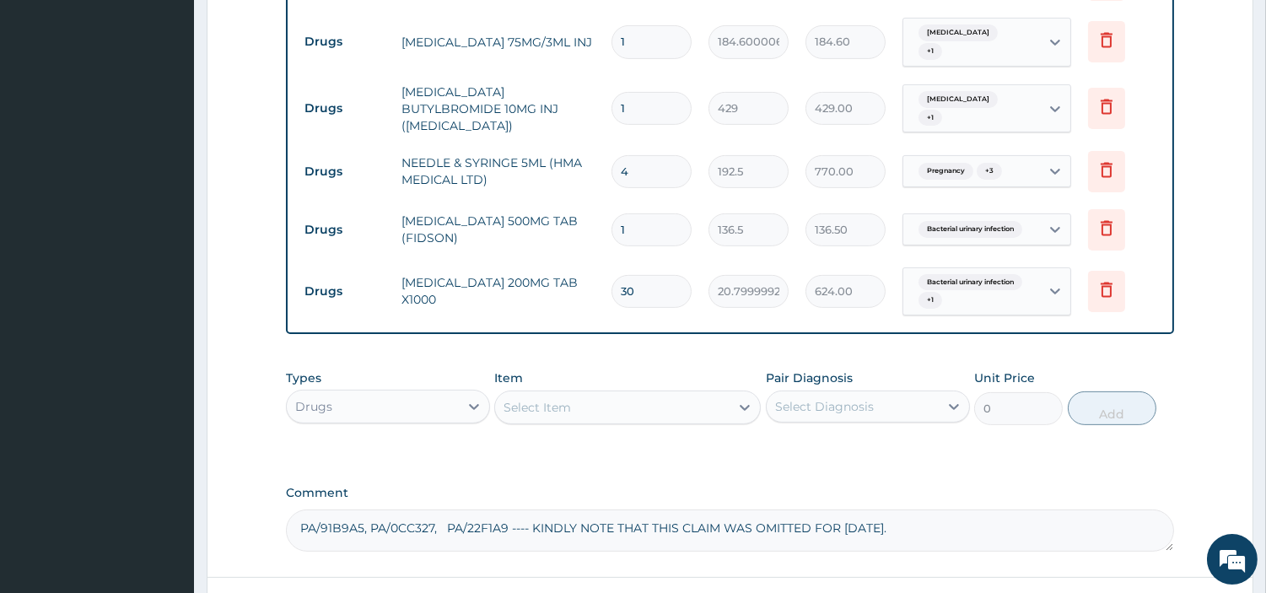
type input "30"
click at [639, 217] on input "1" at bounding box center [652, 229] width 80 height 33
type input "10"
type input "1365.00"
type input "10"
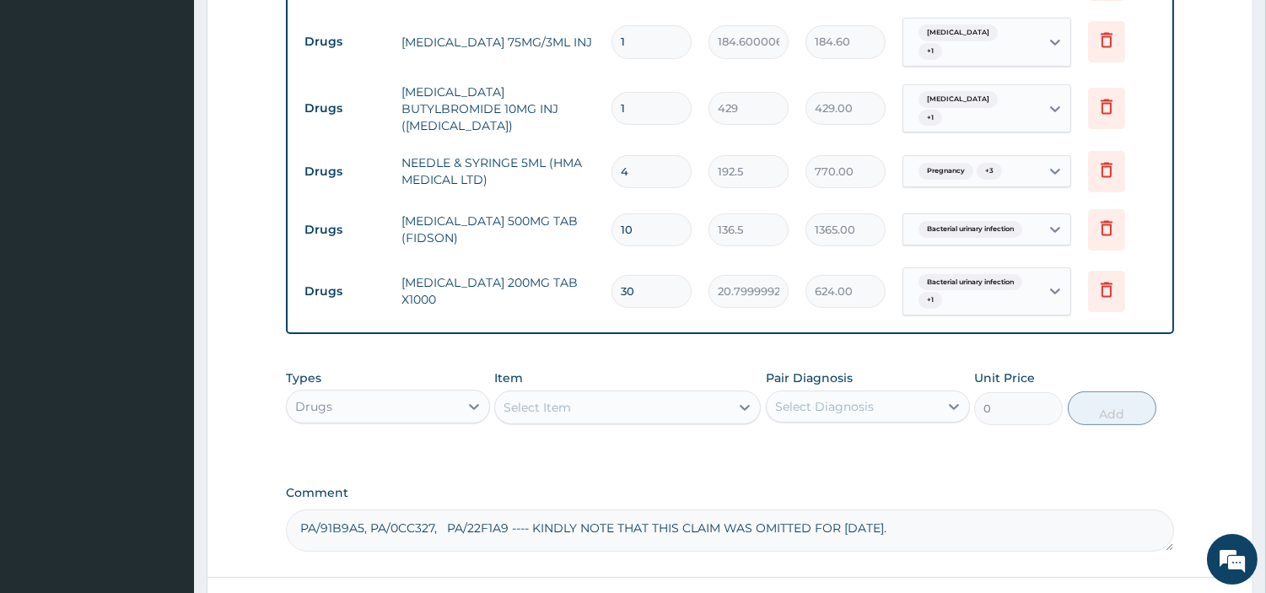
click at [631, 394] on div "Select Item" at bounding box center [612, 407] width 235 height 27
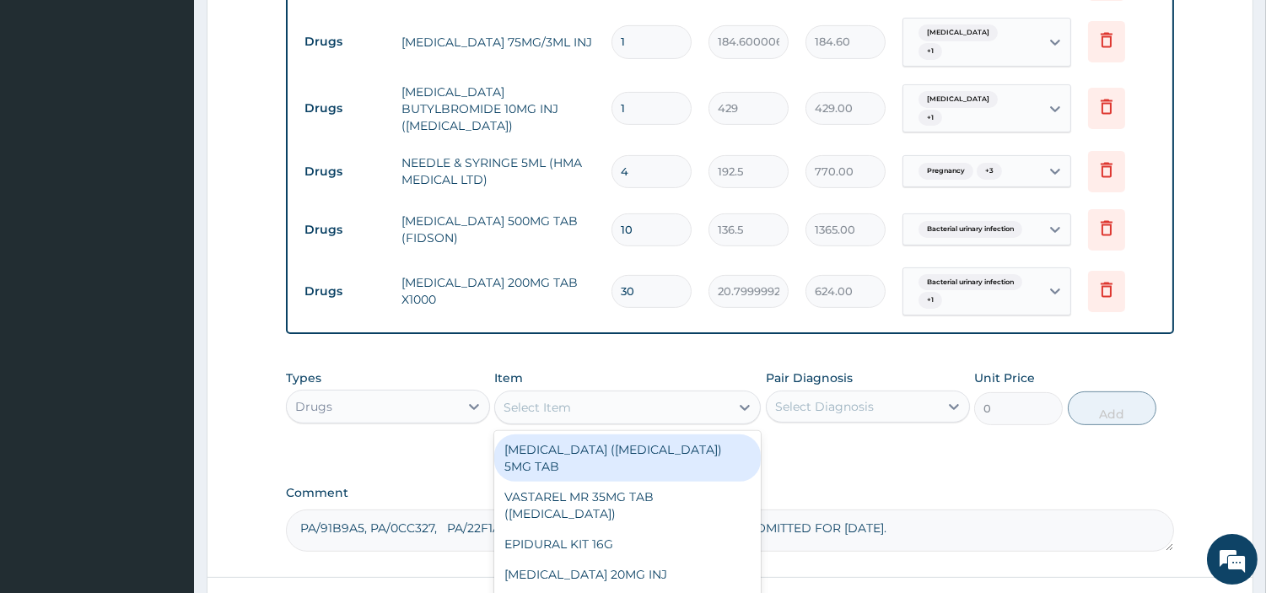
type input "["
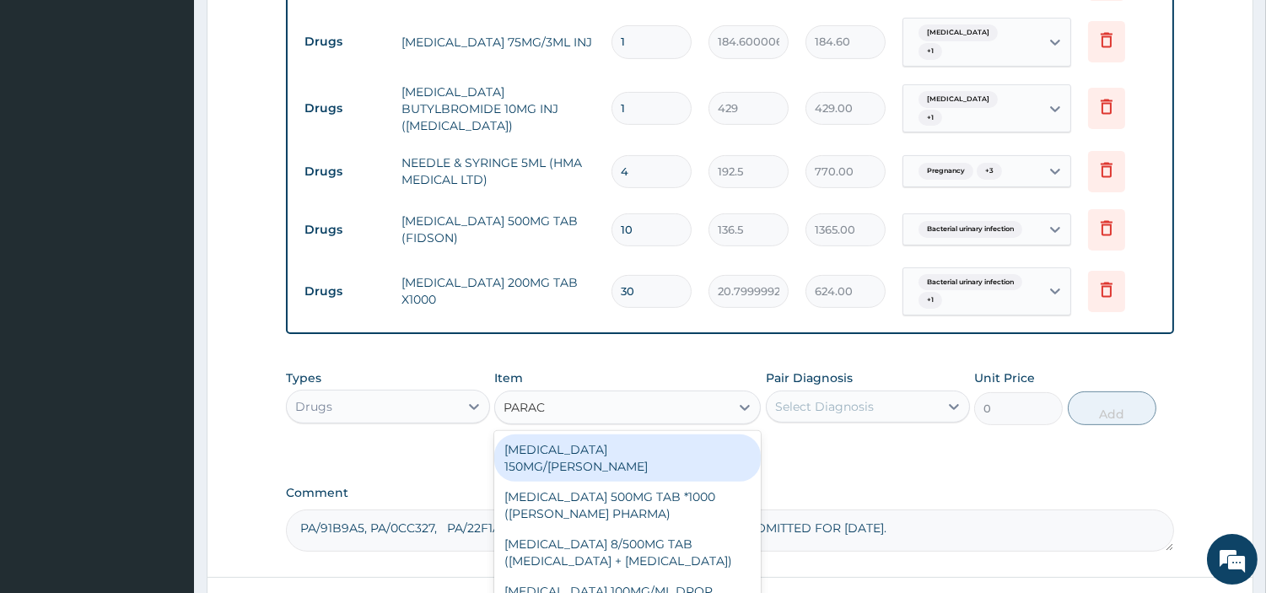
type input "PARACE"
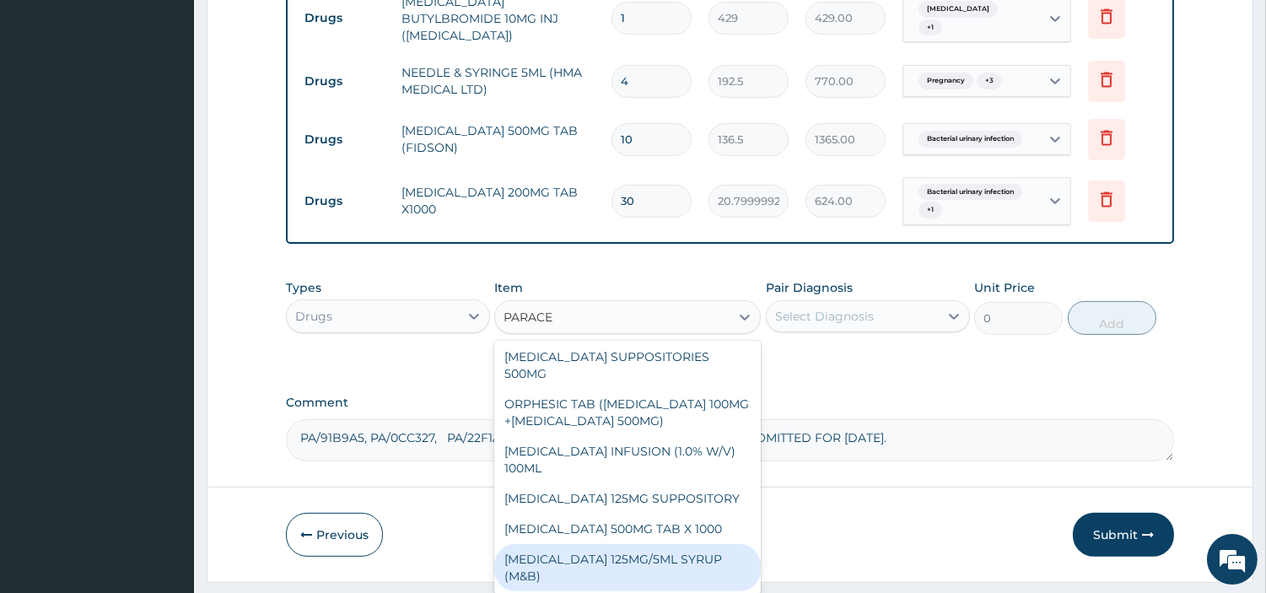
scroll to position [1202, 0]
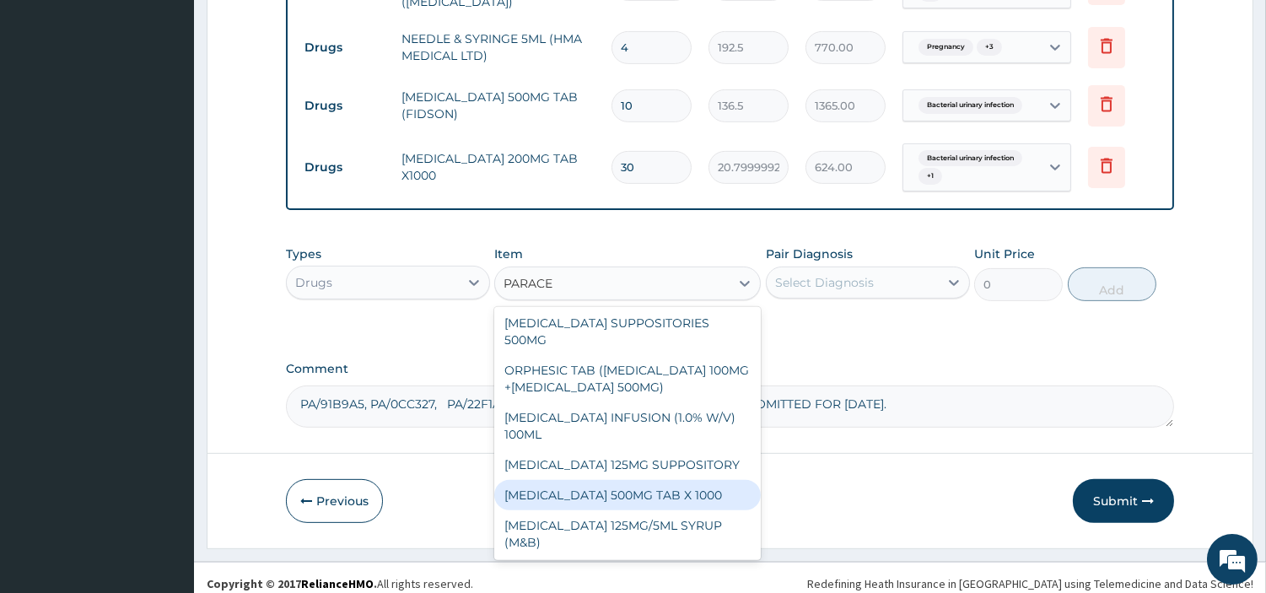
click at [701, 481] on div "PARACETAMOL 500MG TAB X 1000" at bounding box center [627, 495] width 267 height 30
type input "22.39999961853027"
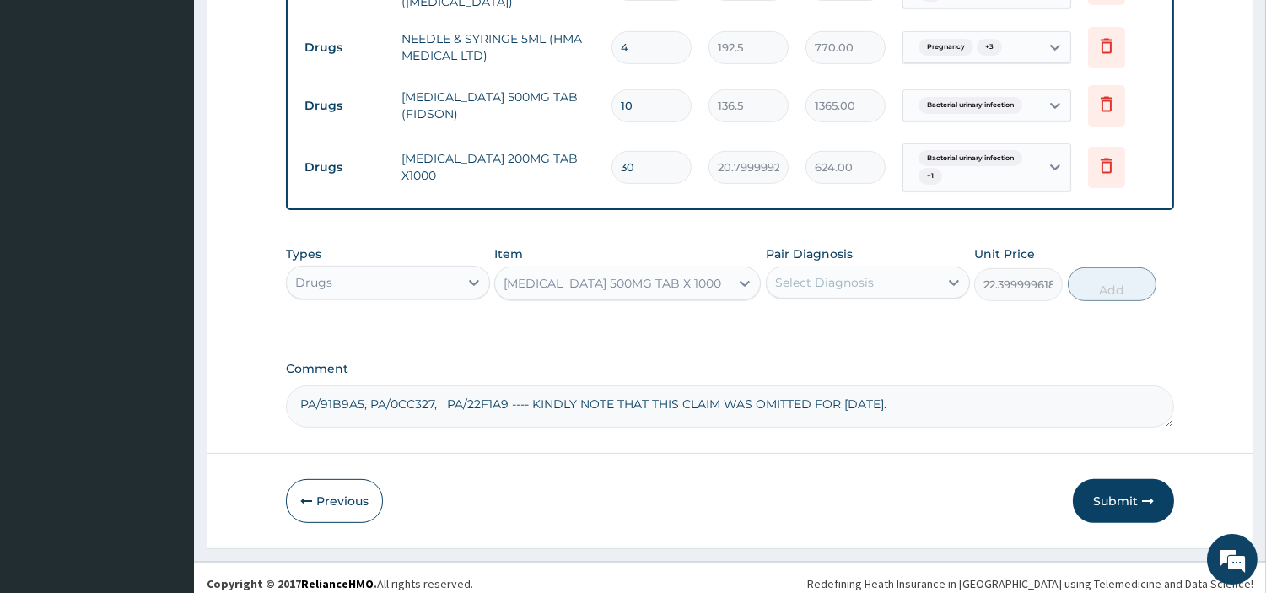
click at [825, 274] on div "Select Diagnosis" at bounding box center [824, 282] width 99 height 17
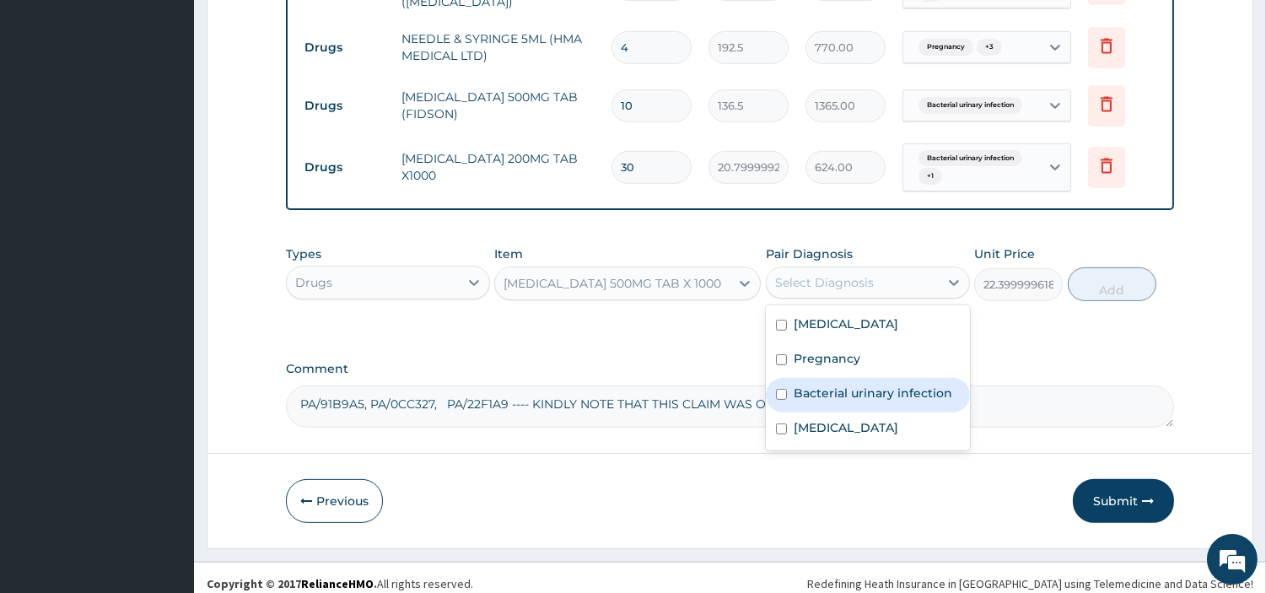
click at [841, 385] on label "Bacterial urinary infection" at bounding box center [873, 393] width 159 height 17
checkbox input "true"
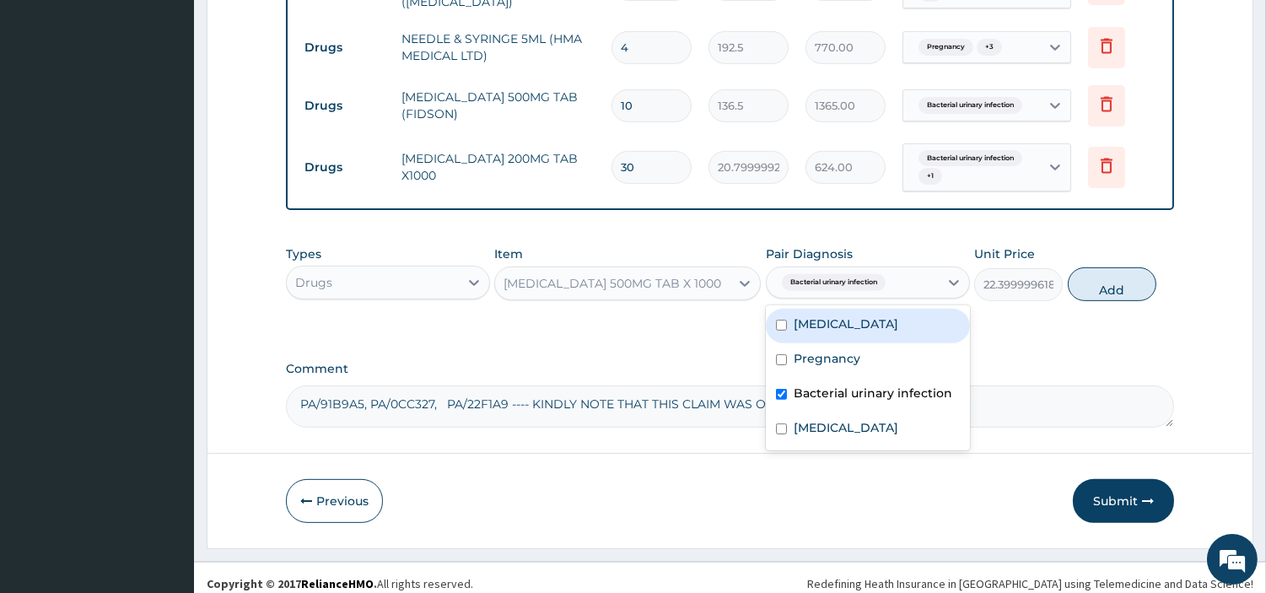
click at [861, 325] on div "Acute abdomen" at bounding box center [868, 326] width 204 height 35
checkbox input "true"
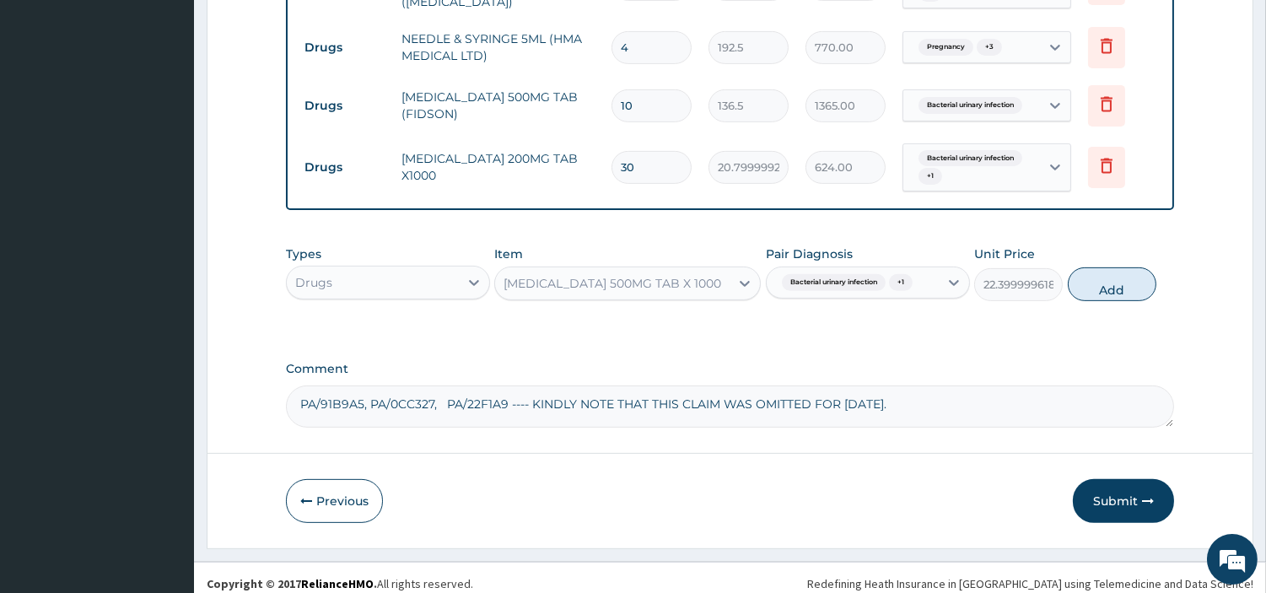
click at [1064, 273] on div "Types Drugs Item PARACETAMOL 500MG TAB X 1000 Pair Diagnosis Bacterial urinary …" at bounding box center [730, 273] width 888 height 73
click at [1084, 271] on button "Add" at bounding box center [1112, 284] width 89 height 34
type input "0"
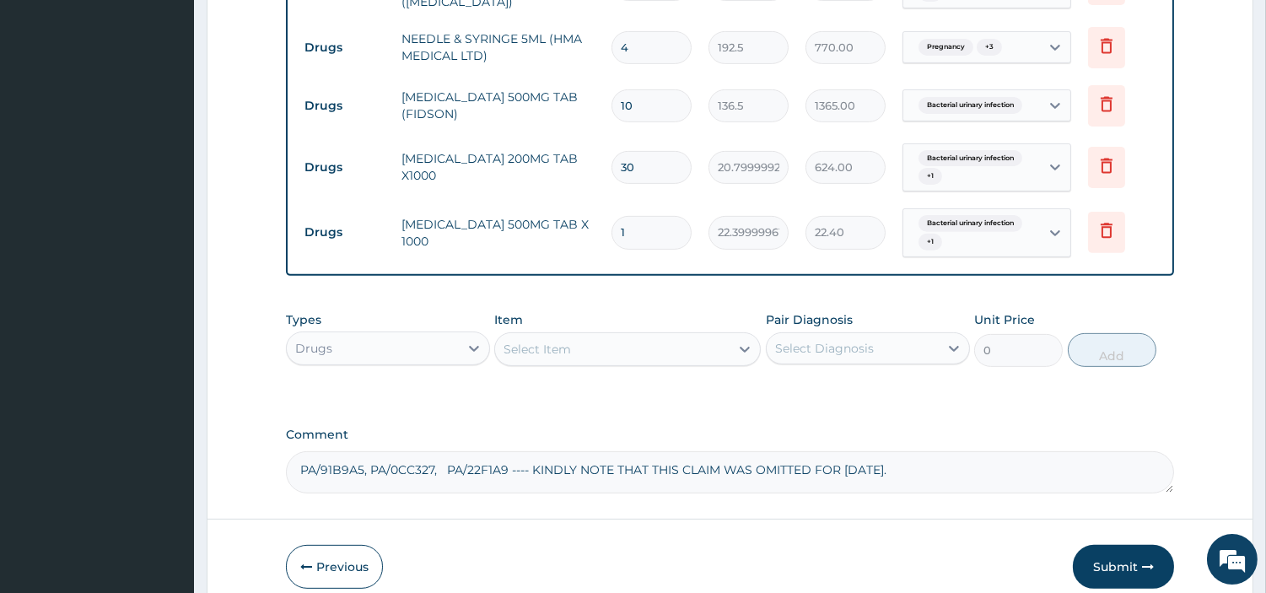
type input "18"
type input "403.20"
type input "18"
click at [1116, 549] on button "Submit" at bounding box center [1123, 567] width 101 height 44
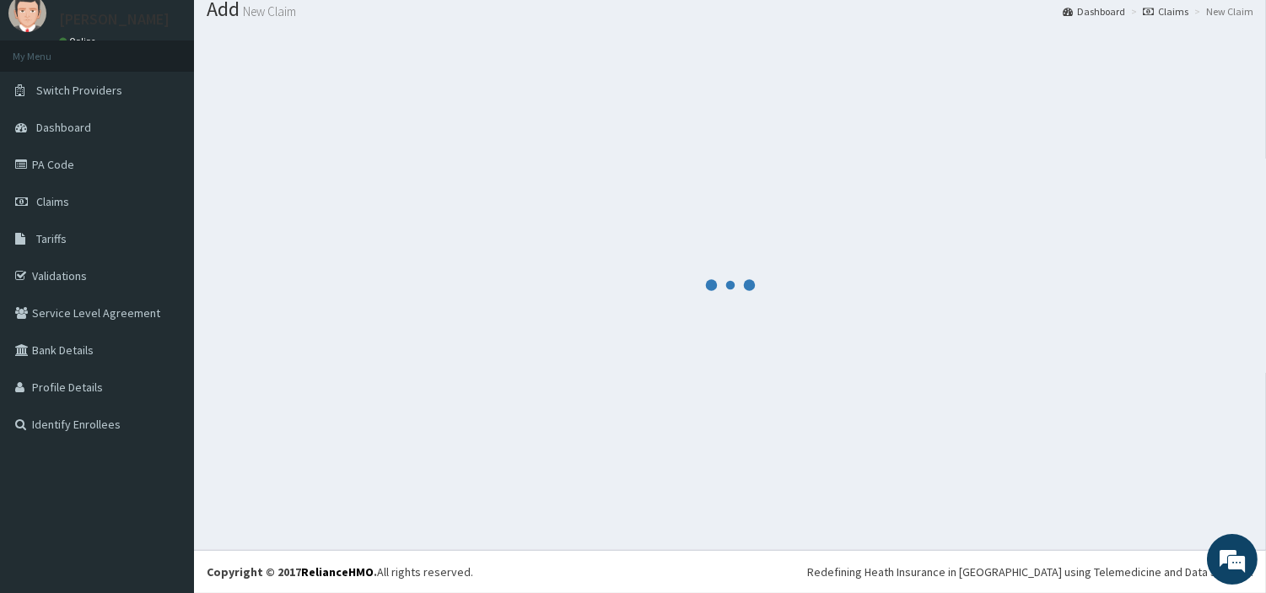
scroll to position [56, 0]
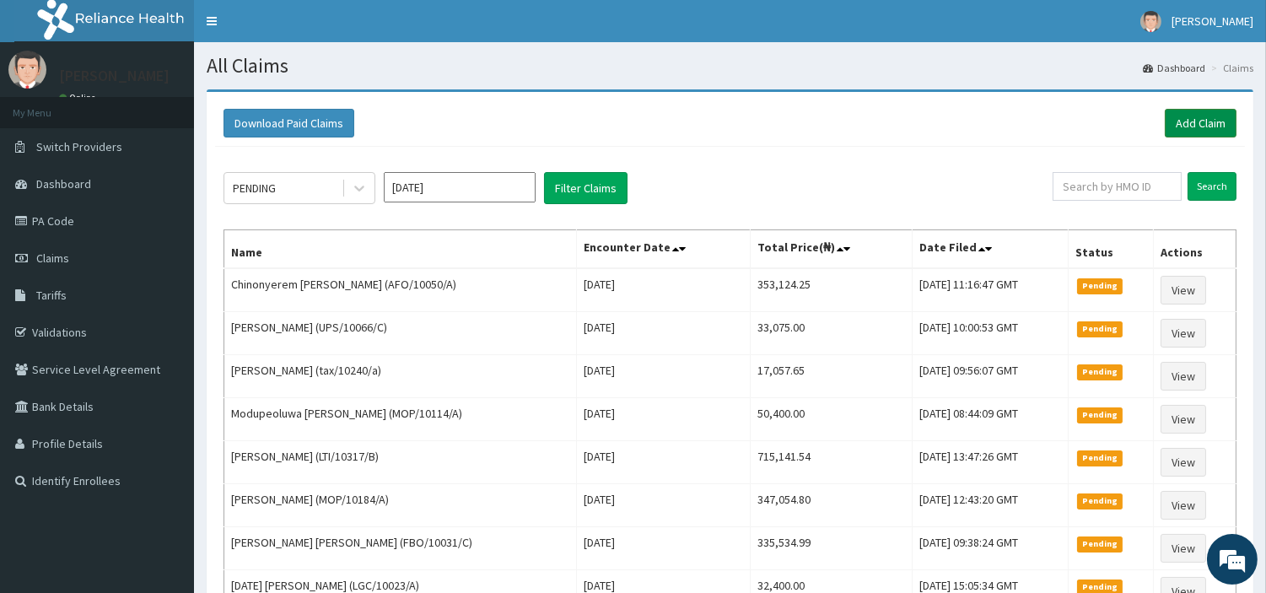
click at [1169, 125] on link "Add Claim" at bounding box center [1201, 123] width 72 height 29
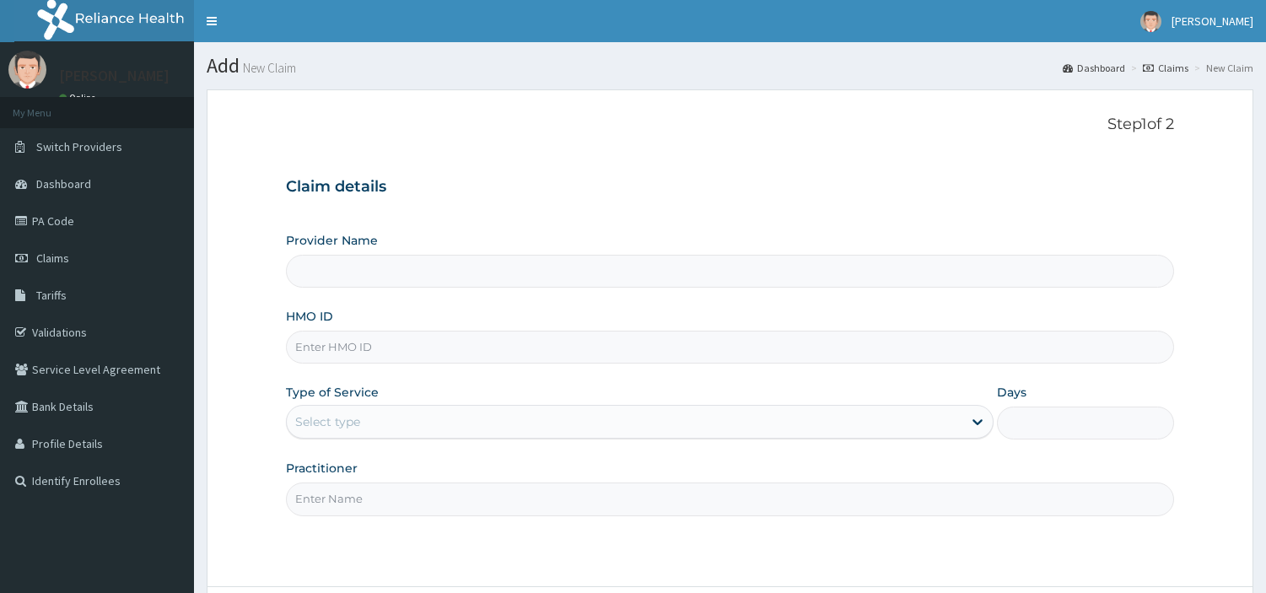
type input "[GEOGRAPHIC_DATA] Nig. Ltd"
click at [429, 337] on input "HMO ID" at bounding box center [730, 347] width 888 height 33
paste input "OHT/13021/A"
type input "OHT/13021/A"
drag, startPoint x: 454, startPoint y: 420, endPoint x: 449, endPoint y: 431, distance: 12.1
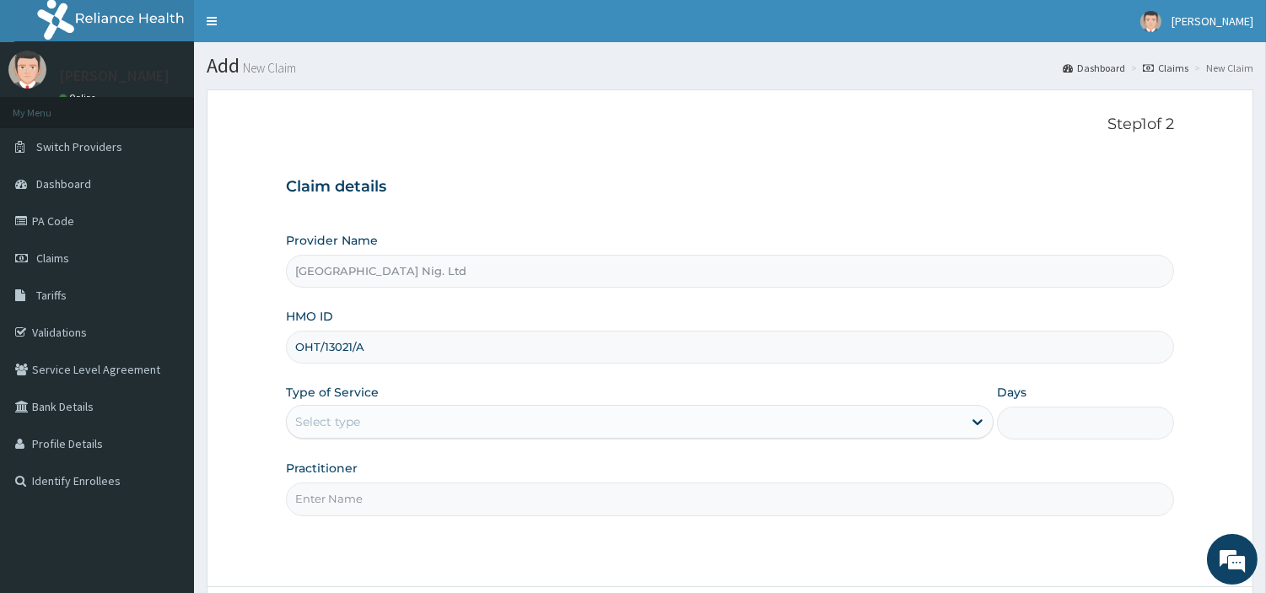
click at [453, 420] on div "Select type" at bounding box center [625, 421] width 676 height 27
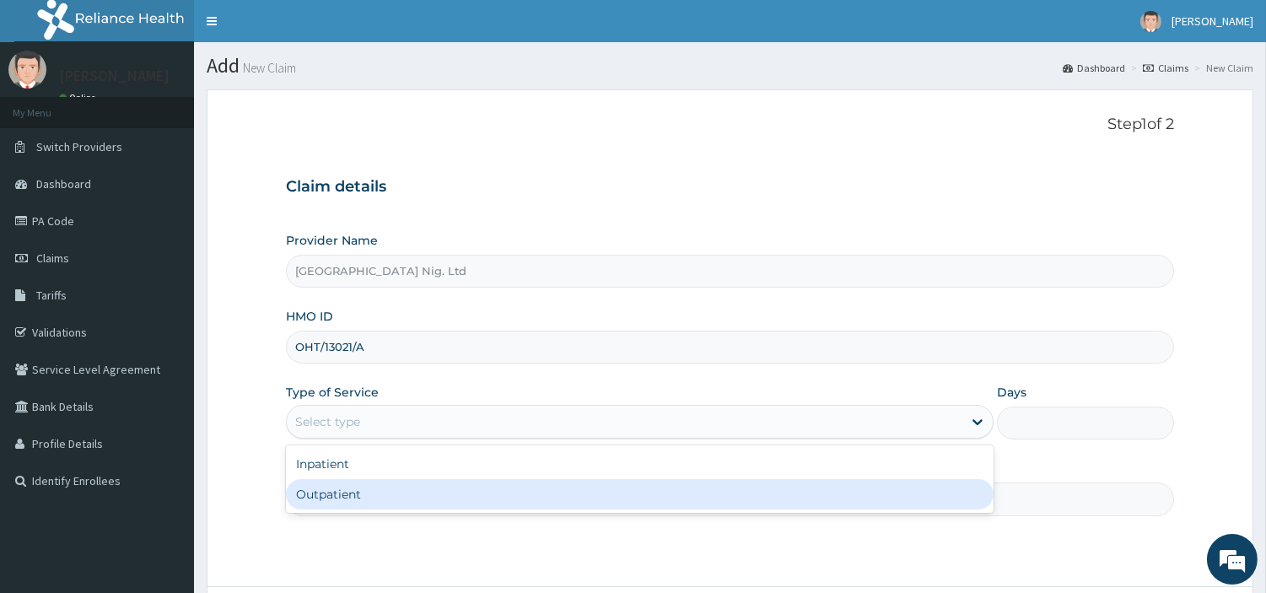
click at [424, 485] on div "Outpatient" at bounding box center [640, 494] width 708 height 30
type input "1"
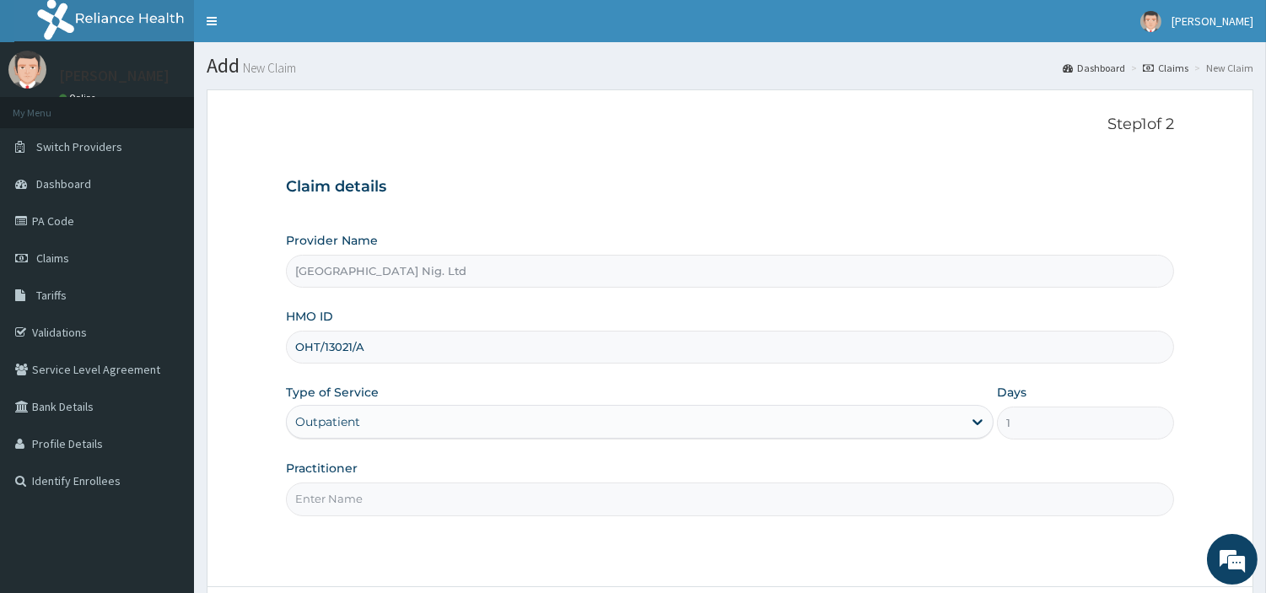
click at [427, 494] on input "Practitioner" at bounding box center [730, 499] width 888 height 33
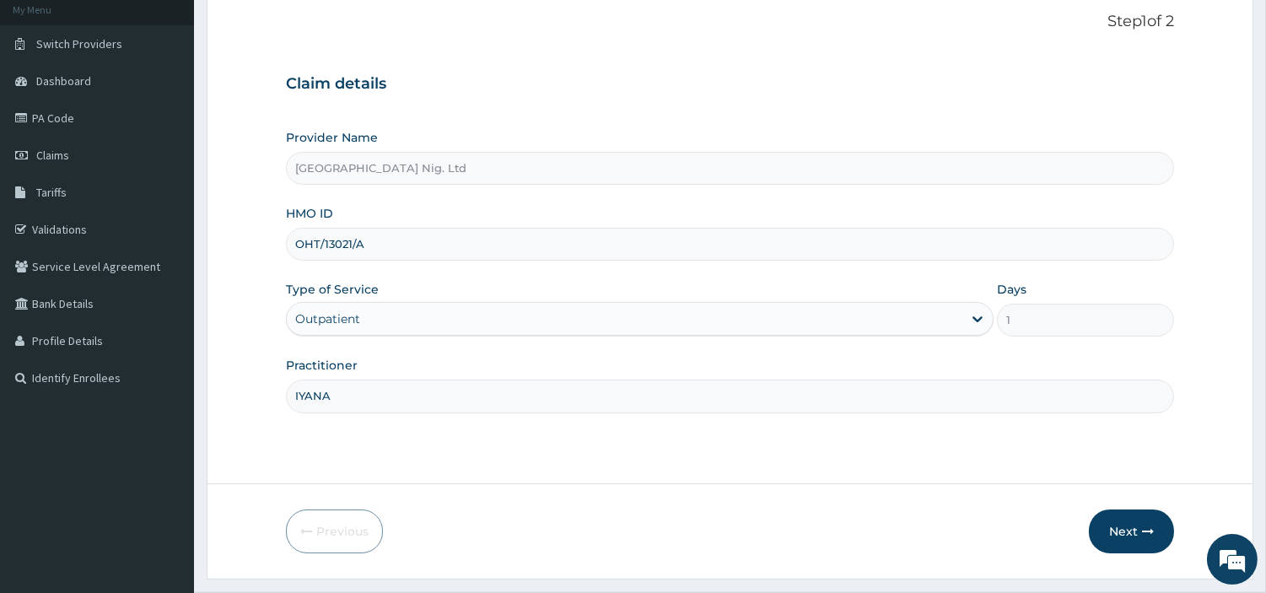
scroll to position [145, 0]
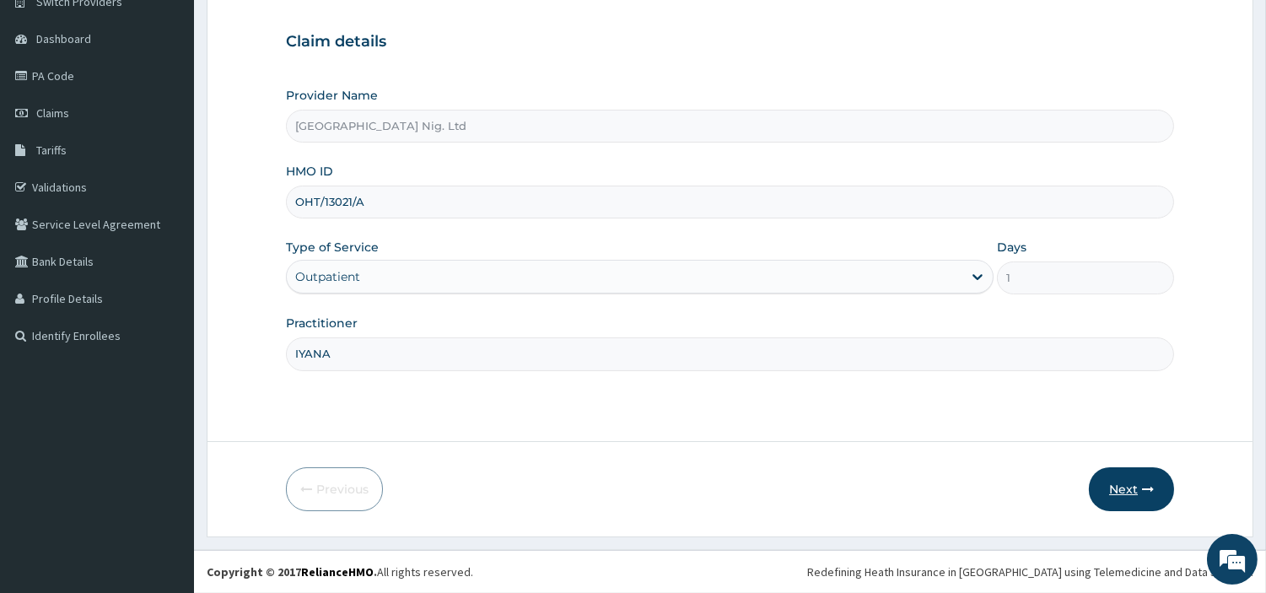
type input "IYANA"
click at [1151, 488] on icon "button" at bounding box center [1148, 489] width 12 height 12
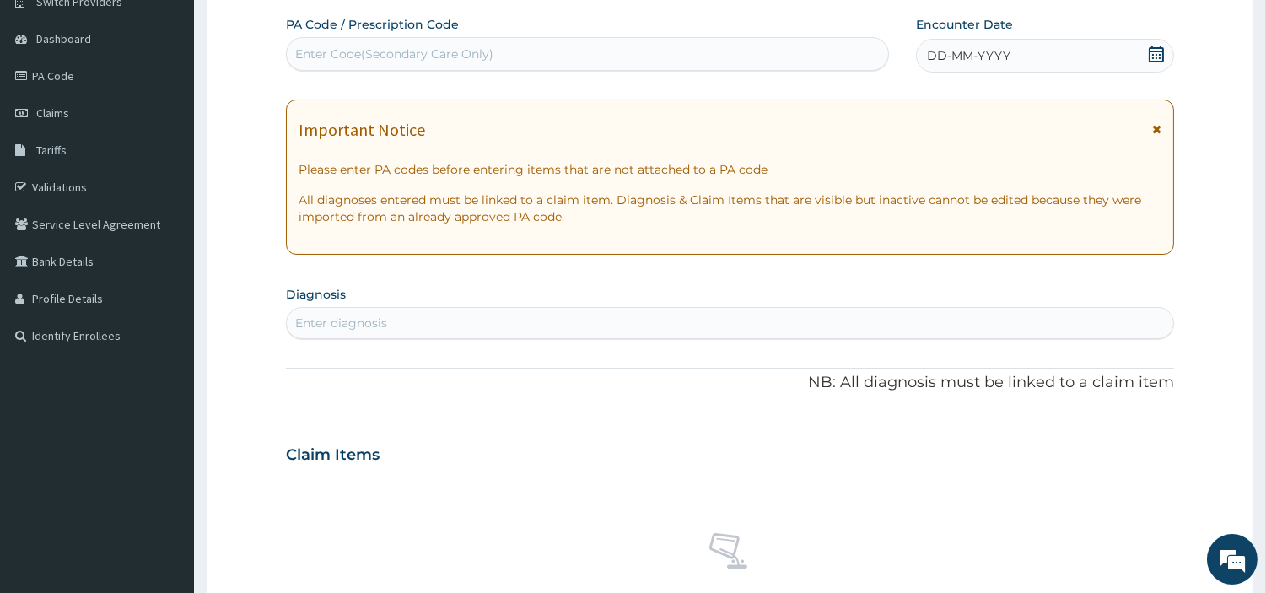
click at [1009, 59] on div "DD-MM-YYYY" at bounding box center [1045, 56] width 258 height 34
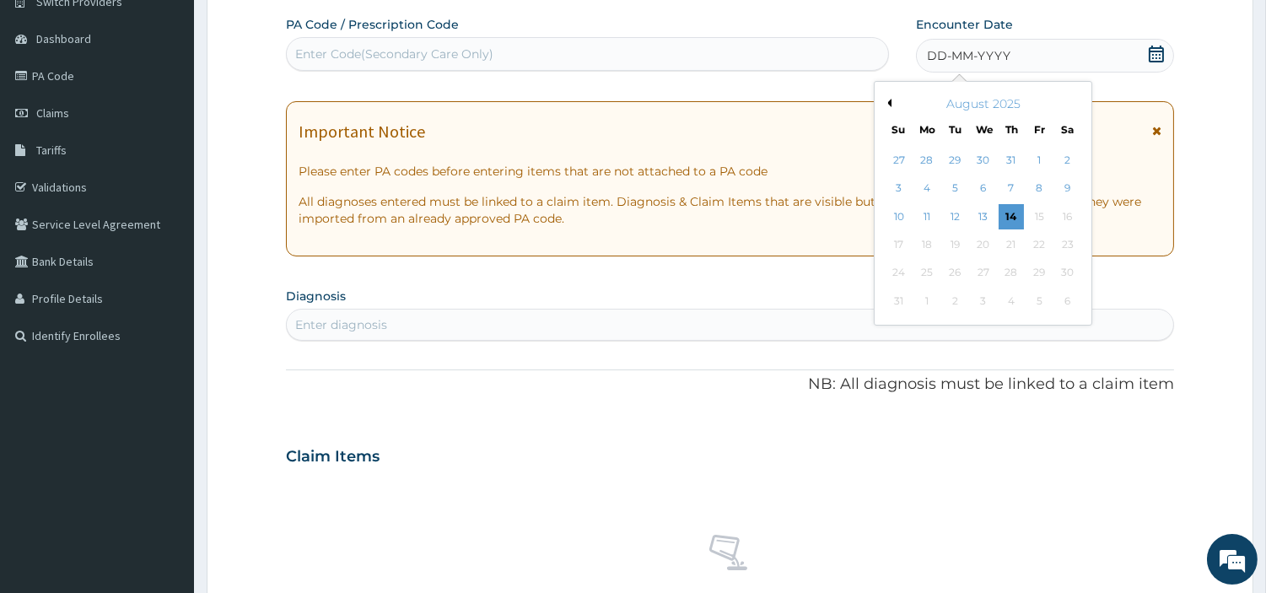
click at [892, 104] on div "August 2025" at bounding box center [983, 103] width 203 height 17
click at [888, 102] on button "Previous Month" at bounding box center [887, 103] width 8 height 8
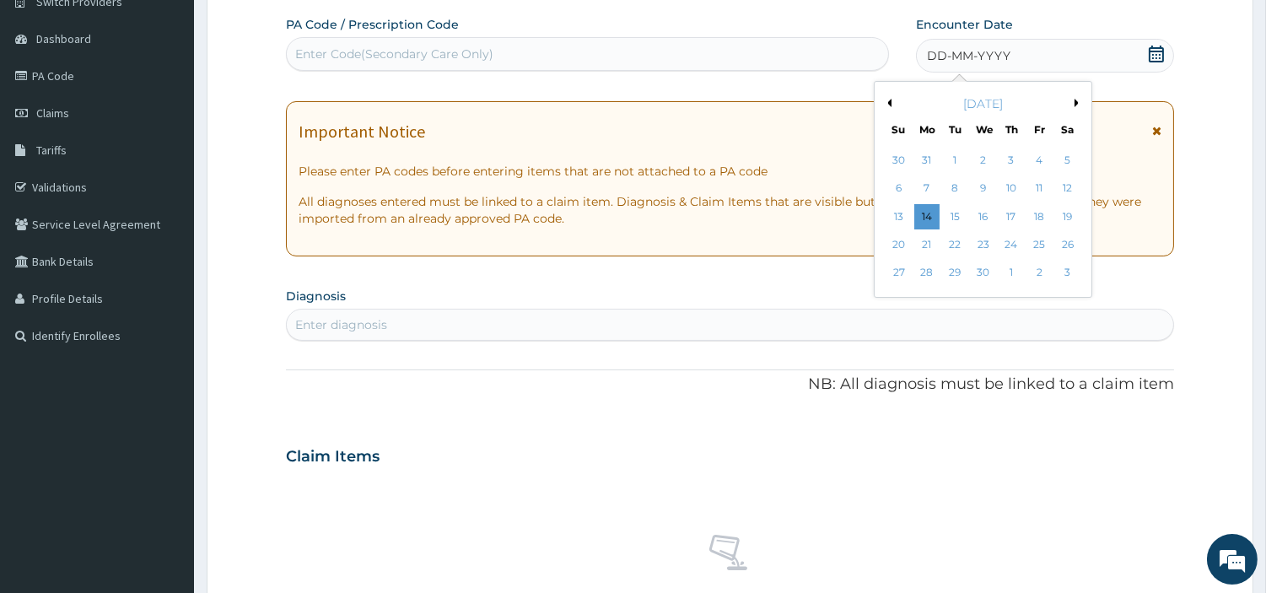
click at [888, 102] on button "Previous Month" at bounding box center [887, 103] width 8 height 8
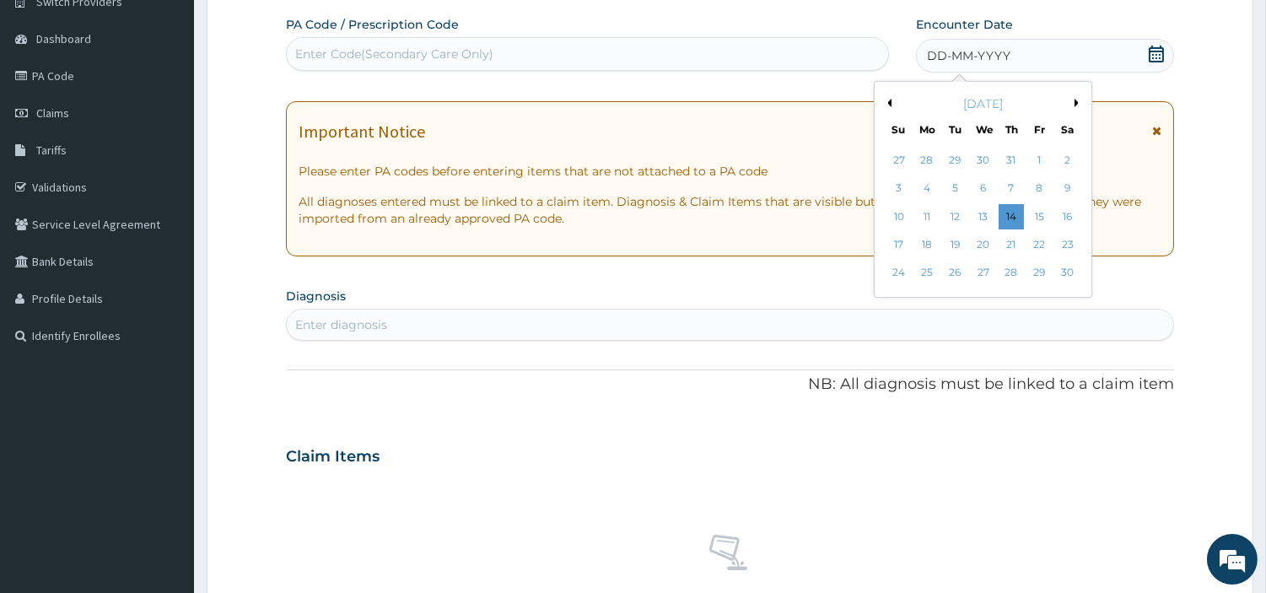
click at [888, 102] on button "Previous Month" at bounding box center [887, 103] width 8 height 8
click at [1036, 166] on div "2" at bounding box center [1039, 160] width 25 height 25
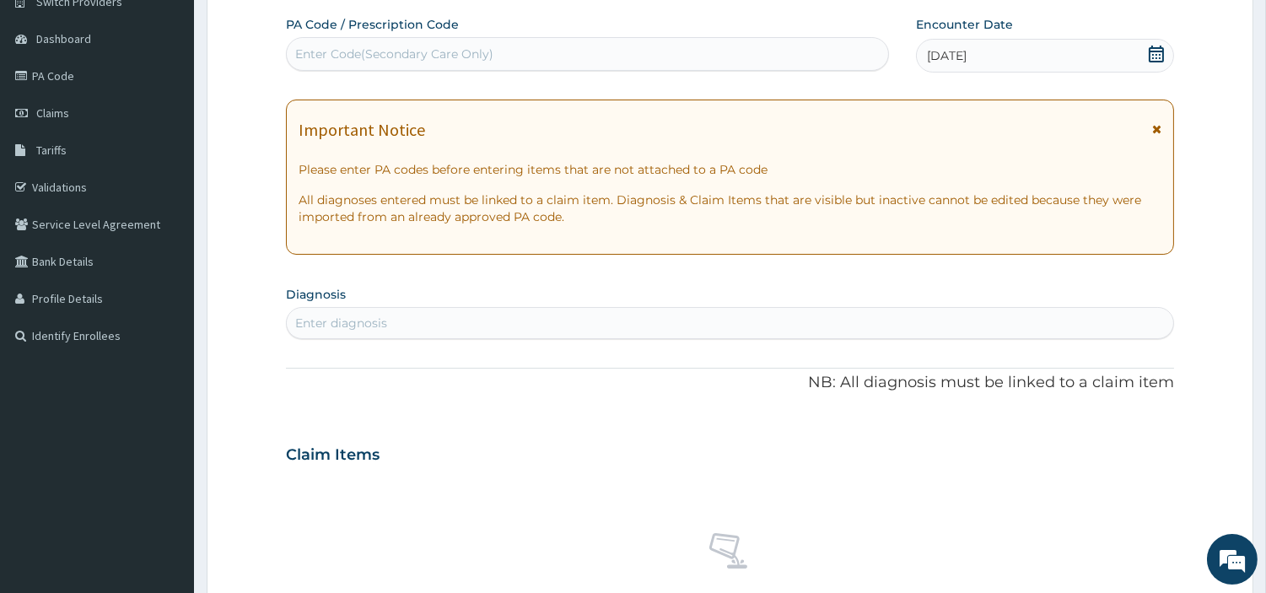
click at [863, 321] on div "Enter diagnosis" at bounding box center [730, 323] width 887 height 27
type input "COU"
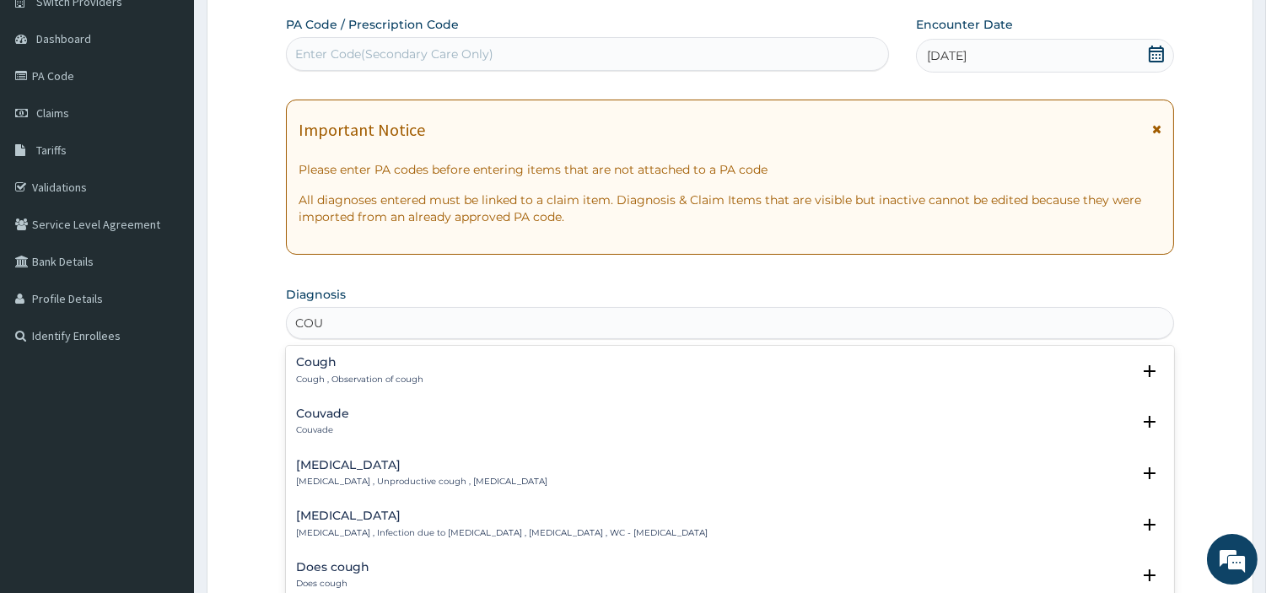
click at [342, 365] on h4 "Cough" at bounding box center [359, 362] width 127 height 13
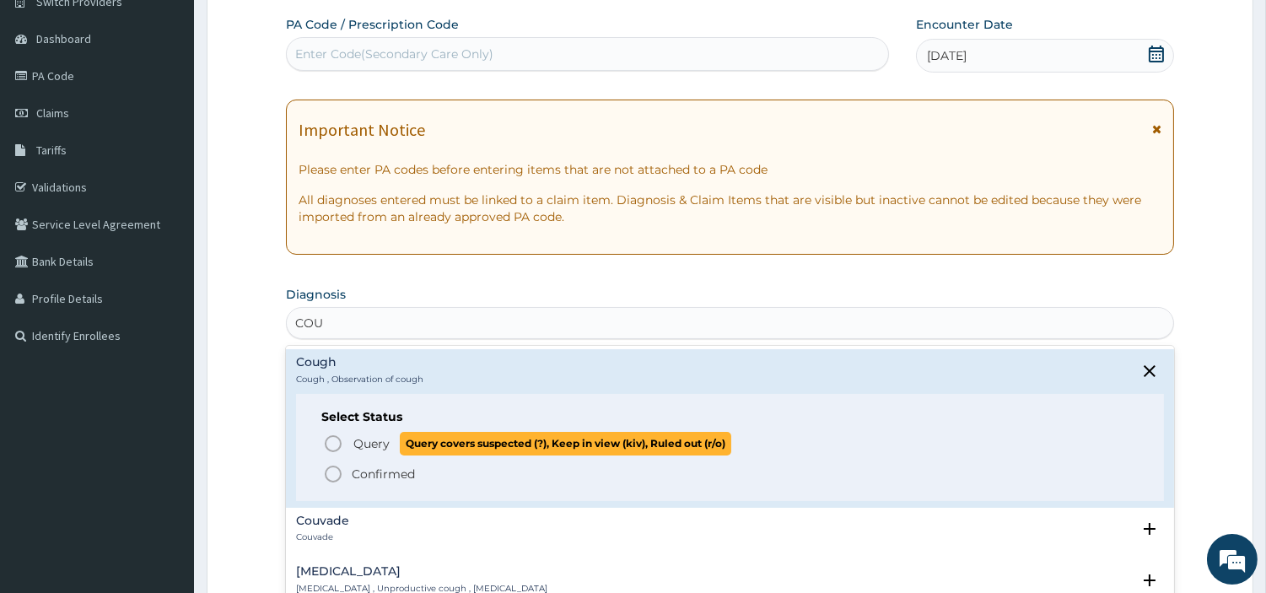
click at [340, 441] on circle "status option query" at bounding box center [333, 443] width 15 height 15
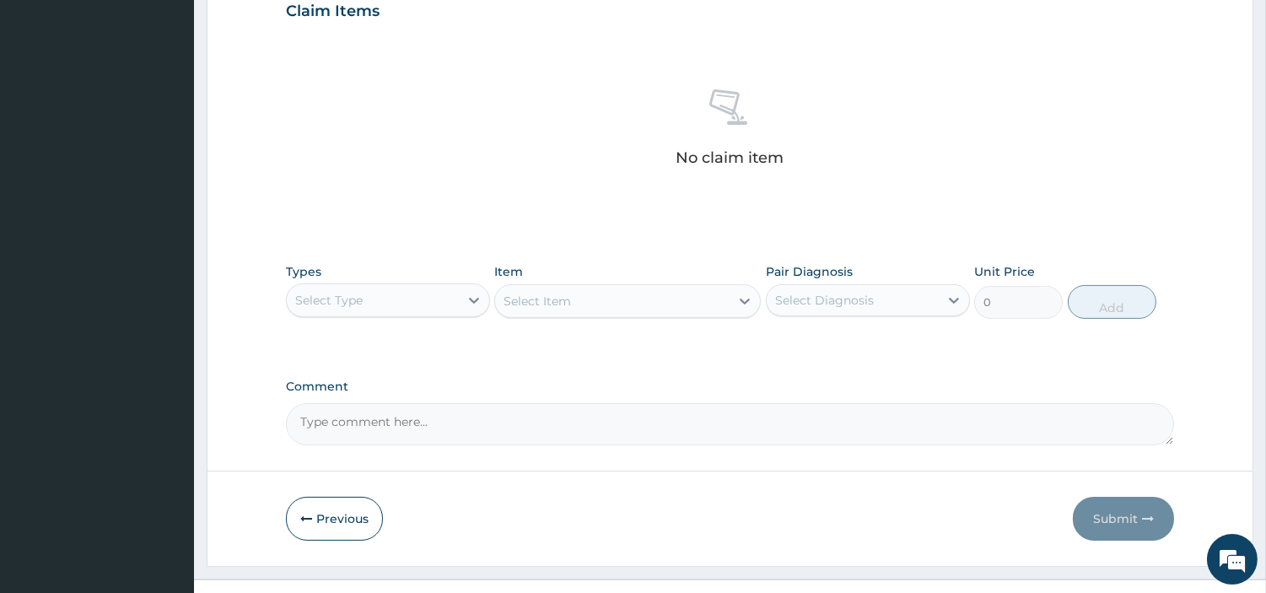
scroll to position [623, 0]
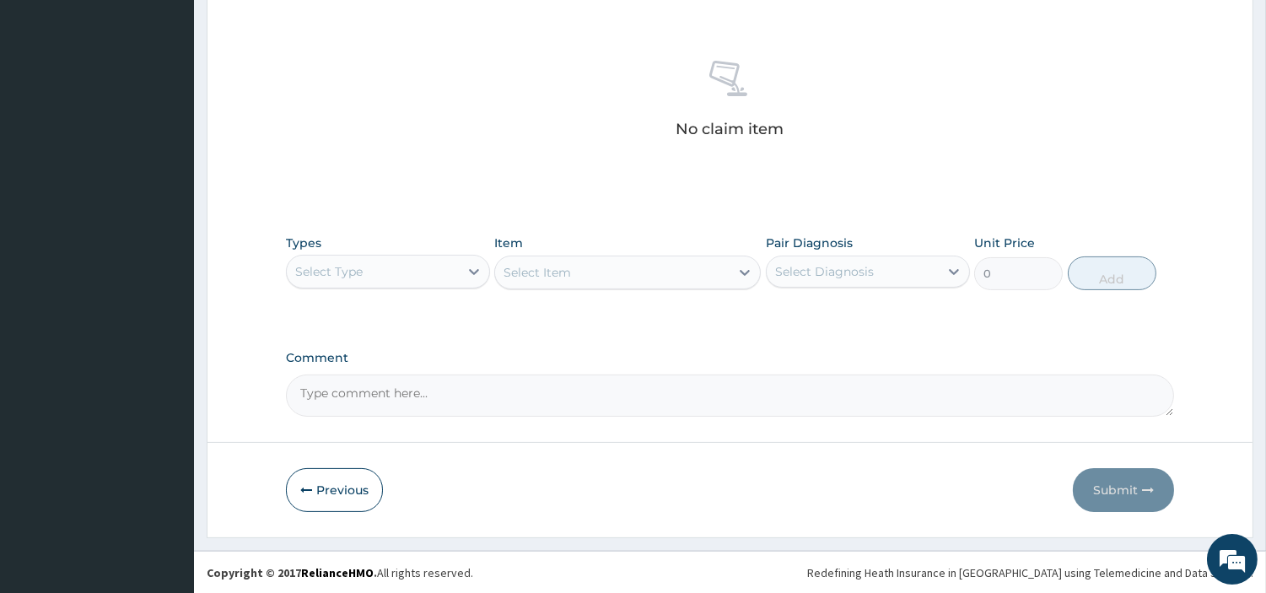
click at [402, 278] on div "Select Type" at bounding box center [373, 271] width 172 height 27
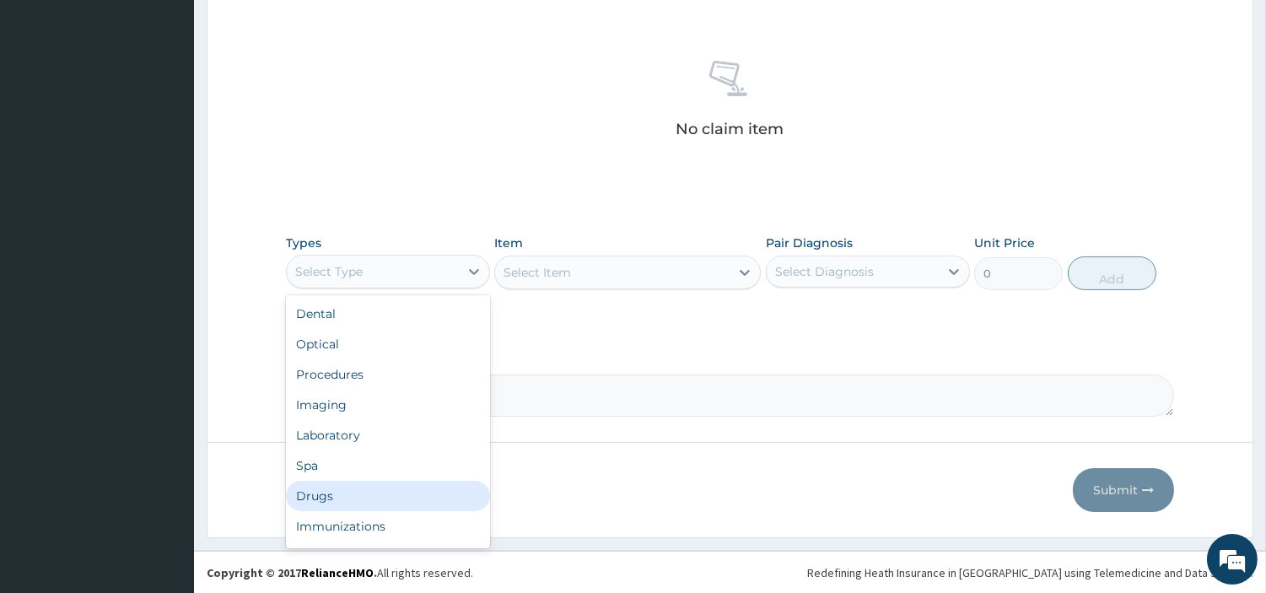
click at [378, 499] on div "Drugs" at bounding box center [388, 496] width 204 height 30
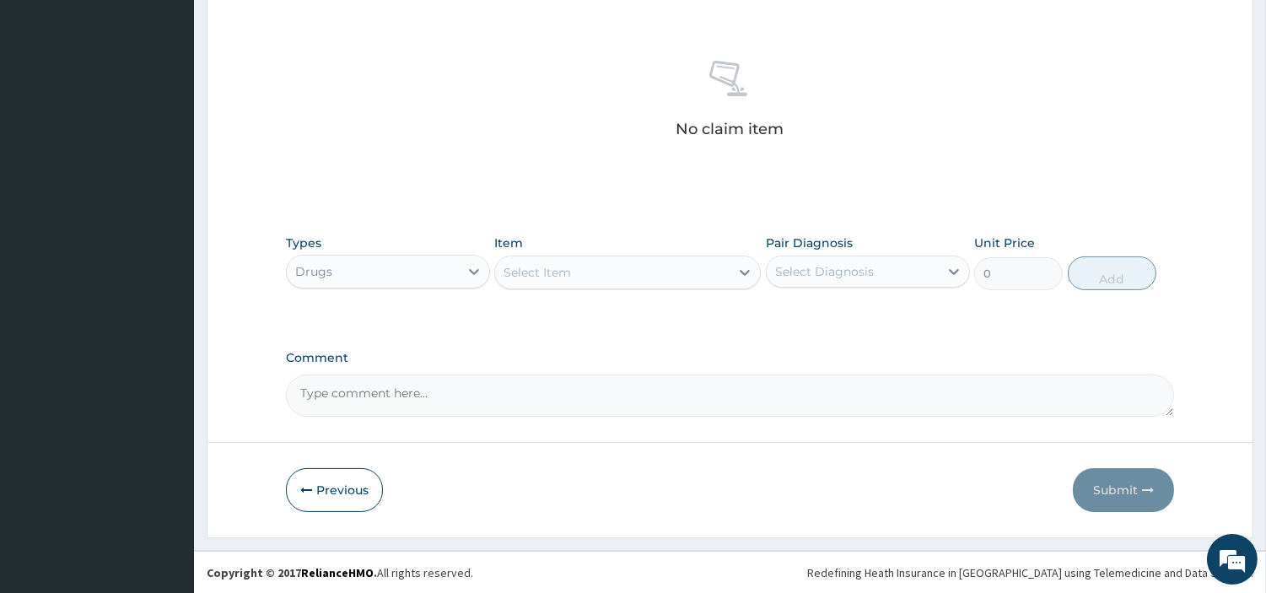
click at [607, 397] on textarea "Comment" at bounding box center [730, 396] width 888 height 42
paste textarea "KINDLY NOTE THAT THIS CLAIM WAS OMITTED FOR AUGUST 2024."
type textarea "KINDLY NOTE THAT THIS CLAIM WAS OMITTED FOR AUGUST 2024."
click at [588, 272] on div "Select Item" at bounding box center [612, 272] width 235 height 27
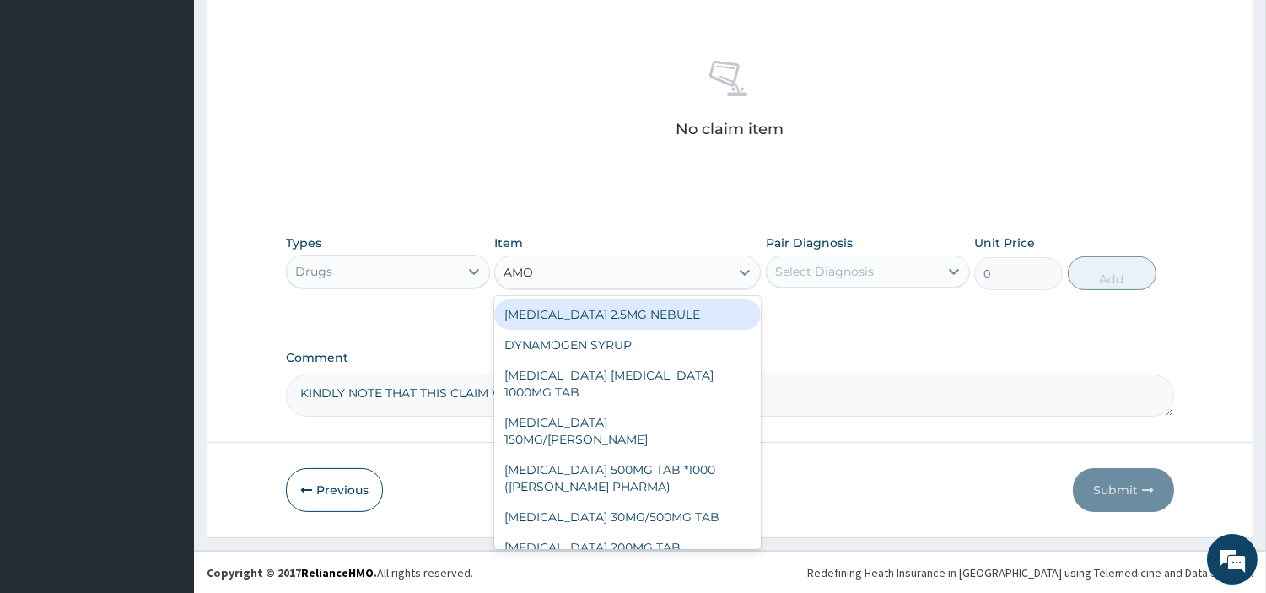
type input "AMOX"
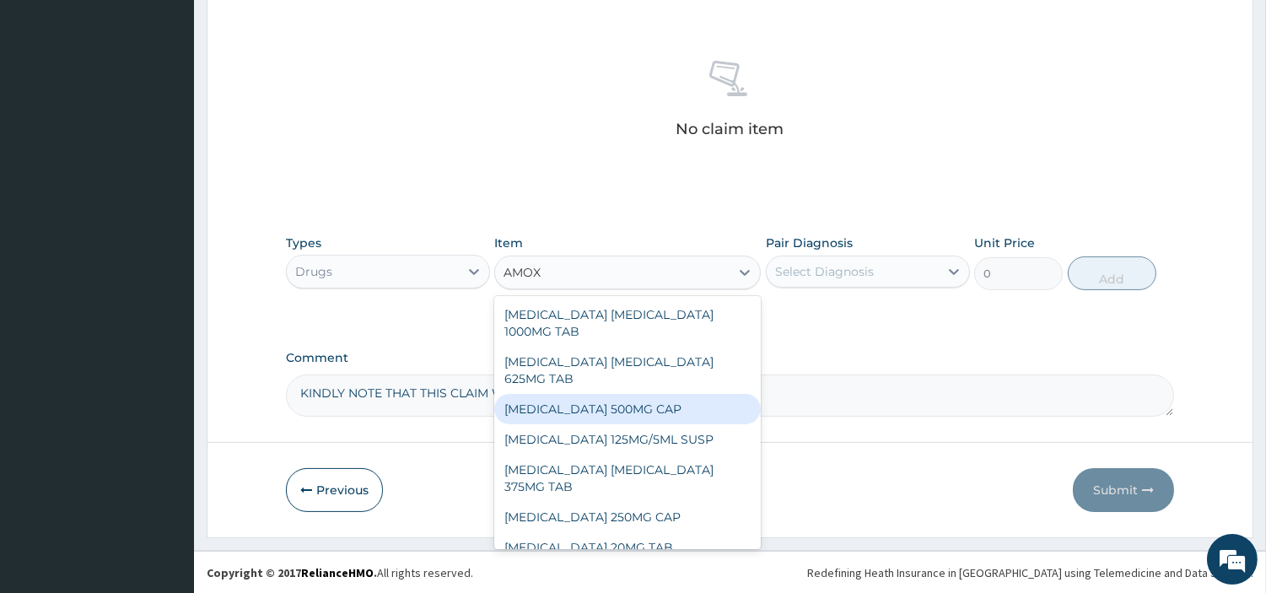
click at [607, 419] on div "AMOXICILLIN 500MG CAP" at bounding box center [627, 409] width 267 height 30
type input "210"
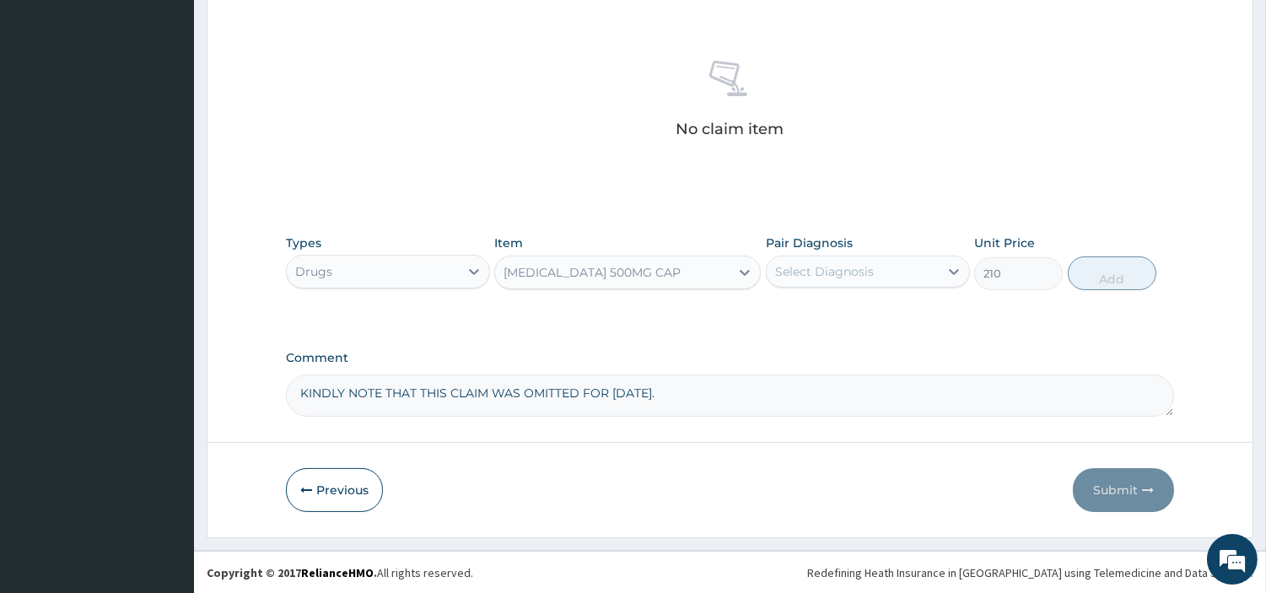
click at [832, 273] on div "Select Diagnosis" at bounding box center [824, 271] width 99 height 17
click at [839, 325] on div "Cough" at bounding box center [868, 315] width 204 height 35
checkbox input "true"
click at [1088, 276] on button "Add" at bounding box center [1112, 273] width 89 height 34
type input "0"
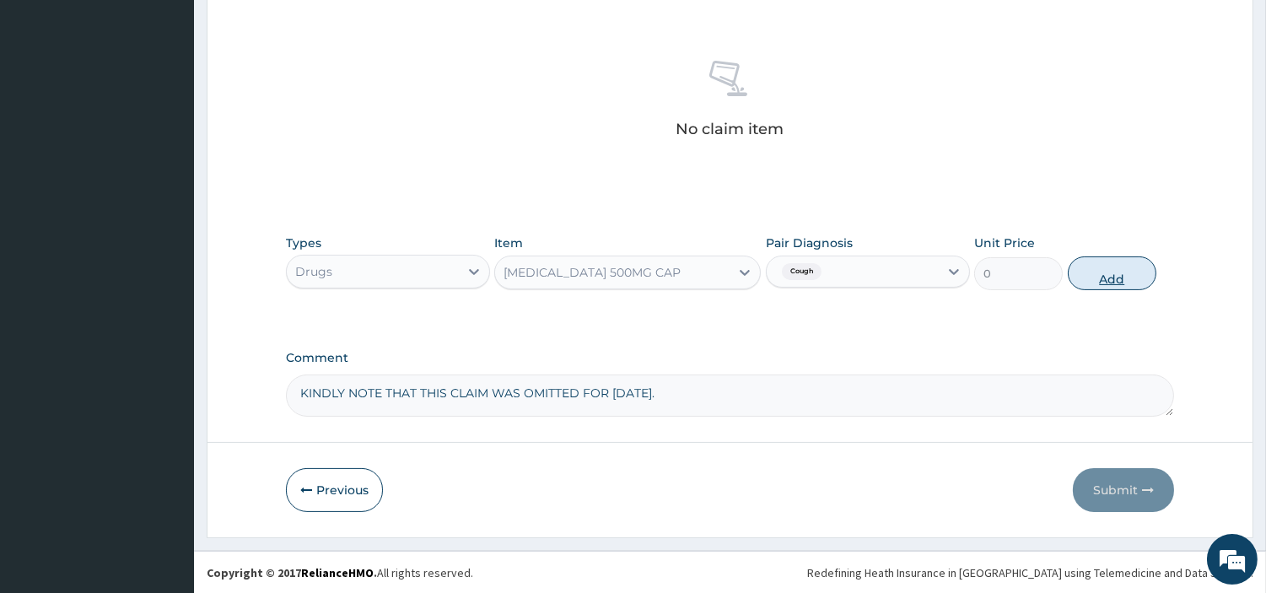
scroll to position [542, 0]
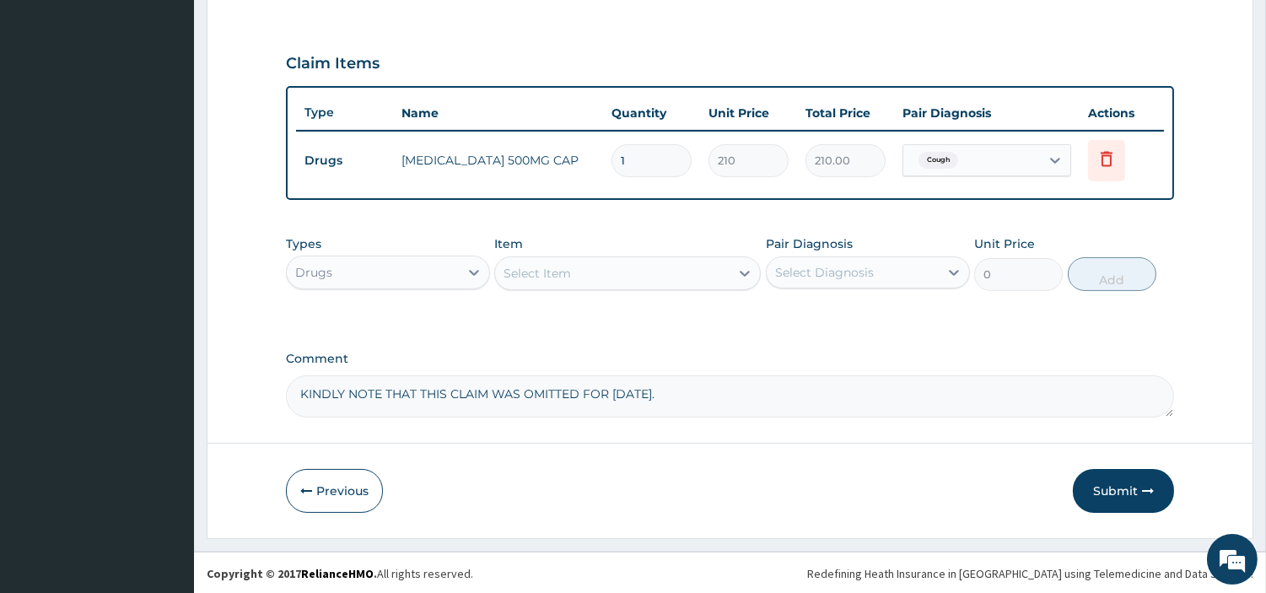
type input "15"
type input "3150.00"
type input "15"
click at [1112, 479] on button "Submit" at bounding box center [1123, 491] width 101 height 44
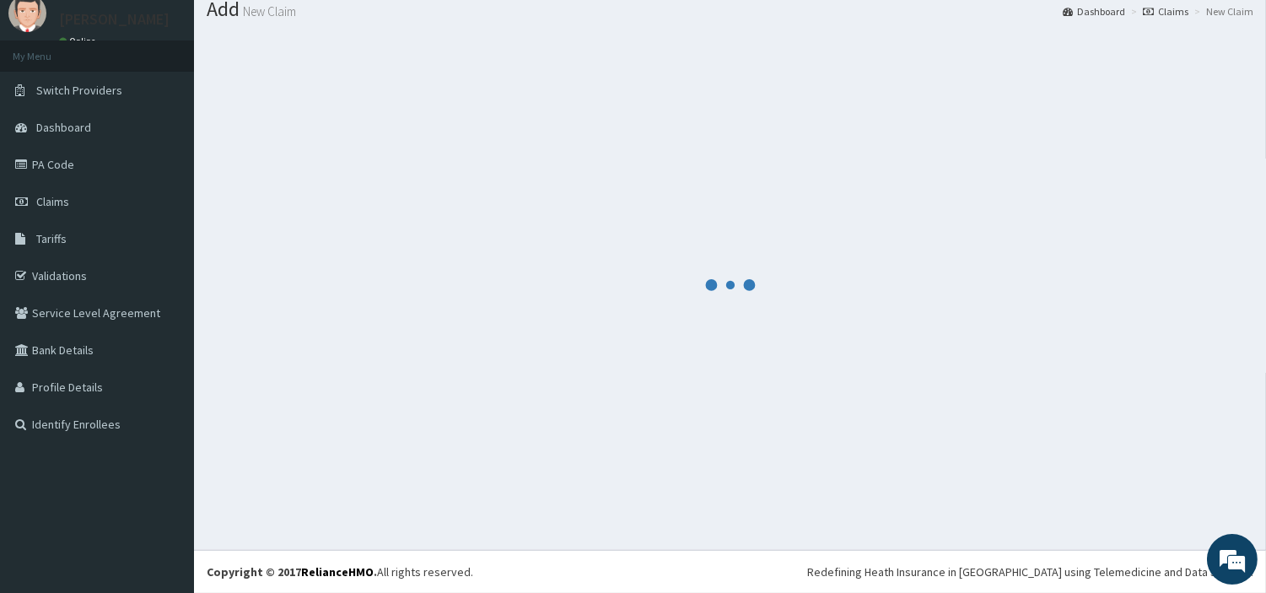
scroll to position [56, 0]
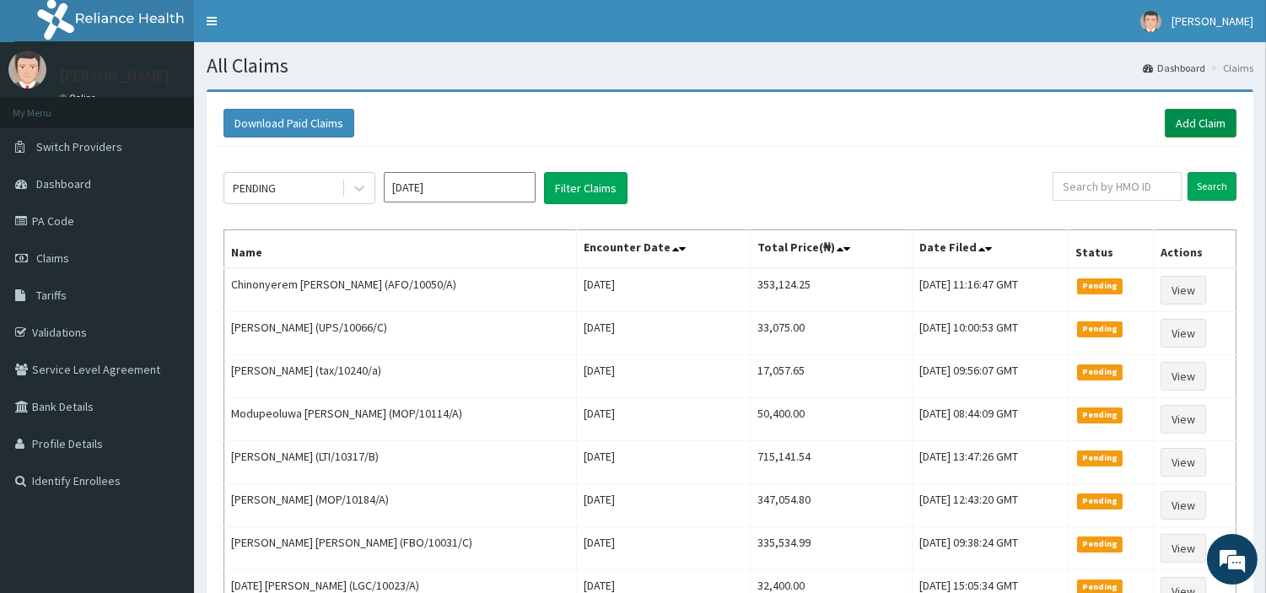
click at [1177, 131] on link "Add Claim" at bounding box center [1201, 123] width 72 height 29
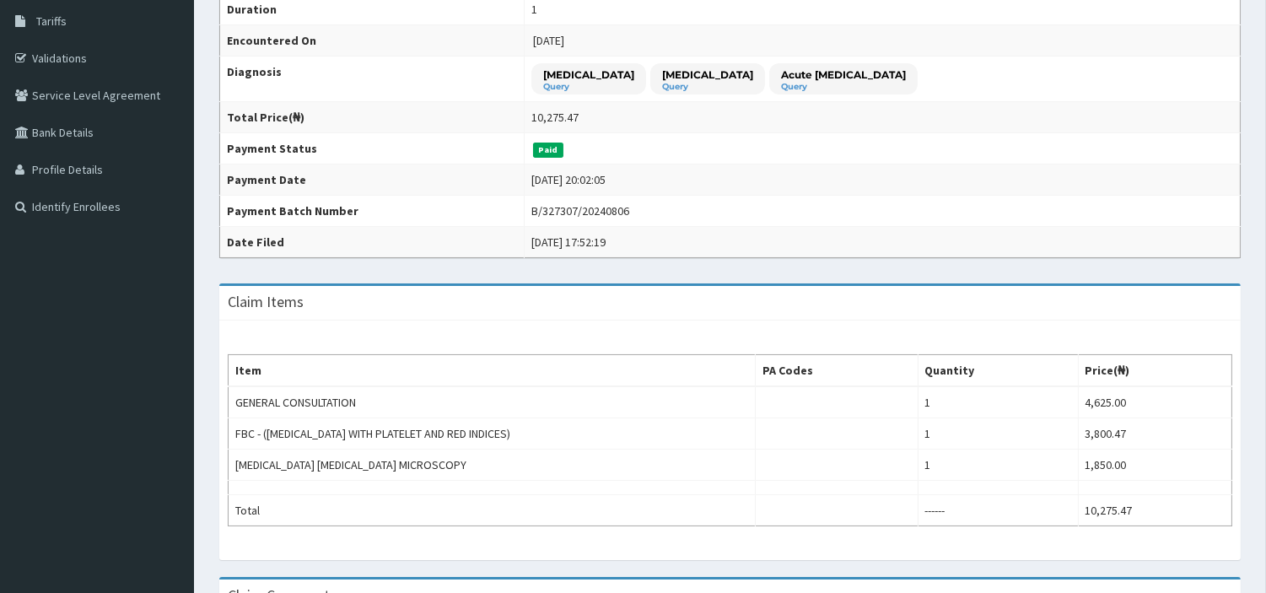
scroll to position [281, 0]
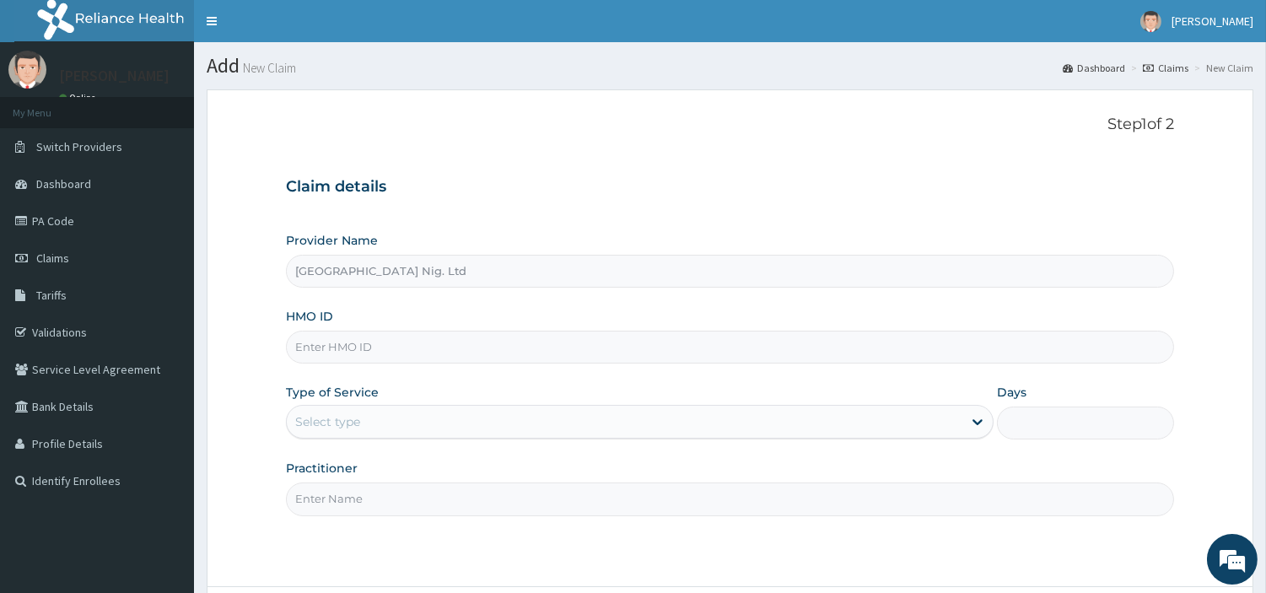
click at [510, 346] on input "HMO ID" at bounding box center [730, 347] width 888 height 33
paste input "NKK/10072/A"
type input "NKK/10072/A"
drag, startPoint x: 494, startPoint y: 403, endPoint x: 484, endPoint y: 434, distance: 32.0
click at [494, 406] on div "Type of Service Select type" at bounding box center [640, 412] width 708 height 56
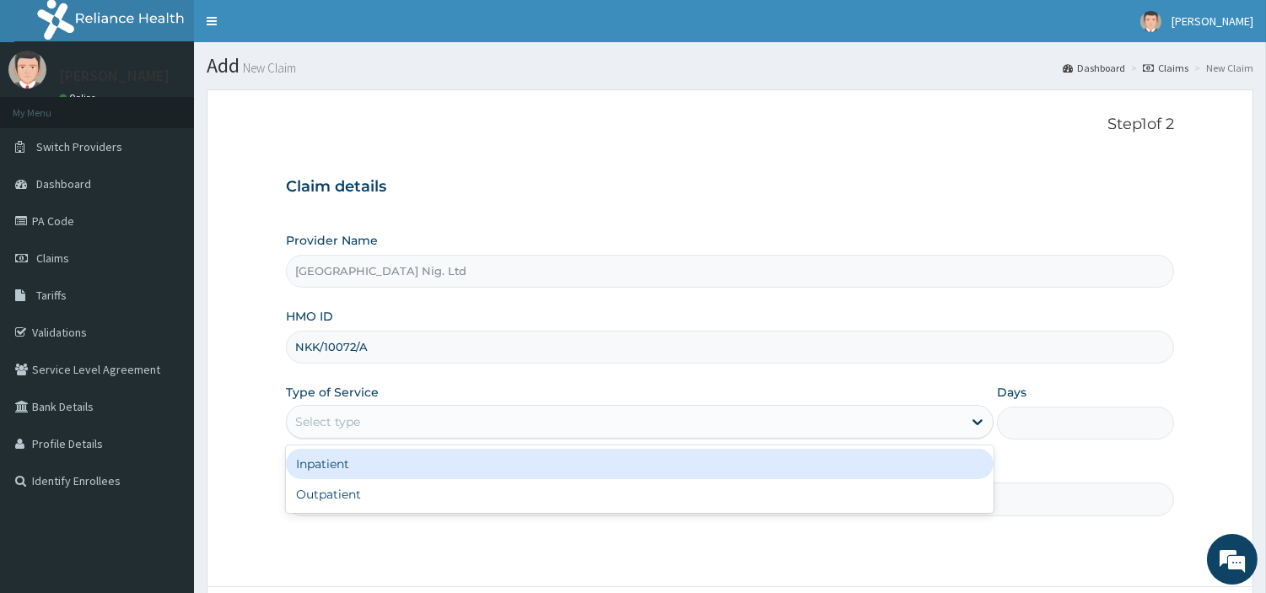
click at [476, 415] on div "Select type" at bounding box center [625, 421] width 676 height 27
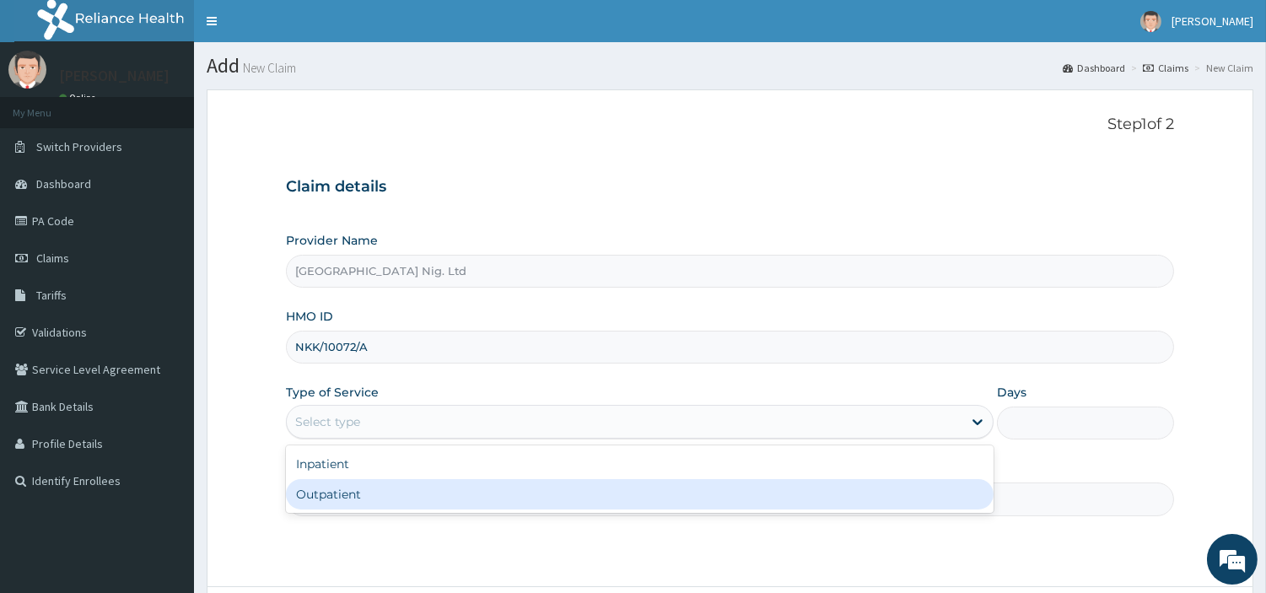
click at [471, 504] on div "Outpatient" at bounding box center [640, 494] width 708 height 30
type input "1"
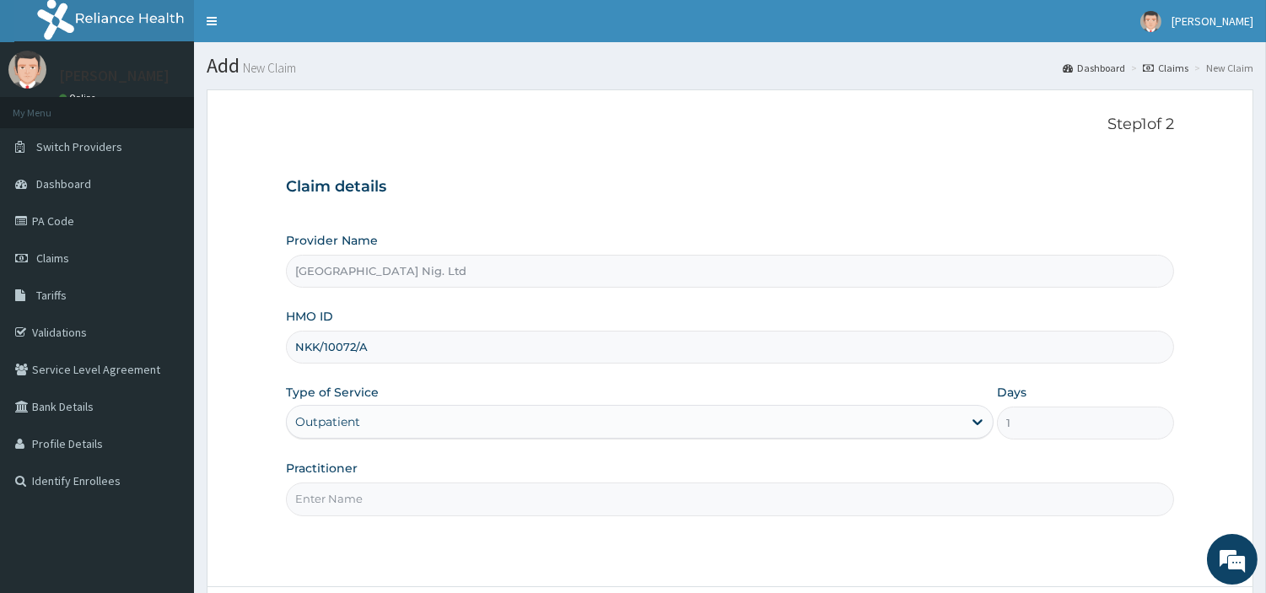
click at [471, 501] on input "Practitioner" at bounding box center [730, 499] width 888 height 33
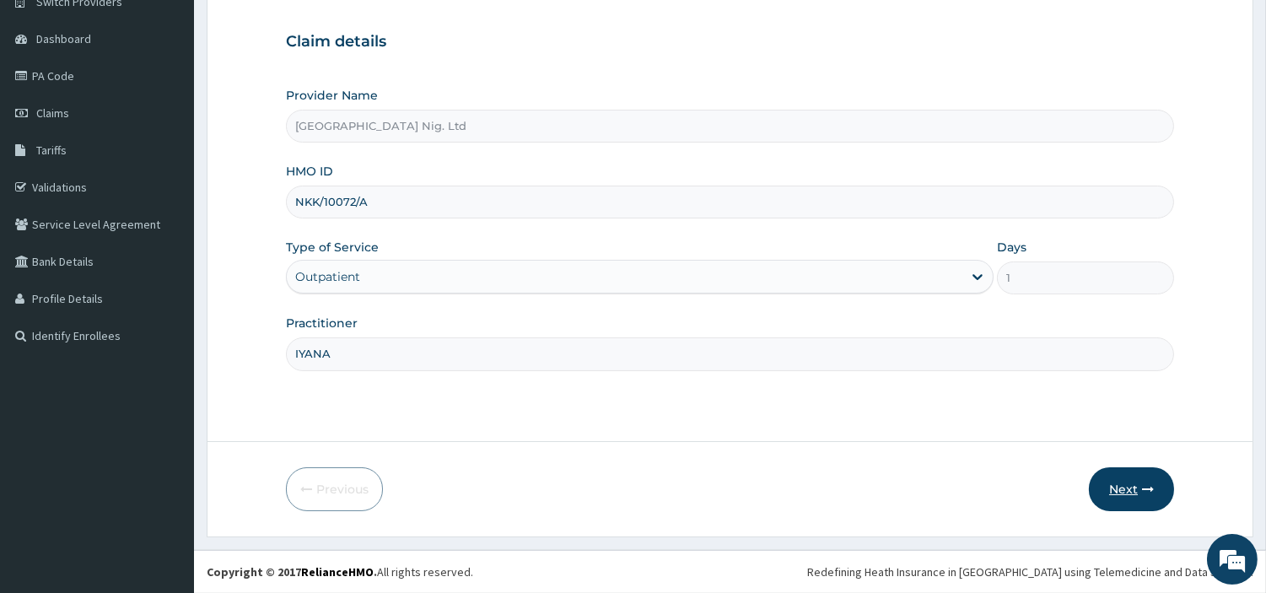
type input "IYANA"
click at [1152, 483] on icon "button" at bounding box center [1148, 489] width 12 height 12
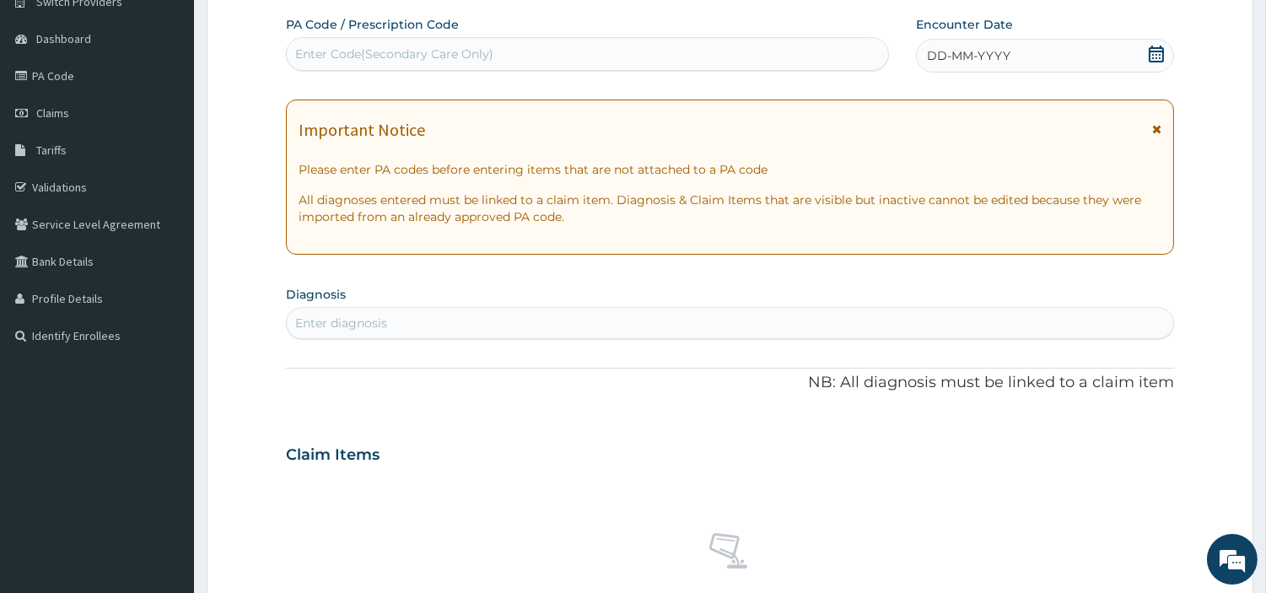
click at [1068, 53] on div "DD-MM-YYYY" at bounding box center [1045, 56] width 258 height 34
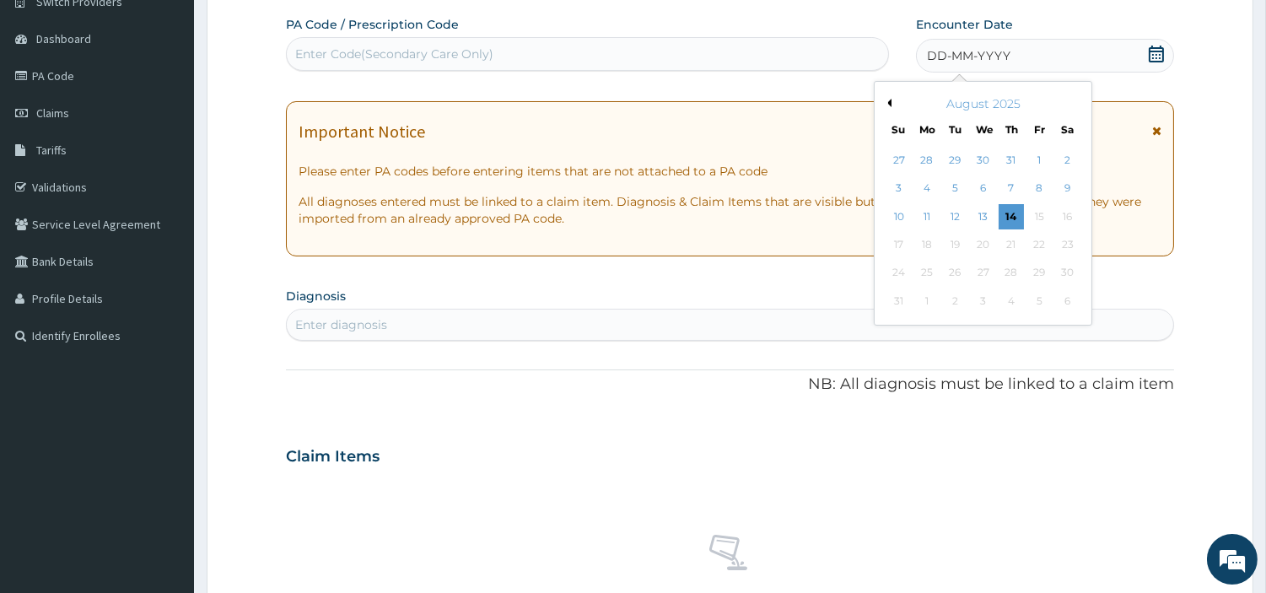
click at [890, 99] on button "Previous Month" at bounding box center [887, 103] width 8 height 8
click at [889, 99] on button "Previous Month" at bounding box center [887, 103] width 8 height 8
click at [888, 99] on button "Previous Month" at bounding box center [887, 103] width 8 height 8
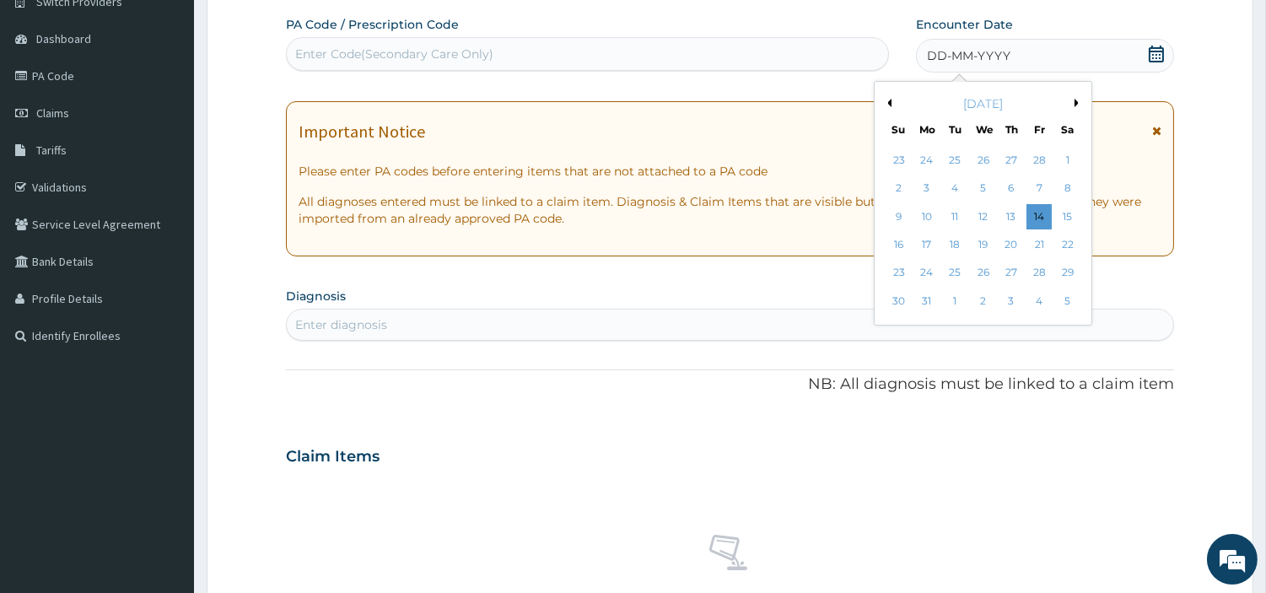
click at [888, 99] on button "Previous Month" at bounding box center [887, 103] width 8 height 8
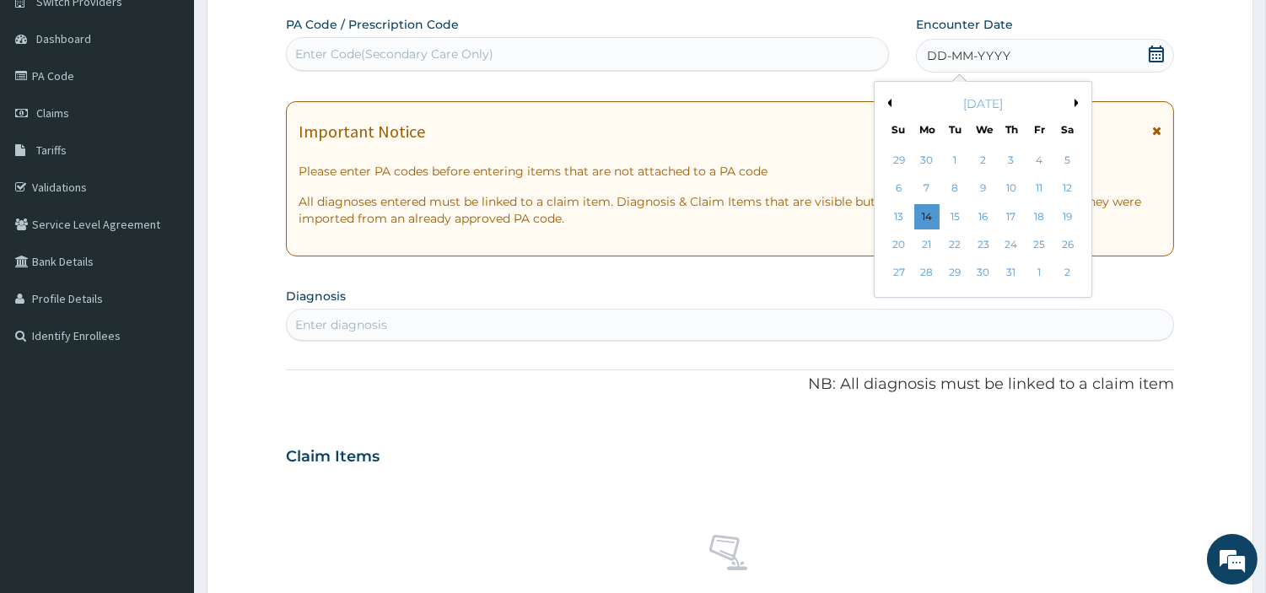
click at [888, 99] on button "Previous Month" at bounding box center [887, 103] width 8 height 8
click at [1047, 160] on div "2" at bounding box center [1039, 160] width 25 height 25
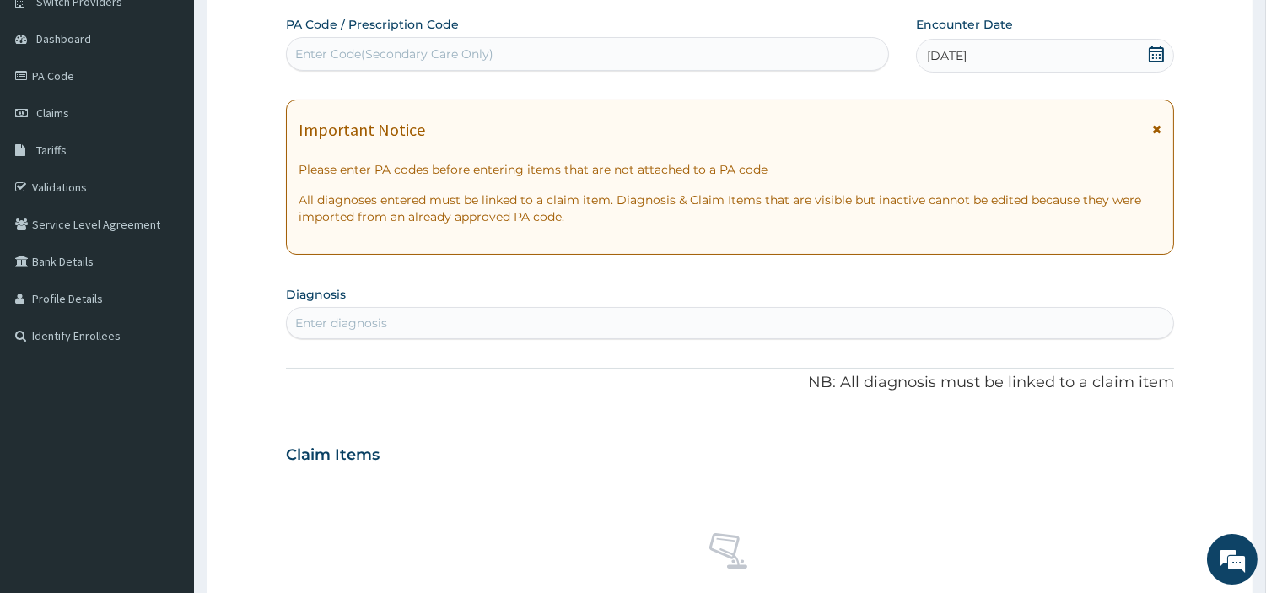
click at [440, 324] on div "Enter diagnosis" at bounding box center [730, 323] width 887 height 27
type input "HYPERGL"
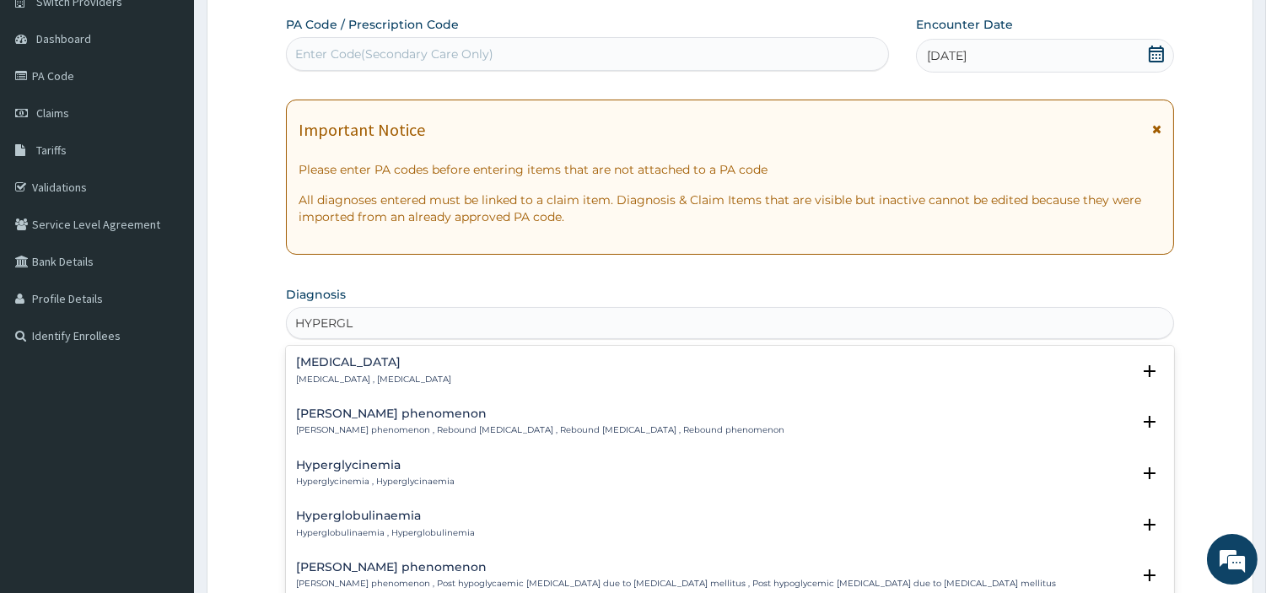
click at [395, 375] on p "[MEDICAL_DATA] , [MEDICAL_DATA]" at bounding box center [373, 380] width 155 height 12
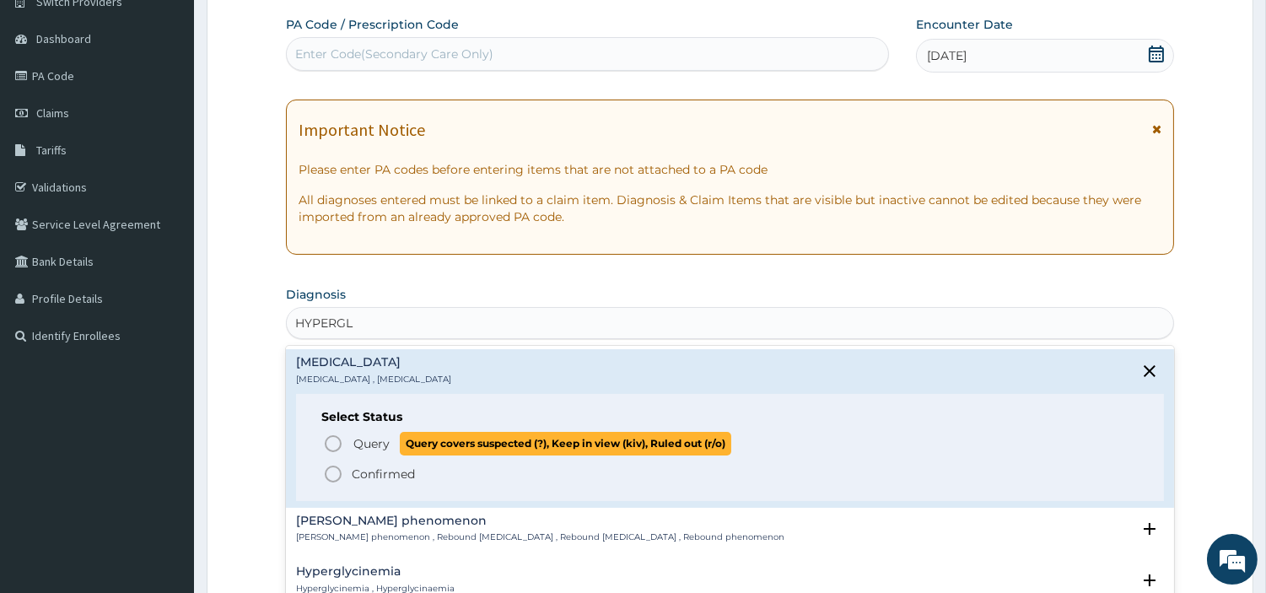
click at [376, 450] on span "Query" at bounding box center [371, 443] width 36 height 17
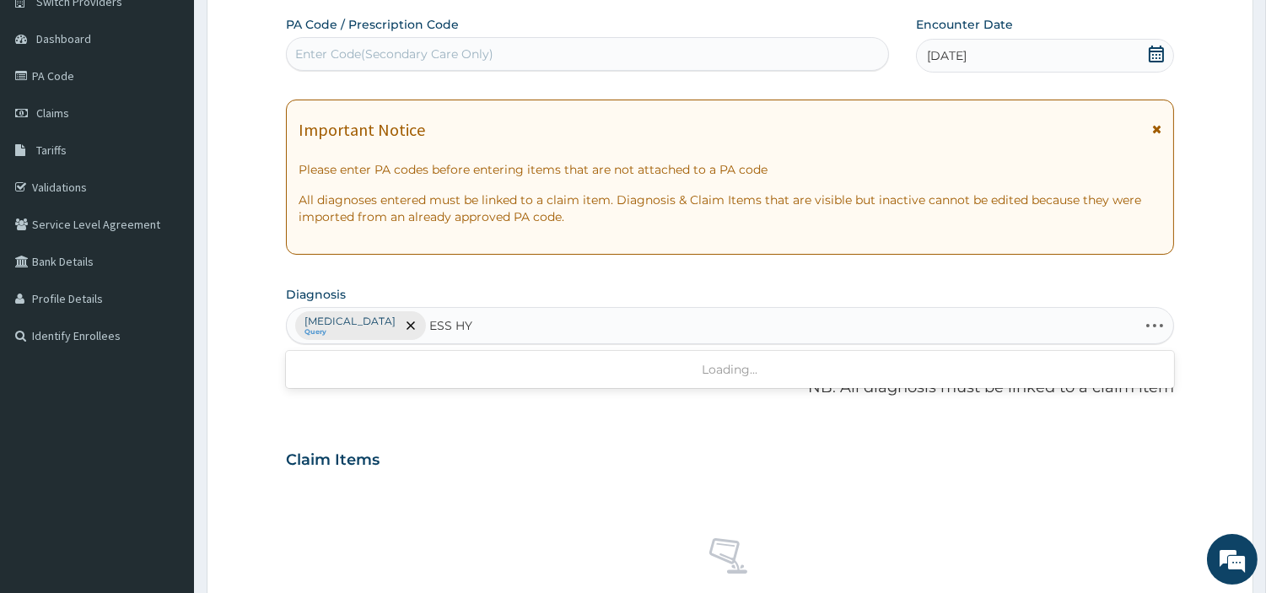
type input "ESS HYP"
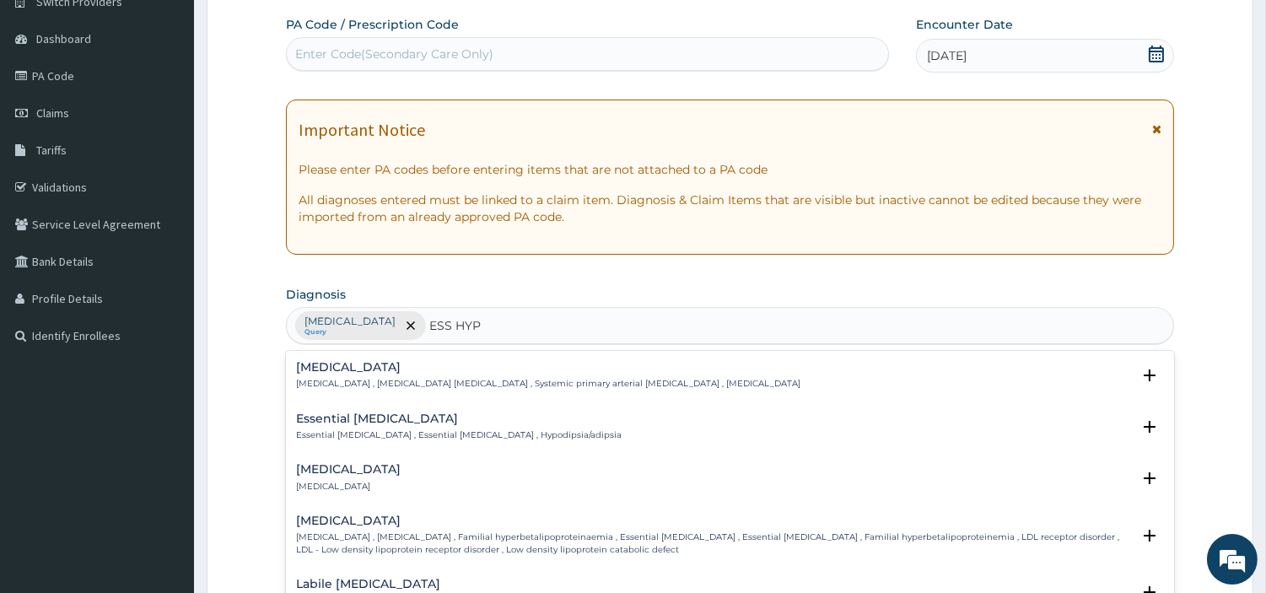
click at [365, 368] on h4 "[MEDICAL_DATA]" at bounding box center [548, 367] width 505 height 13
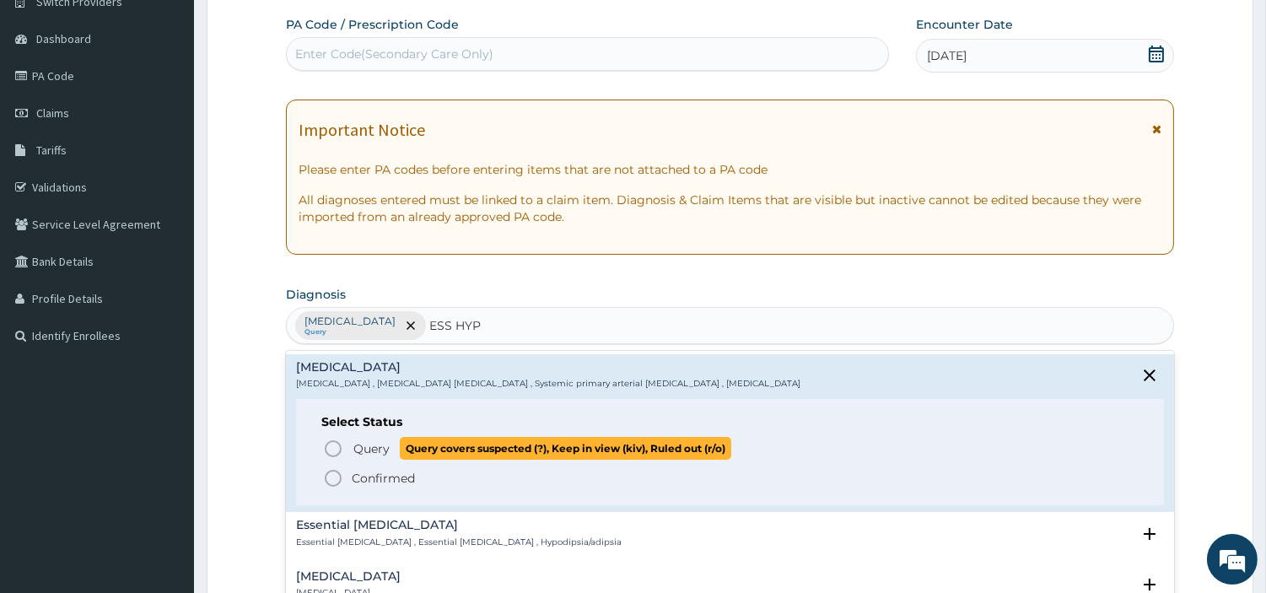
click at [363, 454] on span "Query" at bounding box center [371, 448] width 36 height 17
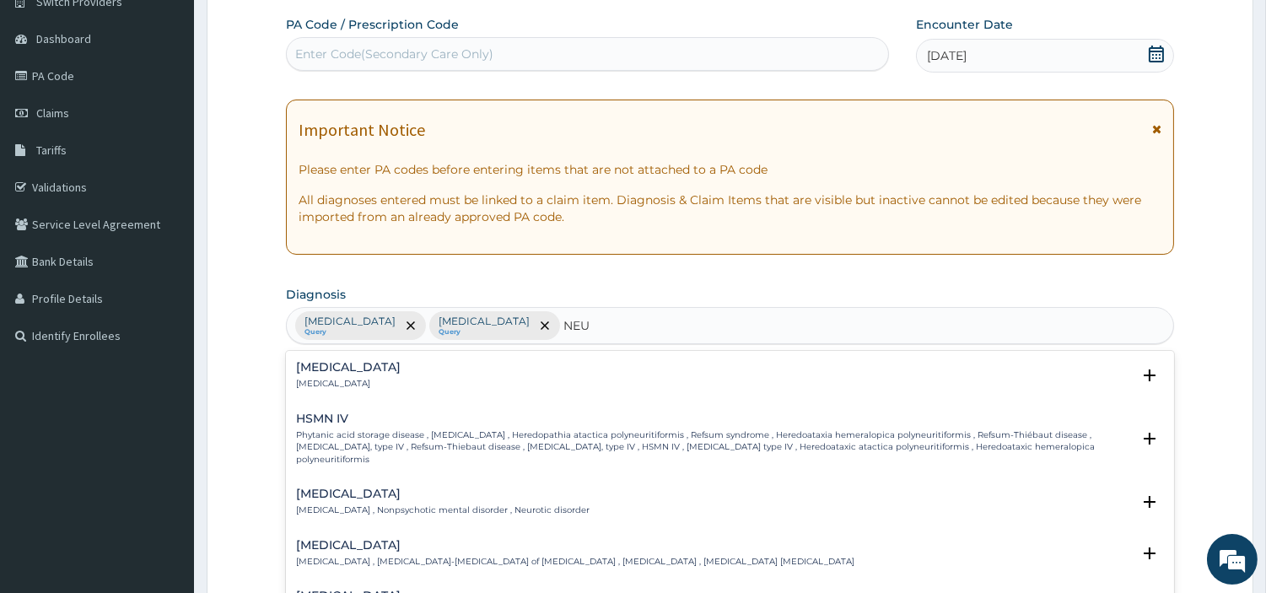
type input "NEU"
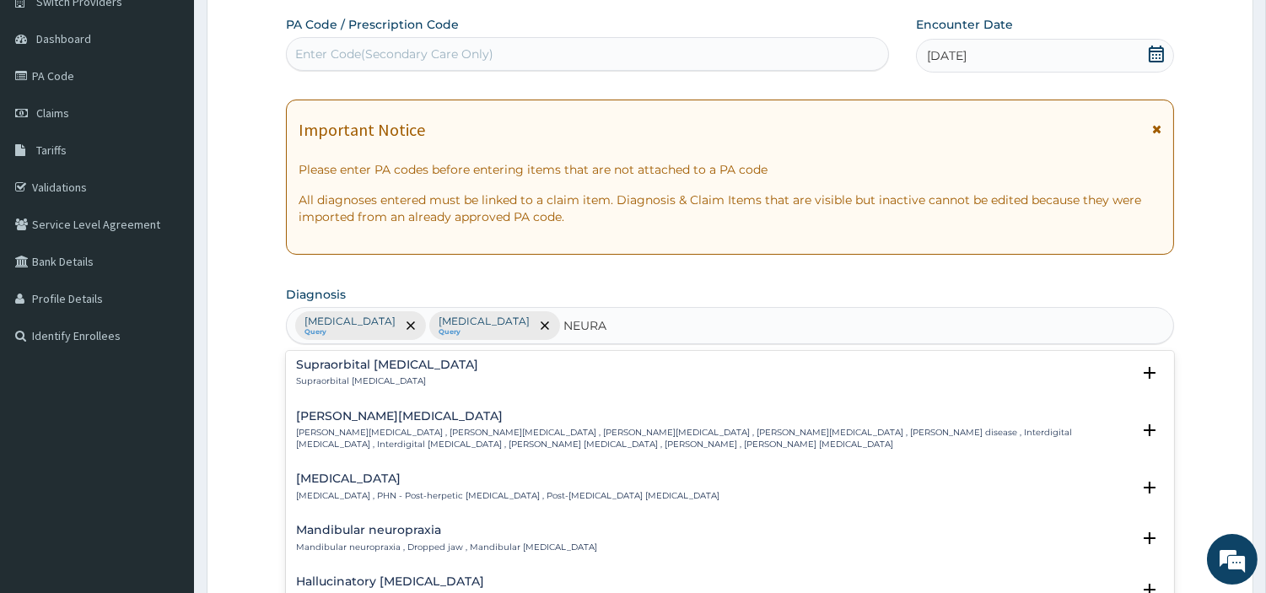
scroll to position [1593, 0]
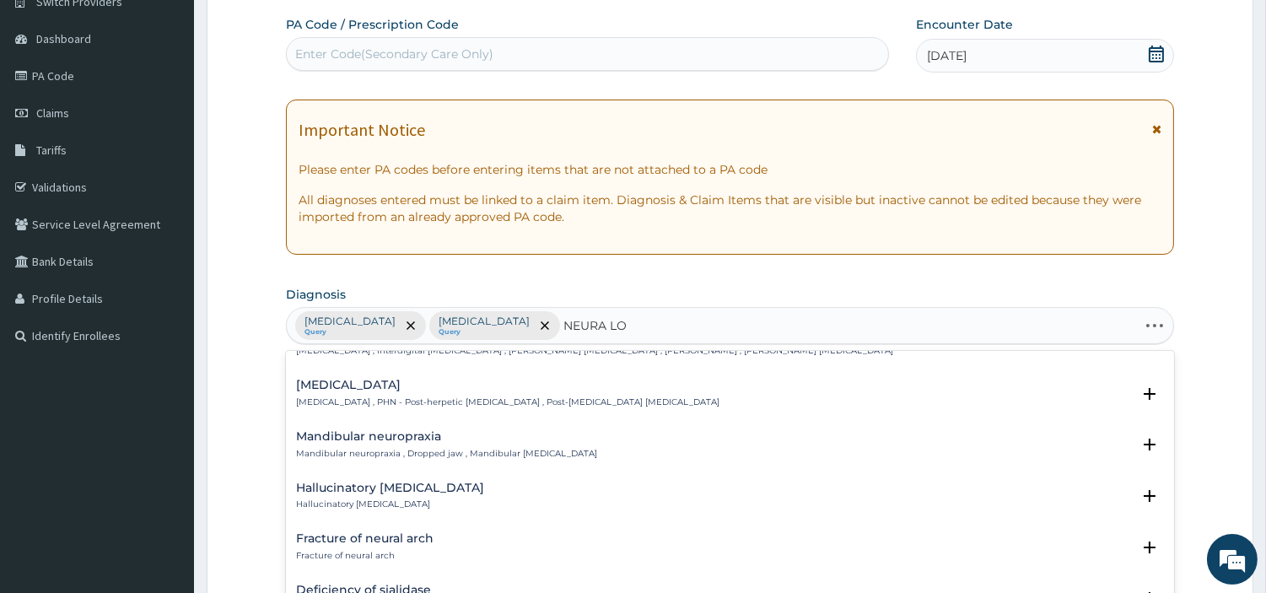
type input "NEURA LOW"
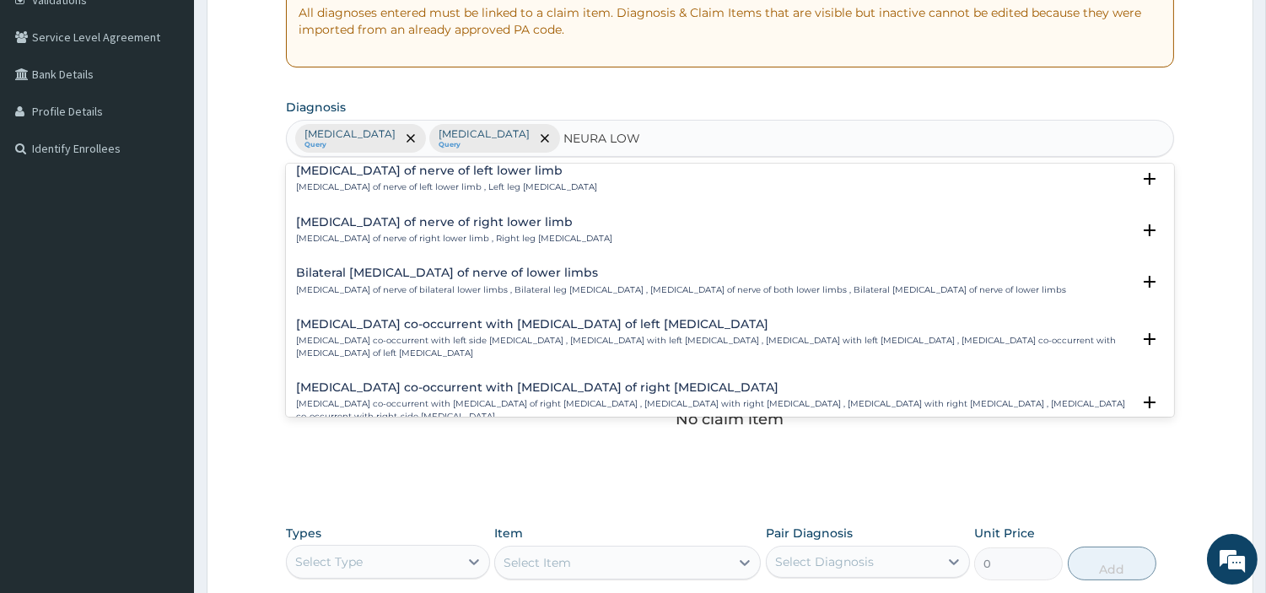
scroll to position [0, 0]
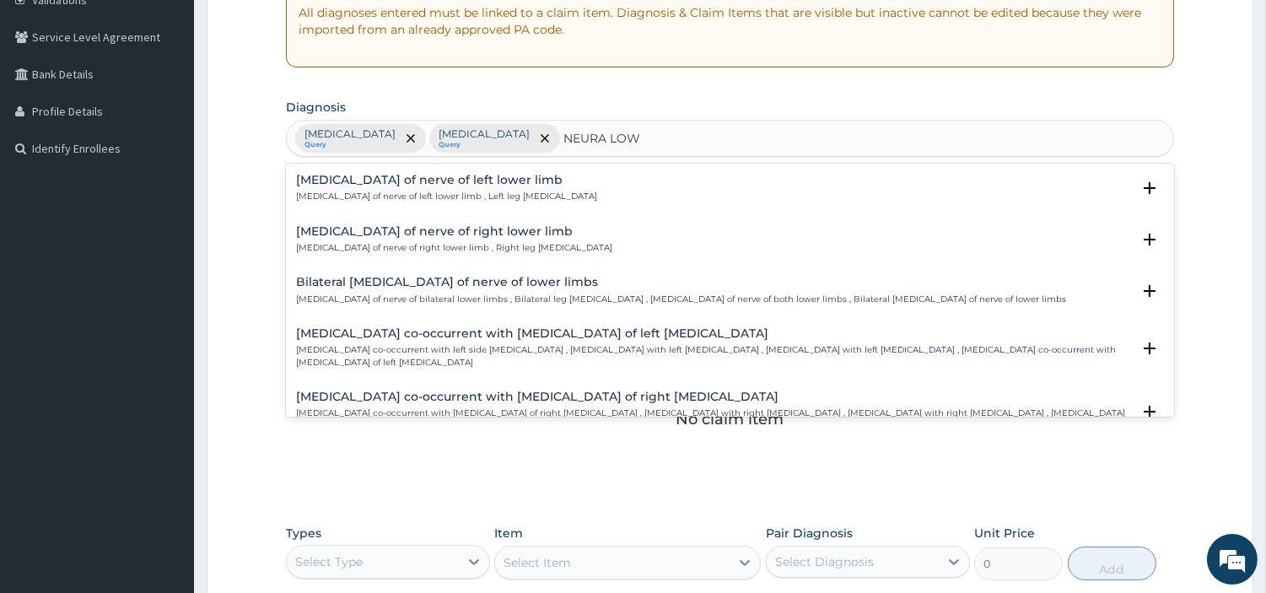
click at [585, 295] on p "Neuralgia of nerve of bilateral lower limbs , Bilateral leg neuralgia , Neuralg…" at bounding box center [681, 300] width 770 height 12
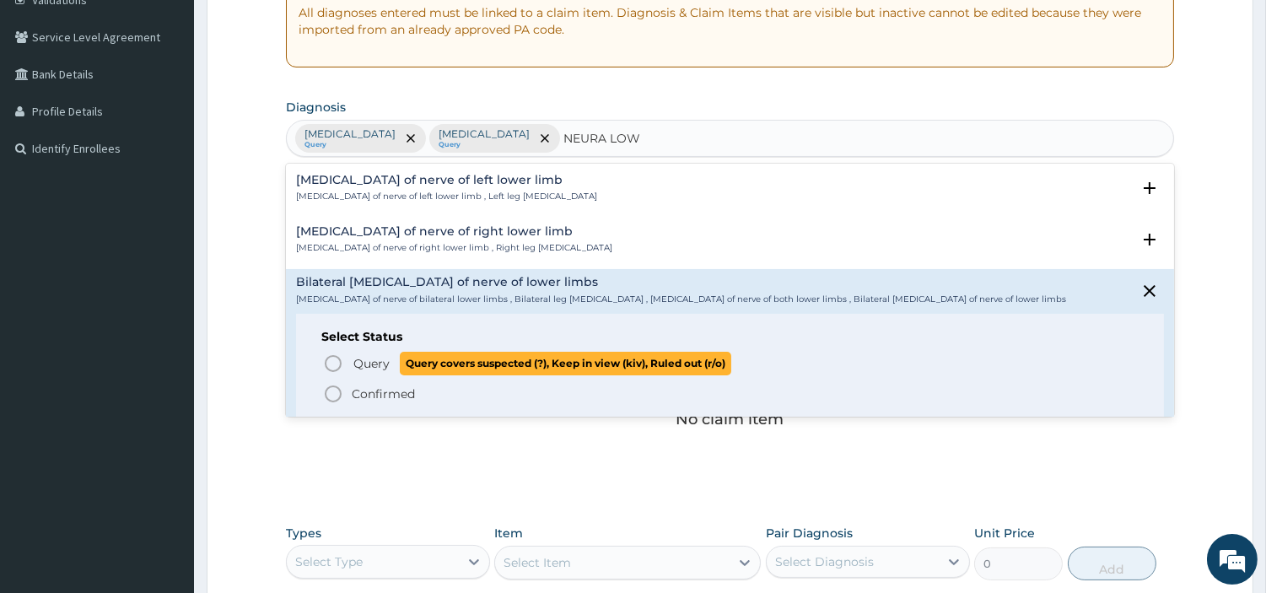
click at [355, 373] on p "Query Query covers suspected (?), Keep in view (kiv), Ruled out (r/o)" at bounding box center [542, 363] width 380 height 23
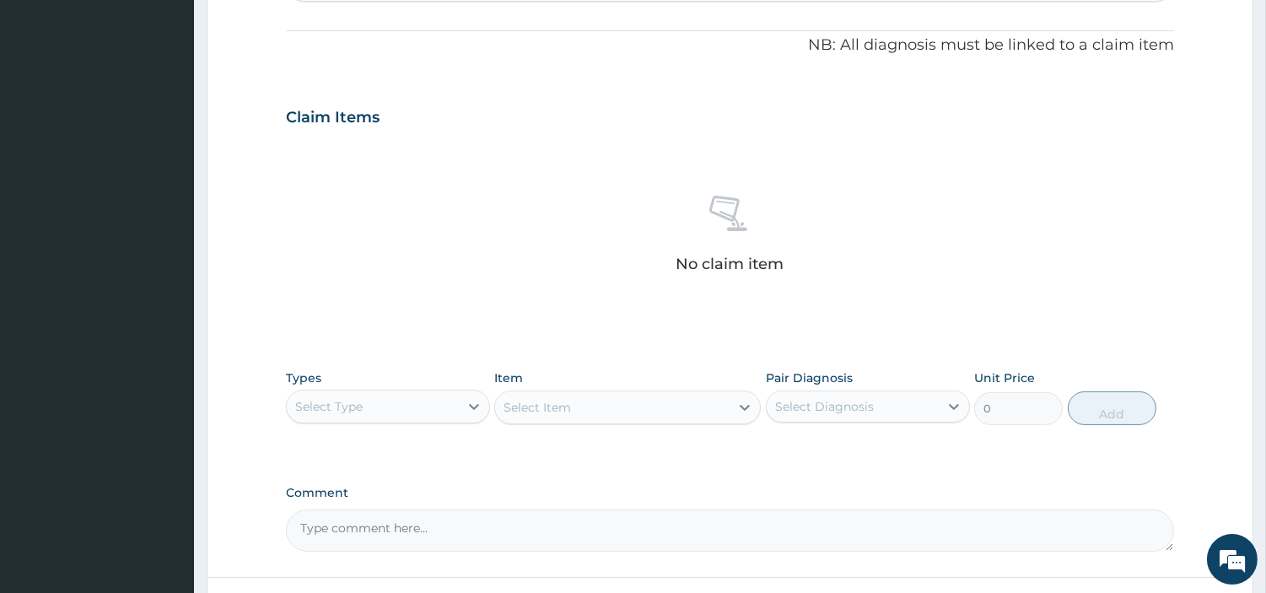
scroll to position [623, 0]
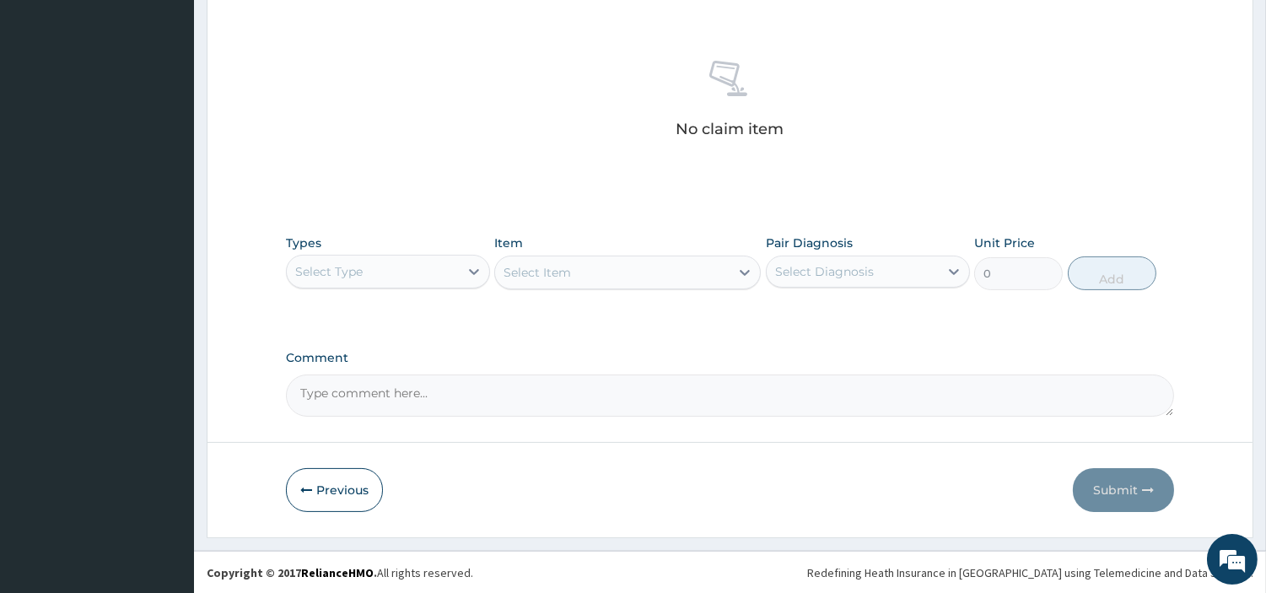
click at [436, 276] on div "Select Type" at bounding box center [373, 271] width 172 height 27
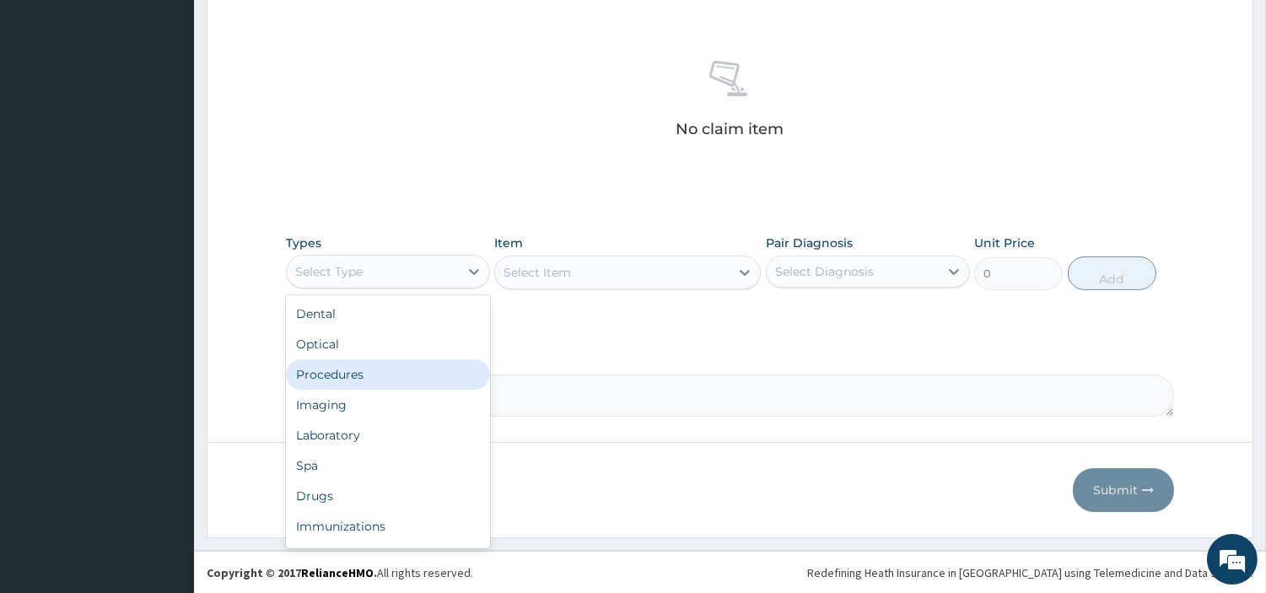
click at [365, 375] on div "Procedures" at bounding box center [388, 374] width 204 height 30
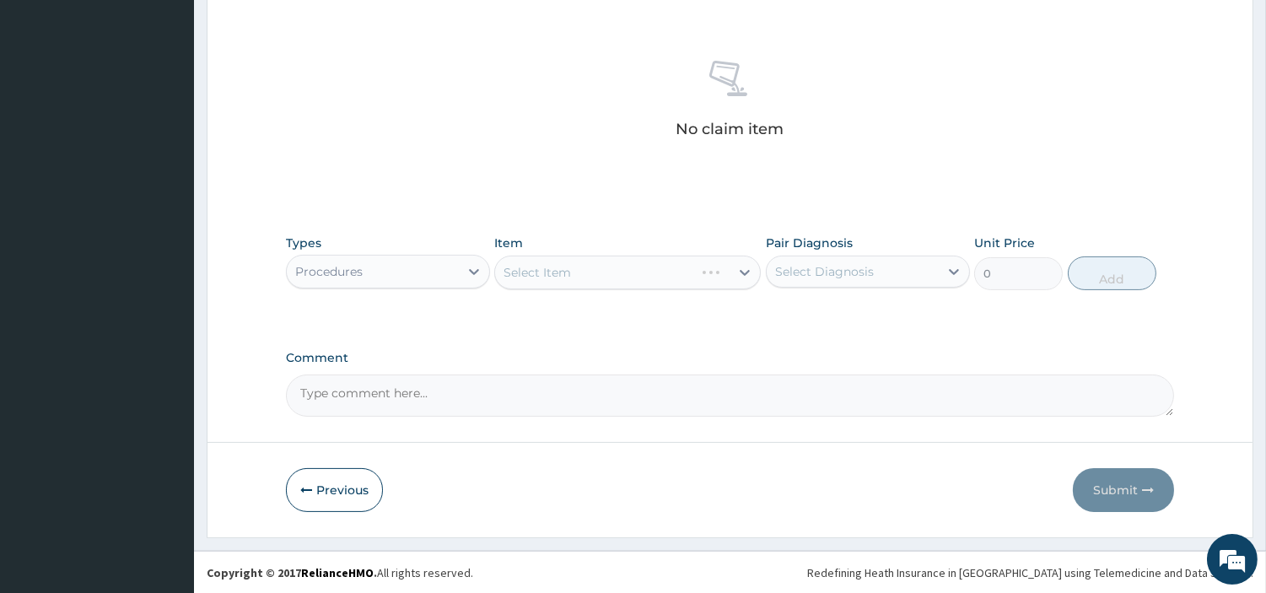
click at [644, 280] on div "Select Item" at bounding box center [627, 273] width 267 height 34
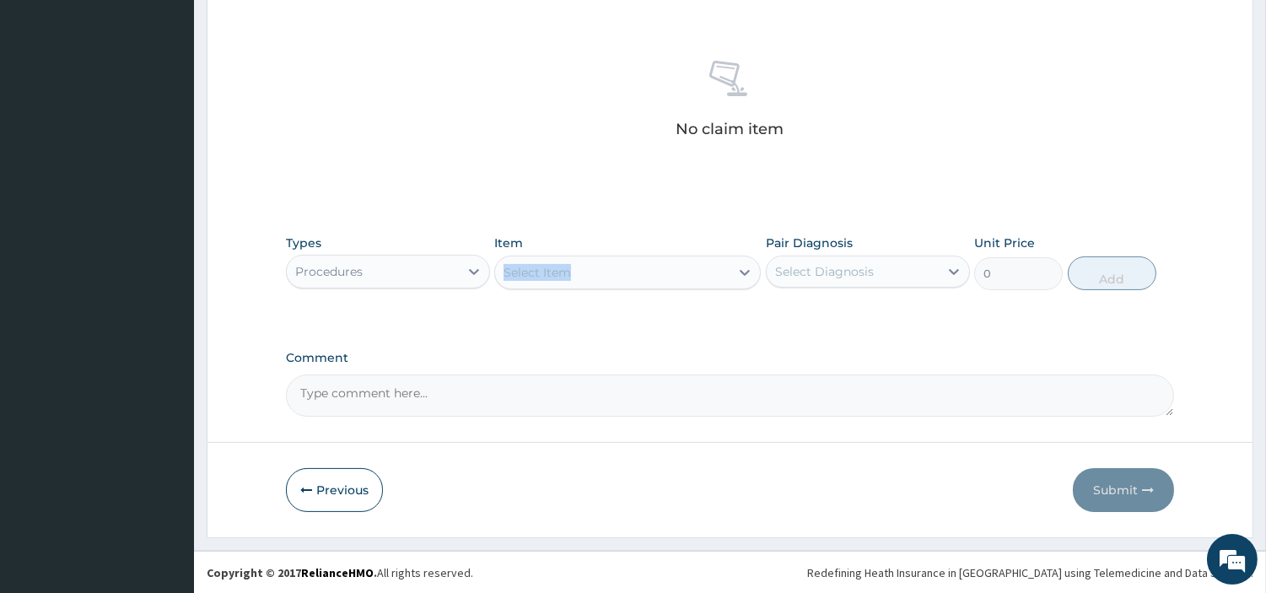
click at [644, 280] on div "Select Item" at bounding box center [612, 272] width 235 height 27
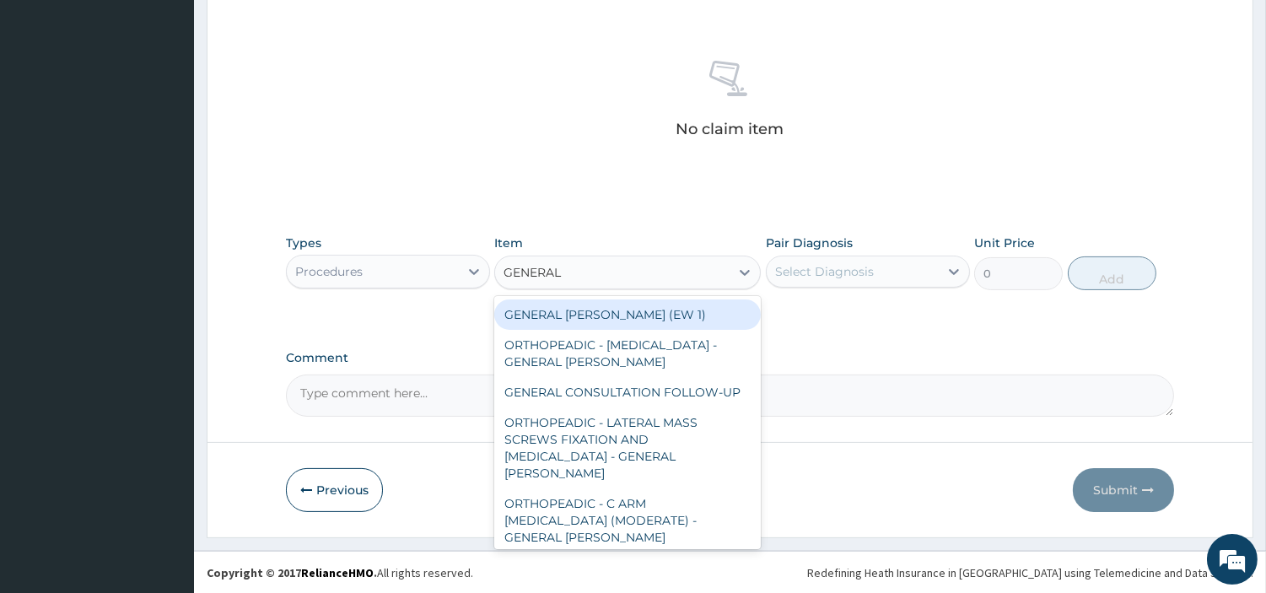
type input "GENERAL C"
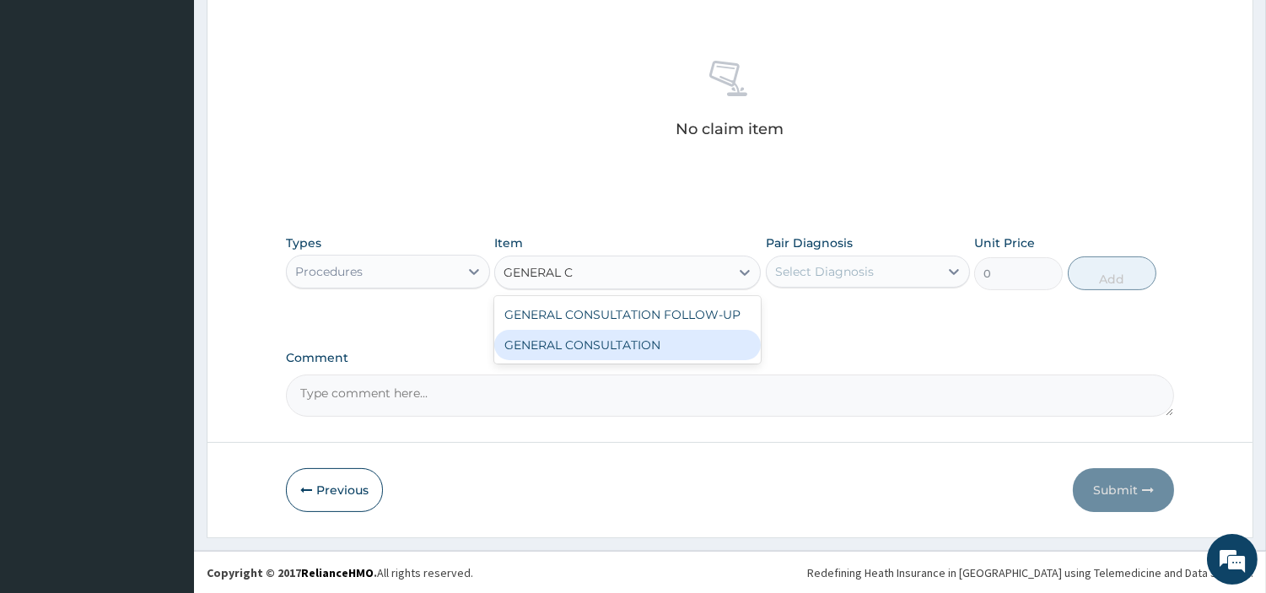
drag, startPoint x: 659, startPoint y: 338, endPoint x: 698, endPoint y: 321, distance: 42.7
click at [658, 338] on div "GENERAL CONSULTATION" at bounding box center [627, 345] width 267 height 30
type input "6750"
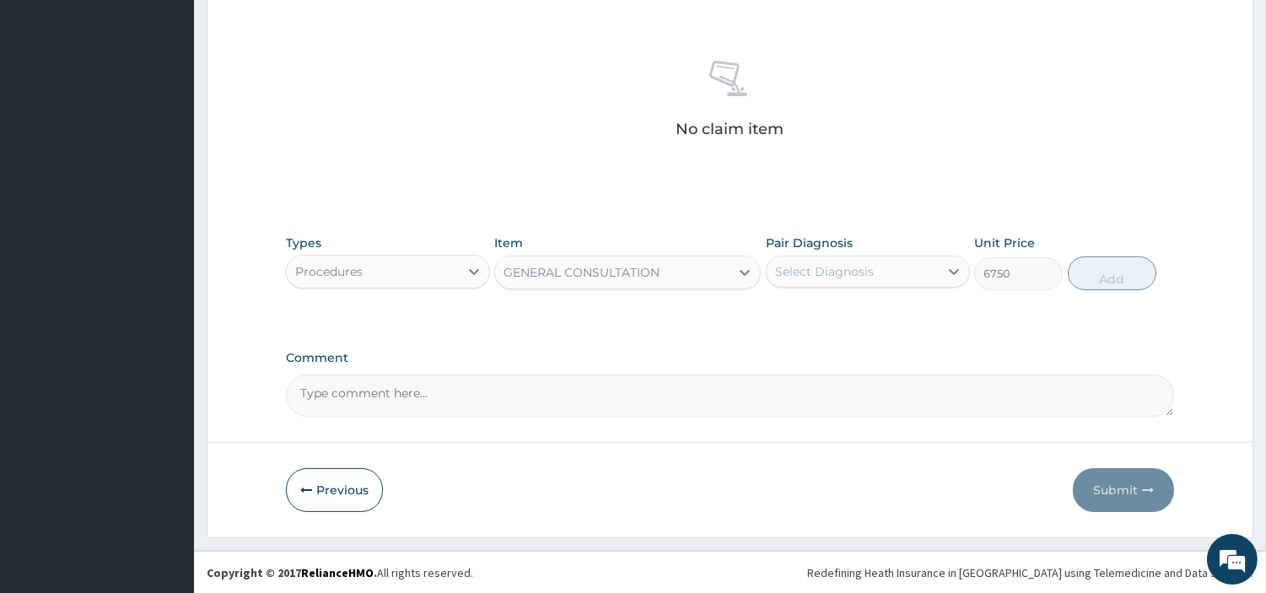
click at [810, 277] on div "Select Diagnosis" at bounding box center [824, 271] width 99 height 17
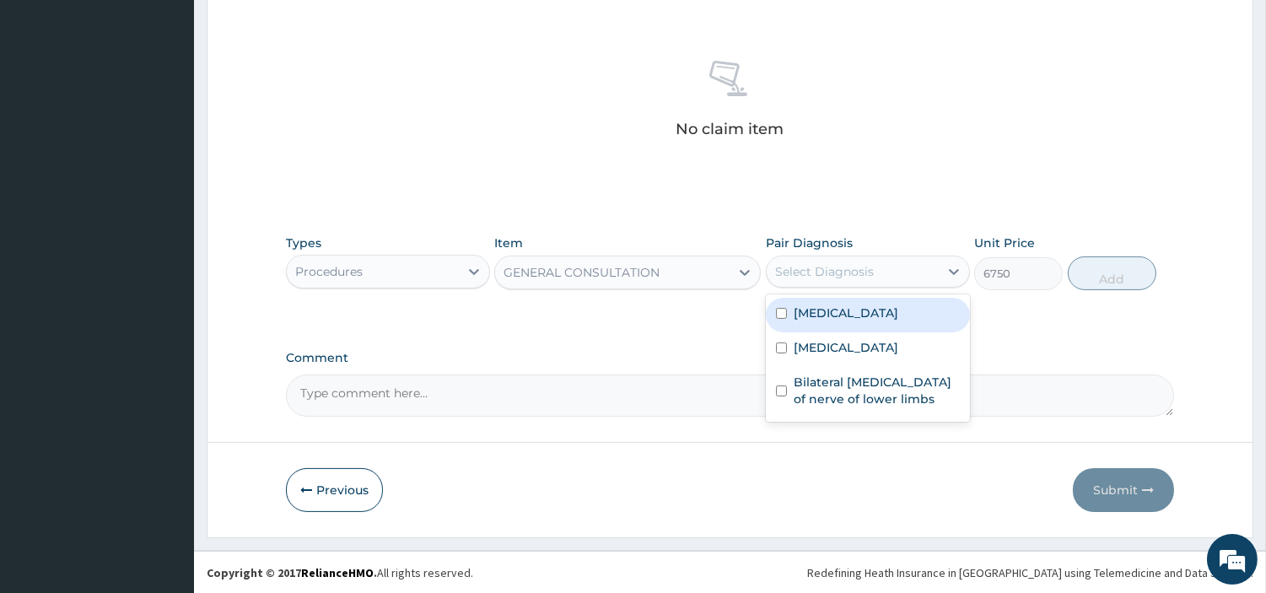
click at [807, 325] on div "Hyperglycemia" at bounding box center [868, 315] width 204 height 35
checkbox input "true"
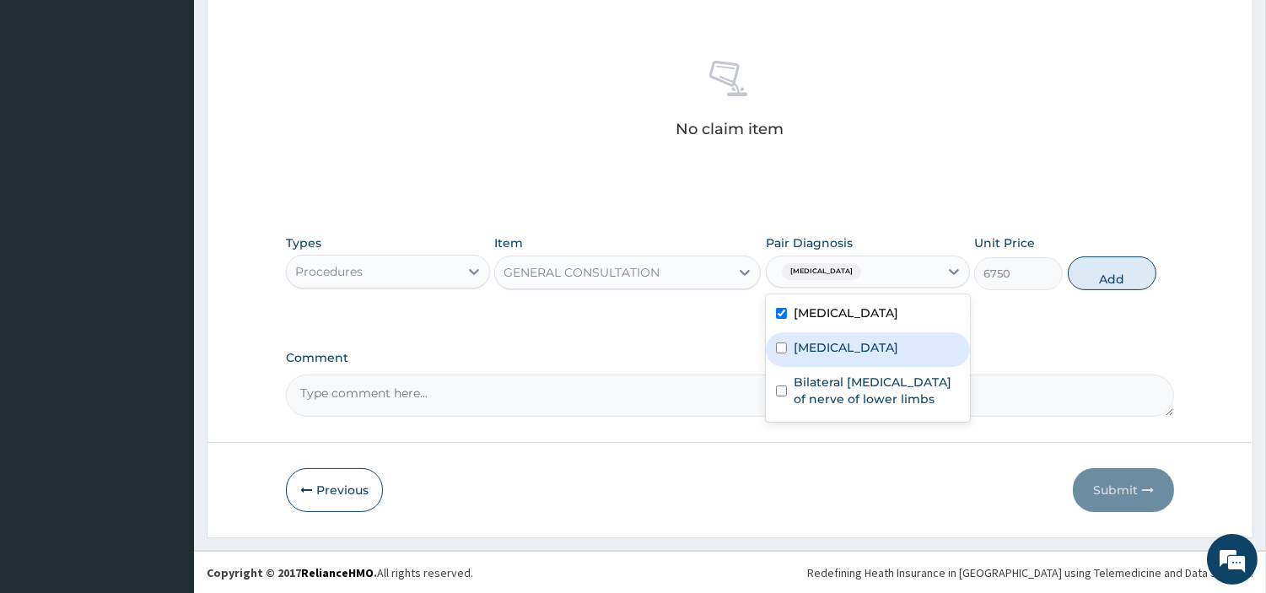
click at [821, 361] on div "Essential hypertension" at bounding box center [868, 349] width 204 height 35
checkbox input "true"
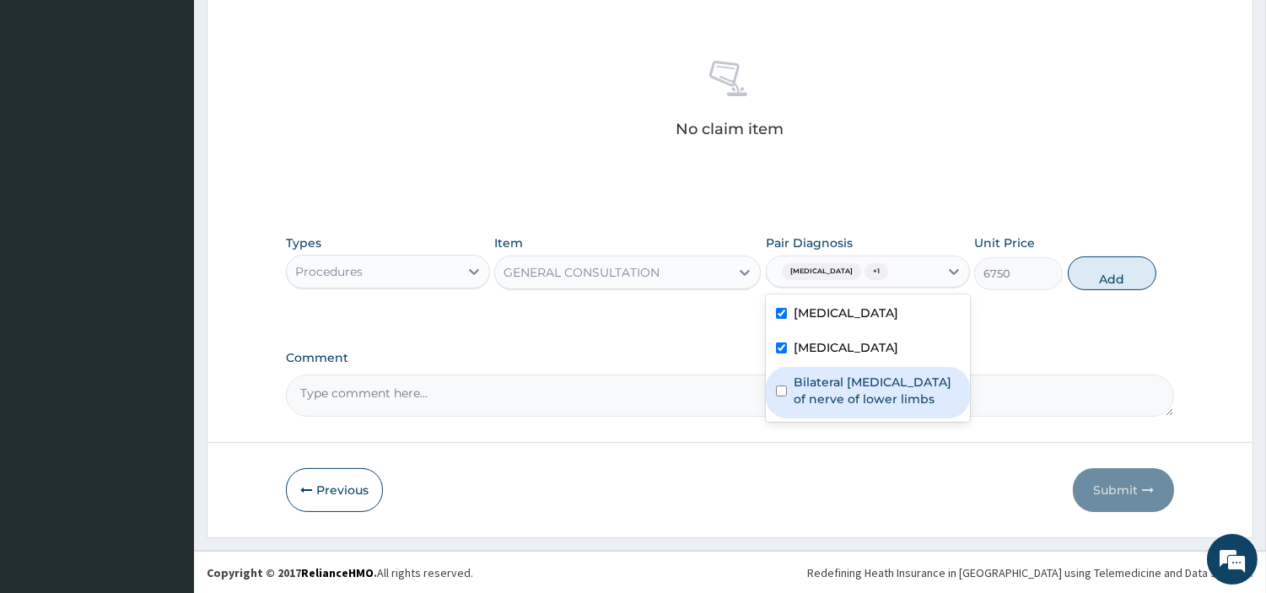
click at [834, 397] on label "Bilateral neuralgia of nerve of lower limbs" at bounding box center [877, 391] width 166 height 34
checkbox input "true"
click at [1083, 272] on button "Add" at bounding box center [1112, 273] width 89 height 34
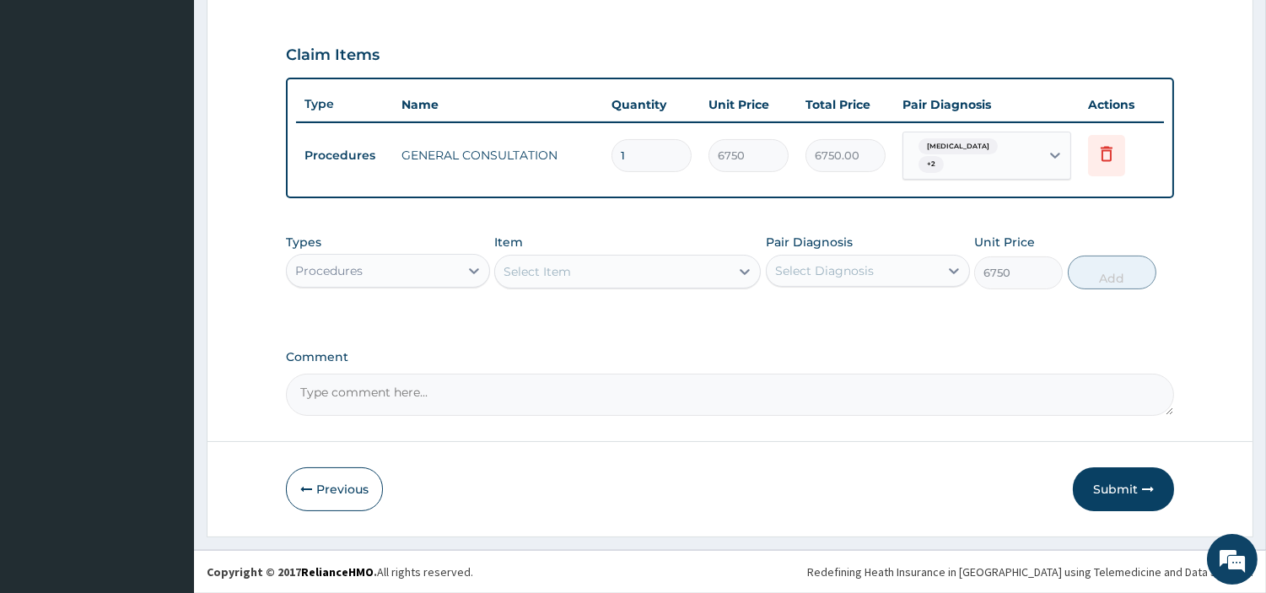
type input "0"
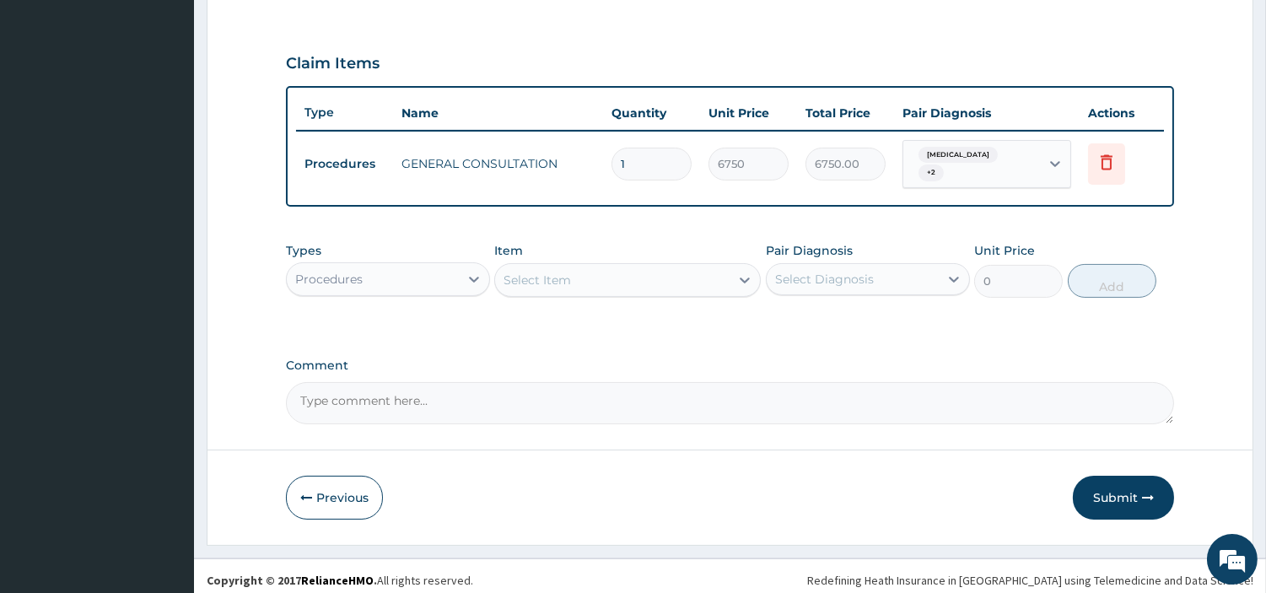
click at [418, 282] on div "Procedures" at bounding box center [373, 279] width 172 height 27
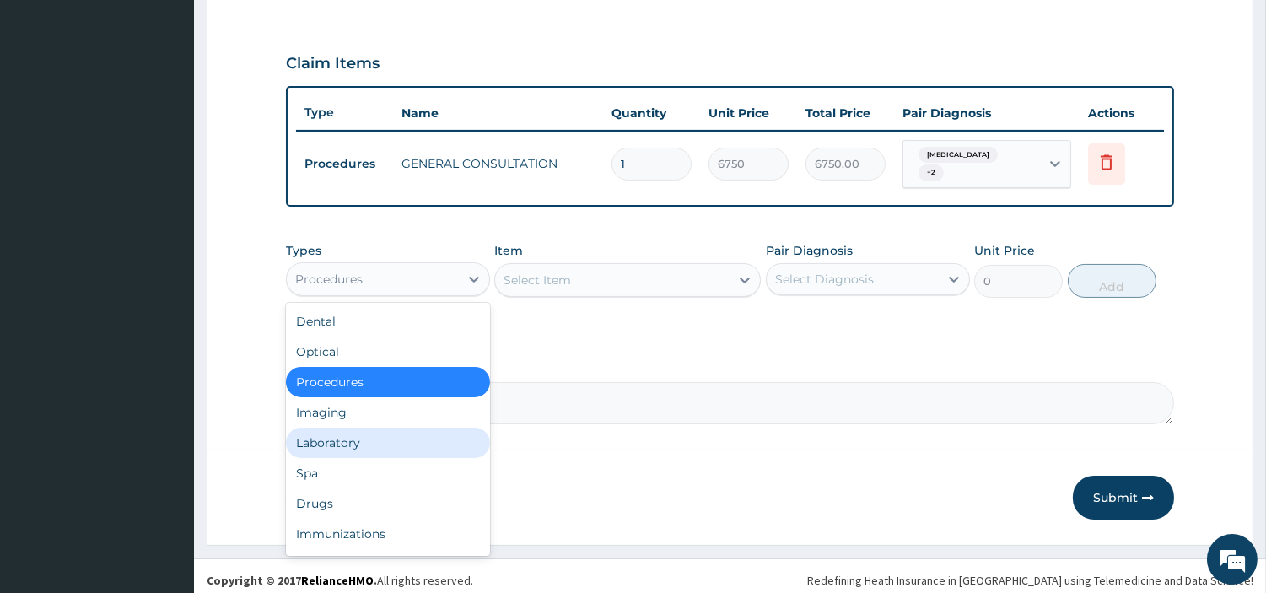
click at [380, 428] on div "Laboratory" at bounding box center [388, 443] width 204 height 30
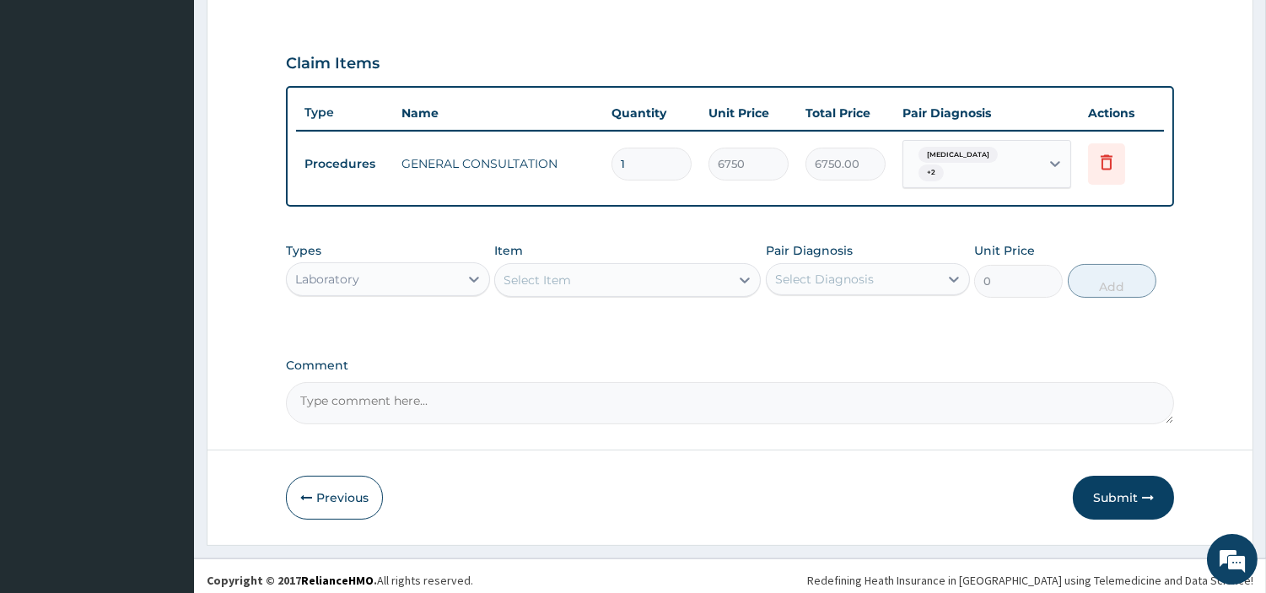
click at [664, 267] on div "Select Item" at bounding box center [612, 280] width 235 height 27
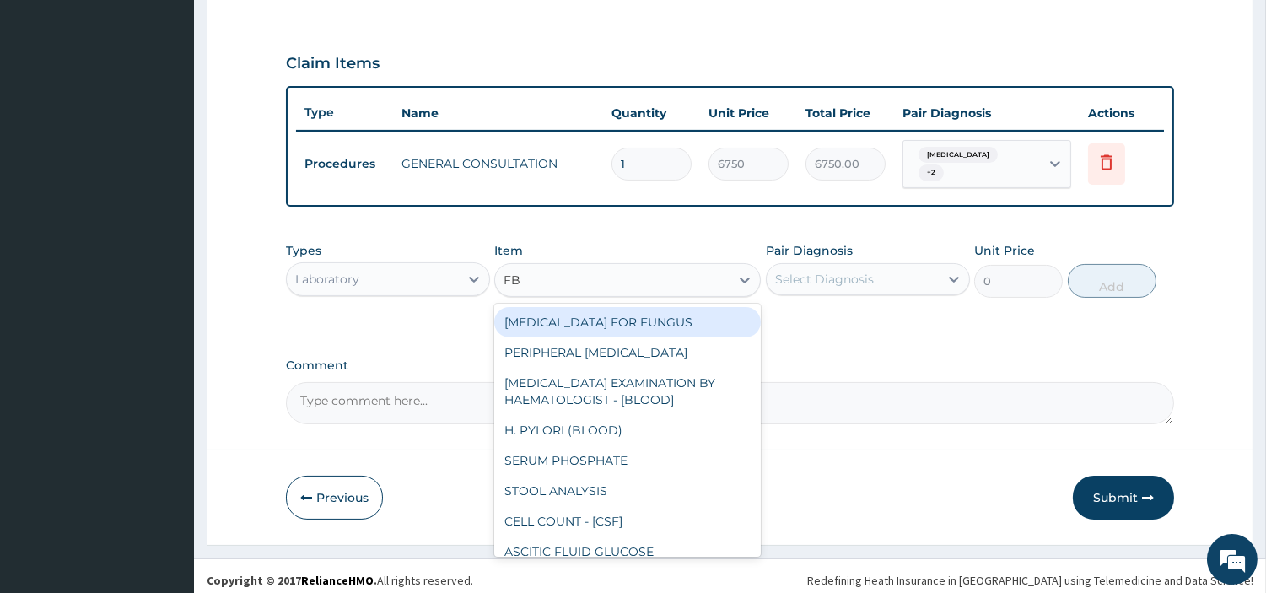
type input "FBS"
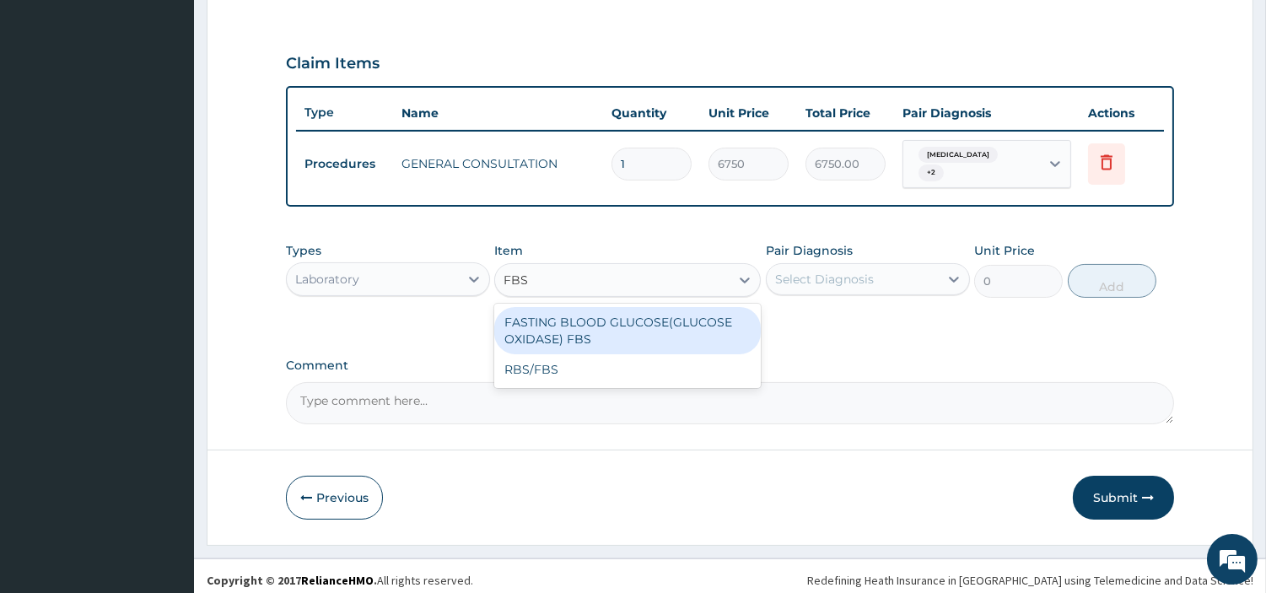
drag, startPoint x: 701, startPoint y: 323, endPoint x: 739, endPoint y: 292, distance: 49.1
click at [701, 324] on div "FASTING BLOOD GLUCOSE(GLUCOSE OXIDASE) FBS" at bounding box center [627, 330] width 267 height 47
type input "3600"
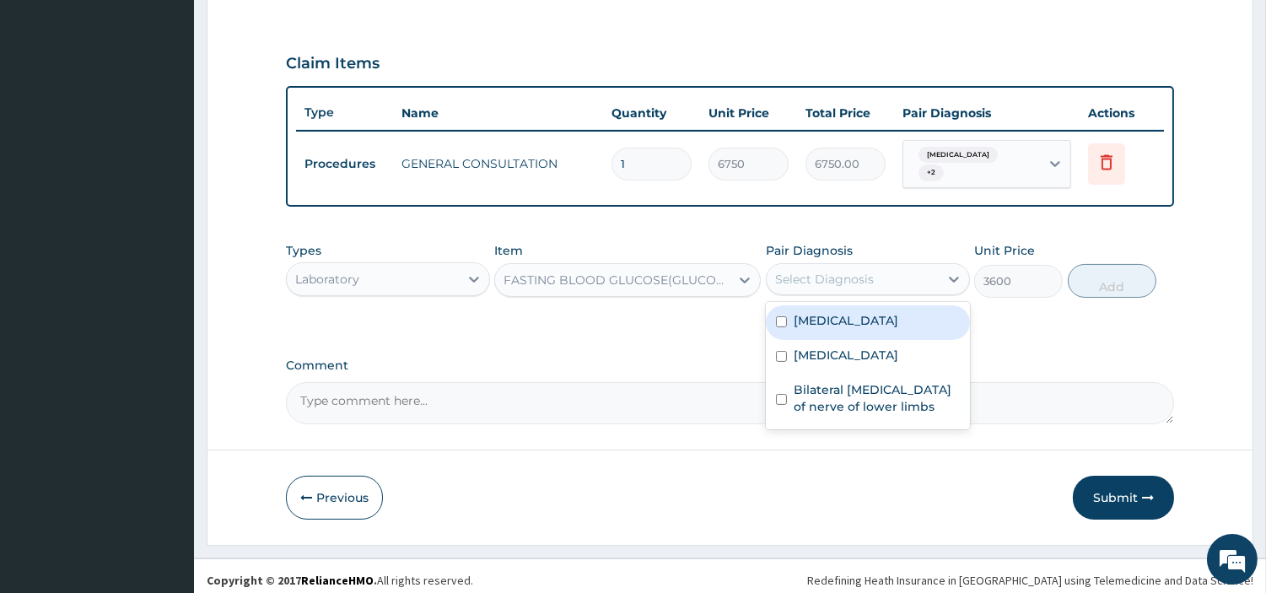
click at [811, 271] on div "Select Diagnosis" at bounding box center [824, 279] width 99 height 17
click at [853, 313] on label "Hyperglycemia" at bounding box center [846, 320] width 105 height 17
checkbox input "true"
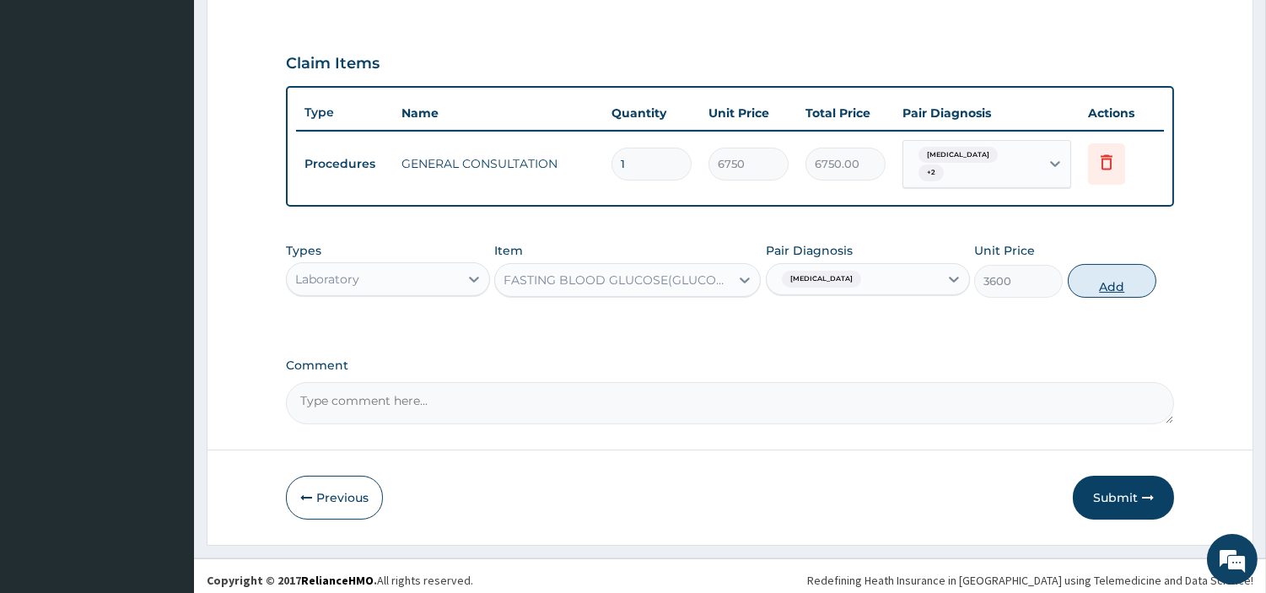
click at [1129, 281] on button "Add" at bounding box center [1112, 281] width 89 height 34
type input "0"
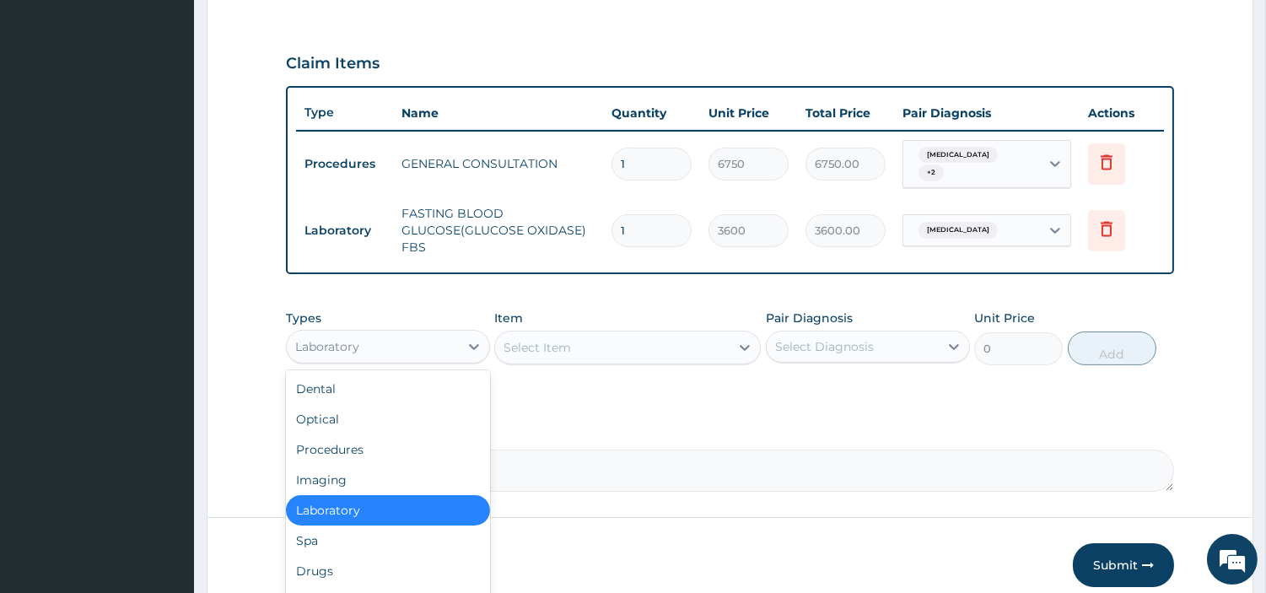
click at [403, 337] on div "Laboratory" at bounding box center [373, 346] width 172 height 27
drag, startPoint x: 348, startPoint y: 563, endPoint x: 346, endPoint y: 550, distance: 12.9
click at [348, 563] on div "Drugs" at bounding box center [388, 571] width 204 height 30
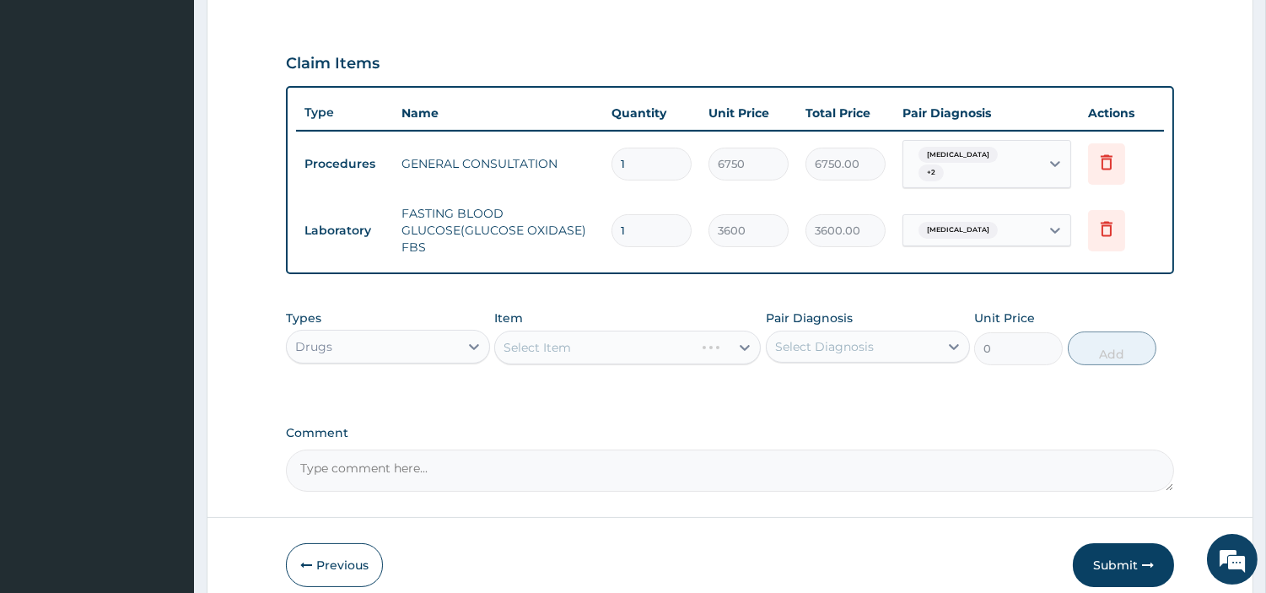
click at [646, 344] on div "Select Item" at bounding box center [627, 348] width 267 height 34
click at [645, 344] on div "Select Item" at bounding box center [627, 348] width 267 height 34
click at [705, 355] on div "Select Item" at bounding box center [627, 348] width 267 height 34
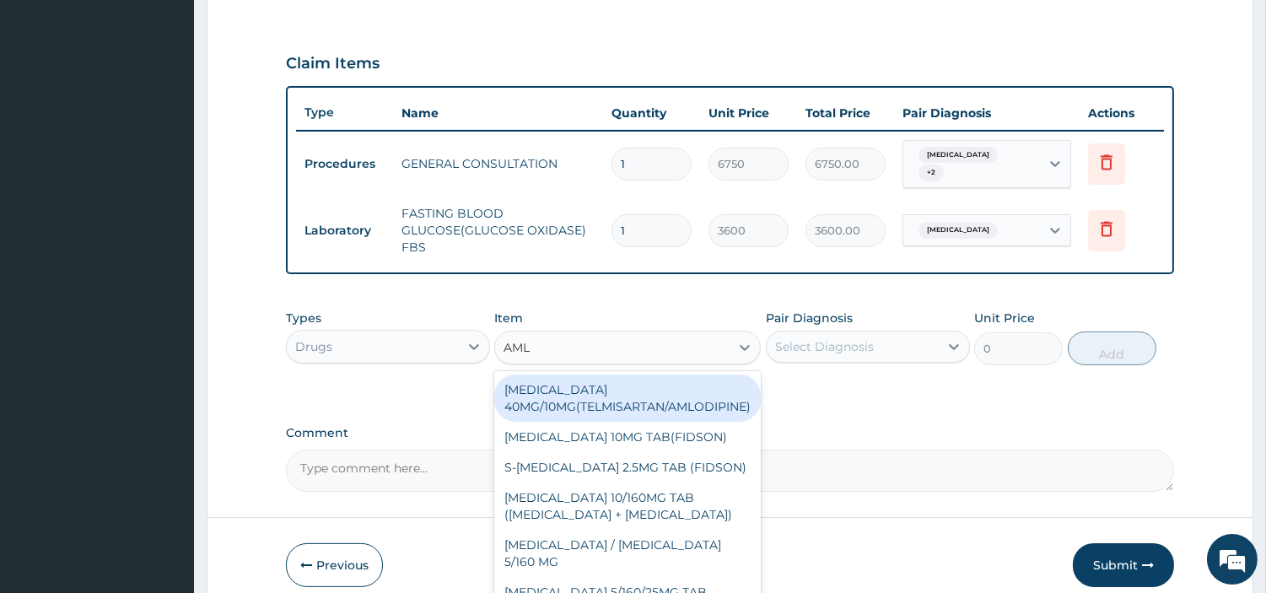
type input "AMLO"
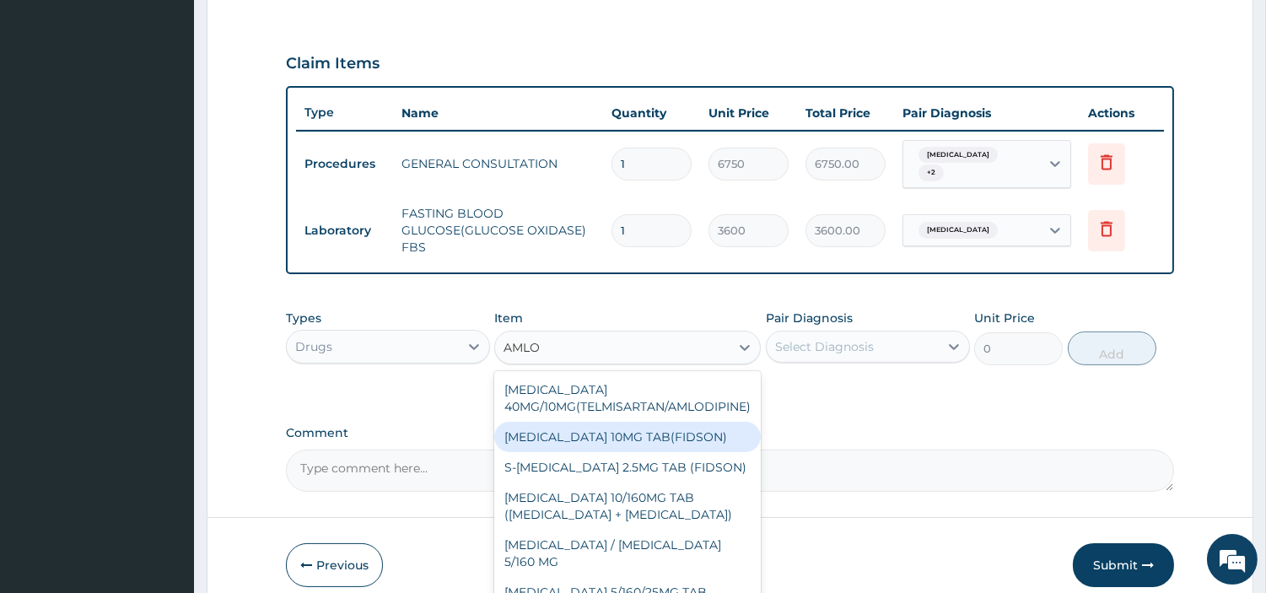
click at [662, 425] on div "AMLODIPINE 10MG TAB(FIDSON)" at bounding box center [627, 437] width 267 height 30
type input "54.25"
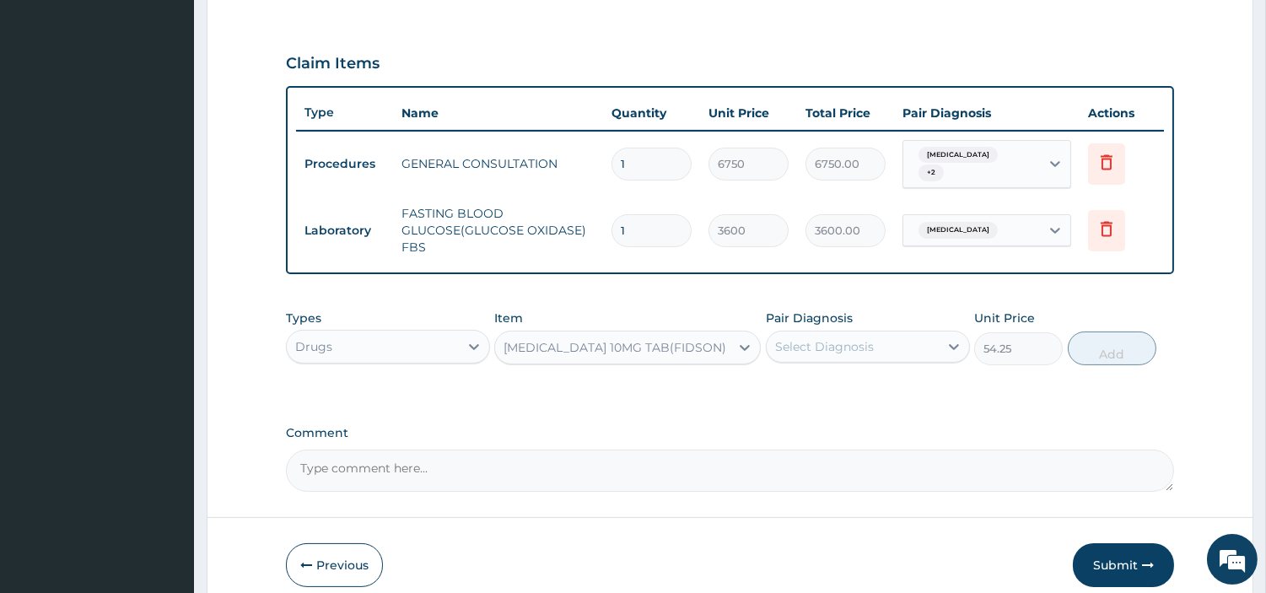
click at [575, 344] on div "AMLODIPINE 10MG TAB(FIDSON)" at bounding box center [615, 347] width 223 height 17
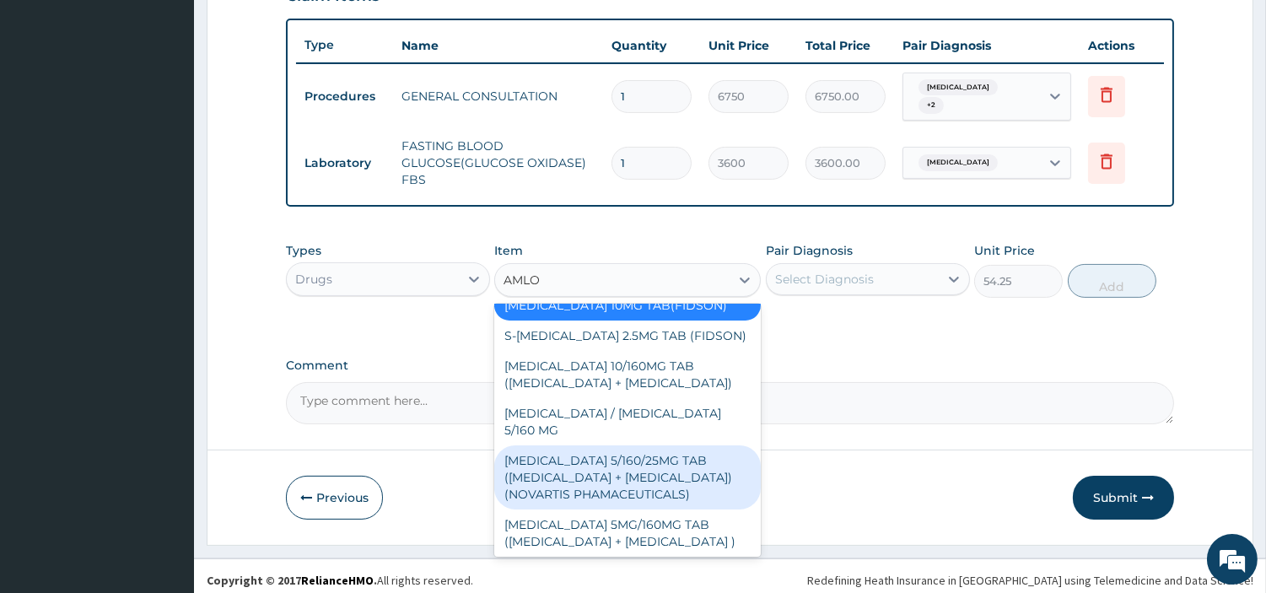
scroll to position [187, 0]
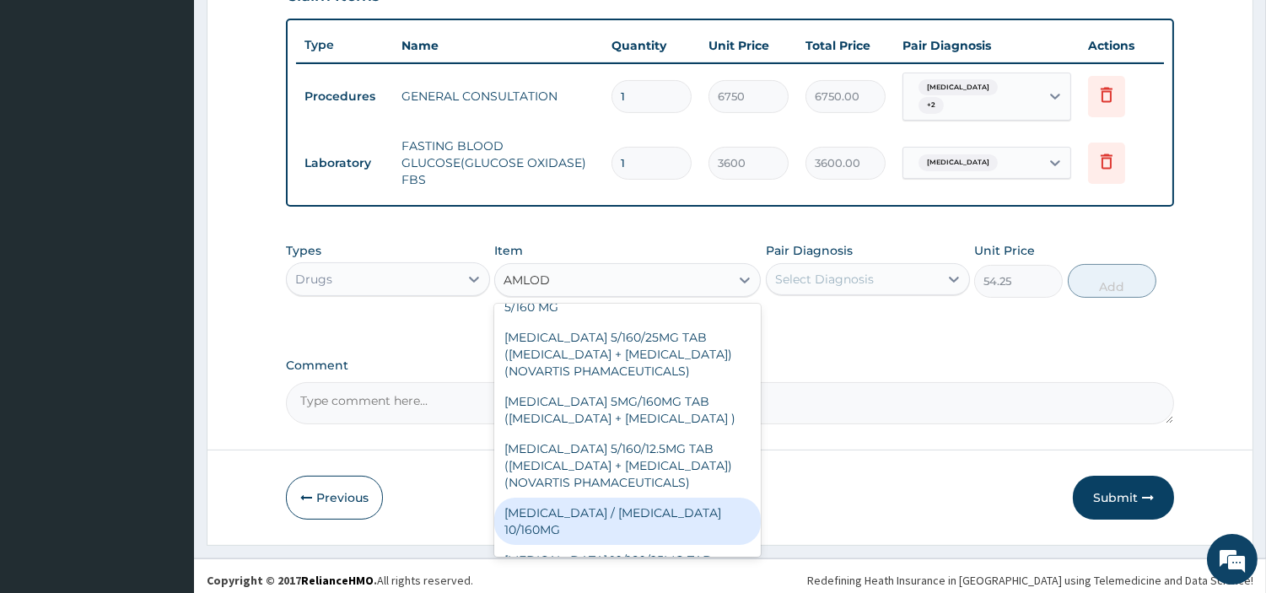
type input "AMLODI"
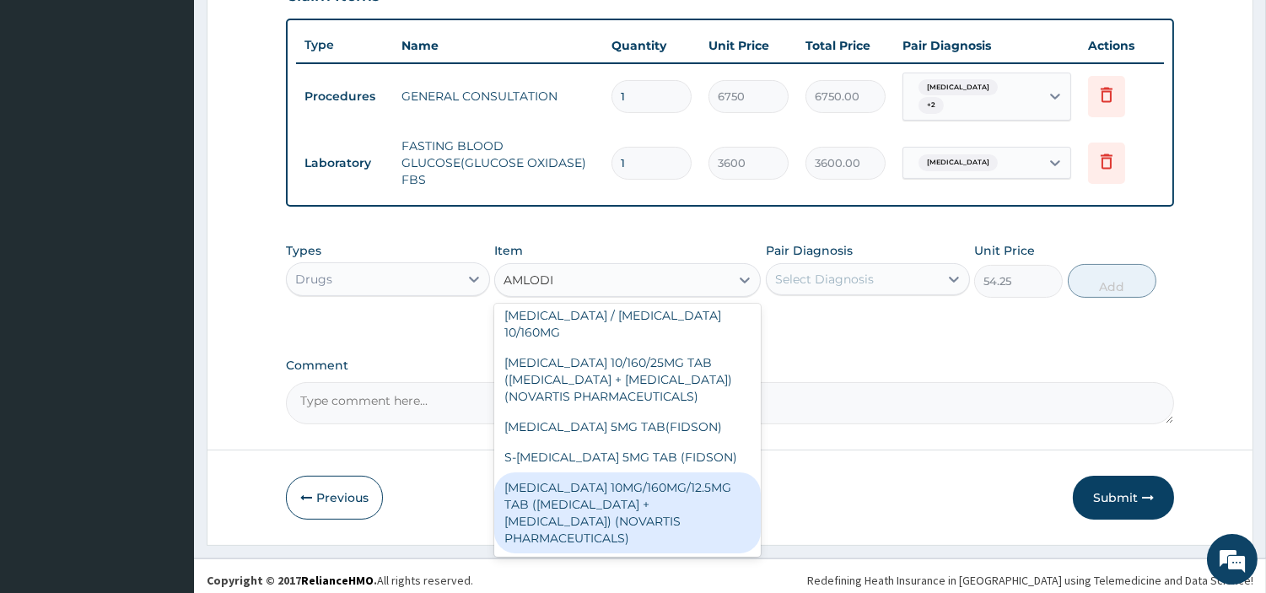
scroll to position [415, 0]
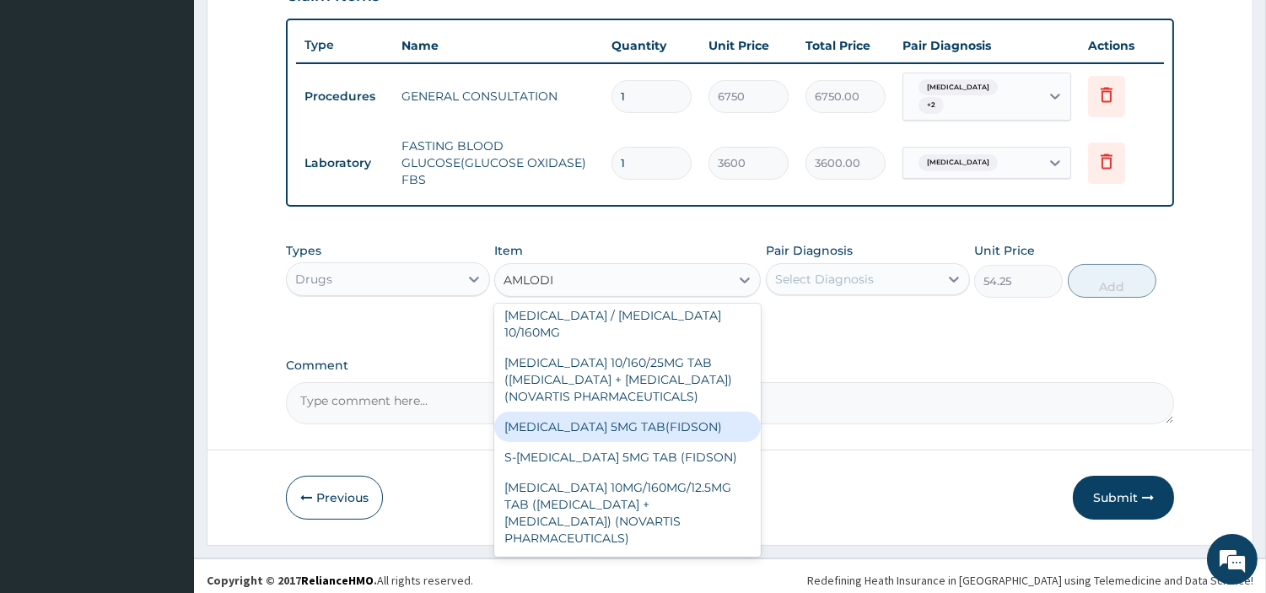
click at [641, 412] on div "AMLODIPINE 5MG TAB(FIDSON)" at bounding box center [627, 427] width 267 height 30
type input "39.375"
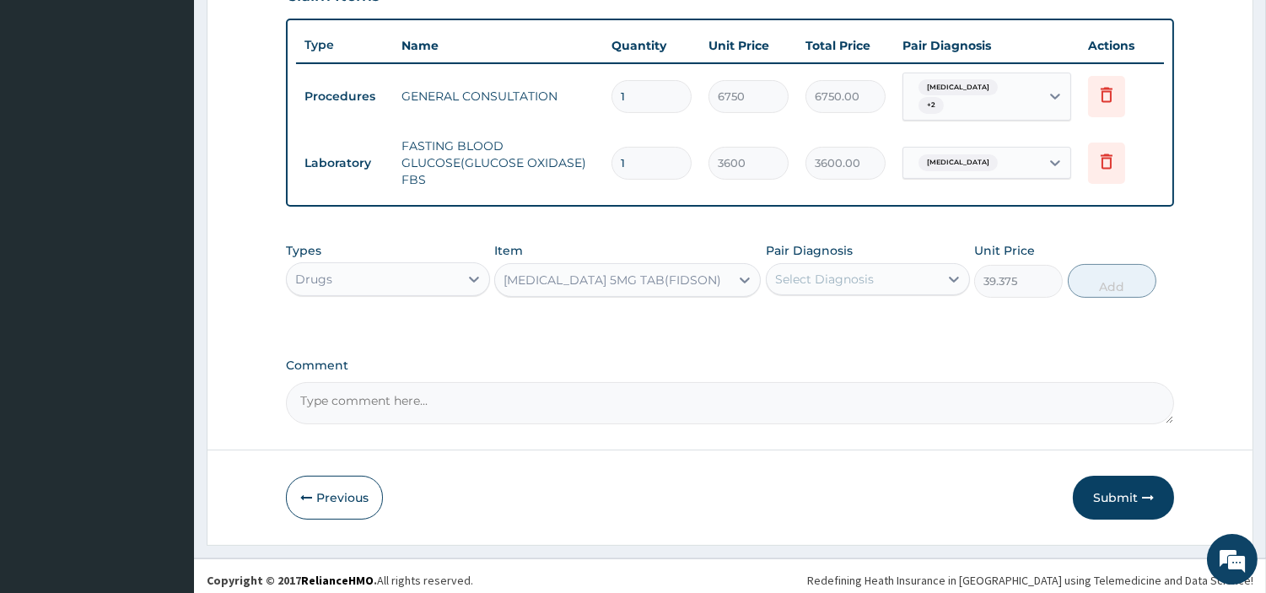
click at [839, 271] on div "Select Diagnosis" at bounding box center [824, 279] width 99 height 17
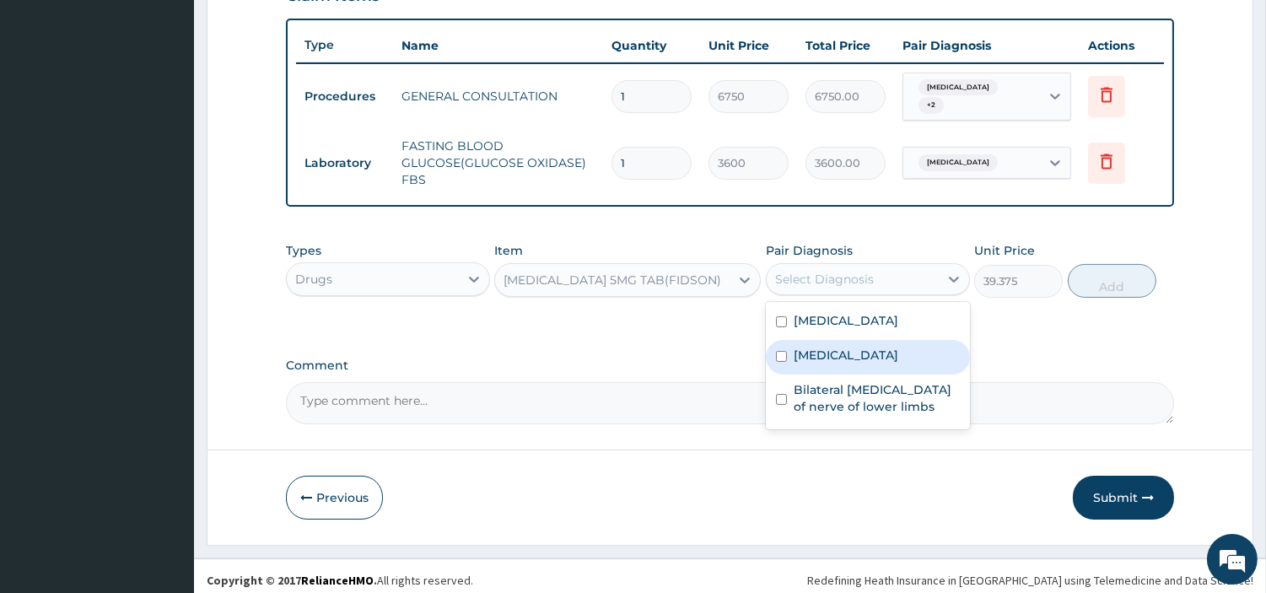
click at [845, 347] on label "Essential hypertension" at bounding box center [846, 355] width 105 height 17
checkbox input "true"
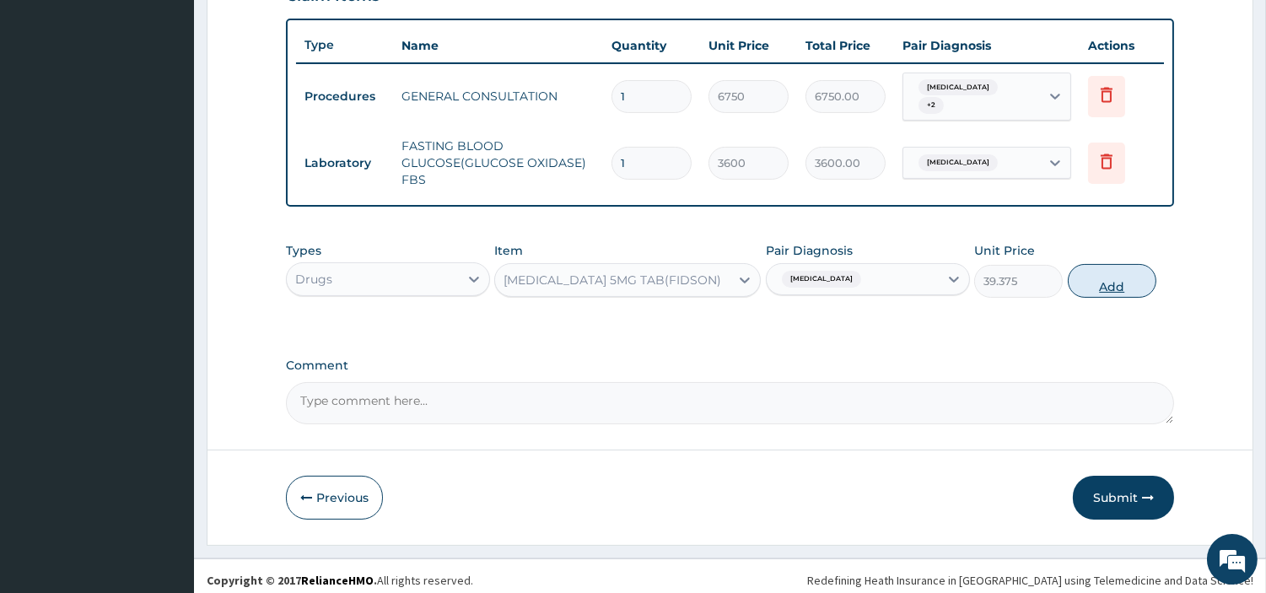
click at [1087, 271] on button "Add" at bounding box center [1112, 281] width 89 height 34
type input "0"
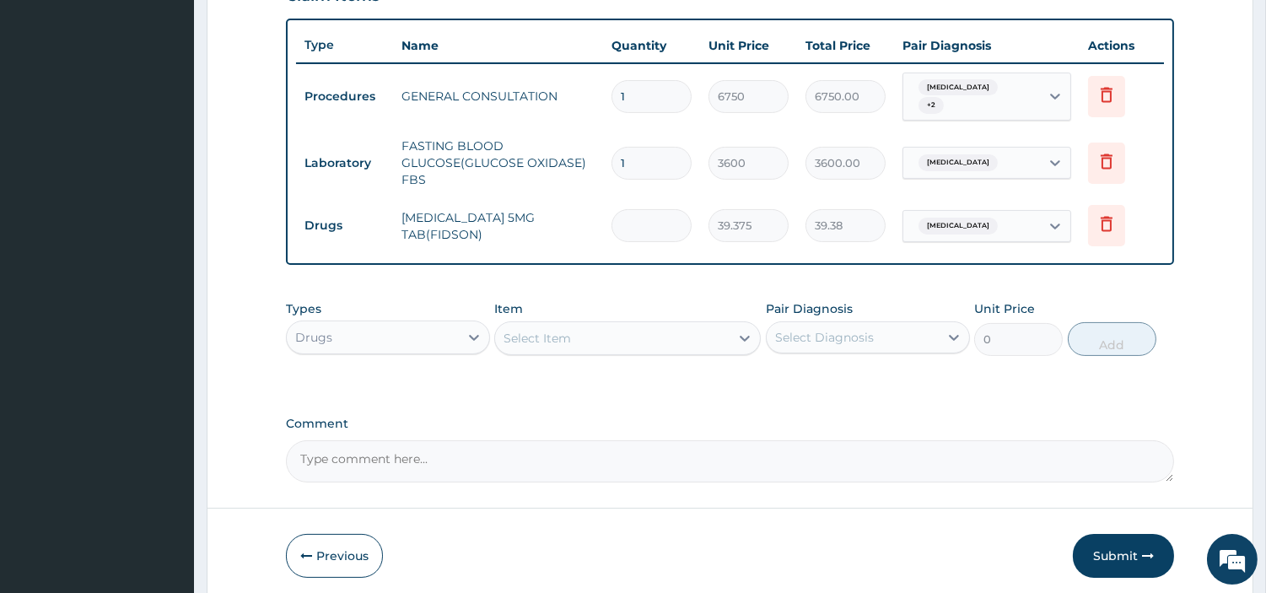
type input "0.00"
type input "3"
type input "118.13"
type input "30"
type input "1181.25"
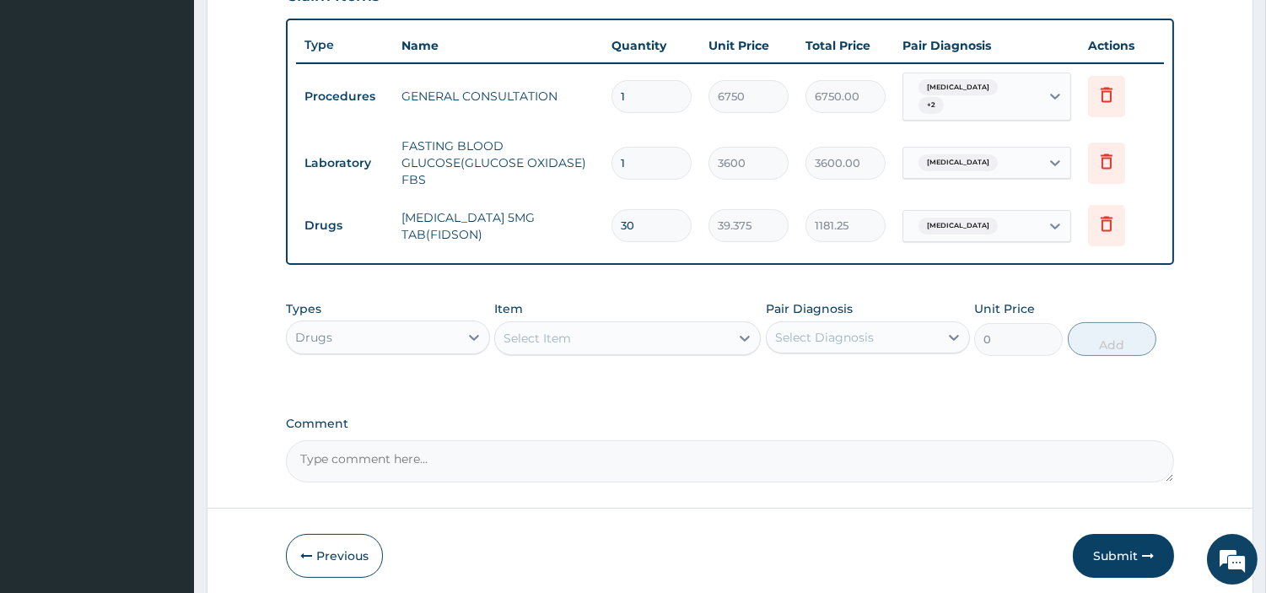
type input "30"
click at [580, 341] on div "Select Item" at bounding box center [612, 338] width 235 height 27
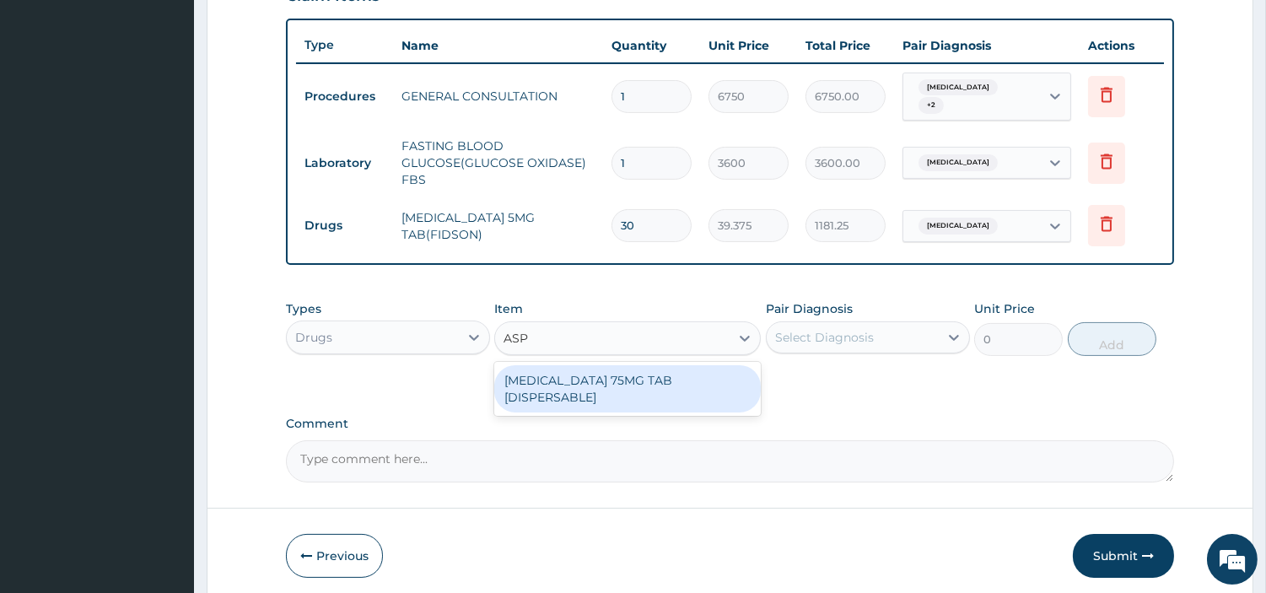
type input "ASPI"
click at [583, 383] on div "ASPIRIN 75MG TAB [DISPERSABLE]" at bounding box center [627, 388] width 267 height 47
type input "16.79999923706055"
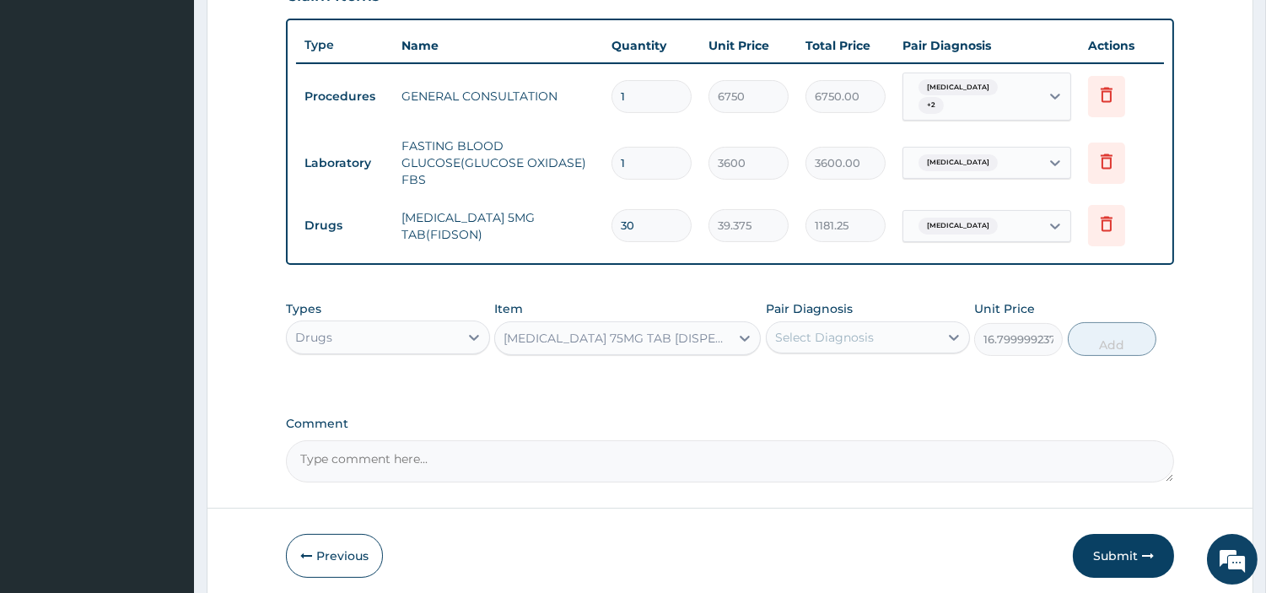
click at [777, 332] on div "Select Diagnosis" at bounding box center [824, 337] width 99 height 17
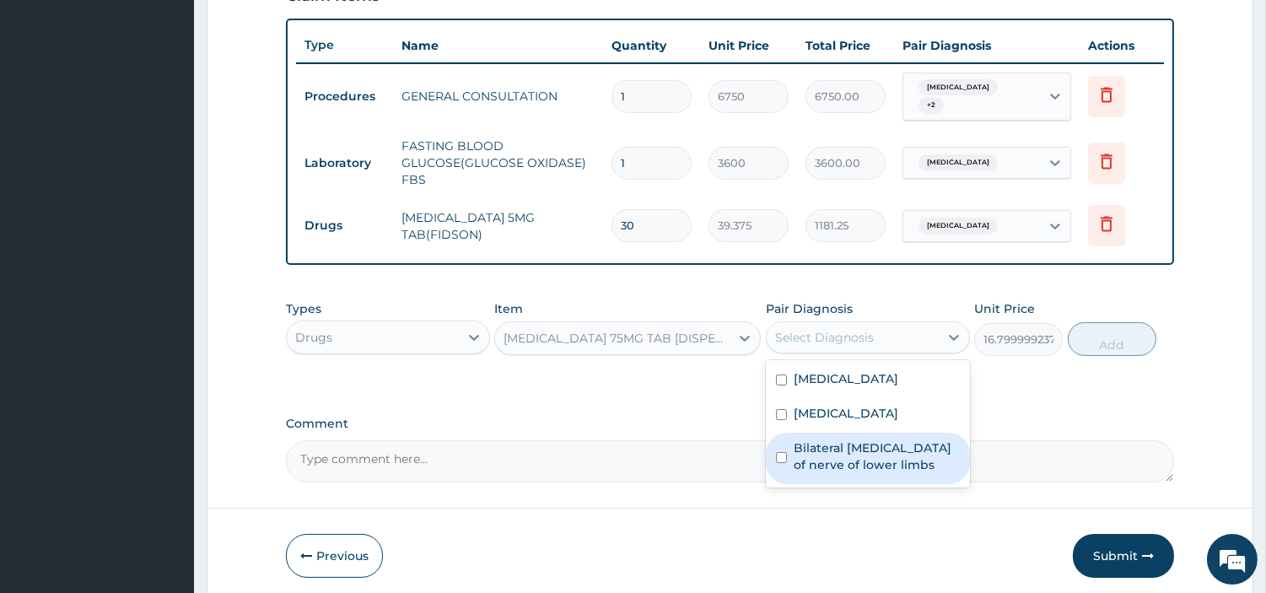
click at [844, 451] on label "Bilateral neuralgia of nerve of lower limbs" at bounding box center [877, 457] width 166 height 34
checkbox input "true"
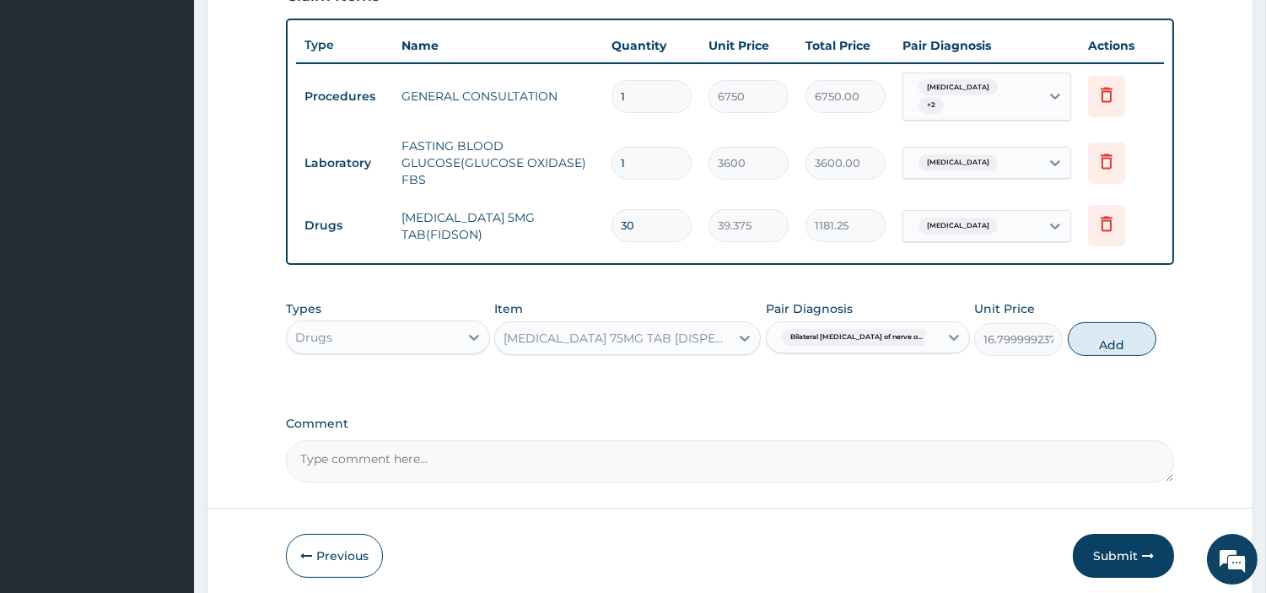
click at [1103, 338] on button "Add" at bounding box center [1112, 339] width 89 height 34
type input "0"
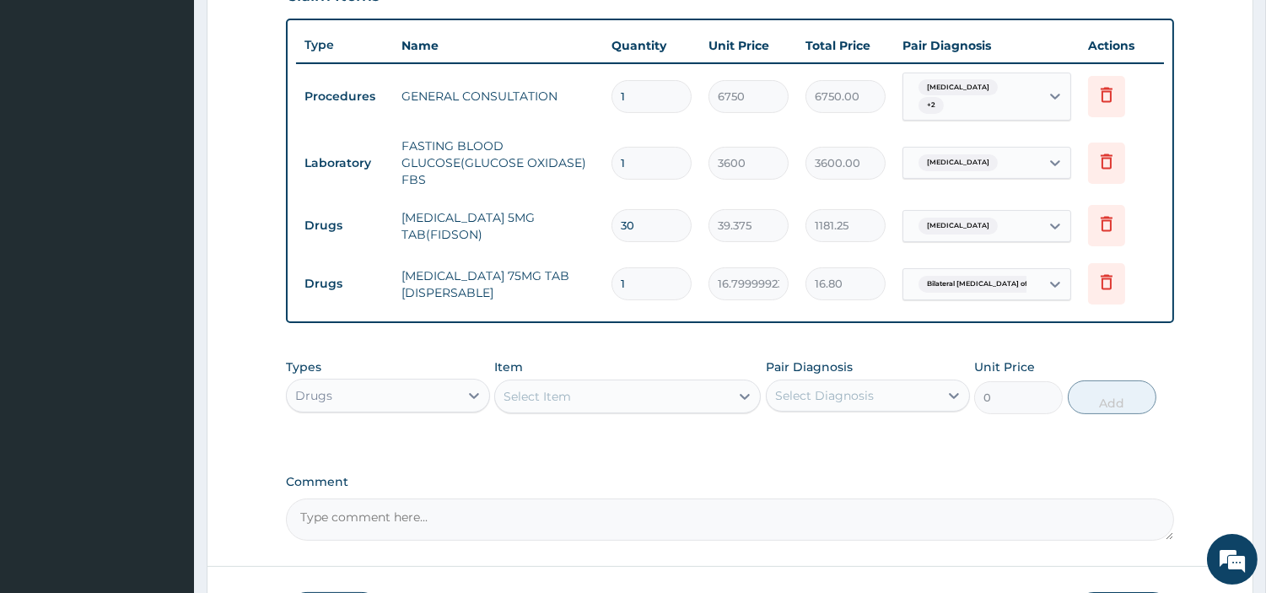
type input "0.00"
type input "3"
type input "50.40"
type input "30"
type input "504.00"
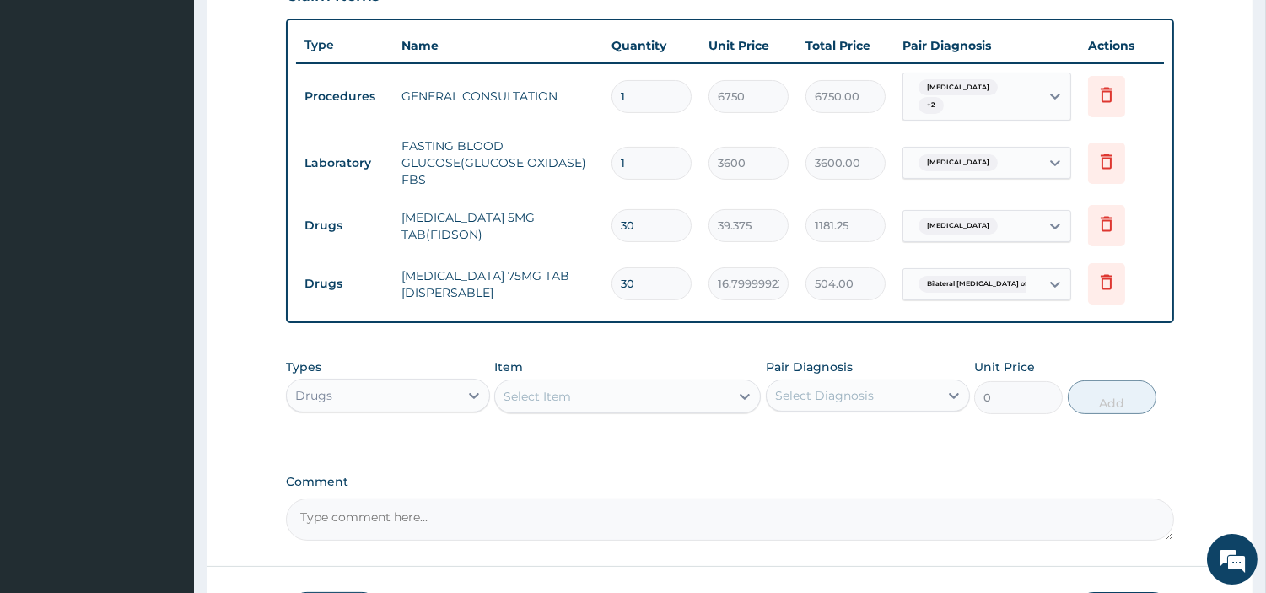
type input "30"
click at [391, 382] on div "Drugs" at bounding box center [373, 395] width 172 height 27
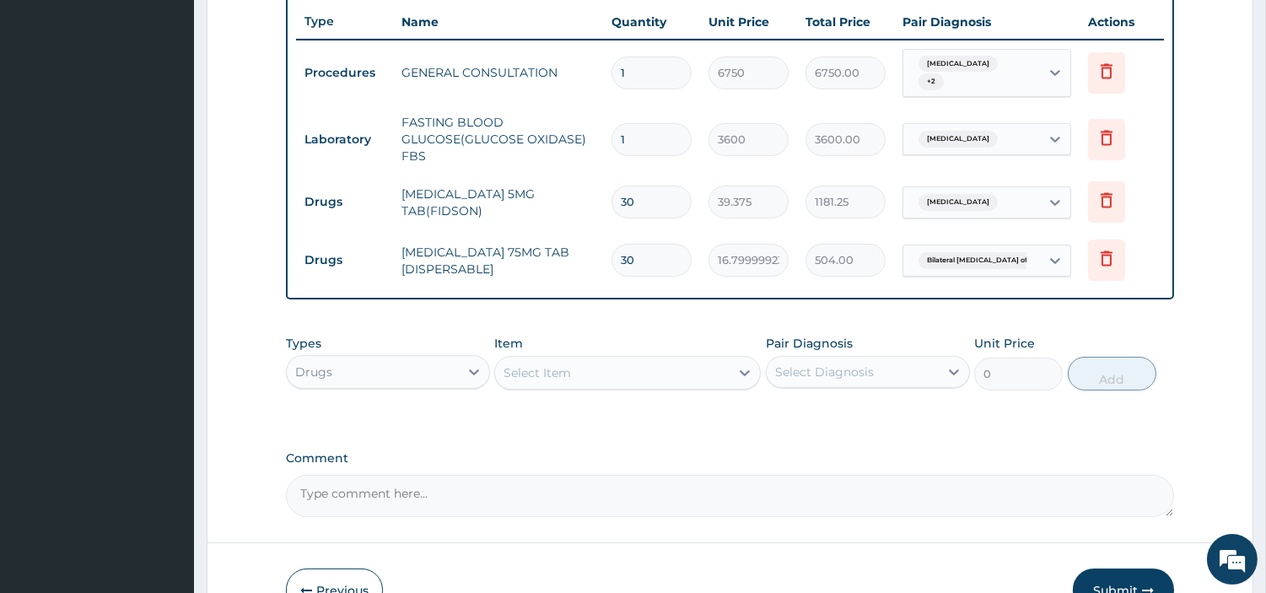
click at [373, 494] on textarea "Comment" at bounding box center [730, 496] width 888 height 42
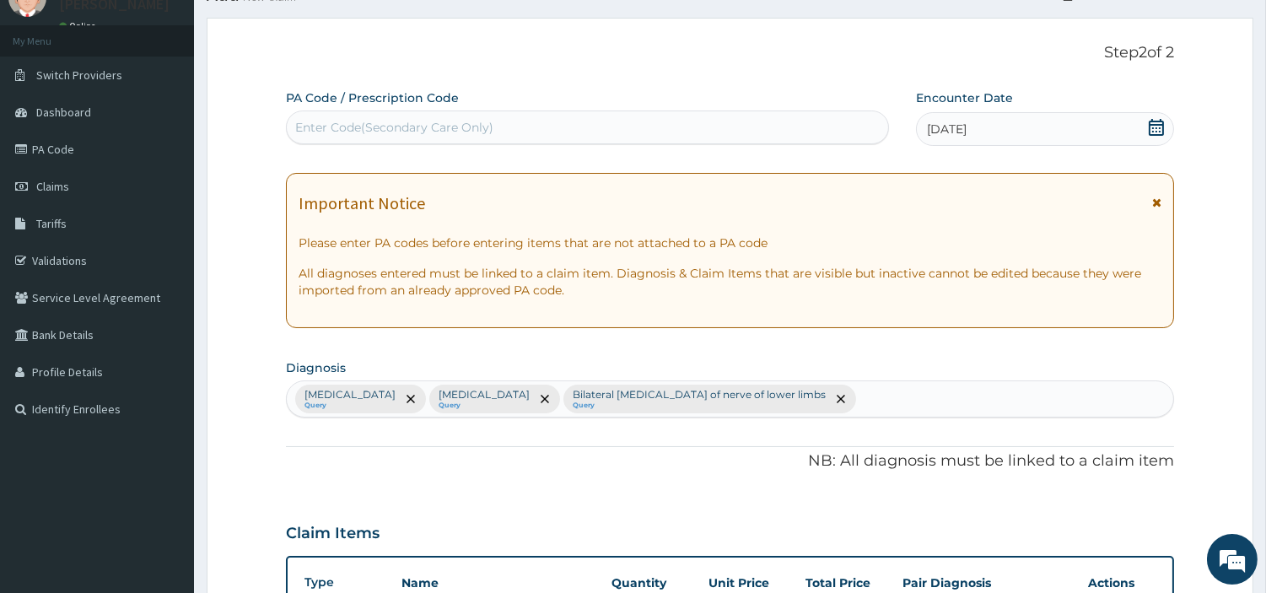
scroll to position [70, 0]
click at [335, 141] on div "Enter Code(Secondary Care Only)" at bounding box center [588, 129] width 602 height 27
click at [336, 139] on div "Enter Code(Secondary Care Only)" at bounding box center [588, 129] width 602 height 27
paste input "PA/36F927"
type input "PA/36F927"
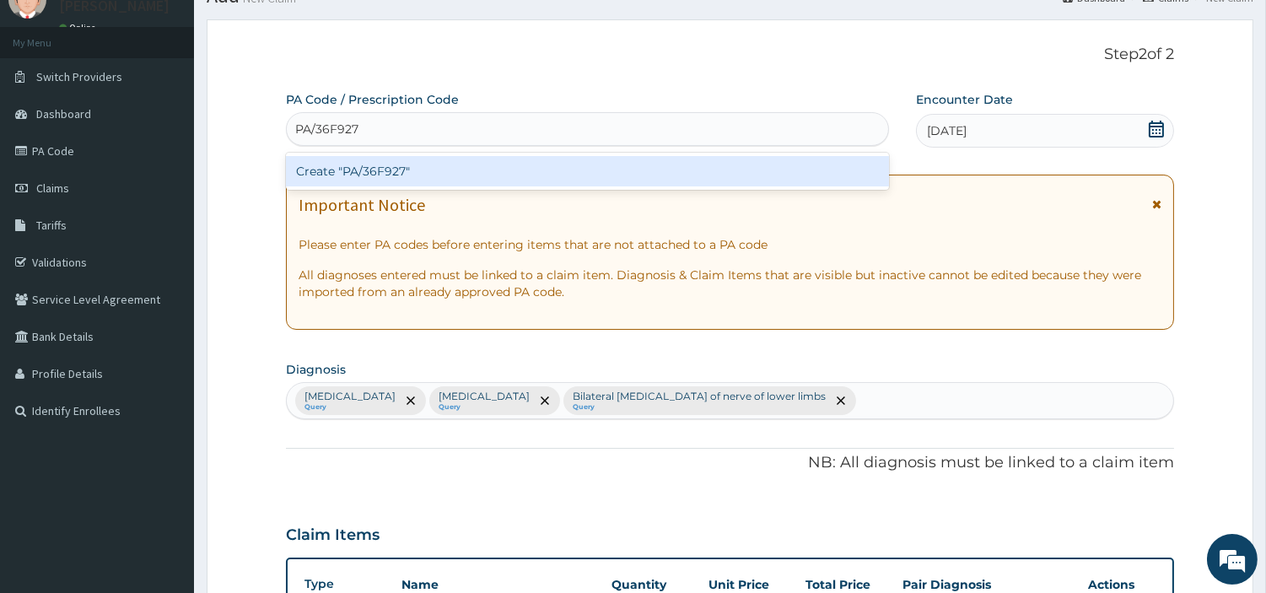
click at [343, 166] on div "Create "PA/36F927"" at bounding box center [587, 171] width 603 height 30
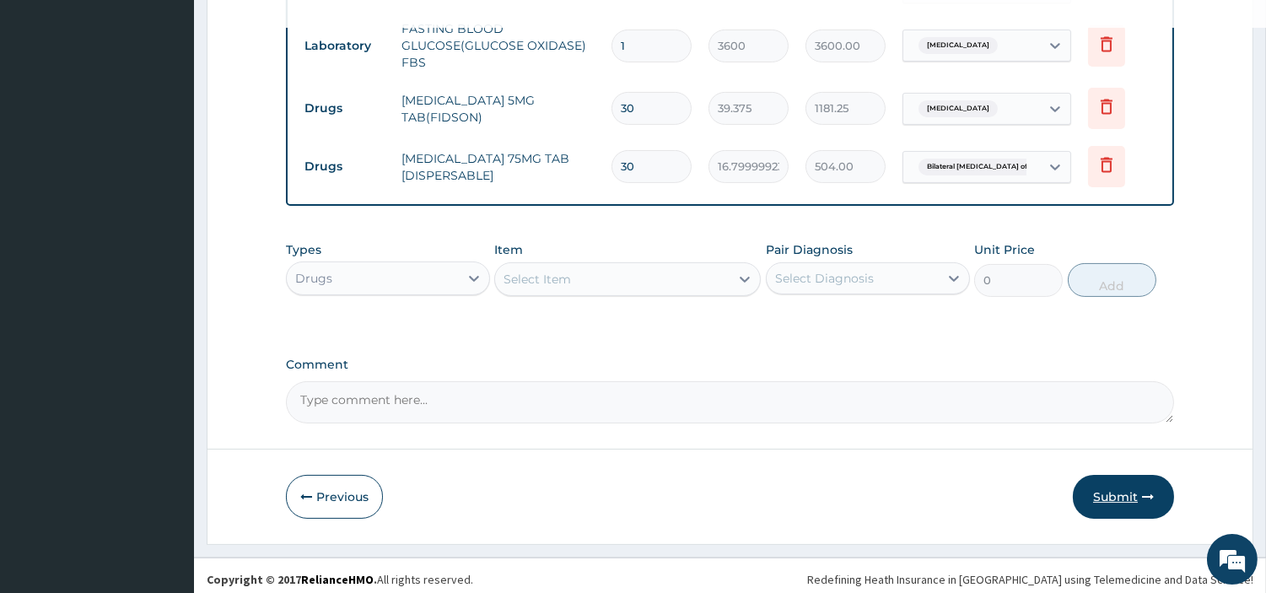
click at [1139, 492] on button "Submit" at bounding box center [1123, 497] width 101 height 44
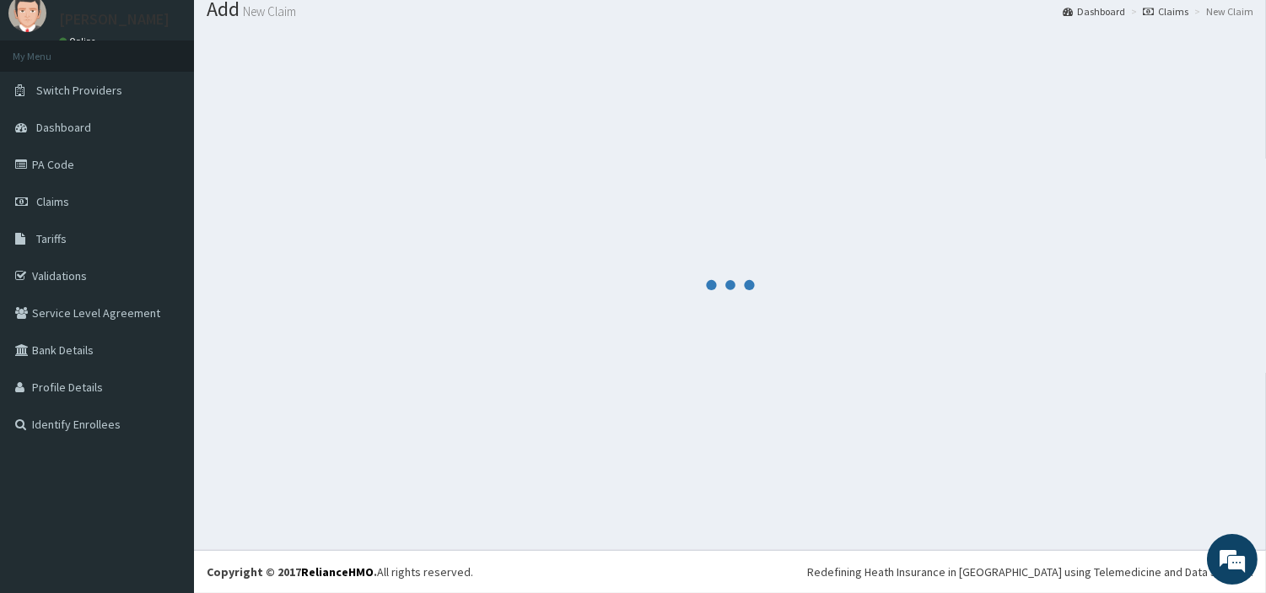
scroll to position [56, 0]
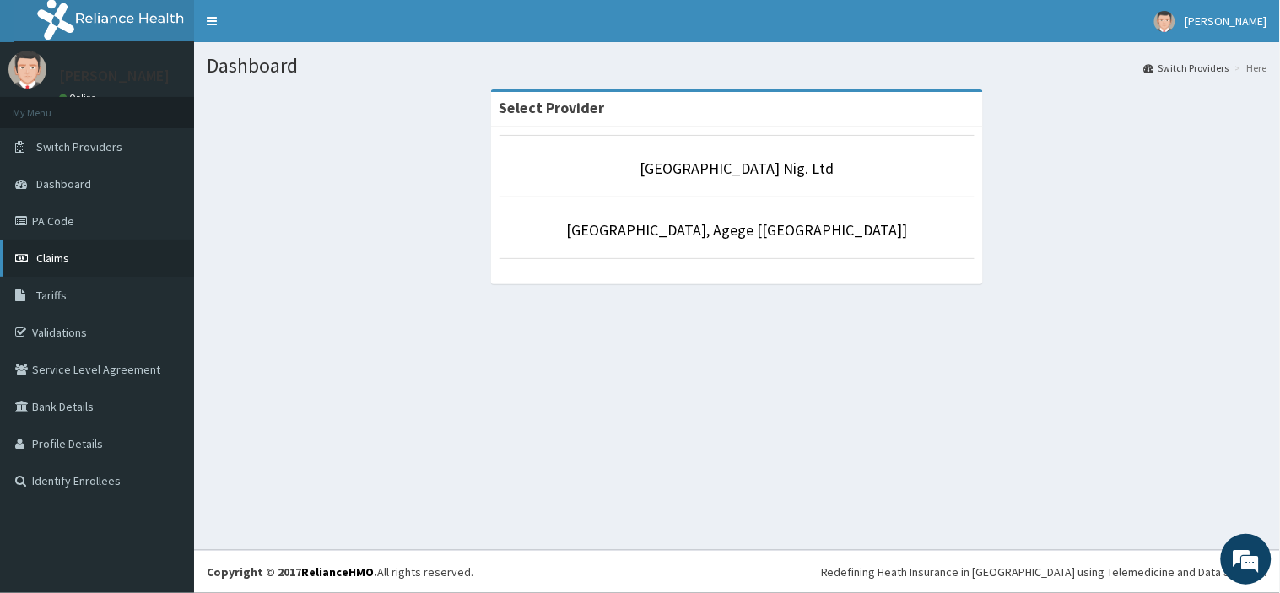
click at [100, 266] on link "Claims" at bounding box center [97, 258] width 194 height 37
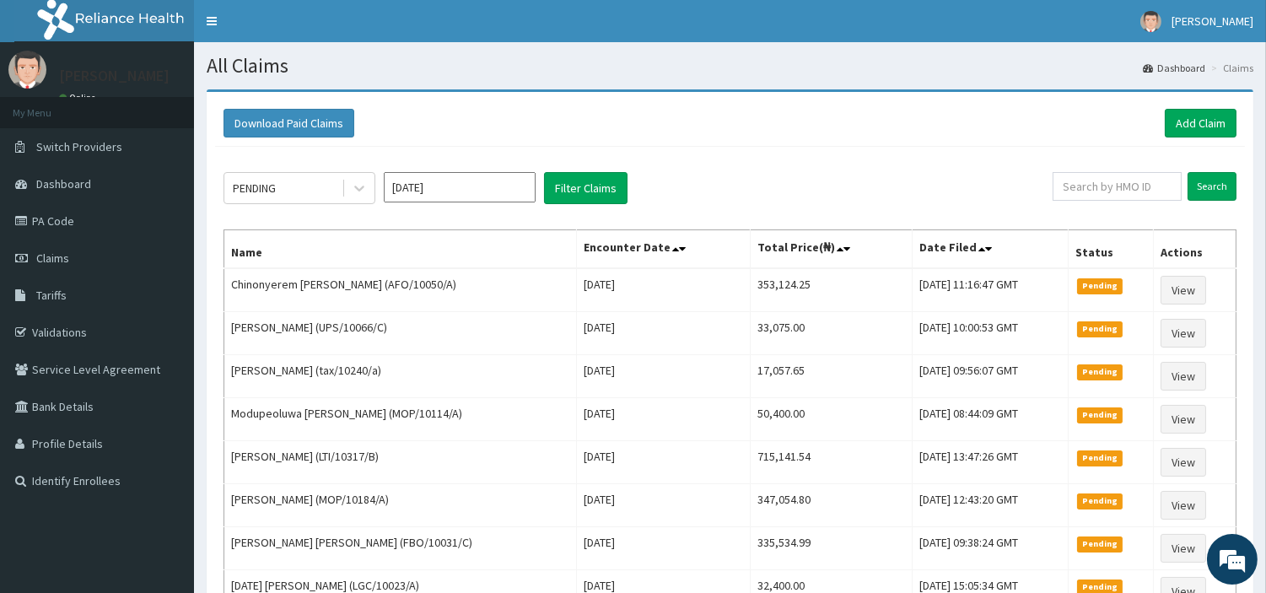
click at [417, 194] on input "[DATE]" at bounding box center [460, 187] width 152 height 30
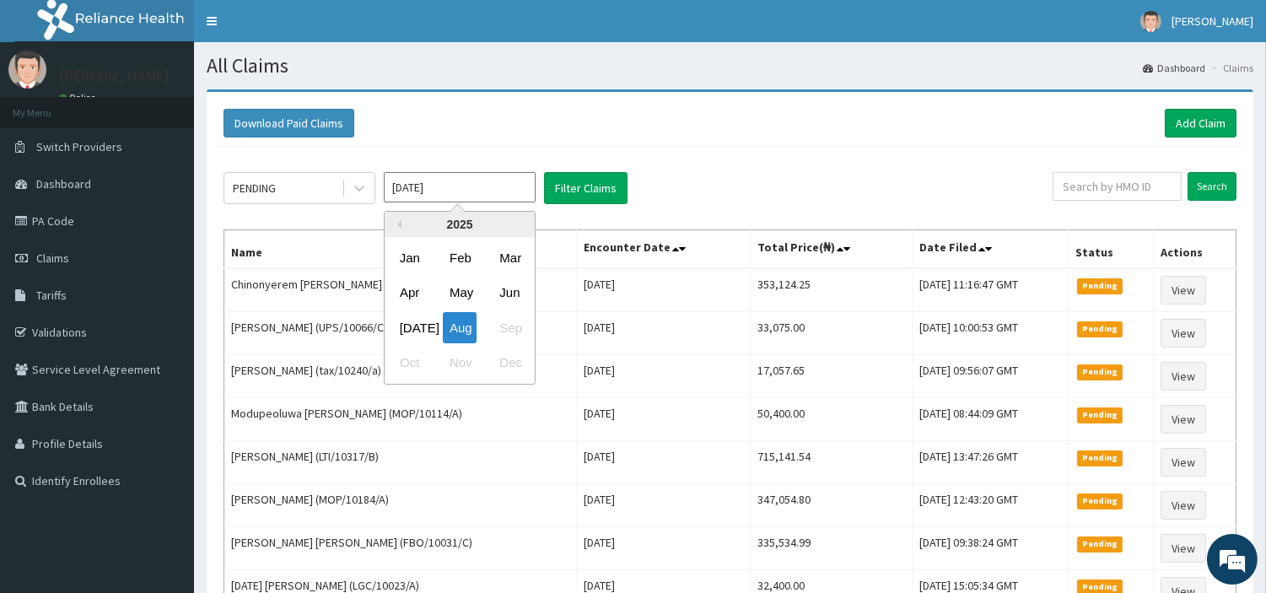
click at [402, 219] on div "2025" at bounding box center [460, 224] width 150 height 25
click at [398, 224] on button "Previous Year" at bounding box center [397, 224] width 8 height 8
click at [456, 325] on div "Aug" at bounding box center [460, 327] width 34 height 31
type input "[DATE]"
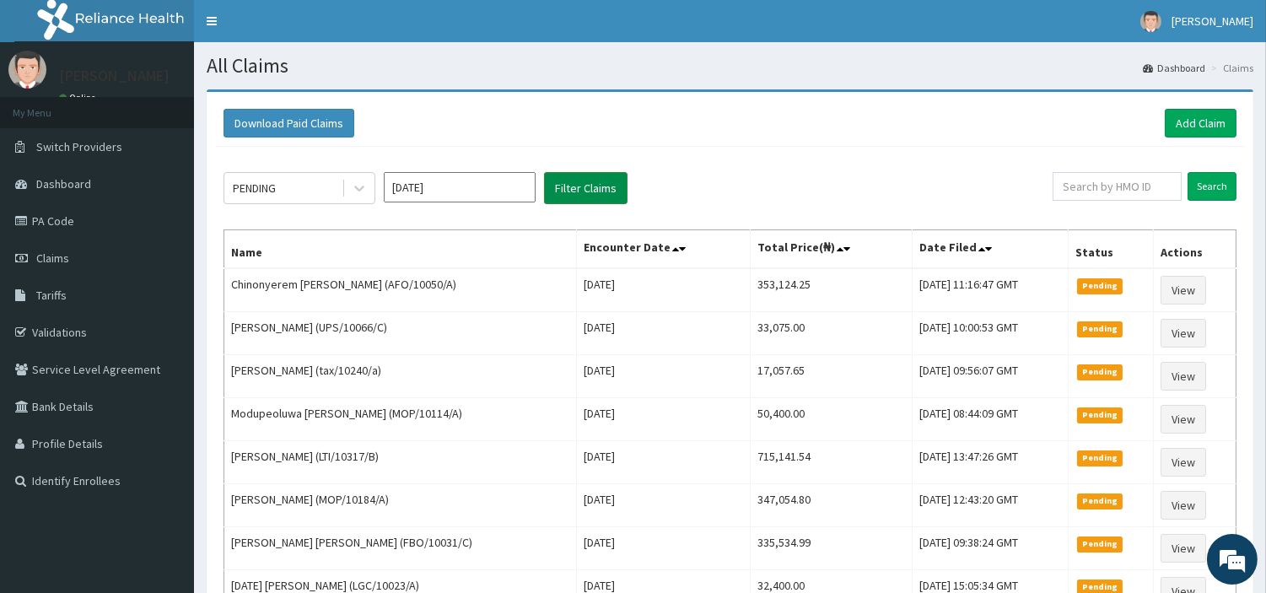
click at [588, 194] on button "Filter Claims" at bounding box center [586, 188] width 84 height 32
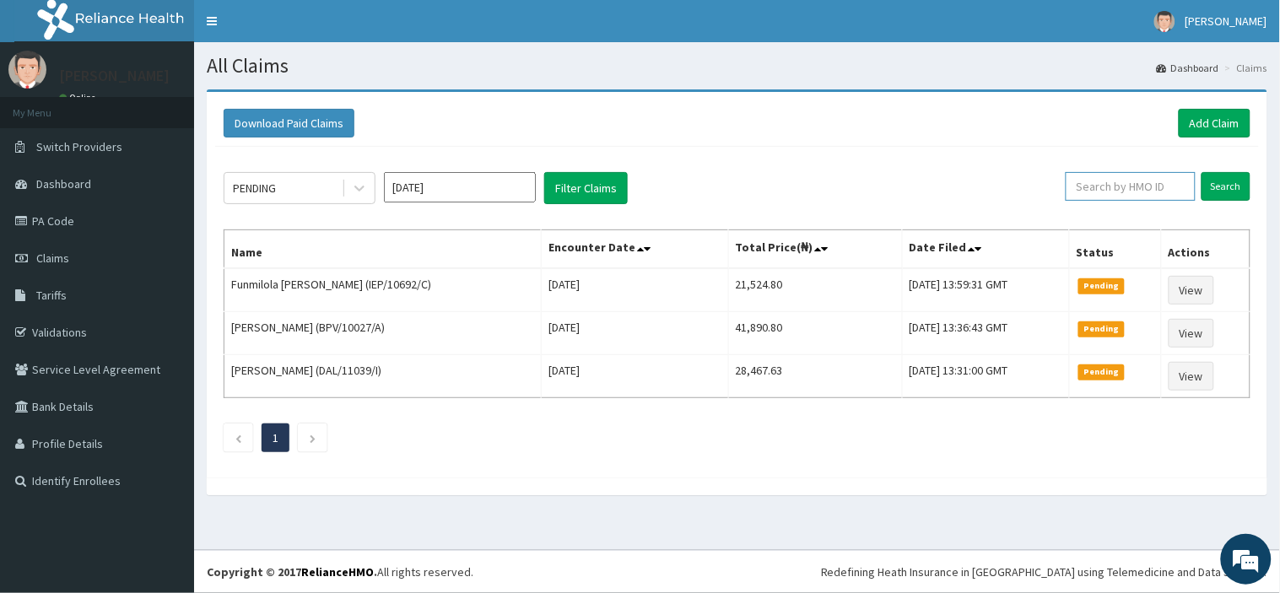
click at [1135, 197] on input "text" at bounding box center [1131, 186] width 130 height 29
click at [360, 197] on div at bounding box center [359, 188] width 30 height 30
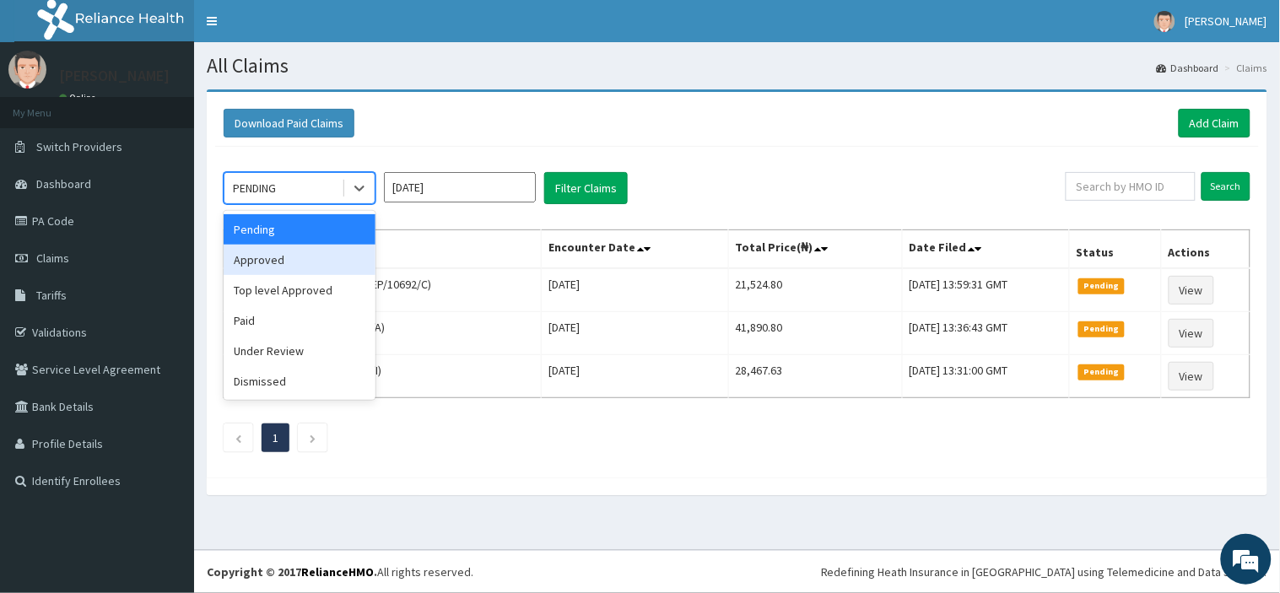
click at [357, 275] on div "Top level Approved" at bounding box center [300, 290] width 152 height 30
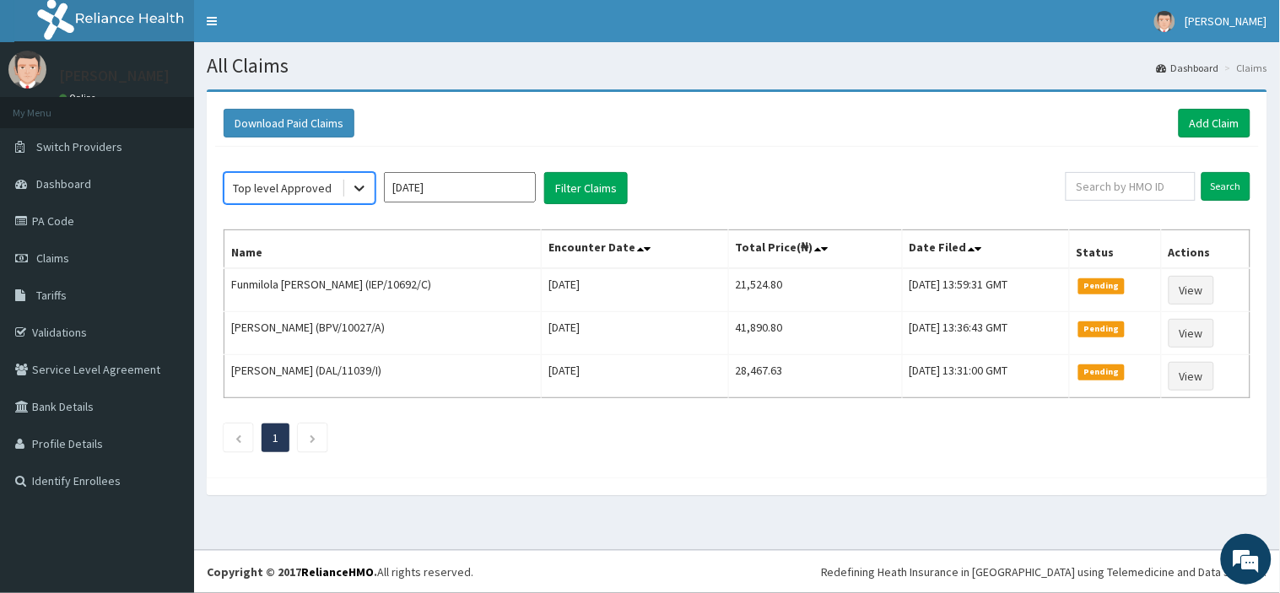
click at [346, 184] on div at bounding box center [359, 188] width 30 height 30
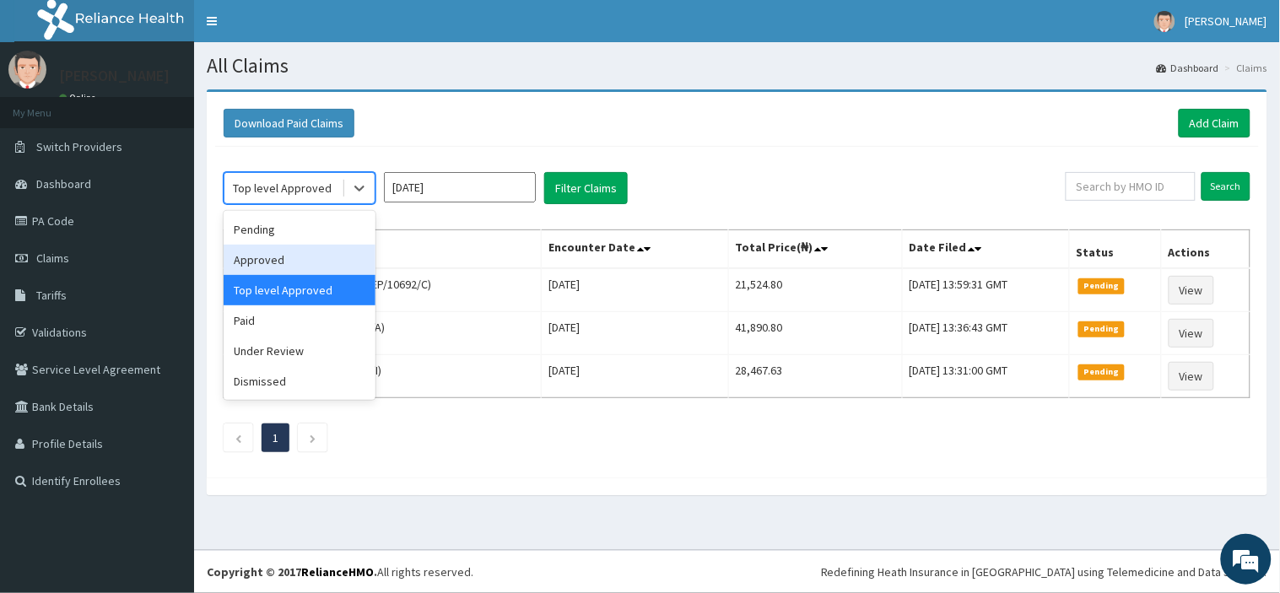
click at [291, 246] on div "Approved" at bounding box center [300, 260] width 152 height 30
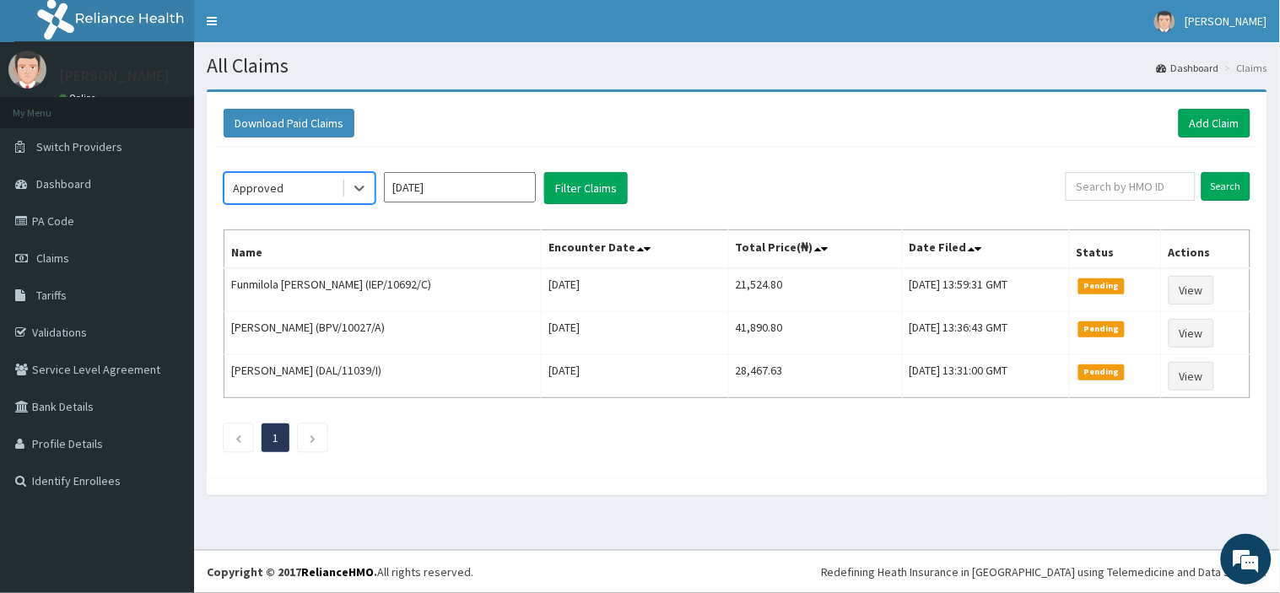
click at [631, 188] on div "option Approved, selected. Select is focused ,type to refine list, press Down t…" at bounding box center [645, 188] width 842 height 32
click at [617, 198] on button "Filter Claims" at bounding box center [586, 188] width 84 height 32
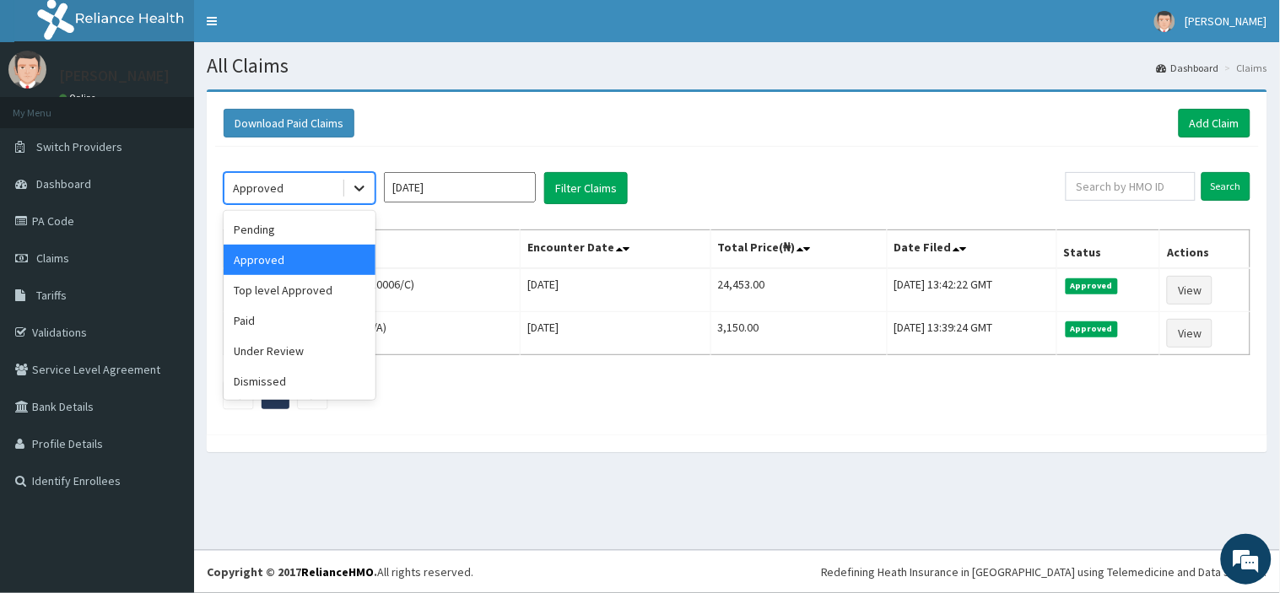
click at [358, 194] on icon at bounding box center [359, 188] width 17 height 17
click at [301, 290] on div "Top level Approved" at bounding box center [300, 290] width 152 height 30
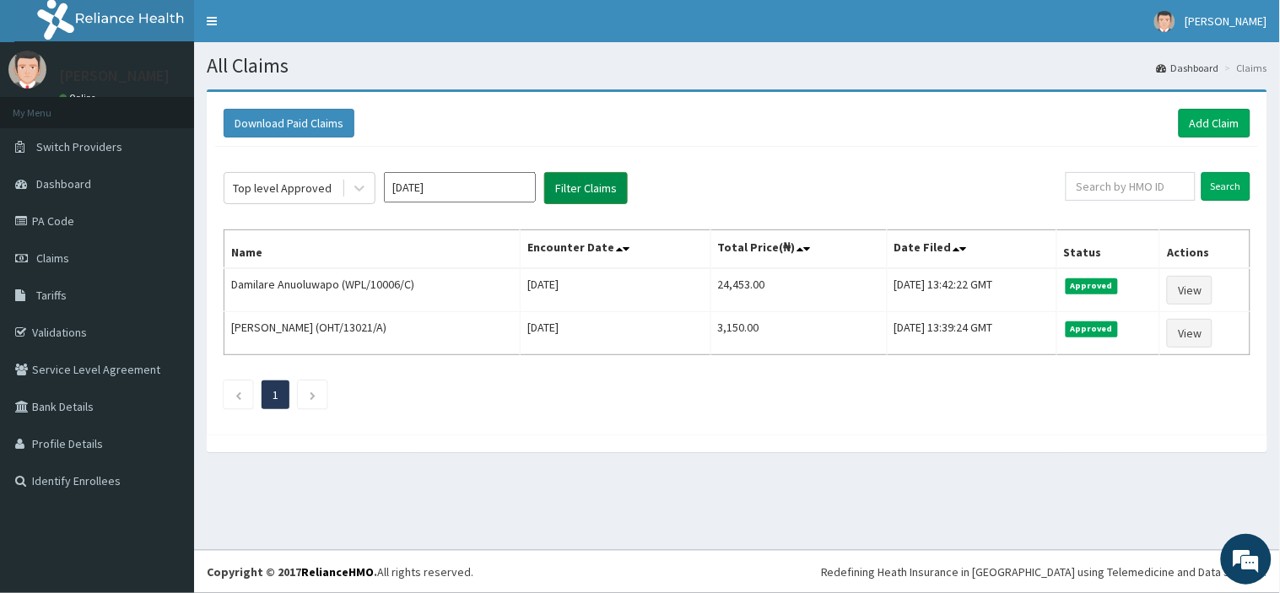
click at [577, 188] on button "Filter Claims" at bounding box center [586, 188] width 84 height 32
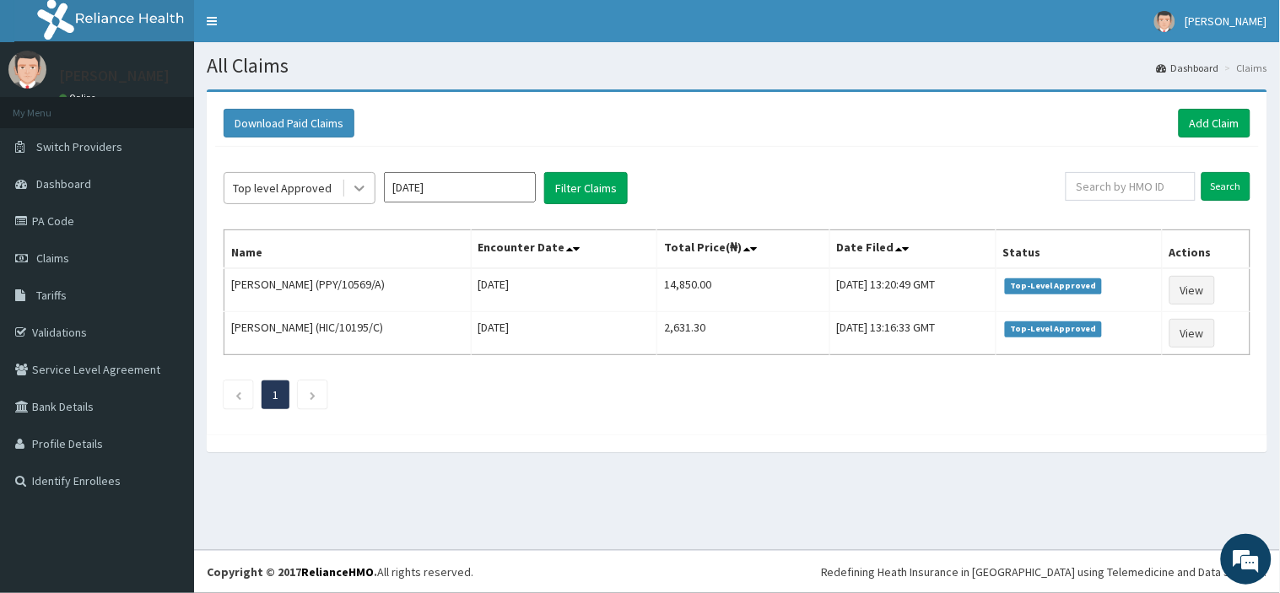
click at [370, 189] on div at bounding box center [359, 188] width 30 height 30
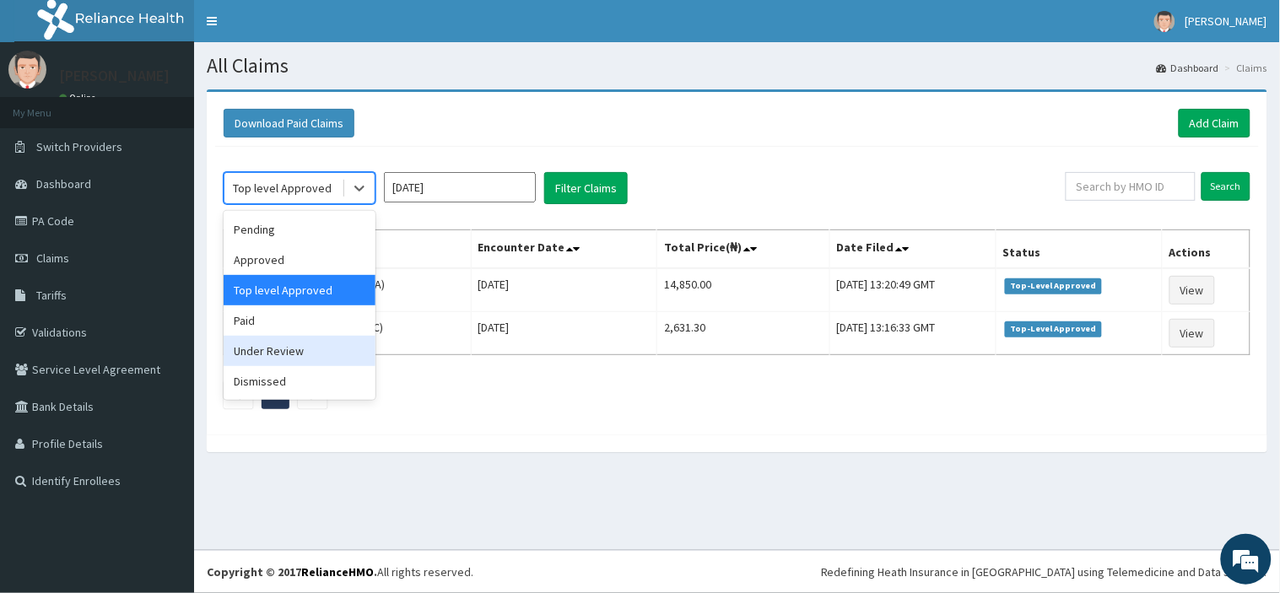
click at [290, 357] on div "Under Review" at bounding box center [300, 351] width 152 height 30
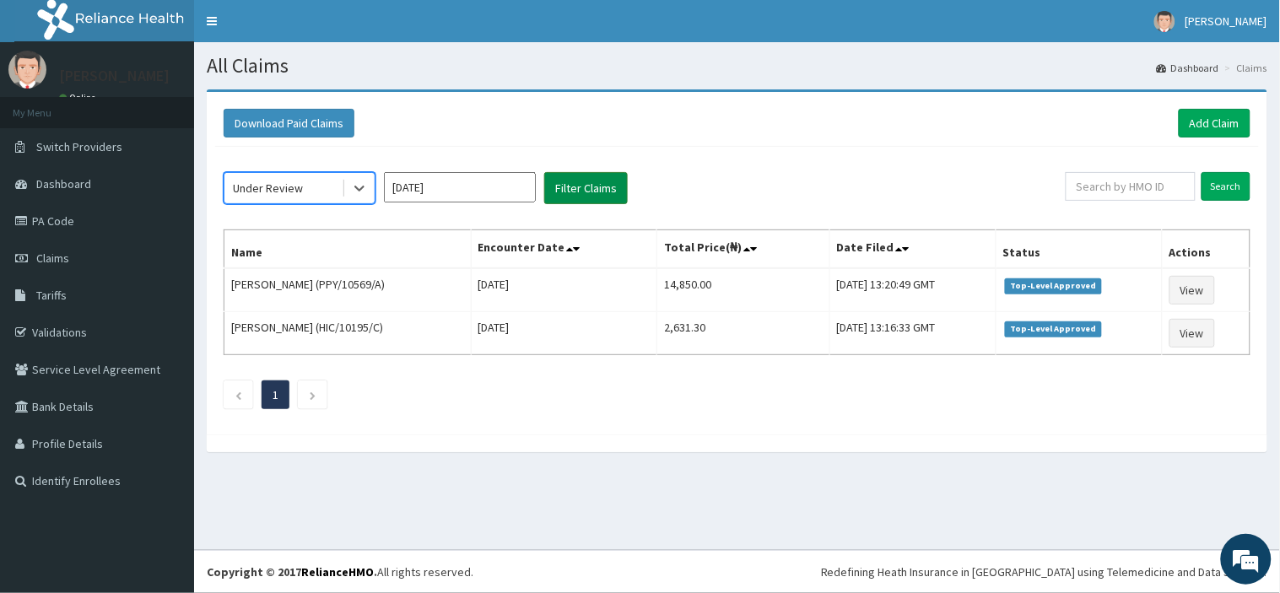
click at [552, 196] on button "Filter Claims" at bounding box center [586, 188] width 84 height 32
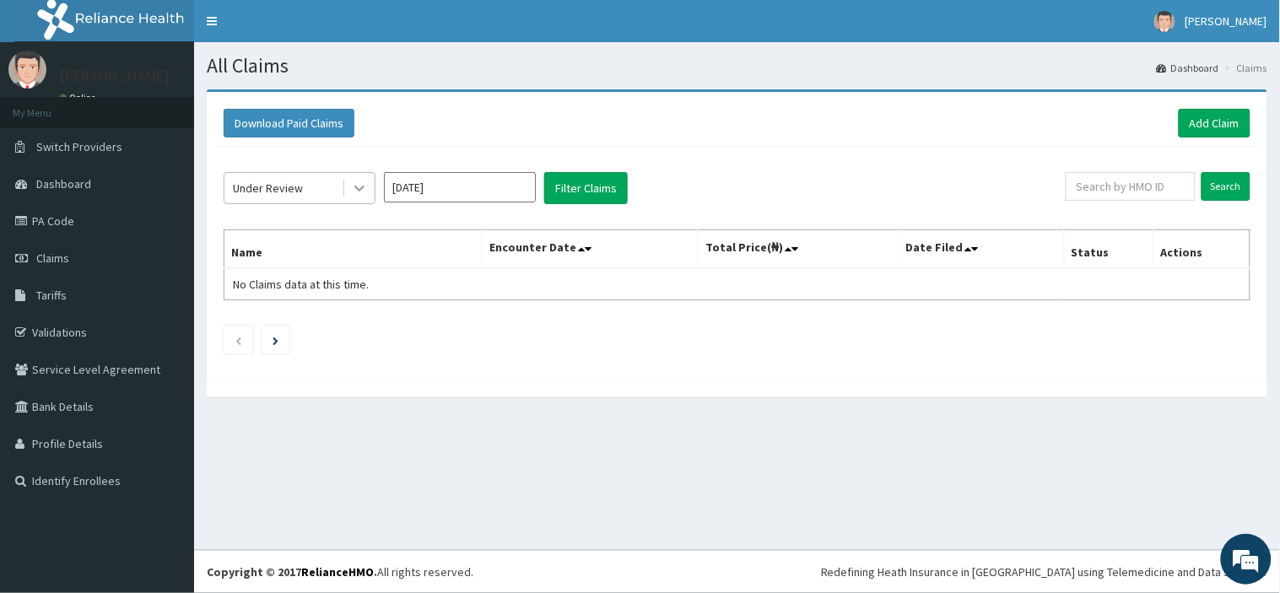
click at [367, 190] on icon at bounding box center [359, 188] width 17 height 17
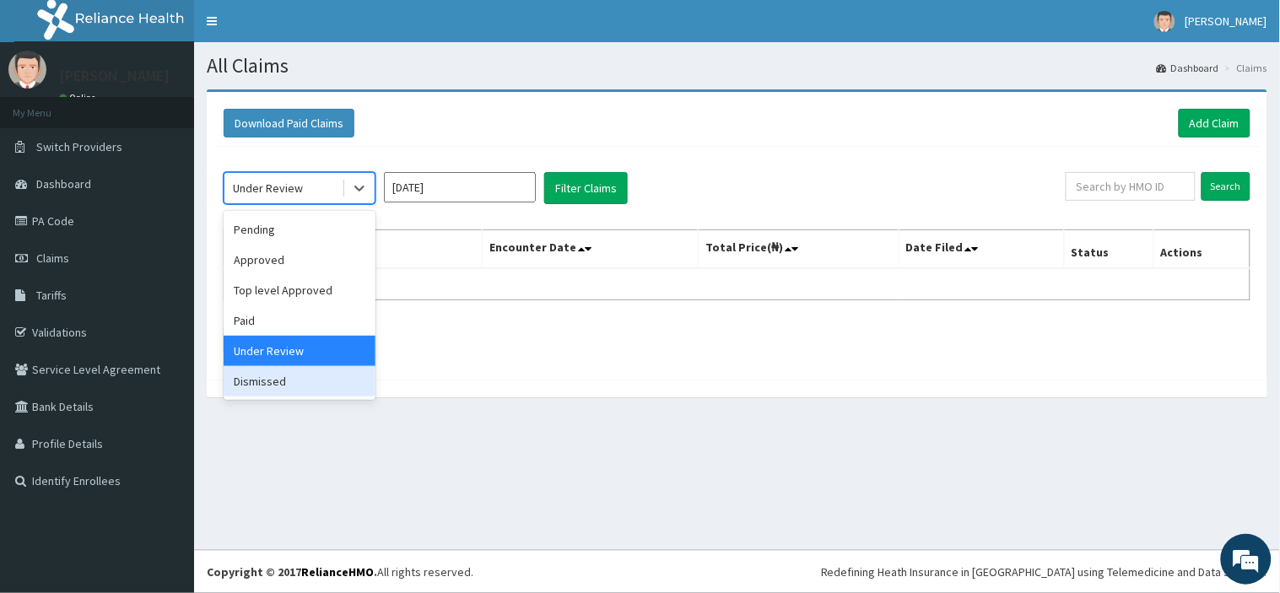
click at [313, 377] on div "Dismissed" at bounding box center [300, 381] width 152 height 30
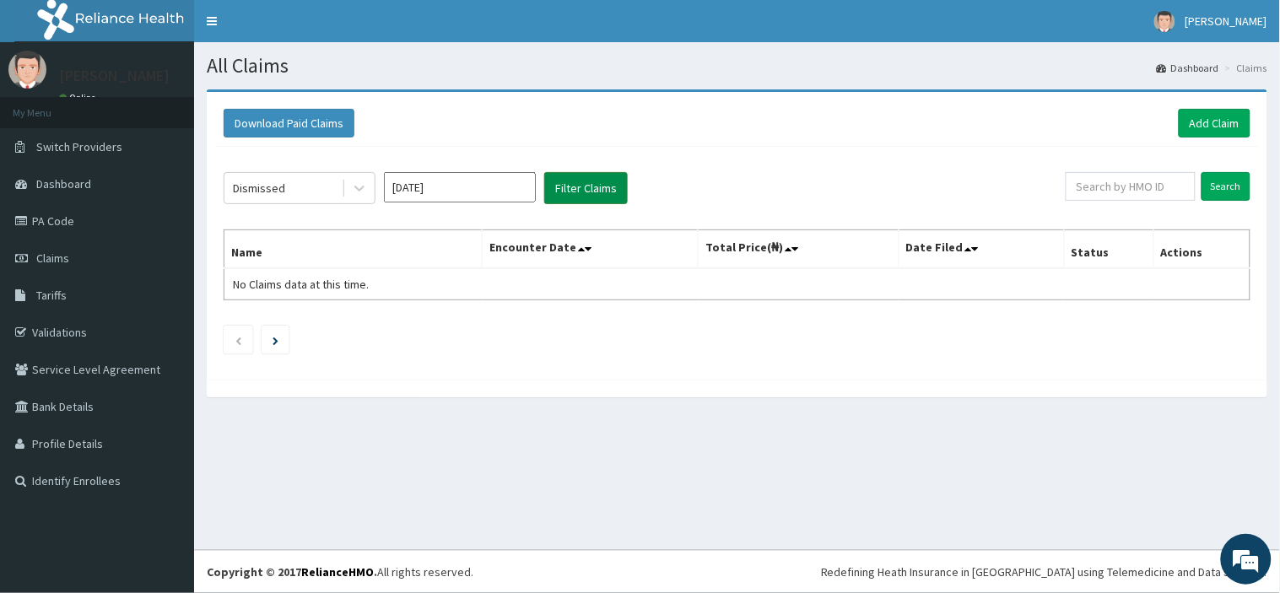
click at [566, 172] on button "Filter Claims" at bounding box center [586, 188] width 84 height 32
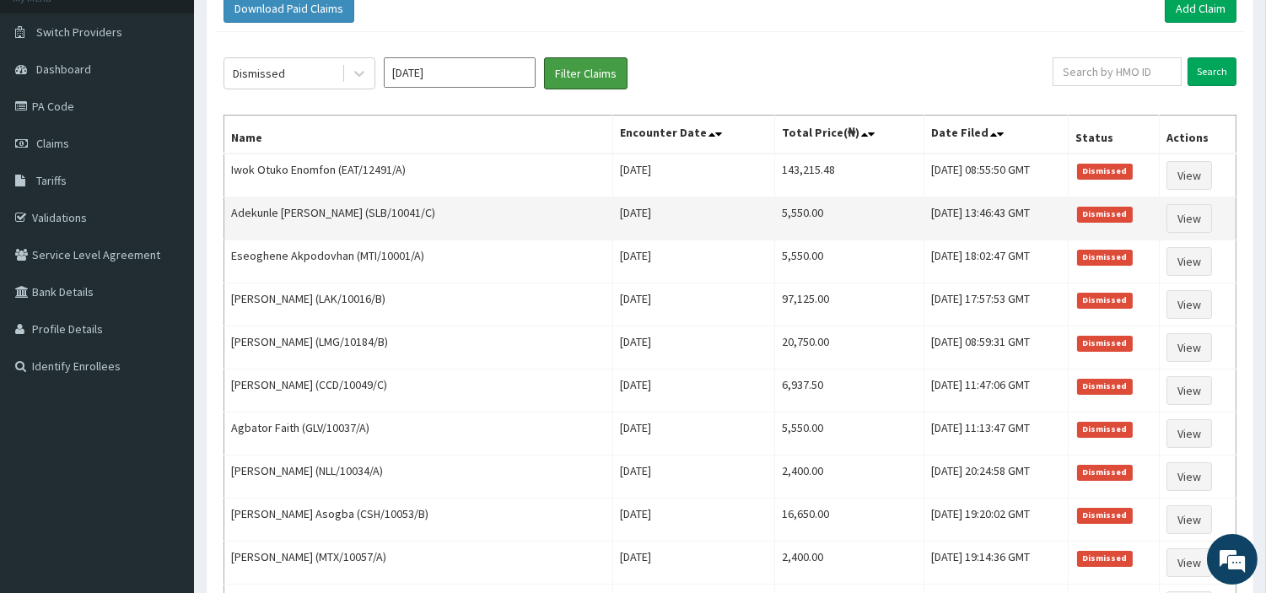
scroll to position [94, 0]
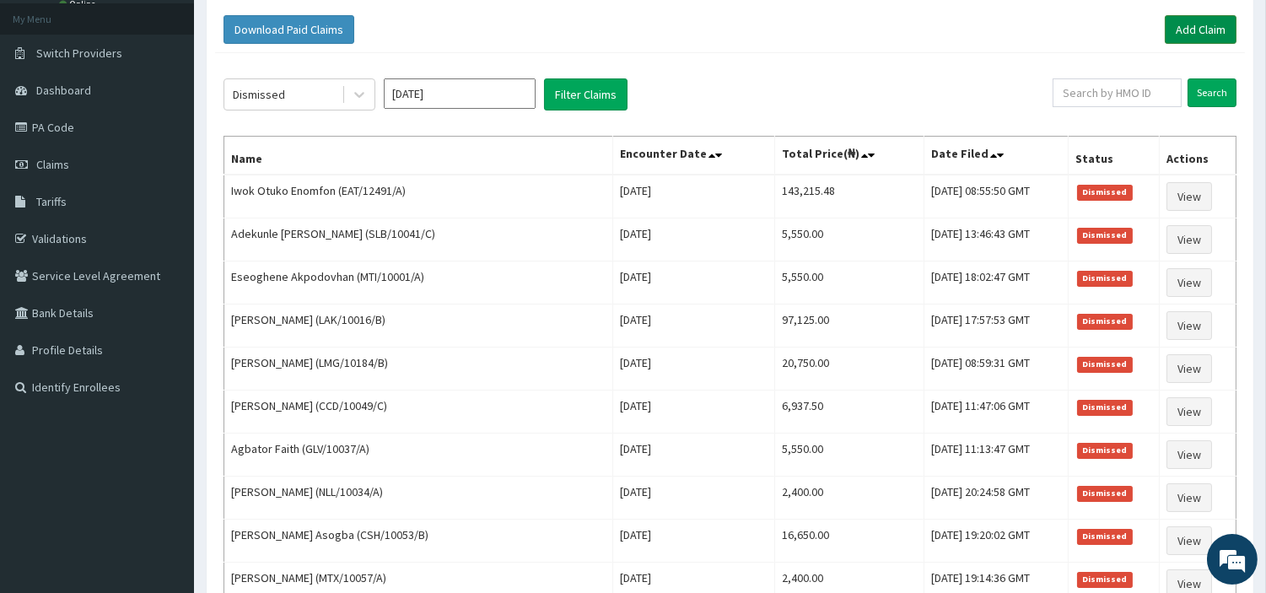
click at [1192, 39] on link "Add Claim" at bounding box center [1201, 29] width 72 height 29
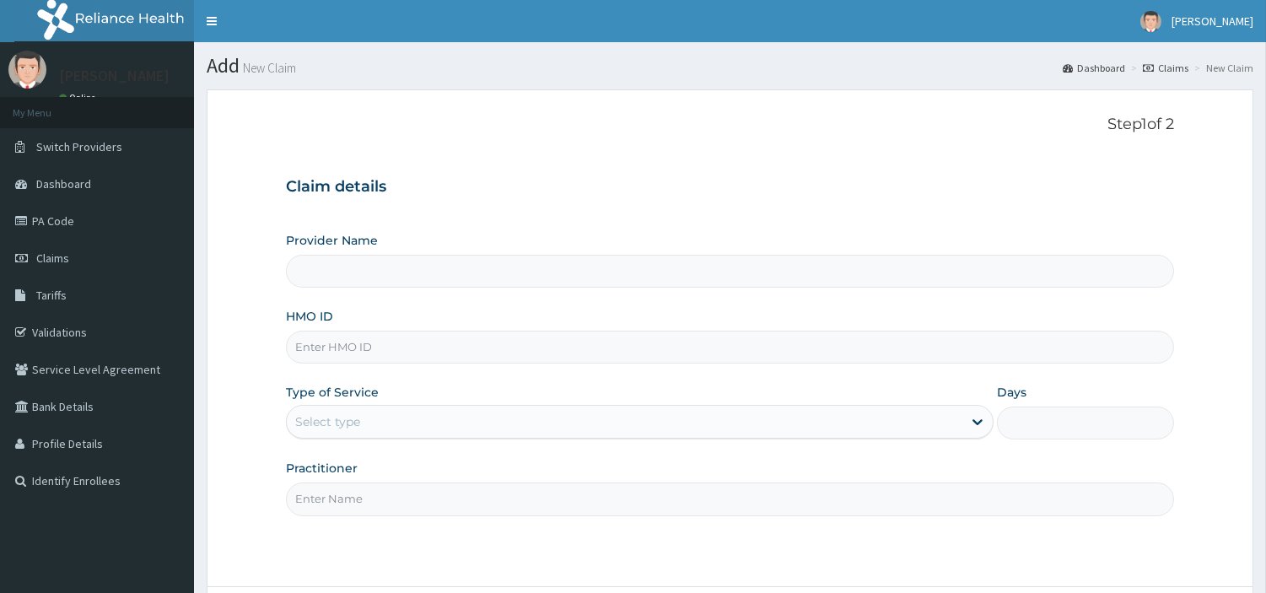
click at [378, 340] on input "HMO ID" at bounding box center [730, 347] width 888 height 33
paste input "NKK/10072/A"
type input "NKK/10072/A"
click at [343, 417] on div "Select type" at bounding box center [327, 421] width 65 height 17
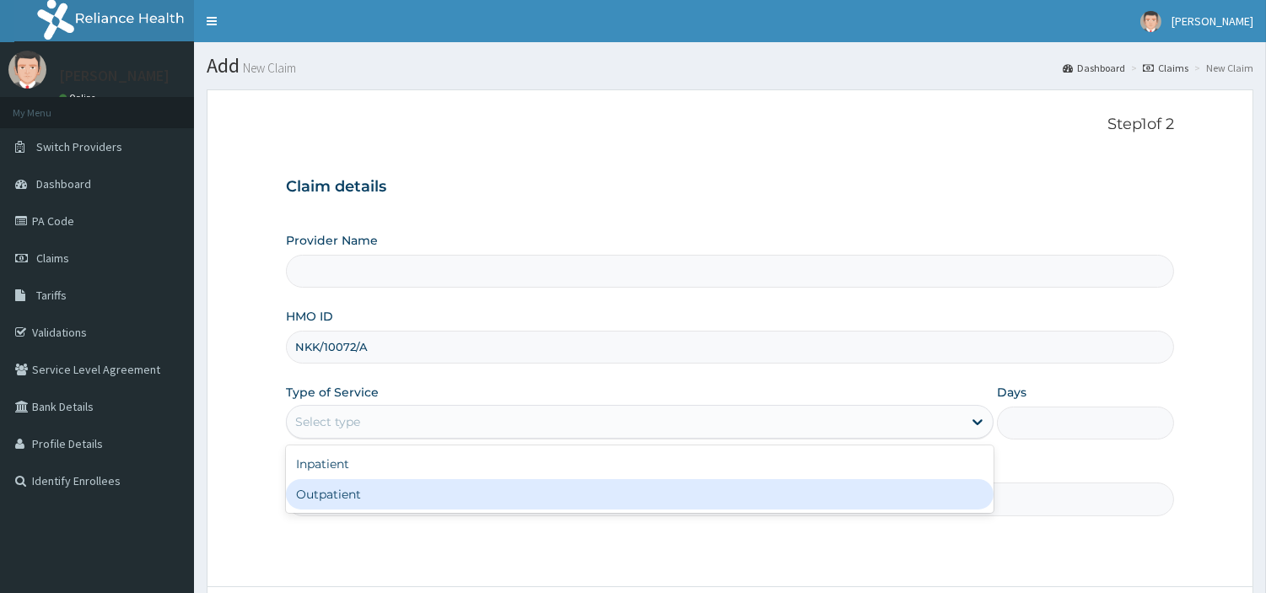
click at [338, 500] on div "Outpatient" at bounding box center [640, 494] width 708 height 30
type input "1"
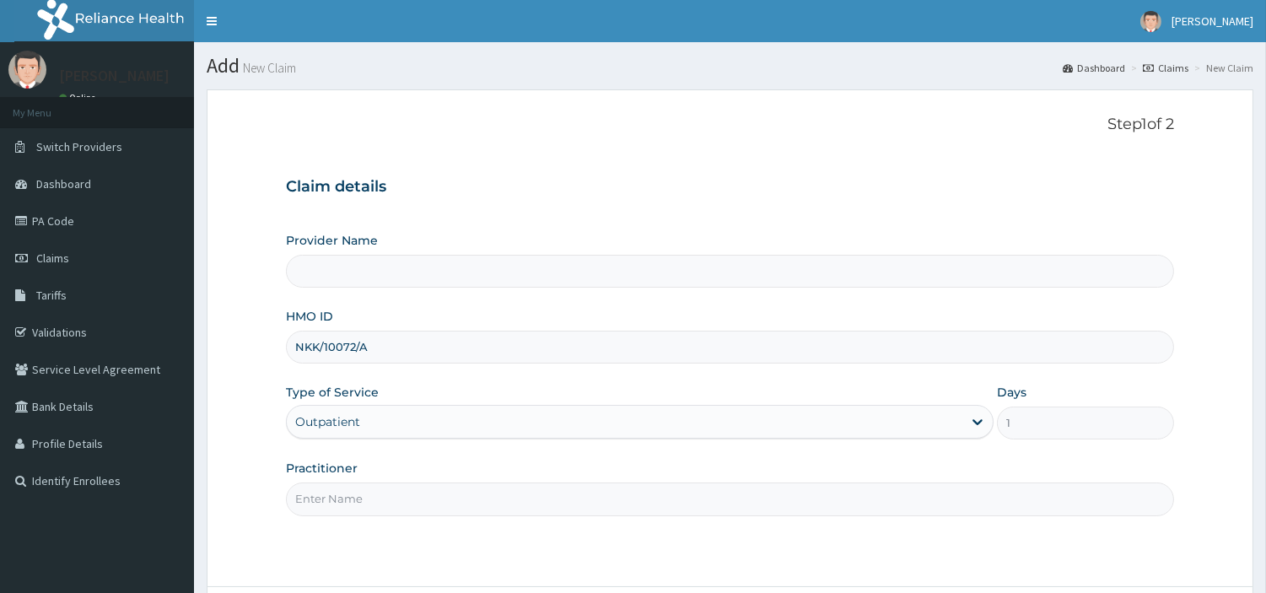
click at [338, 500] on input "Practitioner" at bounding box center [730, 499] width 888 height 33
type input "[GEOGRAPHIC_DATA] Nig. Ltd"
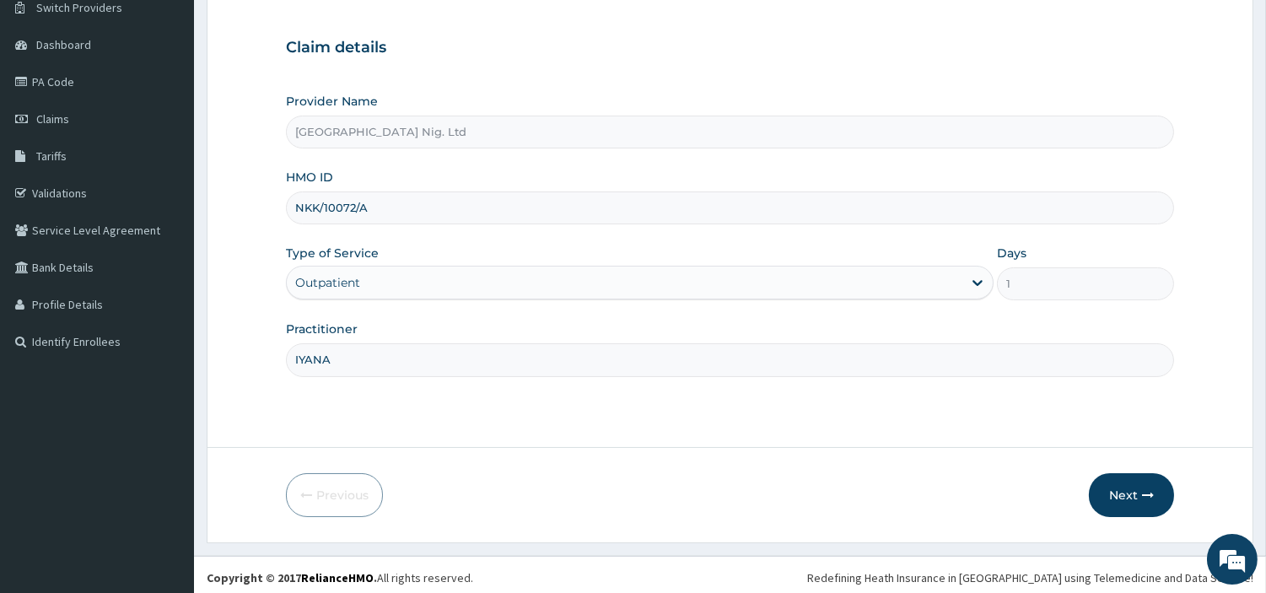
scroll to position [145, 0]
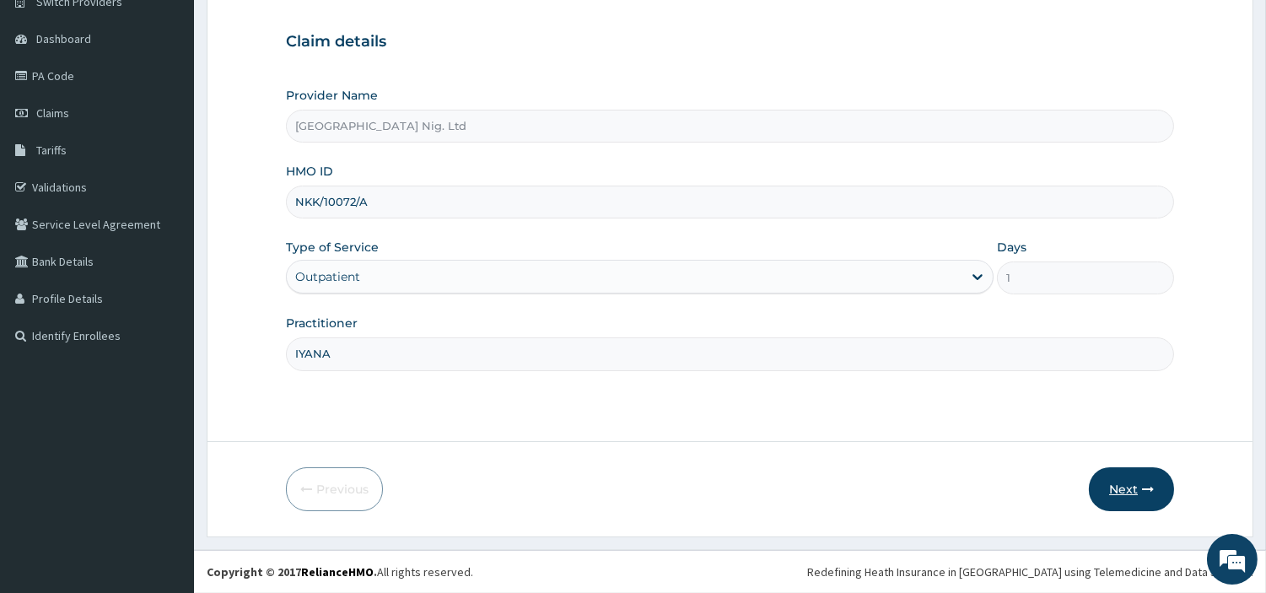
type input "IYANA"
click at [1103, 499] on button "Next" at bounding box center [1131, 489] width 85 height 44
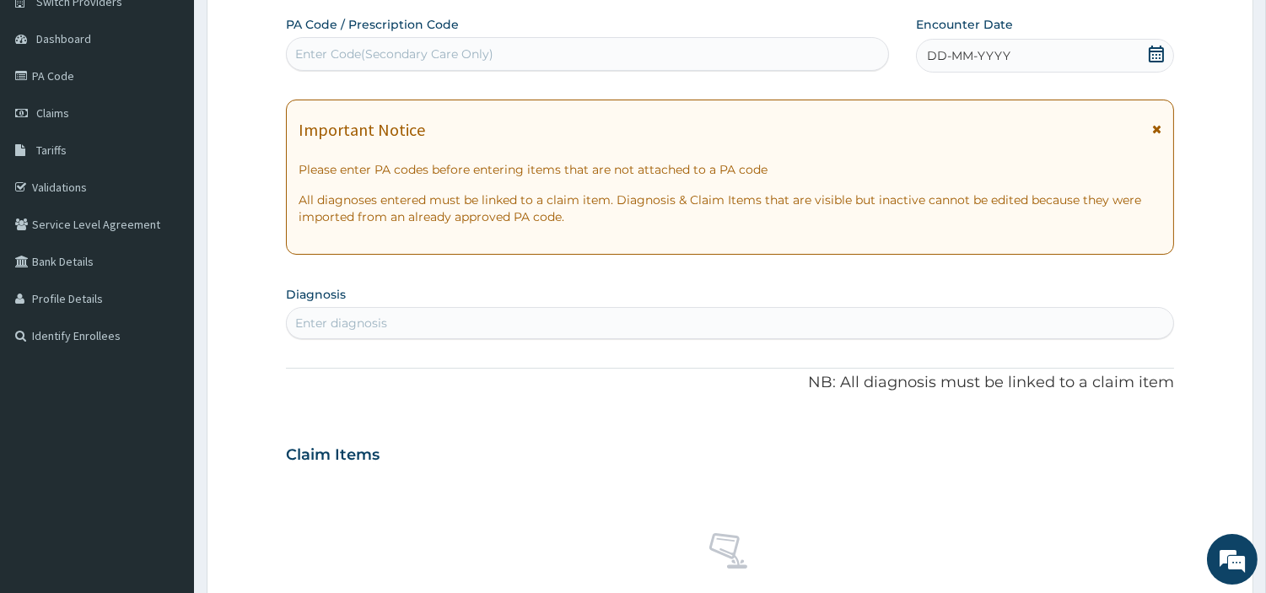
click at [996, 74] on div "PA Code / Prescription Code Enter Code(Secondary Care Only) Encounter Date DD-M…" at bounding box center [730, 452] width 888 height 873
click at [996, 62] on span "DD-MM-YYYY" at bounding box center [969, 55] width 84 height 17
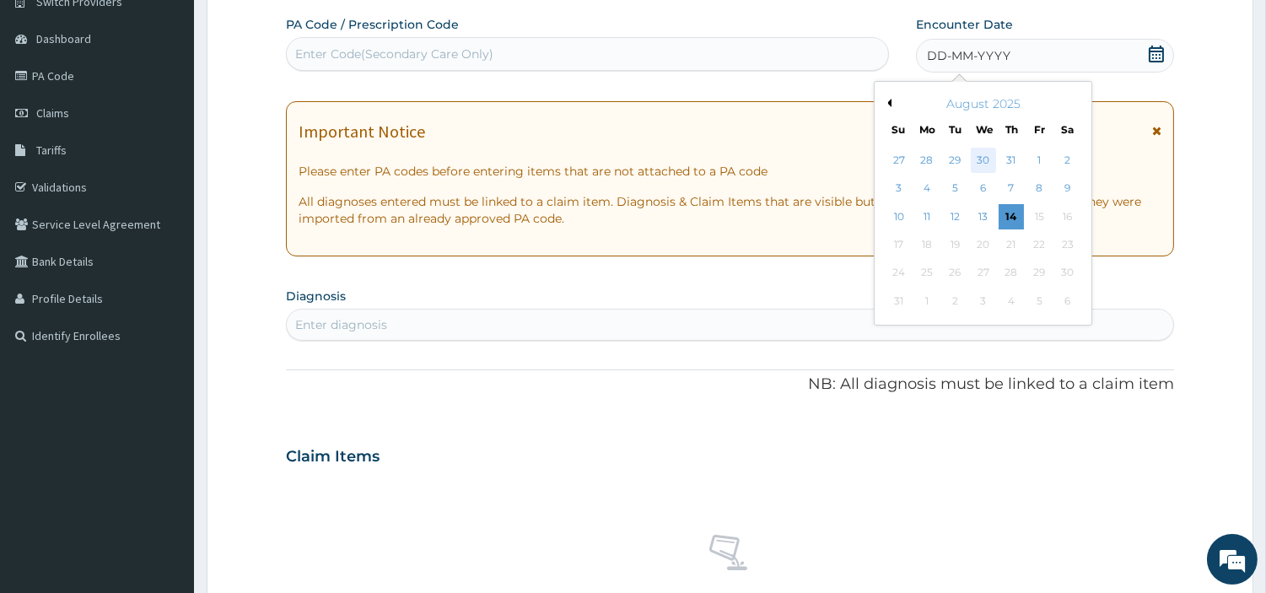
scroll to position [0, 0]
click at [888, 99] on button "Previous Month" at bounding box center [887, 103] width 8 height 8
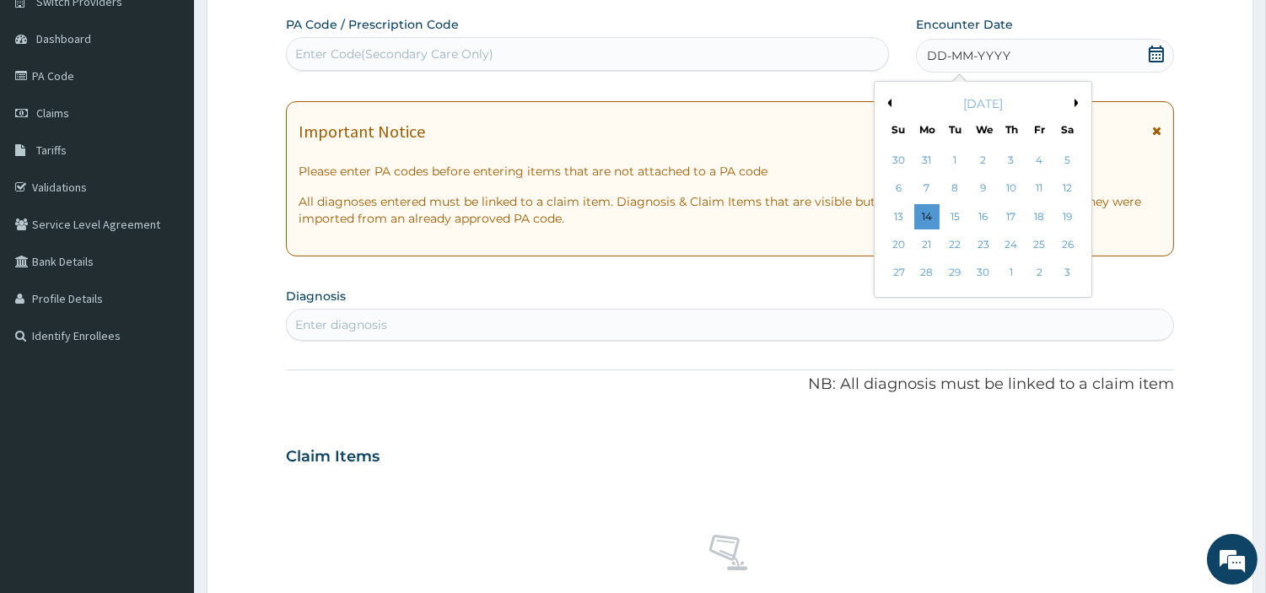
click at [888, 99] on button "Previous Month" at bounding box center [887, 103] width 8 height 8
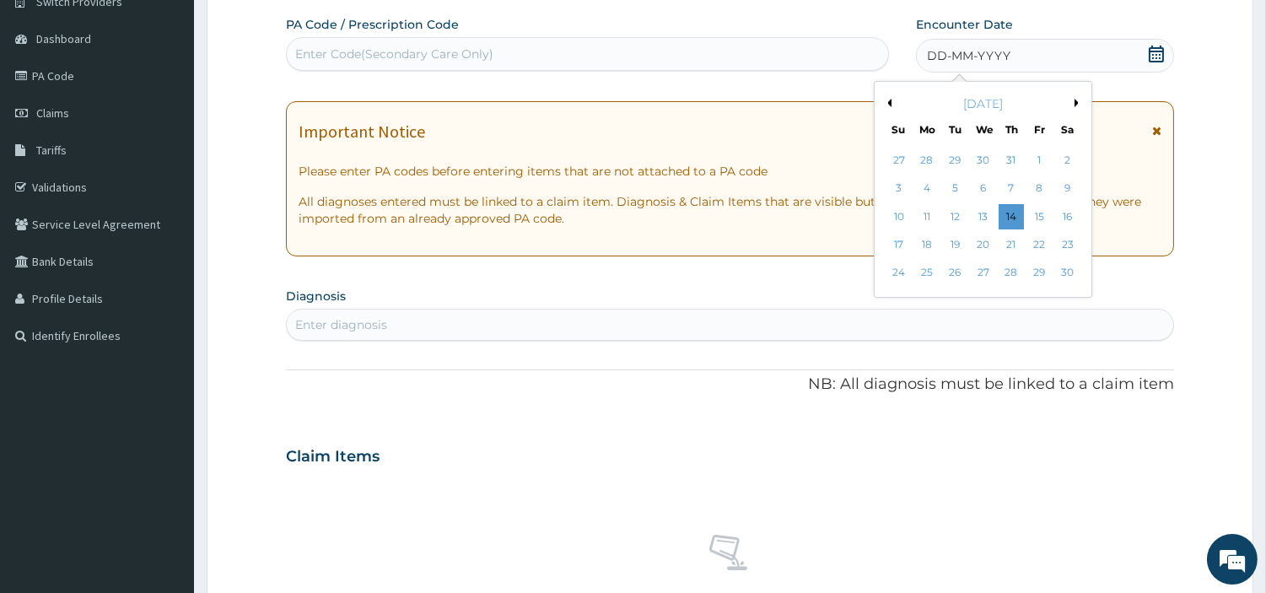
click at [888, 99] on button "Previous Month" at bounding box center [887, 103] width 8 height 8
click at [1035, 164] on div "2" at bounding box center [1039, 160] width 25 height 25
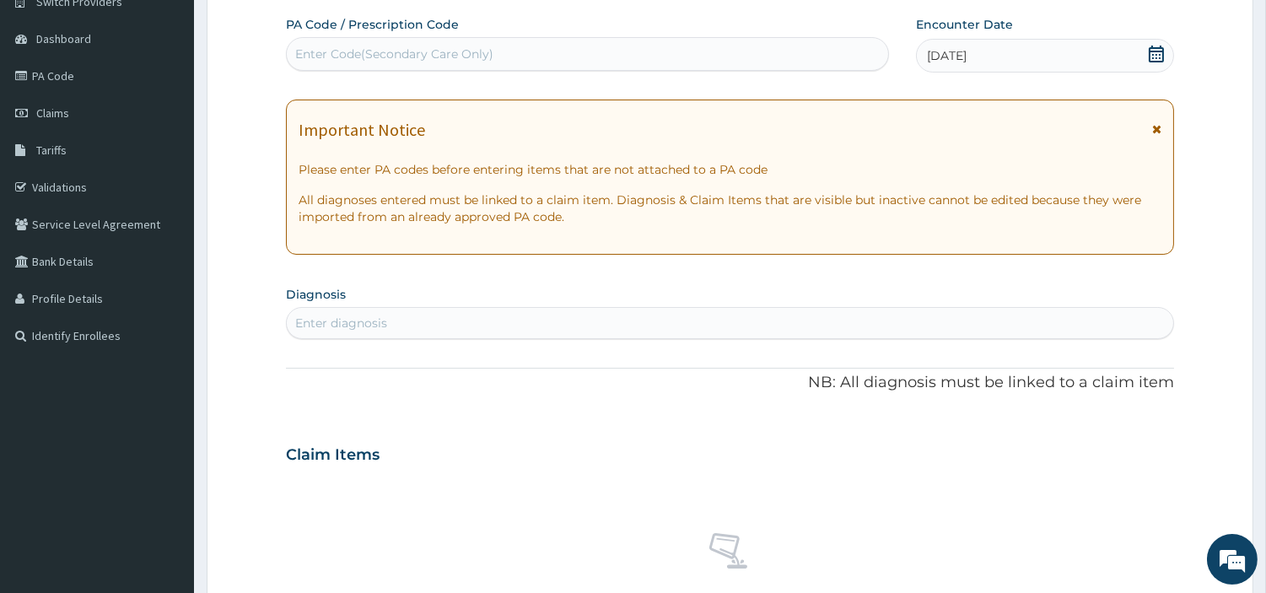
click at [930, 316] on div "Enter diagnosis" at bounding box center [730, 323] width 887 height 27
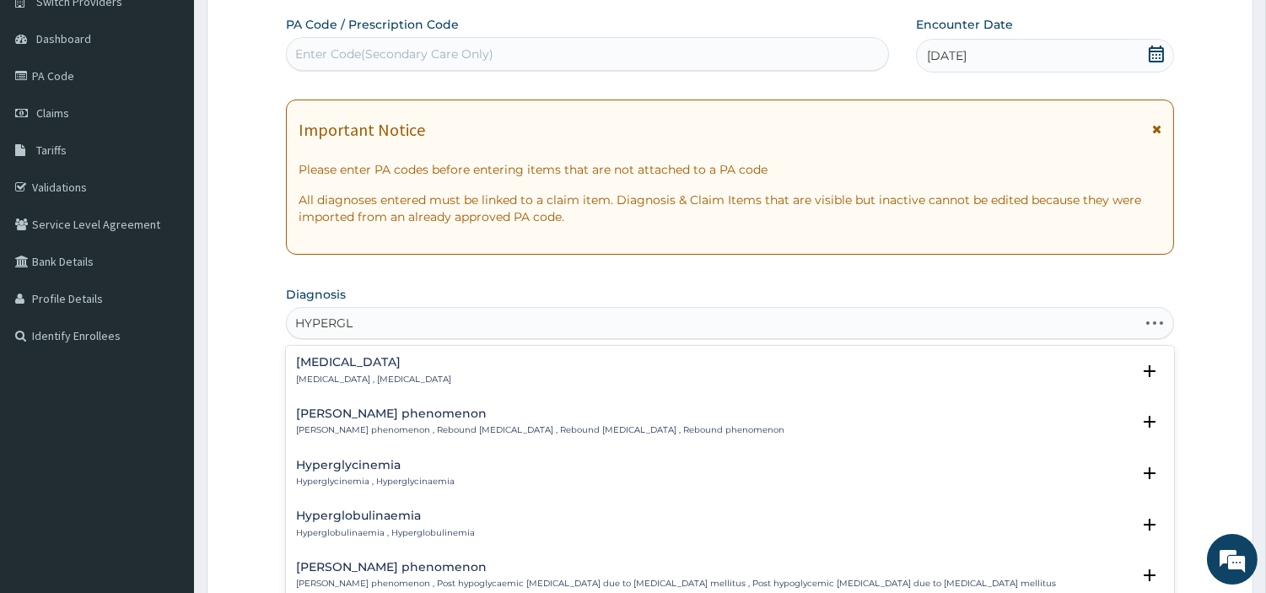
type input "HYPERGLY"
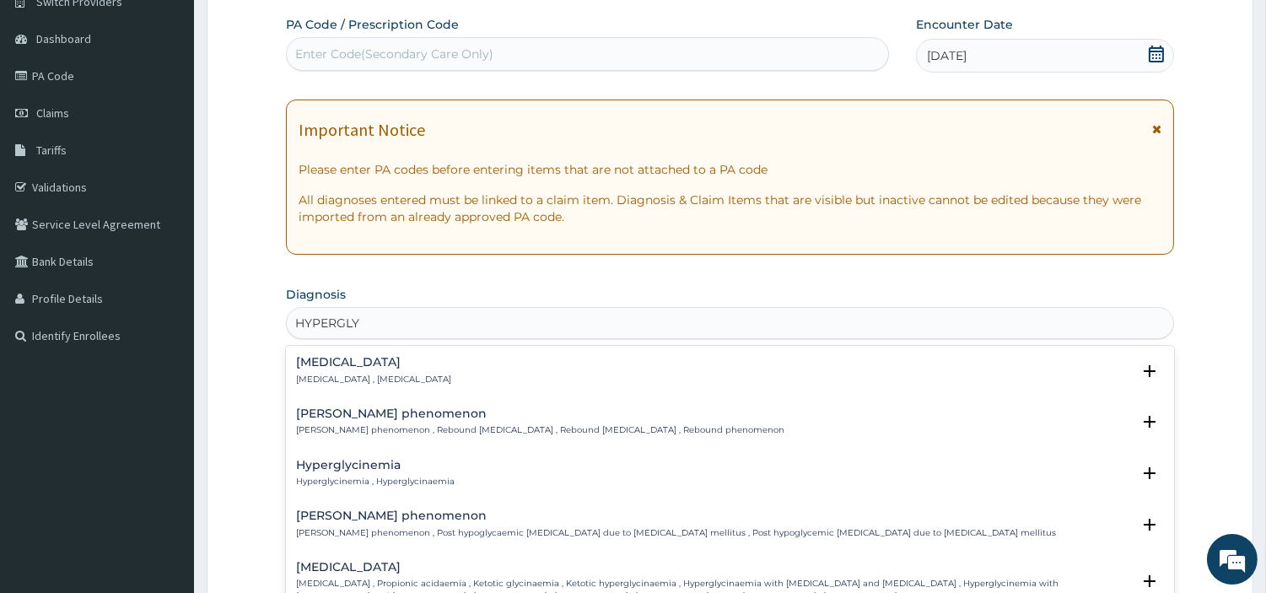
click at [402, 377] on p "[MEDICAL_DATA] , [MEDICAL_DATA]" at bounding box center [373, 380] width 155 height 12
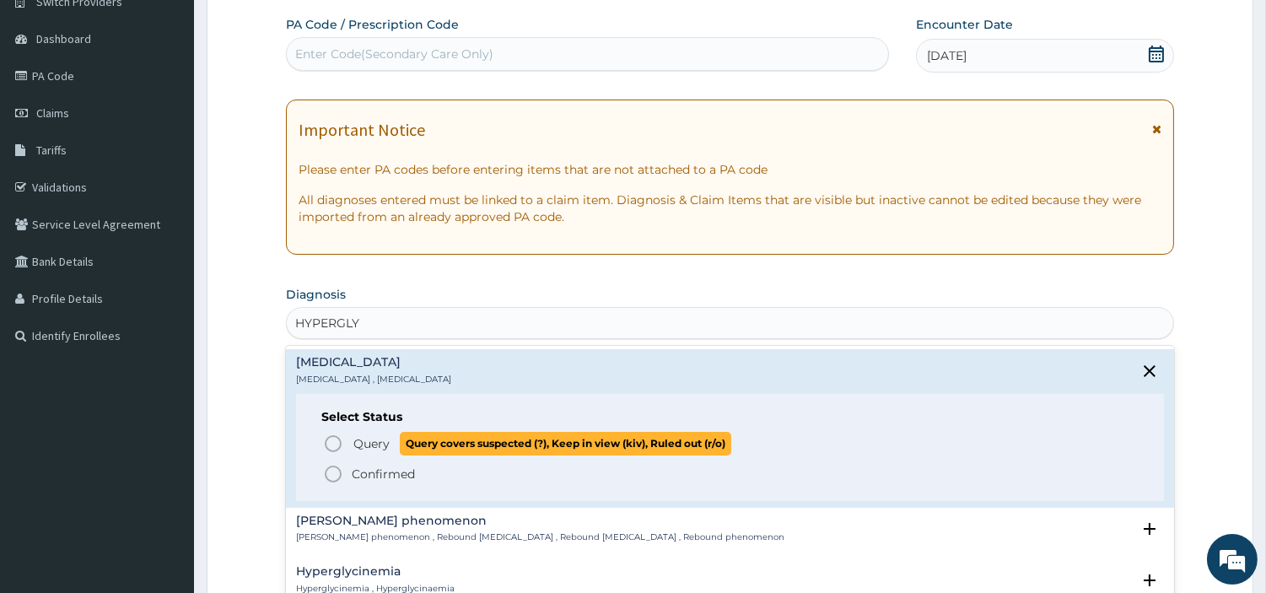
click at [380, 451] on span "Query" at bounding box center [371, 443] width 36 height 17
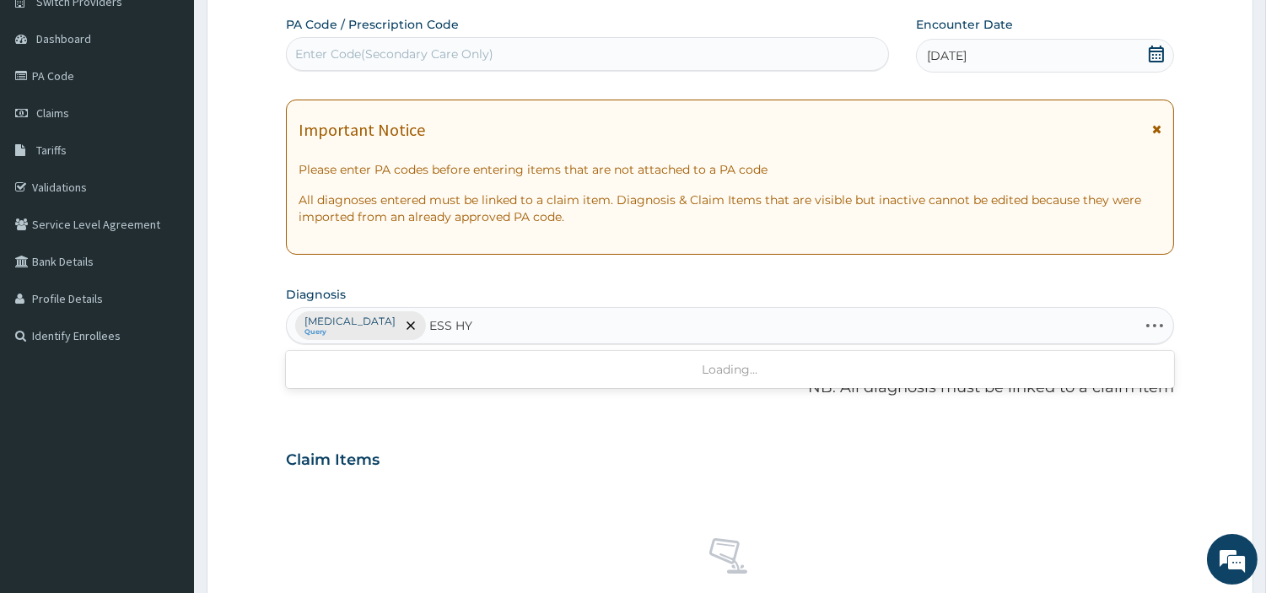
type input "ESS HYP"
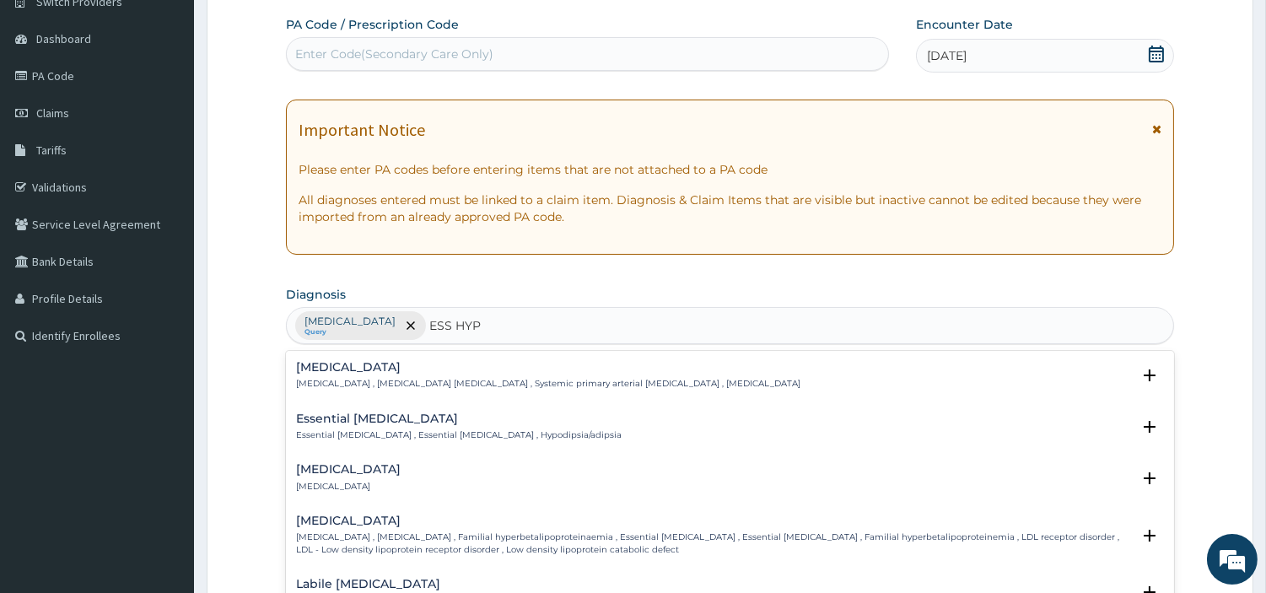
click at [332, 386] on p "[MEDICAL_DATA] , [MEDICAL_DATA] [MEDICAL_DATA] , Systemic primary arterial [MED…" at bounding box center [548, 384] width 505 height 12
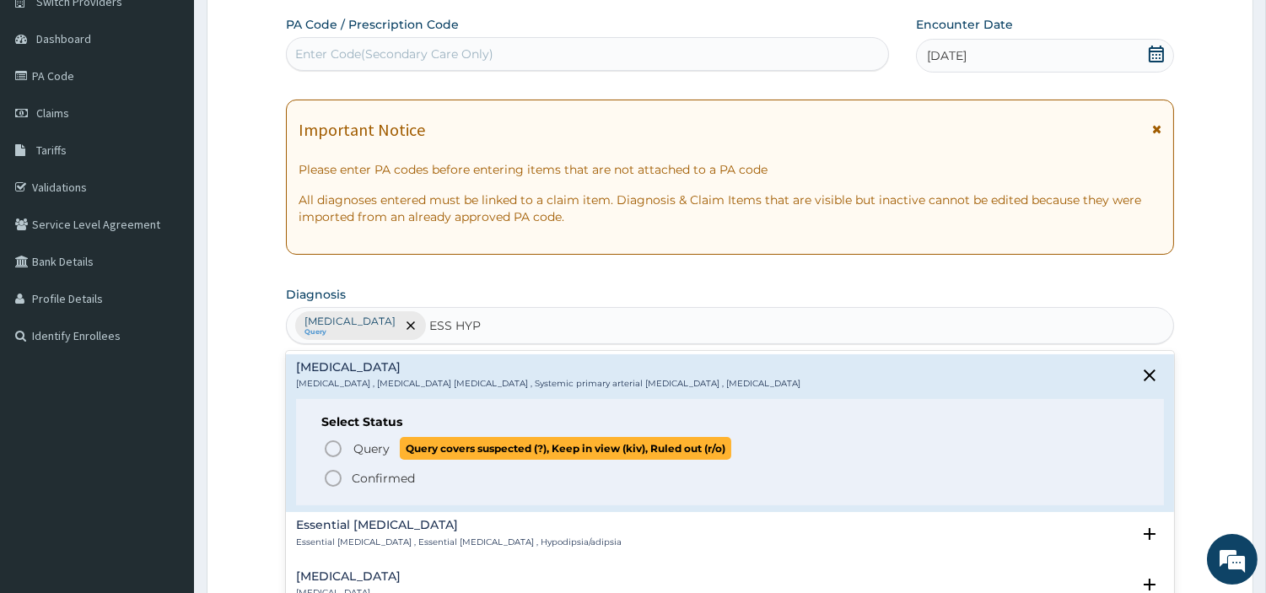
click at [335, 452] on icon "status option query" at bounding box center [333, 449] width 20 height 20
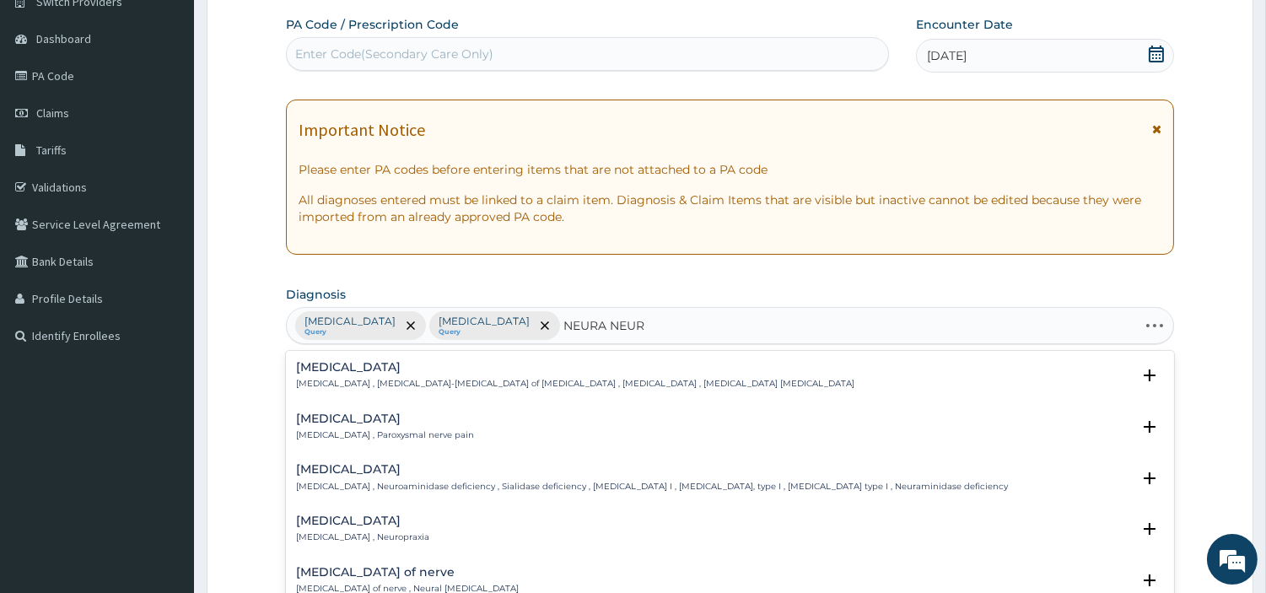
type input "NEURA NEURI"
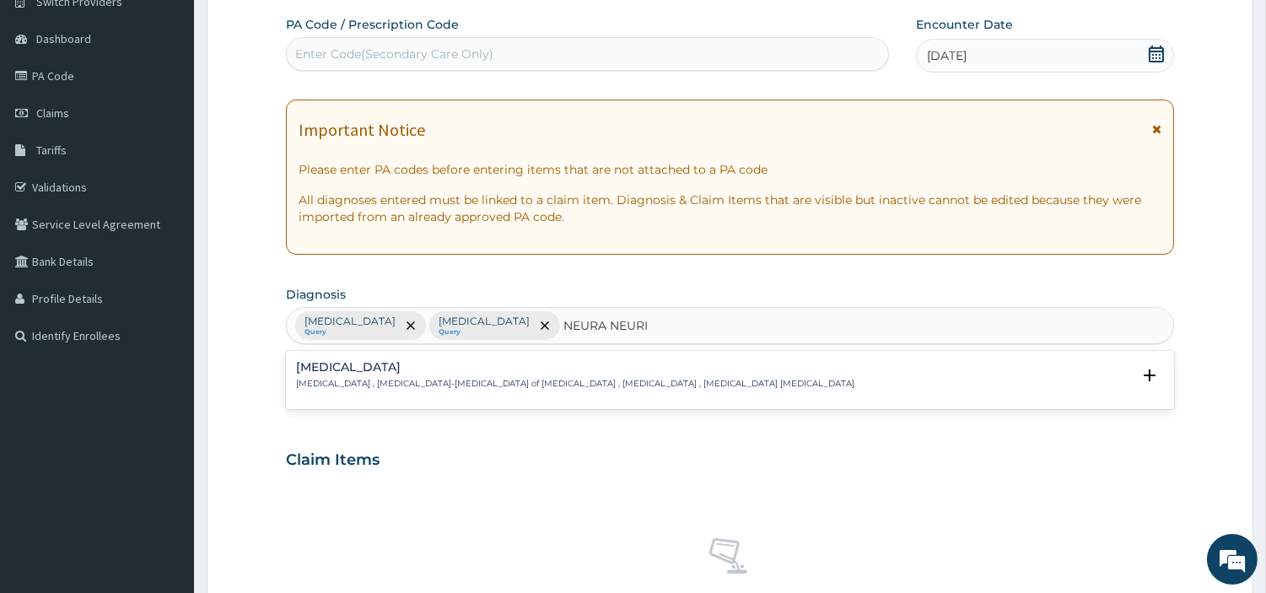
click at [467, 391] on div "[MEDICAL_DATA] [MEDICAL_DATA] , [MEDICAL_DATA]-[MEDICAL_DATA] of [MEDICAL_DATA]…" at bounding box center [730, 380] width 868 height 38
click at [350, 393] on div "[MEDICAL_DATA] [MEDICAL_DATA] , [MEDICAL_DATA]-[MEDICAL_DATA] of [MEDICAL_DATA]…" at bounding box center [730, 380] width 868 height 38
click at [348, 380] on p "[MEDICAL_DATA] , [MEDICAL_DATA]-[MEDICAL_DATA] of [MEDICAL_DATA] , [MEDICAL_DAT…" at bounding box center [575, 384] width 558 height 12
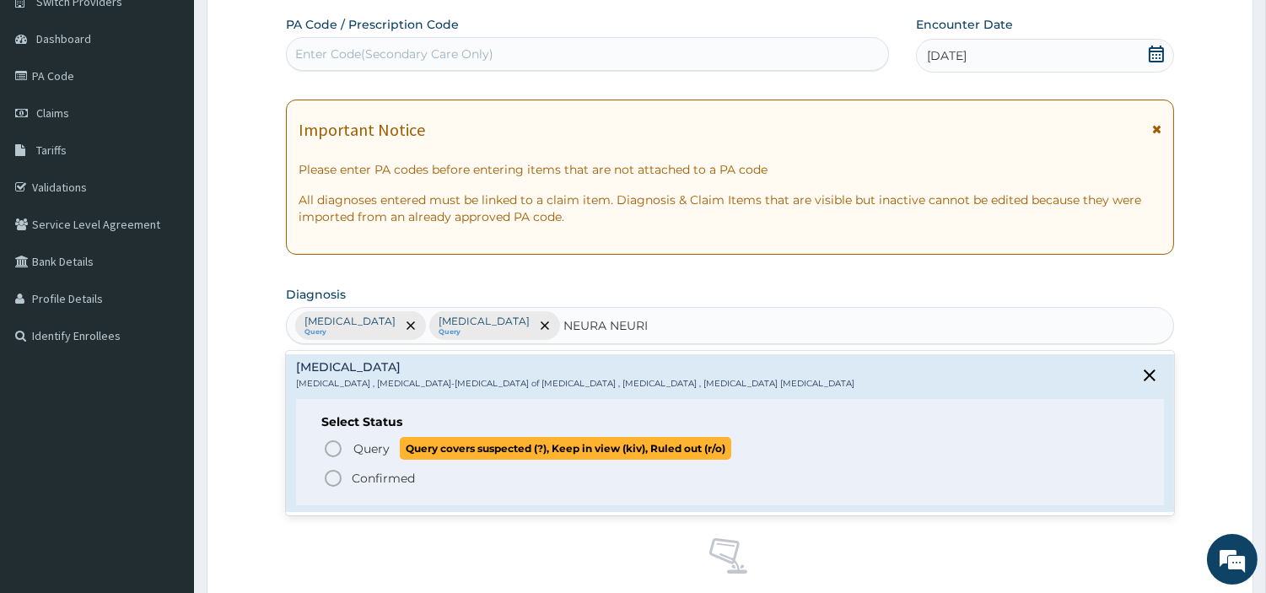
click at [334, 453] on icon "status option query" at bounding box center [333, 449] width 20 height 20
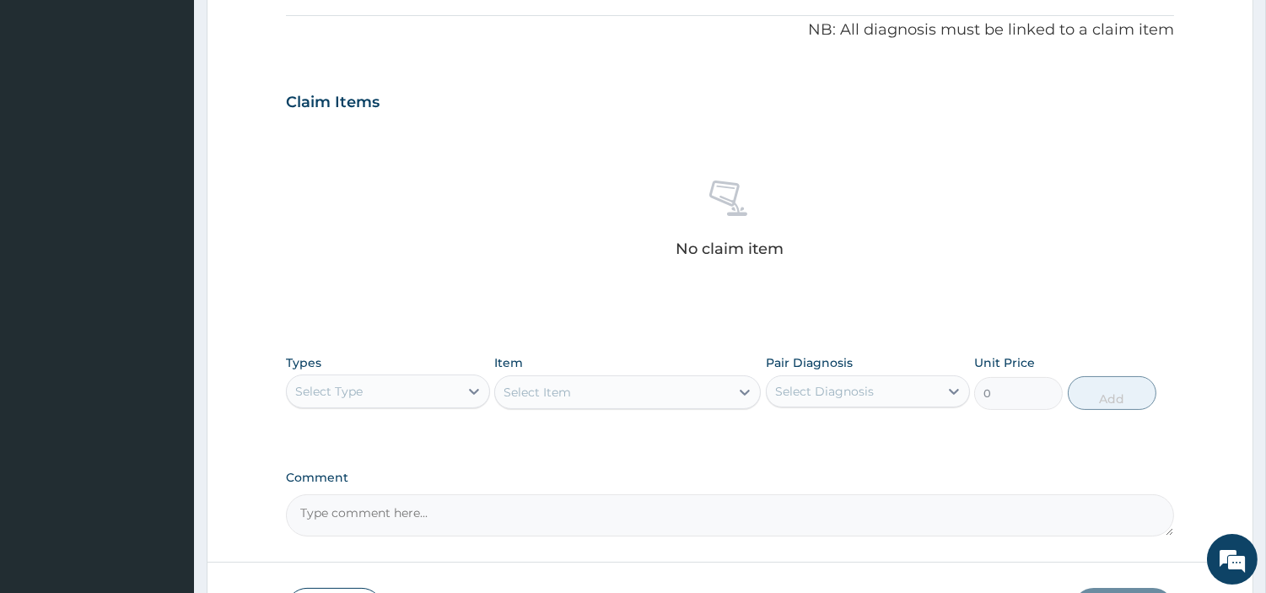
scroll to position [613, 0]
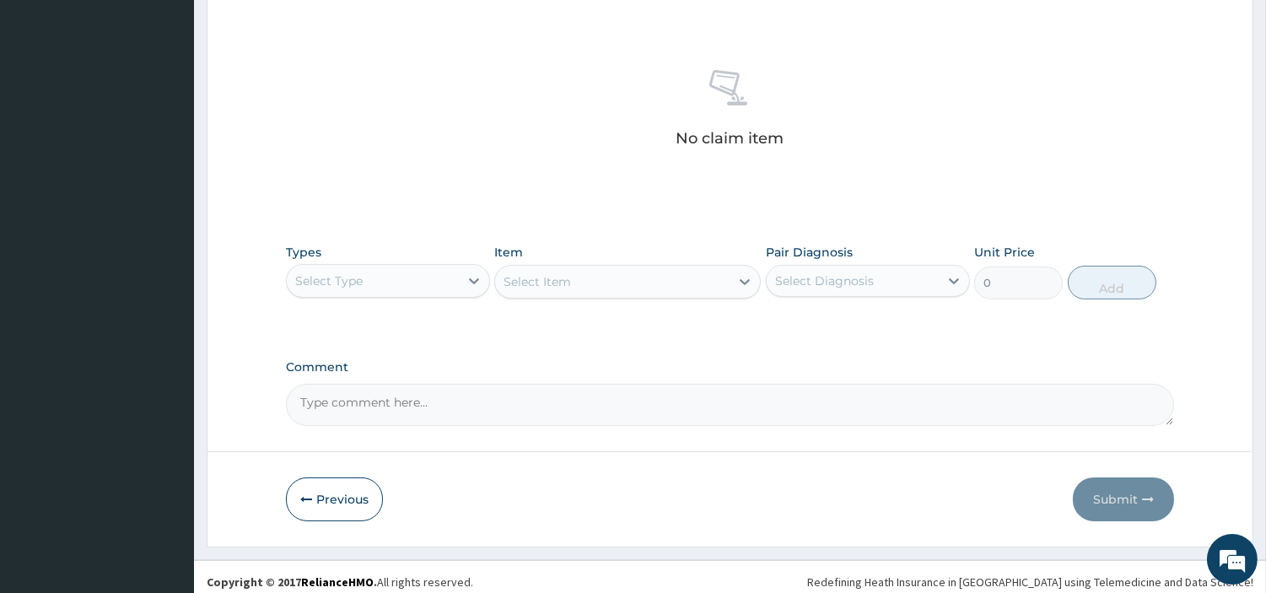
click at [415, 293] on div "Select Type" at bounding box center [388, 281] width 204 height 34
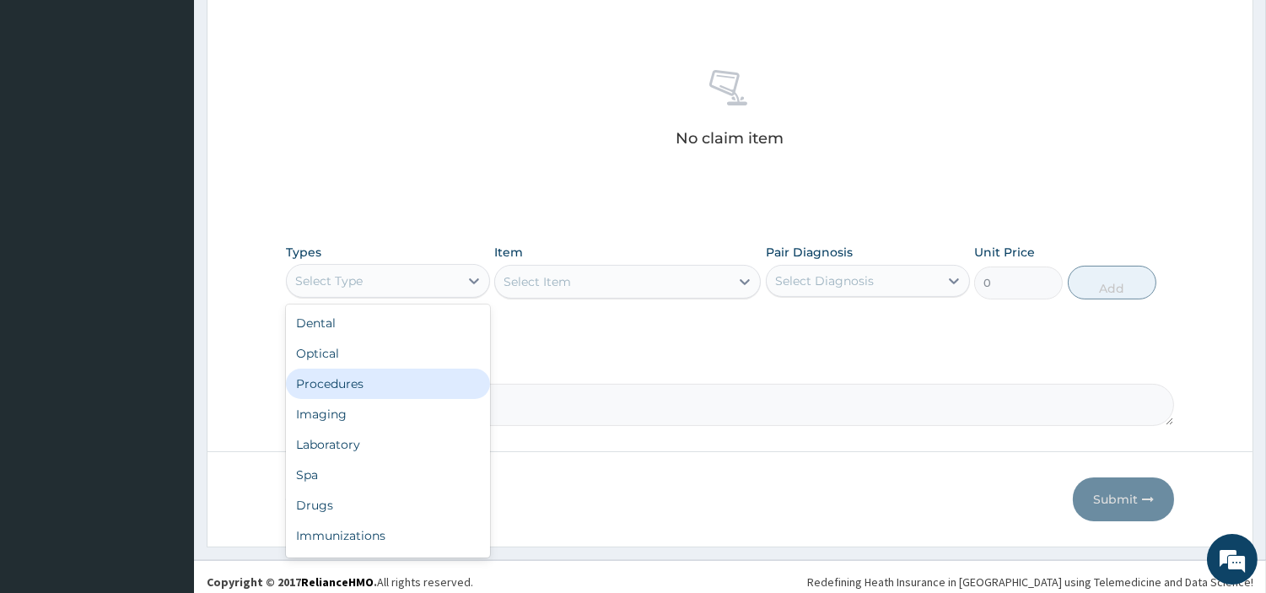
click at [380, 386] on div "Procedures" at bounding box center [388, 384] width 204 height 30
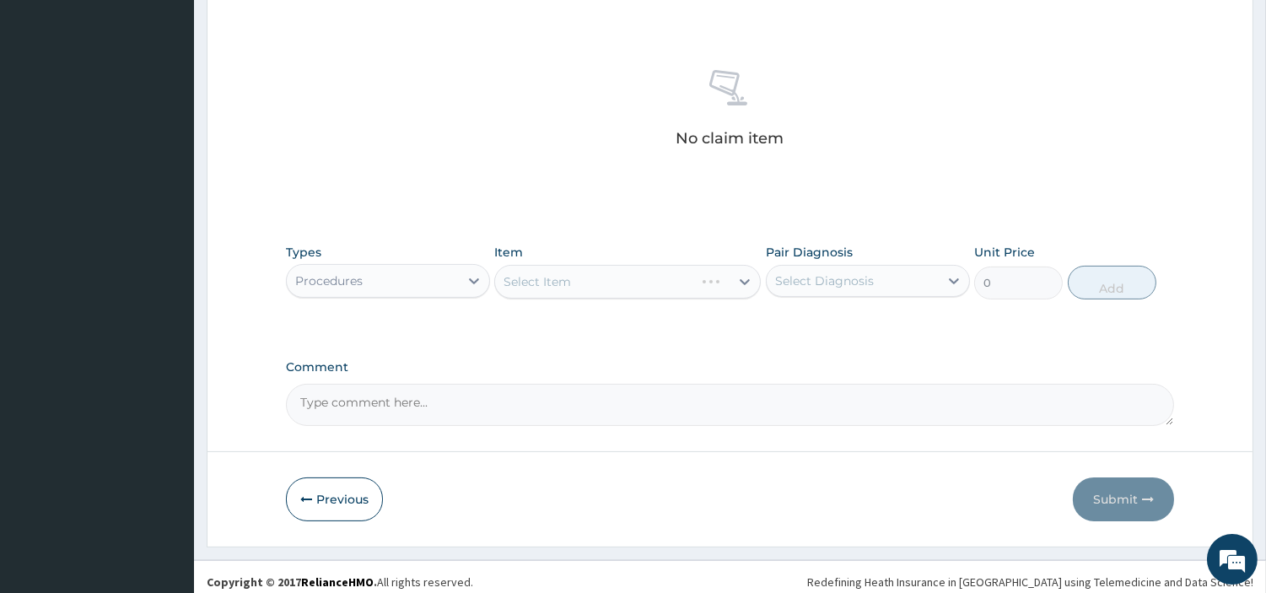
click at [647, 283] on div "Select Item" at bounding box center [627, 282] width 267 height 34
click at [648, 283] on div "Select Item" at bounding box center [627, 282] width 267 height 34
click at [648, 283] on div "Select Item" at bounding box center [612, 281] width 235 height 27
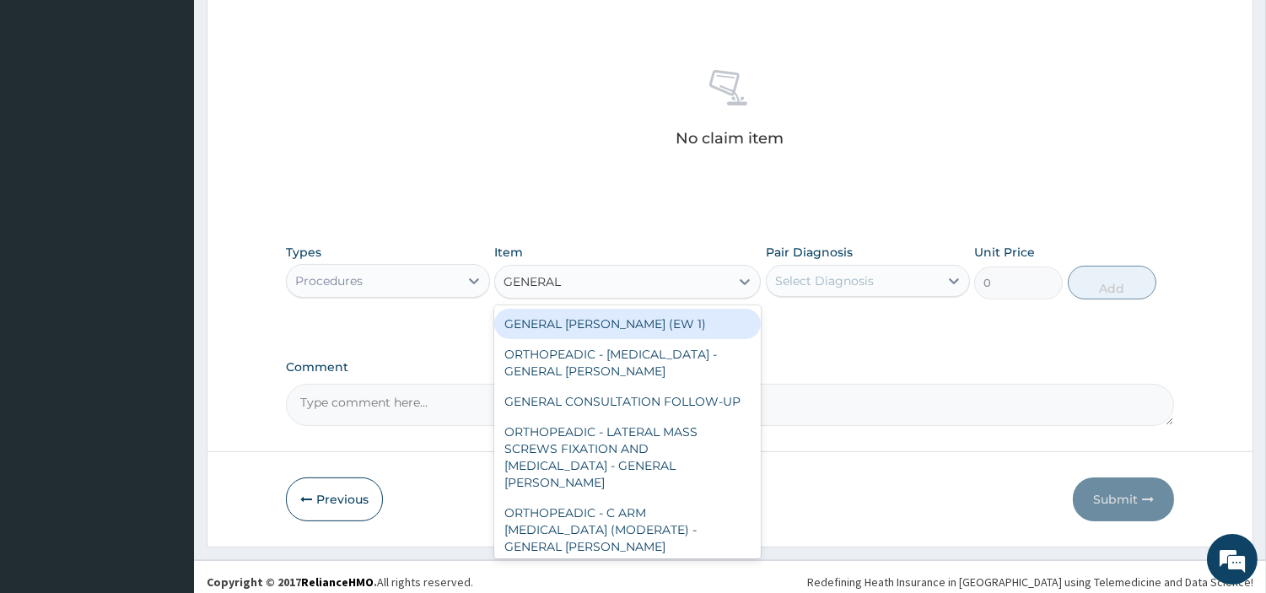
type input "GENERAL C"
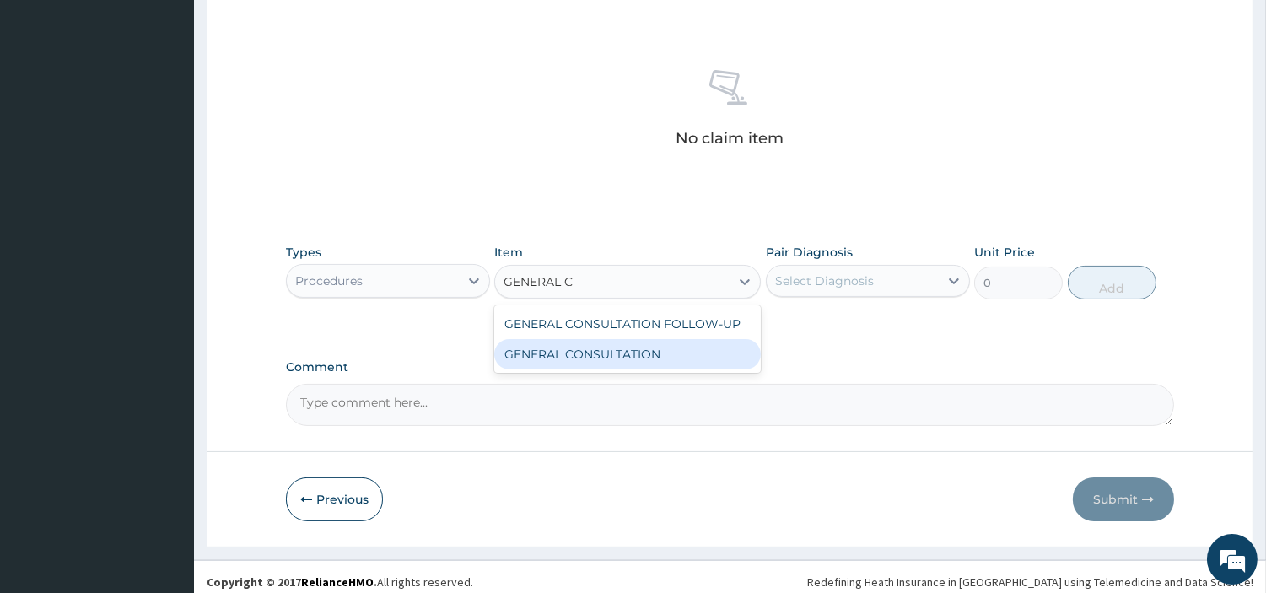
click at [706, 358] on div "GENERAL CONSULTATION" at bounding box center [627, 354] width 267 height 30
type input "6750"
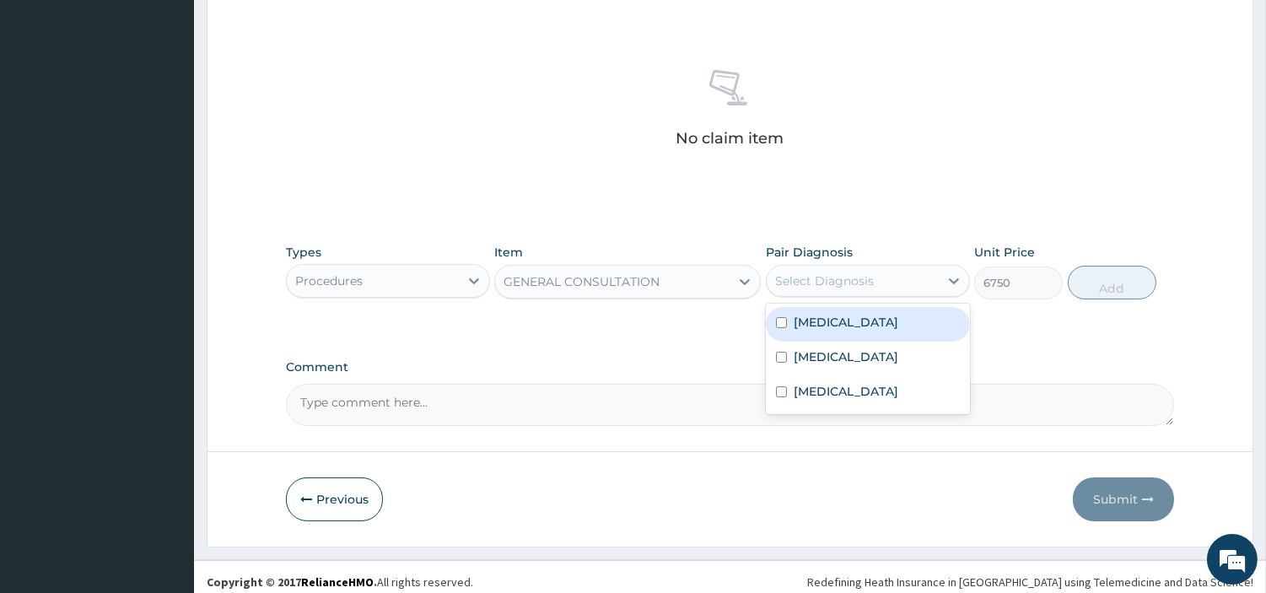
click at [827, 283] on div "Select Diagnosis" at bounding box center [824, 280] width 99 height 17
click at [825, 326] on label "Hyperglycemia" at bounding box center [846, 322] width 105 height 17
checkbox input "true"
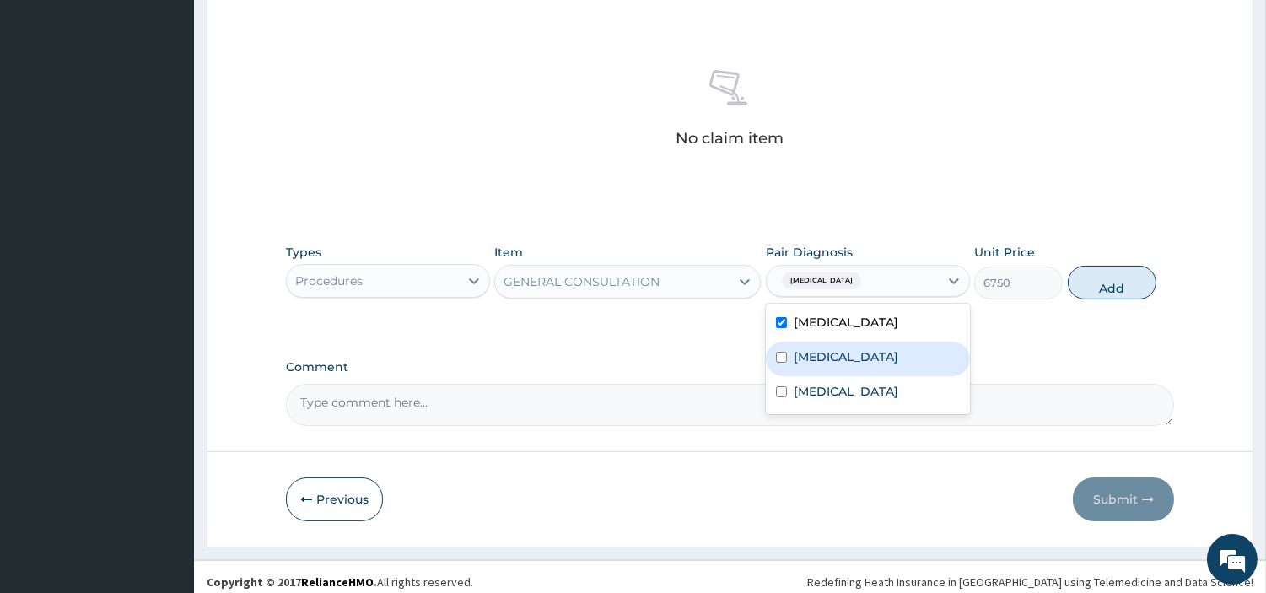
click at [822, 360] on label "Essential hypertension" at bounding box center [846, 356] width 105 height 17
checkbox input "true"
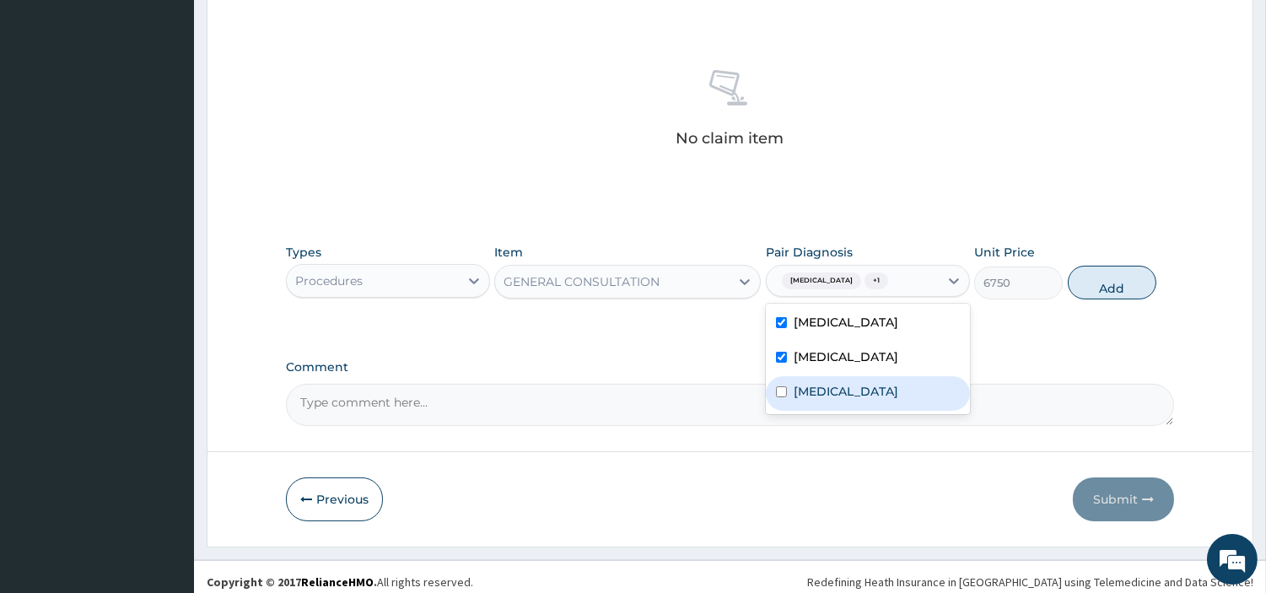
click at [821, 397] on label "Sciatica" at bounding box center [846, 391] width 105 height 17
checkbox input "true"
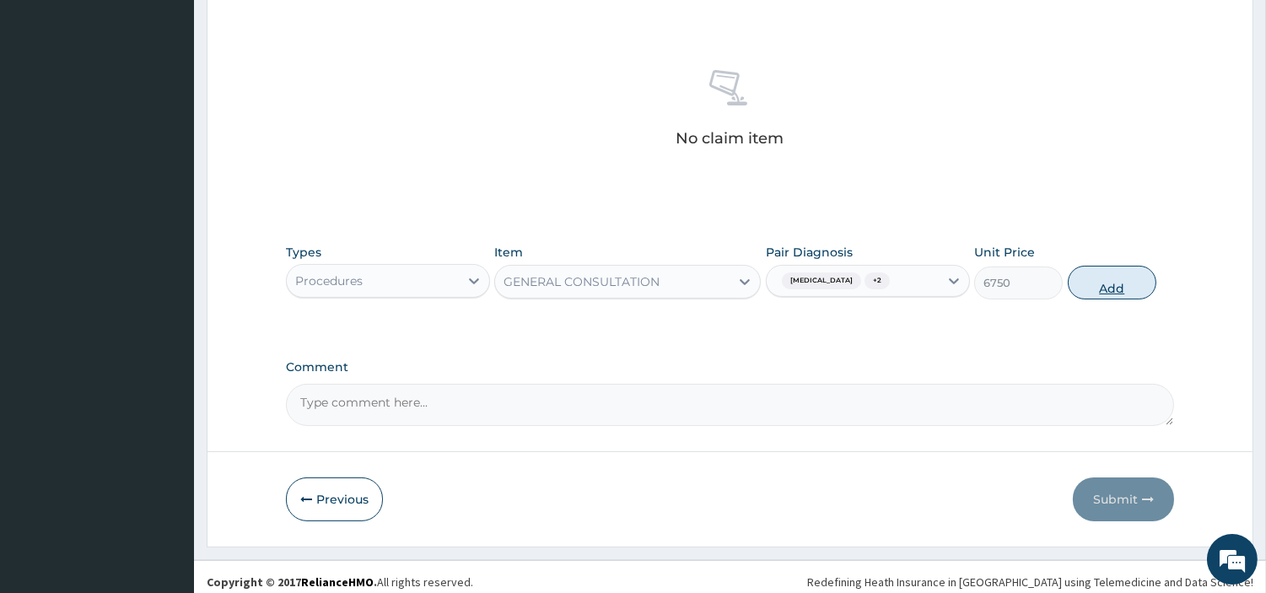
click at [1103, 292] on button "Add" at bounding box center [1112, 283] width 89 height 34
type input "0"
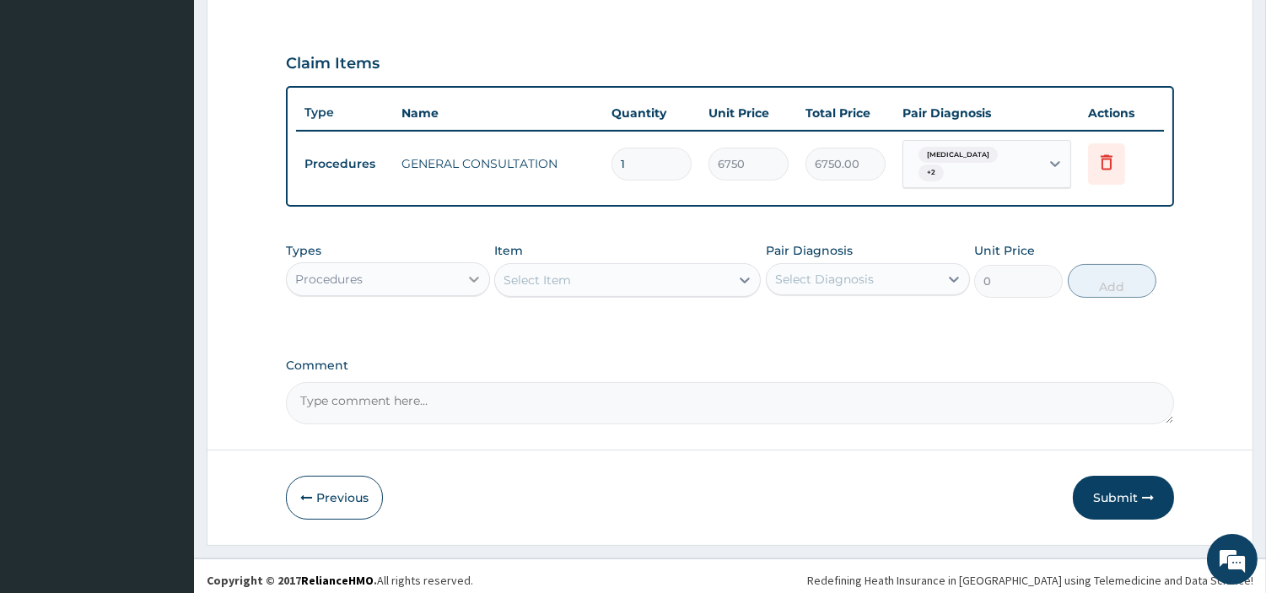
click at [475, 264] on div at bounding box center [474, 279] width 30 height 30
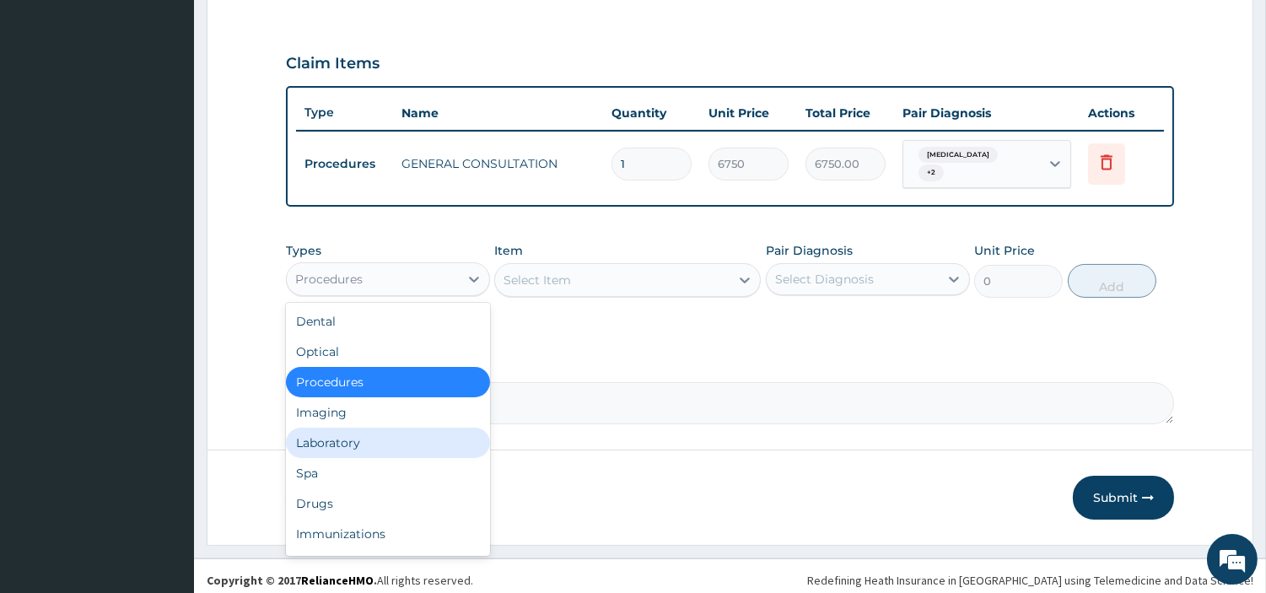
click at [373, 436] on div "Laboratory" at bounding box center [388, 443] width 204 height 30
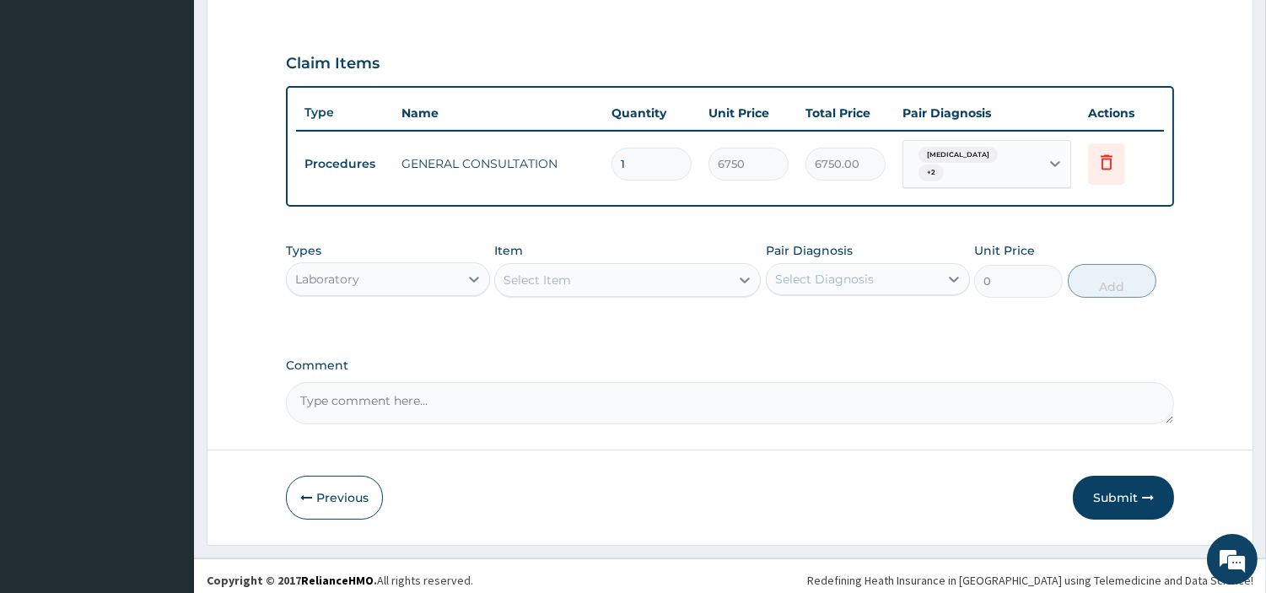
click at [669, 271] on div "Select Item" at bounding box center [612, 280] width 235 height 27
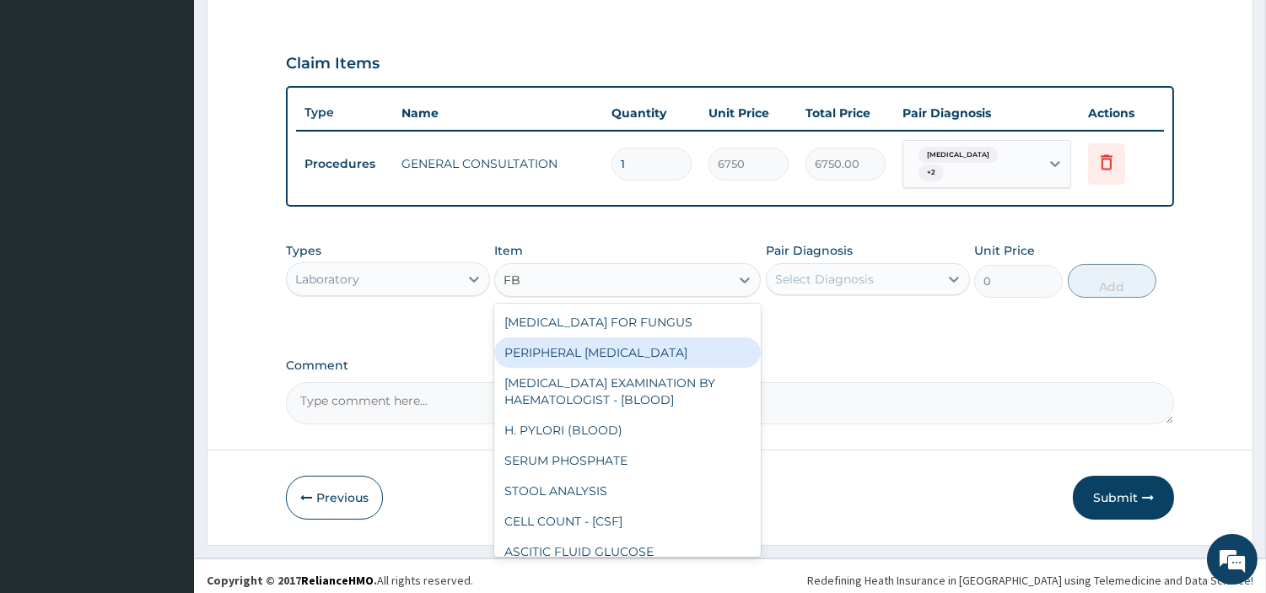
type input "FBS"
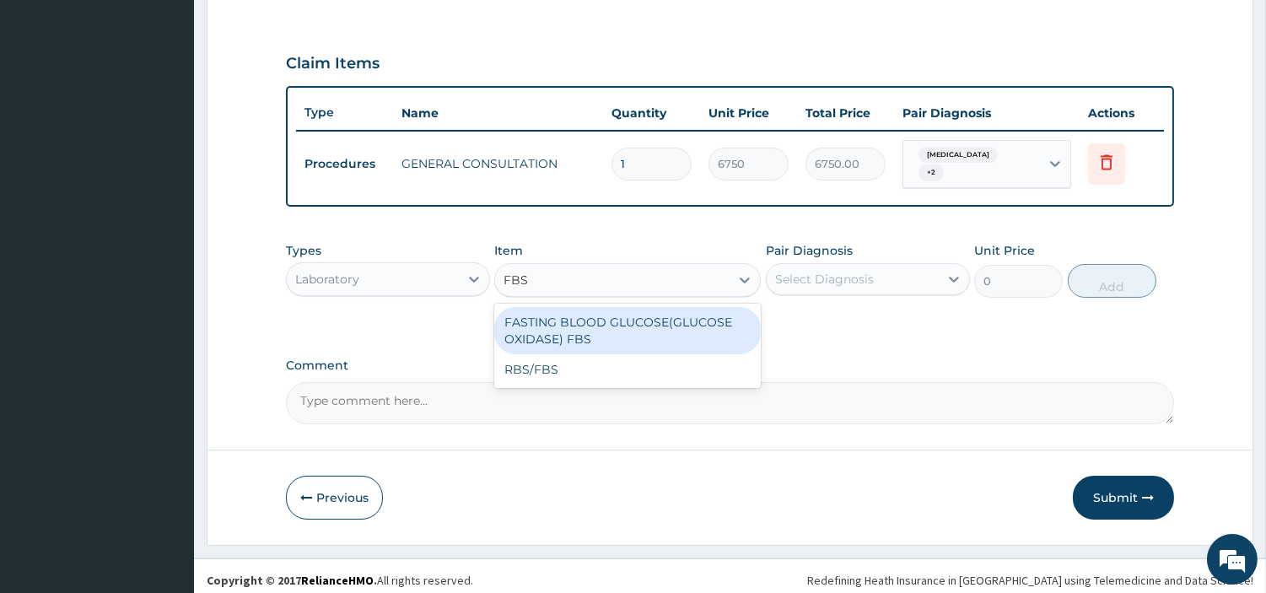
click at [706, 317] on div "FASTING BLOOD GLUCOSE(GLUCOSE OXIDASE) FBS" at bounding box center [627, 330] width 267 height 47
type input "3600"
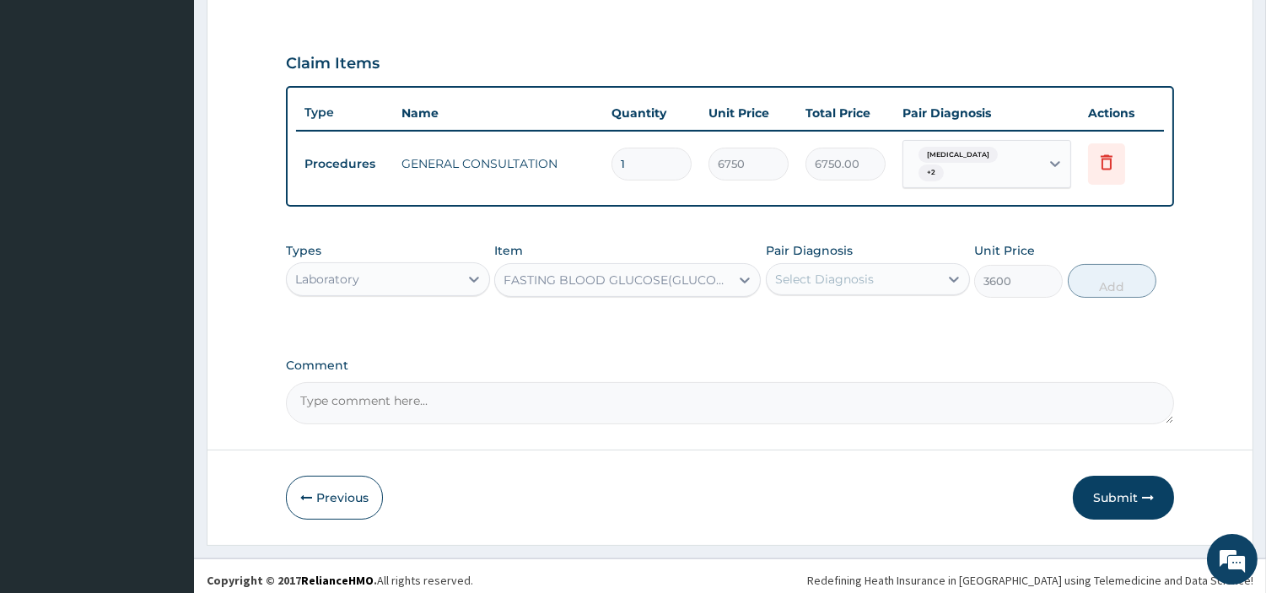
click at [873, 279] on div "Select Diagnosis" at bounding box center [853, 279] width 172 height 27
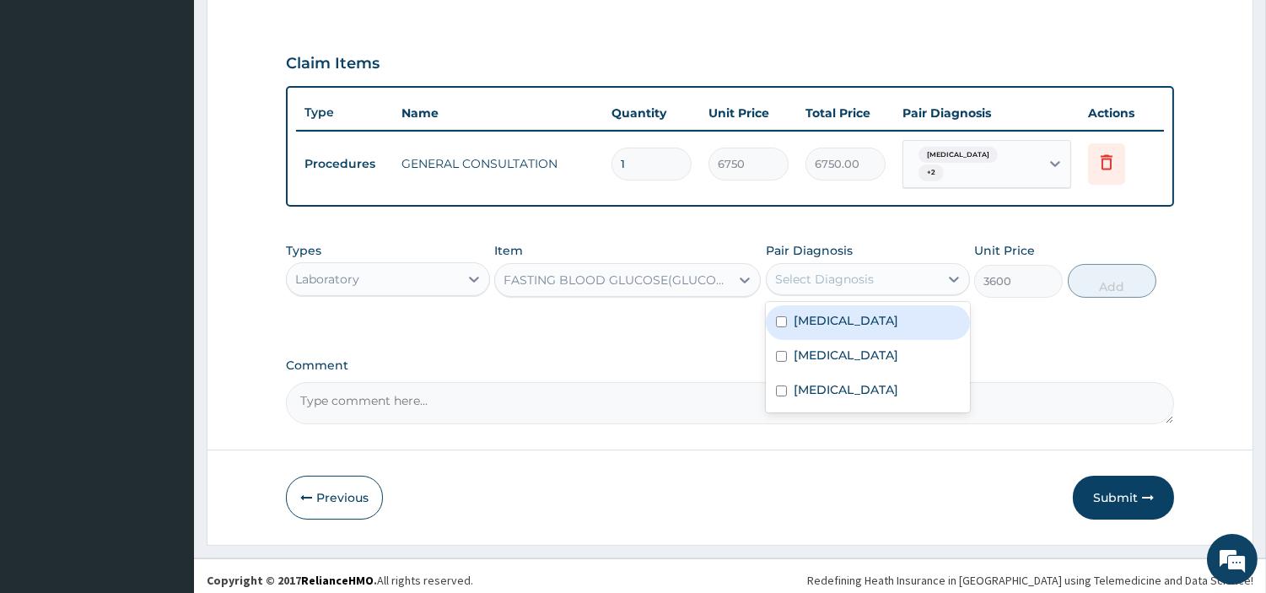
click at [894, 318] on div "Hyperglycemia" at bounding box center [868, 322] width 204 height 35
checkbox input "true"
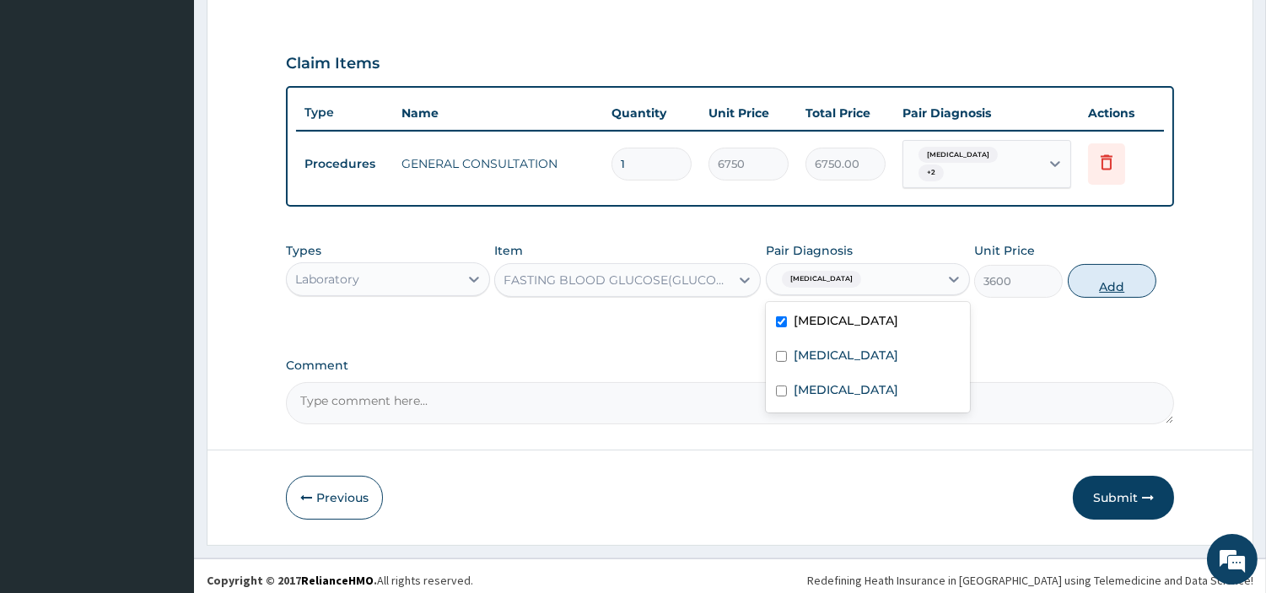
click at [1095, 283] on button "Add" at bounding box center [1112, 281] width 89 height 34
type input "0"
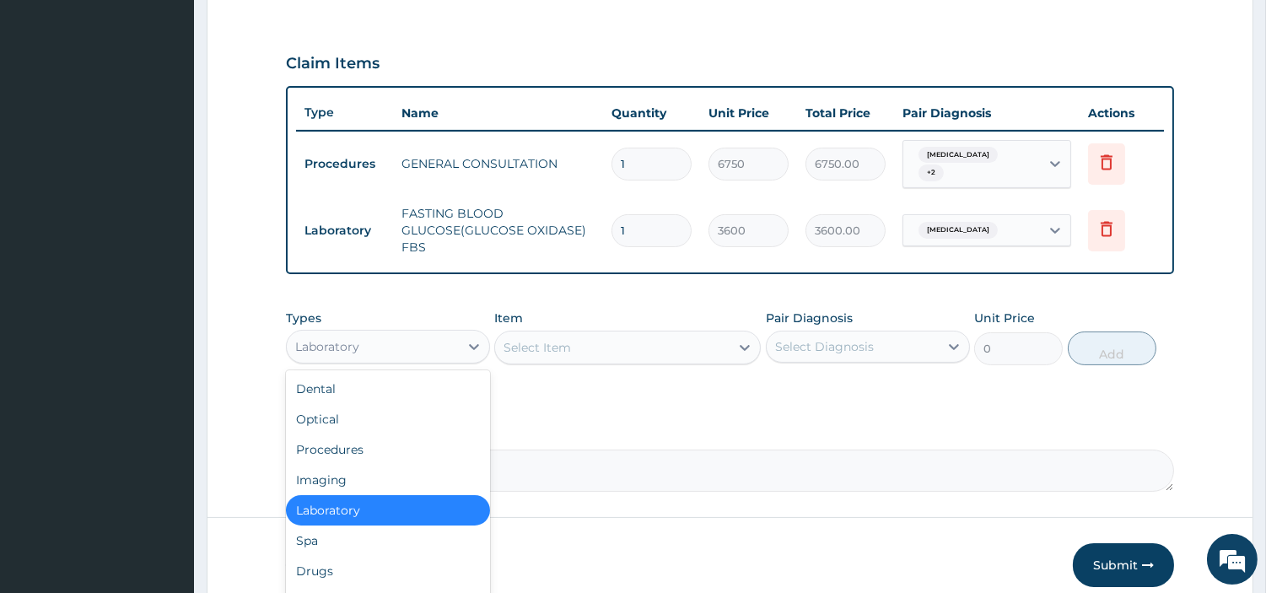
click at [456, 338] on div "Laboratory" at bounding box center [373, 346] width 172 height 27
drag, startPoint x: 365, startPoint y: 561, endPoint x: 258, endPoint y: 192, distance: 384.7
click at [365, 560] on div "Drugs" at bounding box center [388, 571] width 204 height 30
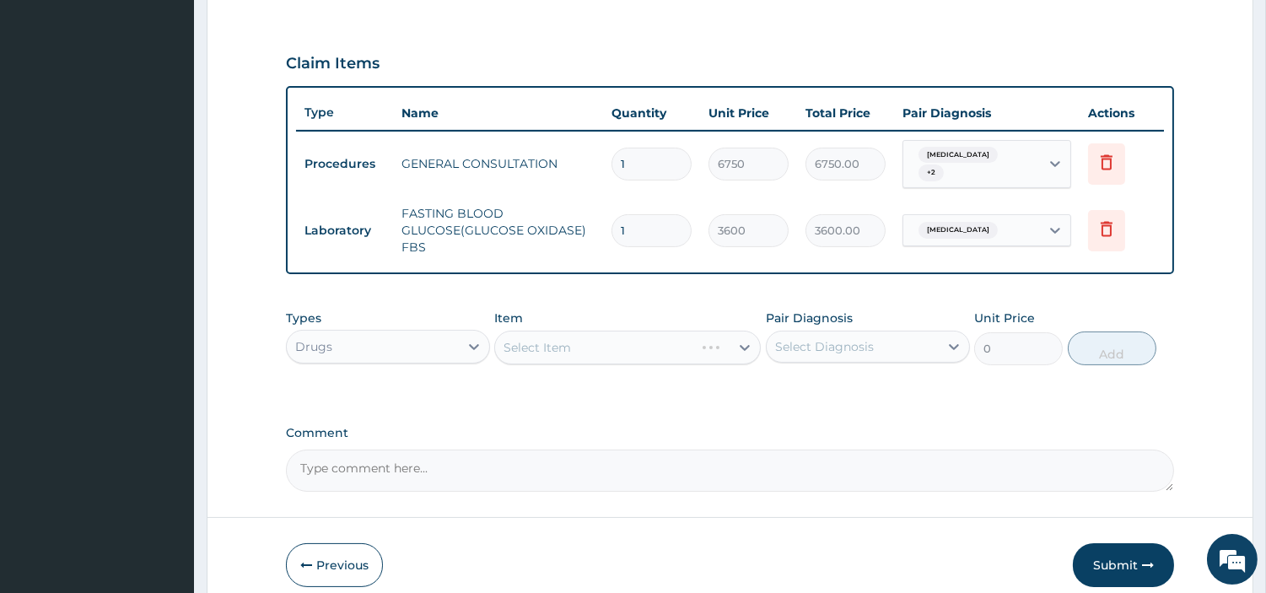
click at [655, 333] on div "Select Item" at bounding box center [627, 348] width 267 height 34
click at [654, 343] on div "Select Item" at bounding box center [627, 348] width 267 height 34
click at [655, 343] on div "Select Item" at bounding box center [612, 347] width 235 height 27
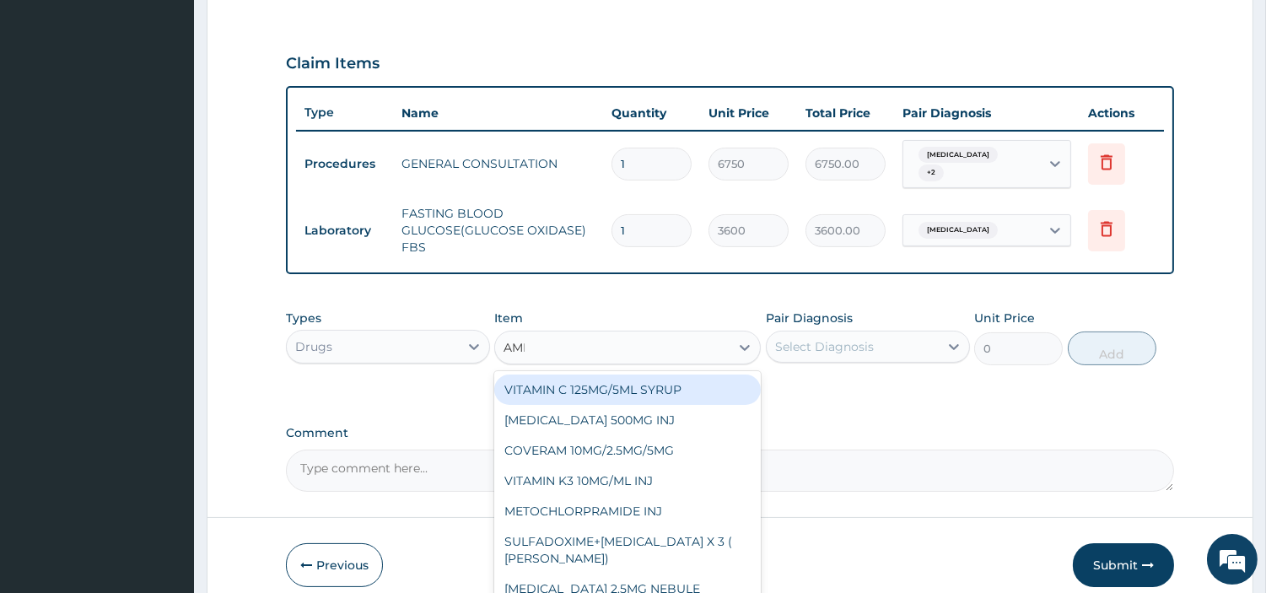
type input "AMLO"
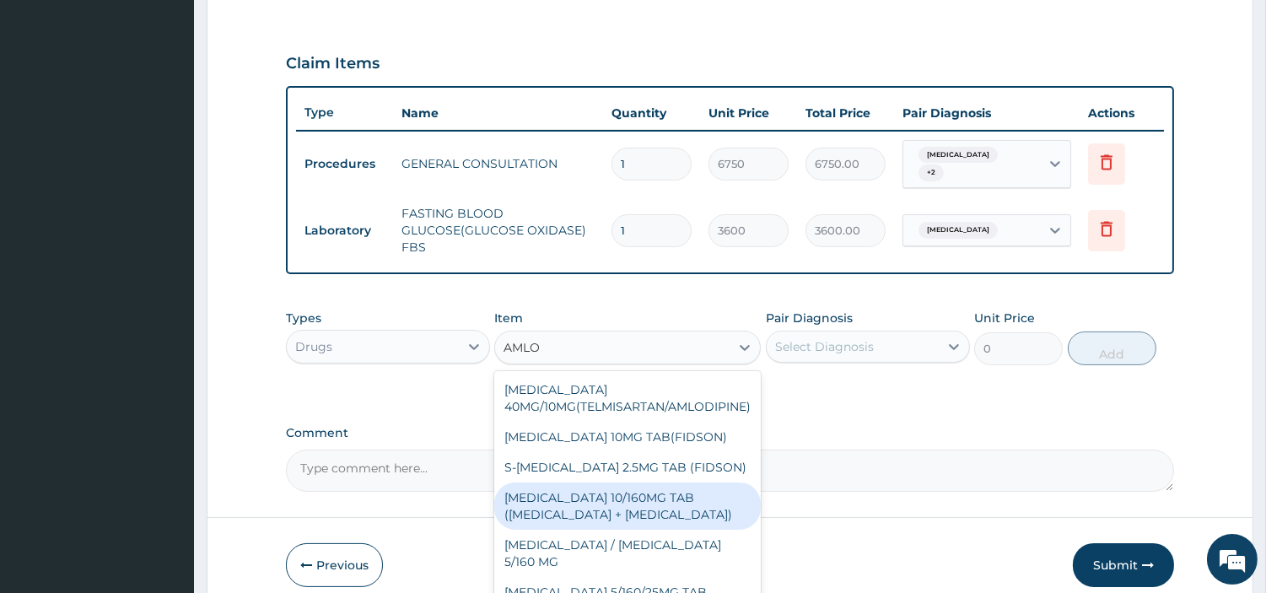
scroll to position [414, 0]
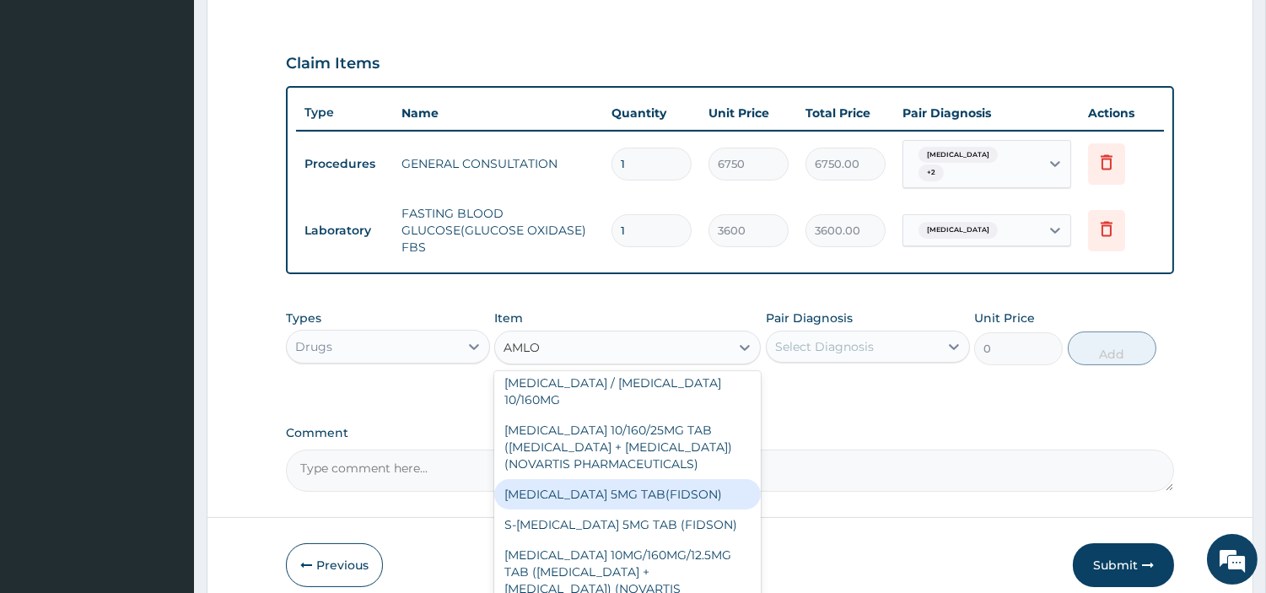
click at [692, 479] on div "AMLODIPINE 5MG TAB(FIDSON)" at bounding box center [627, 494] width 267 height 30
type input "39.375"
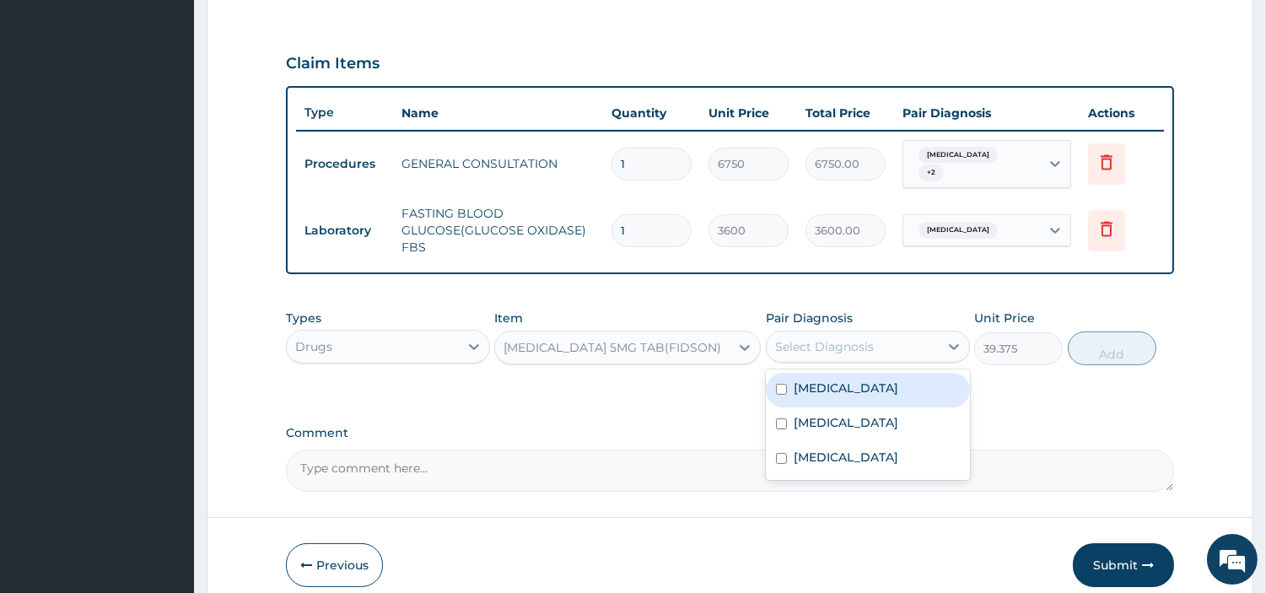
click at [870, 340] on div "Select Diagnosis" at bounding box center [824, 346] width 99 height 17
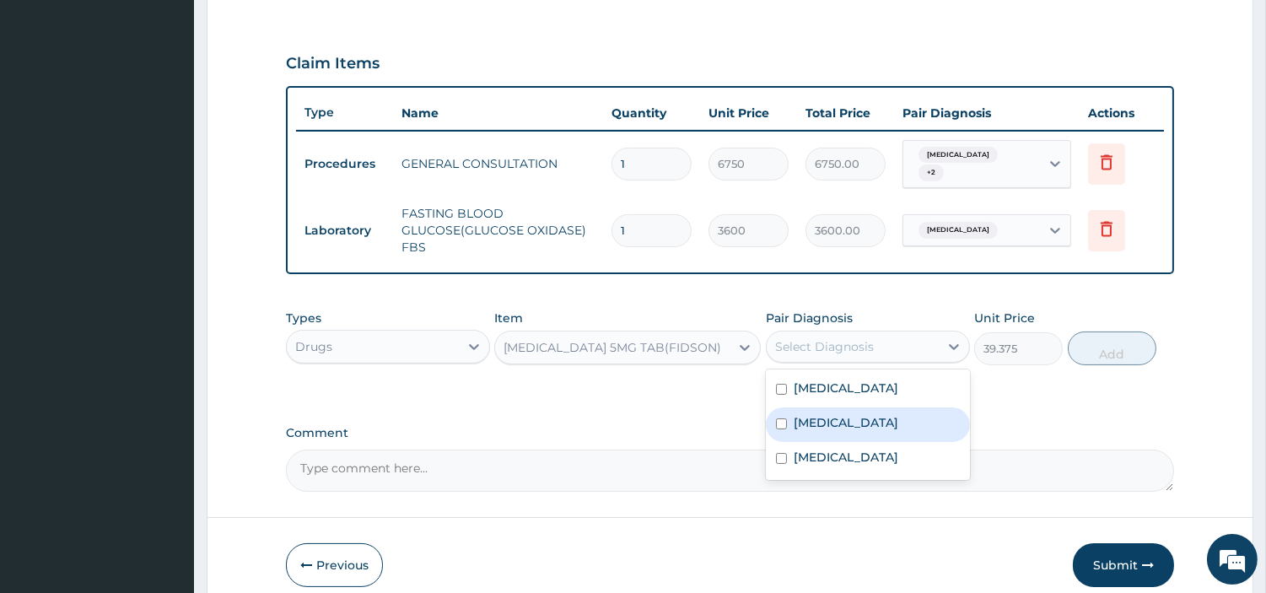
click at [871, 417] on label "Essential hypertension" at bounding box center [846, 422] width 105 height 17
checkbox input "true"
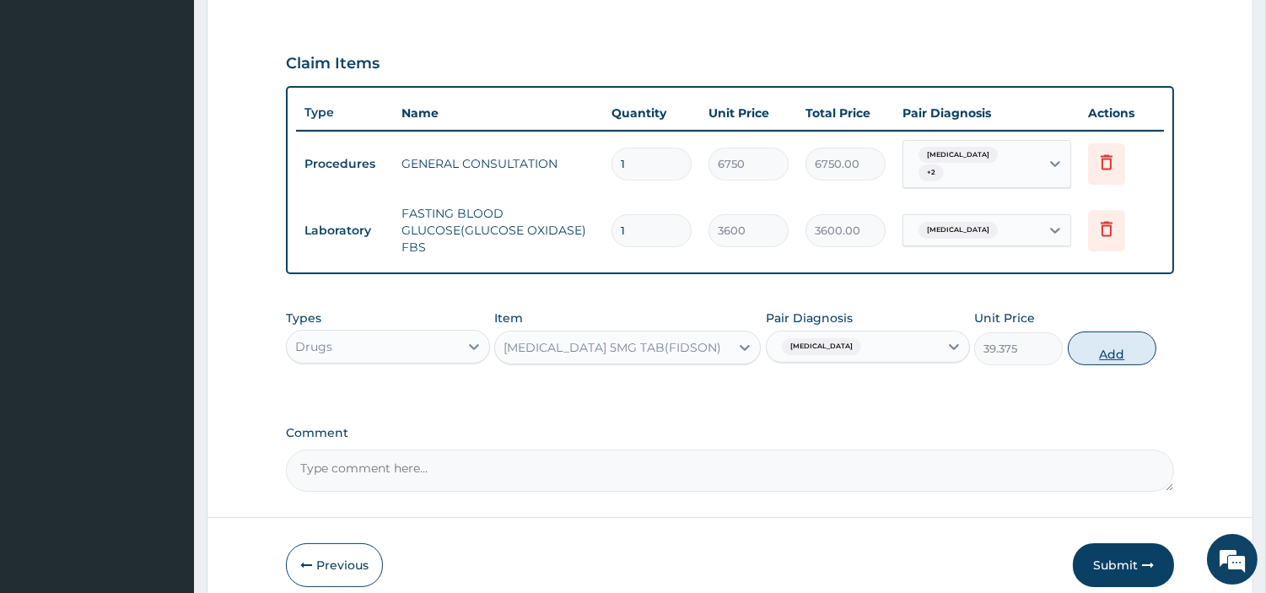
click at [1130, 346] on button "Add" at bounding box center [1112, 349] width 89 height 34
type input "0"
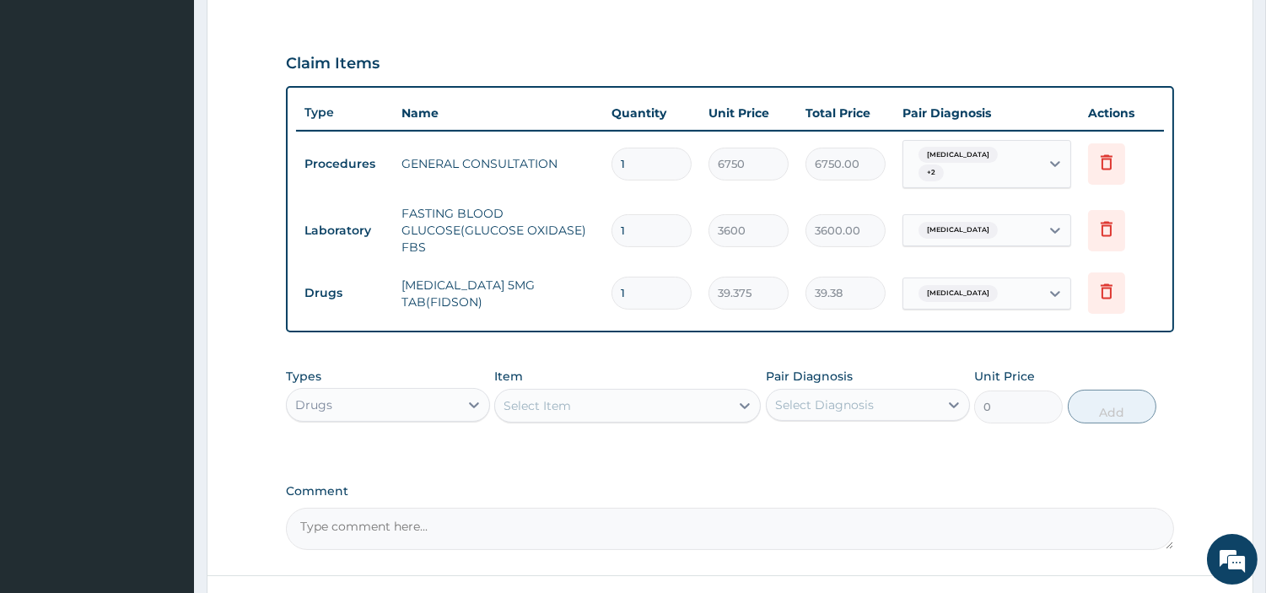
type input "0.00"
type input "3"
type input "118.13"
type input "30"
type input "1181.25"
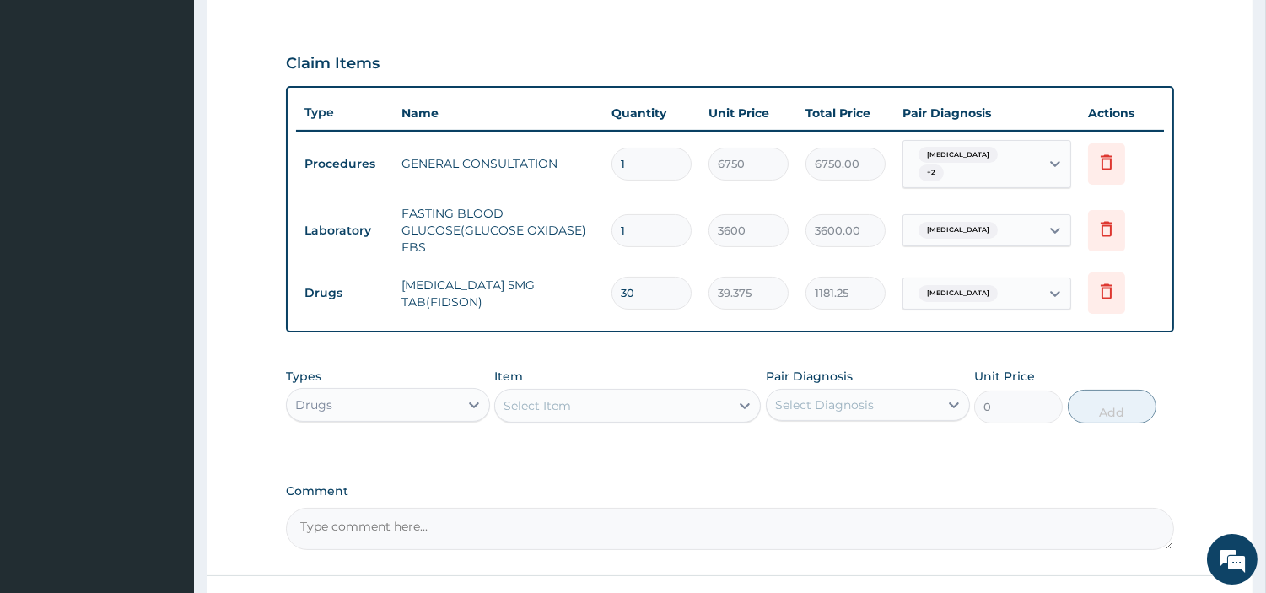
type input "30"
click at [718, 399] on div "Select Item" at bounding box center [612, 405] width 235 height 27
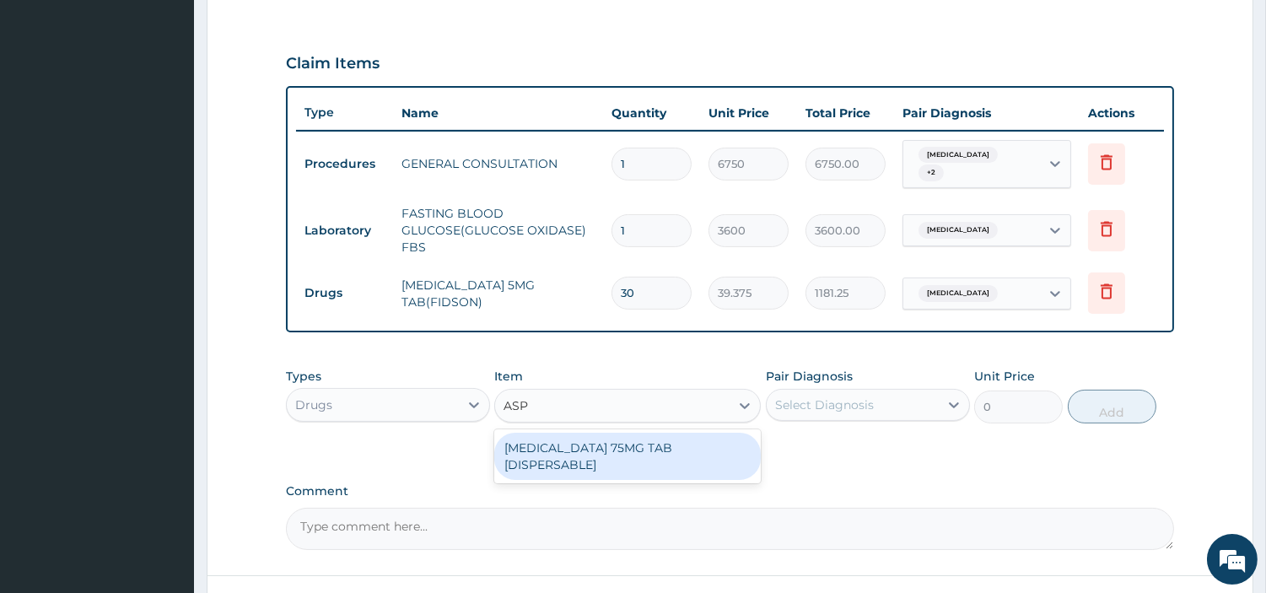
type input "ASPI"
click at [715, 433] on div "ASPIRIN 75MG TAB [DISPERSABLE]" at bounding box center [627, 456] width 267 height 47
type input "16.79999923706055"
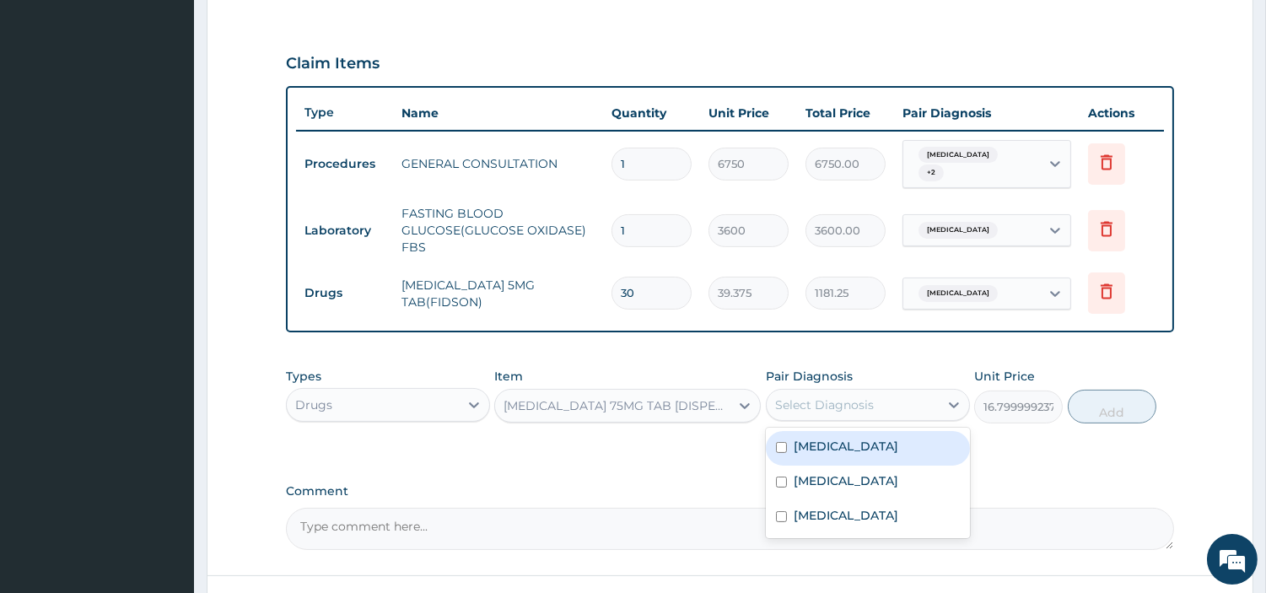
click at [853, 397] on div "Select Diagnosis" at bounding box center [824, 405] width 99 height 17
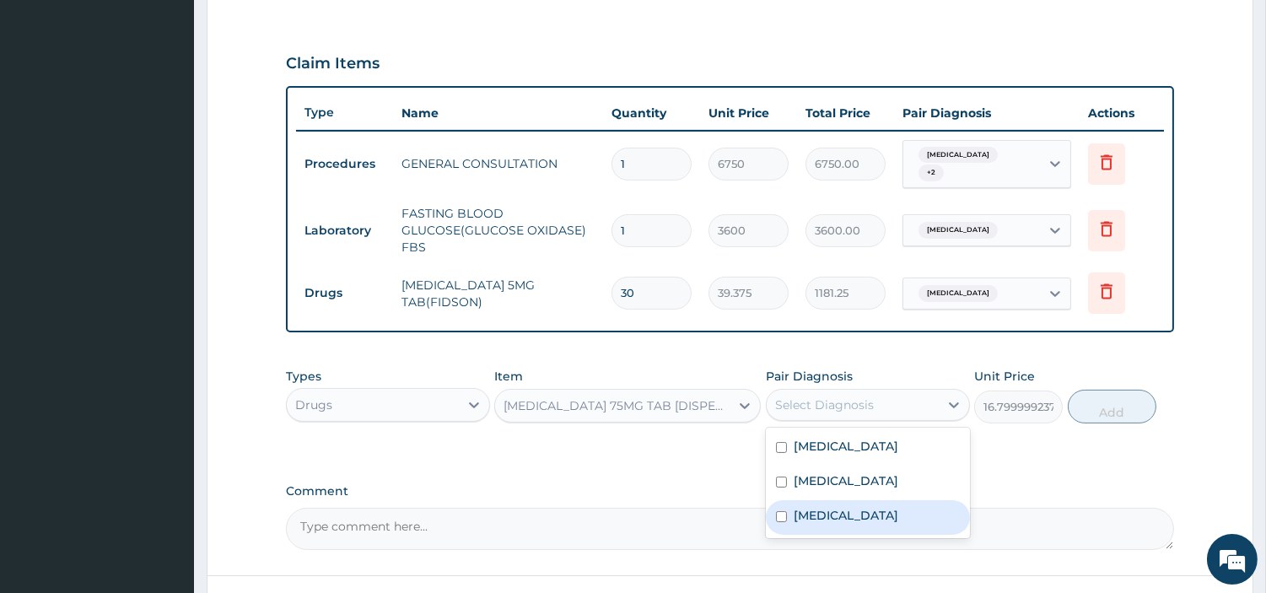
click at [871, 508] on div "Sciatica" at bounding box center [868, 517] width 204 height 35
checkbox input "true"
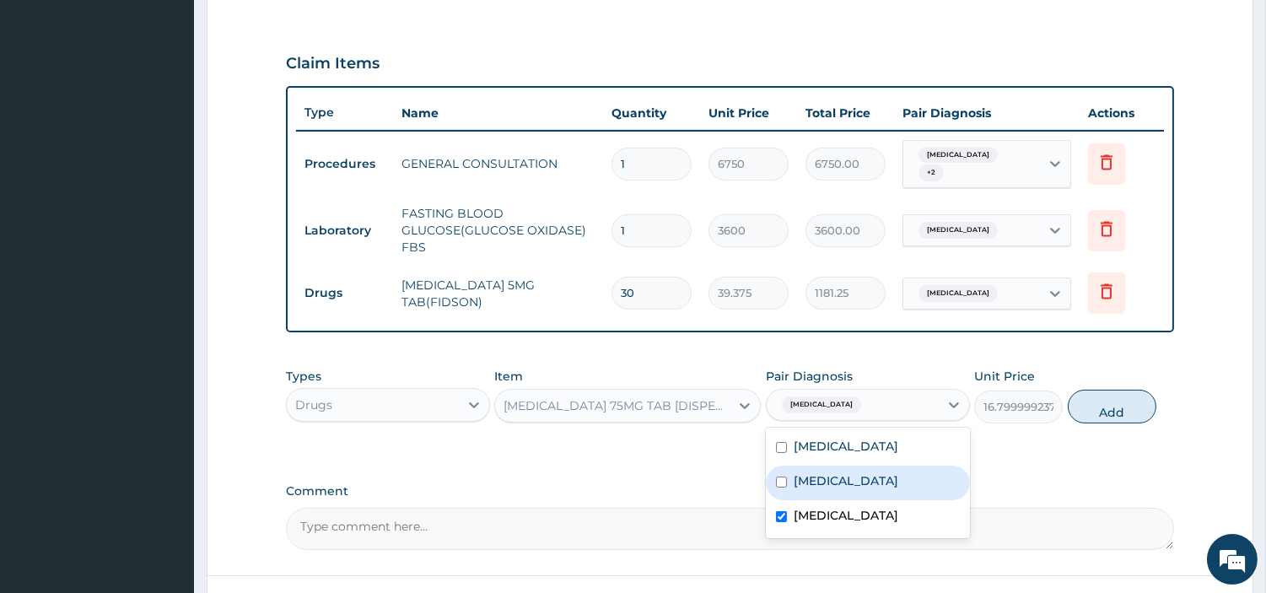
click at [1082, 401] on button "Add" at bounding box center [1112, 407] width 89 height 34
type input "0"
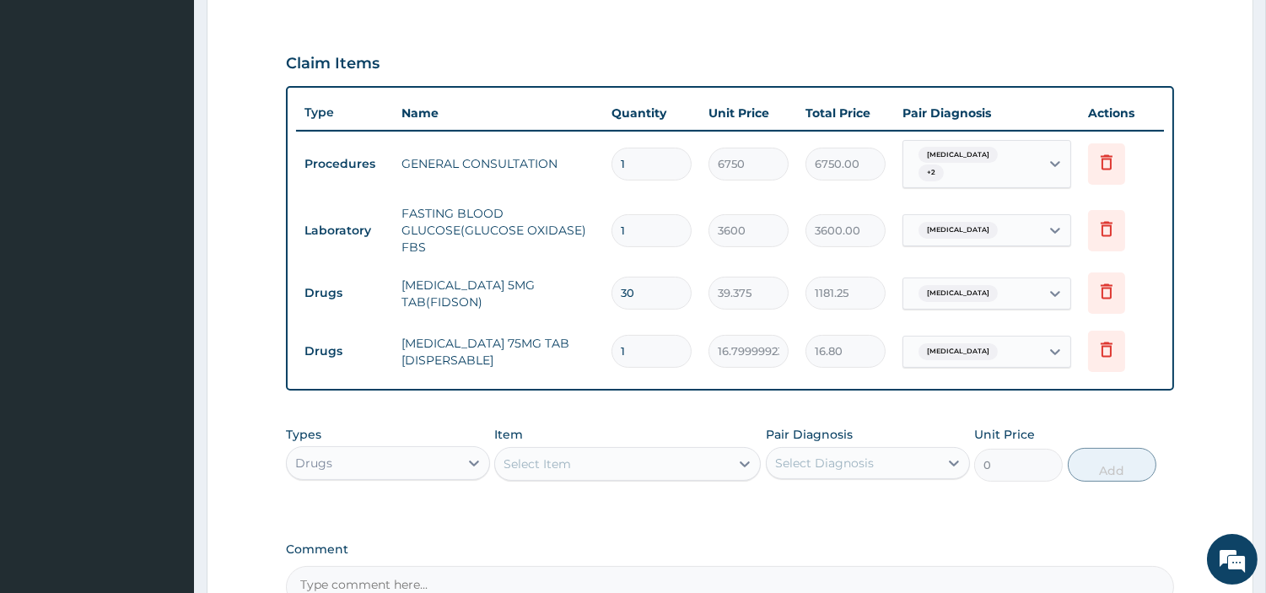
type input "0.00"
type input "3"
type input "50.40"
type input "30"
type input "504.00"
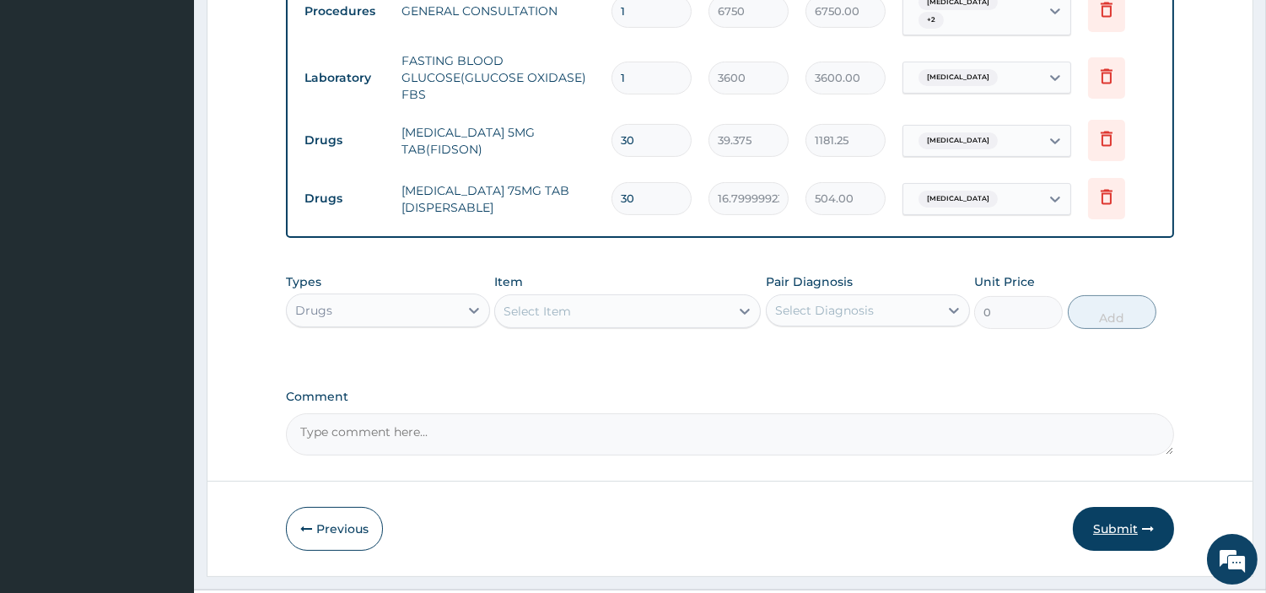
scroll to position [726, 0]
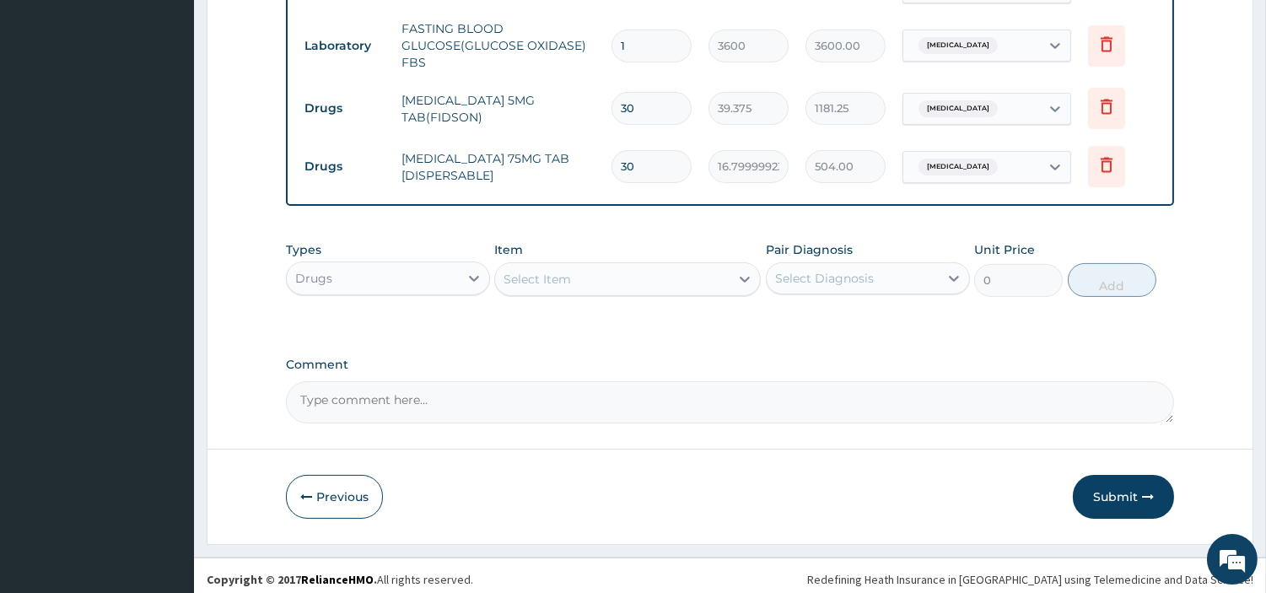
type input "30"
click at [502, 402] on textarea "Comment" at bounding box center [730, 402] width 888 height 42
paste textarea "PA/36F927"
paste textarea "KINDLY NOTE THAT THIS CLAIM WAS OMITTED FOR AUGUST 2024."
type textarea "PA/36F927--- KINDLY NOTE THAT THIS CLAIM WAS OMITTED FOR AUGUST 2024."
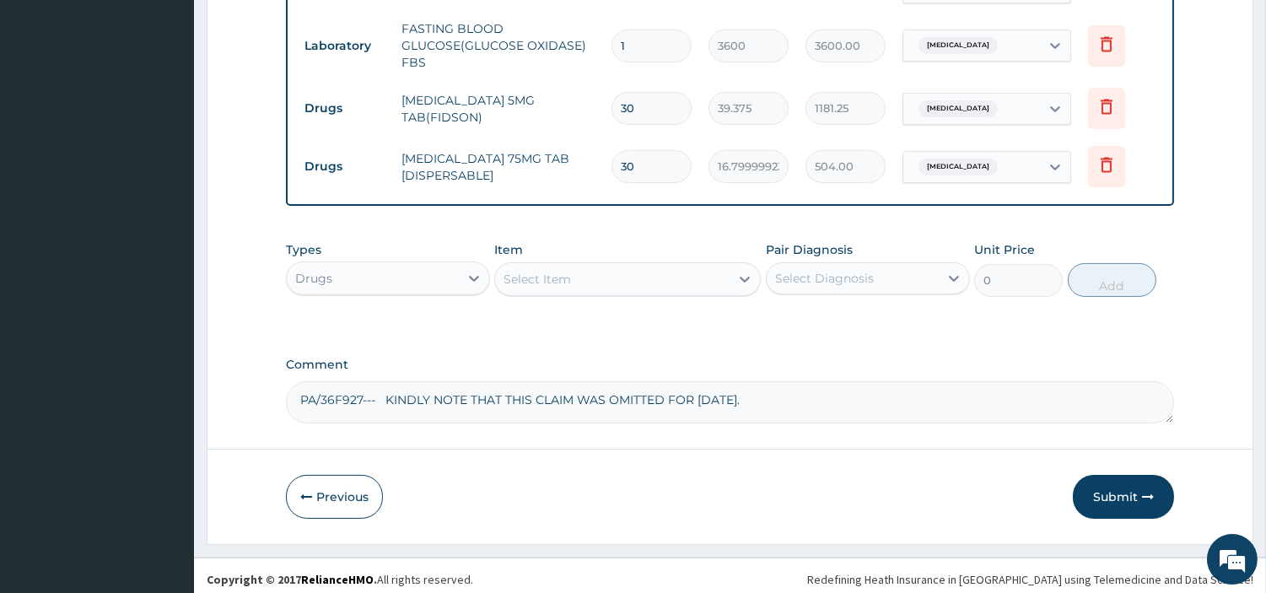
drag, startPoint x: 1115, startPoint y: 488, endPoint x: 1105, endPoint y: 486, distance: 10.3
click at [1116, 488] on button "Submit" at bounding box center [1123, 497] width 101 height 44
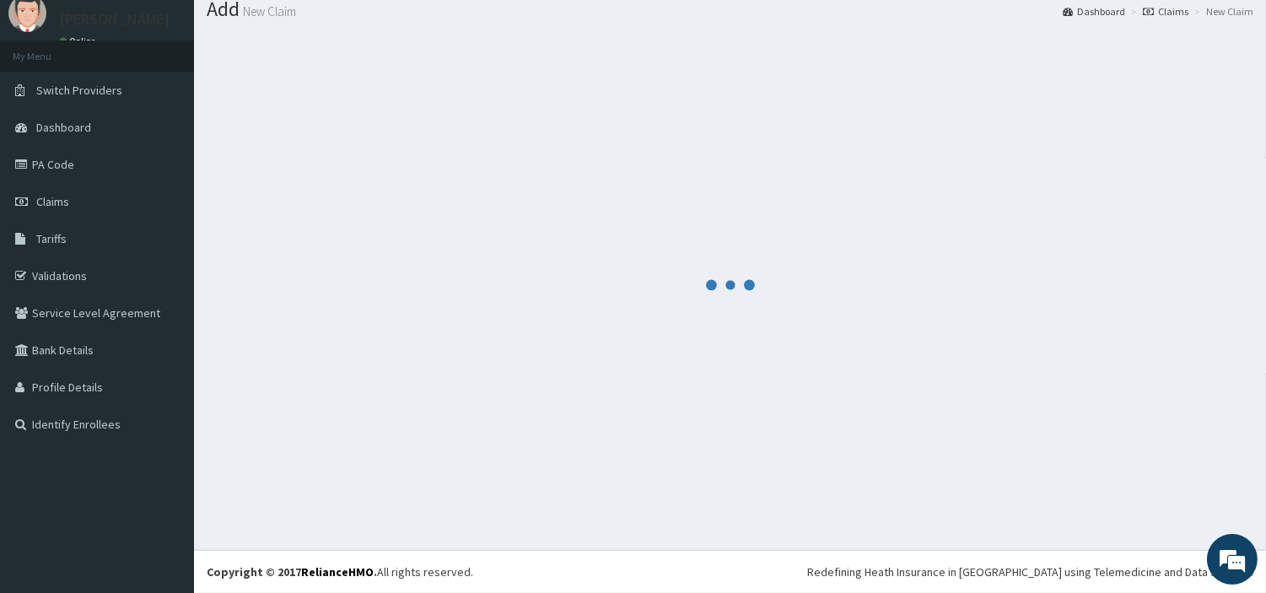
scroll to position [56, 0]
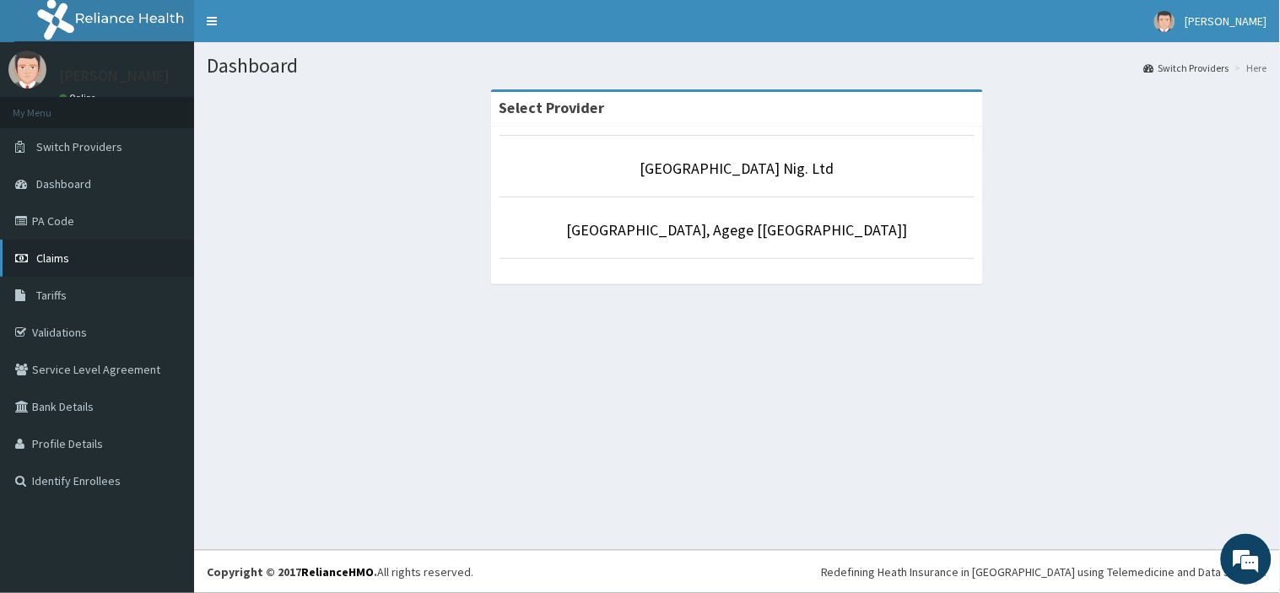
click at [90, 256] on link "Claims" at bounding box center [97, 258] width 194 height 37
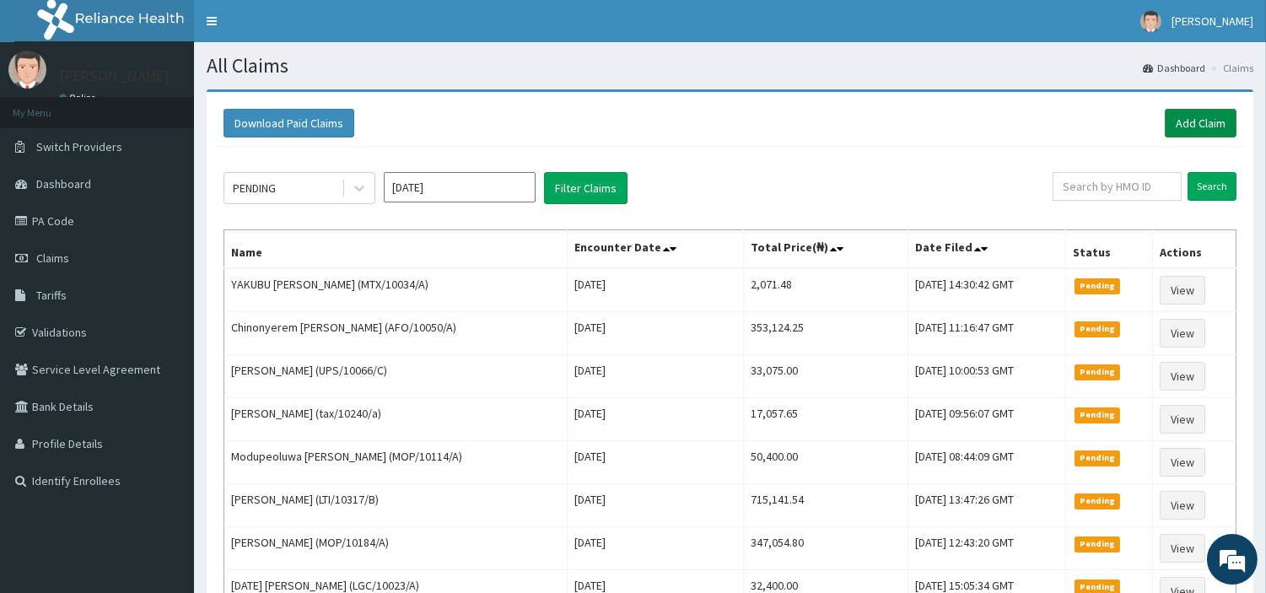
click at [1187, 116] on link "Add Claim" at bounding box center [1201, 123] width 72 height 29
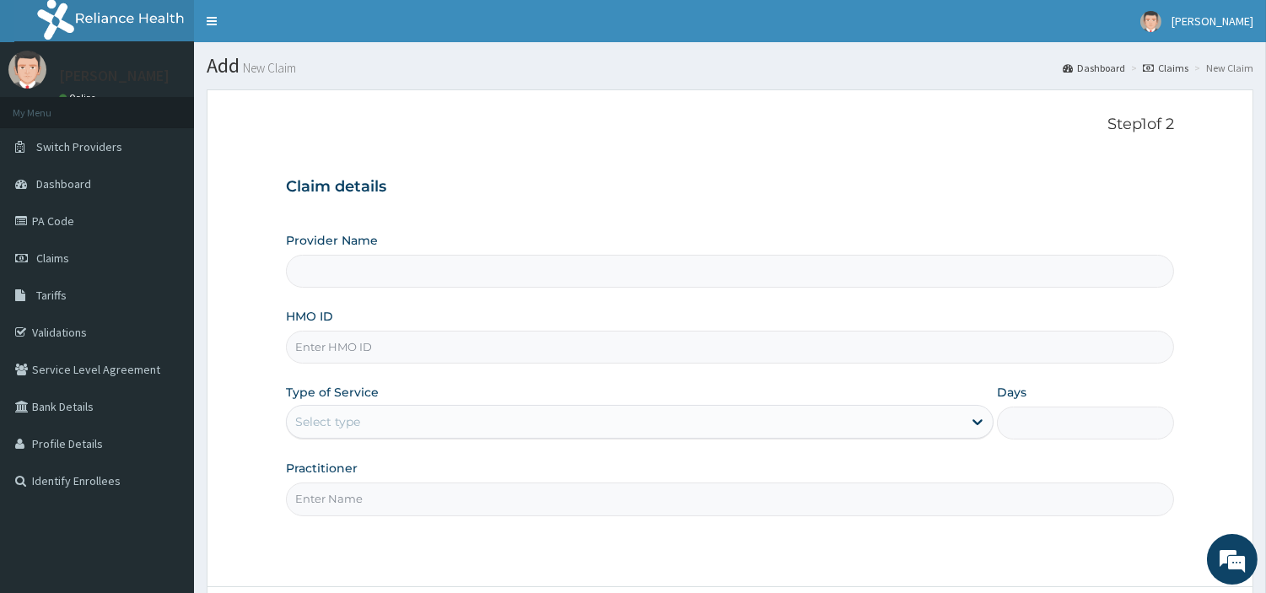
type input "[GEOGRAPHIC_DATA] Nig. Ltd"
click at [348, 359] on input "HMO ID" at bounding box center [730, 347] width 888 height 33
paste input "OHT/11970/A"
type input "OHT/11970/A"
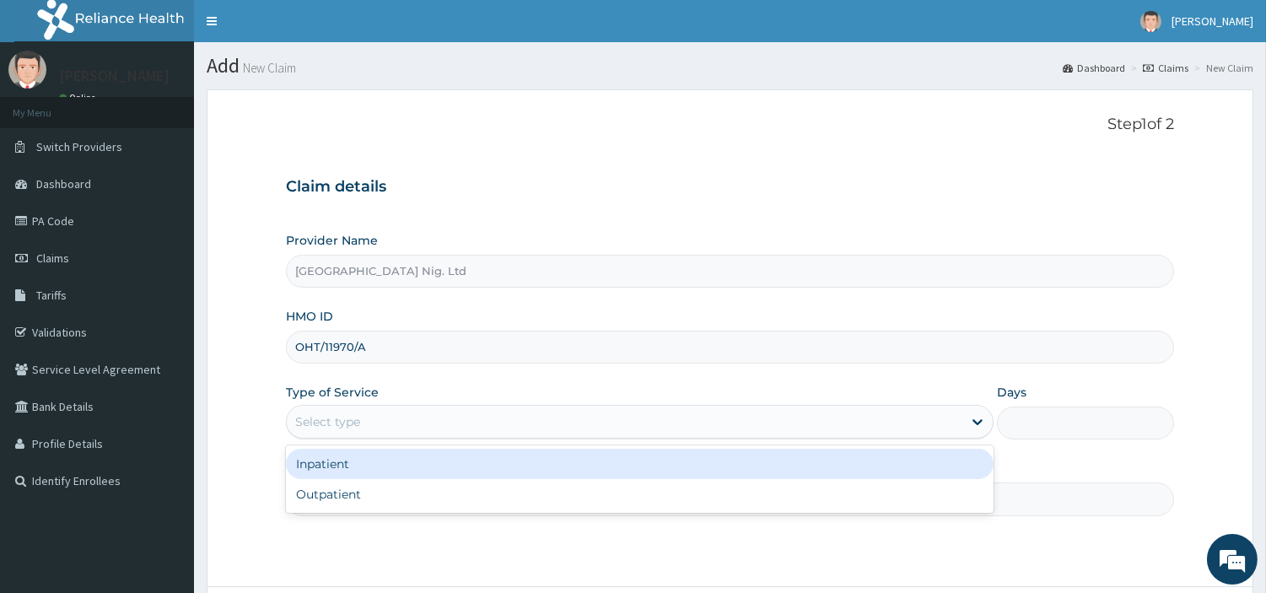
click at [560, 426] on div "Select type" at bounding box center [625, 421] width 676 height 27
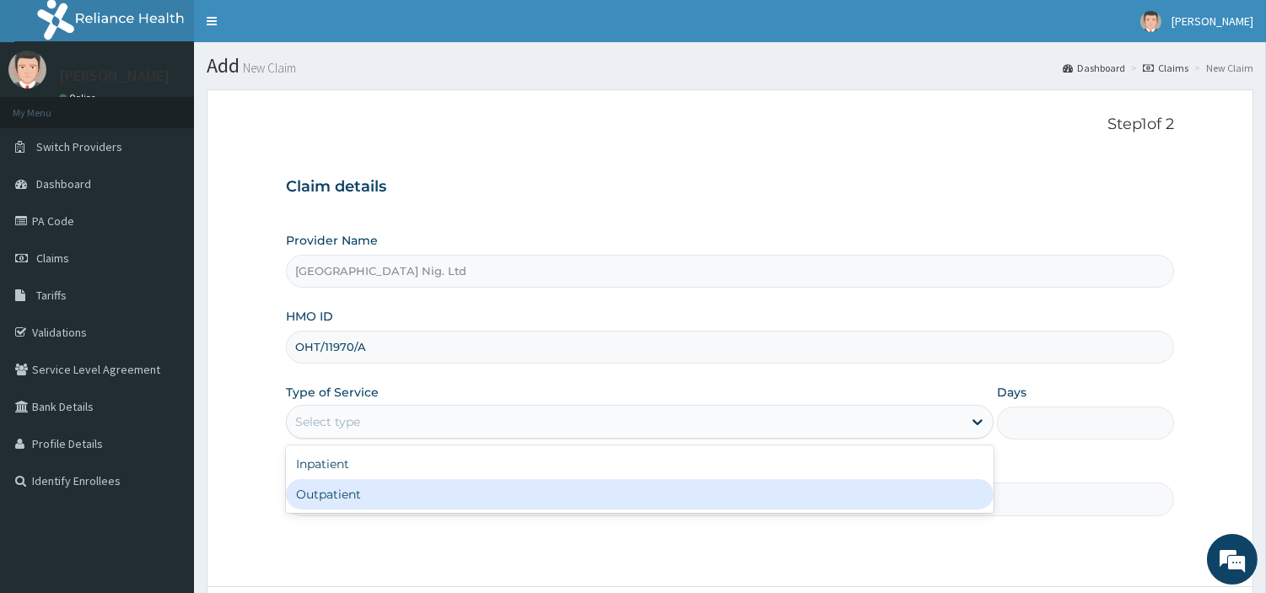
click at [546, 492] on div "Outpatient" at bounding box center [640, 494] width 708 height 30
type input "1"
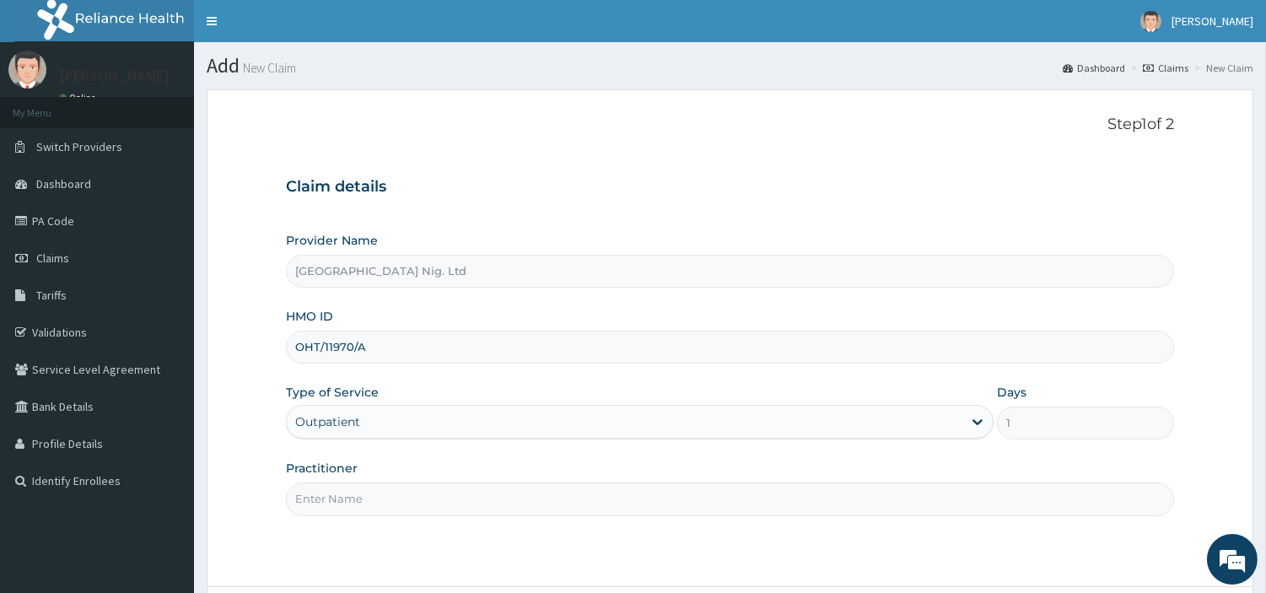
drag, startPoint x: 546, startPoint y: 492, endPoint x: 537, endPoint y: 493, distance: 9.3
click at [542, 492] on input "Practitioner" at bounding box center [730, 499] width 888 height 33
paste input "[PERSON_NAME]"
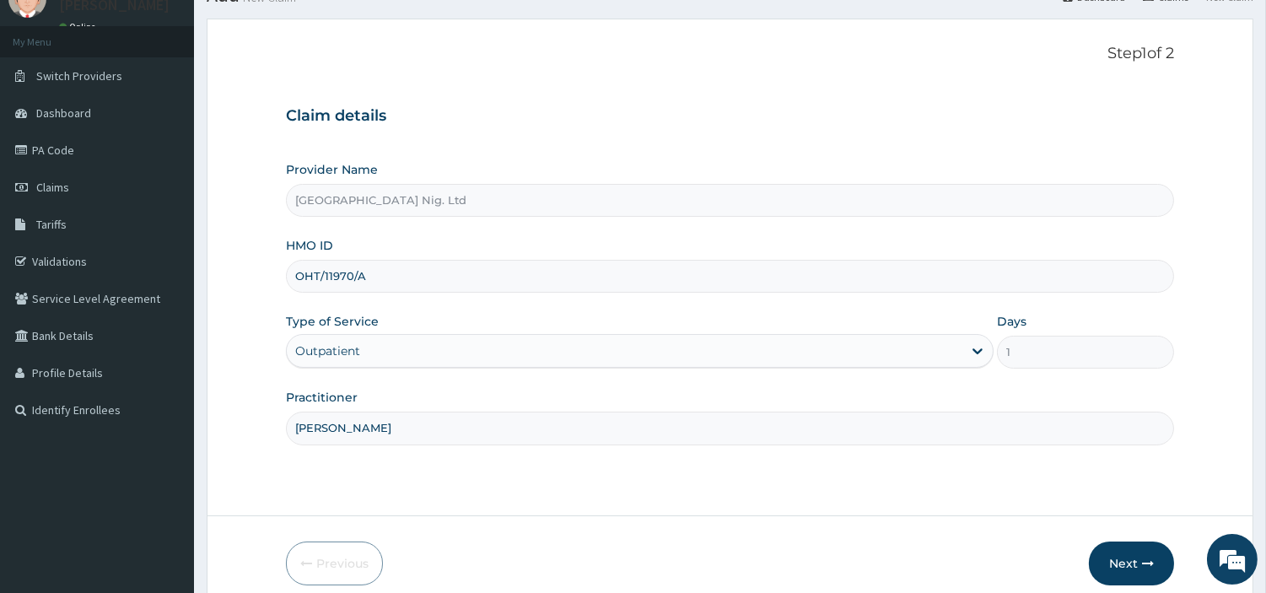
scroll to position [145, 0]
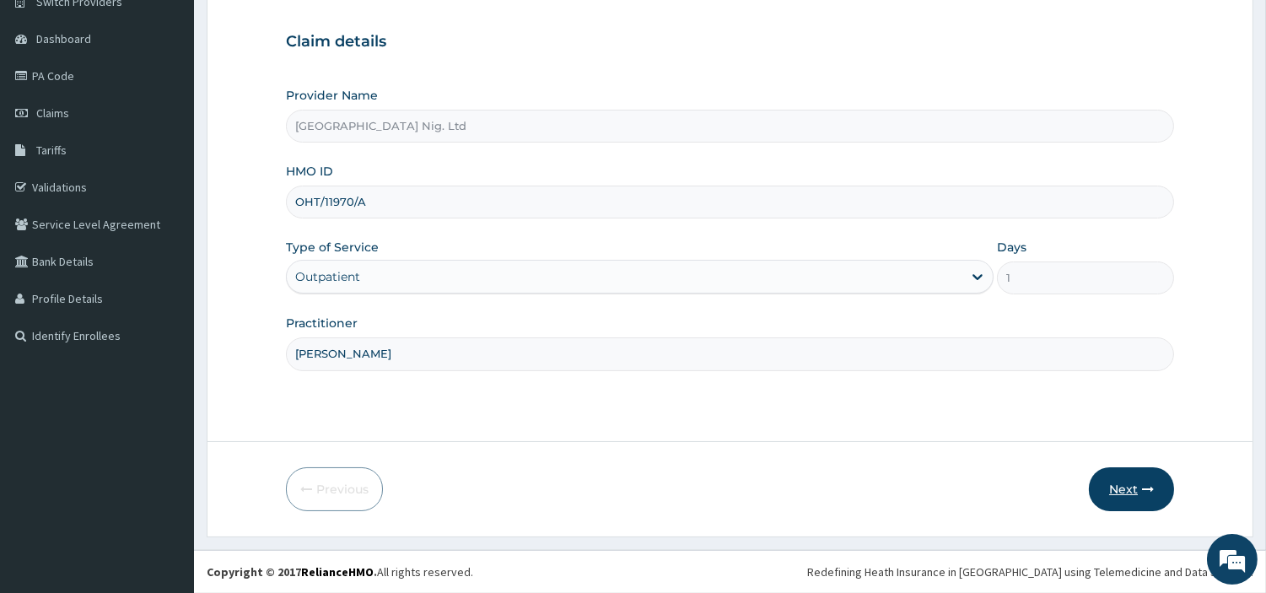
type input "[PERSON_NAME]"
click at [1114, 481] on button "Next" at bounding box center [1131, 489] width 85 height 44
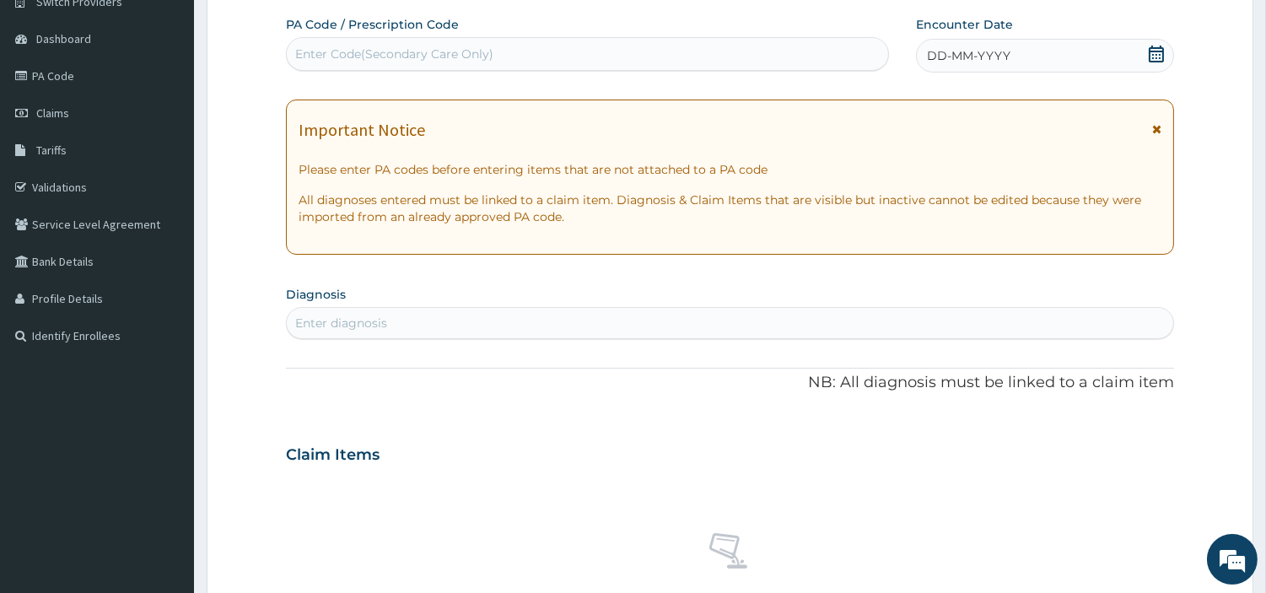
click at [477, 60] on div "Enter Code(Secondary Care Only)" at bounding box center [394, 54] width 198 height 17
paste input "PA/9A7047"
type input "PA/9A7047"
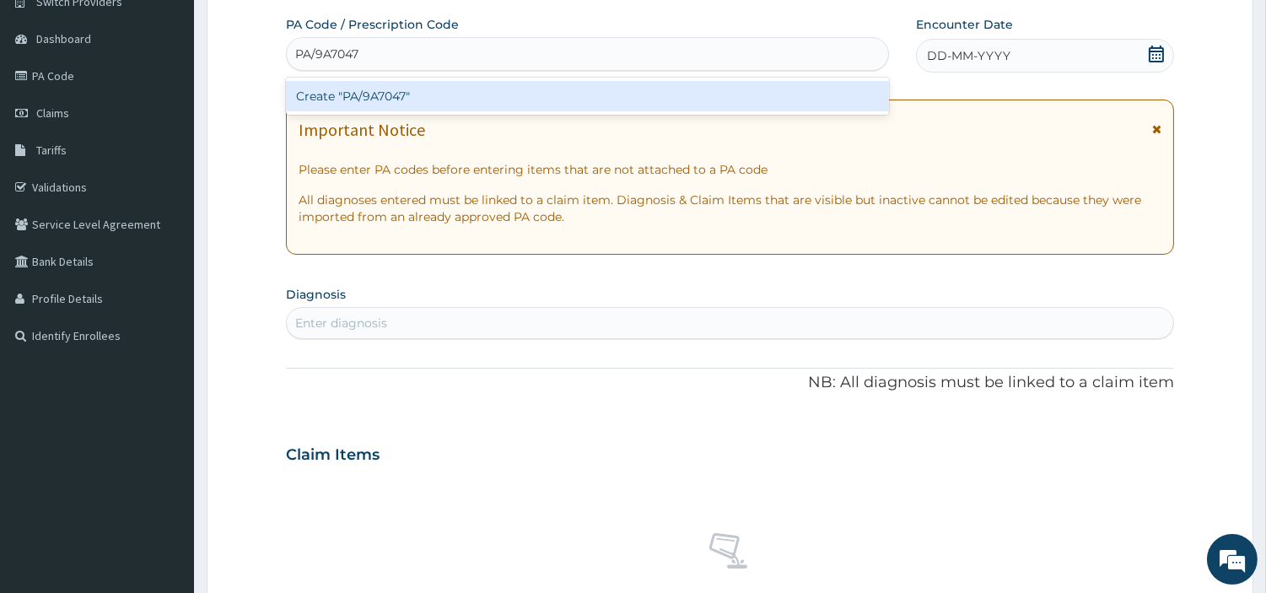
click at [663, 106] on div "Create "PA/9A7047"" at bounding box center [587, 96] width 603 height 30
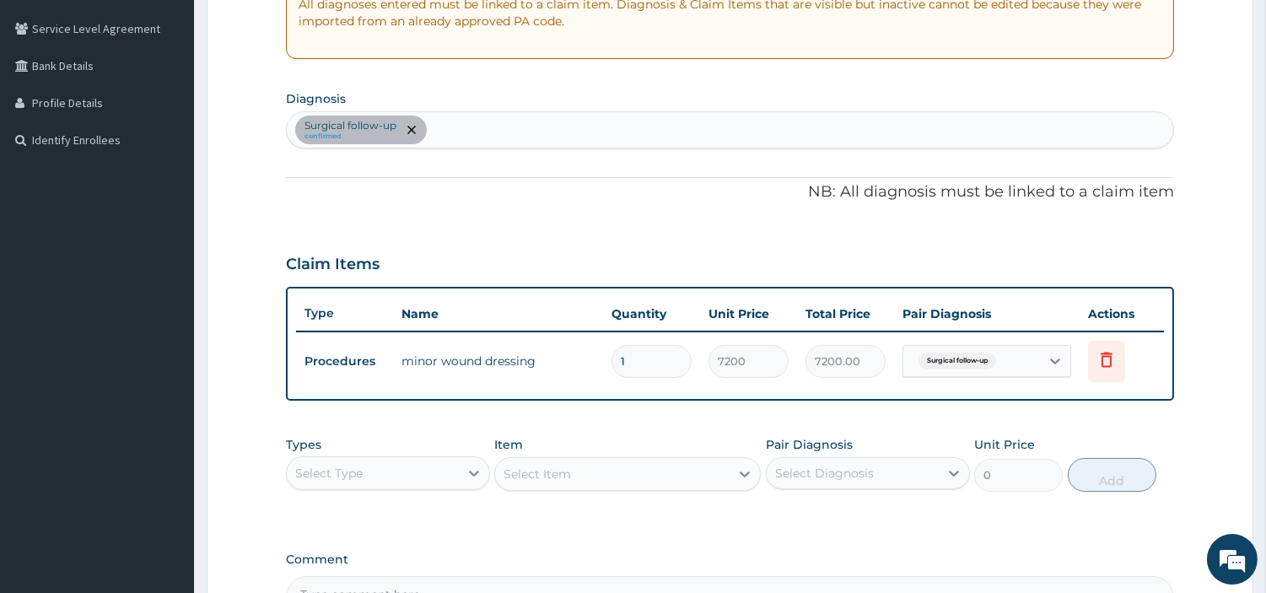
scroll to position [542, 0]
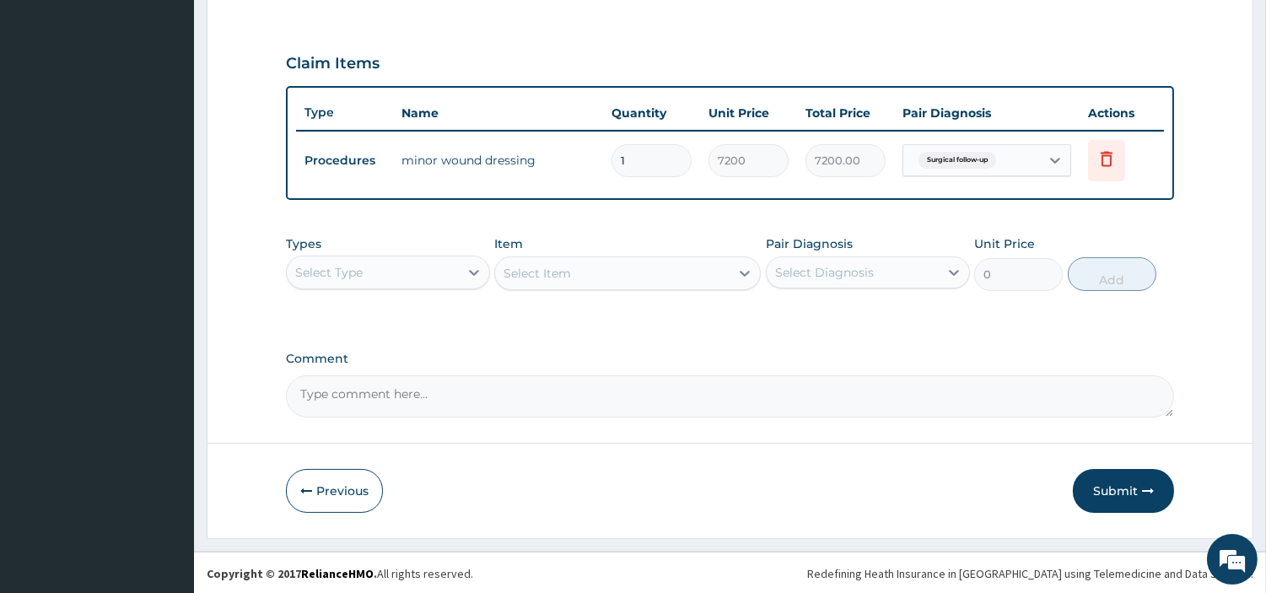
click at [1123, 474] on button "Submit" at bounding box center [1123, 491] width 101 height 44
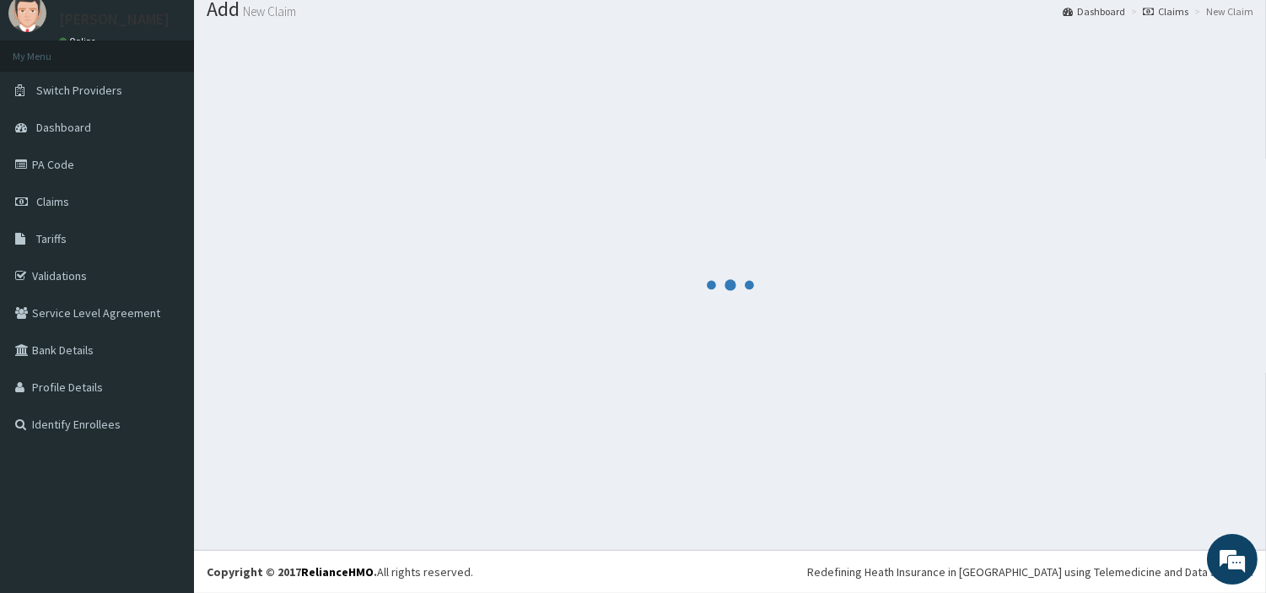
scroll to position [56, 0]
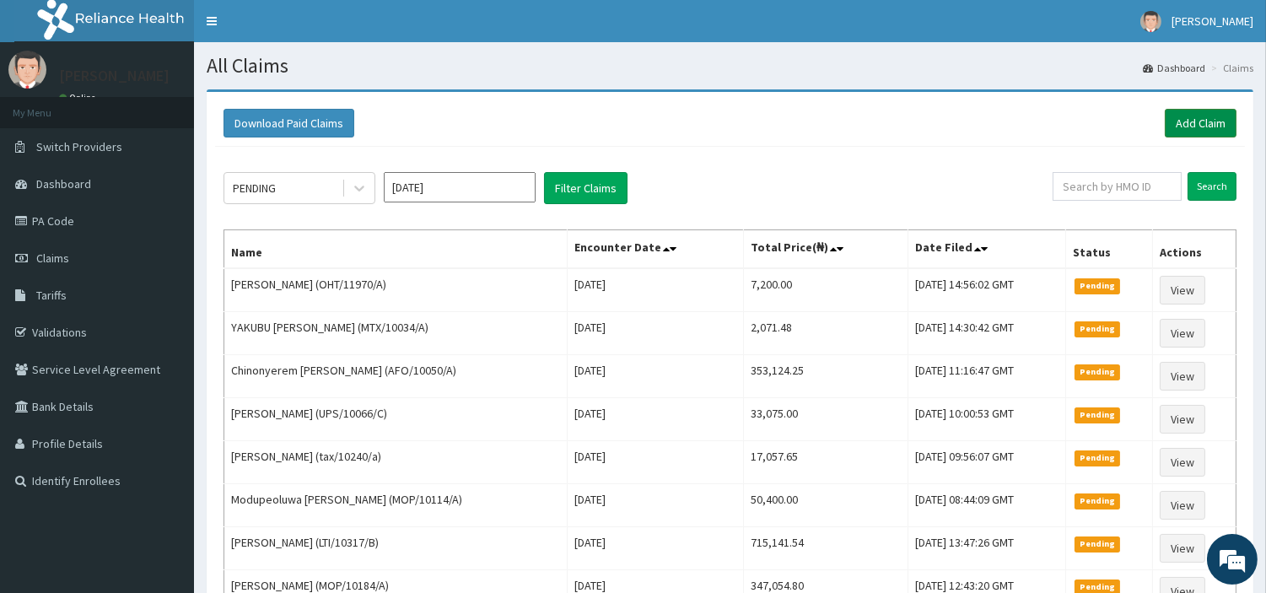
click at [1218, 116] on link "Add Claim" at bounding box center [1201, 123] width 72 height 29
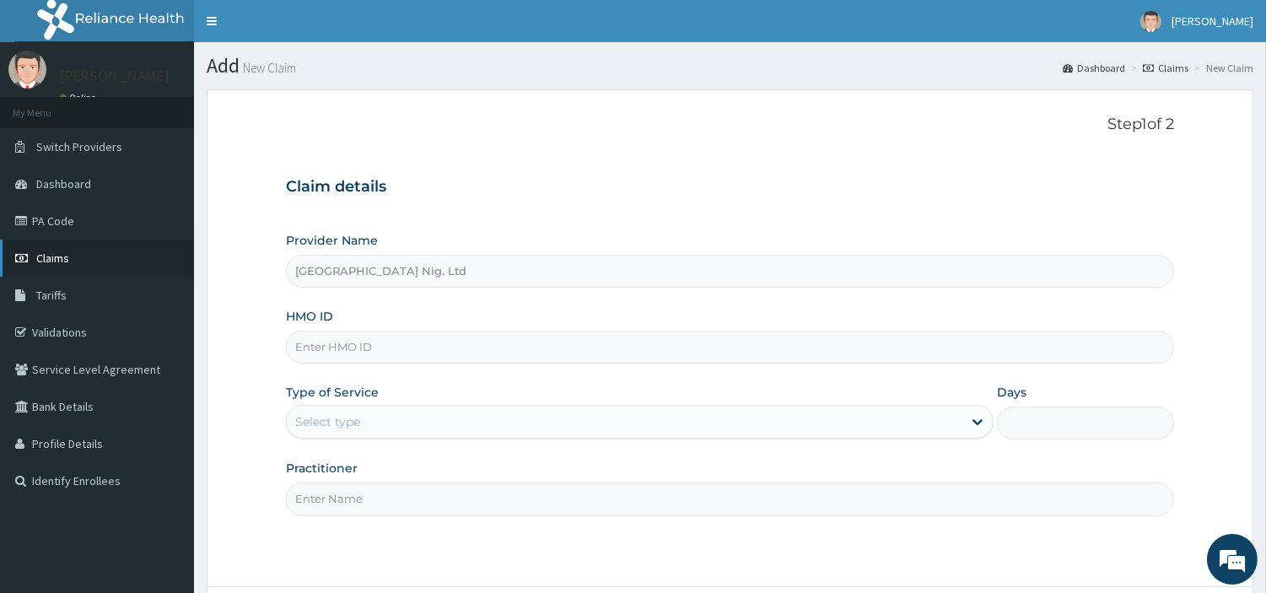
click at [133, 267] on link "Claims" at bounding box center [97, 258] width 194 height 37
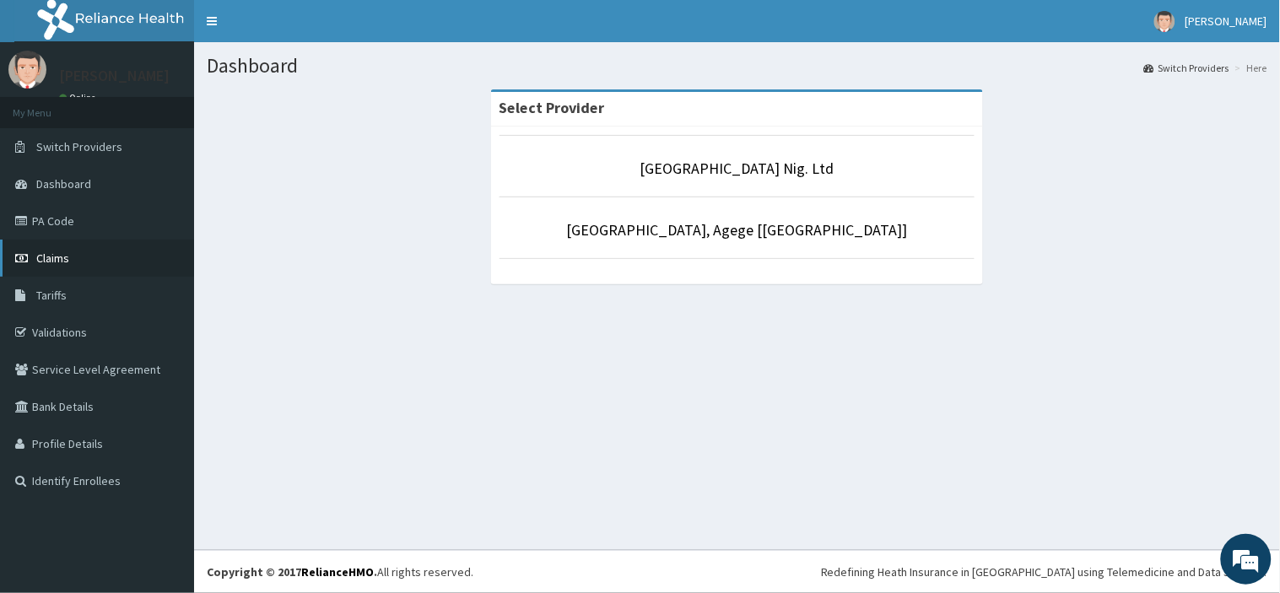
click at [68, 262] on link "Claims" at bounding box center [97, 258] width 194 height 37
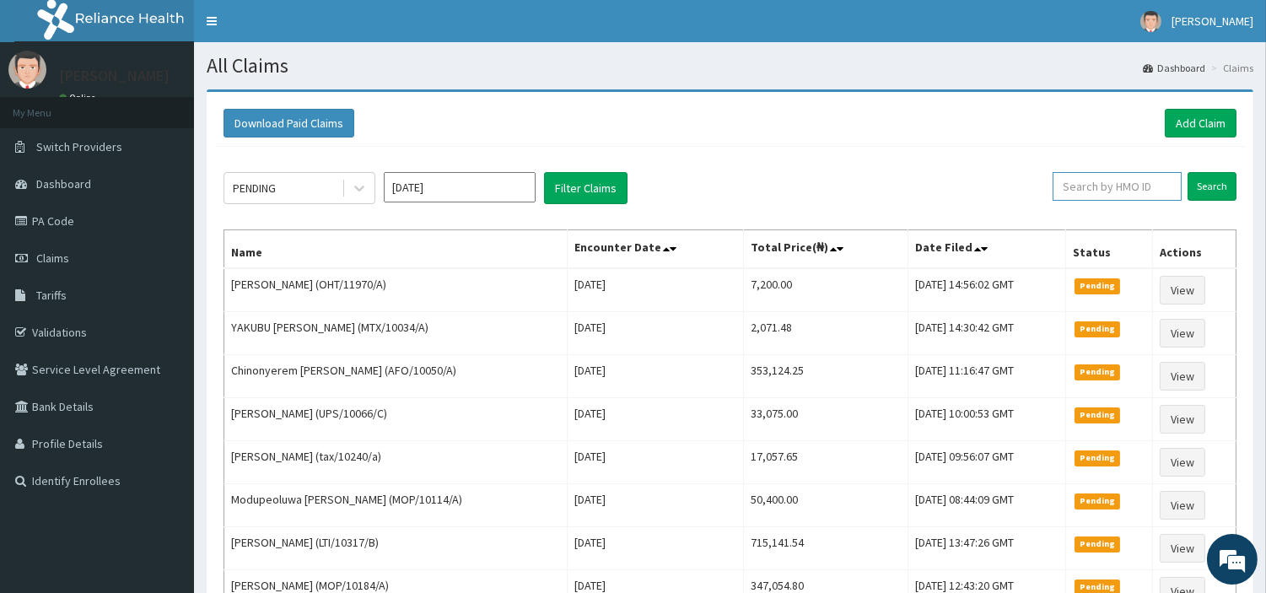
click at [1108, 182] on input "text" at bounding box center [1117, 186] width 129 height 29
paste input "PPY/10239/A"
type input "PPY/10239/A"
click at [1208, 180] on input "Search" at bounding box center [1212, 186] width 49 height 29
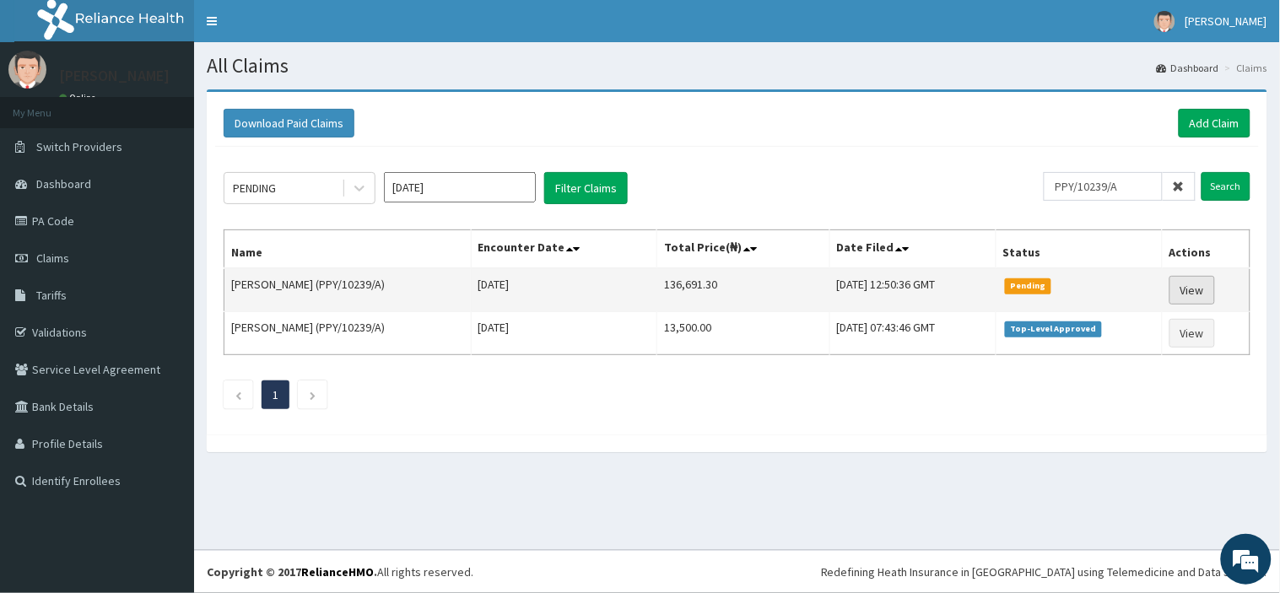
click at [1174, 287] on link "View" at bounding box center [1192, 290] width 46 height 29
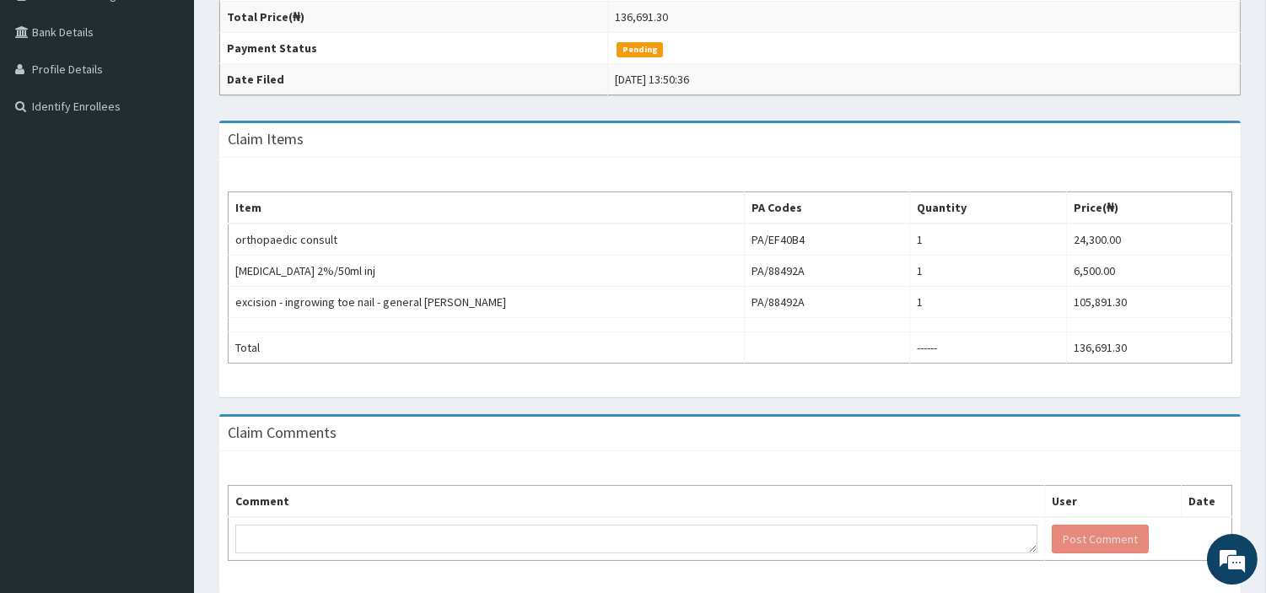
scroll to position [94, 0]
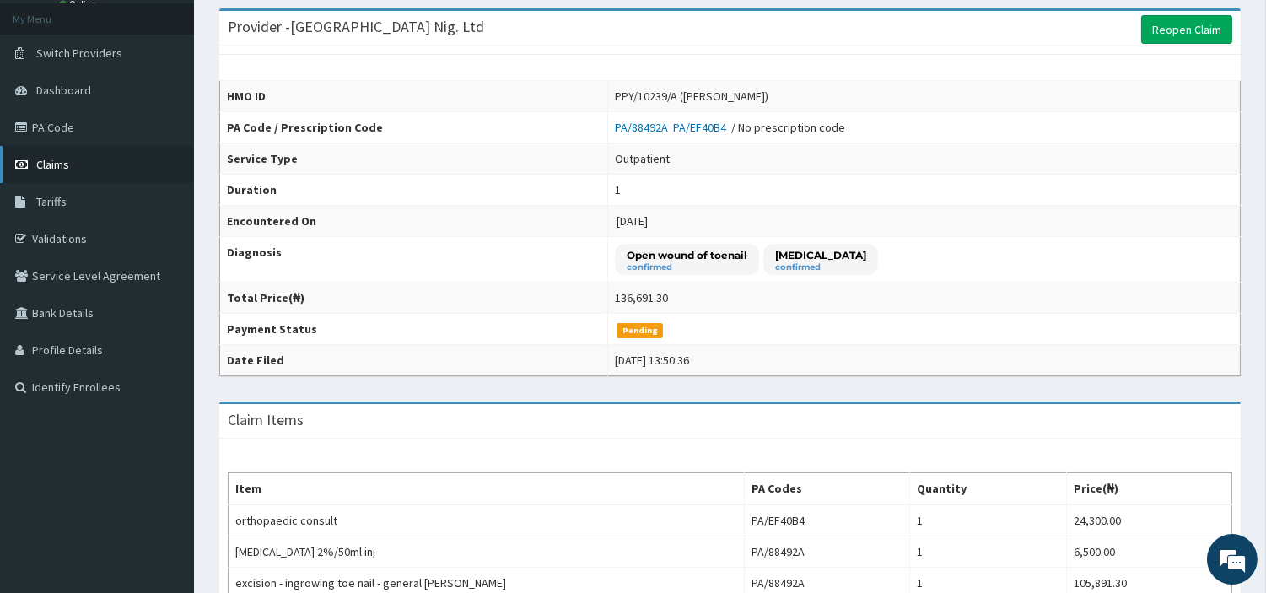
click at [85, 178] on link "Claims" at bounding box center [97, 164] width 194 height 37
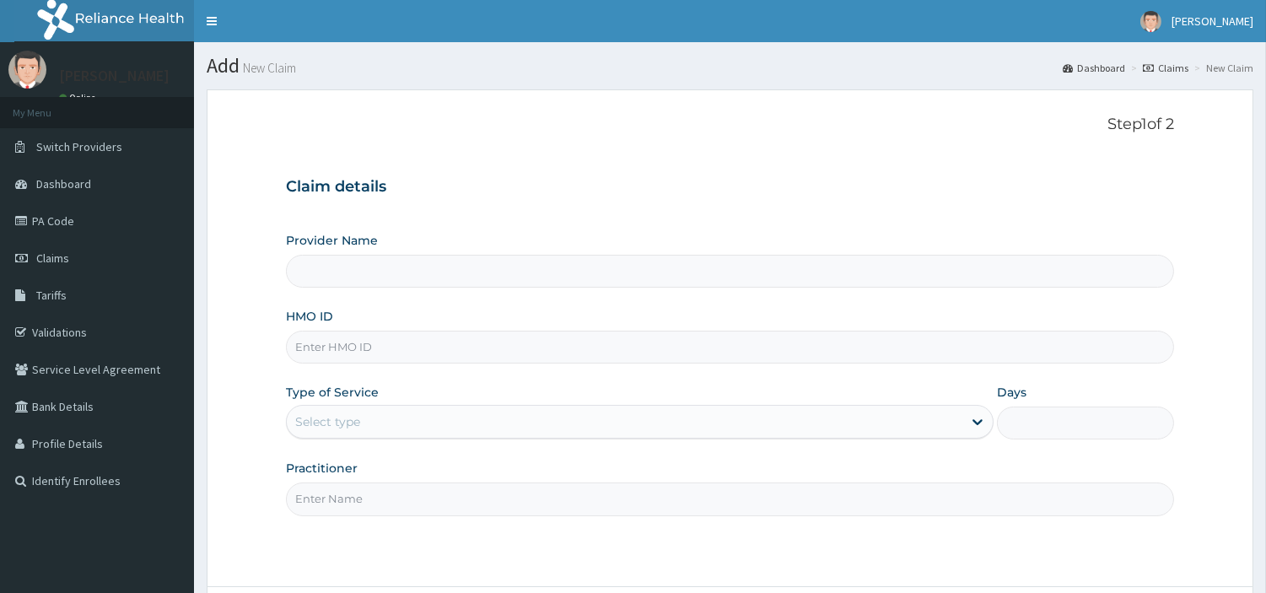
type input "R-Jolad Hospital Nig. Ltd"
click at [406, 353] on input "HMO ID" at bounding box center [730, 347] width 888 height 33
paste input "PPY/10239/A"
type input "PPY/10239/A"
click at [332, 419] on div "Select type" at bounding box center [327, 421] width 65 height 17
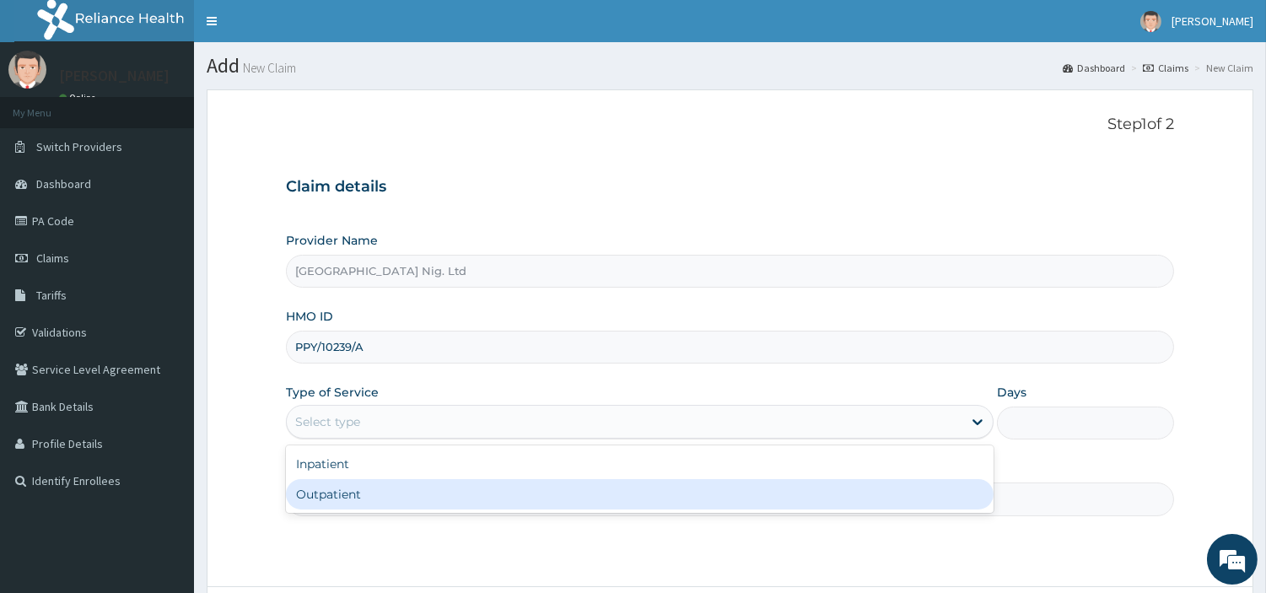
click at [337, 492] on div "Outpatient" at bounding box center [640, 494] width 708 height 30
type input "1"
click at [337, 492] on input "Practitioner" at bounding box center [730, 499] width 888 height 33
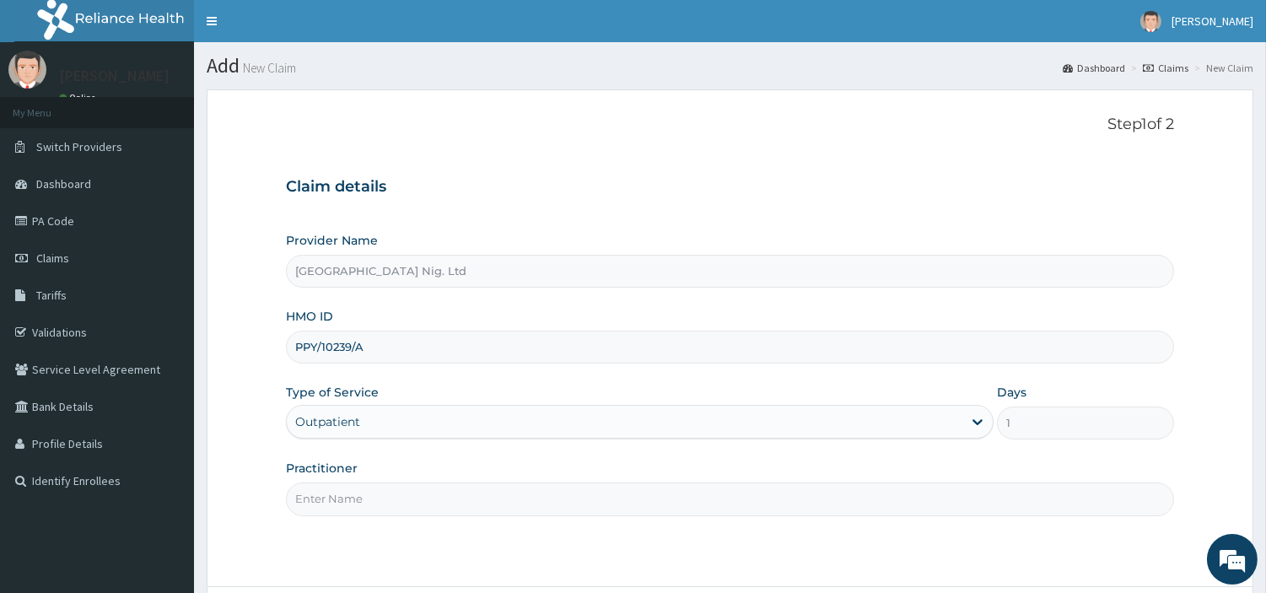
paste input "Omodamiro Bamitale"
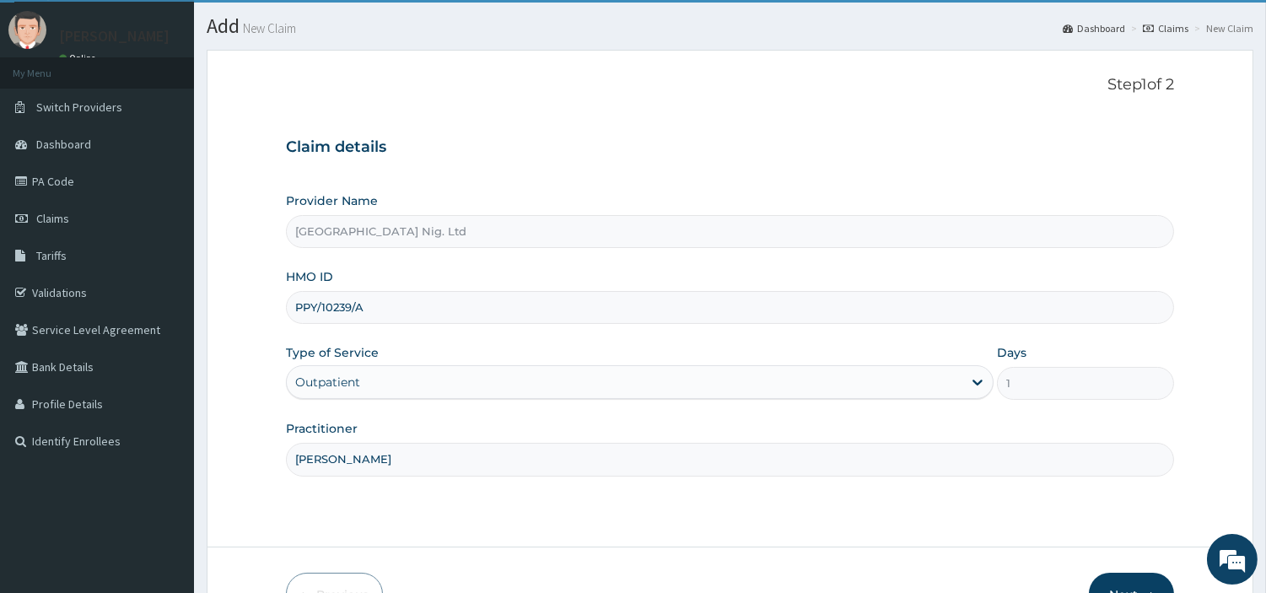
scroll to position [145, 0]
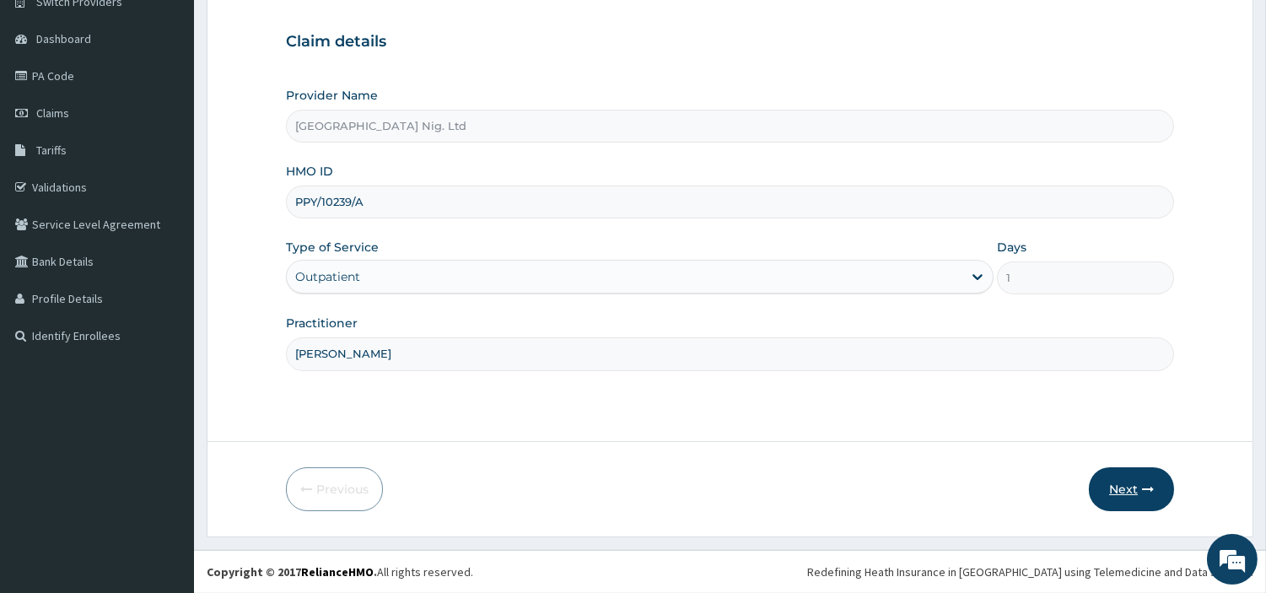
type input "Omodamiro Bamitale"
click at [1100, 471] on button "Next" at bounding box center [1131, 489] width 85 height 44
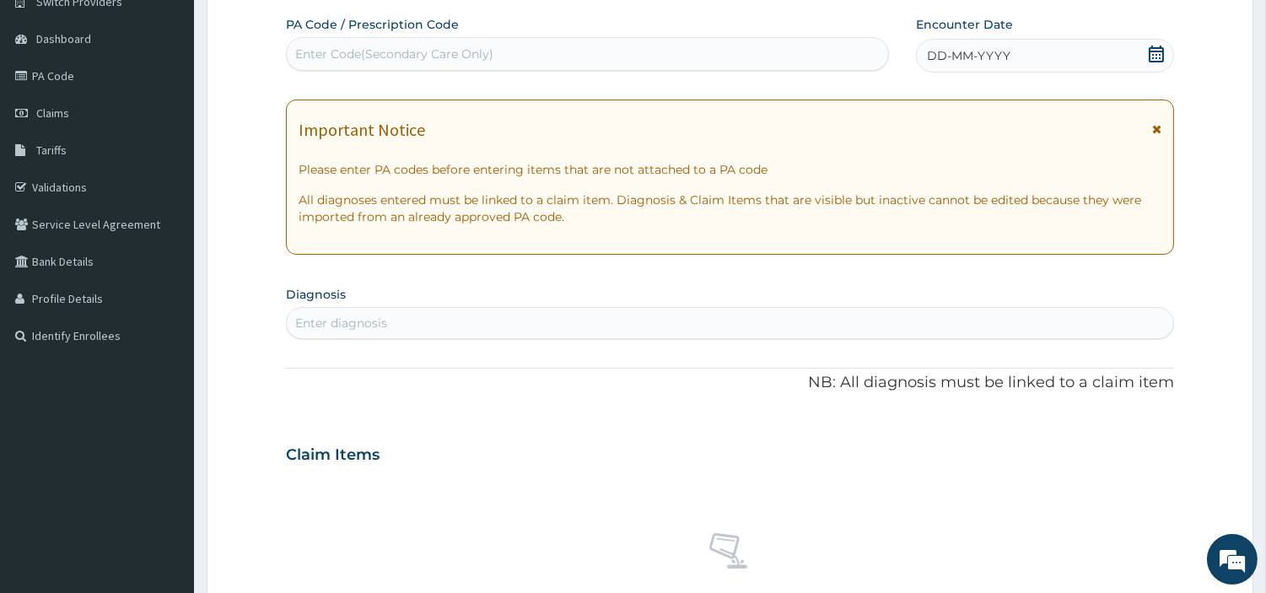
click at [686, 67] on div "Enter Code(Secondary Care Only)" at bounding box center [588, 53] width 602 height 27
paste input "OMODAMIRO BAMITALE"
click at [326, 52] on input "OMODAMIRO BAMITALE" at bounding box center [369, 54] width 149 height 17
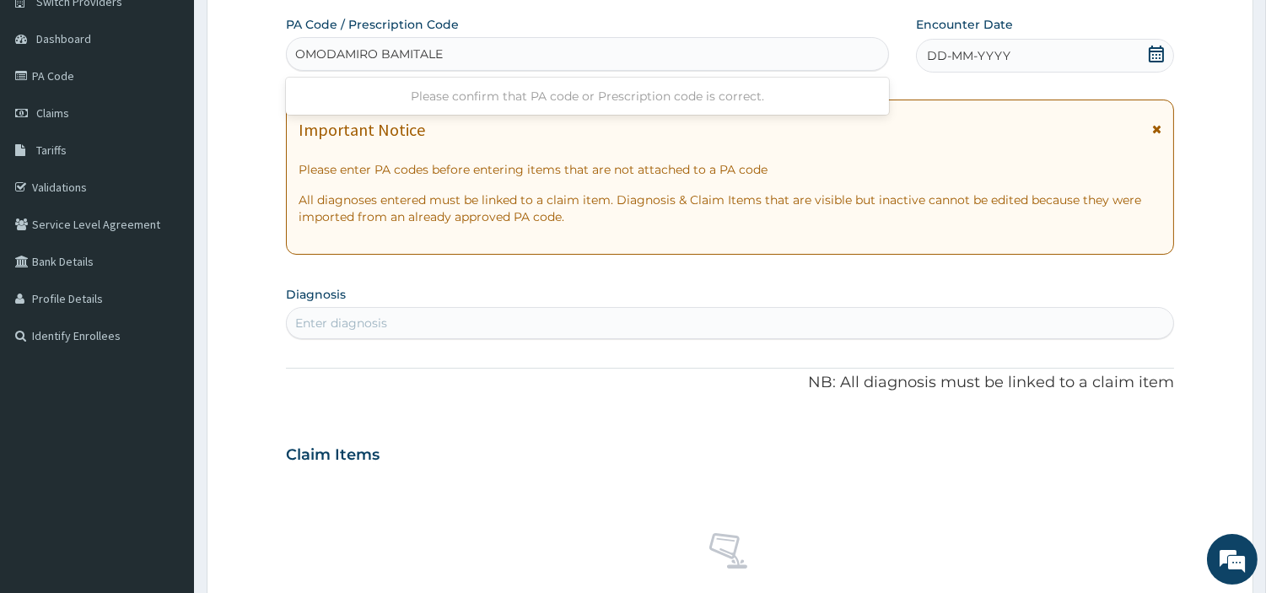
paste input "PA/12CC67"
type input "PA/12CC67"
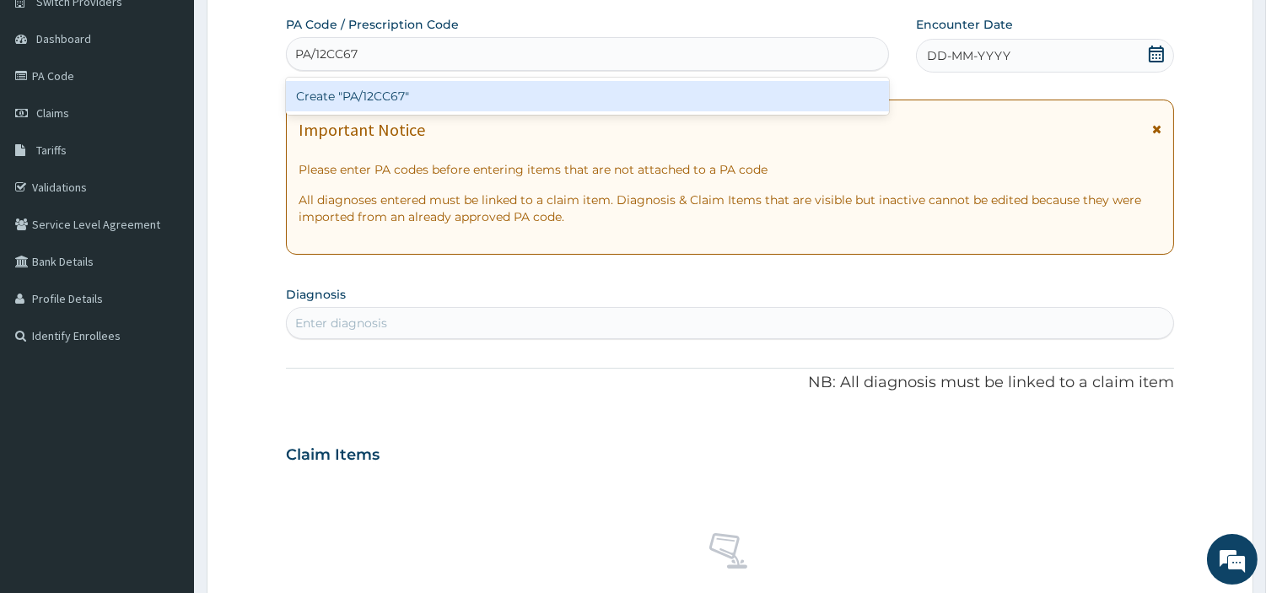
click at [696, 107] on div "Create "PA/12CC67"" at bounding box center [587, 96] width 603 height 30
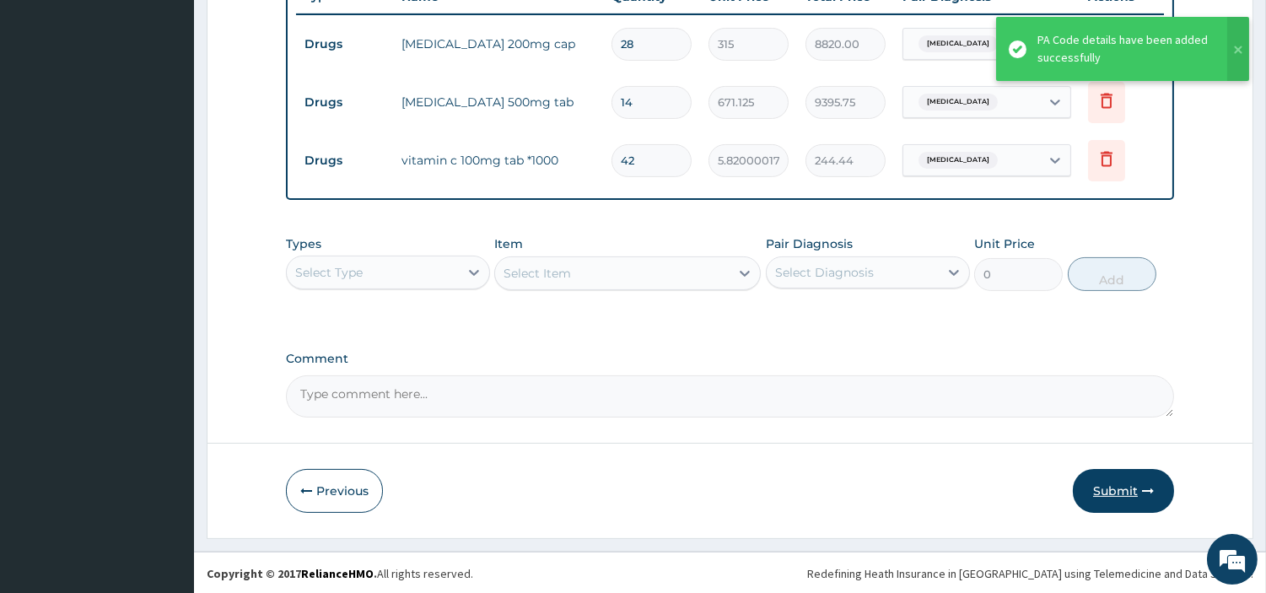
scroll to position [659, 0]
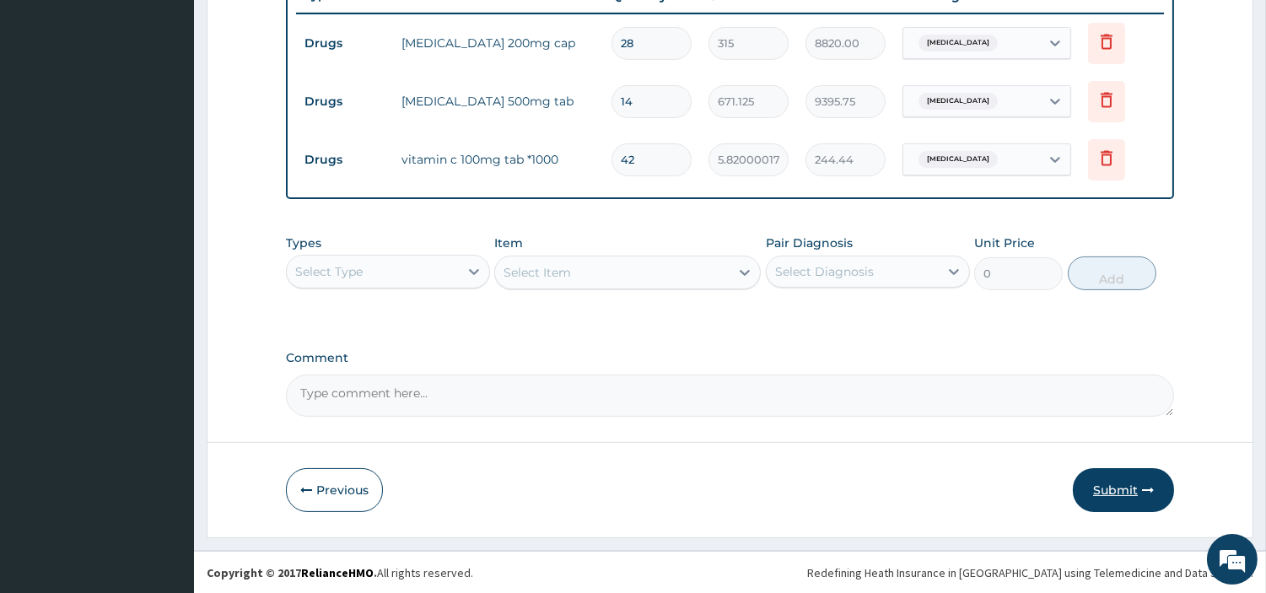
click at [1100, 487] on button "Submit" at bounding box center [1123, 490] width 101 height 44
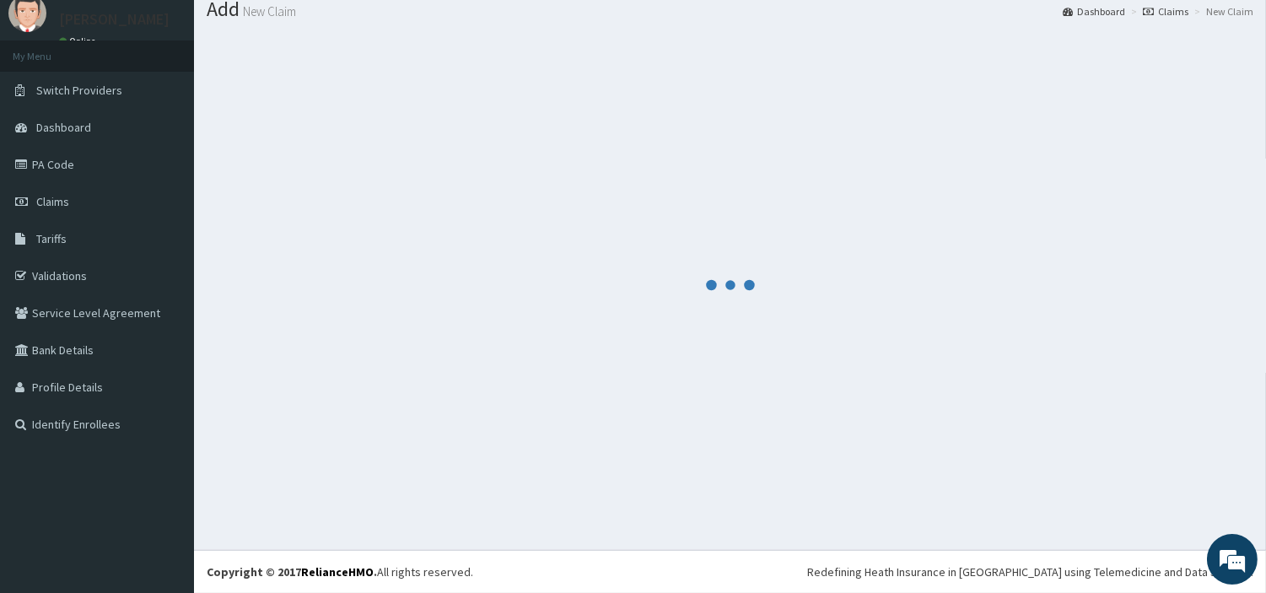
scroll to position [56, 0]
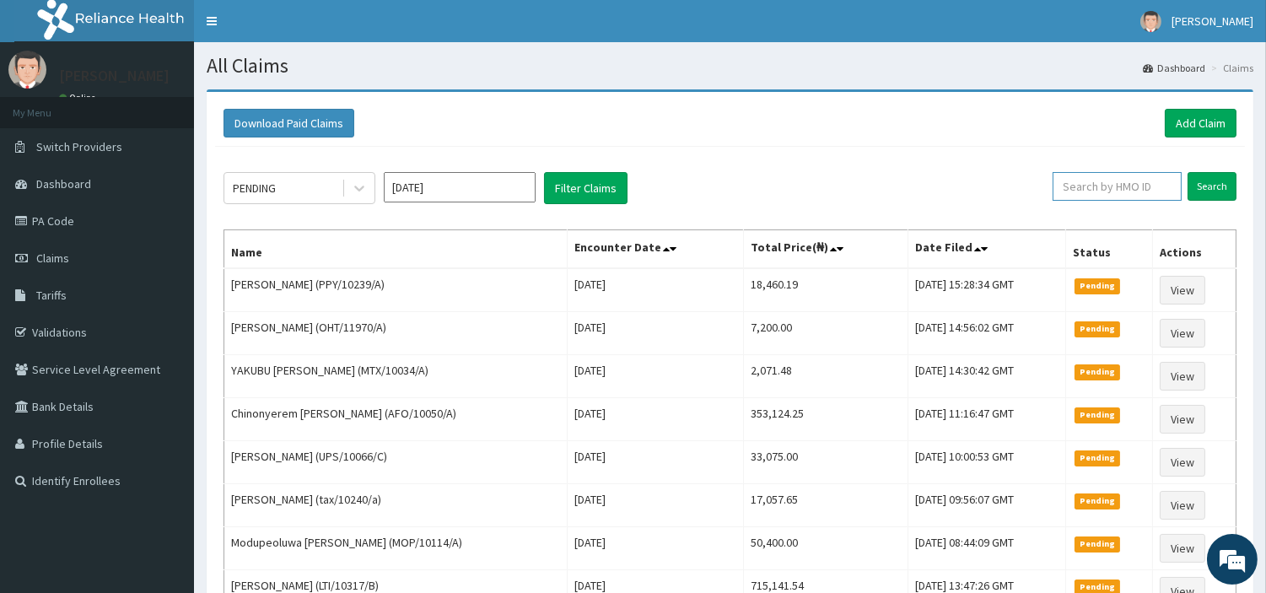
click at [1076, 188] on input "text" at bounding box center [1117, 186] width 129 height 29
paste input "ENP/11487/A)"
type input "ENP/11487/A"
click at [1229, 178] on input "Search" at bounding box center [1212, 186] width 49 height 29
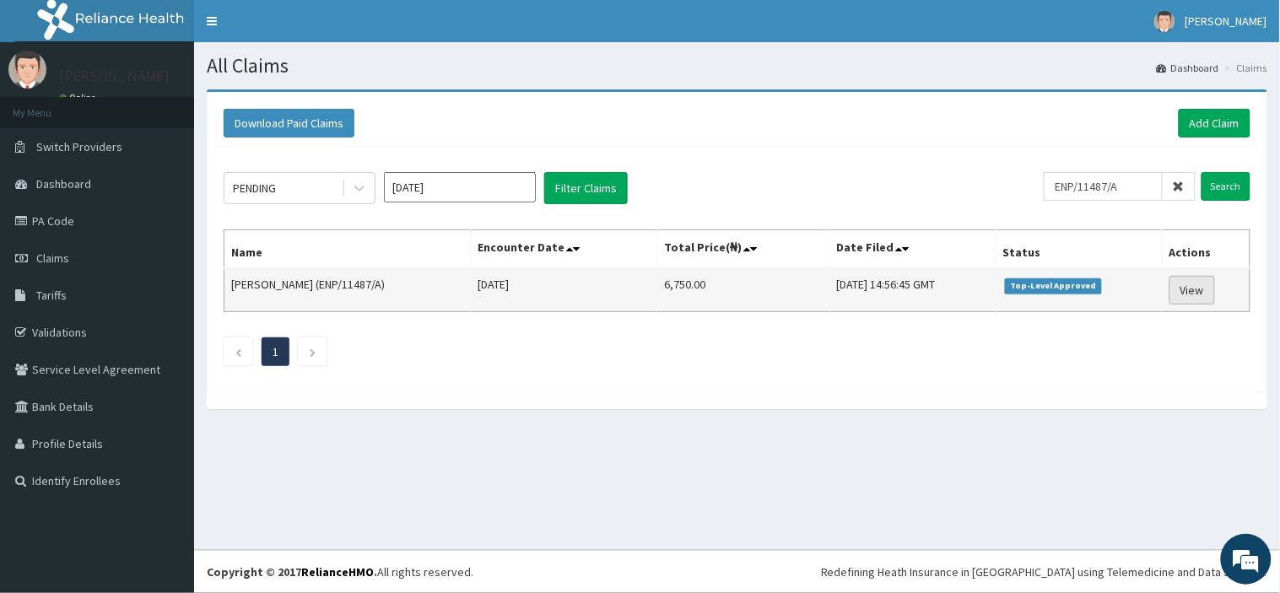
click at [1186, 283] on link "View" at bounding box center [1192, 290] width 46 height 29
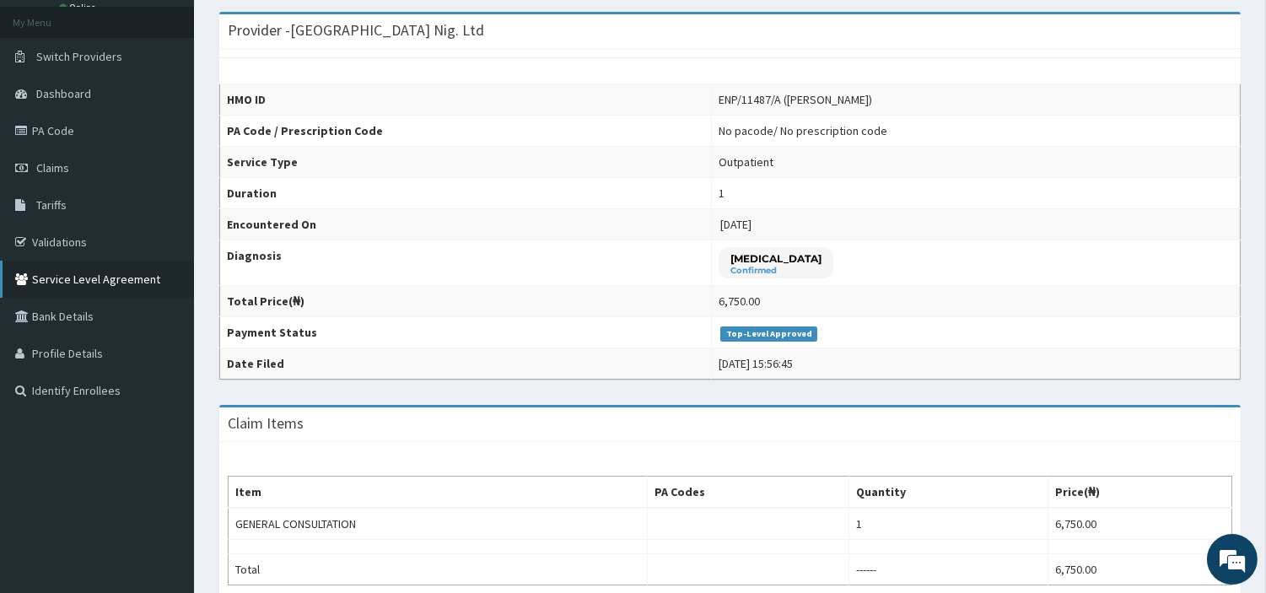
scroll to position [94, 0]
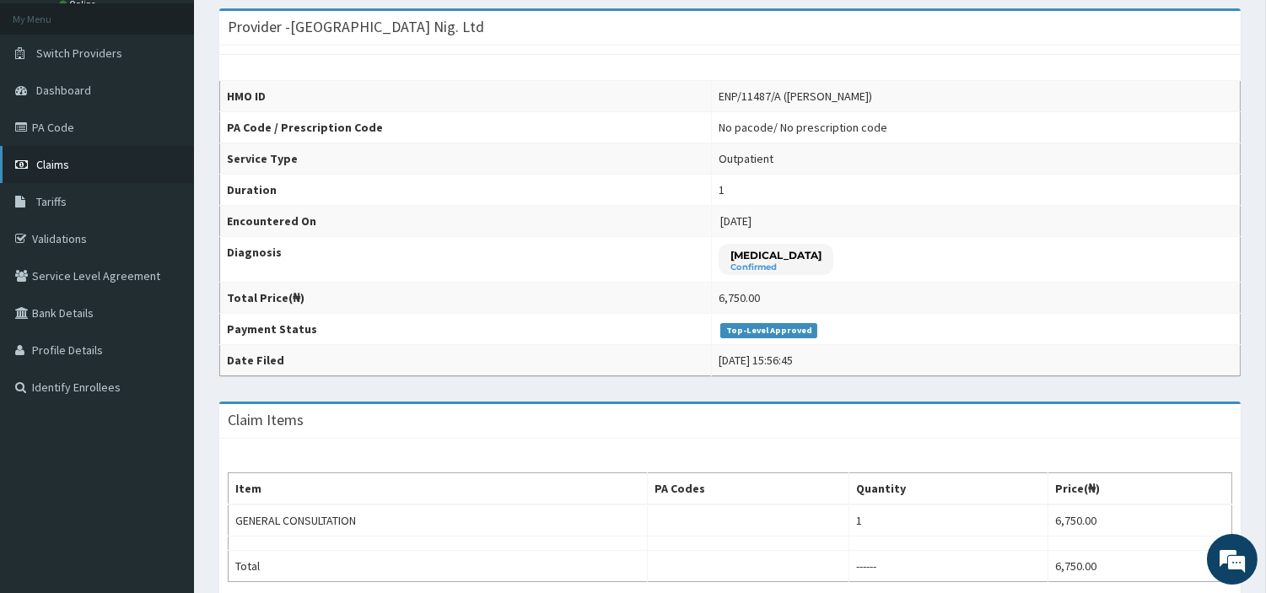
click at [60, 164] on span "Claims" at bounding box center [52, 164] width 33 height 15
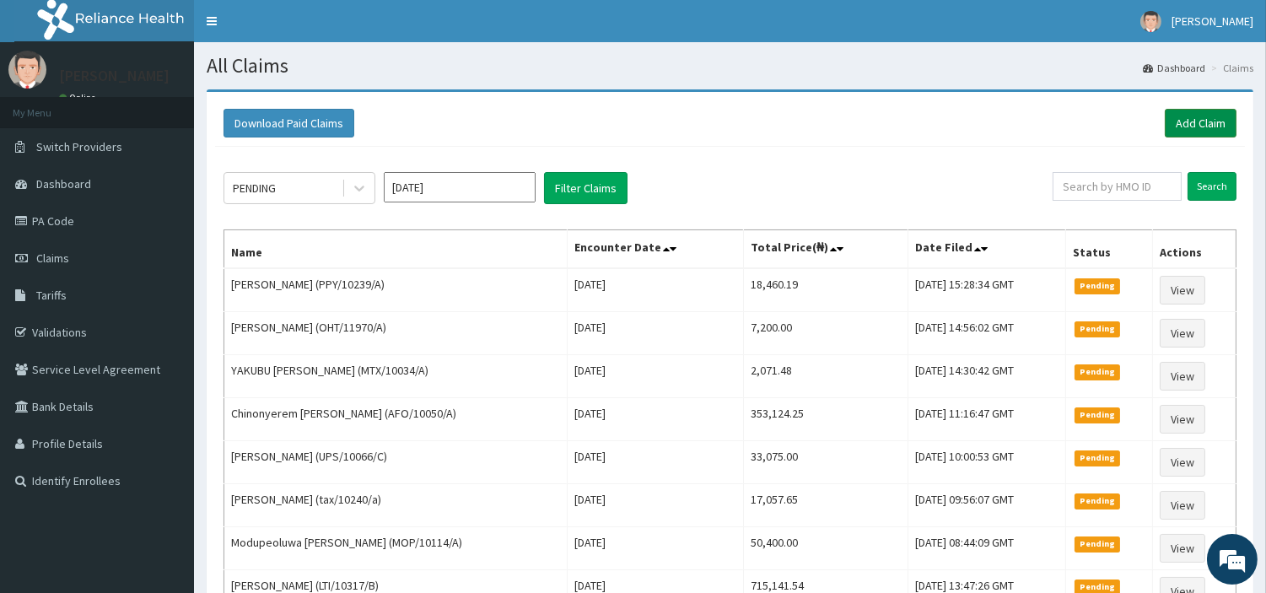
click at [1179, 114] on link "Add Claim" at bounding box center [1201, 123] width 72 height 29
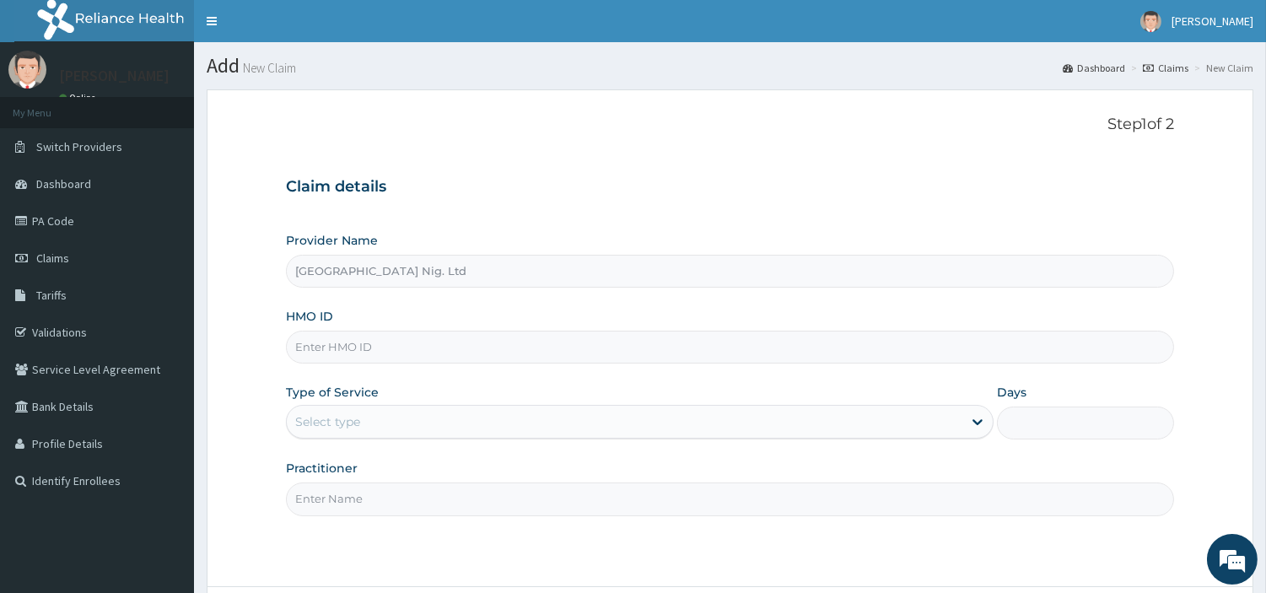
click at [397, 333] on input "HMO ID" at bounding box center [730, 347] width 888 height 33
paste input "PED/10036/A"
type input "PED/10036/A"
click at [326, 437] on div "Select type" at bounding box center [640, 422] width 708 height 34
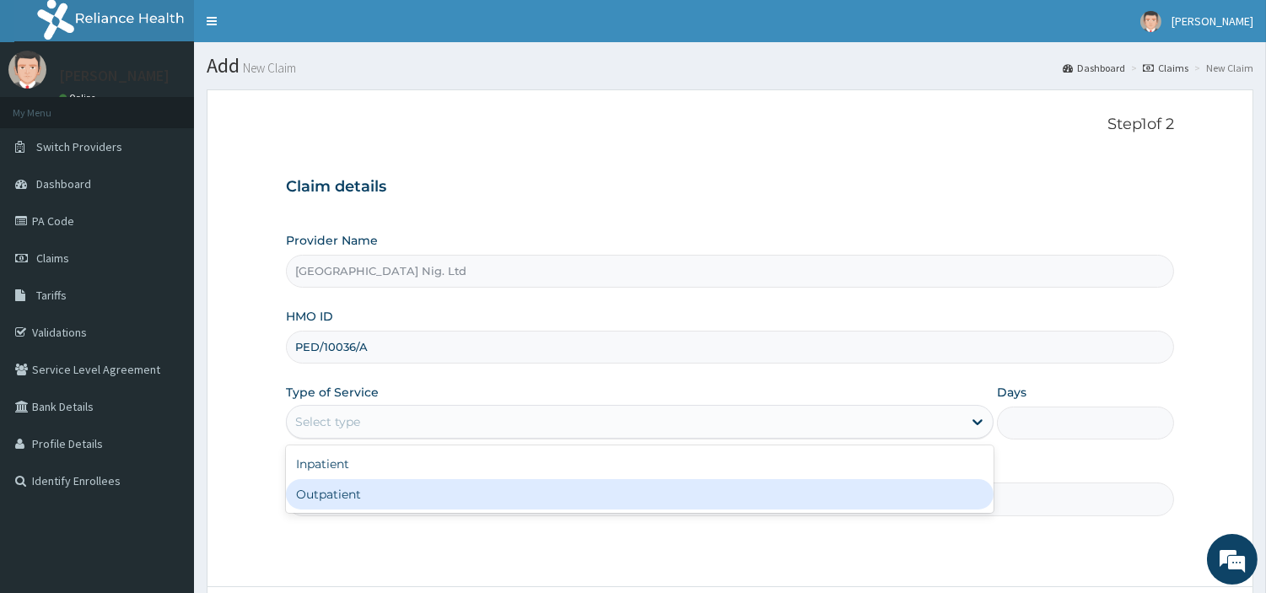
click at [336, 490] on div "Outpatient" at bounding box center [640, 494] width 708 height 30
type input "1"
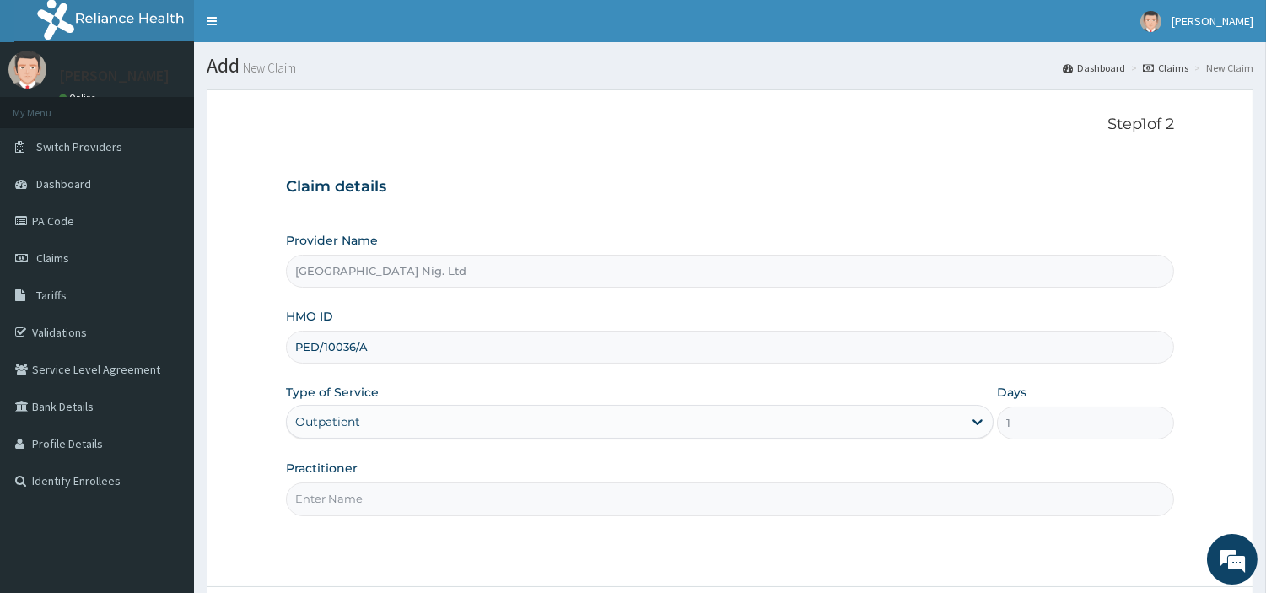
click at [335, 491] on input "Practitioner" at bounding box center [730, 499] width 888 height 33
paste input "[PERSON_NAME]"
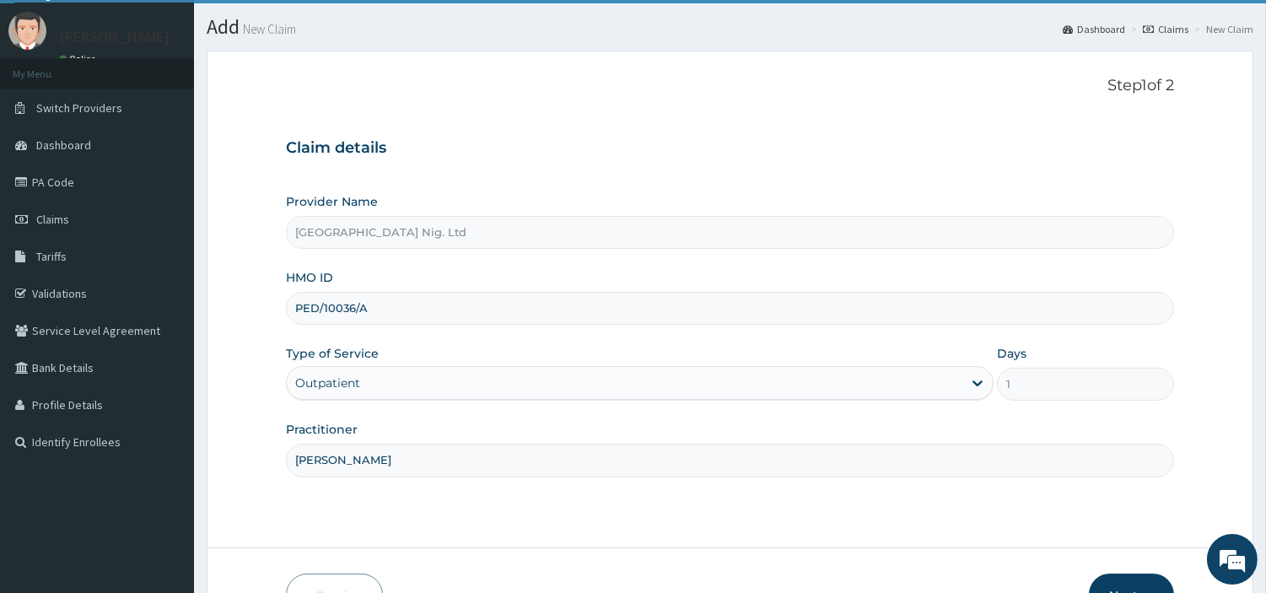
scroll to position [94, 0]
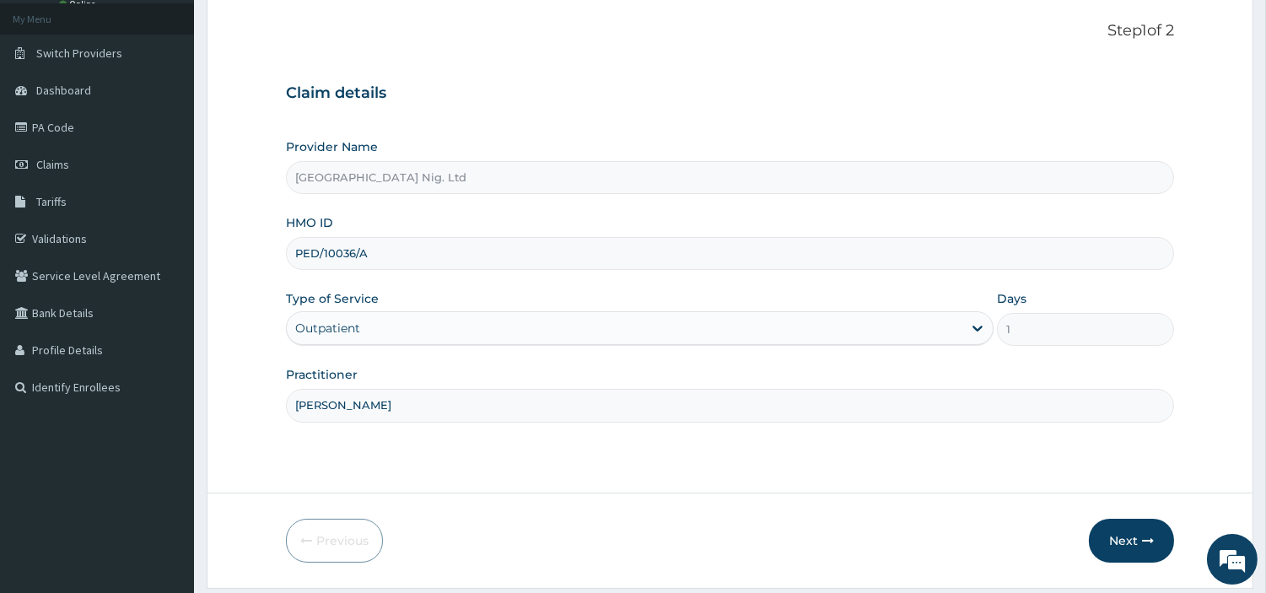
type input "Abiodun Omolola"
click at [1097, 521] on div "Next" at bounding box center [1131, 541] width 85 height 44
click at [1111, 536] on button "Next" at bounding box center [1131, 541] width 85 height 44
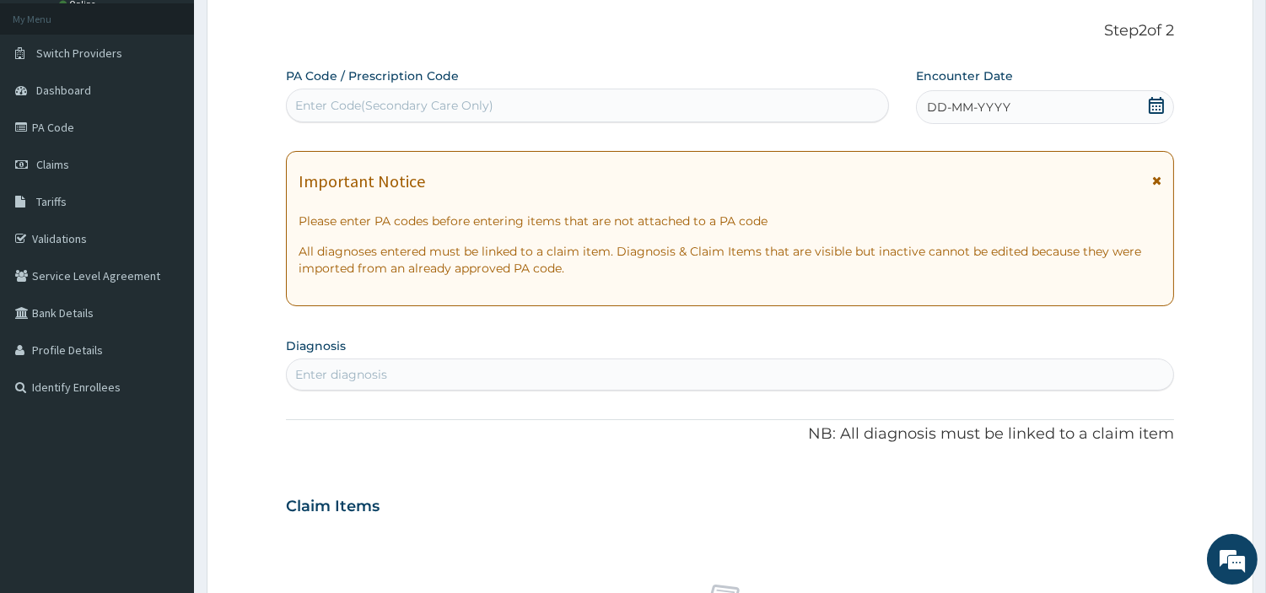
click at [574, 94] on div "Enter Code(Secondary Care Only)" at bounding box center [588, 105] width 602 height 27
paste input "PA/8C5FF2"
type input "PA/8C5FF2"
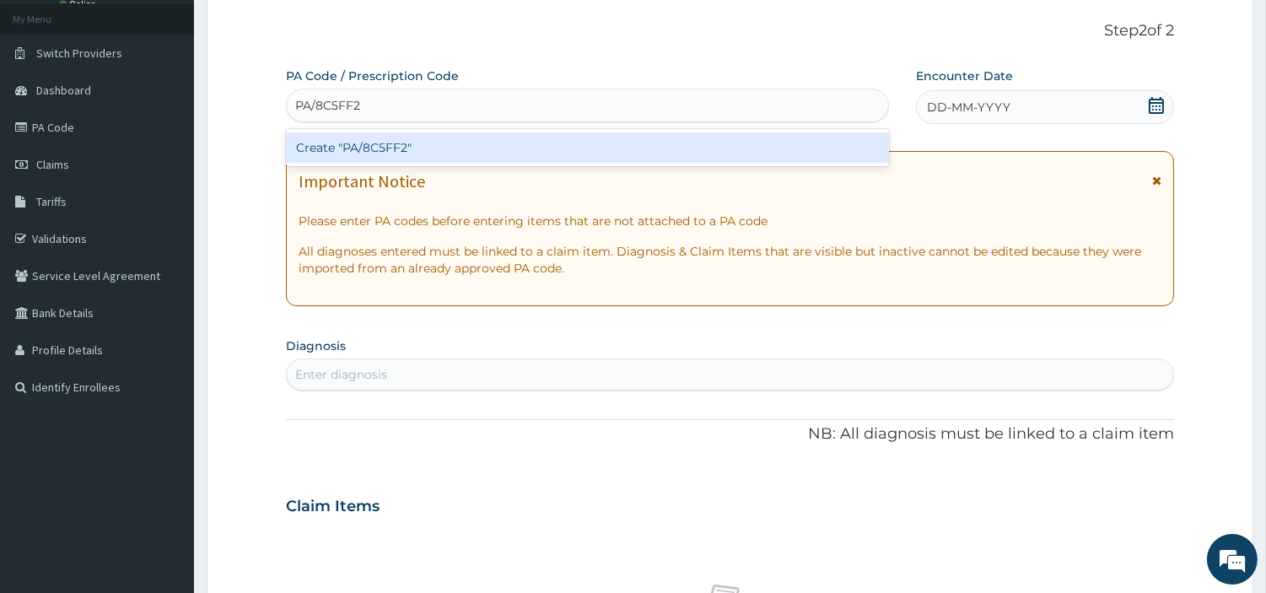
click at [713, 148] on div "Create "PA/8C5FF2"" at bounding box center [587, 147] width 603 height 30
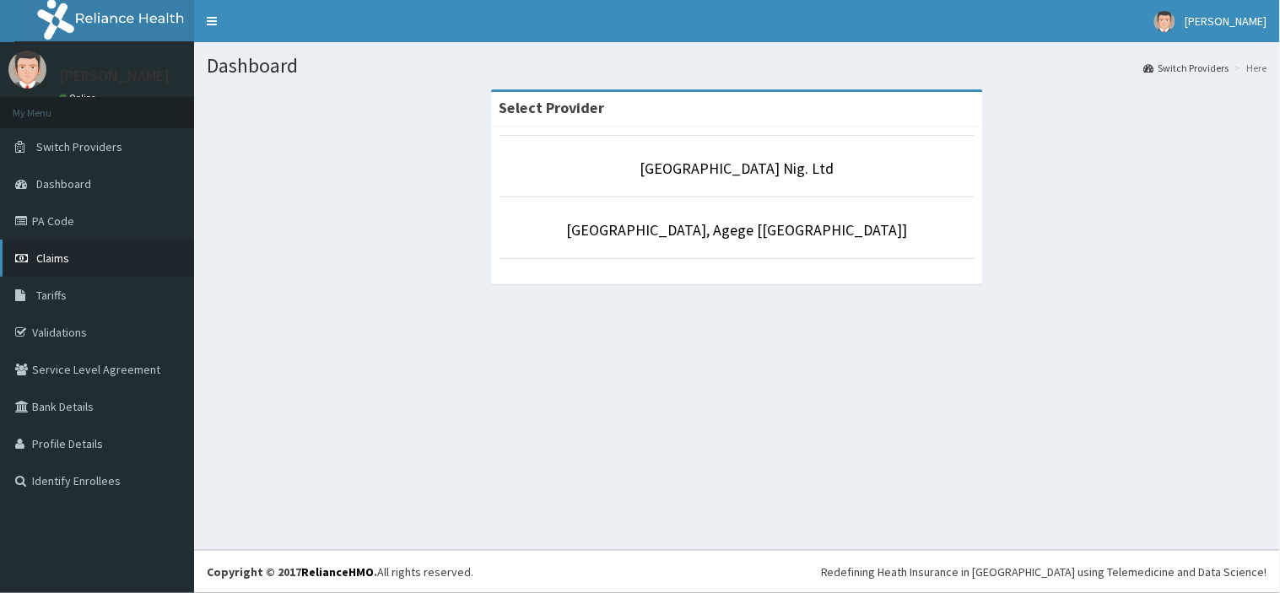
click at [107, 262] on link "Claims" at bounding box center [97, 258] width 194 height 37
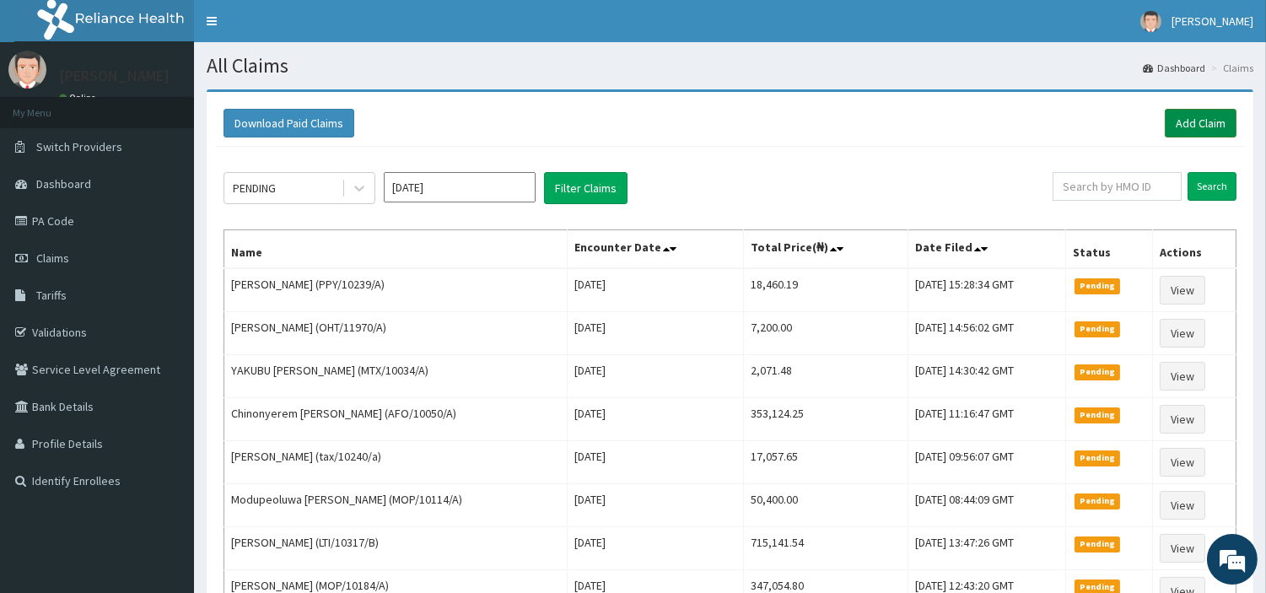
click at [1206, 127] on link "Add Claim" at bounding box center [1201, 123] width 72 height 29
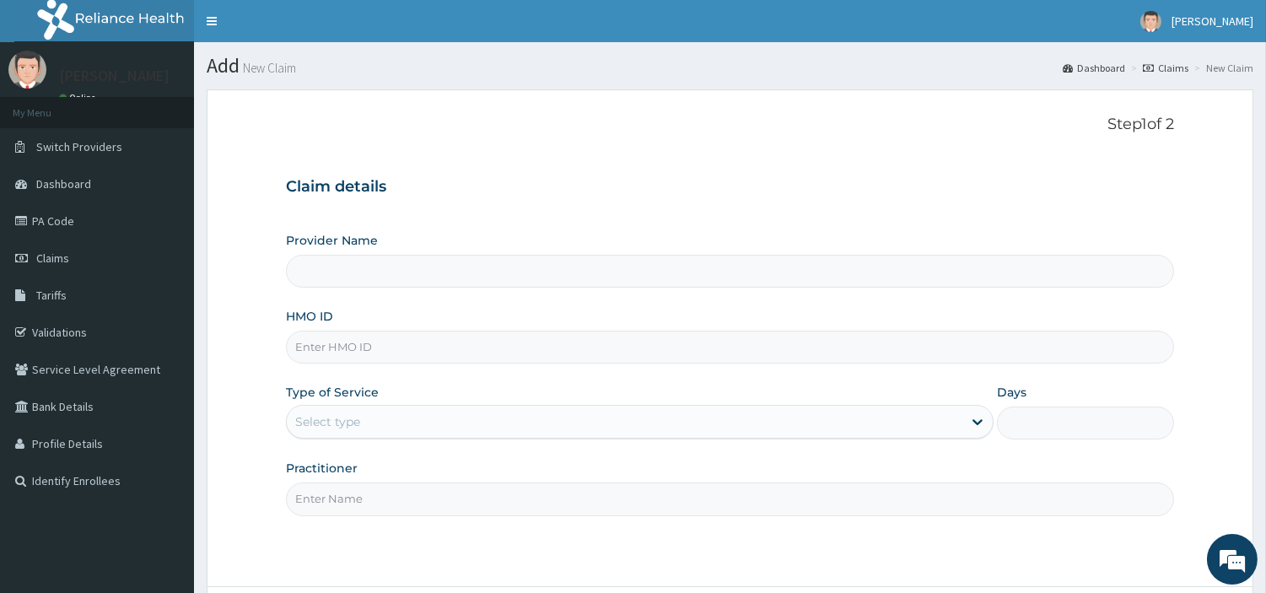
type input "[GEOGRAPHIC_DATA] Nig. Ltd"
click at [676, 350] on input "HMO ID" at bounding box center [730, 347] width 888 height 33
paste input "PED/10036/A"
type input "PED/10036/A"
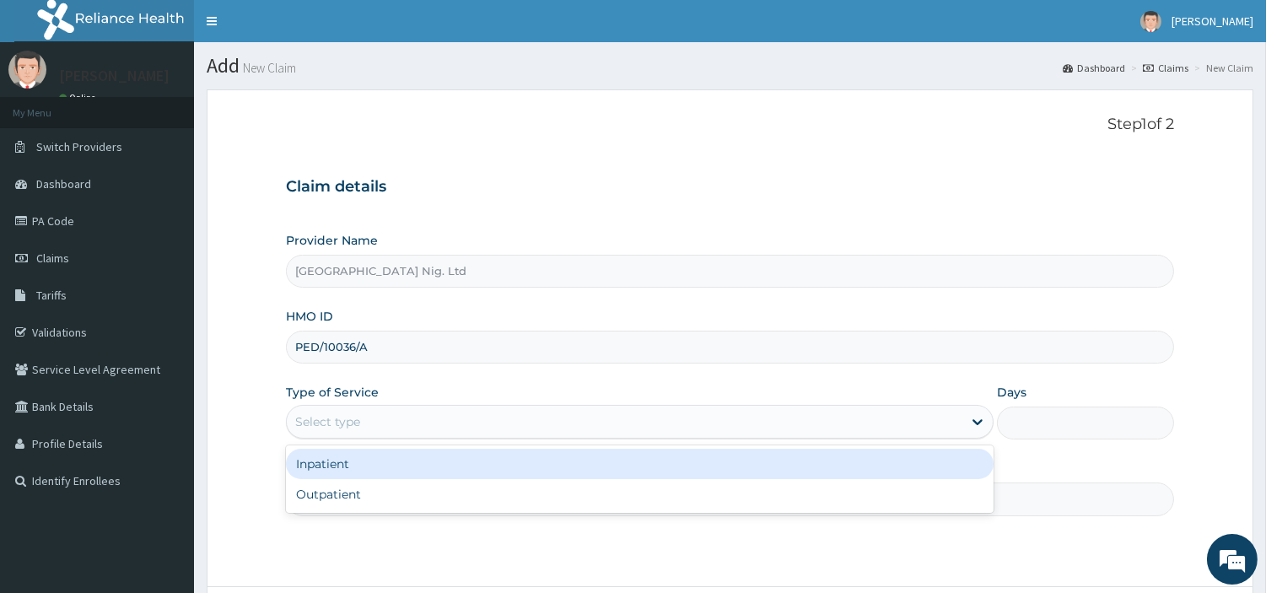
click at [386, 418] on div "Select type" at bounding box center [625, 421] width 676 height 27
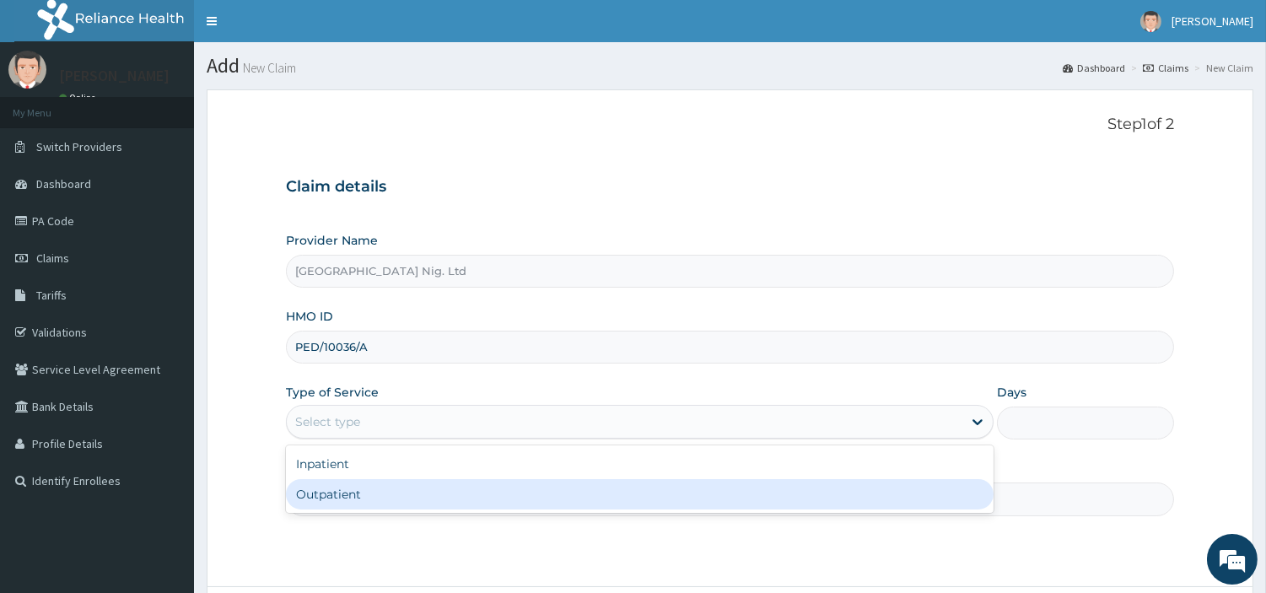
click at [368, 509] on div "Outpatient" at bounding box center [640, 494] width 708 height 30
type input "1"
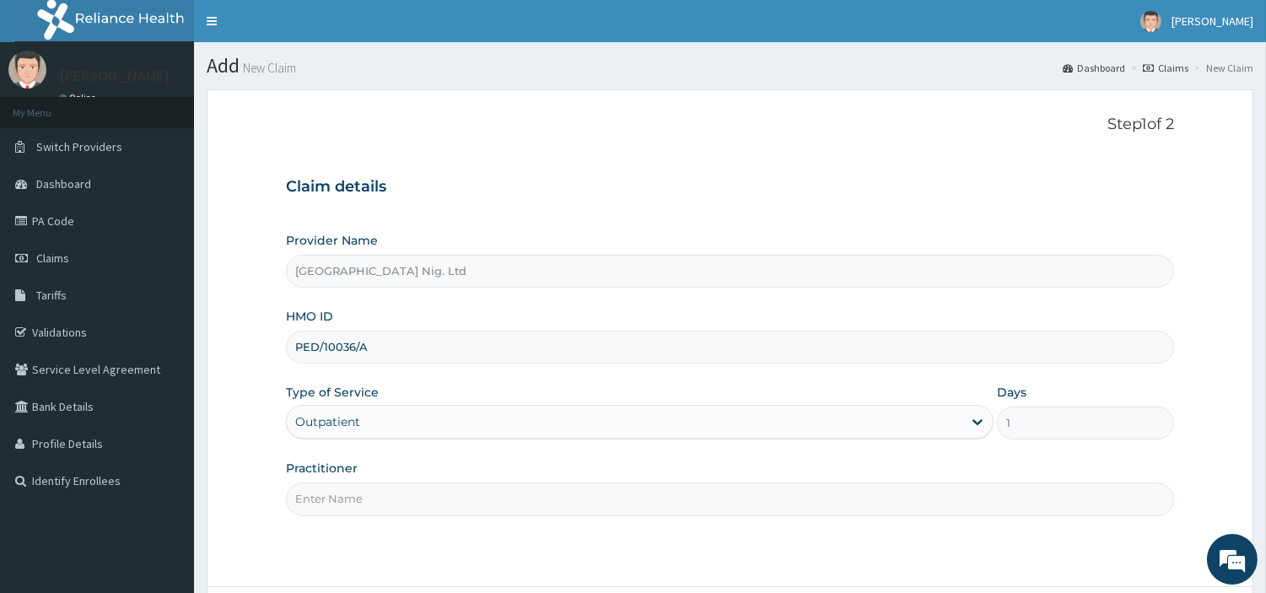
click at [368, 509] on input "Practitioner" at bounding box center [730, 499] width 888 height 33
paste input "Abiodun Omolola"
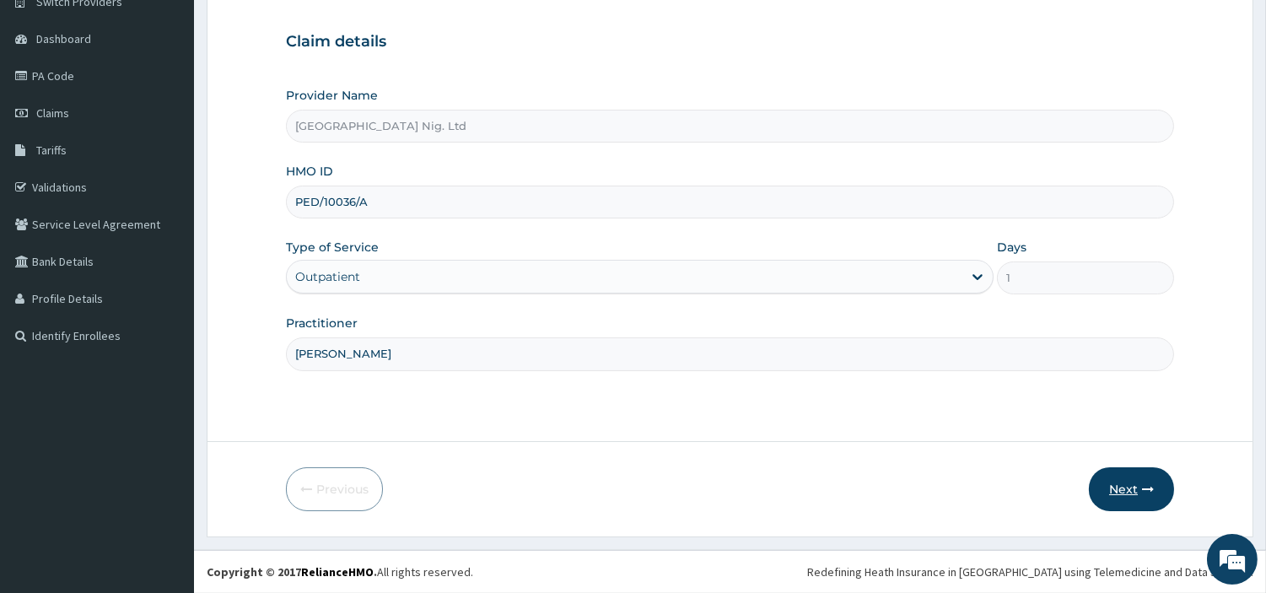
type input "Abiodun Omolola"
click at [1152, 483] on icon "button" at bounding box center [1148, 489] width 12 height 12
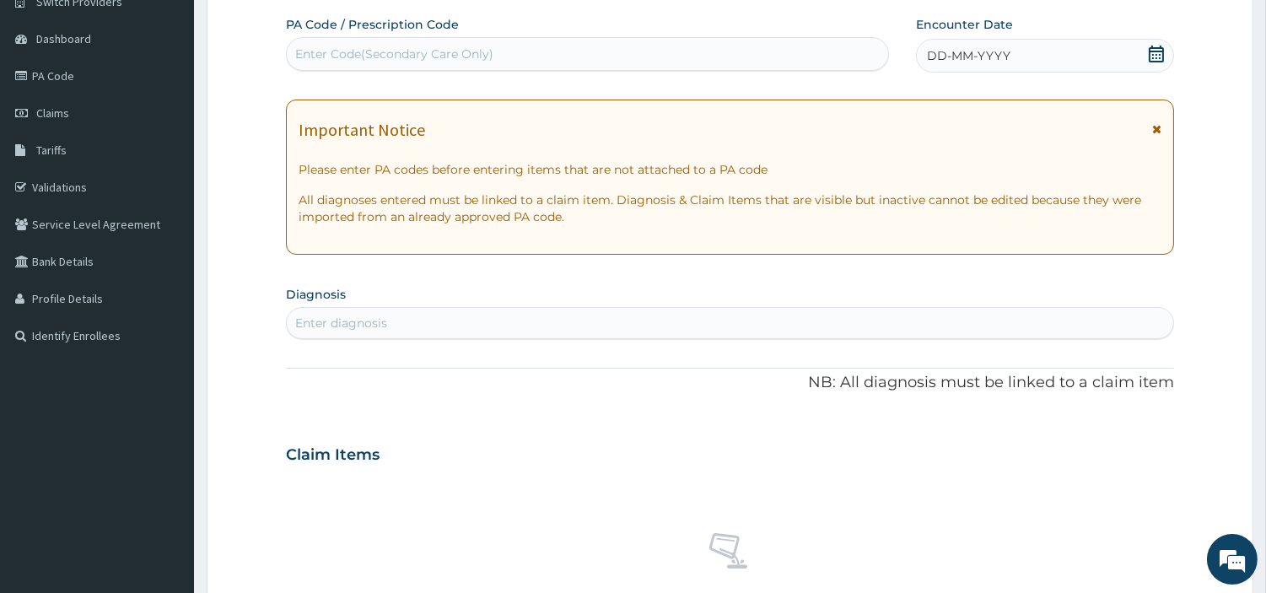
click at [579, 57] on div "Enter Code(Secondary Care Only)" at bounding box center [588, 53] width 602 height 27
paste input "PA/8C5FF2"
type input "PA/8C5FF2"
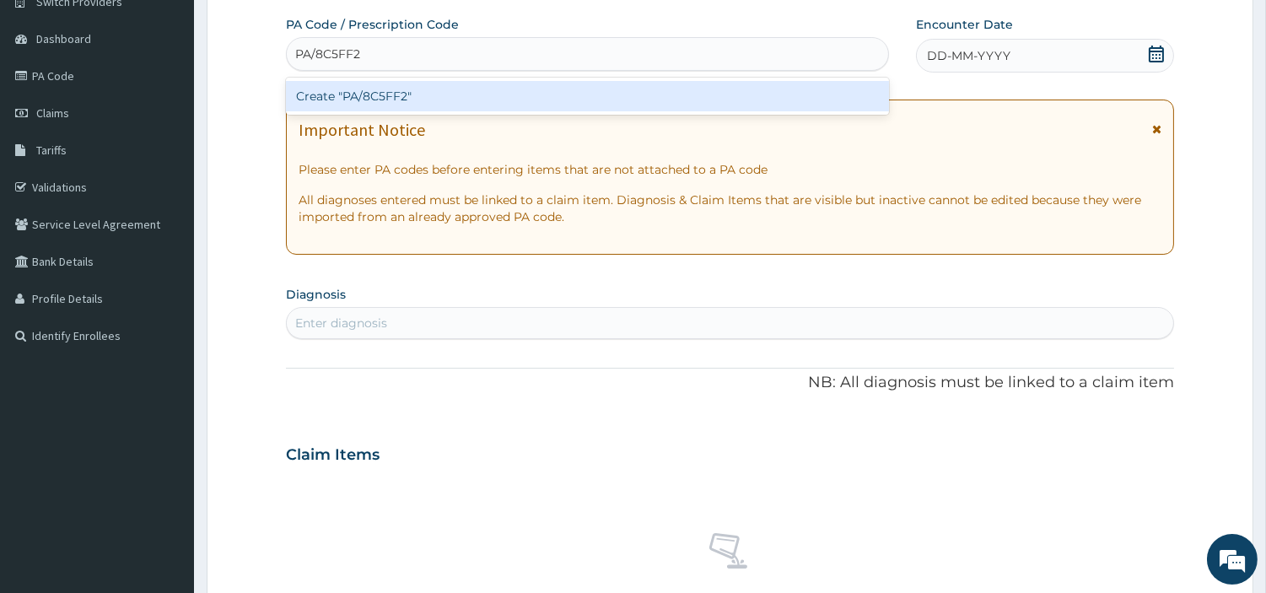
click at [492, 91] on div "Create "PA/8C5FF2"" at bounding box center [587, 96] width 603 height 30
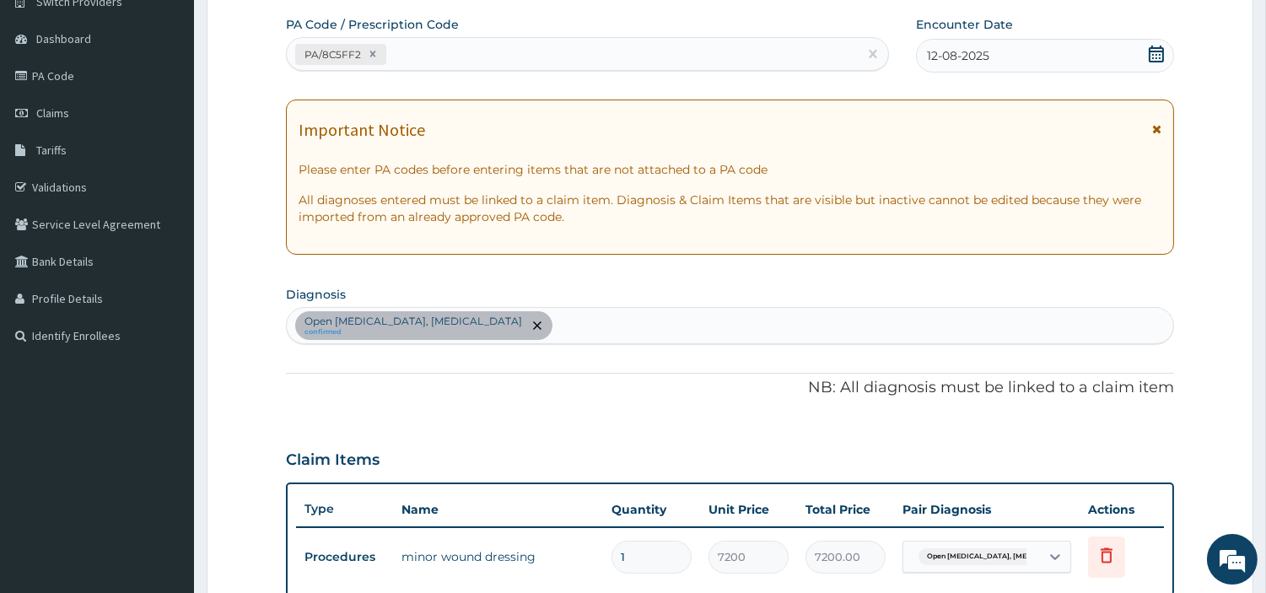
scroll to position [542, 0]
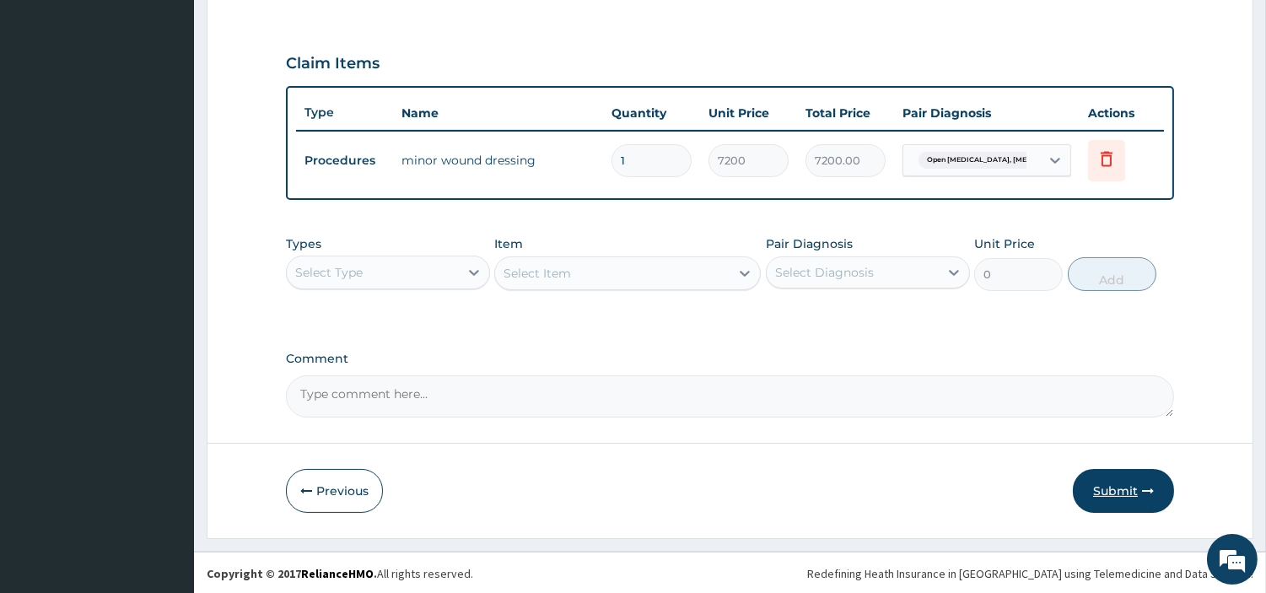
click at [1108, 481] on button "Submit" at bounding box center [1123, 491] width 101 height 44
